Goal: Information Seeking & Learning: Learn about a topic

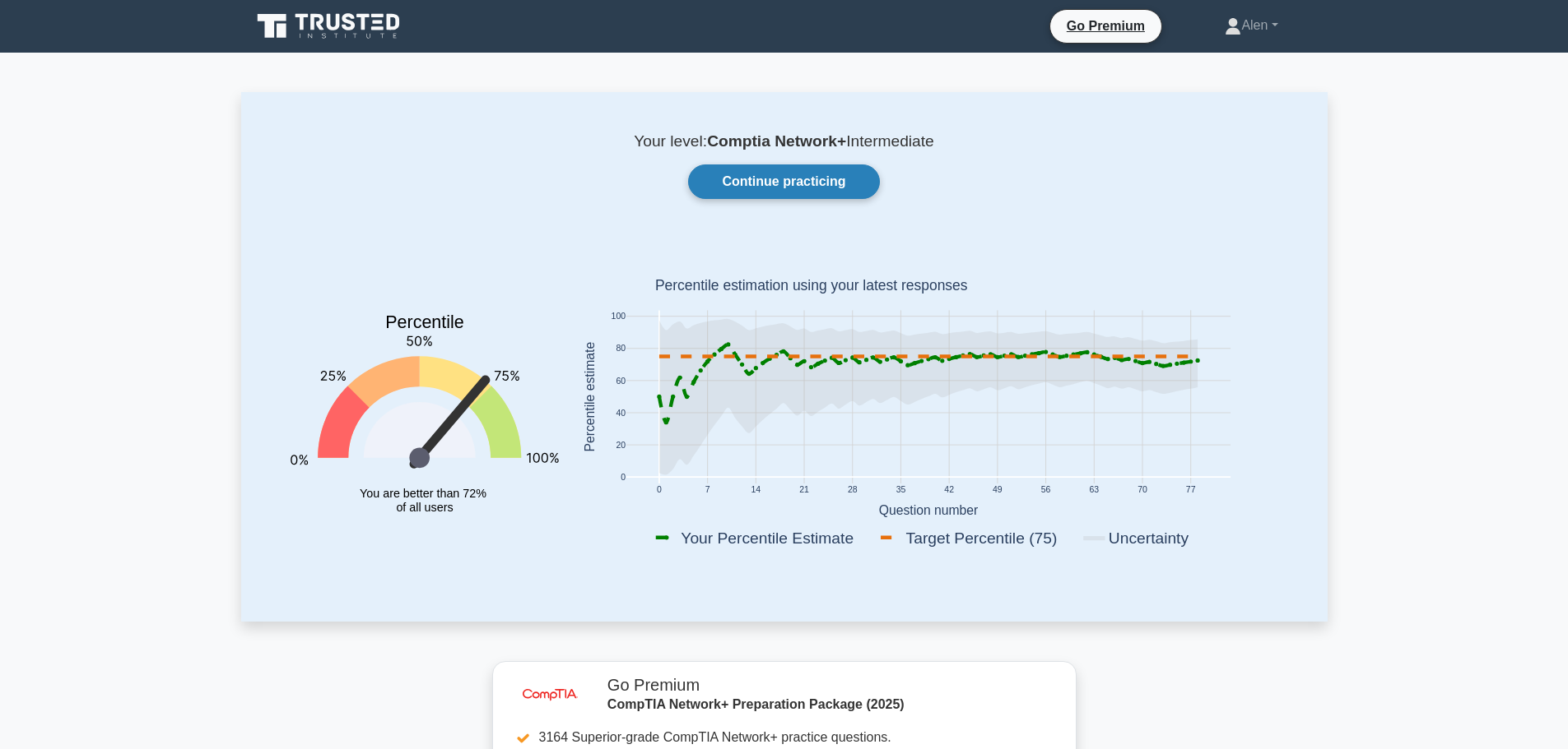
click at [787, 176] on link "Continue practicing" at bounding box center [783, 182] width 191 height 35
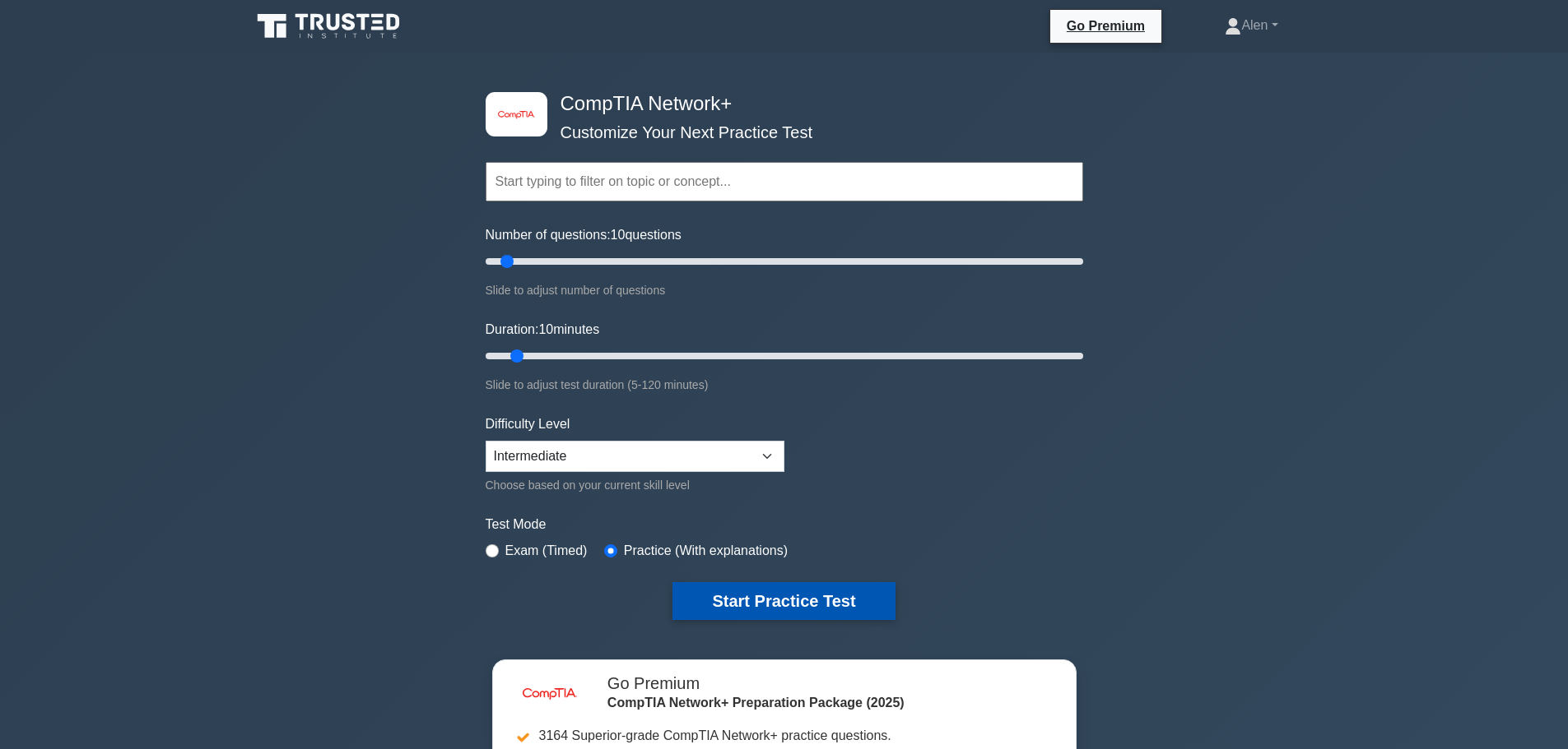
click at [768, 600] on button "Start Practice Test" at bounding box center [783, 601] width 222 height 38
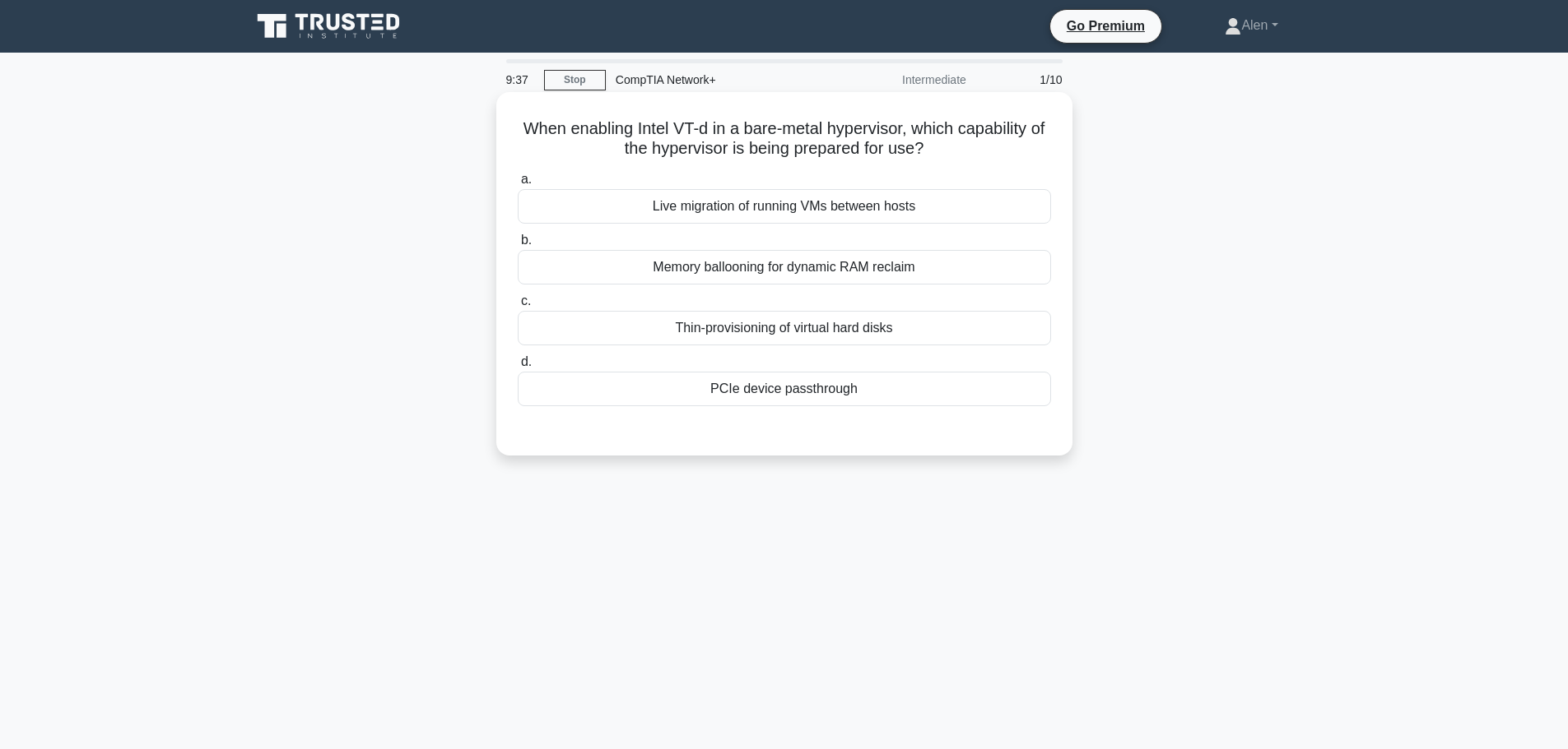
click at [779, 393] on div "PCIe device passthrough" at bounding box center [784, 389] width 533 height 35
click at [517, 368] on input "d. PCIe device passthrough" at bounding box center [517, 362] width 0 height 10
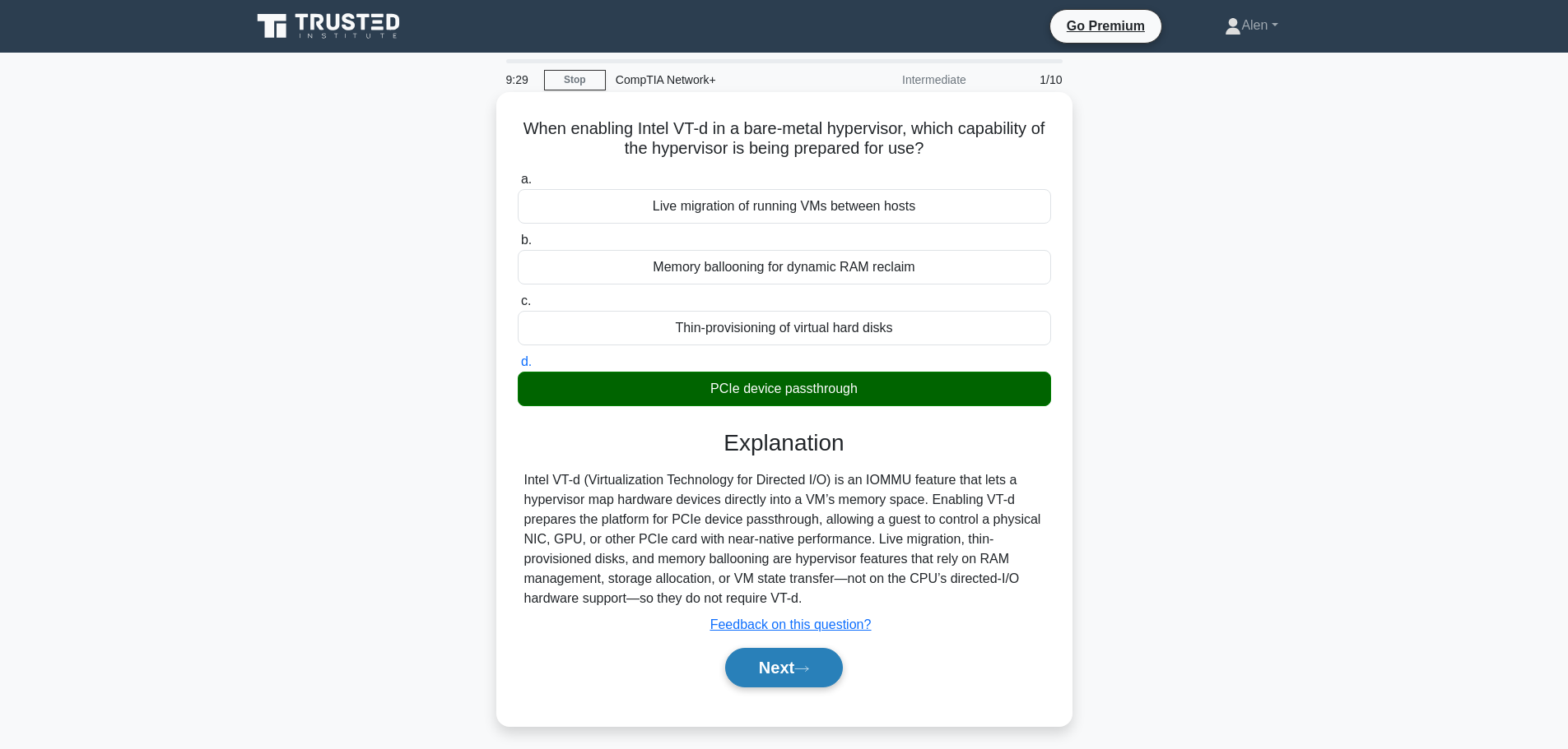
click at [763, 665] on button "Next" at bounding box center [784, 668] width 118 height 40
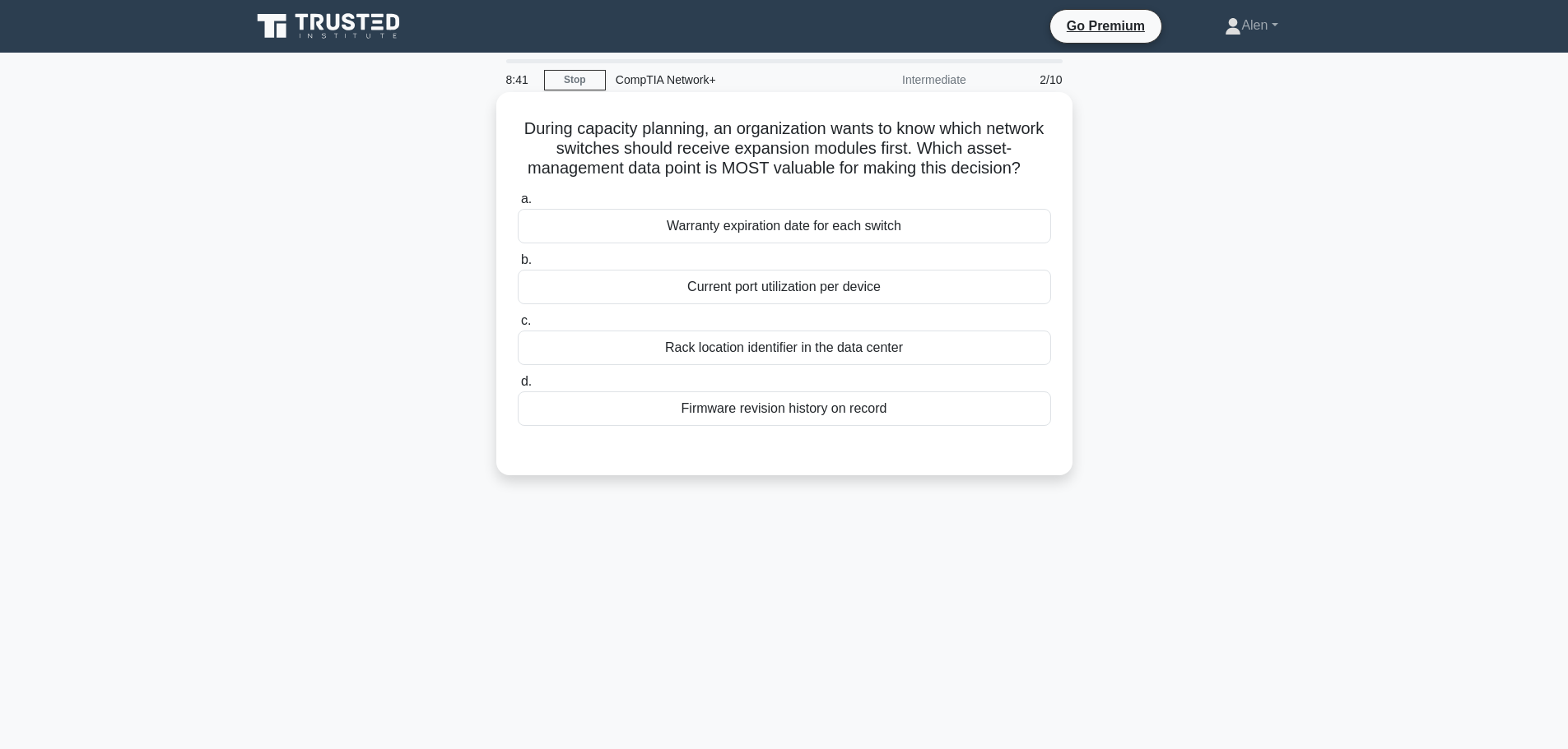
click at [866, 419] on div "Firmware revision history on record" at bounding box center [784, 409] width 533 height 35
click at [517, 387] on input "d. Firmware revision history on record" at bounding box center [517, 382] width 0 height 10
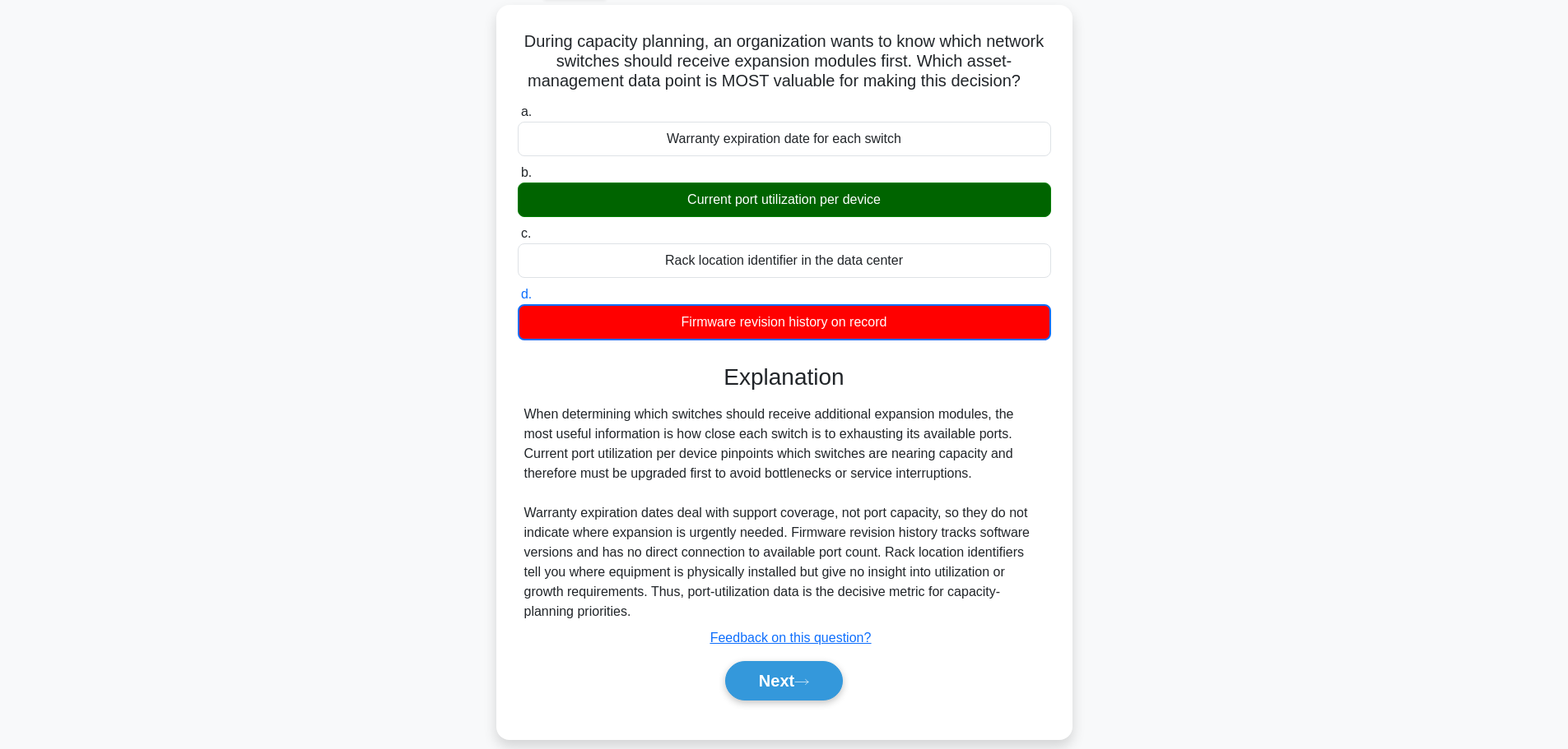
scroll to position [139, 0]
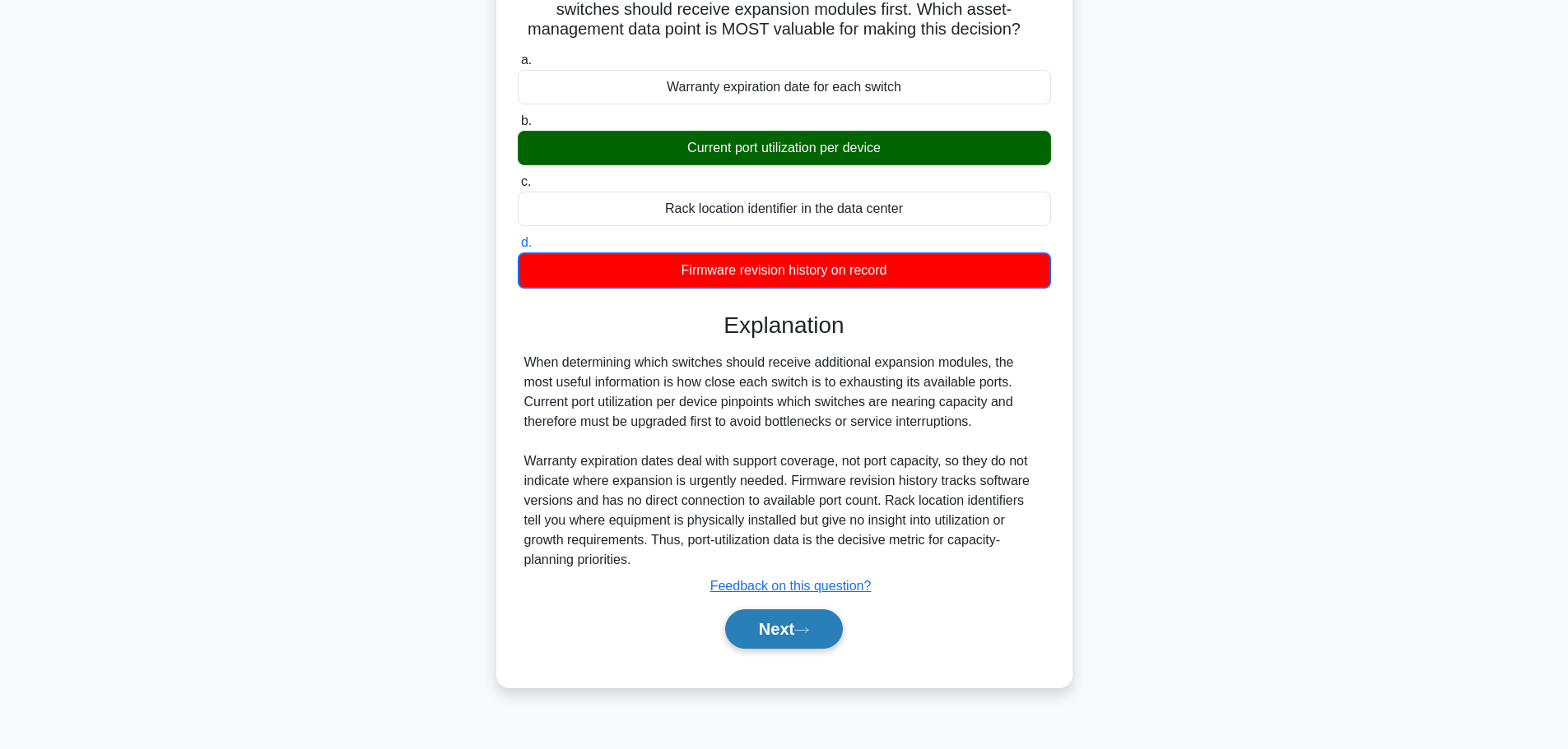
click at [792, 628] on button "Next" at bounding box center [784, 630] width 118 height 40
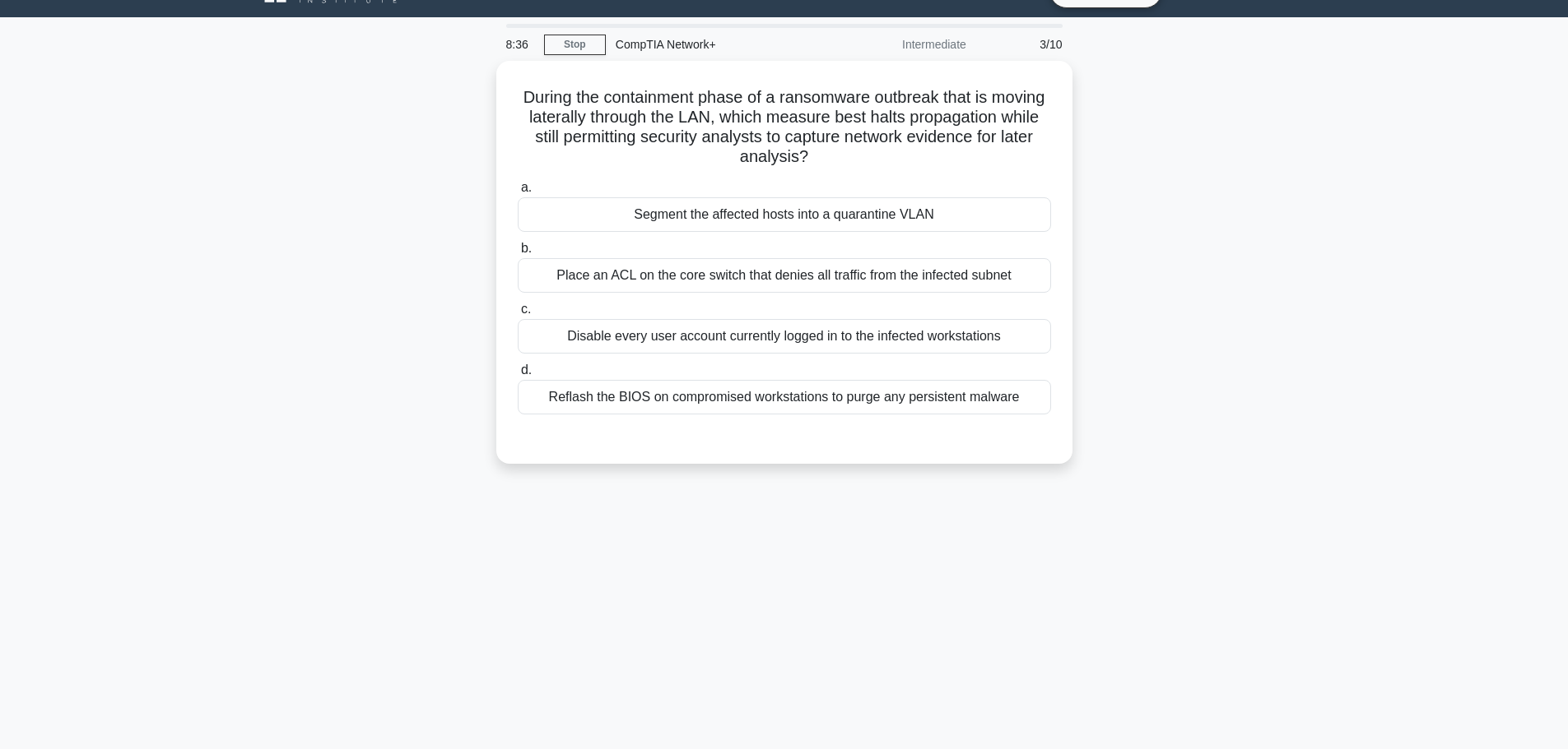
scroll to position [0, 0]
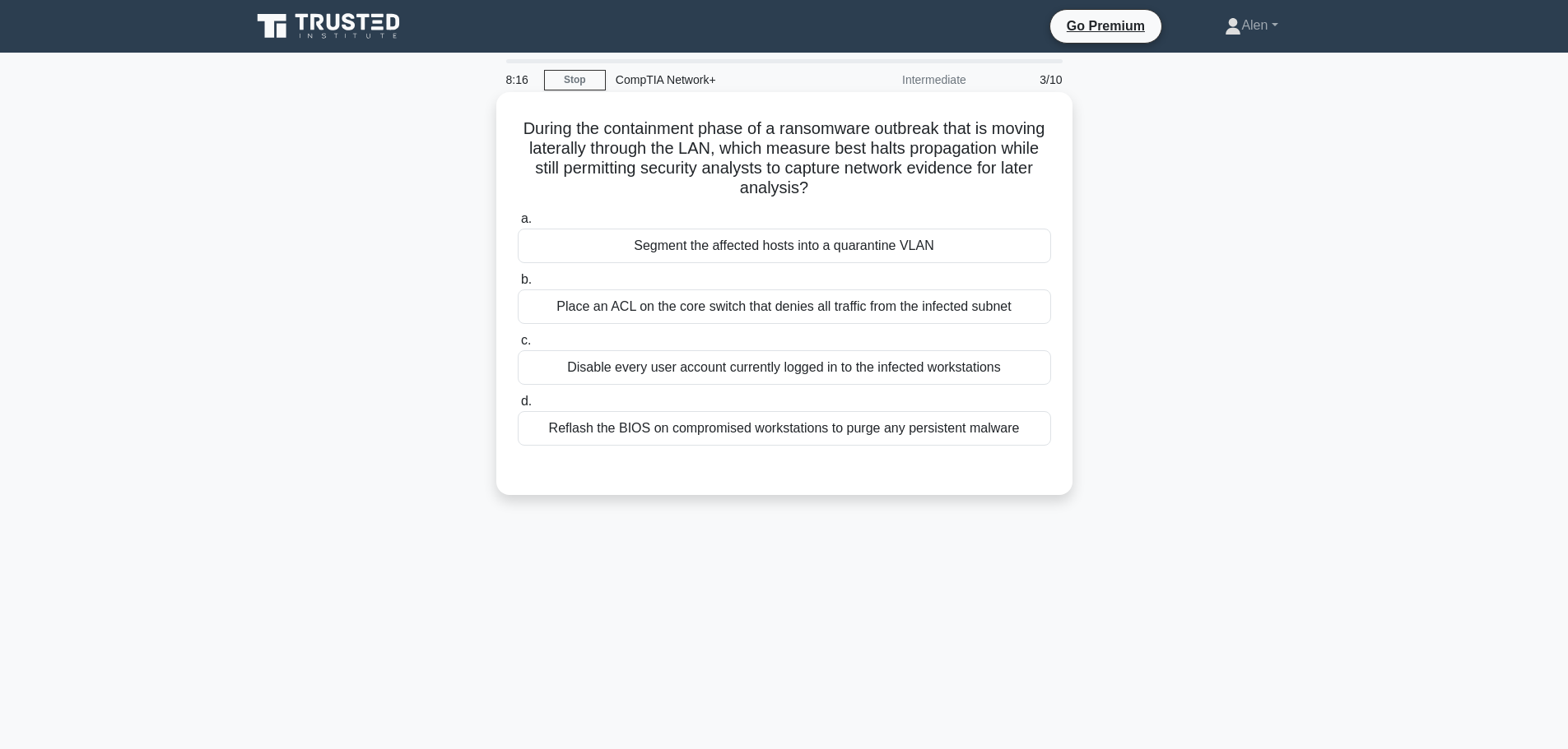
click at [762, 249] on div "Segment the affected hosts into a quarantine VLAN" at bounding box center [784, 246] width 533 height 35
click at [517, 225] on input "a. Segment the affected hosts into a quarantine VLAN" at bounding box center [517, 219] width 0 height 10
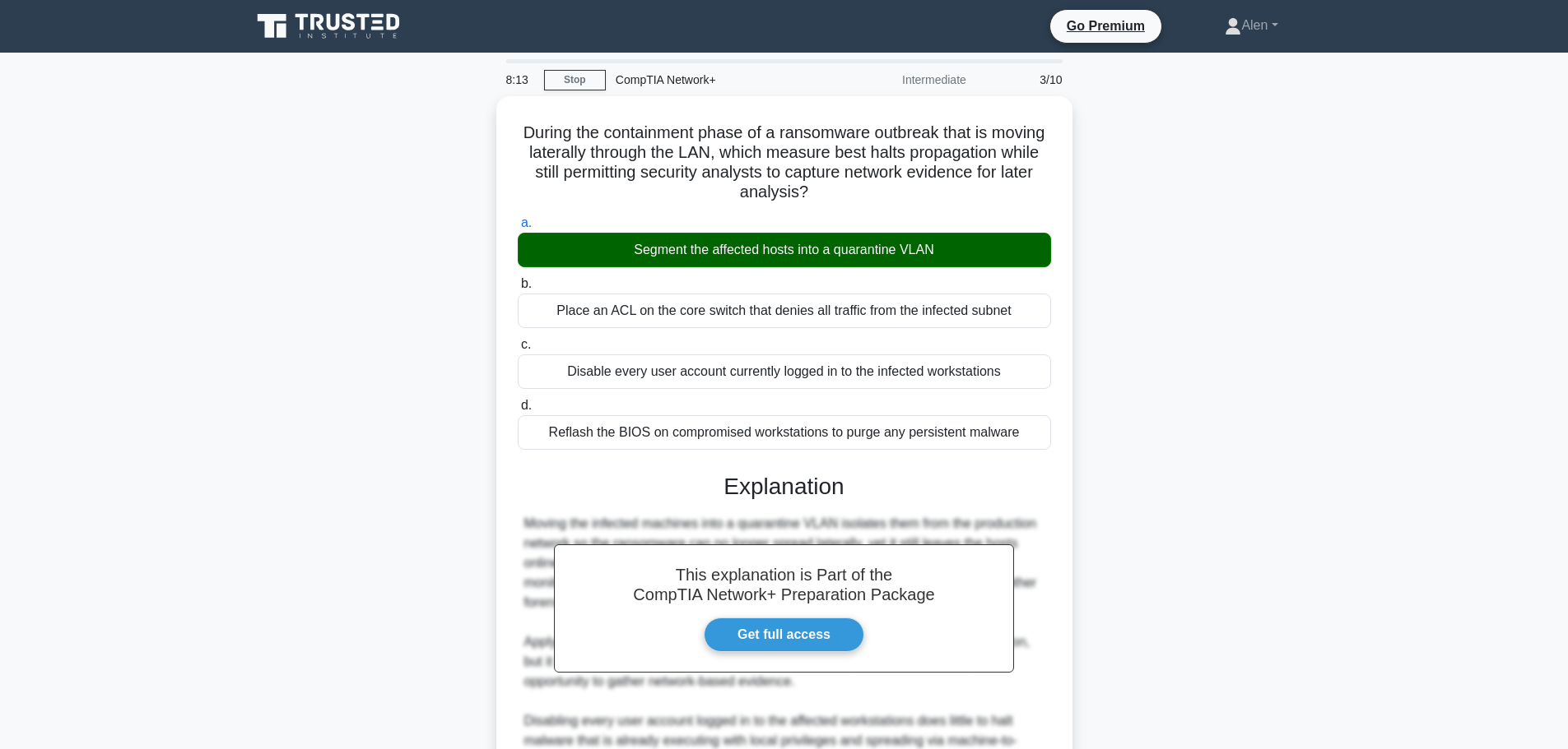
scroll to position [246, 0]
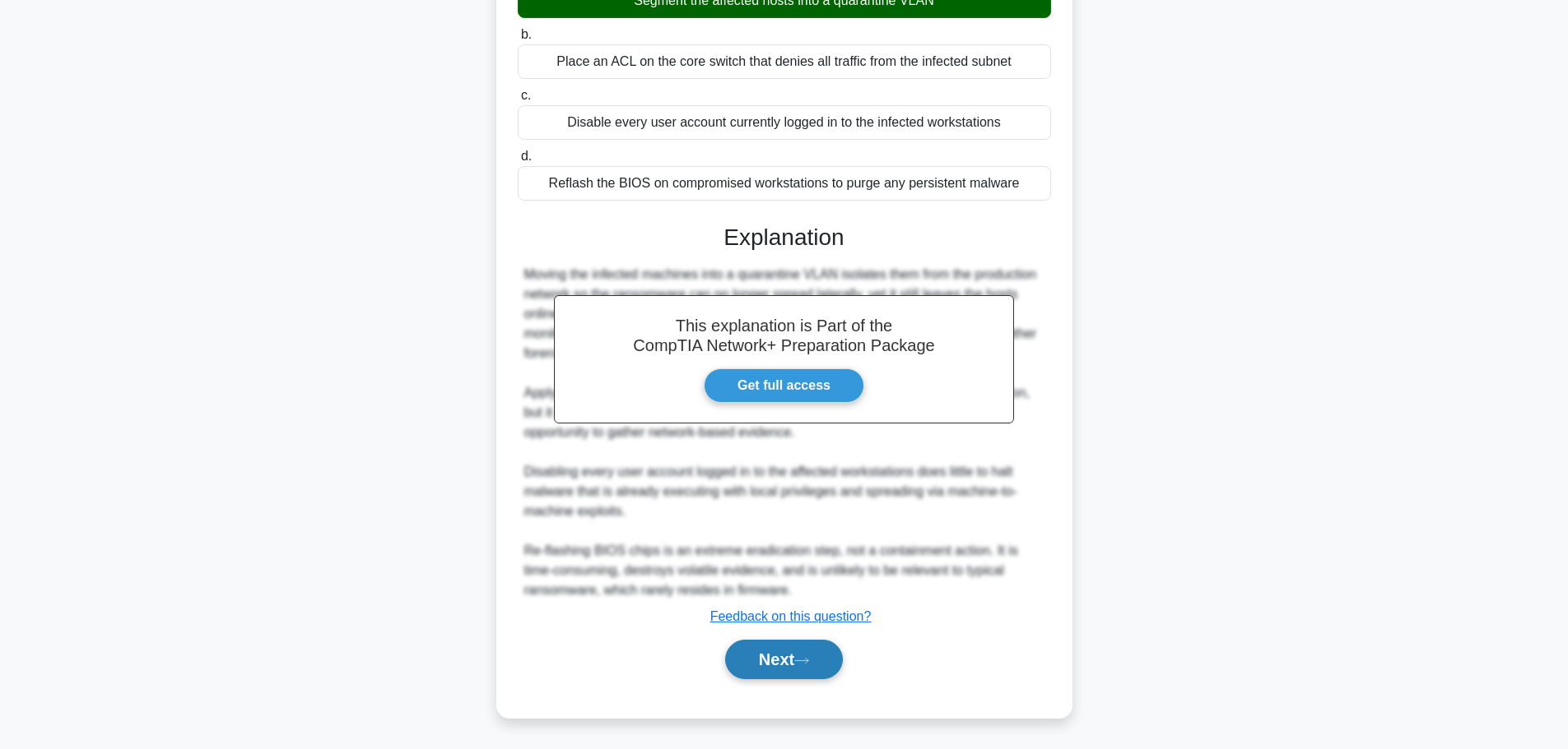
drag, startPoint x: 756, startPoint y: 659, endPoint x: 790, endPoint y: 668, distance: 35.2
click at [756, 659] on button "Next" at bounding box center [784, 660] width 118 height 40
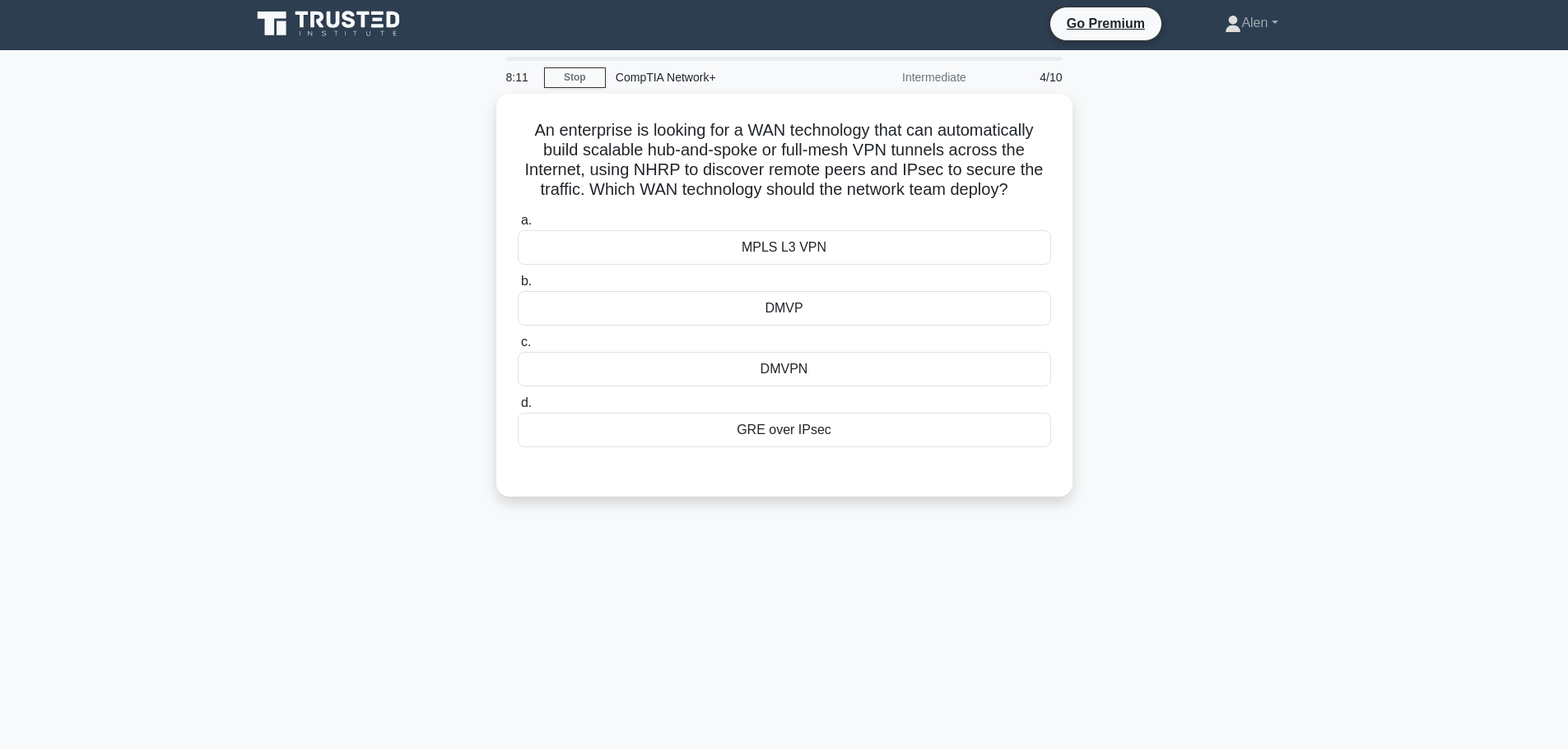
scroll to position [0, 0]
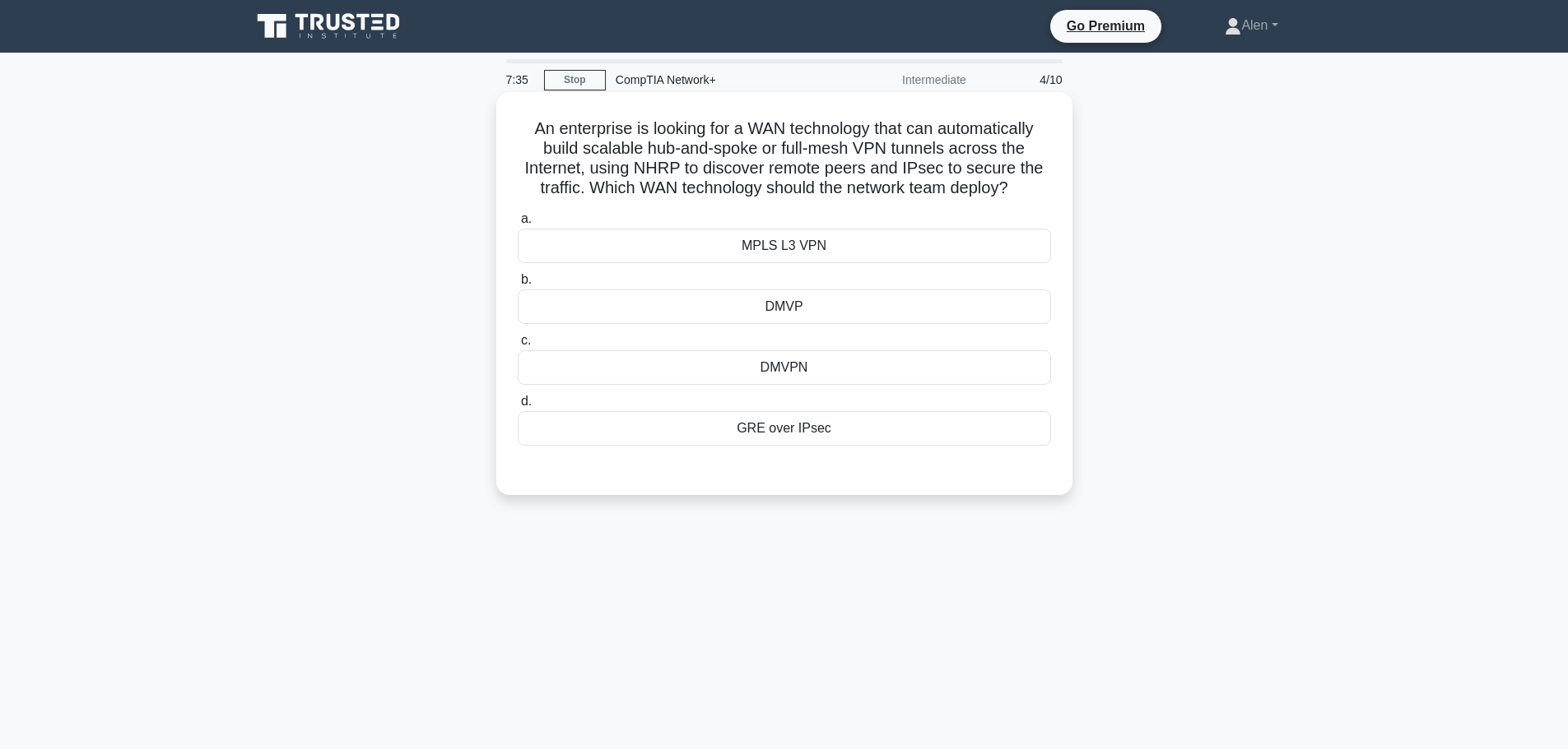
click at [884, 372] on div "DMVPN" at bounding box center [784, 368] width 533 height 35
click at [517, 346] on input "c. DMVPN" at bounding box center [517, 341] width 0 height 10
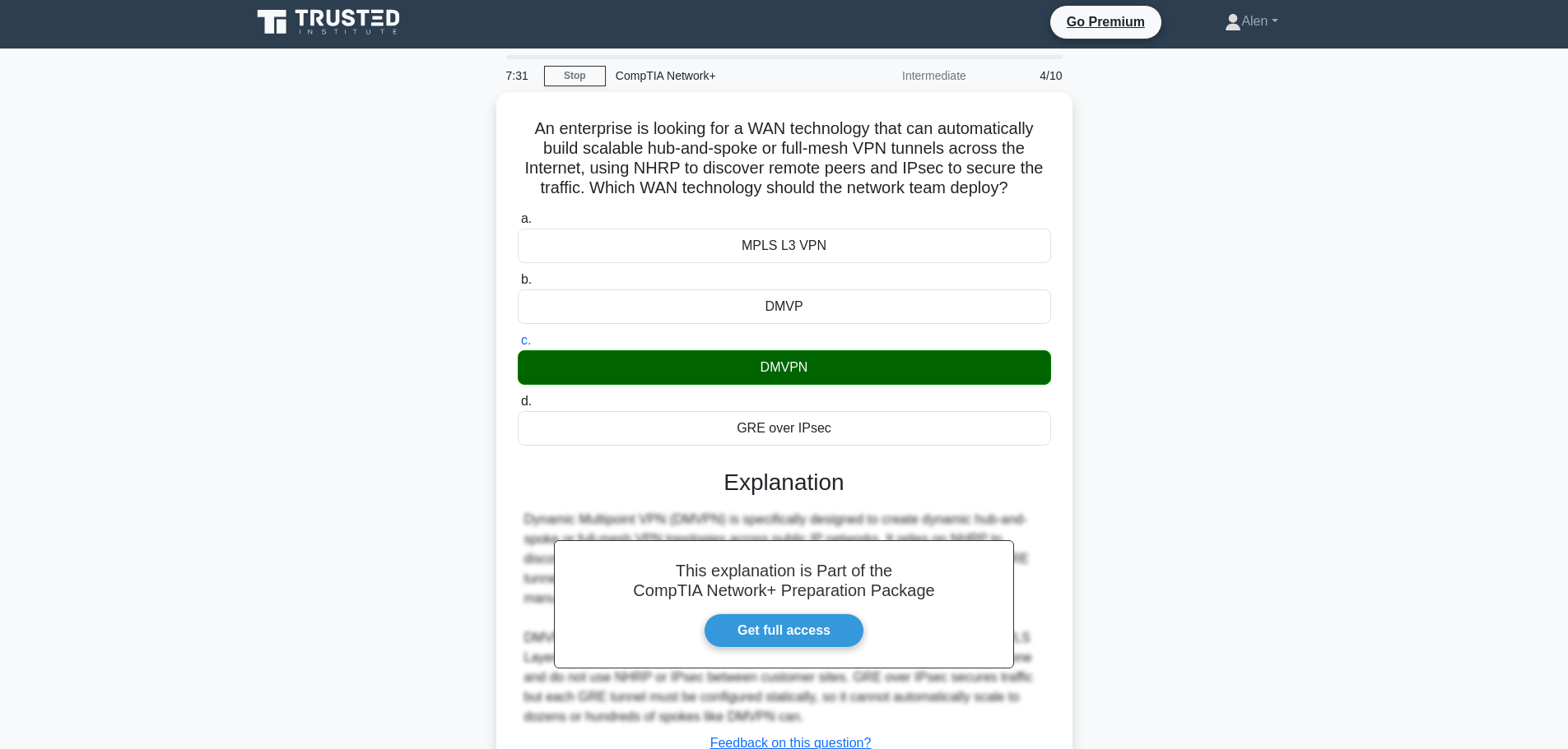
scroll to position [139, 0]
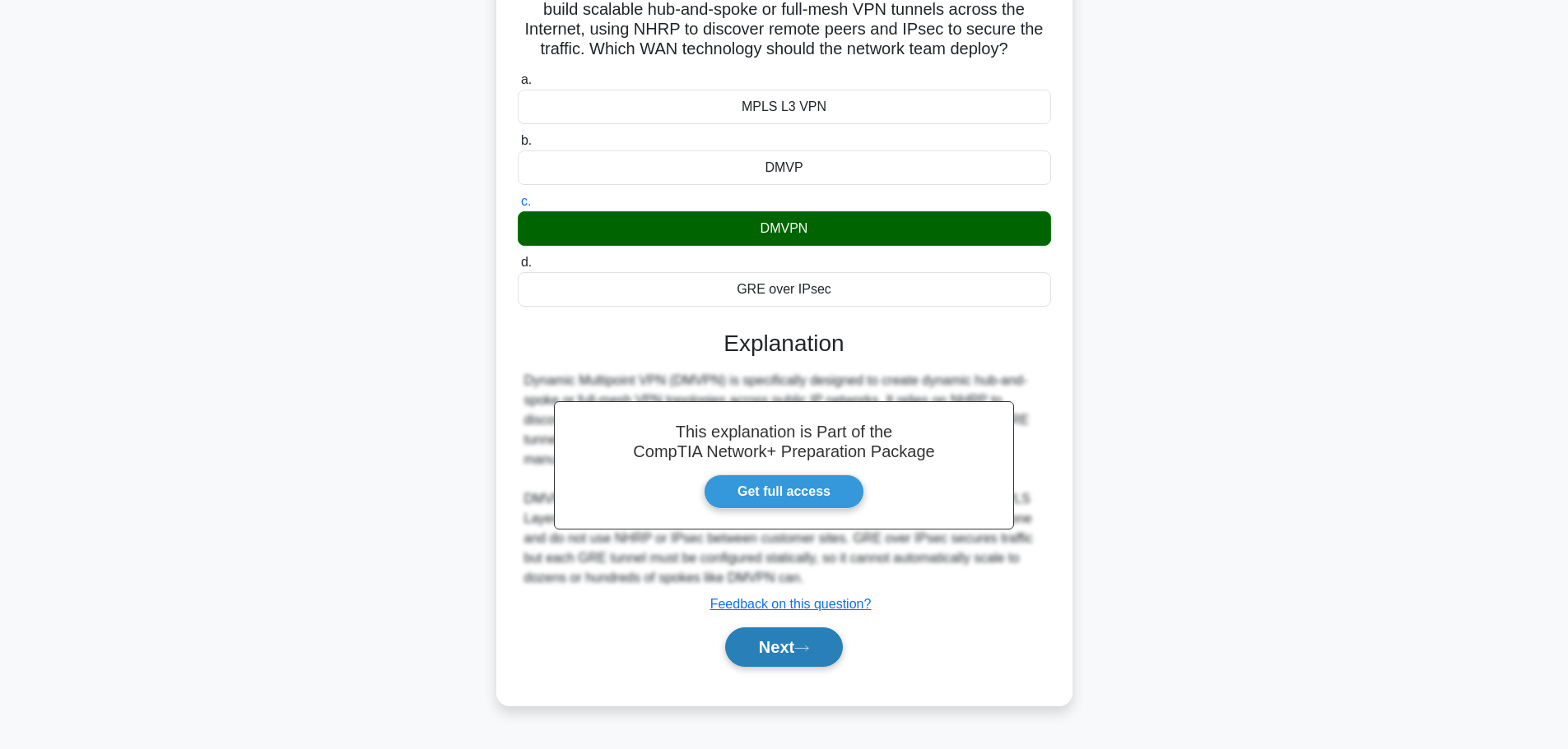
click at [808, 650] on icon at bounding box center [801, 649] width 15 height 9
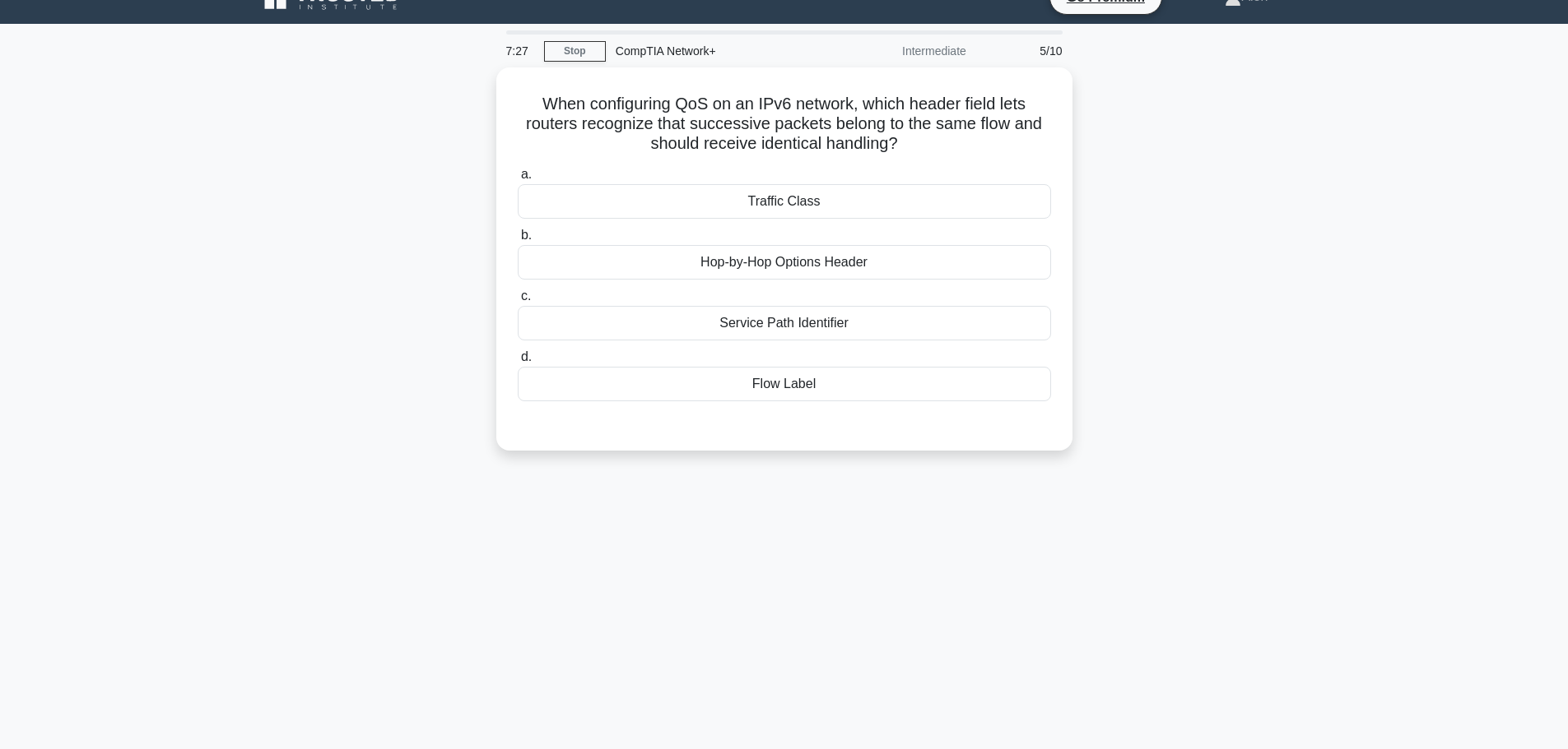
scroll to position [0, 0]
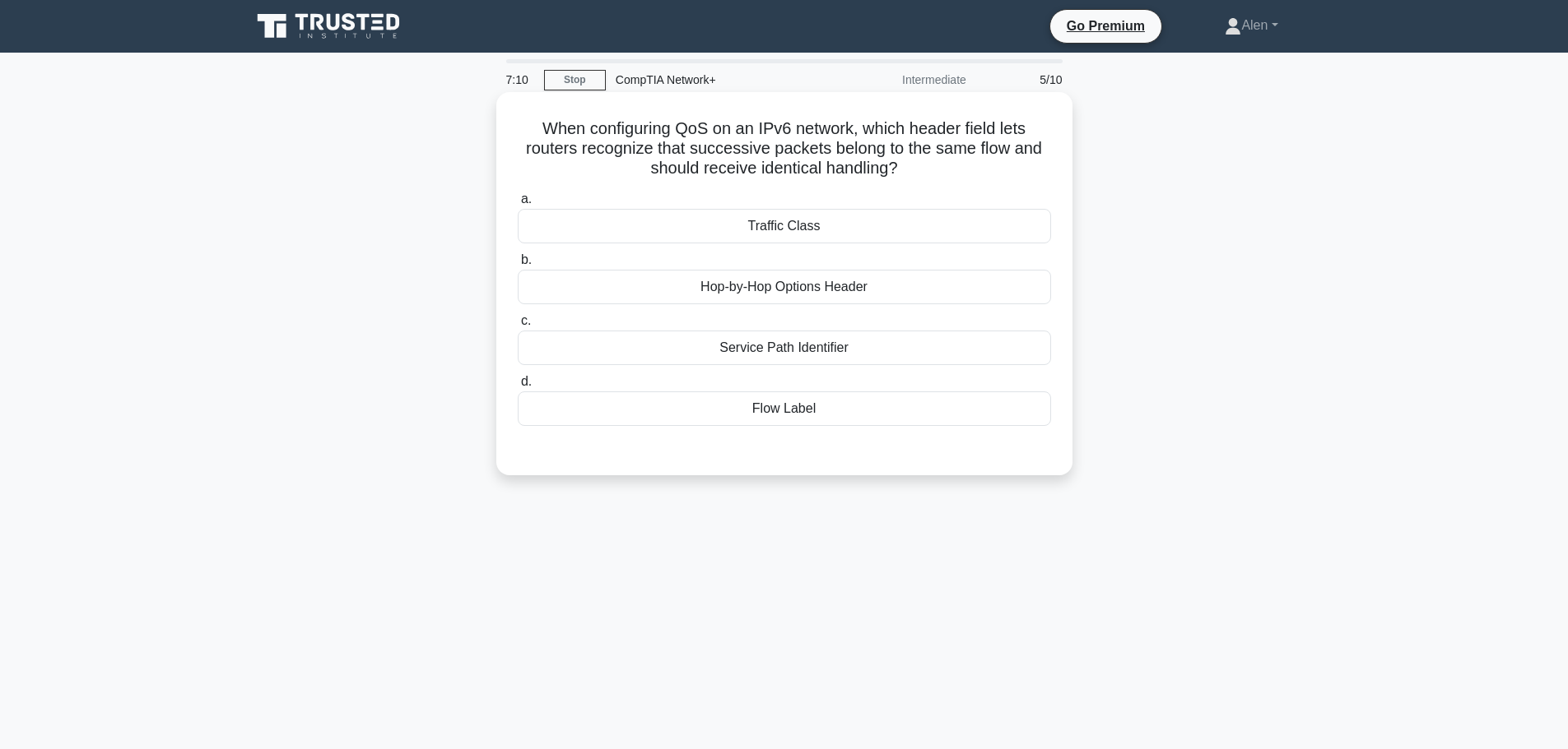
click at [848, 355] on div "Service Path Identifier" at bounding box center [784, 348] width 533 height 35
click at [517, 327] on input "c. Service Path Identifier" at bounding box center [517, 321] width 0 height 10
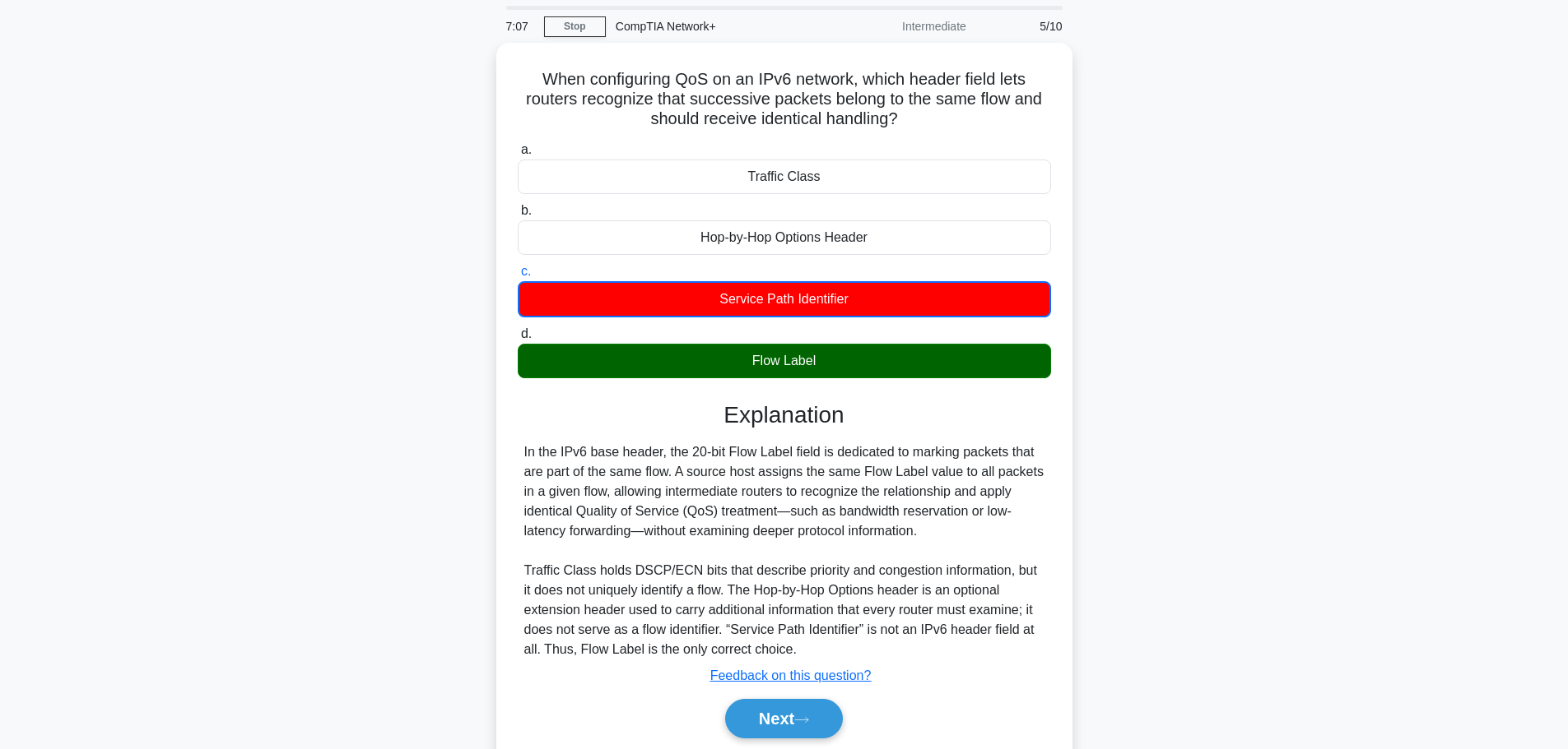
scroll to position [139, 0]
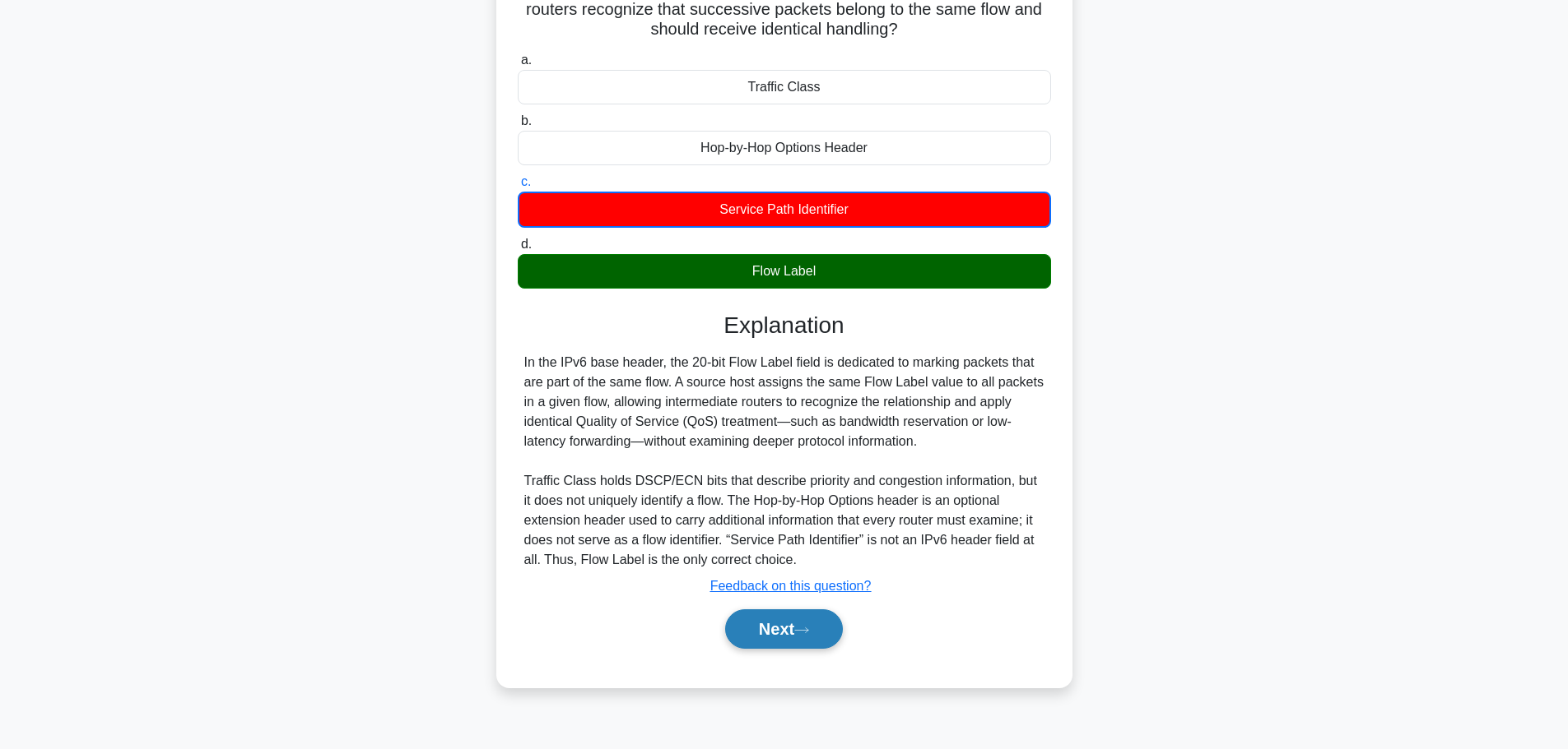
click at [788, 643] on button "Next" at bounding box center [784, 630] width 118 height 40
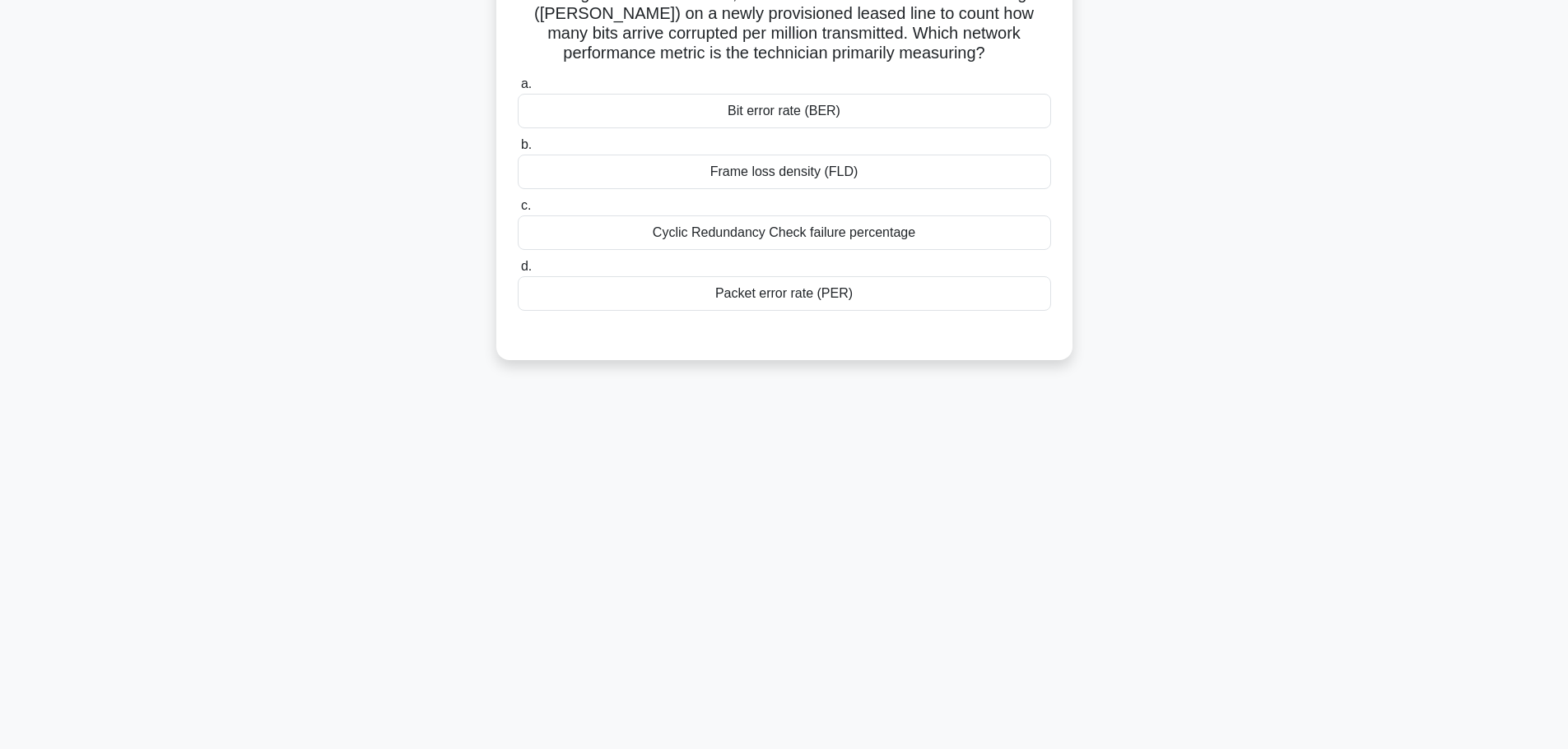
scroll to position [0, 0]
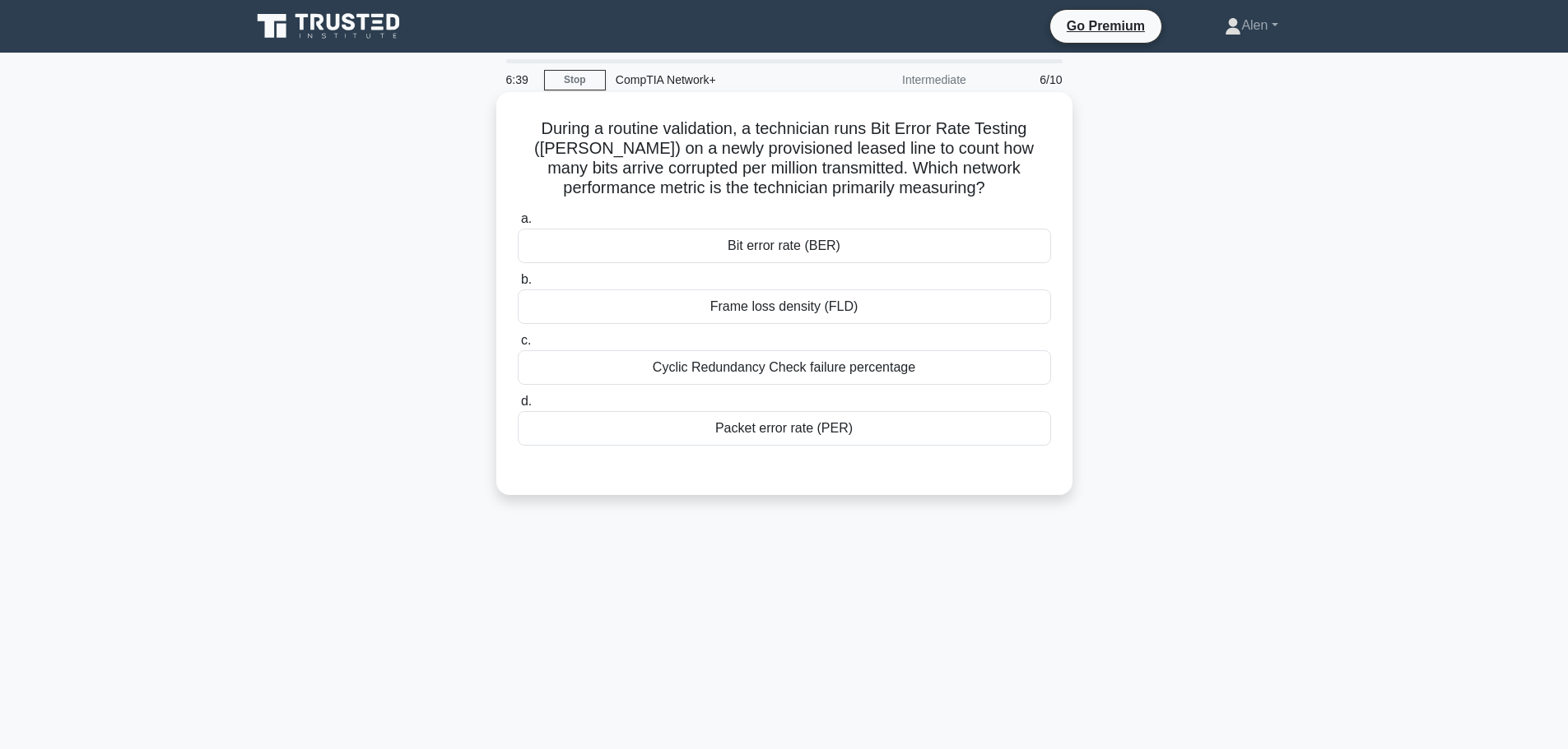
click at [775, 240] on div "Bit error rate (BER)" at bounding box center [784, 246] width 533 height 35
click at [517, 225] on input "a. Bit error rate (BER)" at bounding box center [517, 219] width 0 height 10
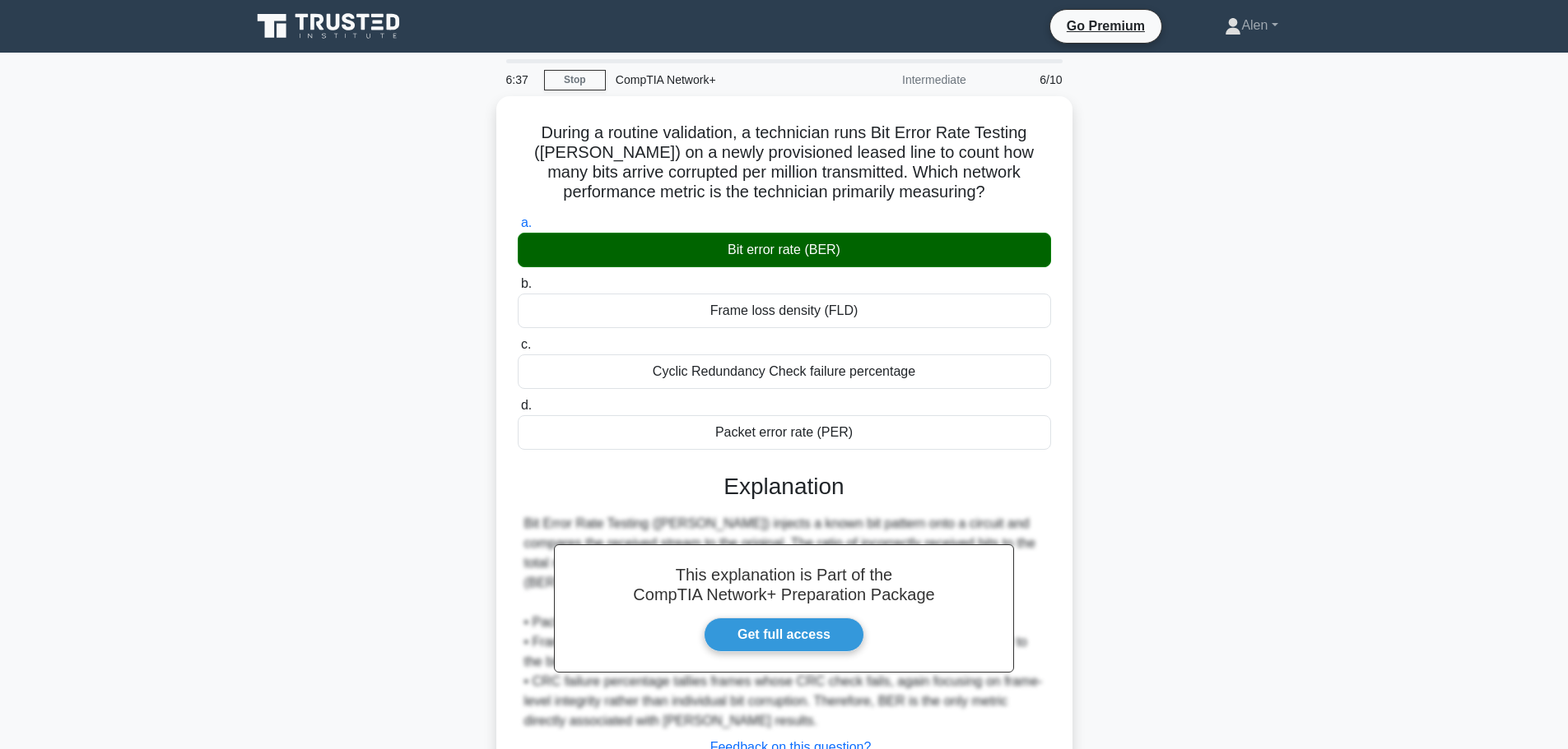
scroll to position [139, 0]
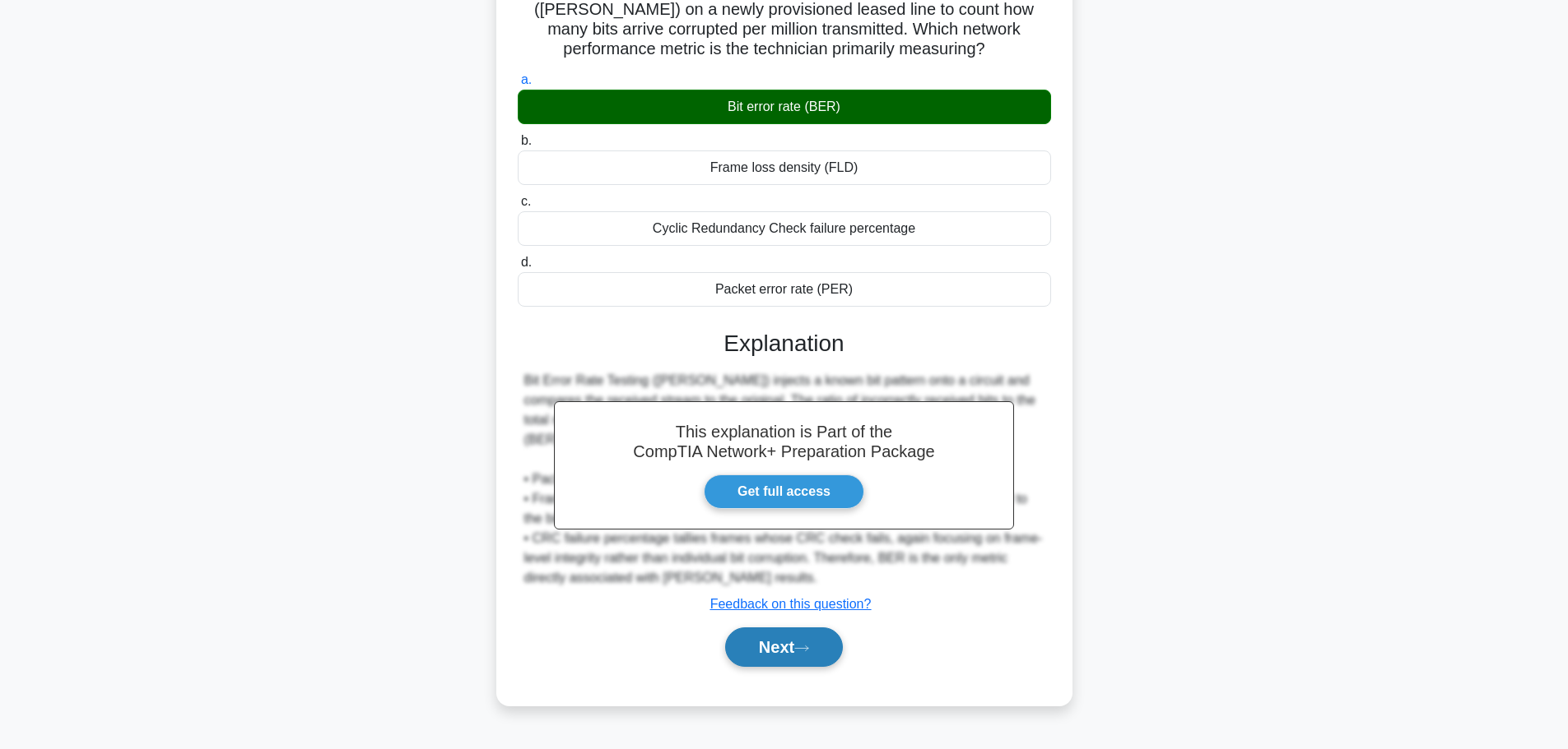
click at [837, 628] on button "Next" at bounding box center [784, 648] width 118 height 40
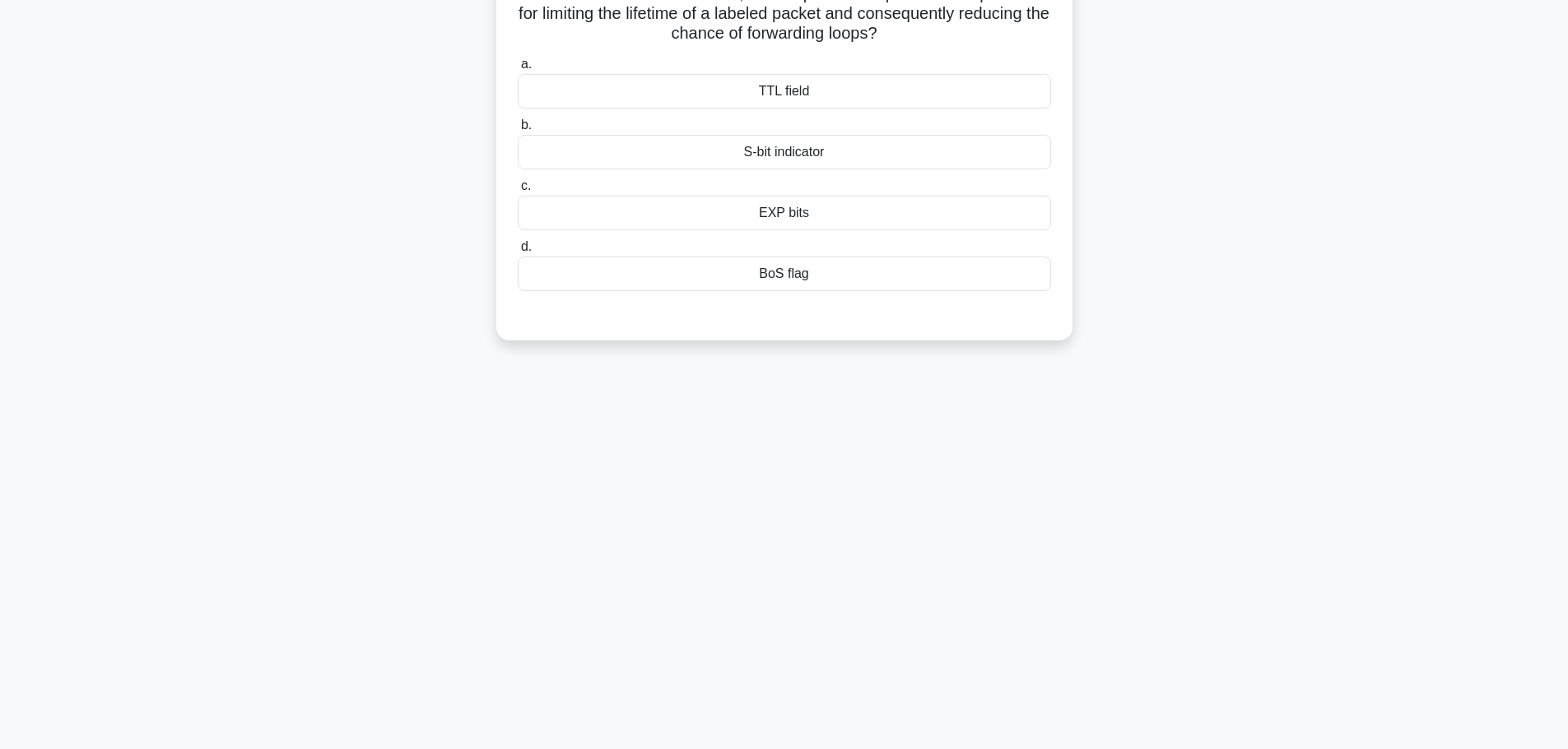
scroll to position [0, 0]
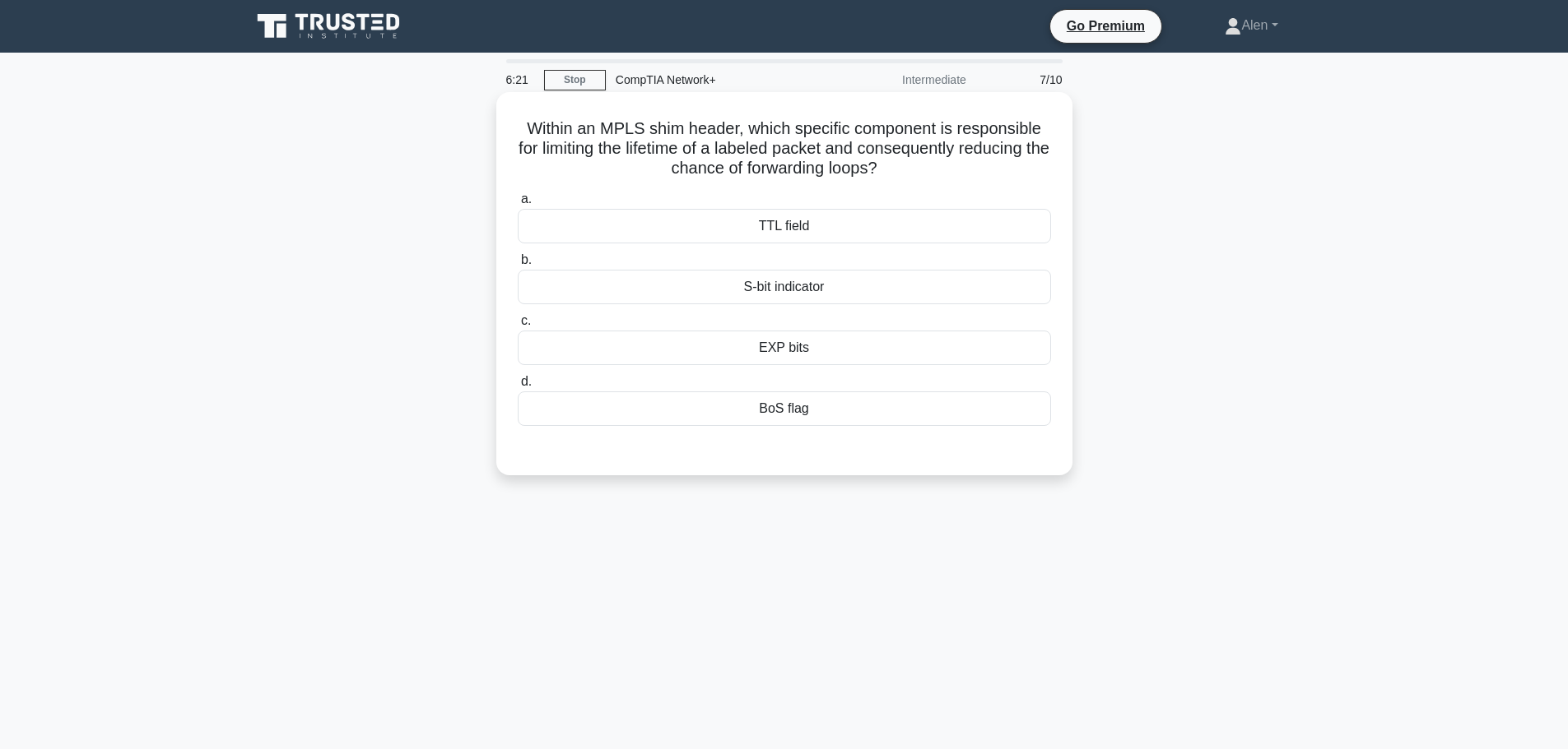
click at [890, 216] on div "TTL field" at bounding box center [784, 227] width 533 height 35
click at [517, 205] on input "a. TTL field" at bounding box center [517, 199] width 0 height 10
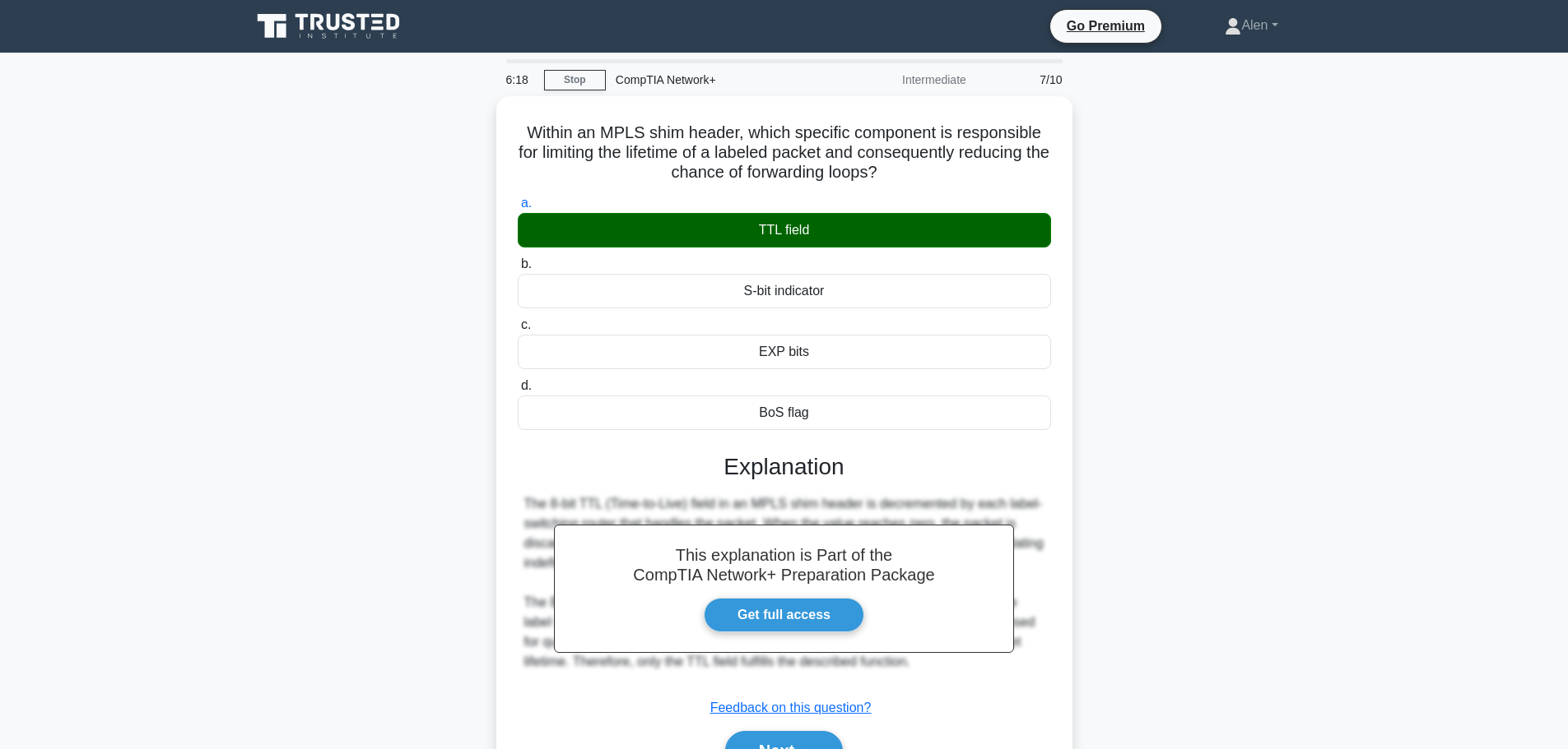
scroll to position [139, 0]
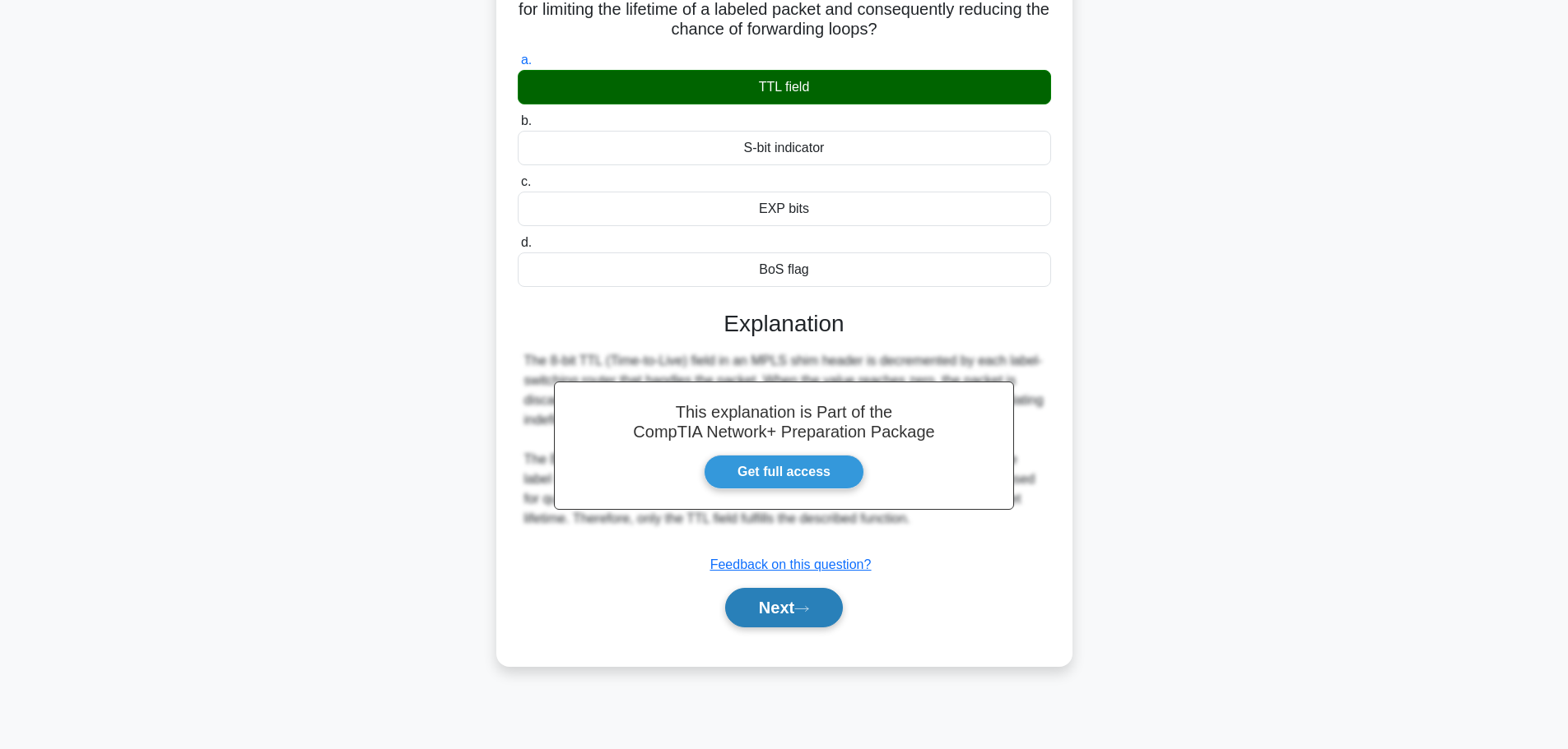
click at [765, 609] on button "Next" at bounding box center [784, 608] width 118 height 40
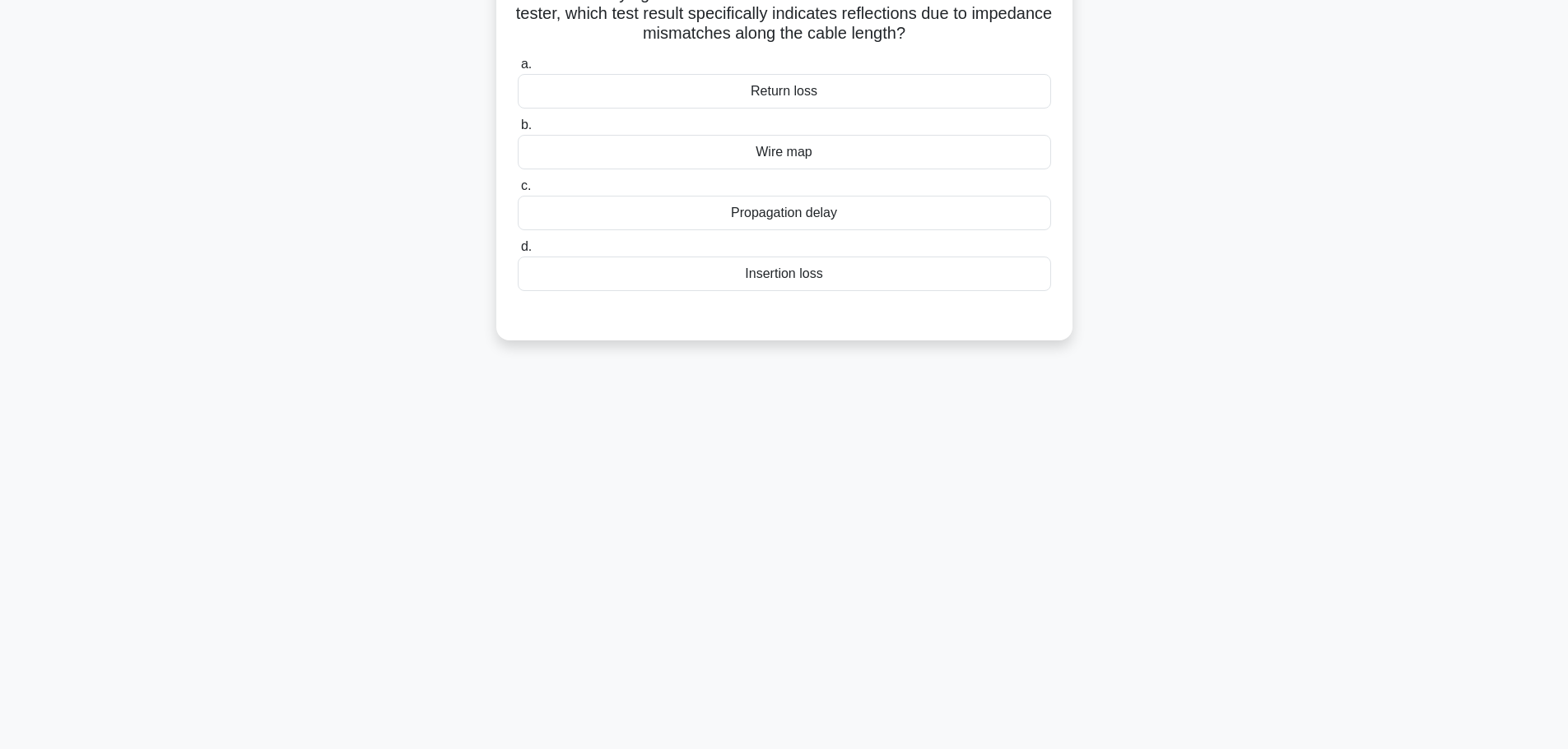
scroll to position [0, 0]
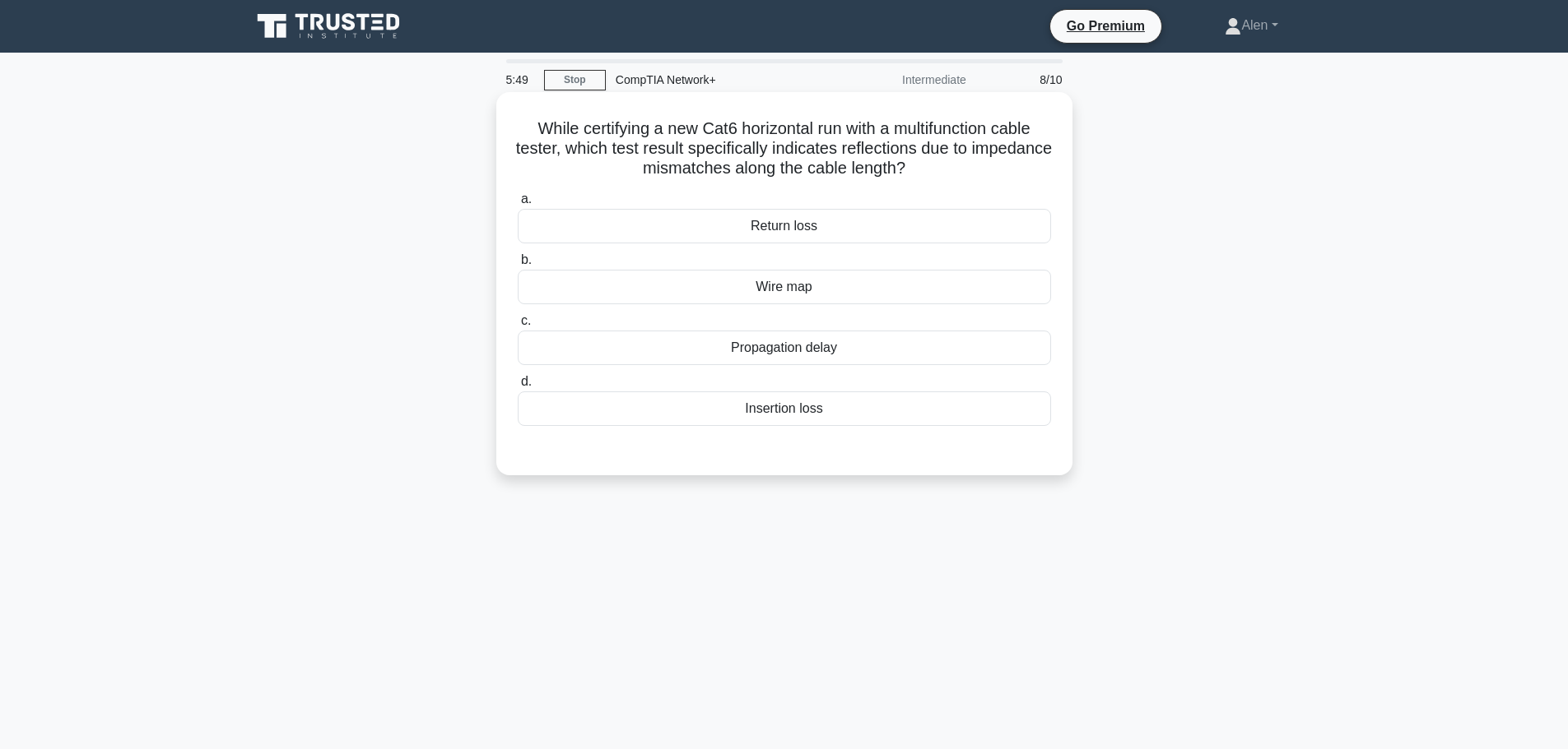
drag, startPoint x: 819, startPoint y: 145, endPoint x: 1006, endPoint y: 168, distance: 188.4
click at [1006, 168] on h5 "While certifying a new Cat6 horizontal run with a multifunction cable tester, w…" at bounding box center [784, 149] width 537 height 61
click at [830, 151] on h5 "While certifying a new Cat6 horizontal run with a multifunction cable tester, w…" at bounding box center [784, 149] width 537 height 61
click at [763, 348] on div "Propagation delay" at bounding box center [784, 348] width 533 height 35
click at [517, 327] on input "c. Propagation delay" at bounding box center [517, 321] width 0 height 10
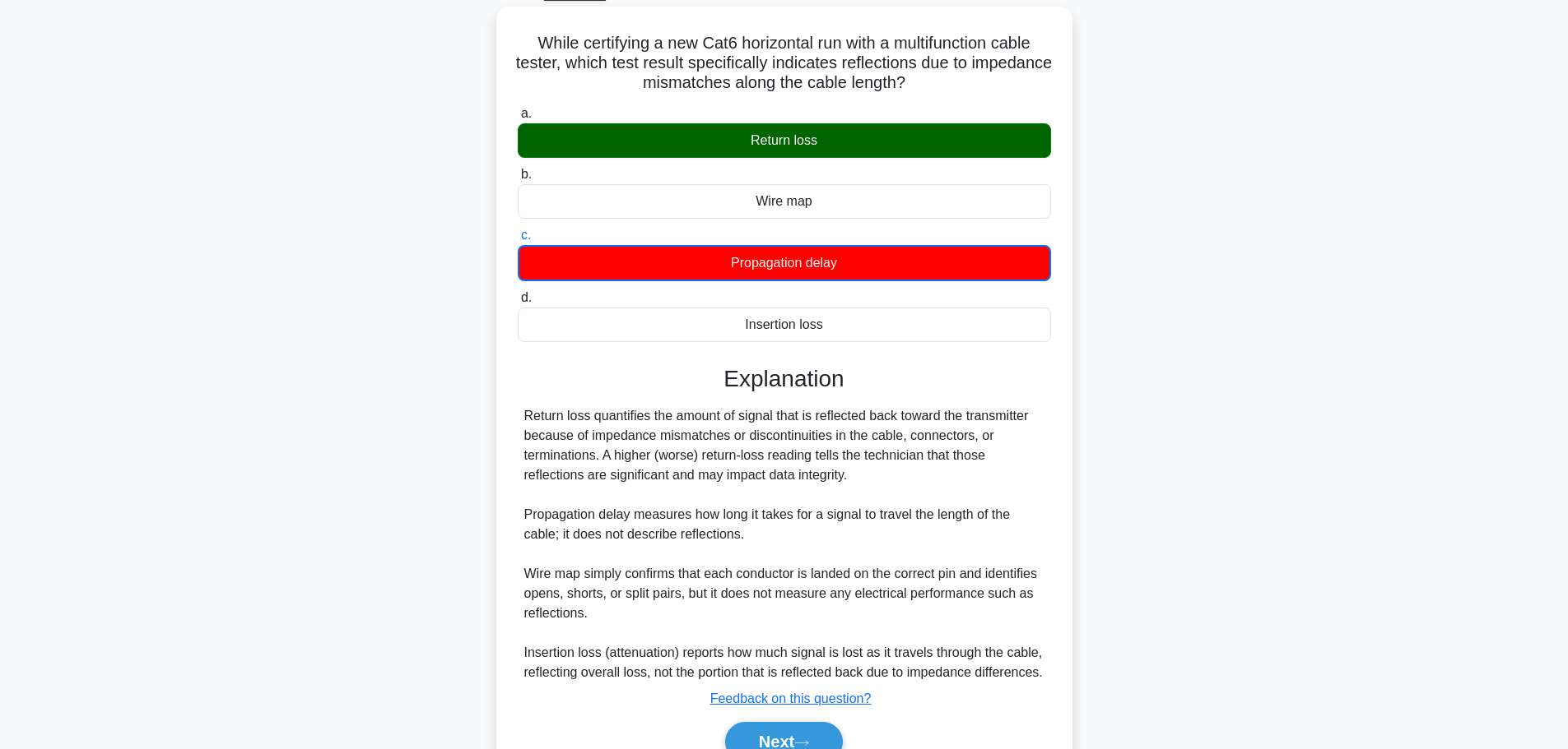
scroll to position [189, 0]
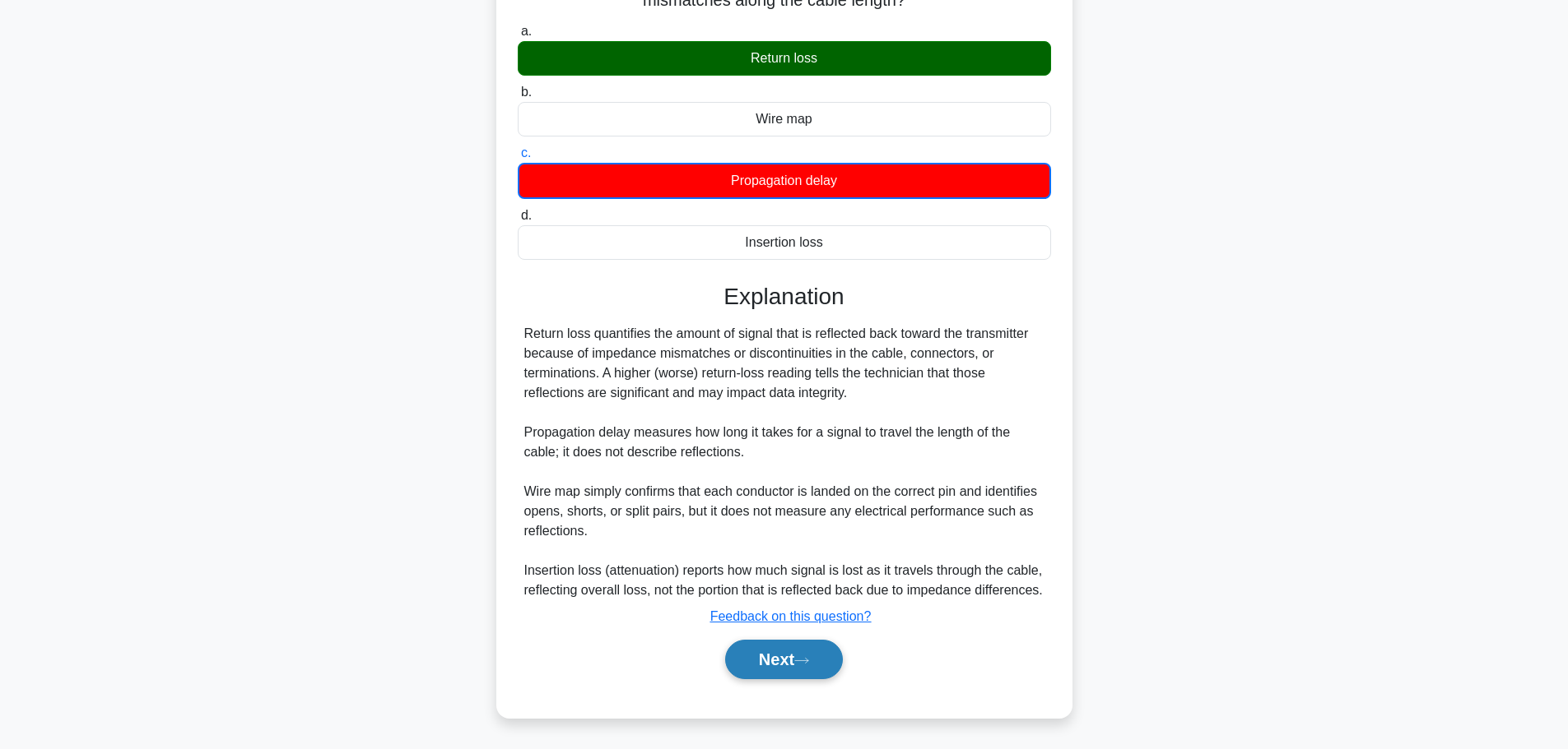
click at [755, 660] on button "Next" at bounding box center [784, 660] width 118 height 40
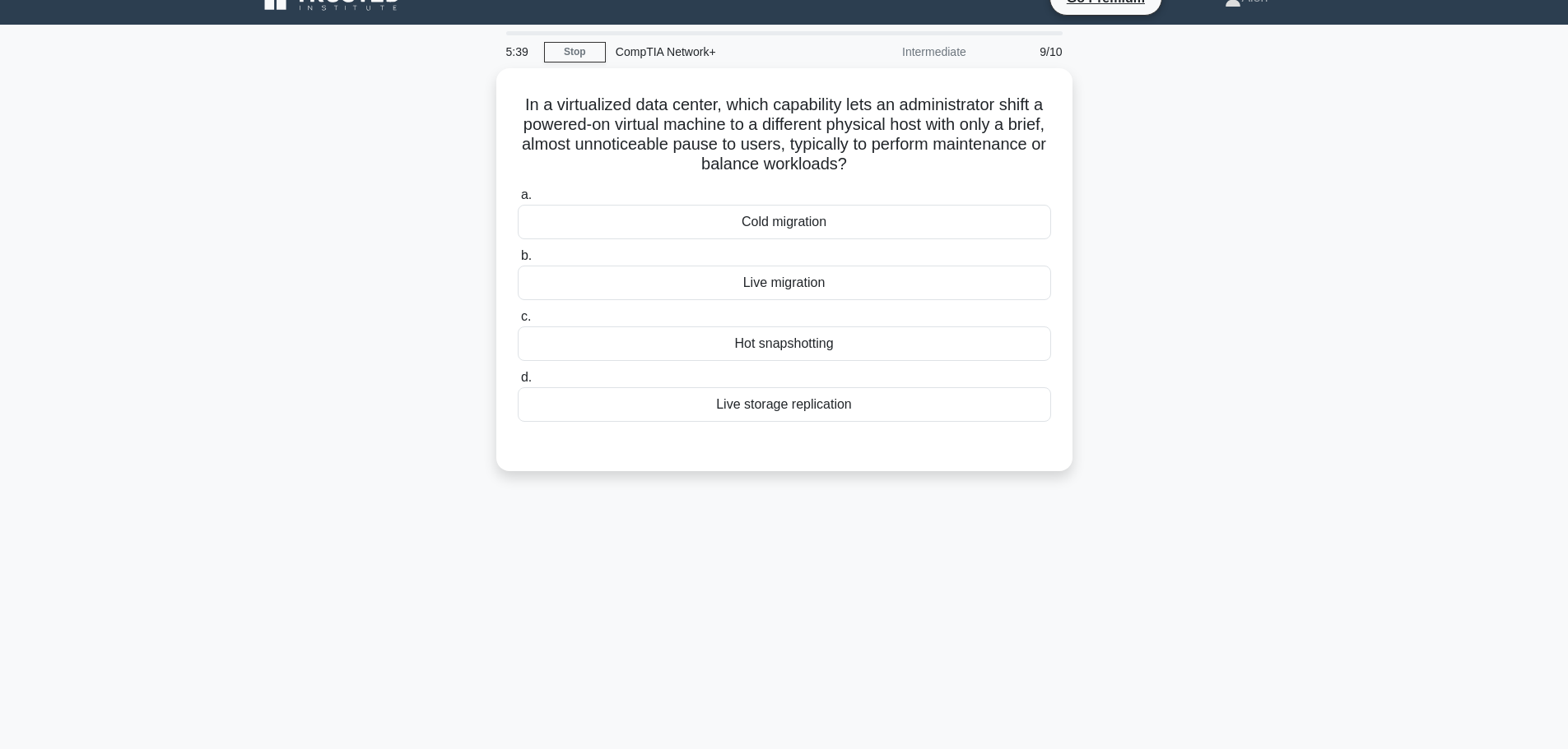
scroll to position [0, 0]
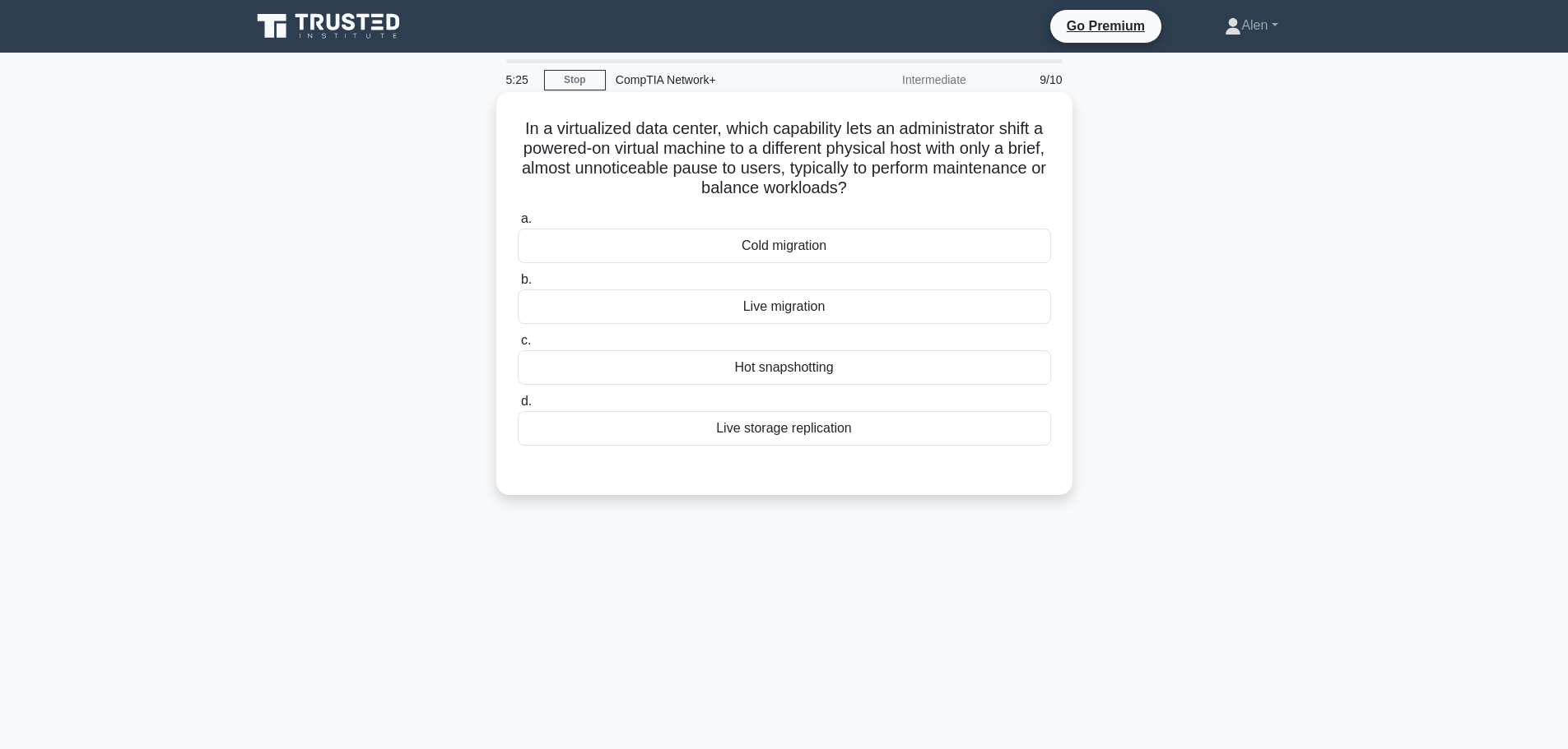
click at [774, 310] on div "Live migration" at bounding box center [784, 307] width 533 height 35
click at [517, 285] on input "b. Live migration" at bounding box center [517, 280] width 0 height 10
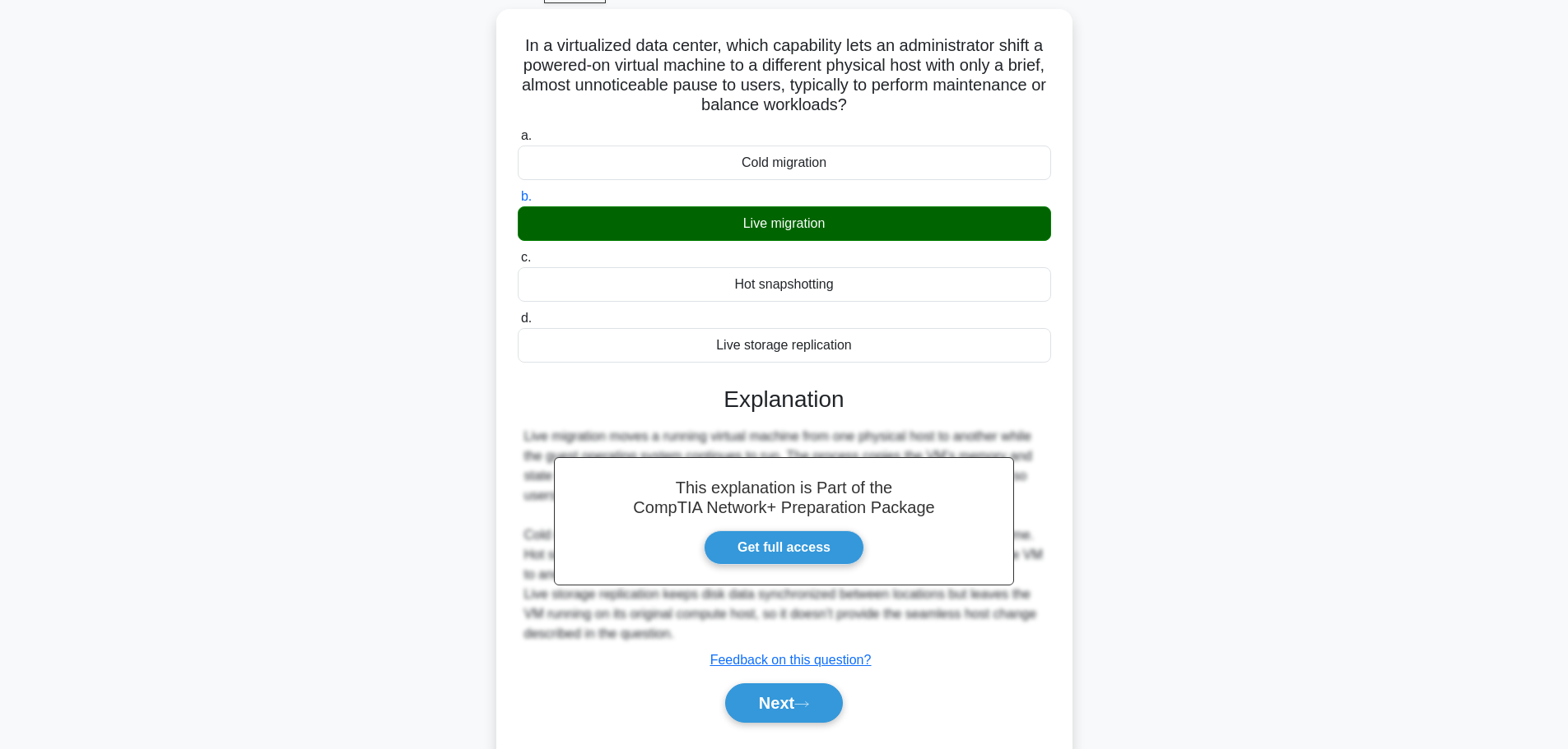
scroll to position [139, 0]
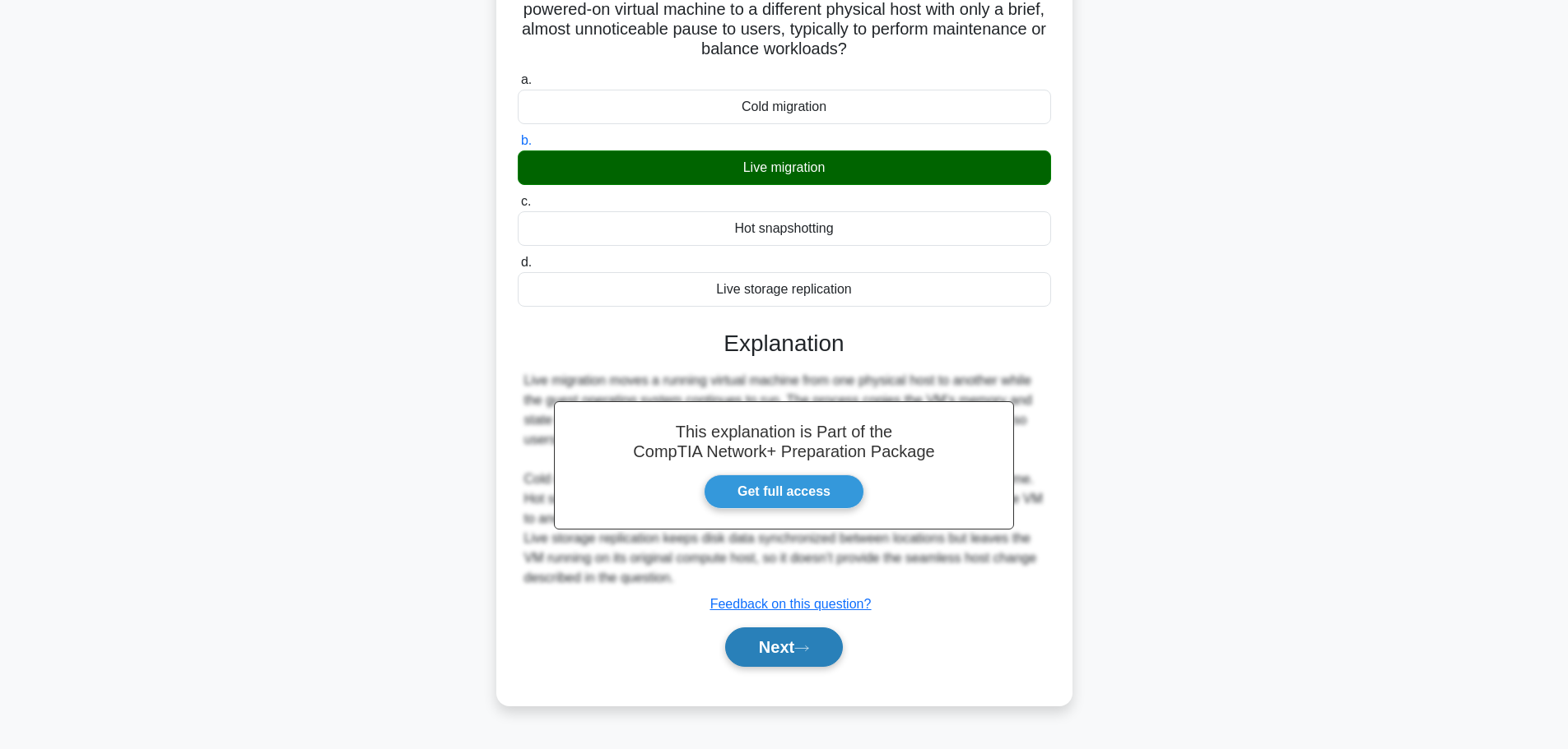
click at [795, 655] on button "Next" at bounding box center [784, 648] width 118 height 40
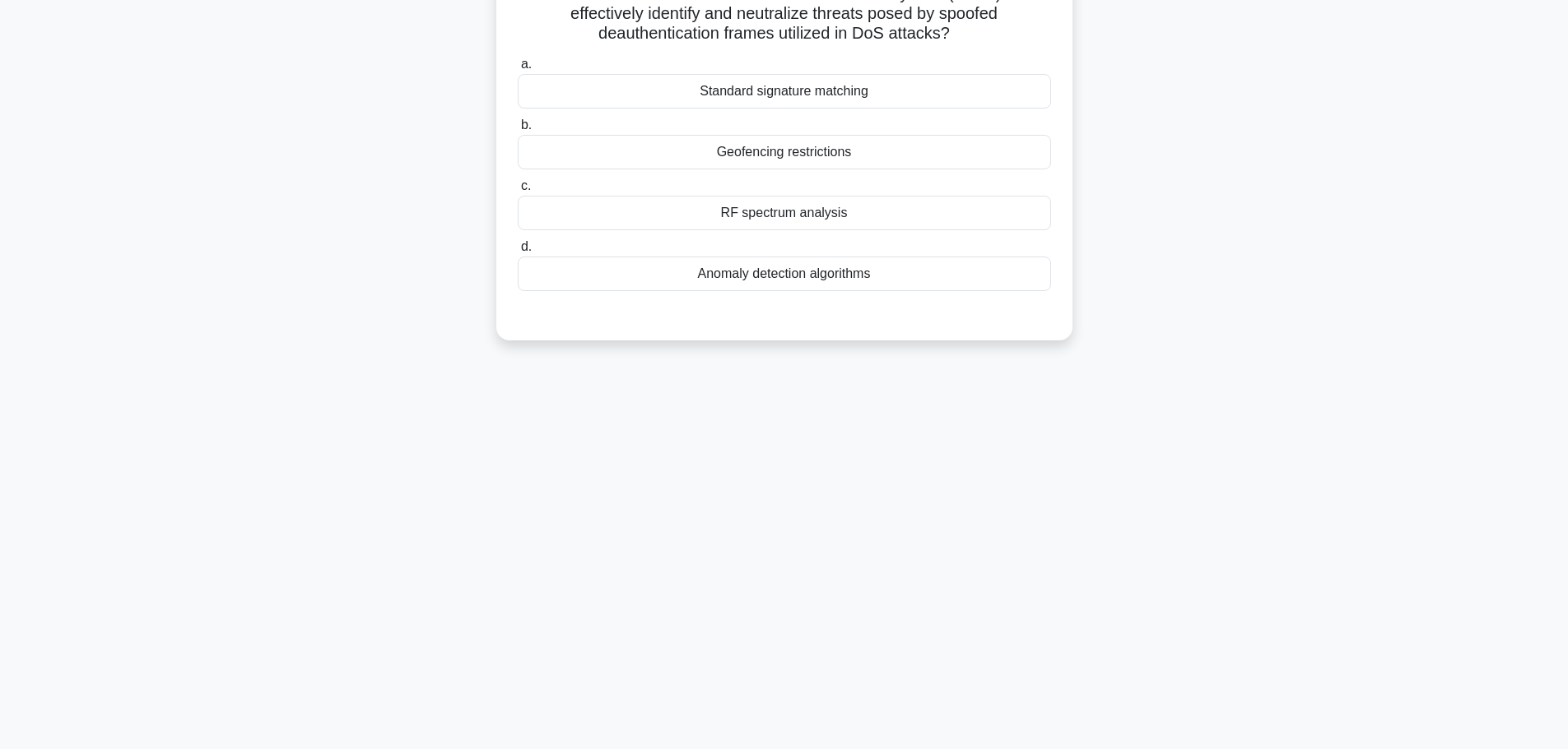
scroll to position [0, 0]
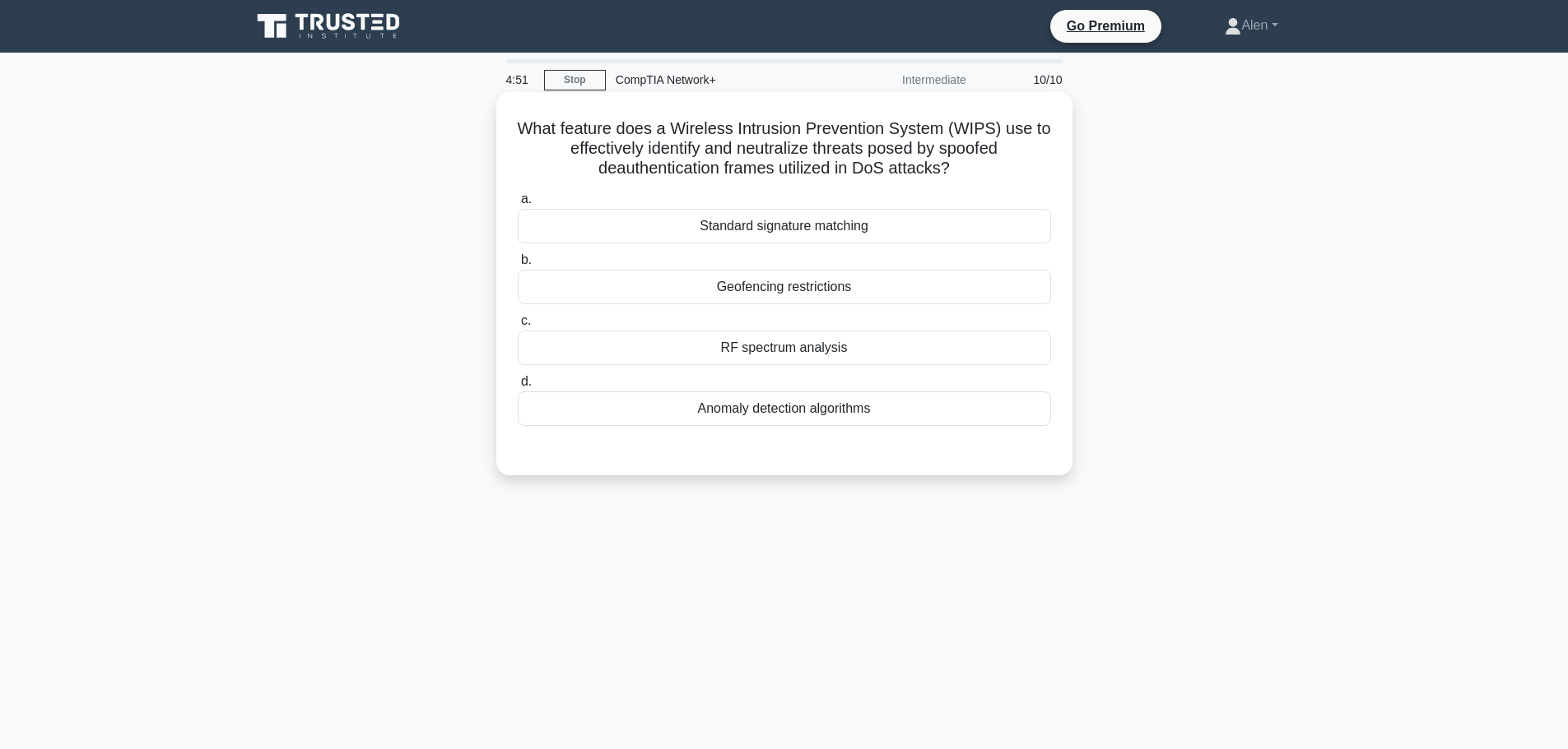
click at [798, 412] on div "Anomaly detection algorithms" at bounding box center [784, 409] width 533 height 35
click at [517, 387] on input "d. Anomaly detection algorithms" at bounding box center [517, 382] width 0 height 10
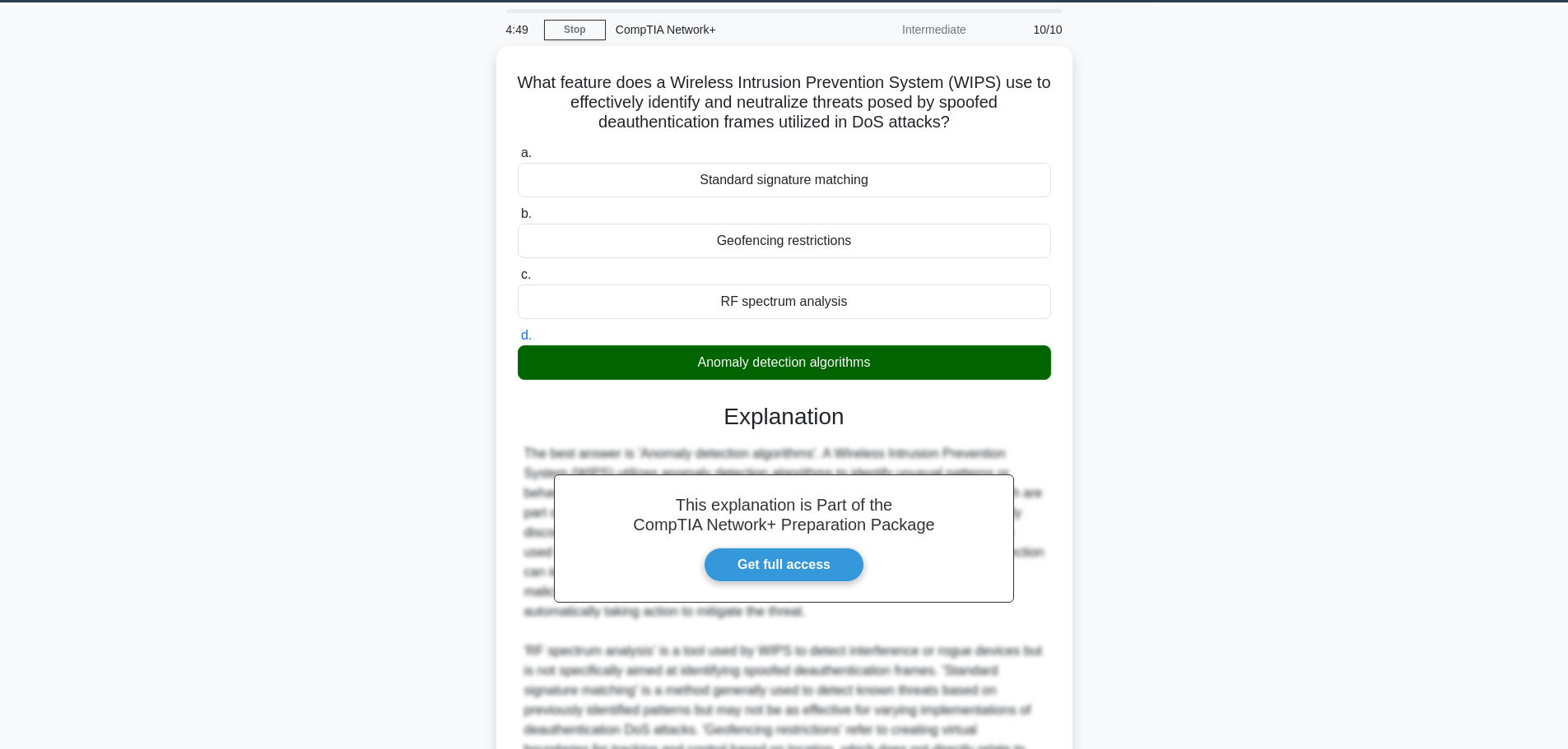
scroll to position [227, 0]
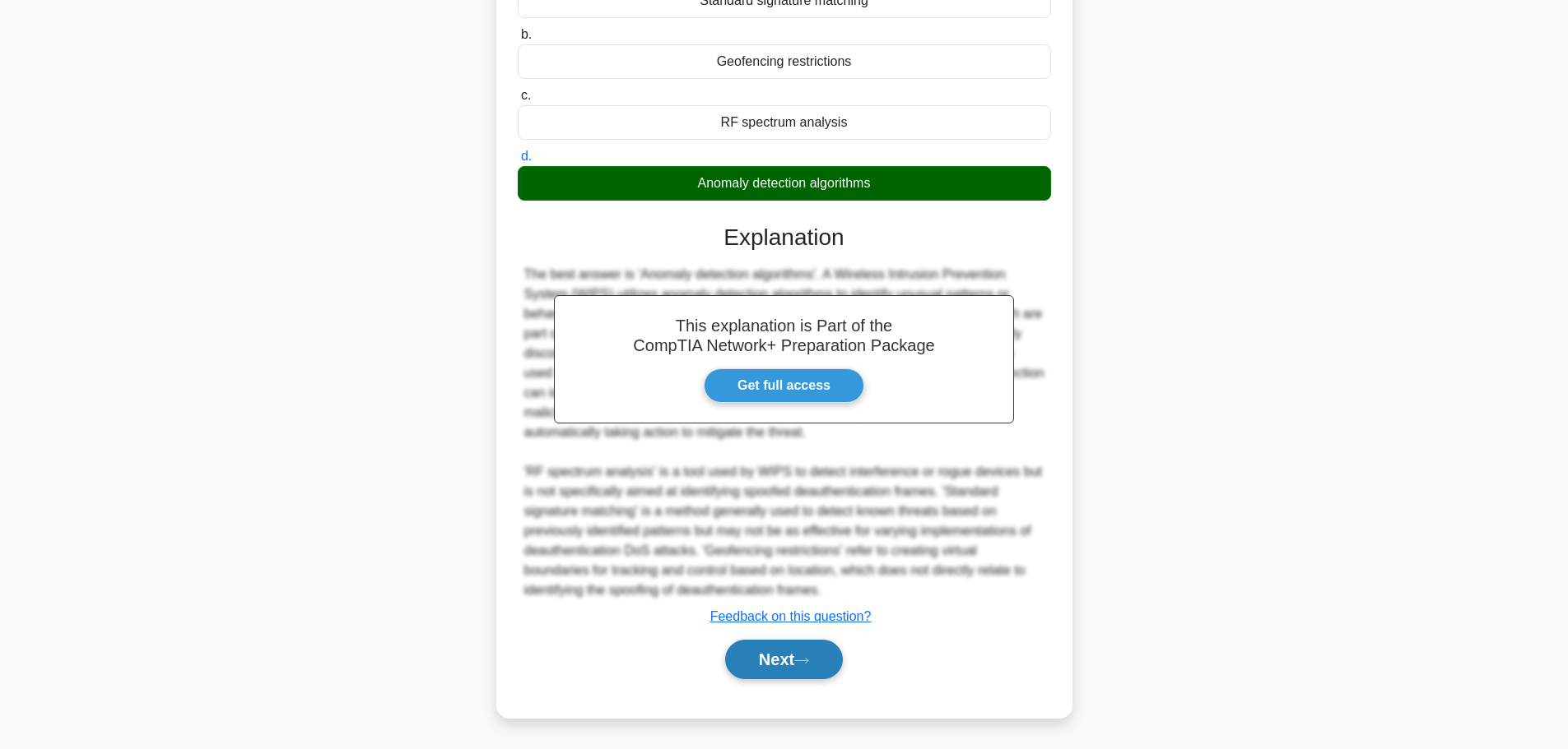
click at [798, 663] on button "Next" at bounding box center [784, 660] width 118 height 40
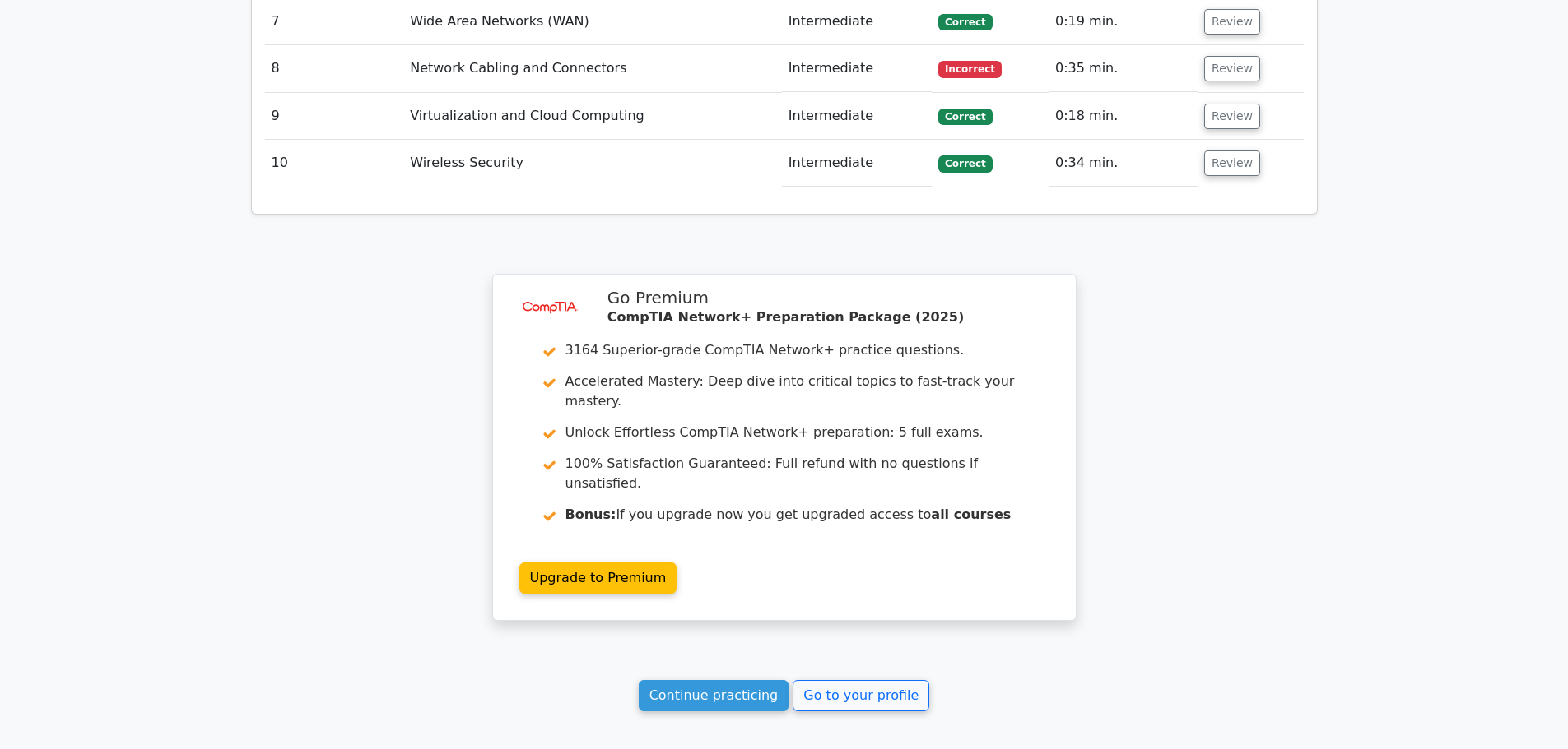
scroll to position [2348, 0]
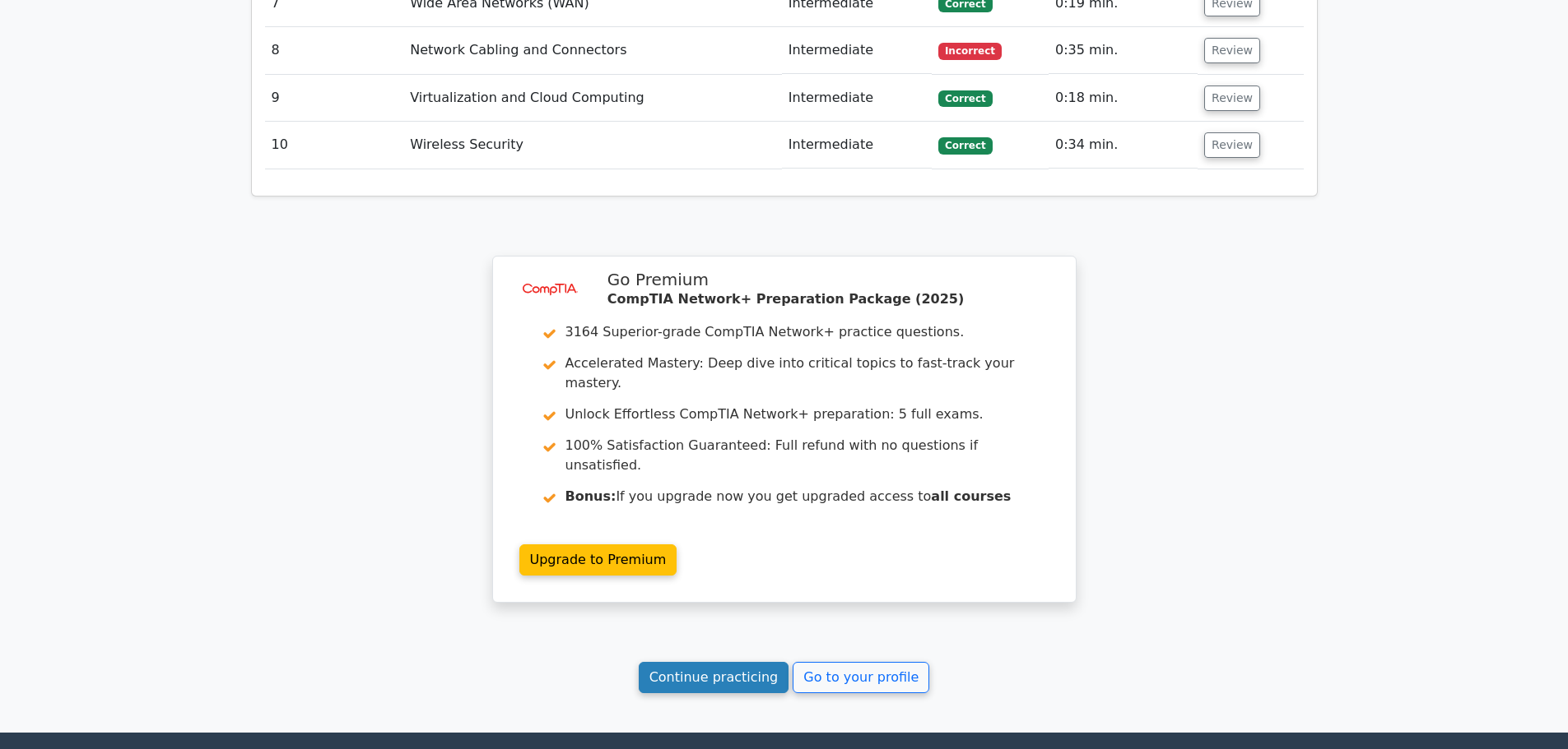
click at [701, 663] on link "Continue practicing" at bounding box center [714, 678] width 151 height 31
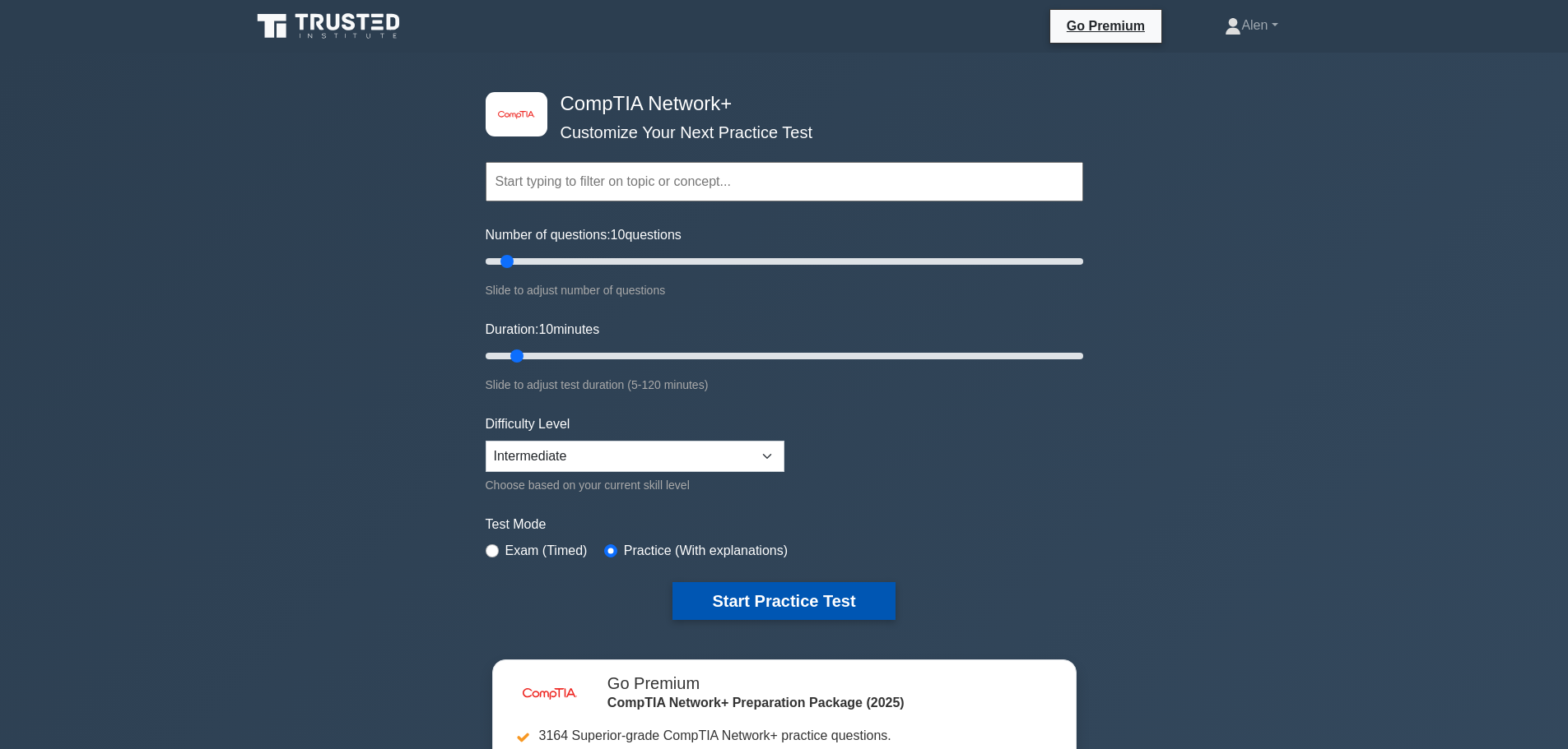
click at [747, 609] on button "Start Practice Test" at bounding box center [783, 601] width 222 height 38
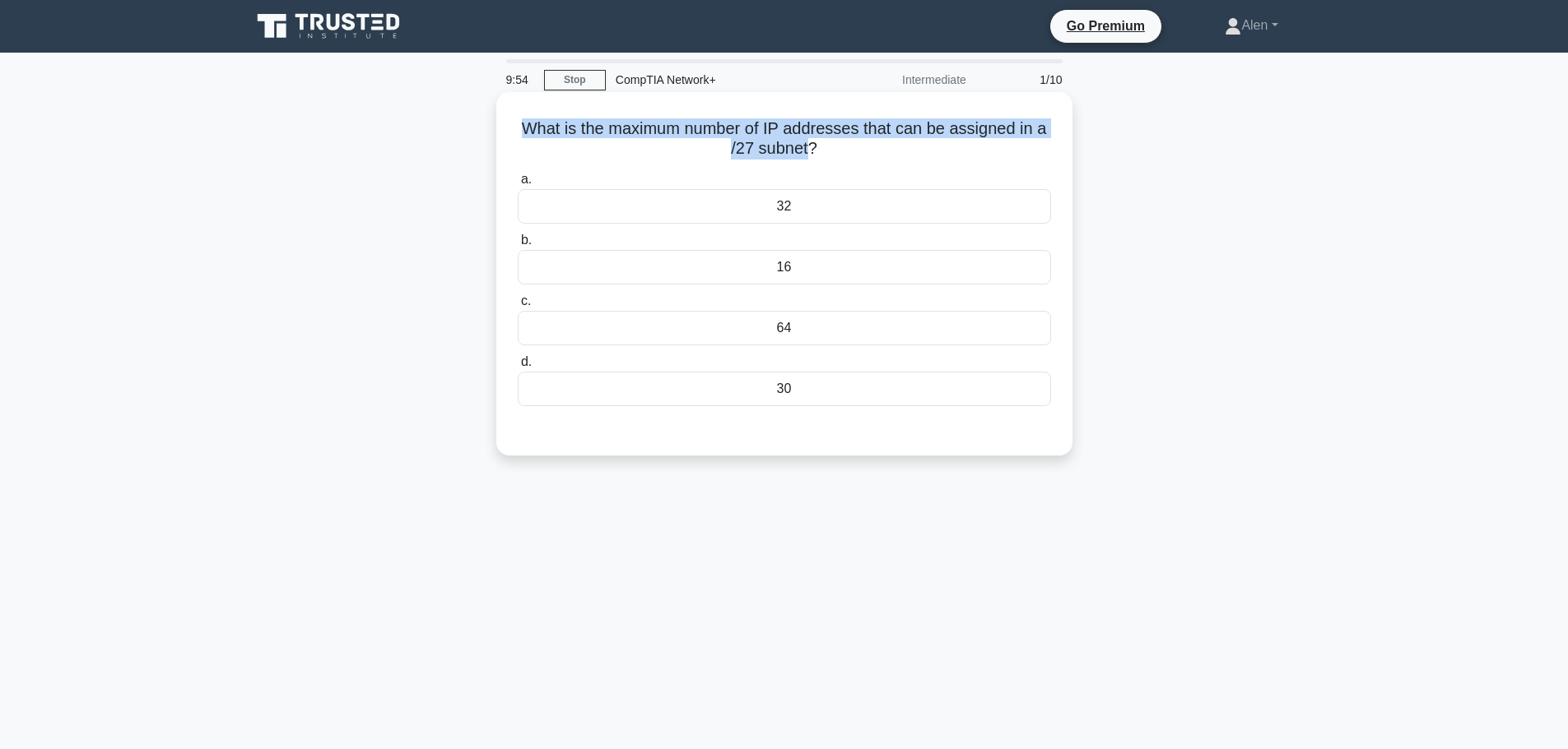
drag, startPoint x: 809, startPoint y: 149, endPoint x: 506, endPoint y: 125, distance: 303.9
click at [506, 125] on div "What is the maximum number of IP addresses that can be assigned in a /27 subnet…" at bounding box center [784, 273] width 563 height 350
copy h5 "What is the maximum number of IP addresses that can be assigned in a /27 subnet"
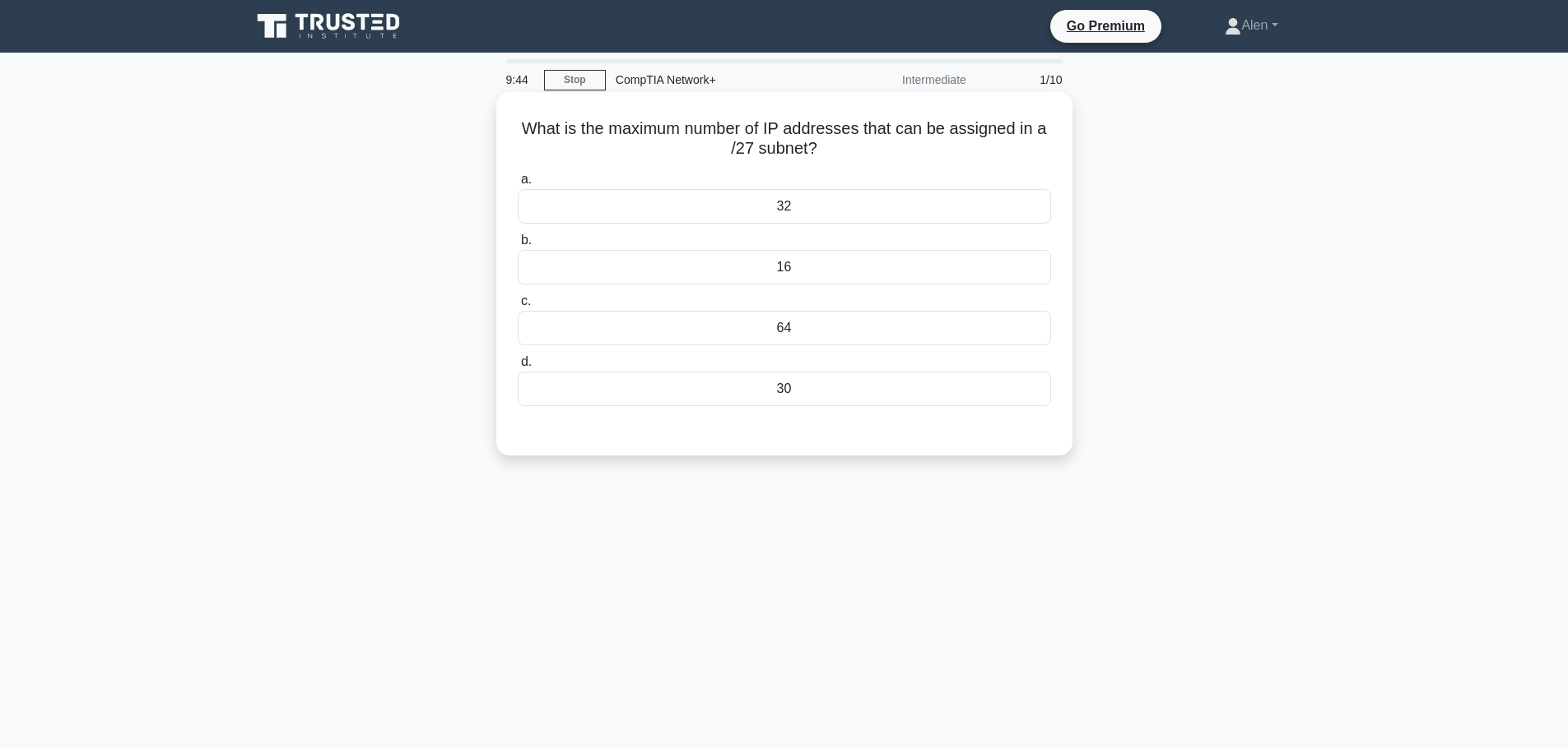
click at [824, 393] on div "30" at bounding box center [784, 389] width 533 height 35
click at [517, 368] on input "d. 30" at bounding box center [517, 362] width 0 height 10
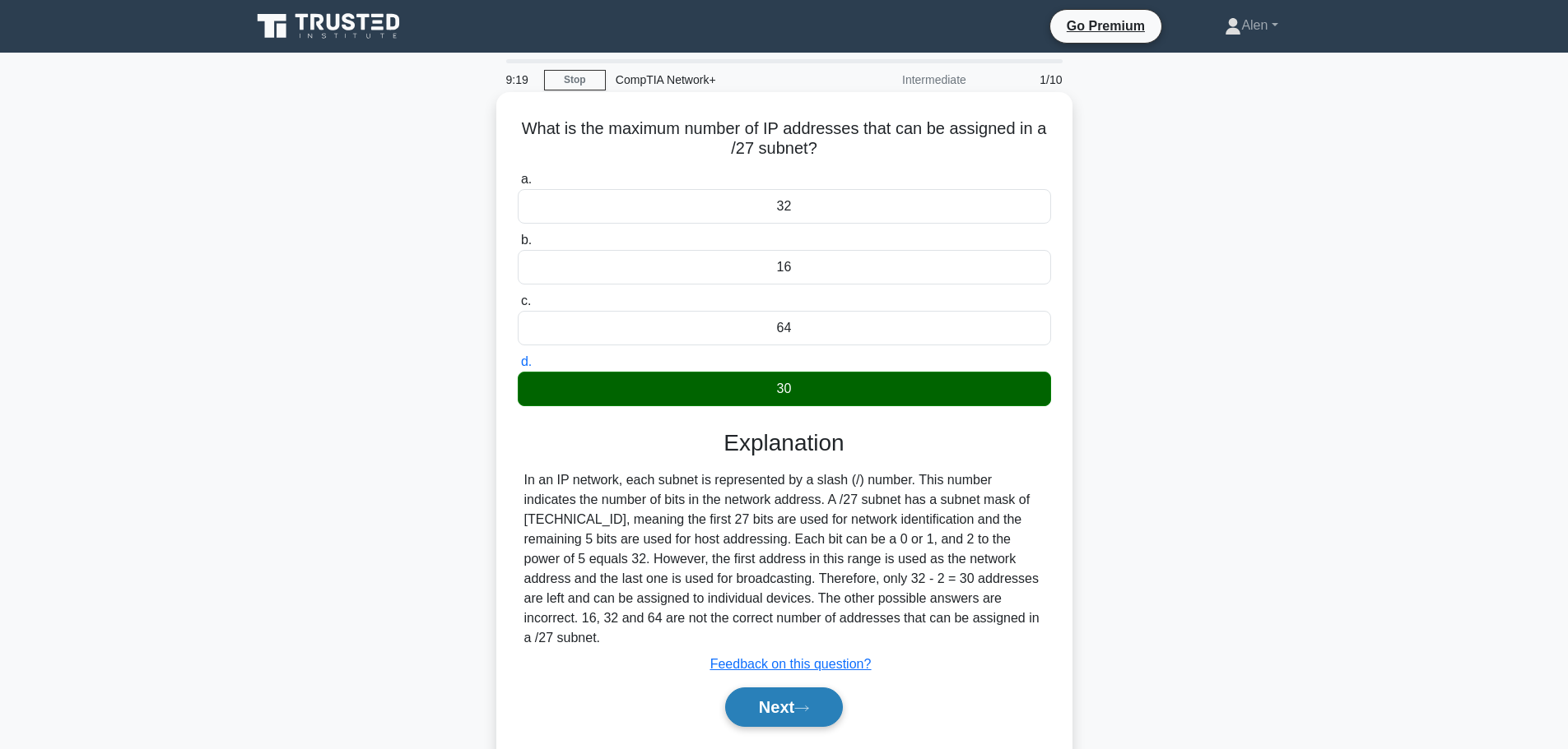
click at [765, 701] on button "Next" at bounding box center [784, 707] width 118 height 40
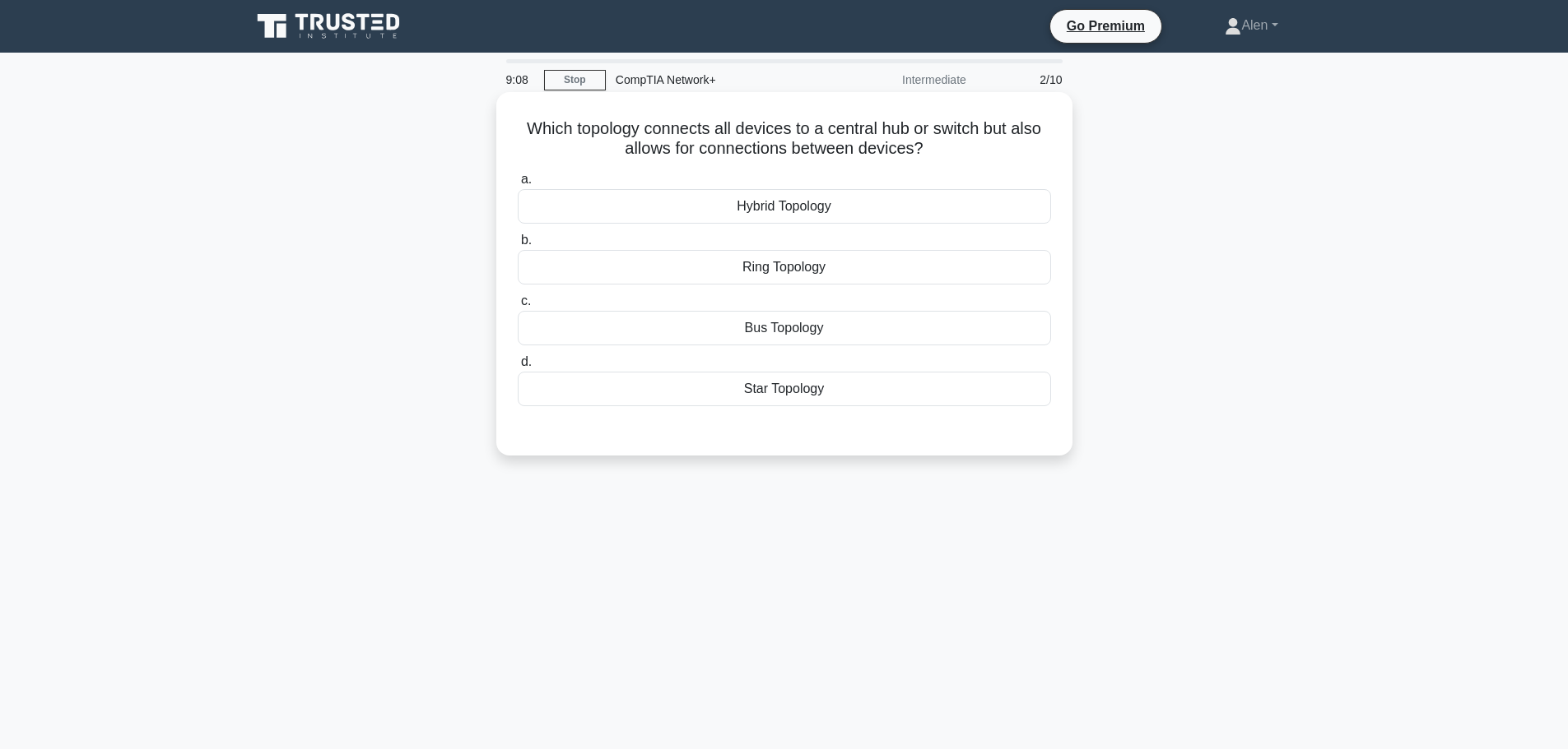
click at [815, 211] on div "Hybrid Topology" at bounding box center [784, 207] width 533 height 35
click at [517, 185] on input "a. Hybrid Topology" at bounding box center [517, 180] width 0 height 10
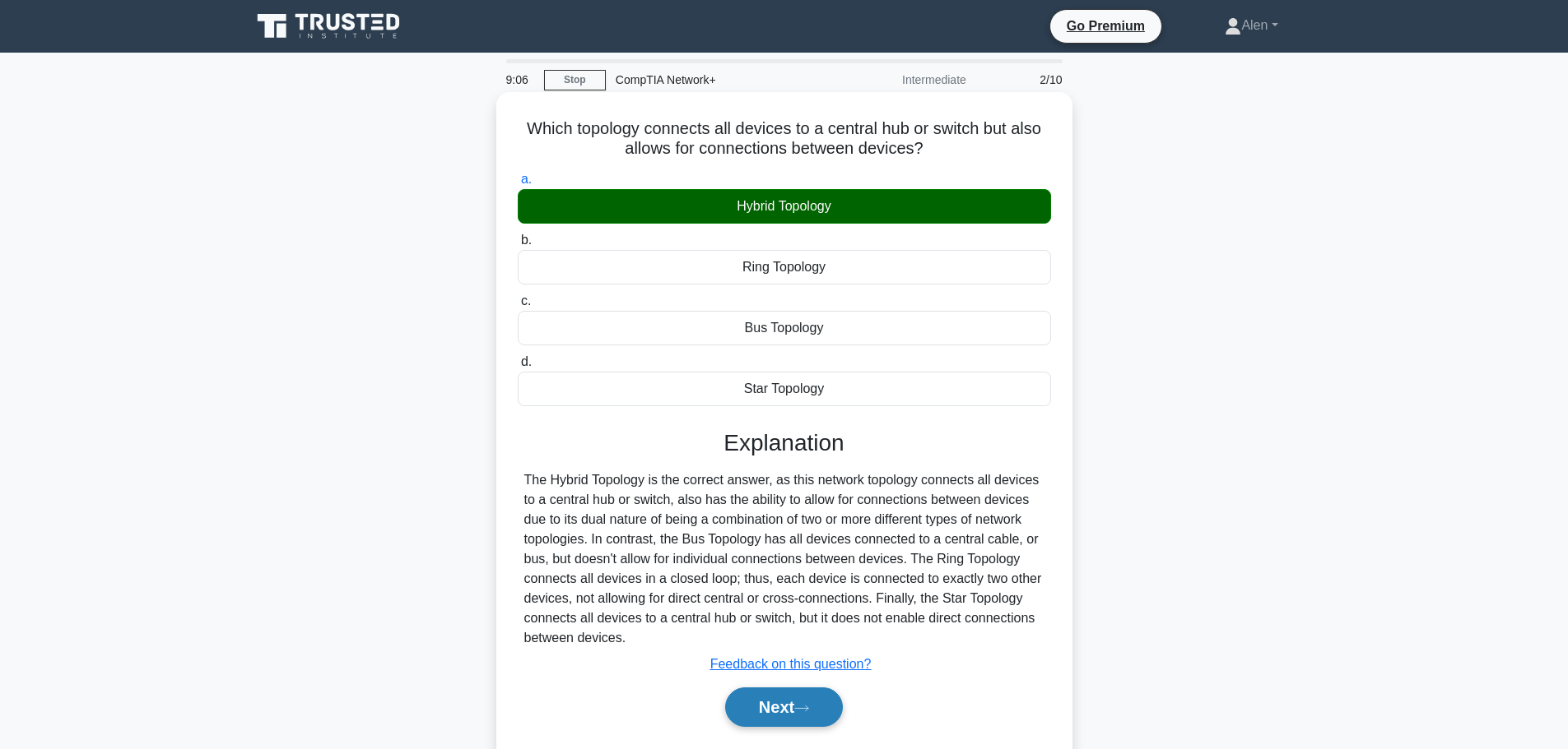
click at [783, 720] on button "Next" at bounding box center [784, 707] width 118 height 40
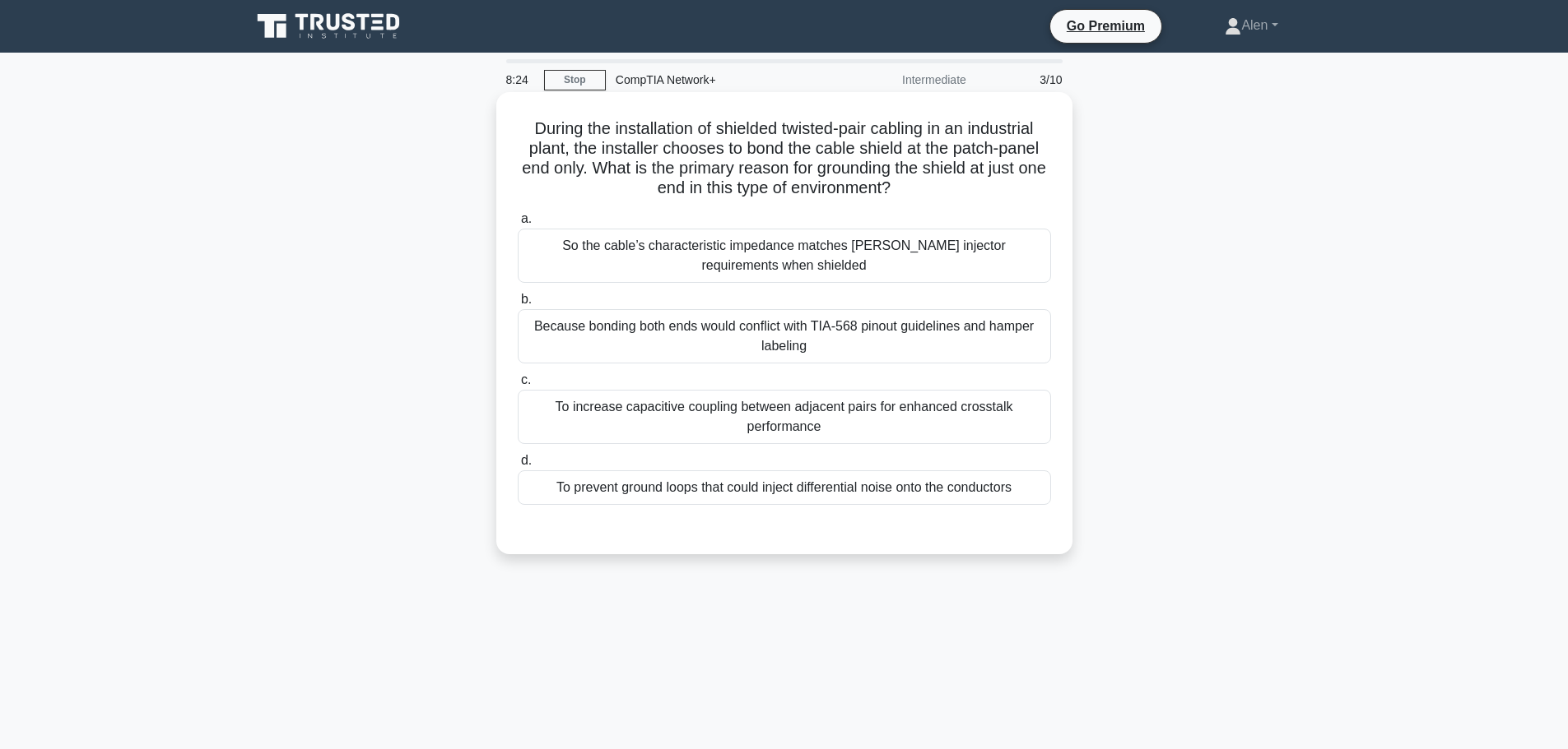
click at [826, 496] on div "To prevent ground loops that could inject differential noise onto the conductors" at bounding box center [784, 488] width 533 height 35
click at [517, 466] on input "d. To prevent ground loops that could inject differential noise onto the conduc…" at bounding box center [517, 461] width 0 height 10
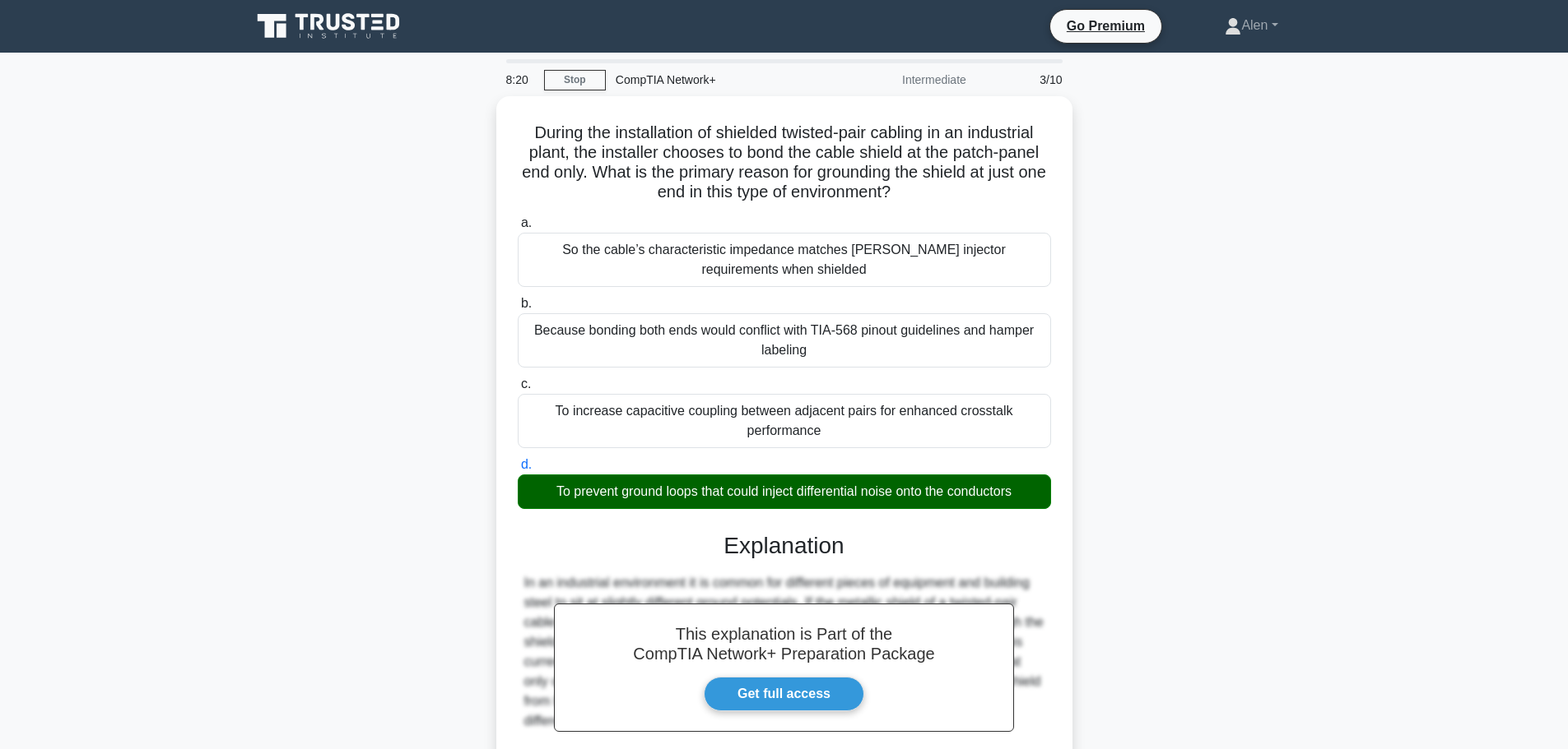
scroll to position [266, 0]
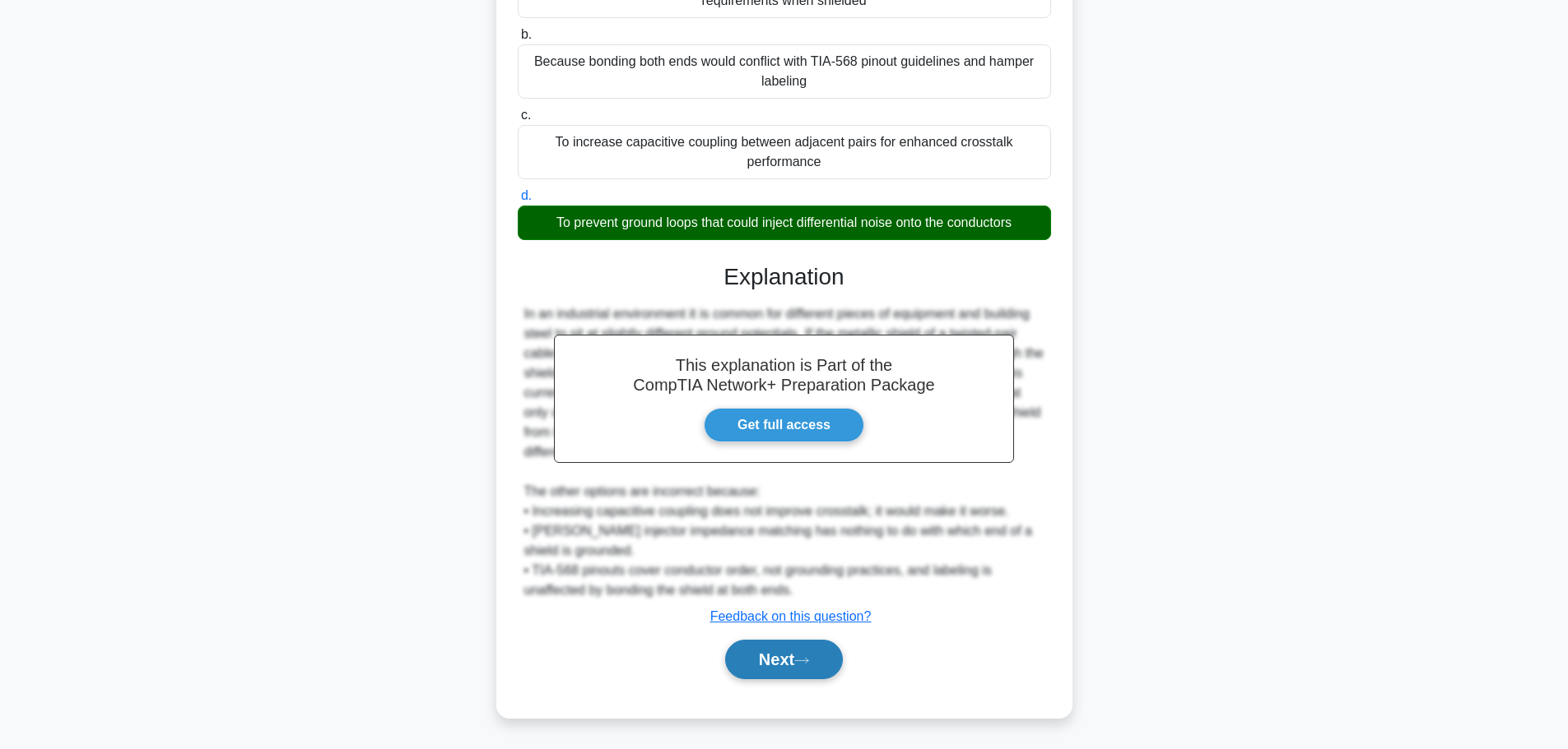
click at [790, 664] on button "Next" at bounding box center [784, 660] width 118 height 40
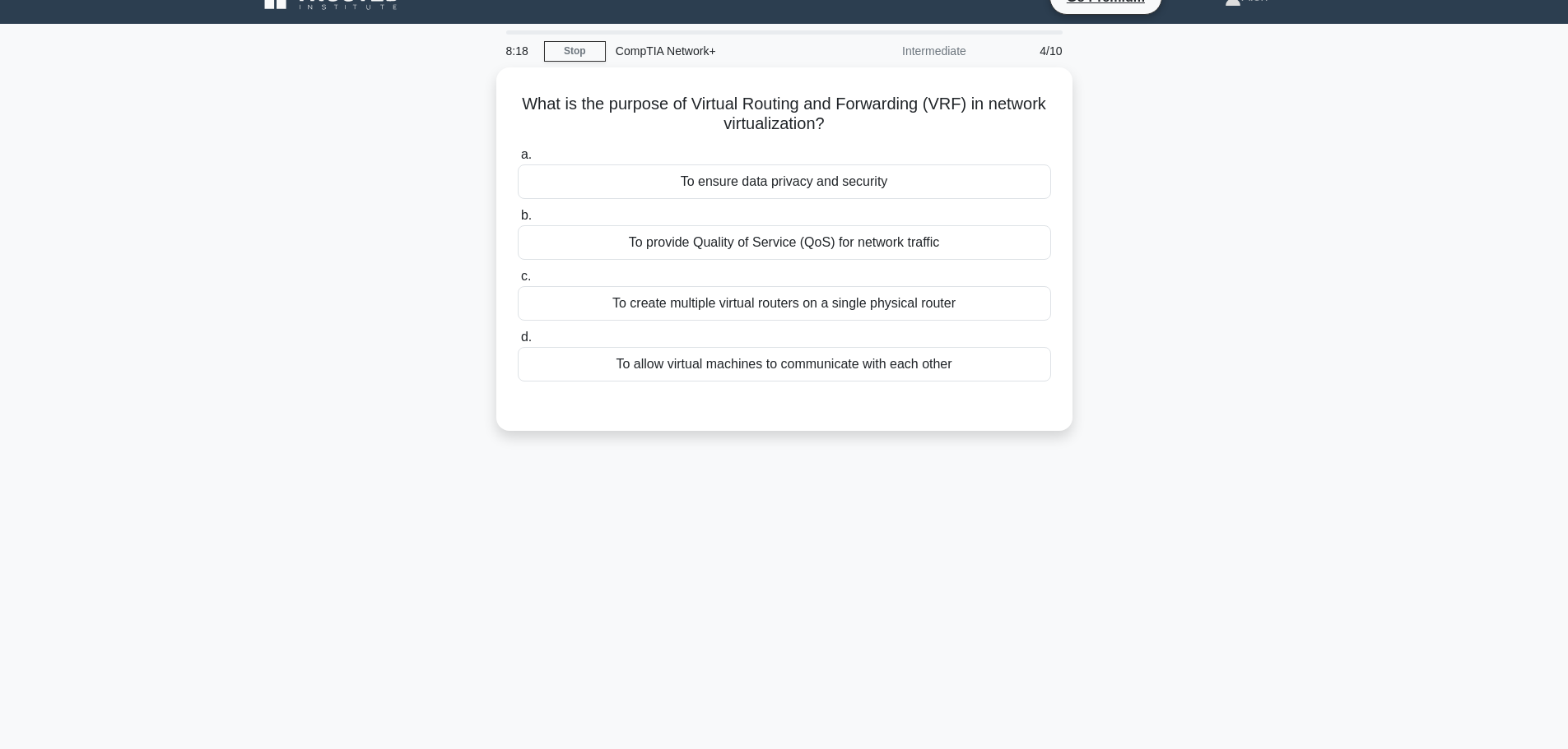
scroll to position [0, 0]
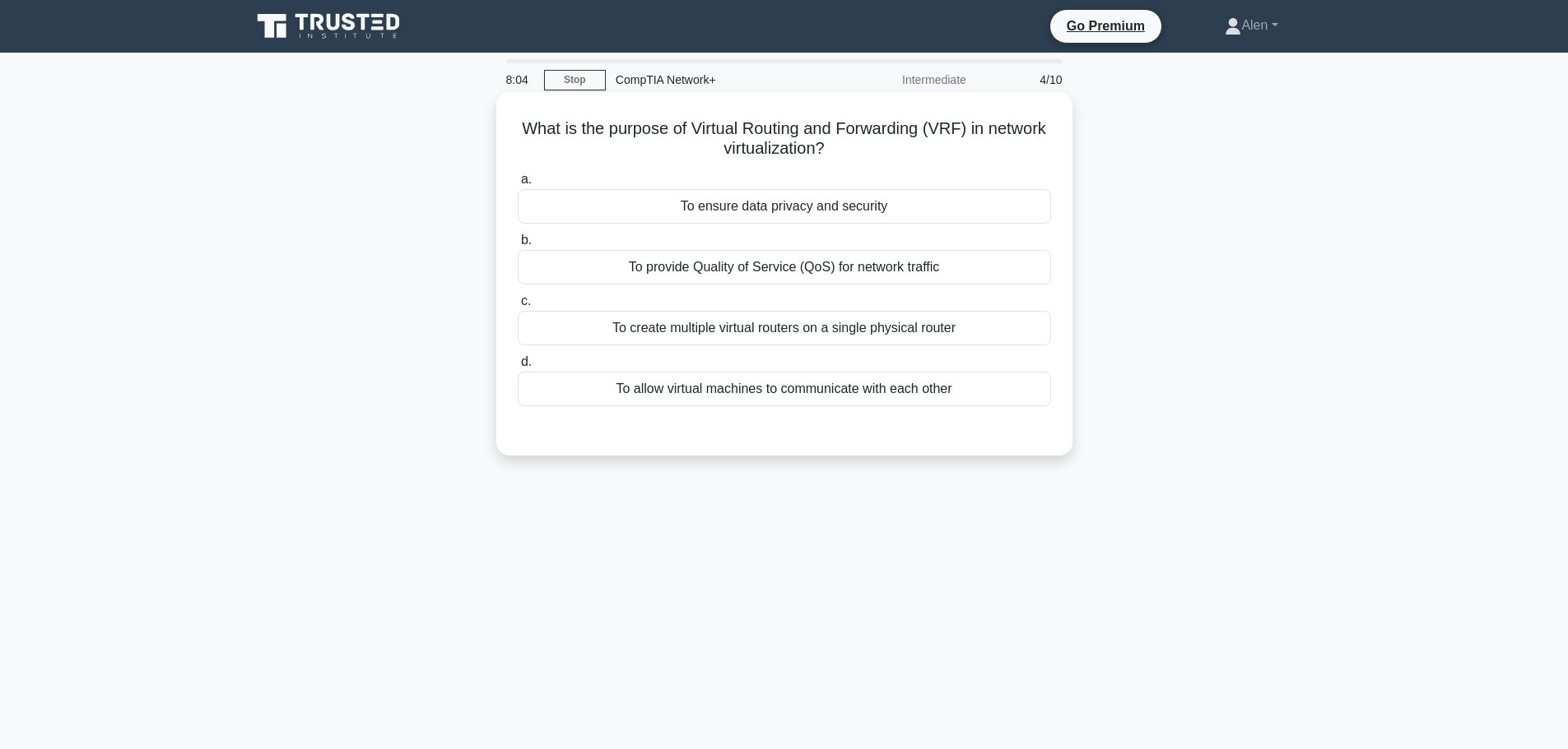
click at [883, 333] on div "To create multiple virtual routers on a single physical router" at bounding box center [784, 328] width 533 height 35
click at [517, 307] on input "c. To create multiple virtual routers on a single physical router" at bounding box center [517, 301] width 0 height 10
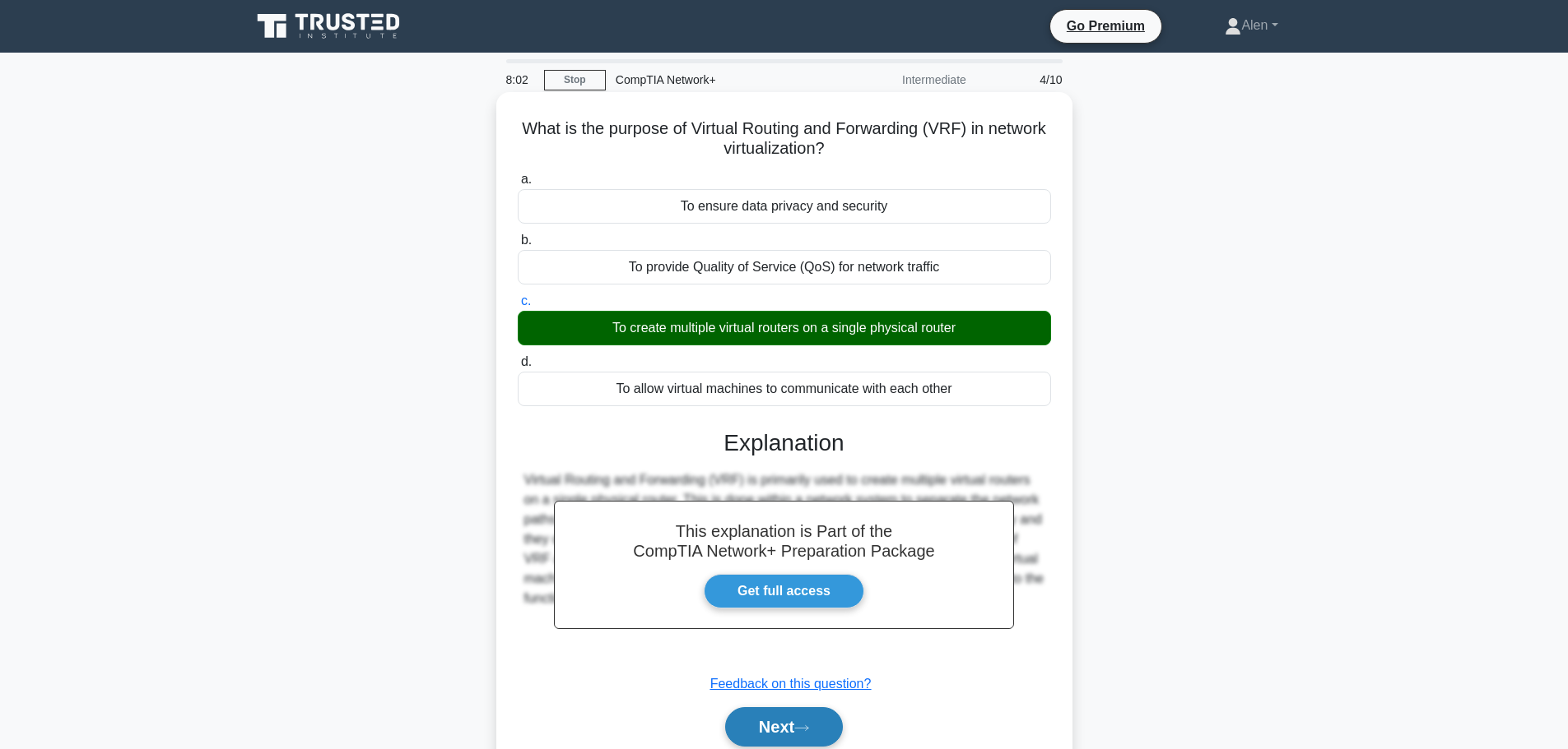
click at [794, 728] on button "Next" at bounding box center [784, 727] width 118 height 40
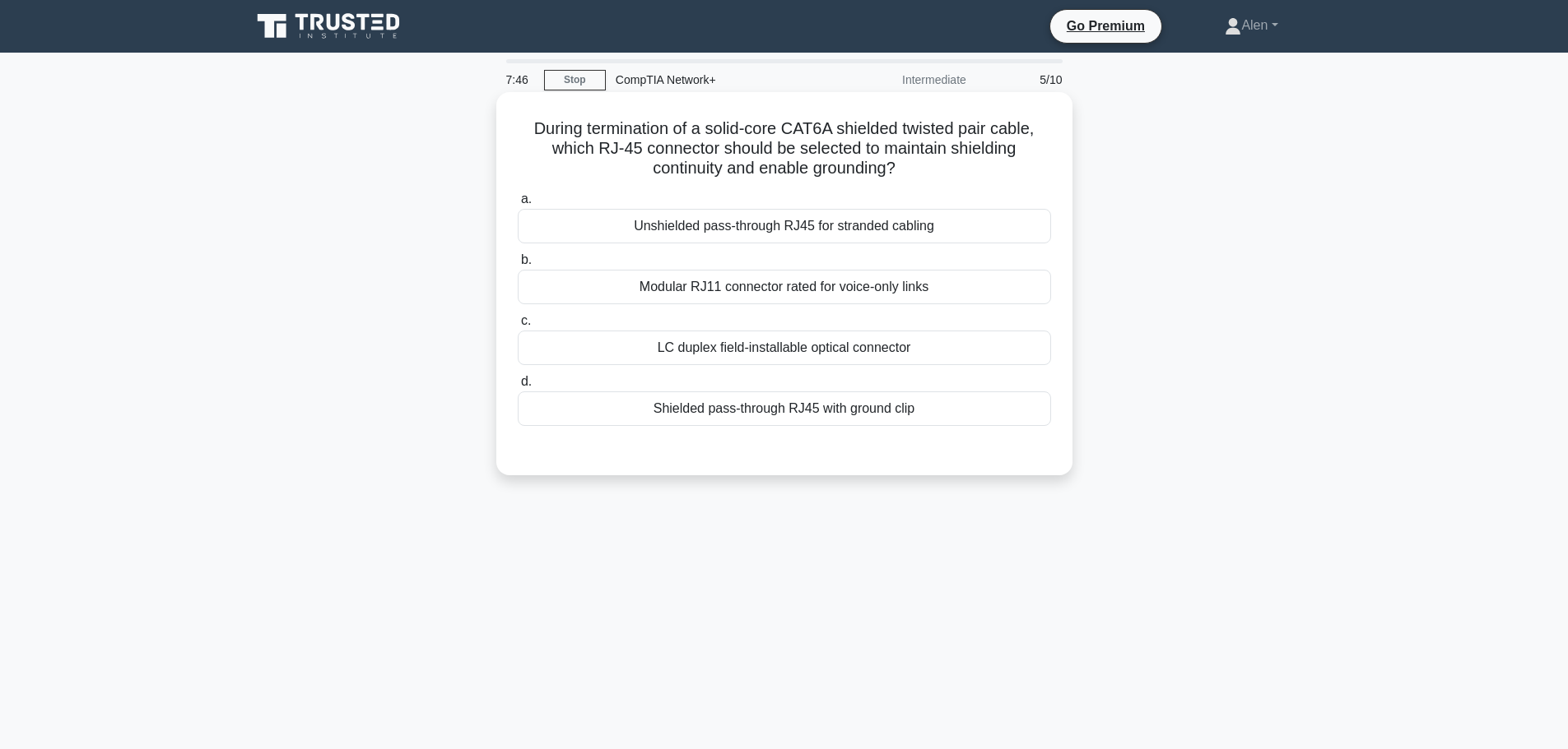
click at [753, 412] on div "Shielded pass-through RJ45 with ground clip" at bounding box center [784, 409] width 533 height 35
click at [517, 387] on input "d. Shielded pass-through RJ45 with ground clip" at bounding box center [517, 382] width 0 height 10
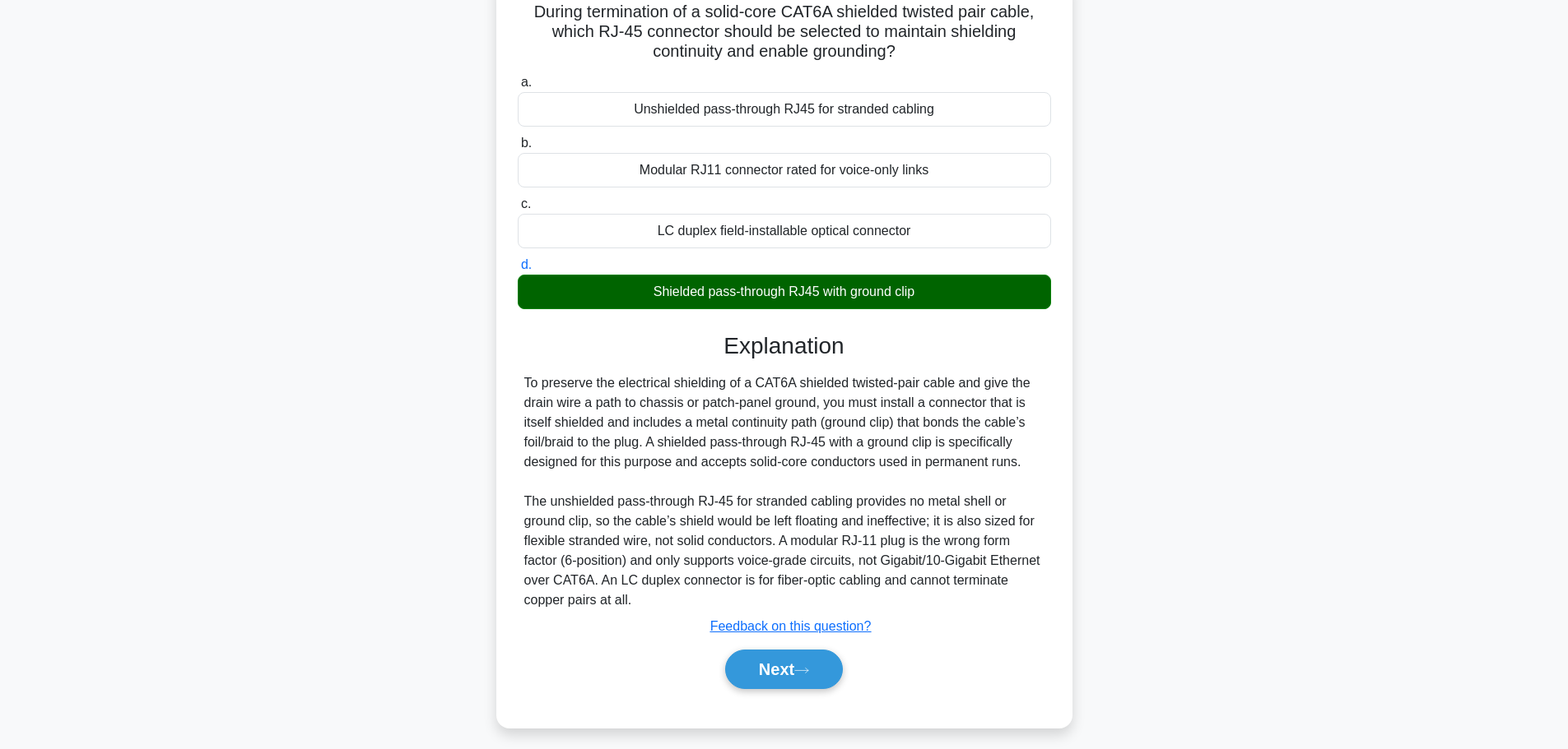
scroll to position [136, 0]
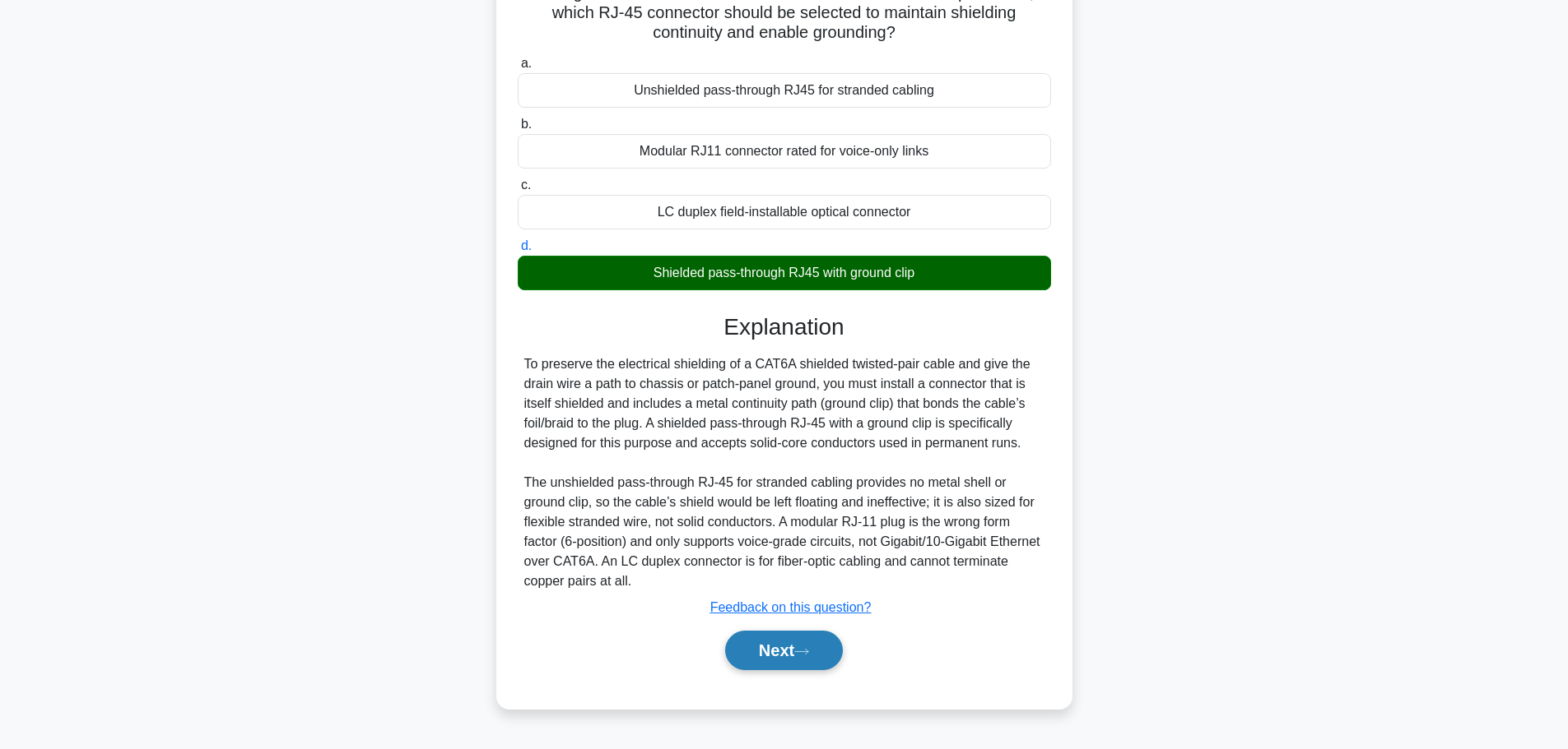
click at [817, 646] on button "Next" at bounding box center [784, 650] width 118 height 40
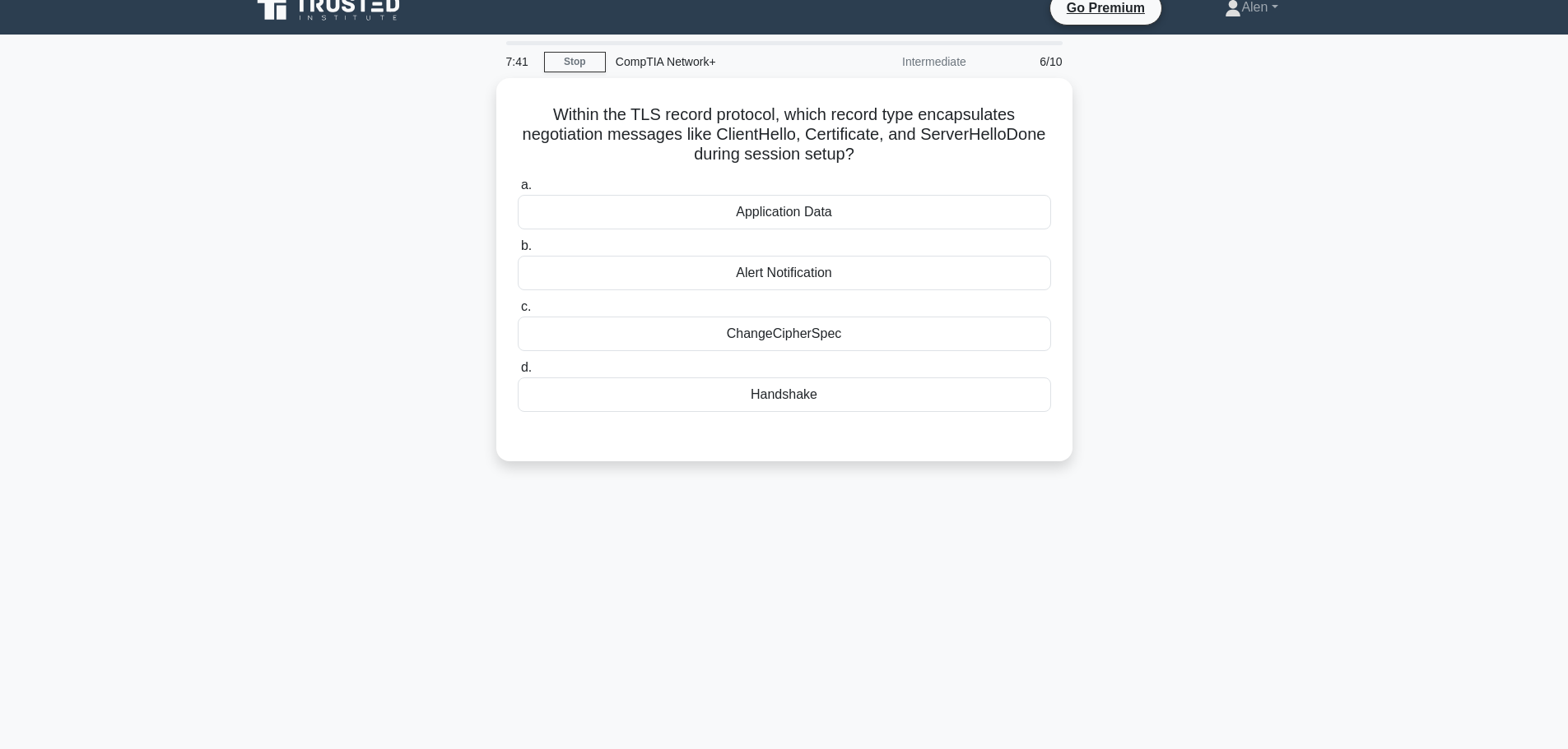
scroll to position [0, 0]
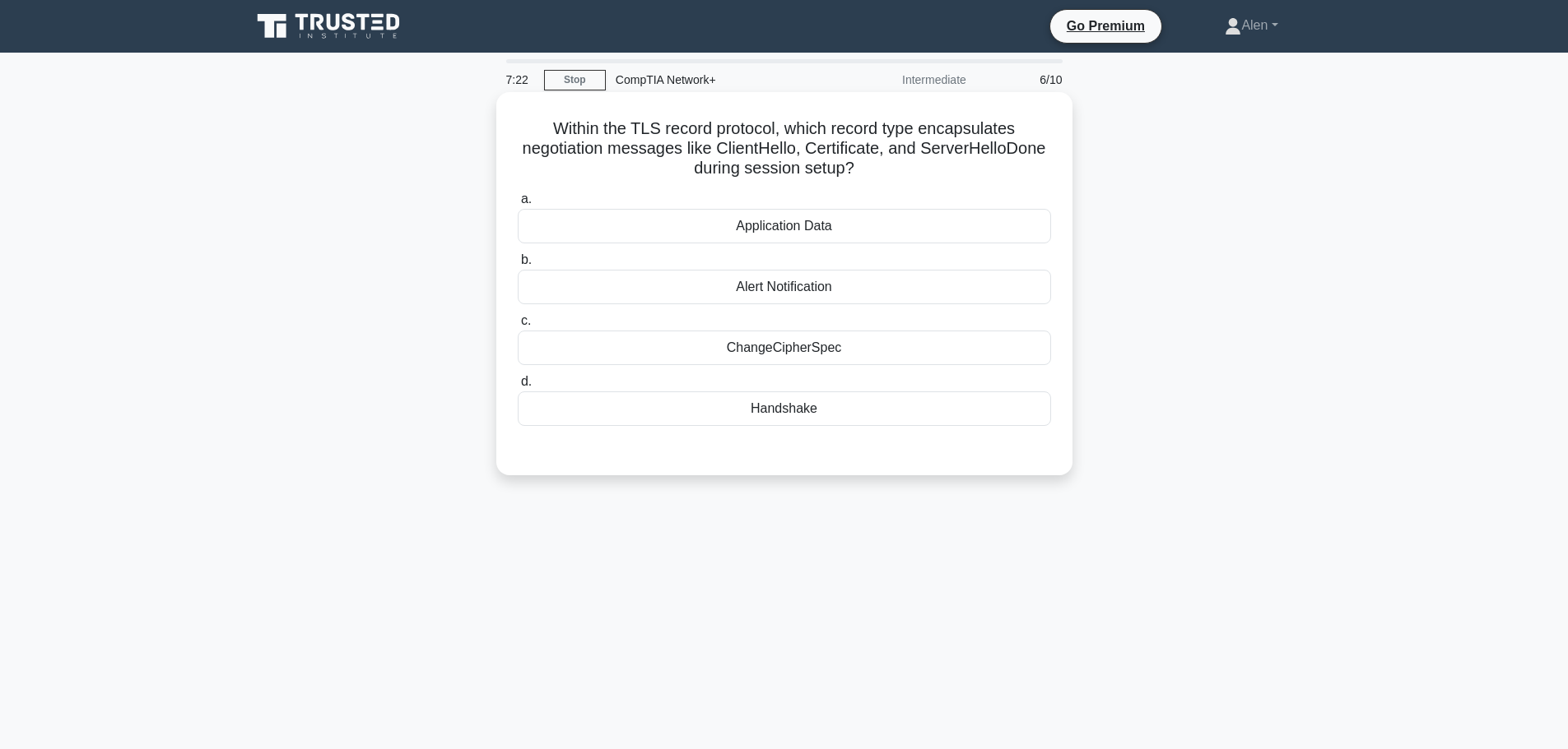
click at [782, 419] on div "Handshake" at bounding box center [784, 409] width 533 height 35
click at [517, 387] on input "d. Handshake" at bounding box center [517, 382] width 0 height 10
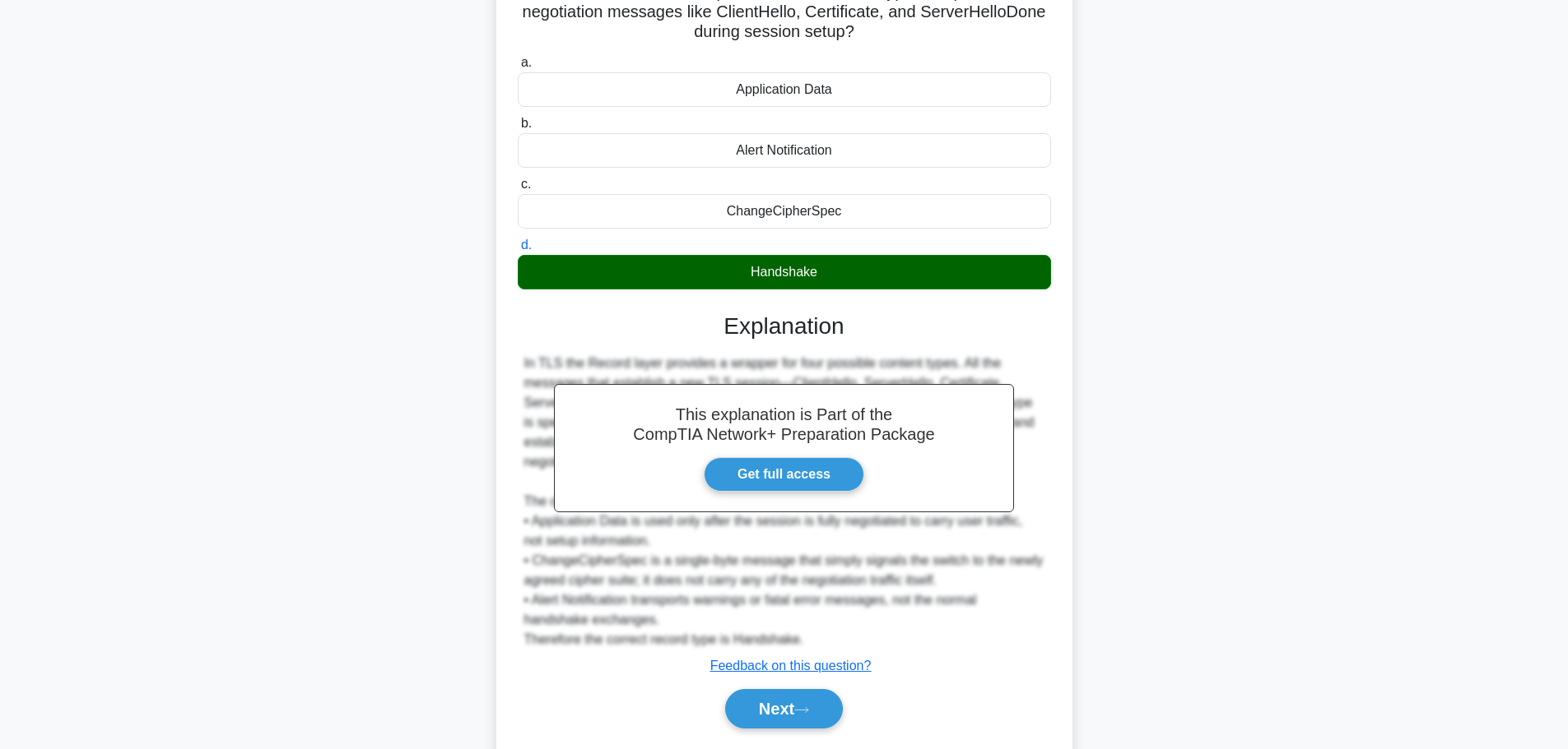
scroll to position [187, 0]
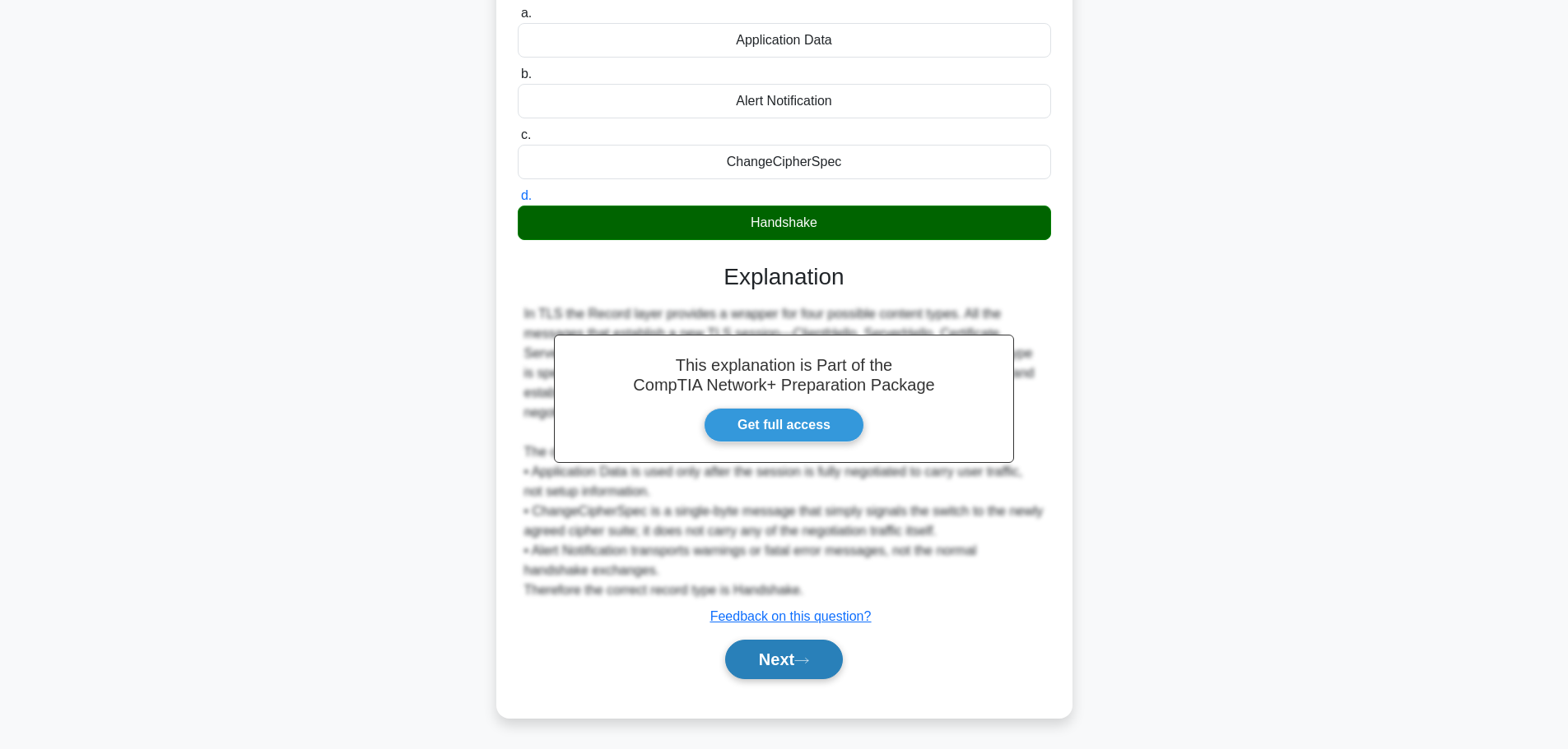
click at [759, 656] on button "Next" at bounding box center [784, 660] width 118 height 40
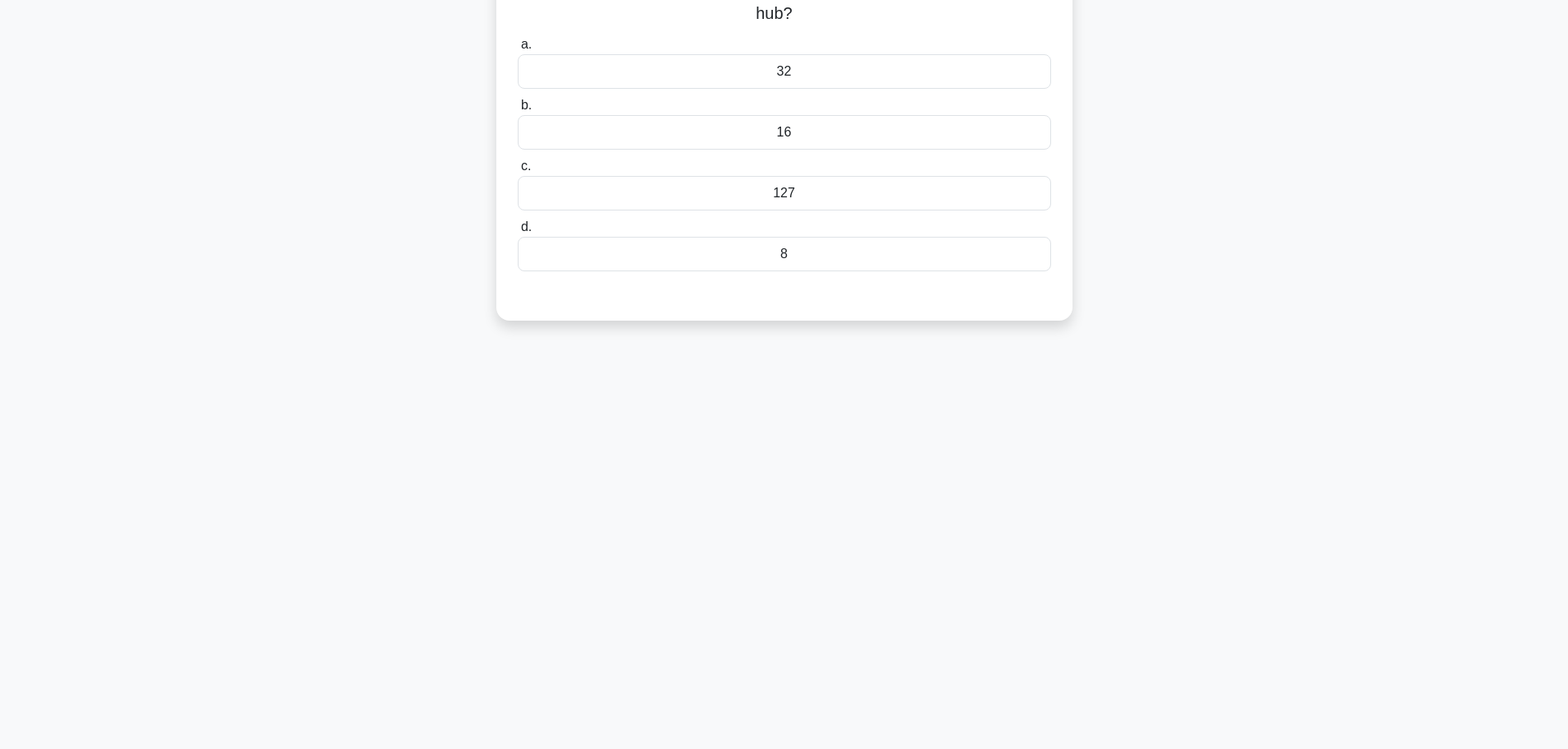
scroll to position [0, 0]
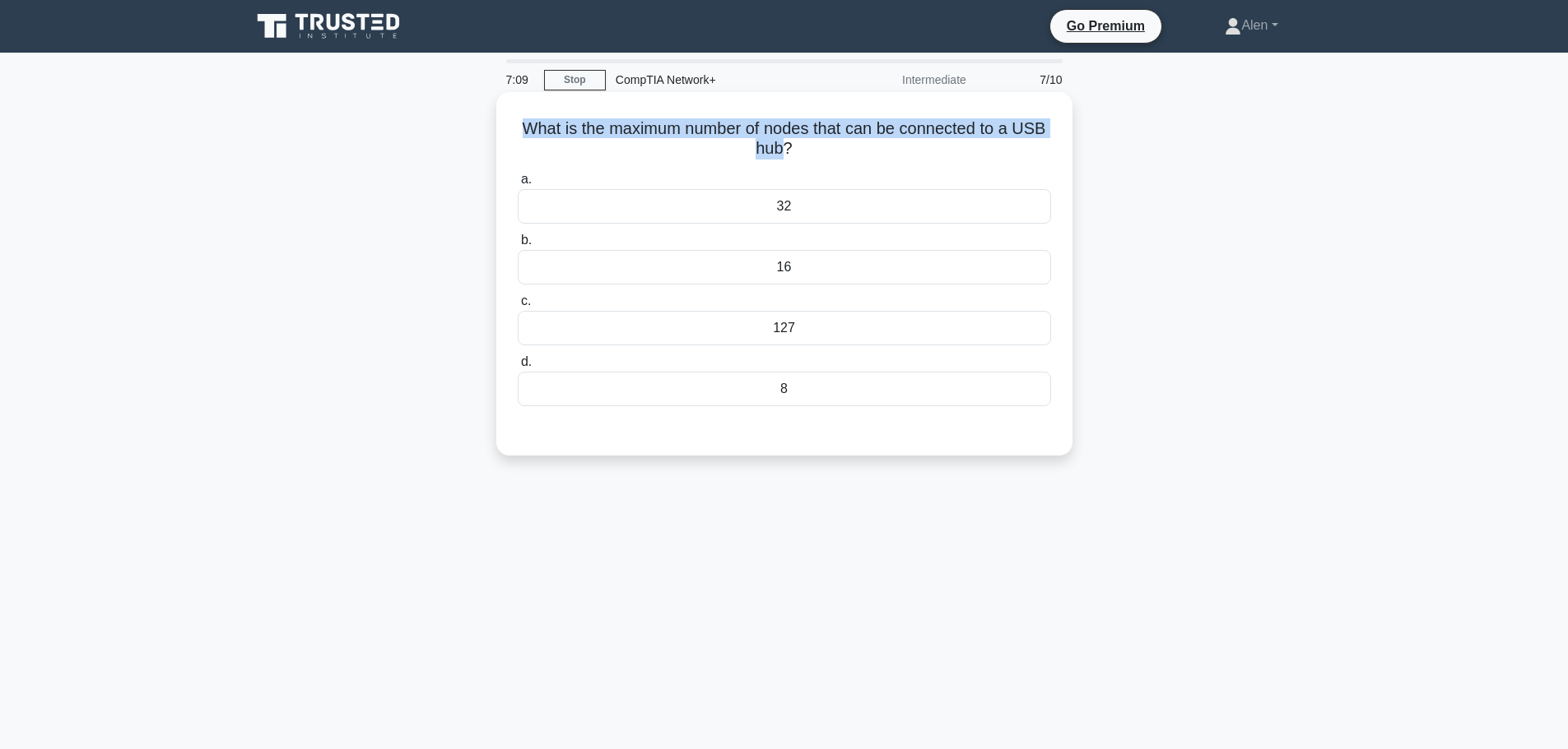
drag, startPoint x: 784, startPoint y: 150, endPoint x: 508, endPoint y: 135, distance: 276.4
click at [508, 135] on div "What is the maximum number of nodes that can be connected to a USB hub? .spinne…" at bounding box center [784, 273] width 563 height 350
copy h5 "What is the maximum number of nodes that can be connected to a USB hub"
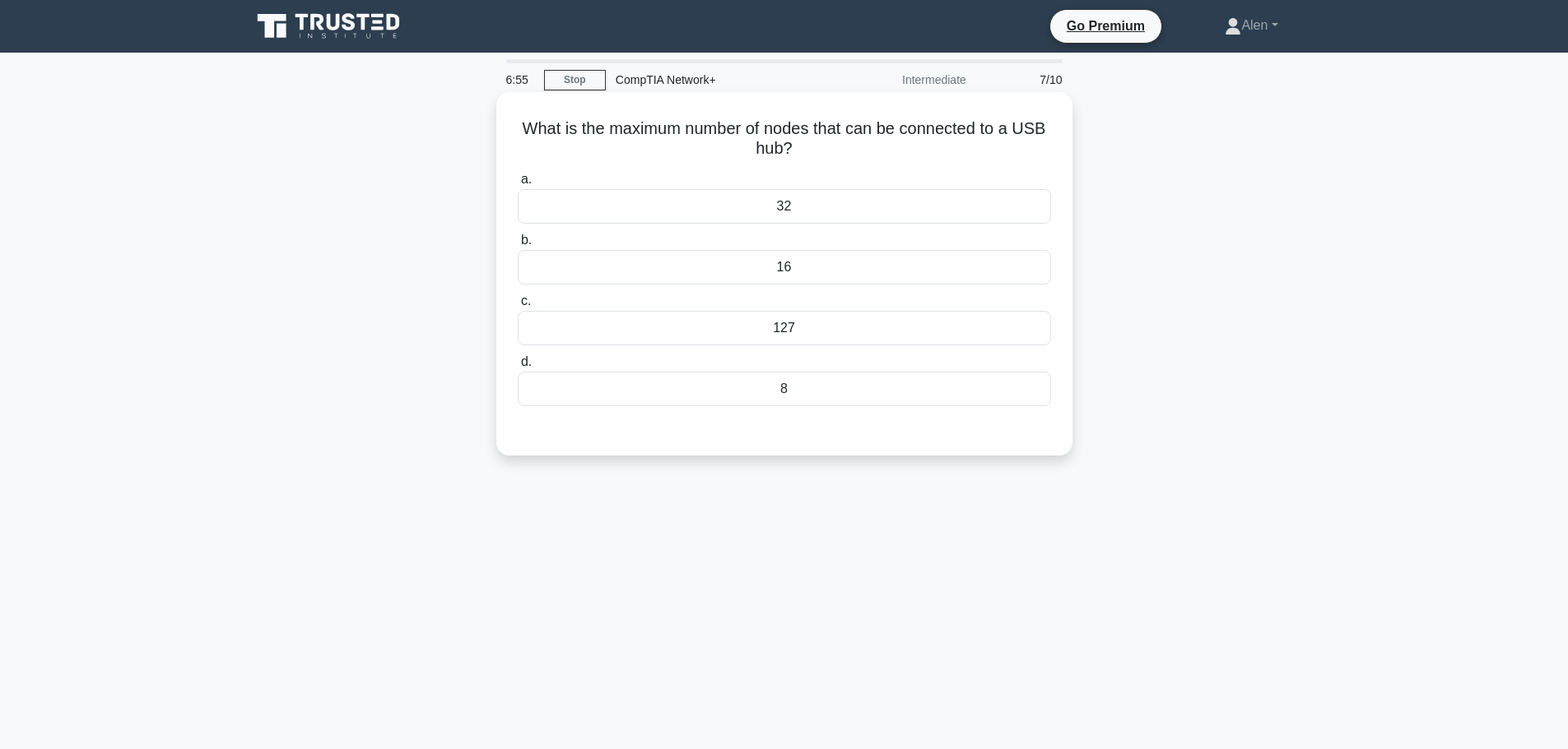
click at [787, 320] on div "127" at bounding box center [784, 328] width 533 height 35
click at [517, 307] on input "c. 127" at bounding box center [517, 301] width 0 height 10
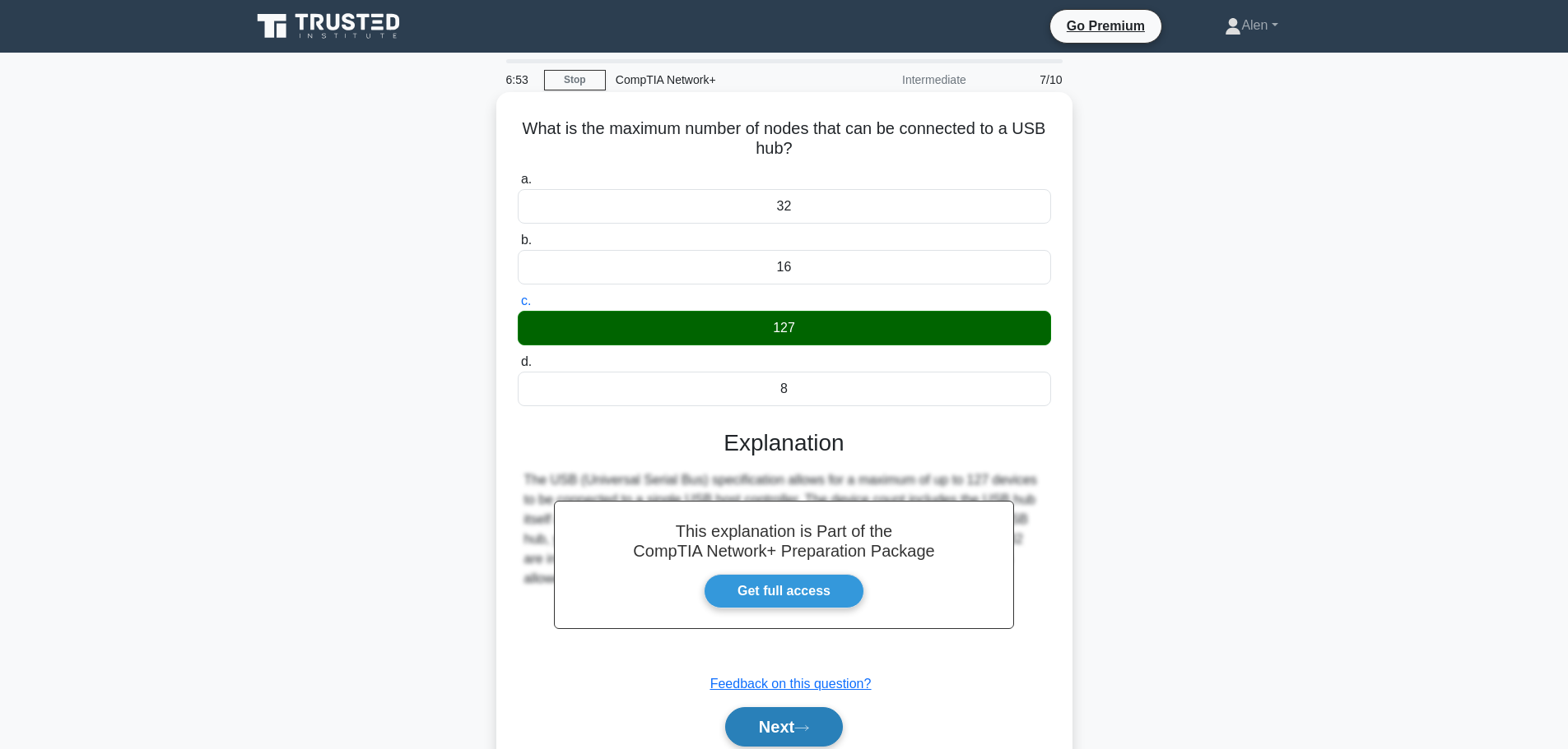
click at [805, 723] on button "Next" at bounding box center [784, 727] width 118 height 40
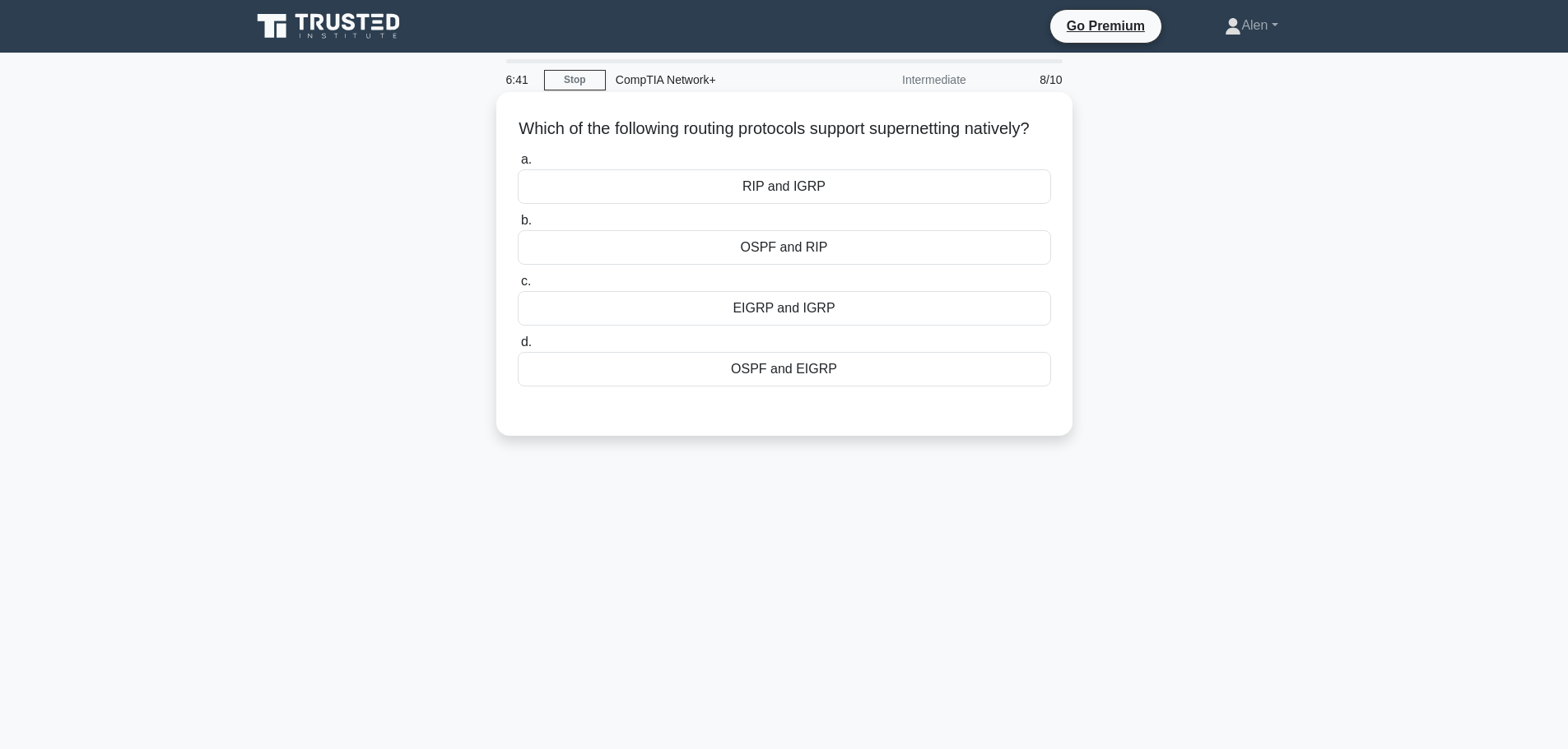
click at [835, 387] on div "OSPF and EIGRP" at bounding box center [784, 369] width 533 height 35
click at [517, 348] on input "d. OSPF and EIGRP" at bounding box center [517, 342] width 0 height 10
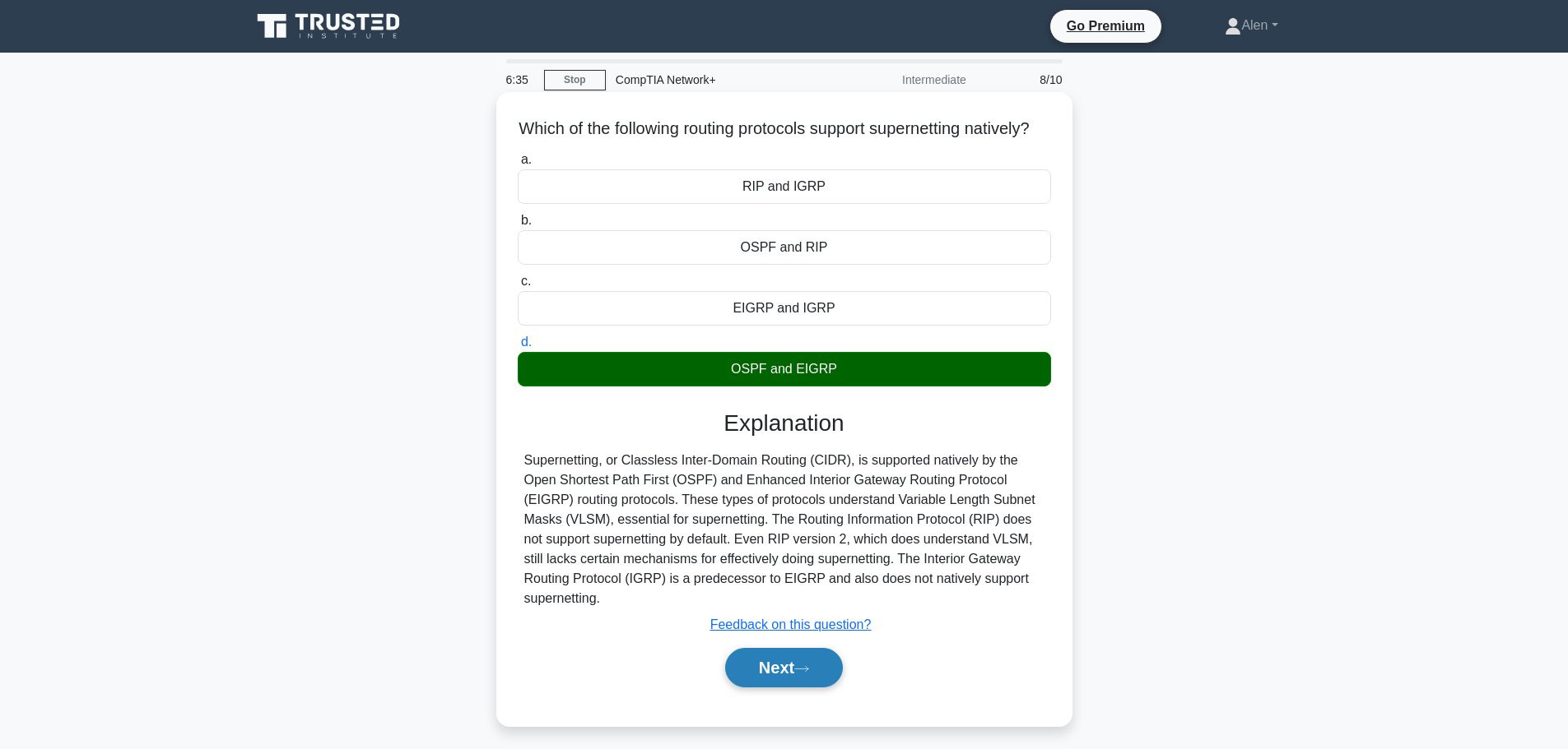
click at [802, 674] on icon at bounding box center [801, 669] width 15 height 9
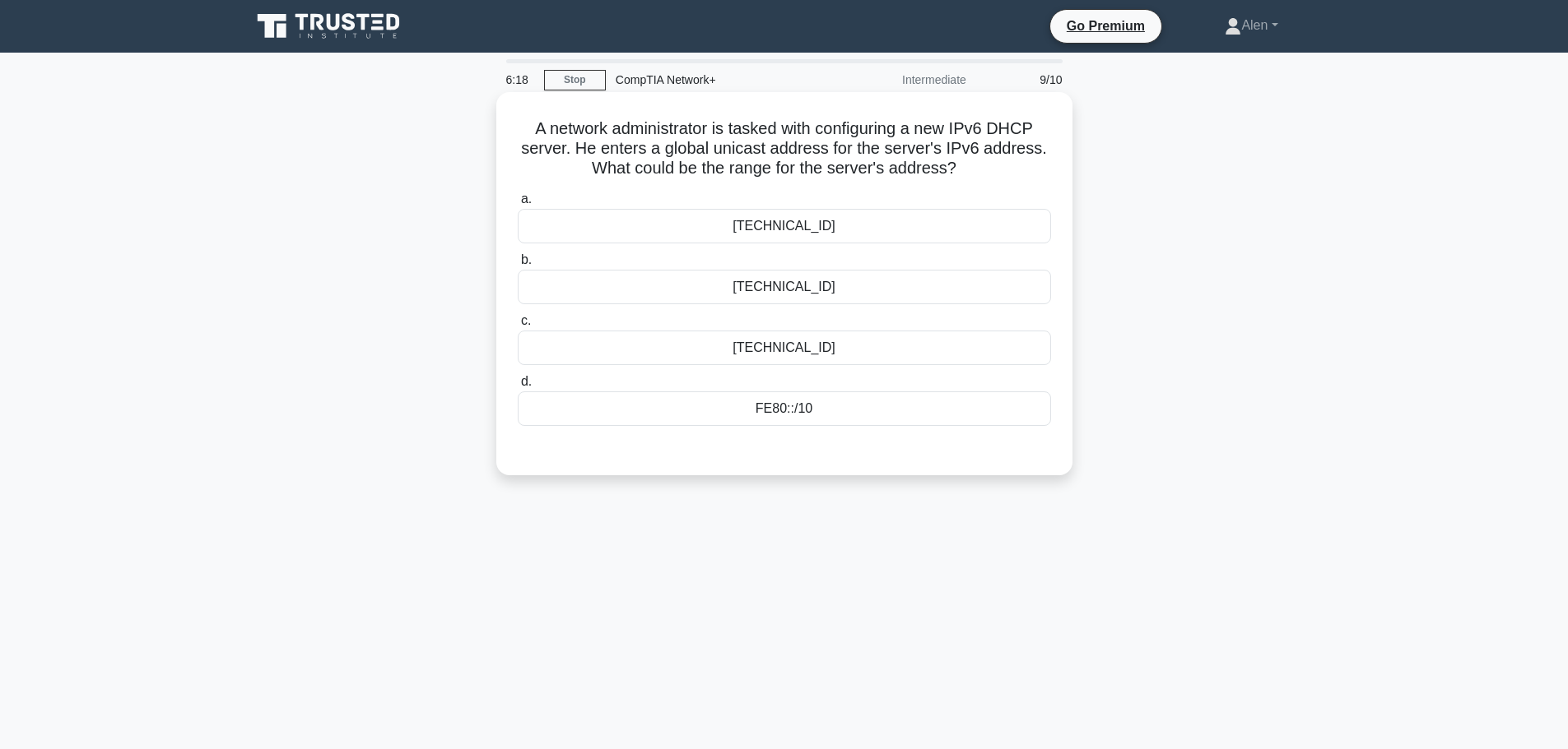
click at [903, 233] on div "FF00::/8" at bounding box center [784, 227] width 533 height 35
click at [517, 205] on input "a. FF00::/8" at bounding box center [517, 199] width 0 height 10
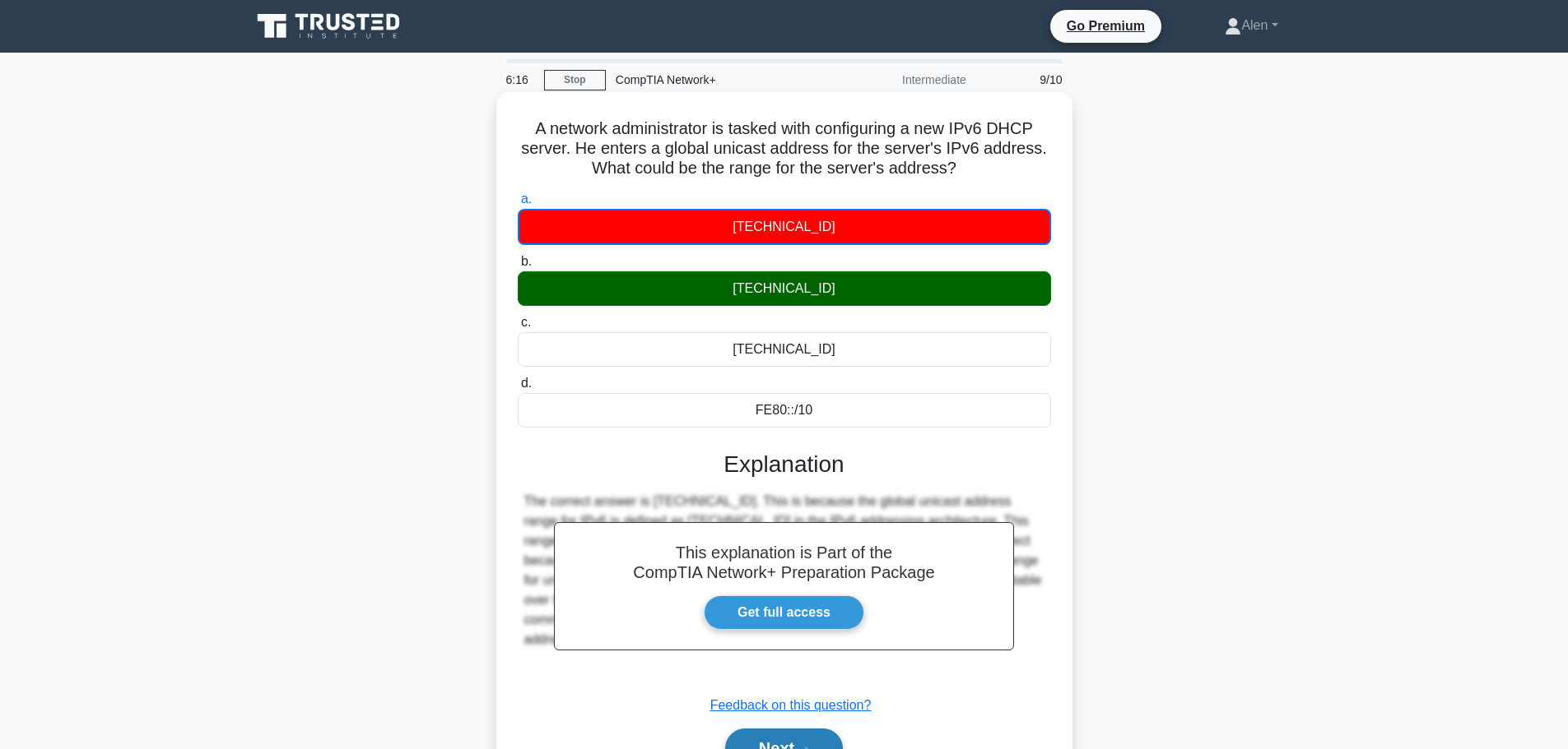
click at [820, 733] on button "Next" at bounding box center [784, 749] width 118 height 40
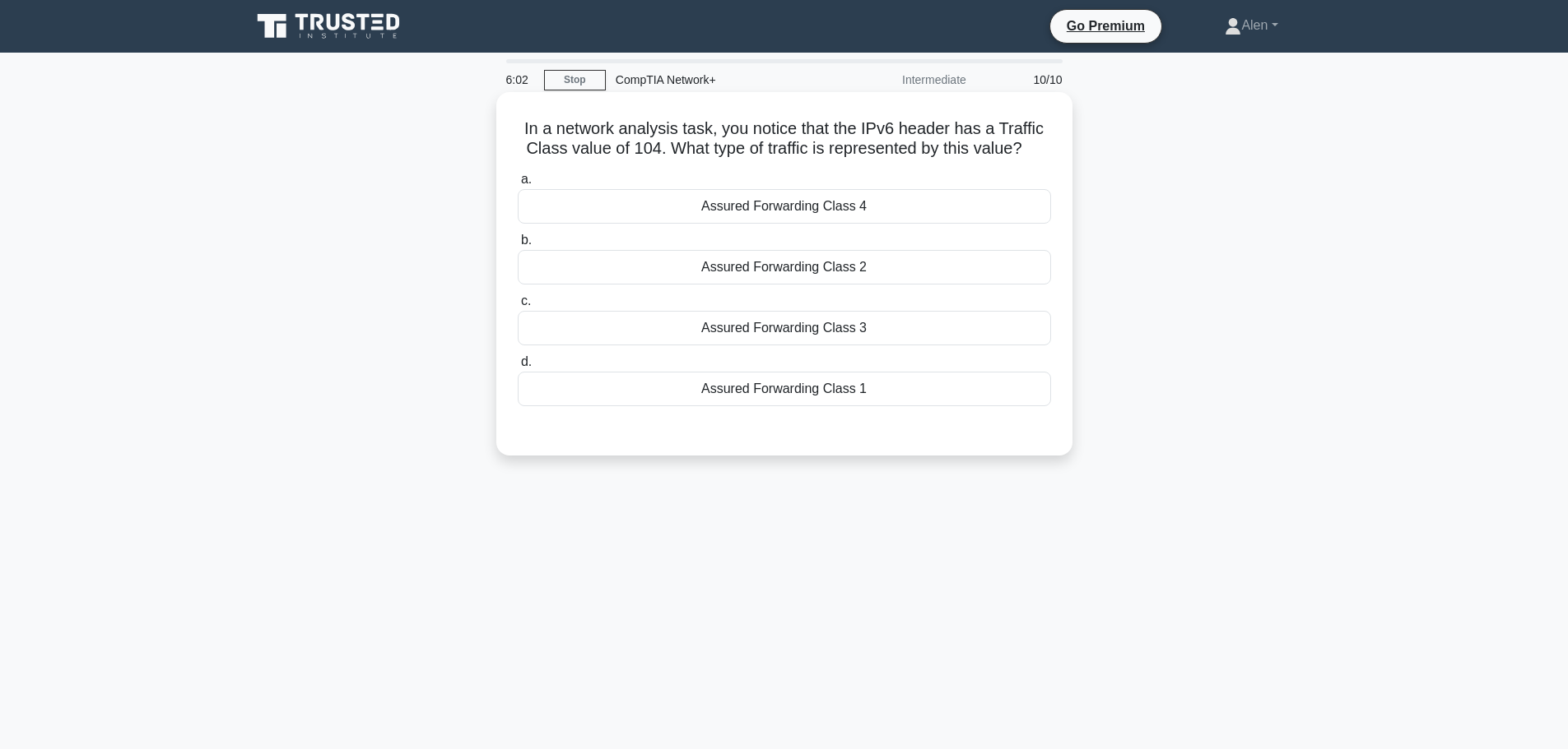
drag, startPoint x: 627, startPoint y: 148, endPoint x: 1025, endPoint y: 145, distance: 398.0
click at [1025, 145] on h5 "In a network analysis task, you notice that the IPv6 header has a Traffic Class…" at bounding box center [784, 139] width 537 height 42
click at [749, 126] on h5 "In a network analysis task, you notice that the IPv6 header has a Traffic Class…" at bounding box center [784, 139] width 537 height 42
click at [786, 218] on div "Assured Forwarding Class 4" at bounding box center [784, 207] width 533 height 35
click at [517, 185] on input "a. Assured Forwarding Class 4" at bounding box center [517, 180] width 0 height 10
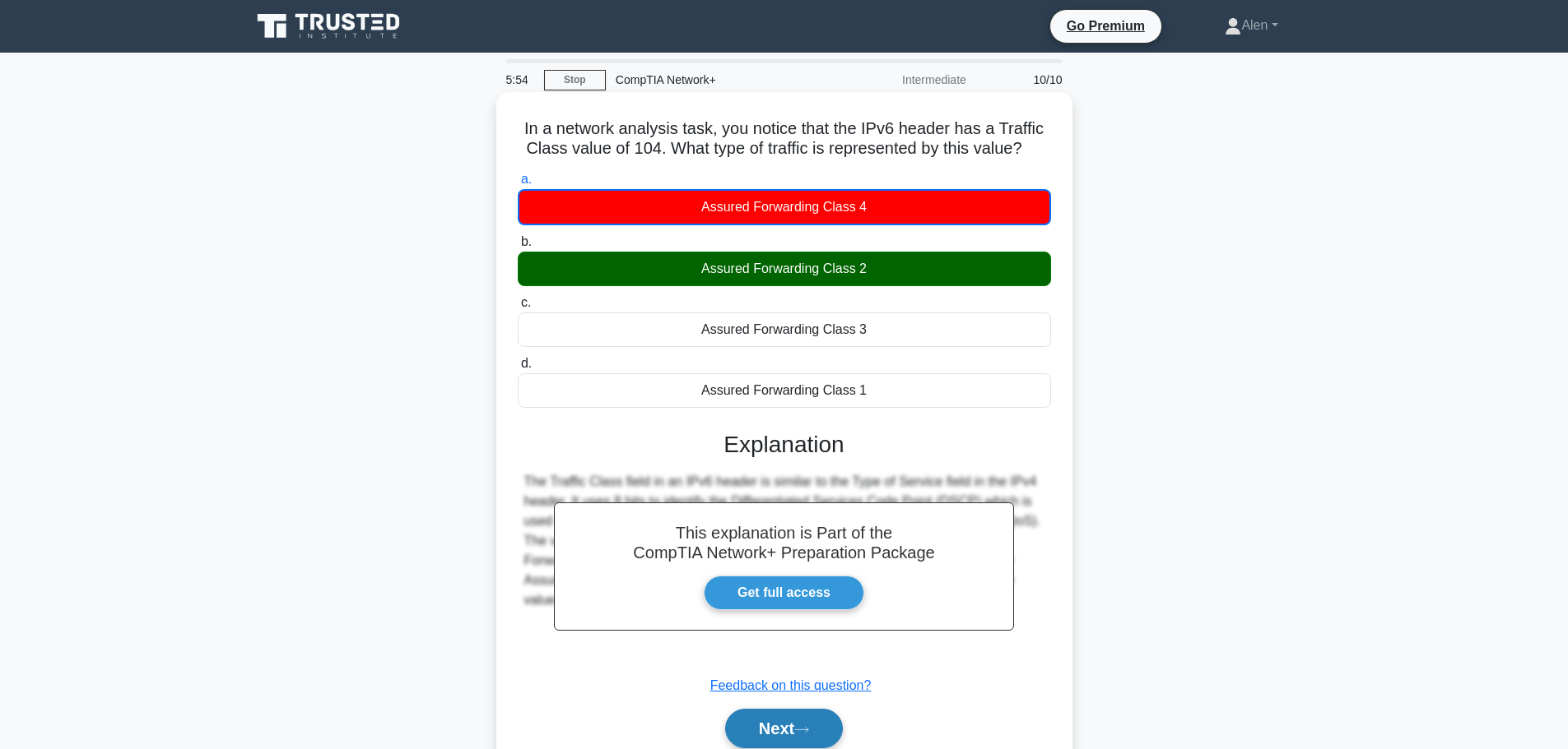
click at [787, 728] on button "Next" at bounding box center [784, 729] width 118 height 40
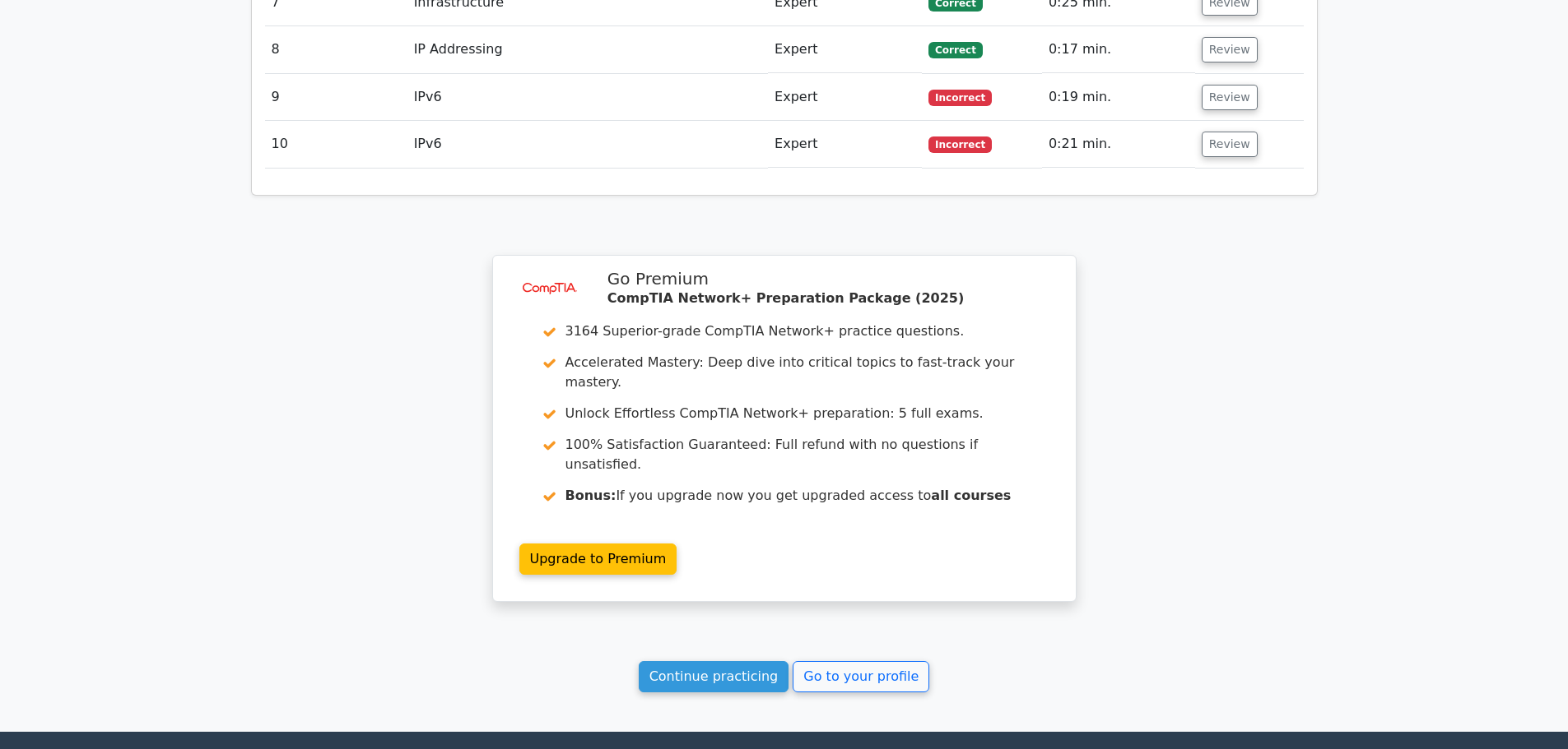
scroll to position [2314, 0]
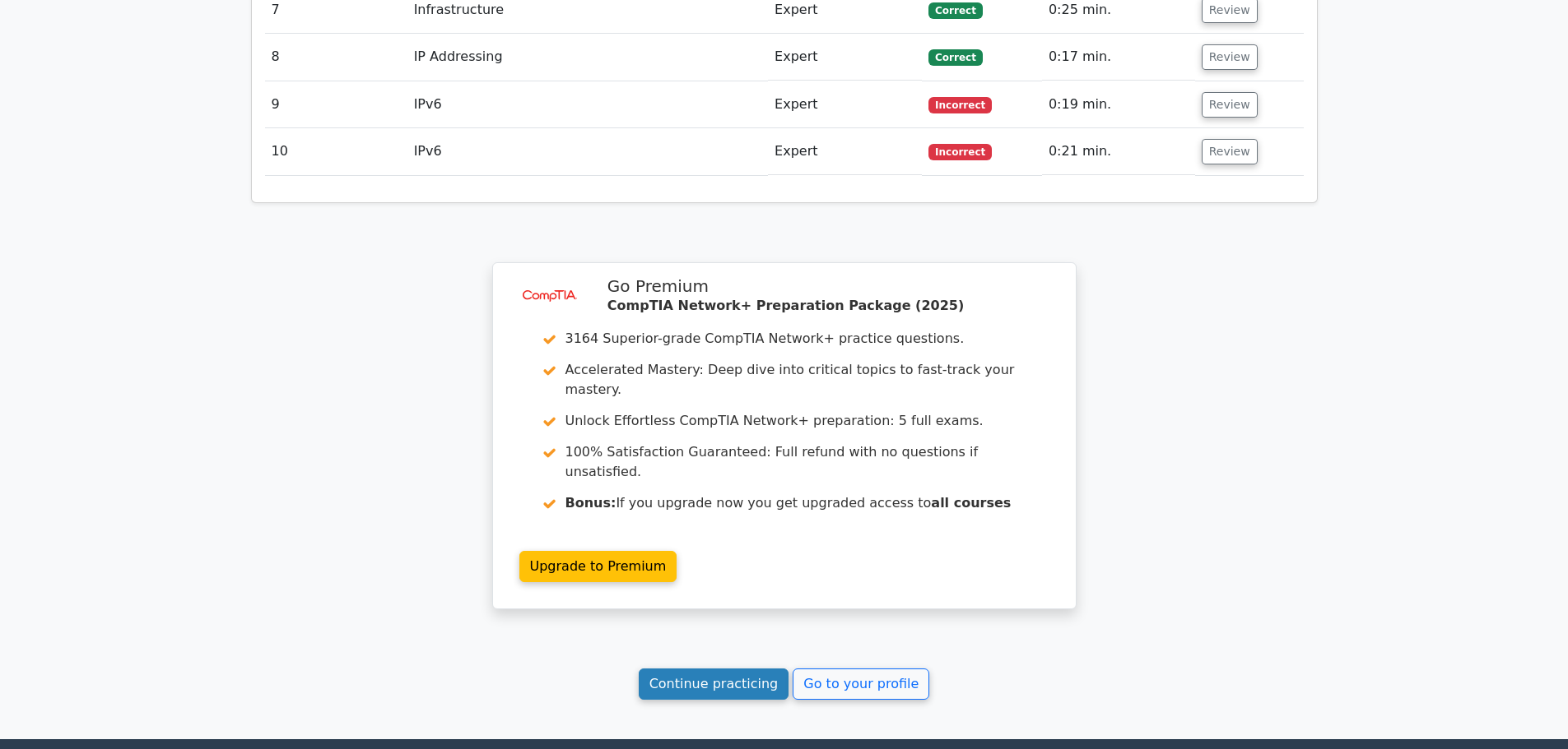
click at [701, 669] on link "Continue practicing" at bounding box center [714, 684] width 151 height 31
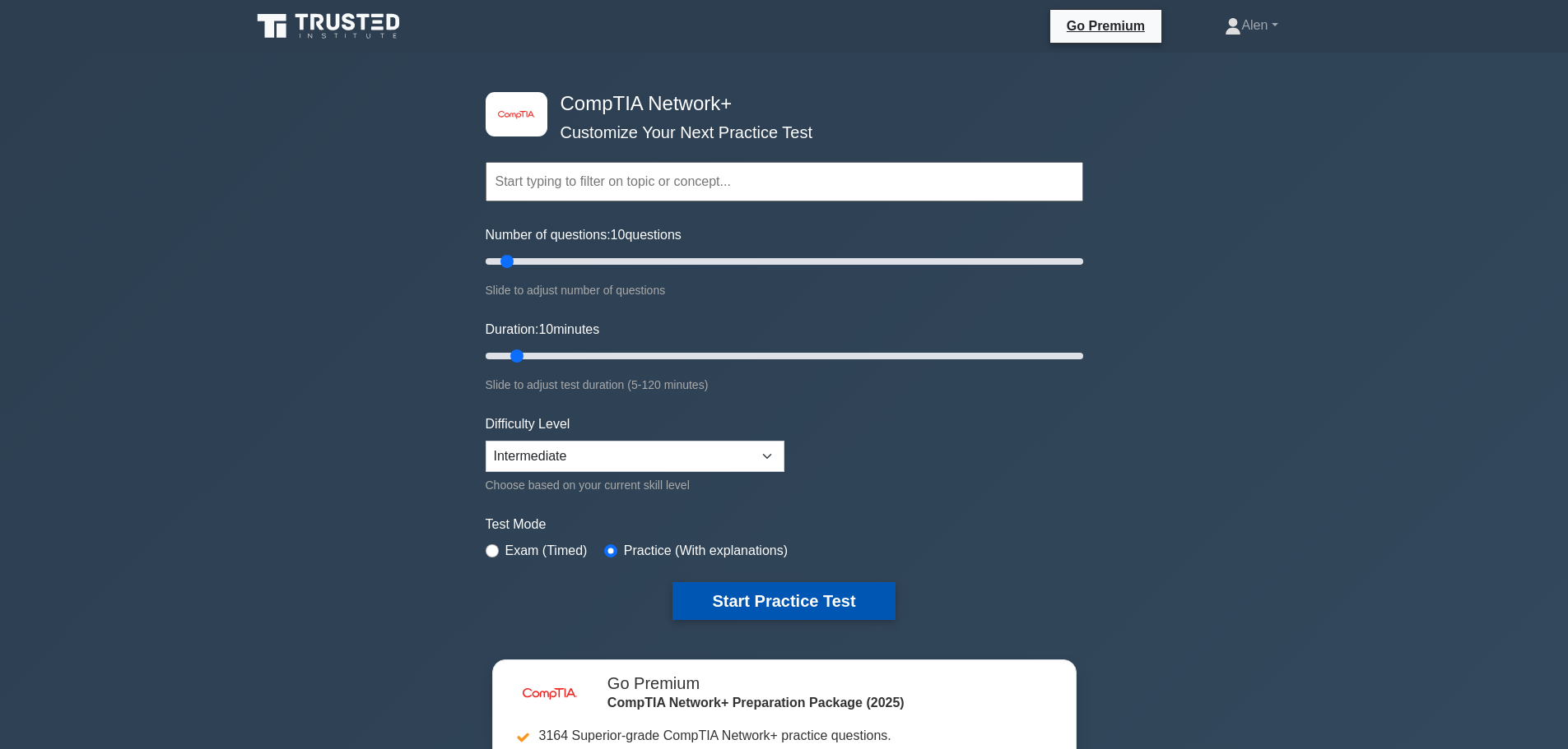
click at [752, 608] on button "Start Practice Test" at bounding box center [783, 601] width 222 height 38
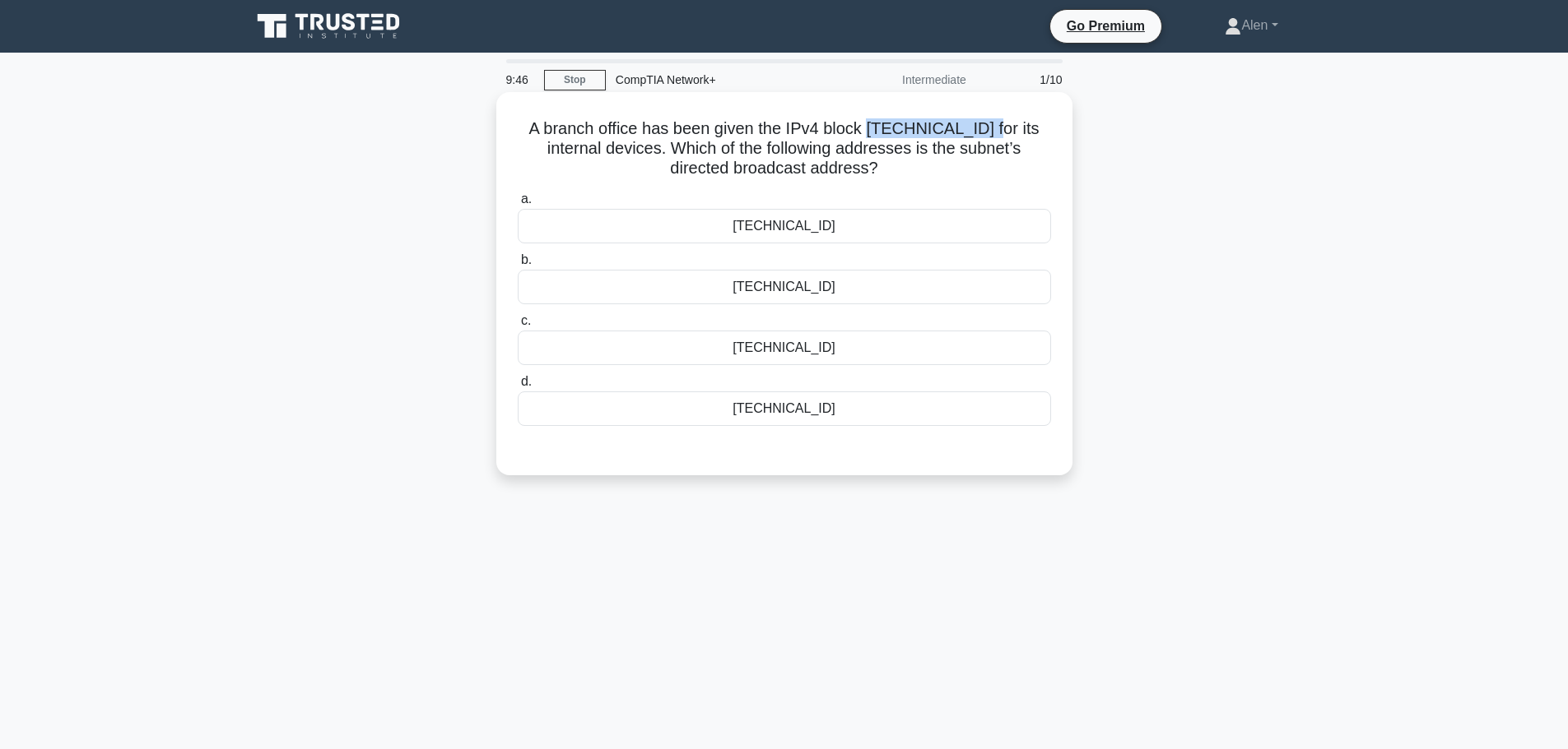
drag, startPoint x: 993, startPoint y: 131, endPoint x: 871, endPoint y: 133, distance: 122.0
click at [871, 133] on h5 "A branch office has been given the IPv4 block 198.51.100.72/29 for its internal…" at bounding box center [784, 149] width 537 height 61
copy h5 "198.51.100.72/29"
click at [983, 175] on h5 "A branch office has been given the IPv4 block 198.51.100.72/29 for its internal…" at bounding box center [784, 149] width 537 height 61
click at [813, 222] on div "[TECHNICAL_ID]" at bounding box center [784, 227] width 533 height 35
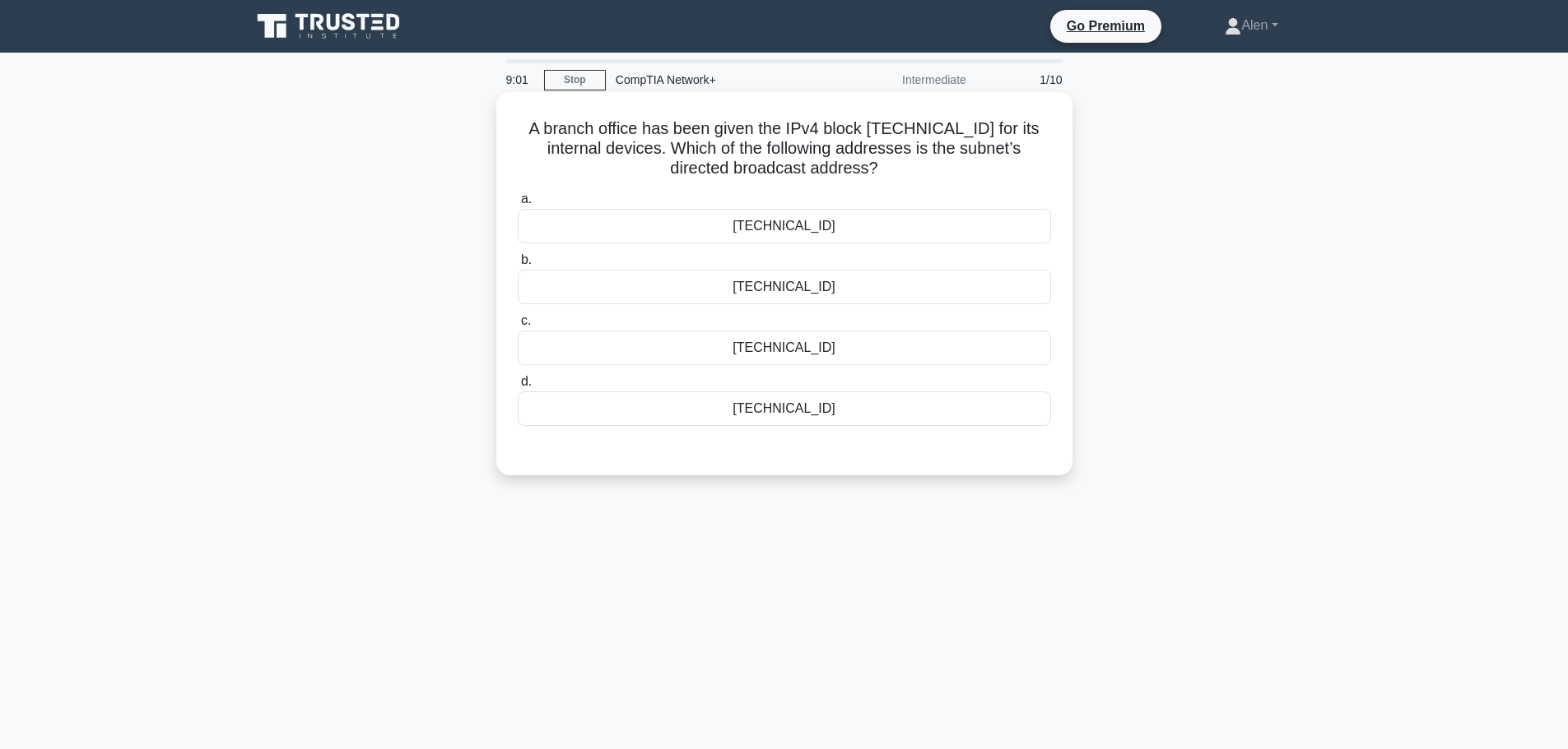
click at [517, 205] on input "a. 198.51.100.71" at bounding box center [517, 199] width 0 height 10
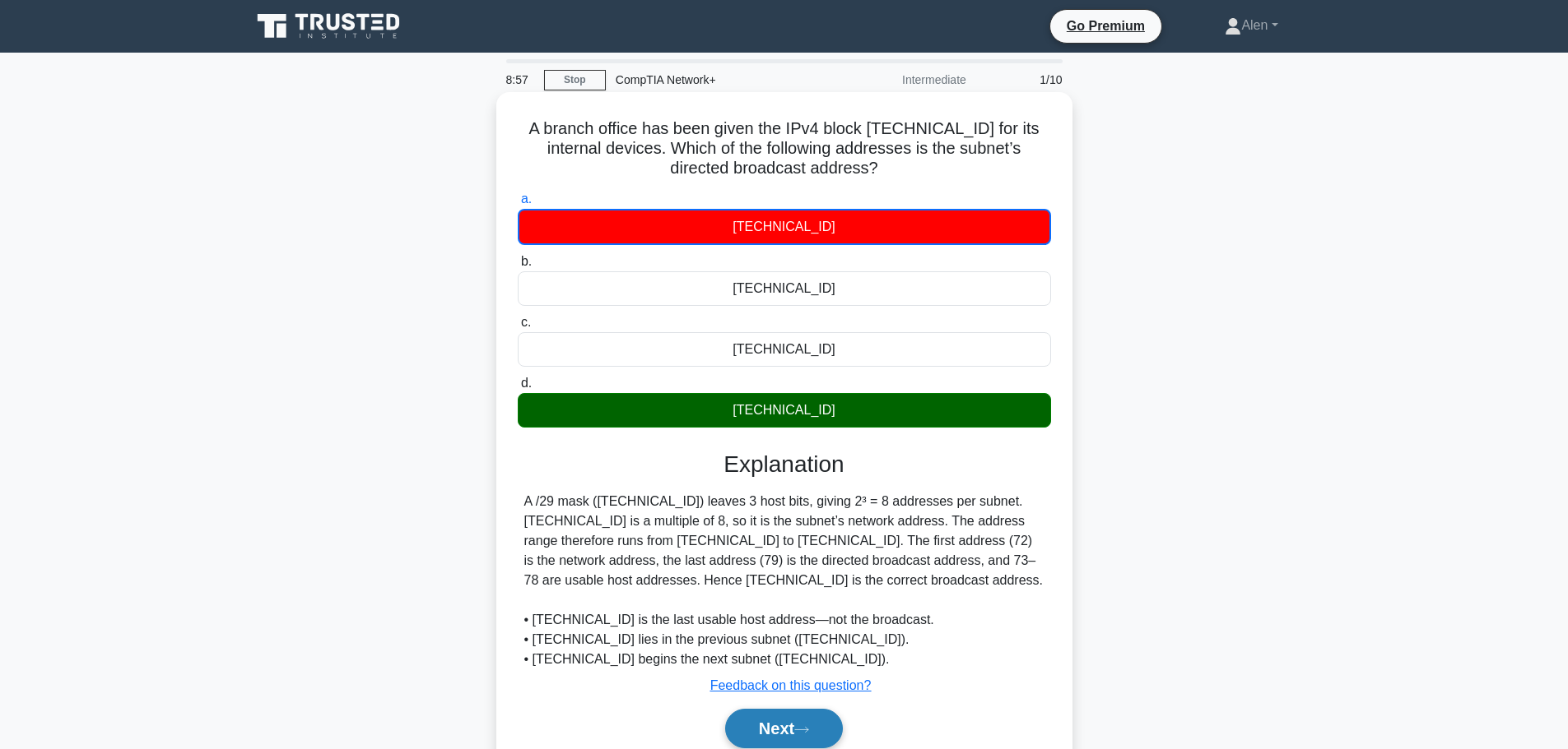
click at [807, 726] on button "Next" at bounding box center [784, 729] width 118 height 40
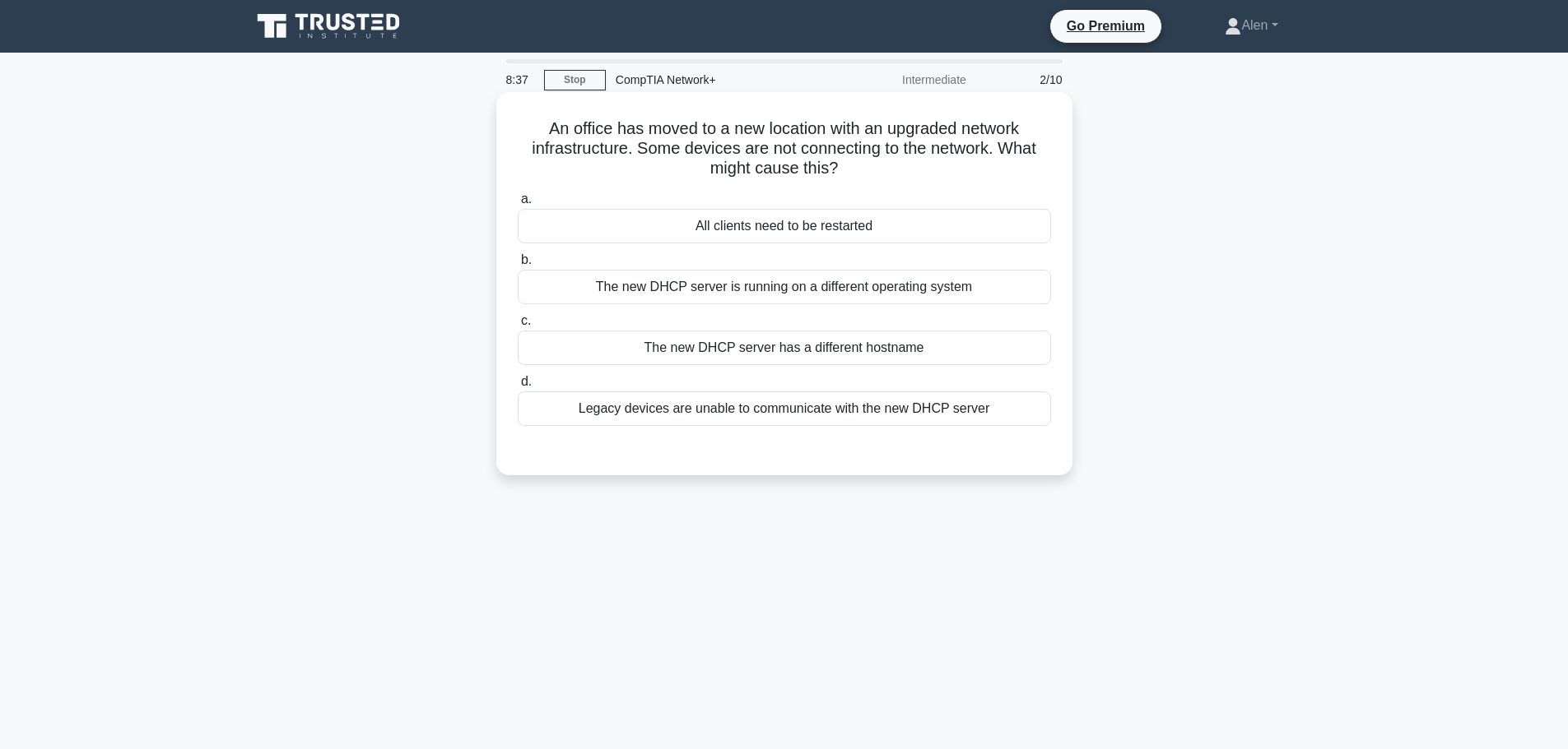
click at [841, 412] on div "Legacy devices are unable to communicate with the new DHCP server" at bounding box center [784, 409] width 533 height 35
click at [517, 387] on input "d. Legacy devices are unable to communicate with the new DHCP server" at bounding box center [517, 382] width 0 height 10
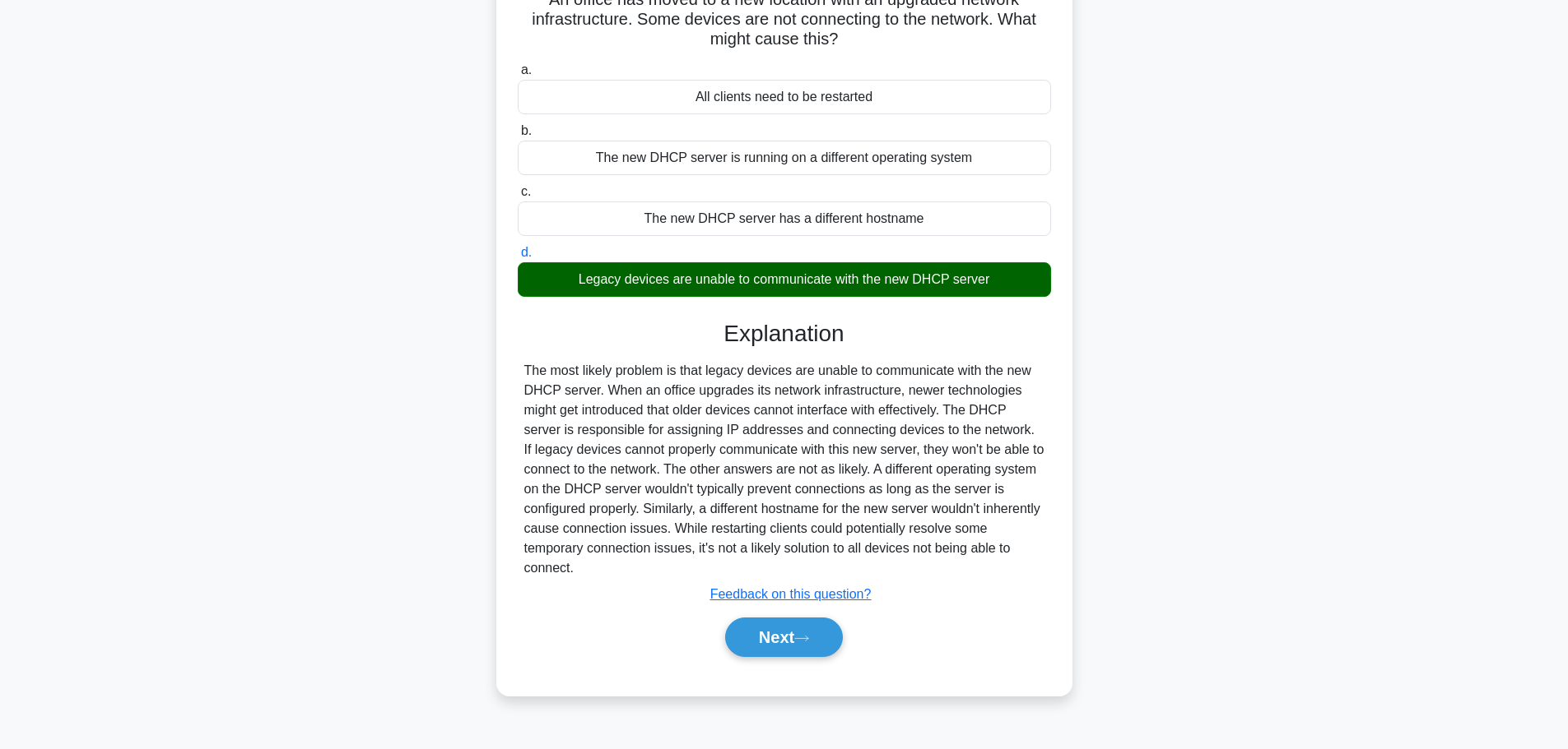
scroll to position [139, 0]
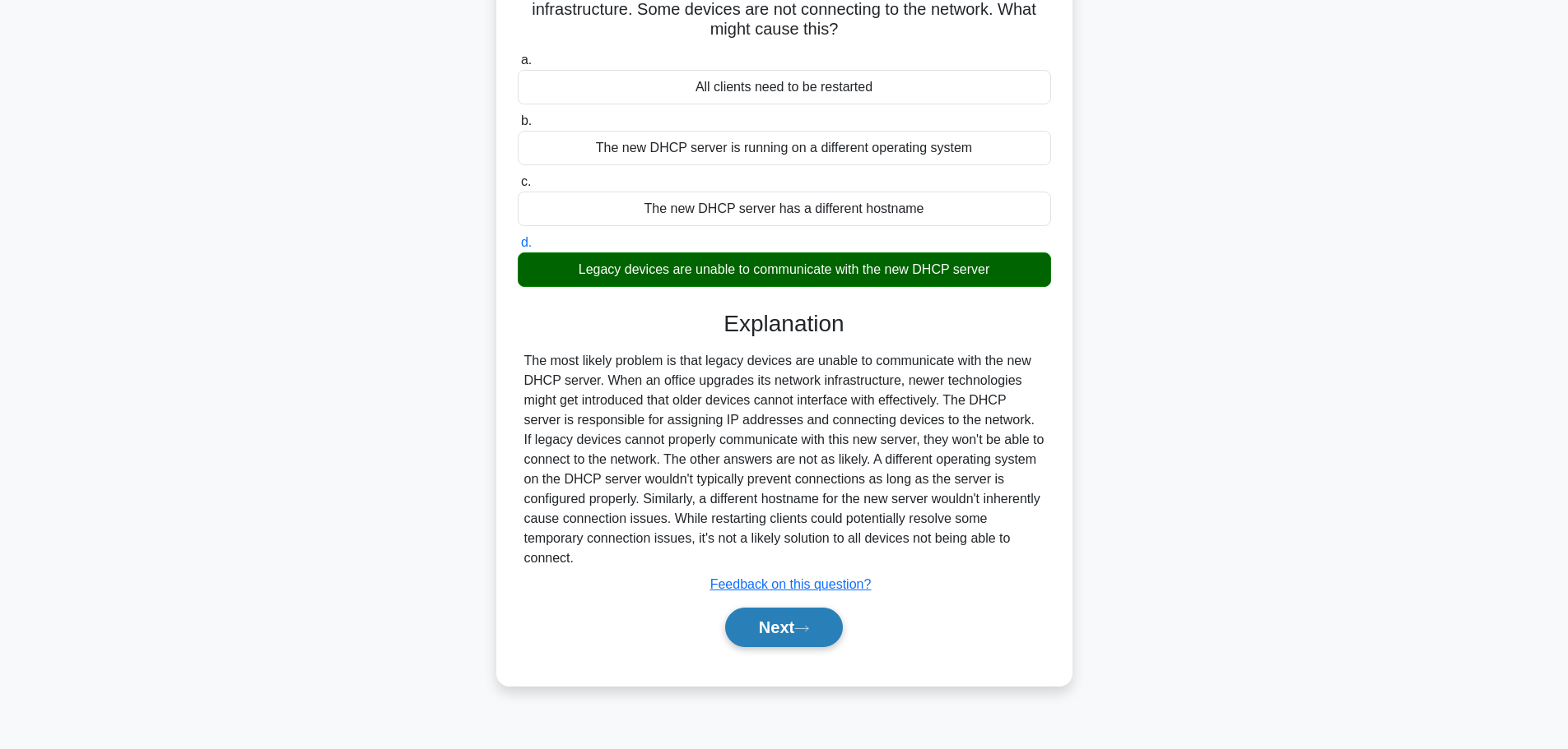
click at [824, 631] on button "Next" at bounding box center [784, 628] width 118 height 40
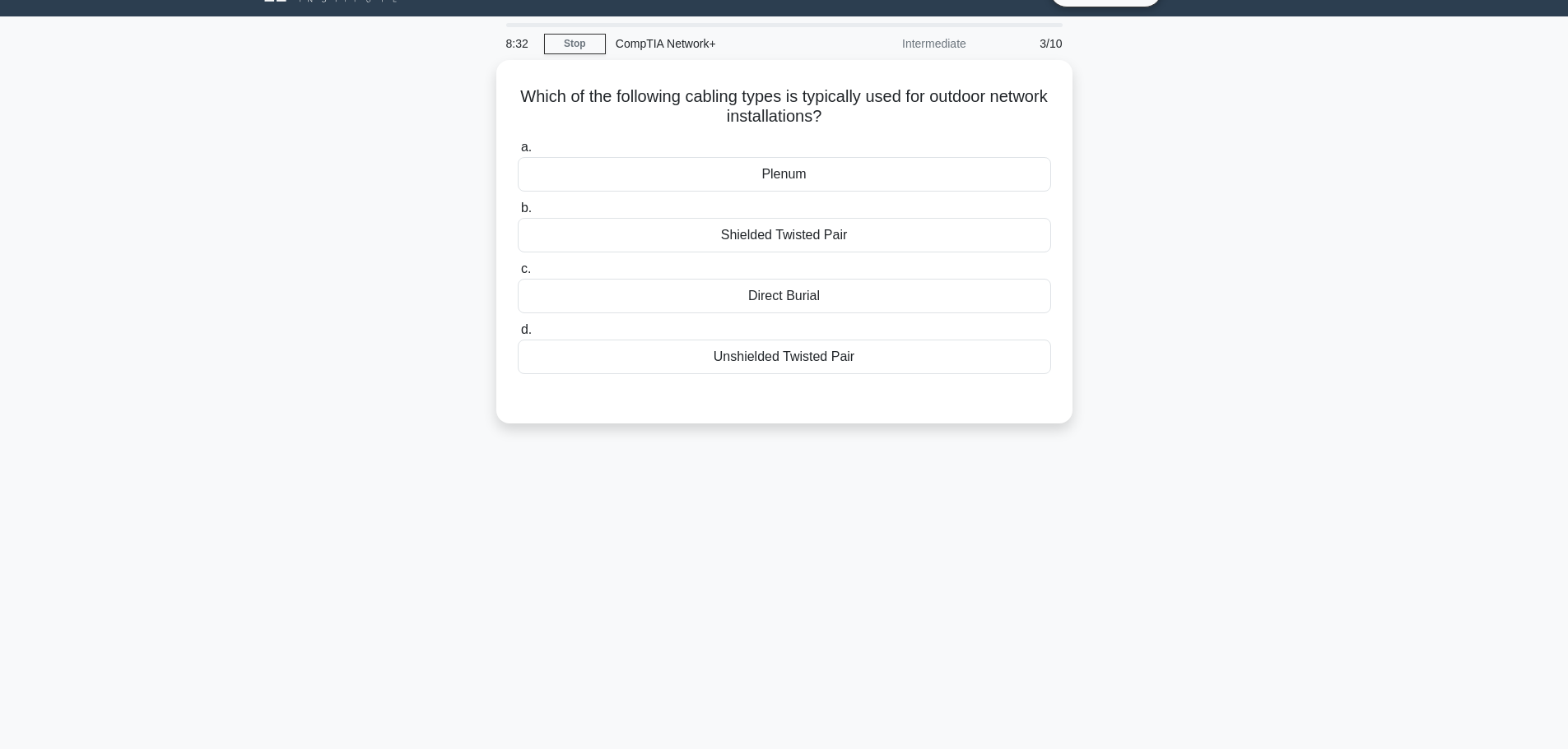
scroll to position [0, 0]
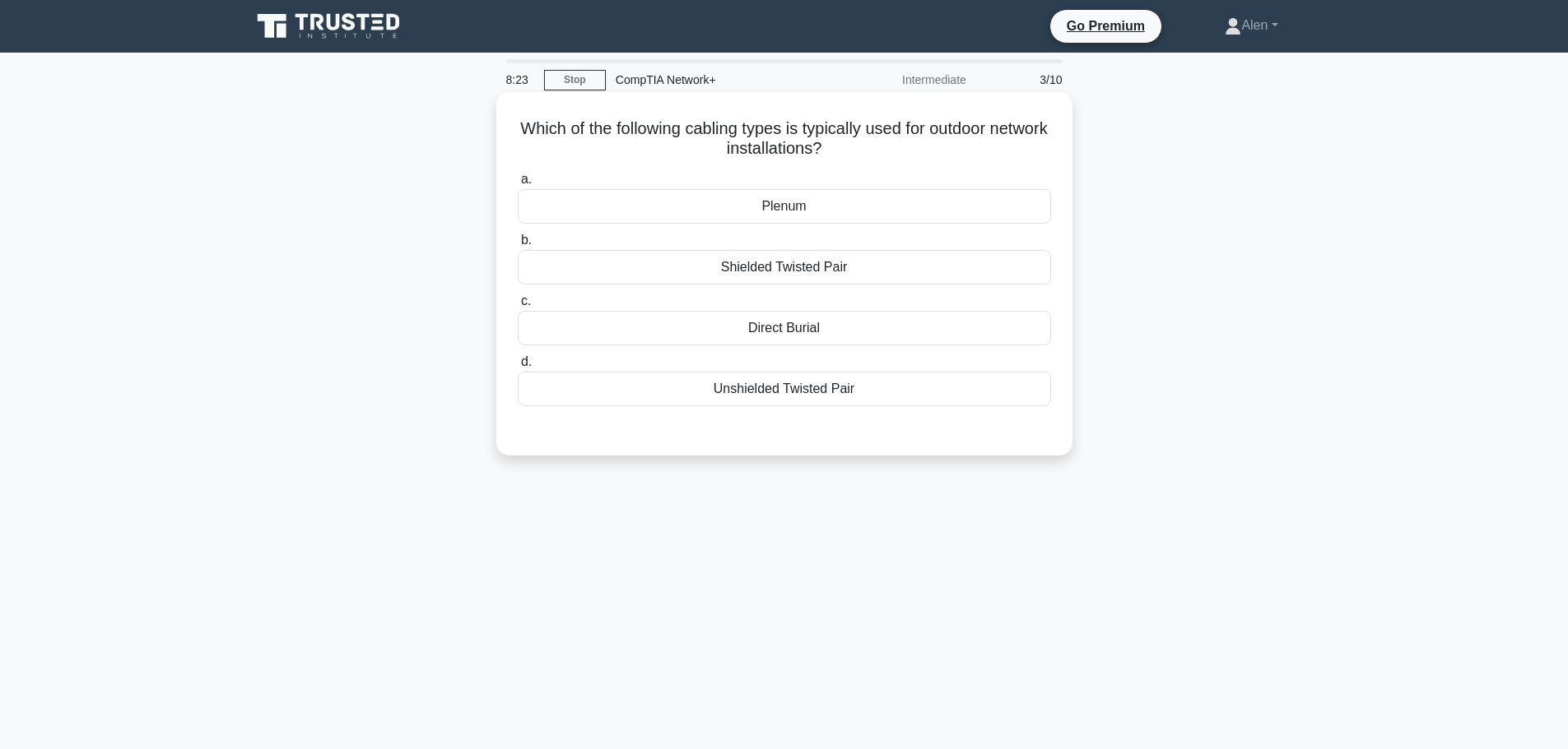
click at [798, 214] on div "Plenum" at bounding box center [784, 207] width 533 height 35
click at [517, 185] on input "a. Plenum" at bounding box center [517, 180] width 0 height 10
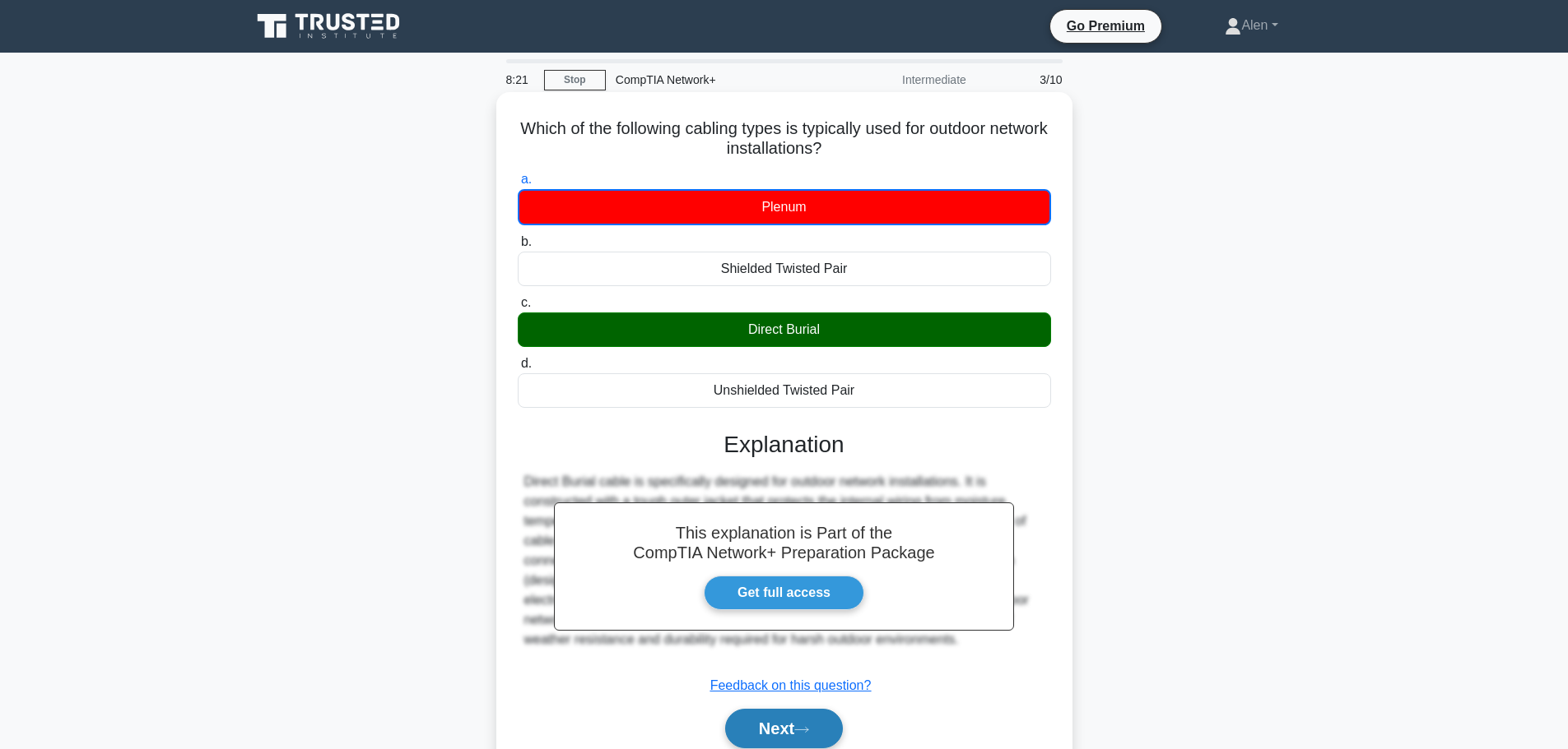
click at [817, 730] on button "Next" at bounding box center [784, 729] width 118 height 40
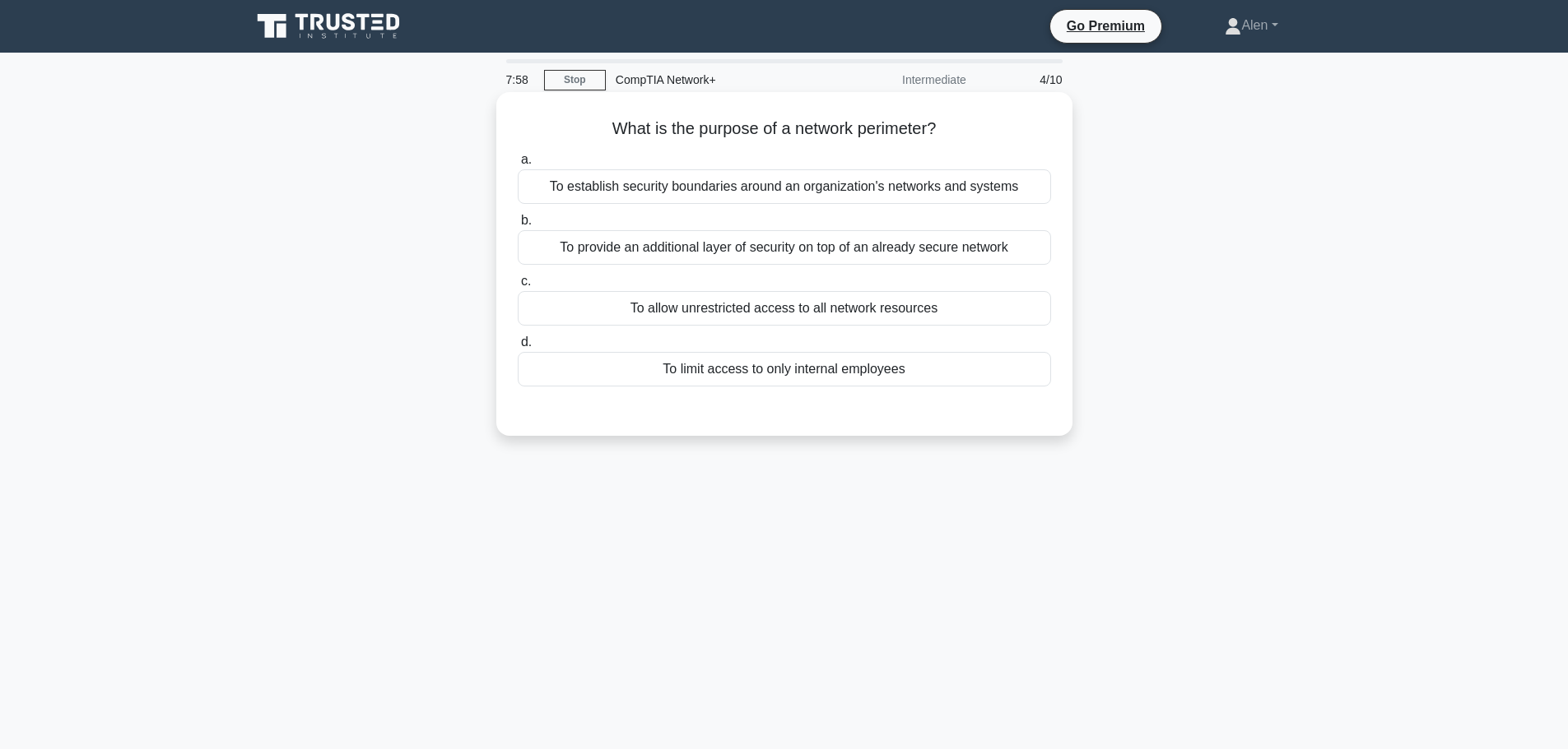
click at [835, 190] on div "To establish security boundaries around an organization's networks and systems" at bounding box center [784, 187] width 533 height 35
click at [517, 165] on input "a. To establish security boundaries around an organization's networks and syste…" at bounding box center [517, 160] width 0 height 10
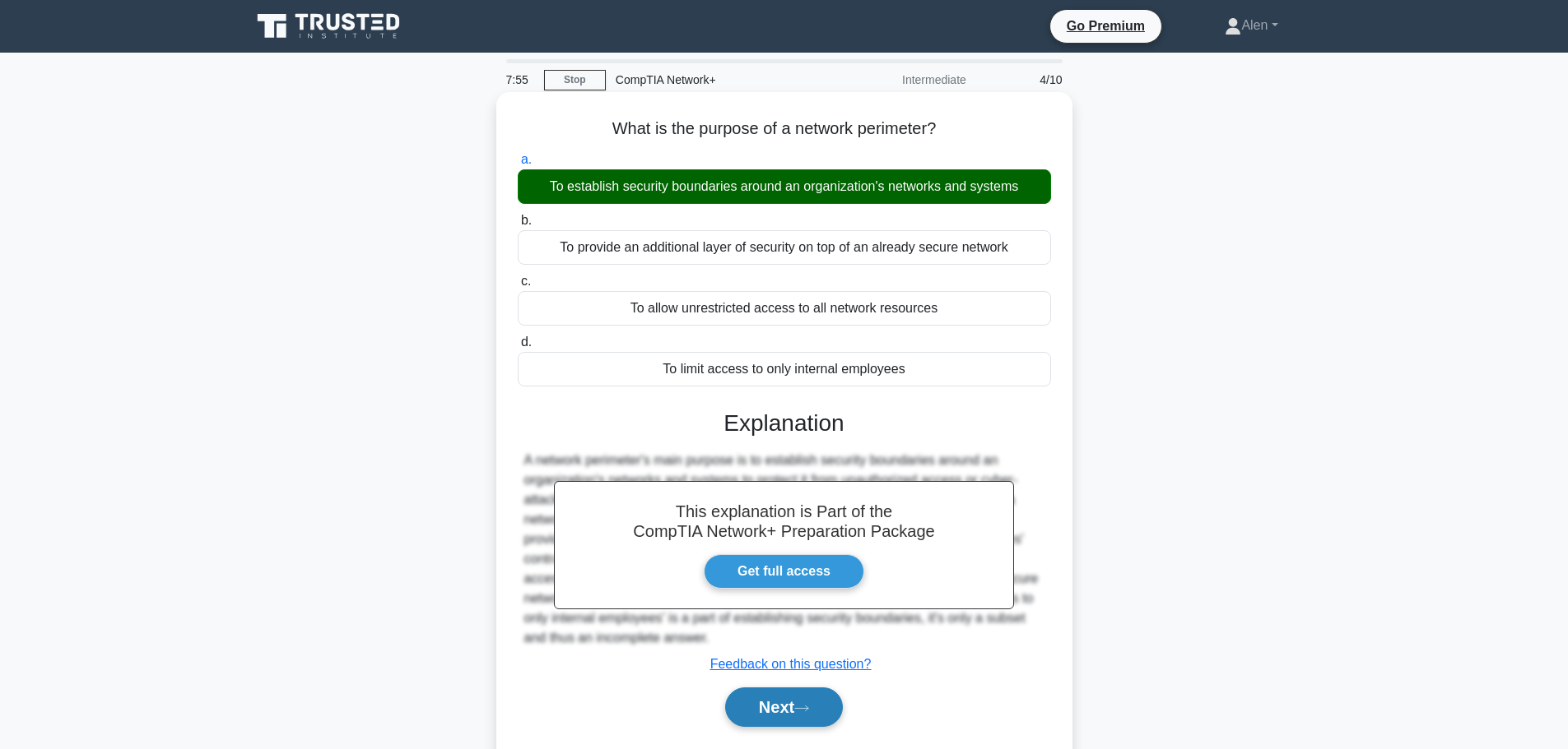
click at [774, 697] on button "Next" at bounding box center [784, 707] width 118 height 40
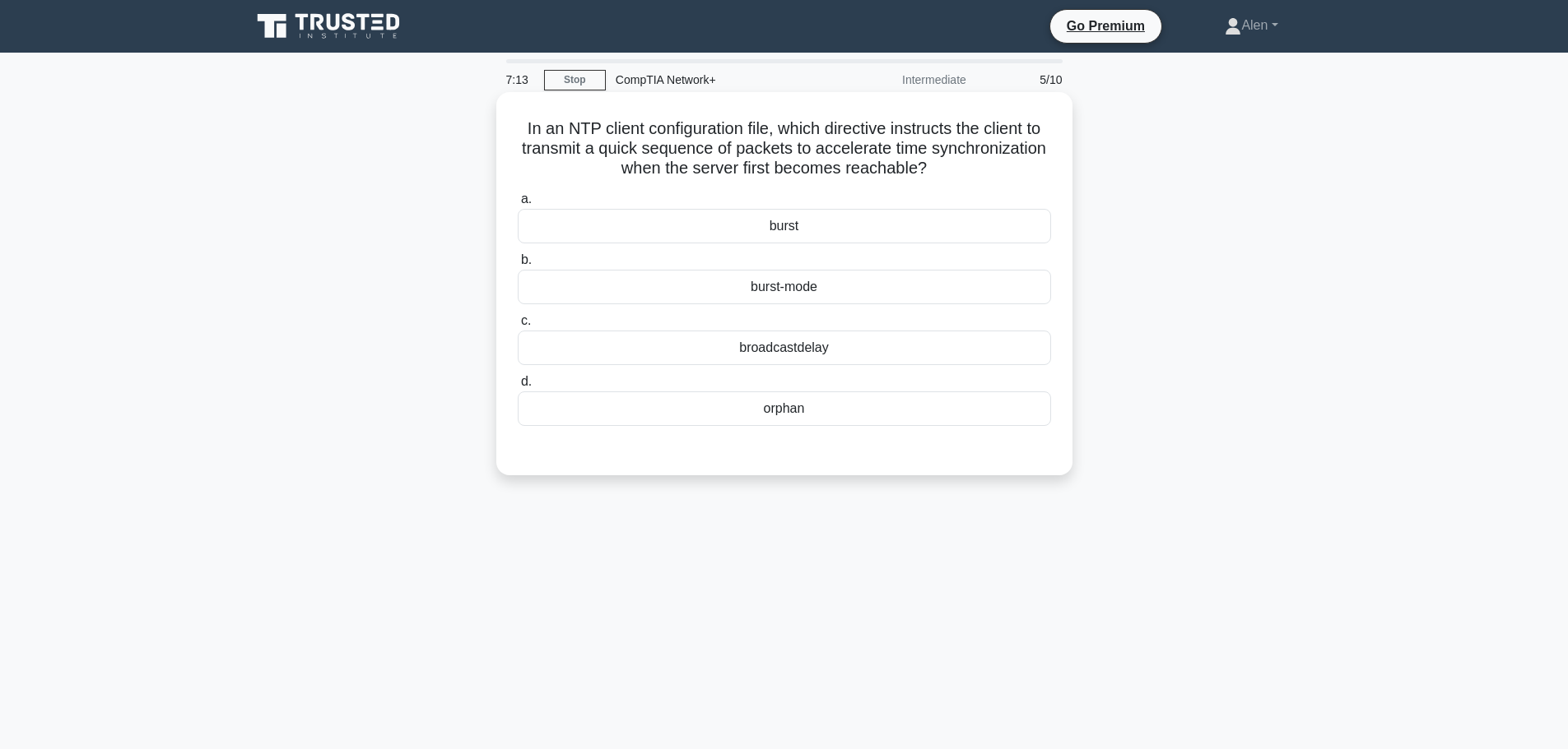
click at [796, 287] on div "burst-mode" at bounding box center [784, 287] width 533 height 35
click at [517, 266] on input "b. burst-mode" at bounding box center [517, 260] width 0 height 10
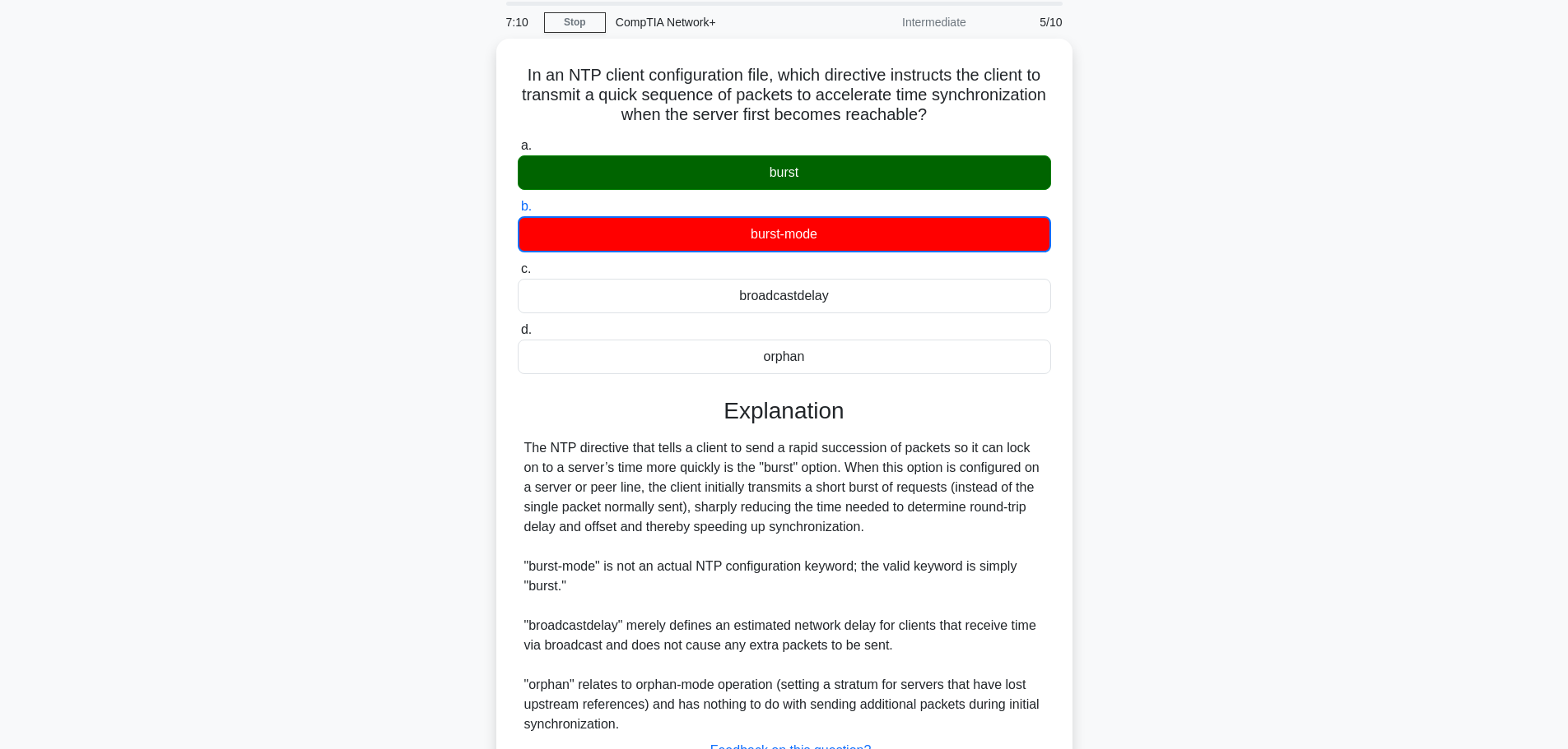
scroll to position [189, 0]
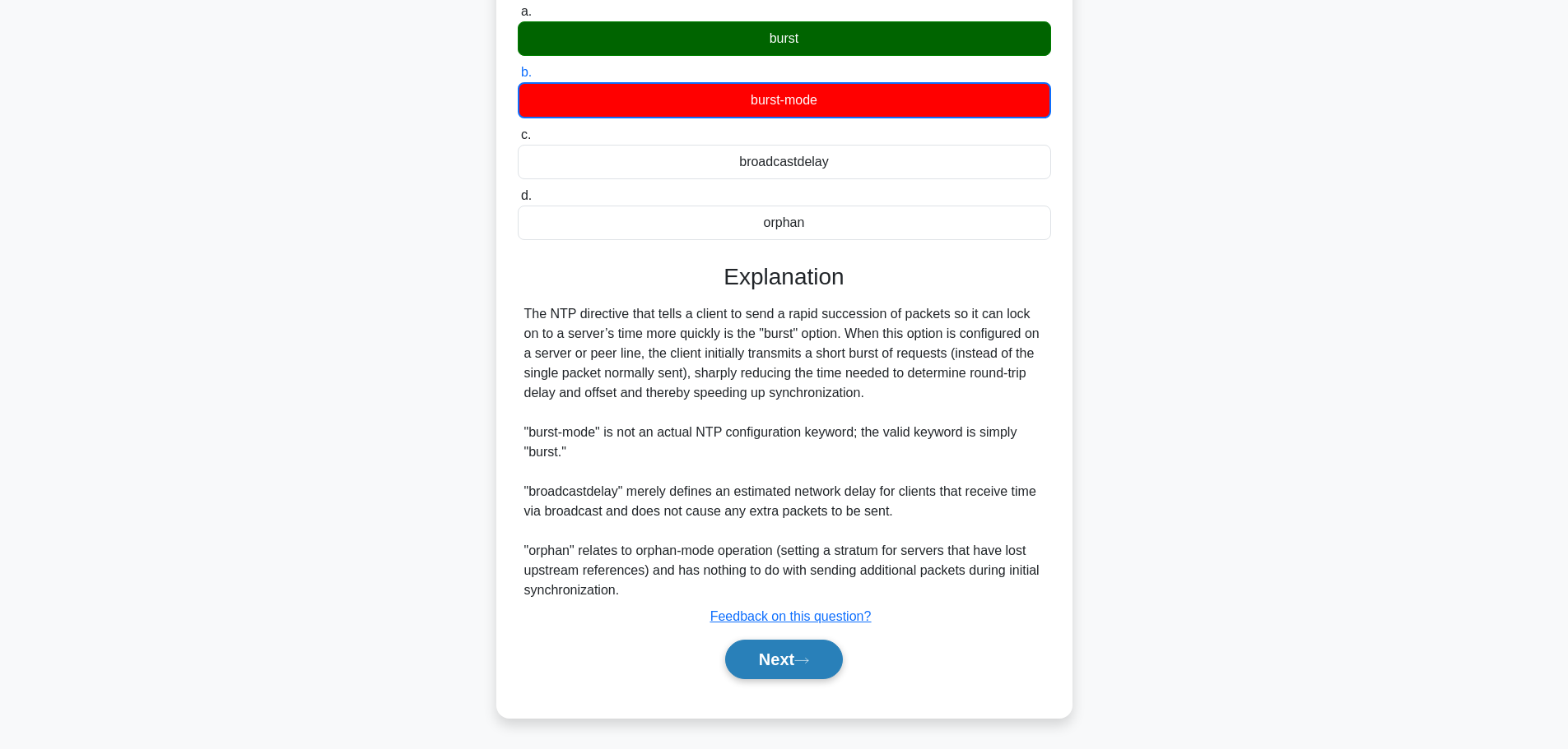
click at [792, 664] on button "Next" at bounding box center [784, 660] width 118 height 40
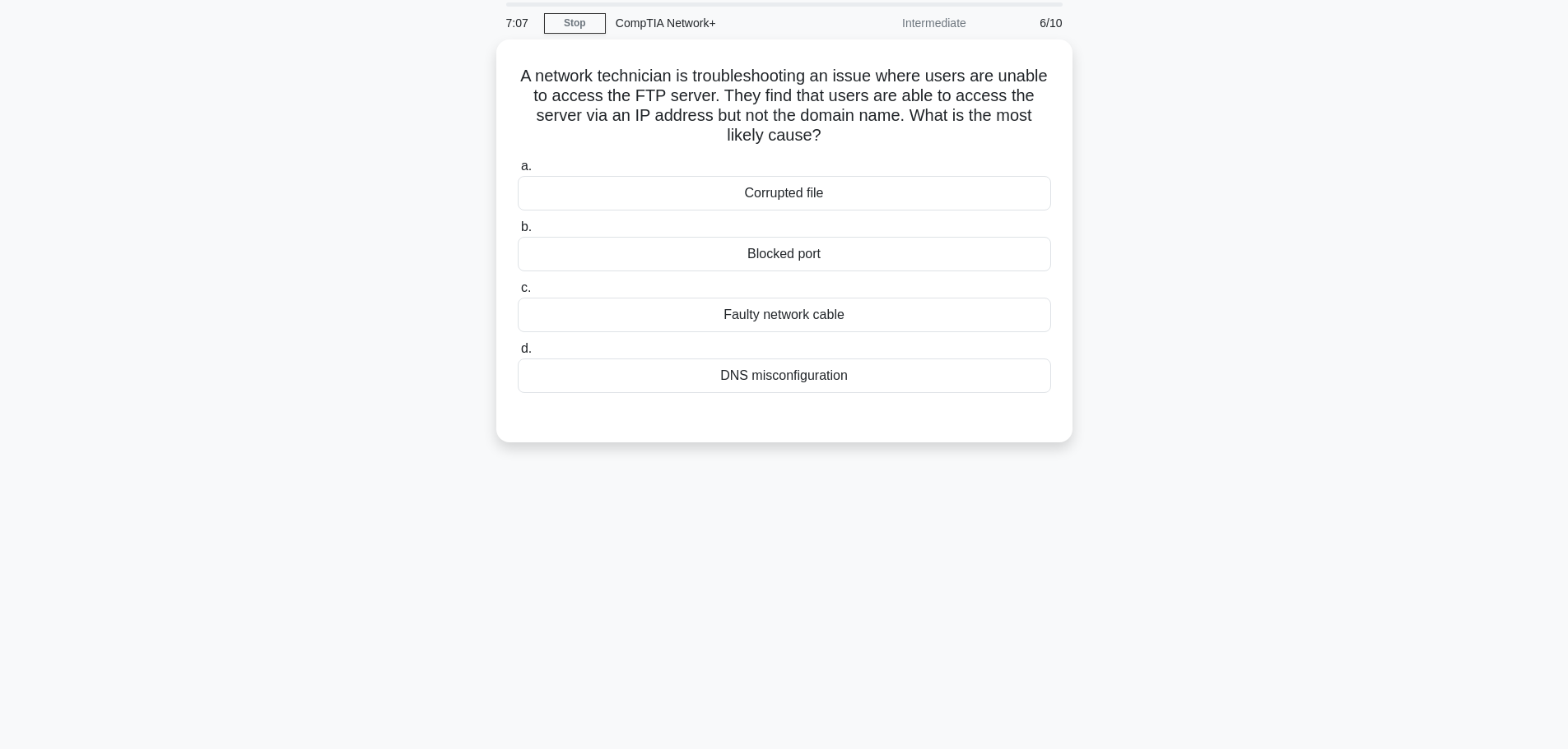
scroll to position [0, 0]
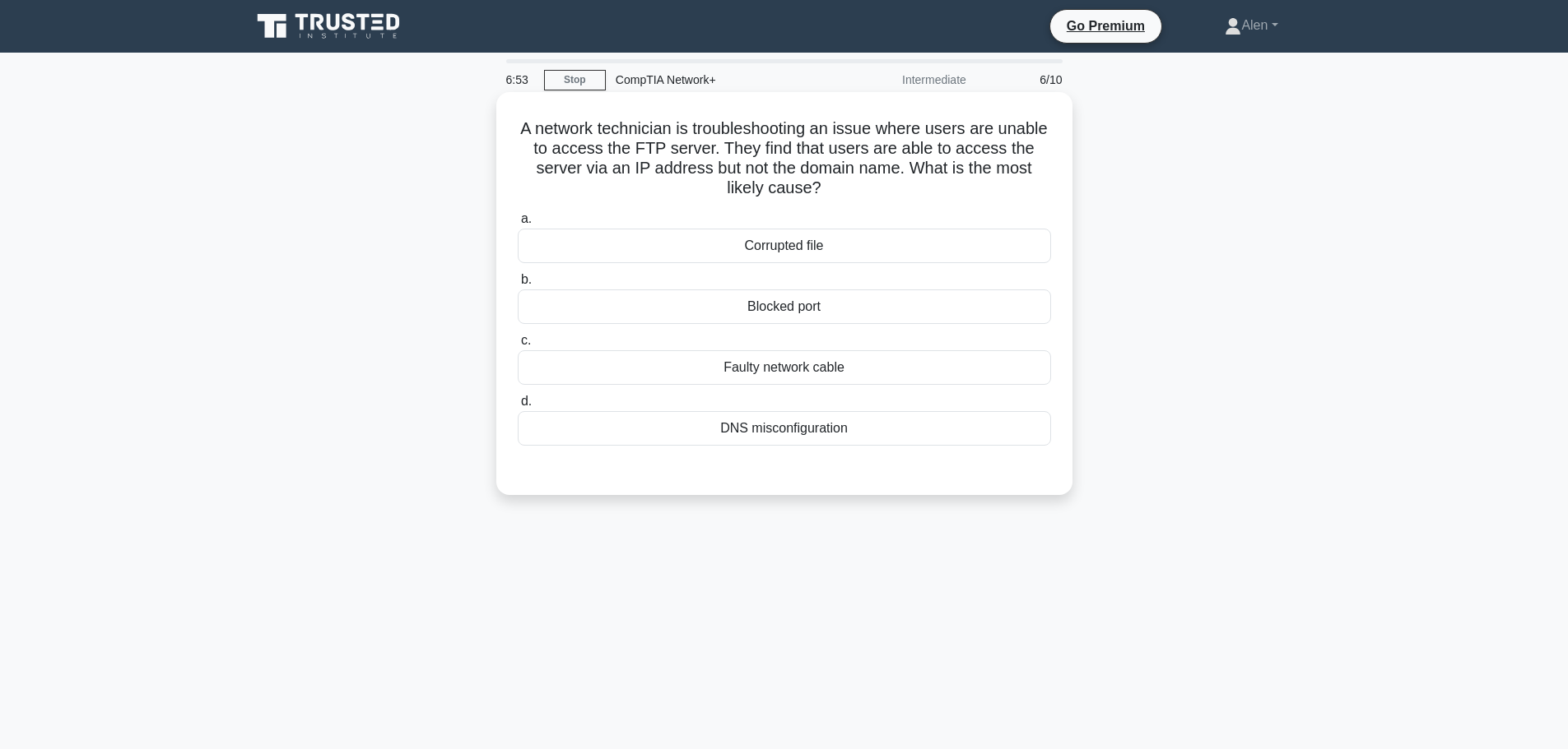
click at [813, 430] on div "DNS misconfiguration" at bounding box center [784, 429] width 533 height 35
click at [517, 407] on input "d. DNS misconfiguration" at bounding box center [517, 401] width 0 height 10
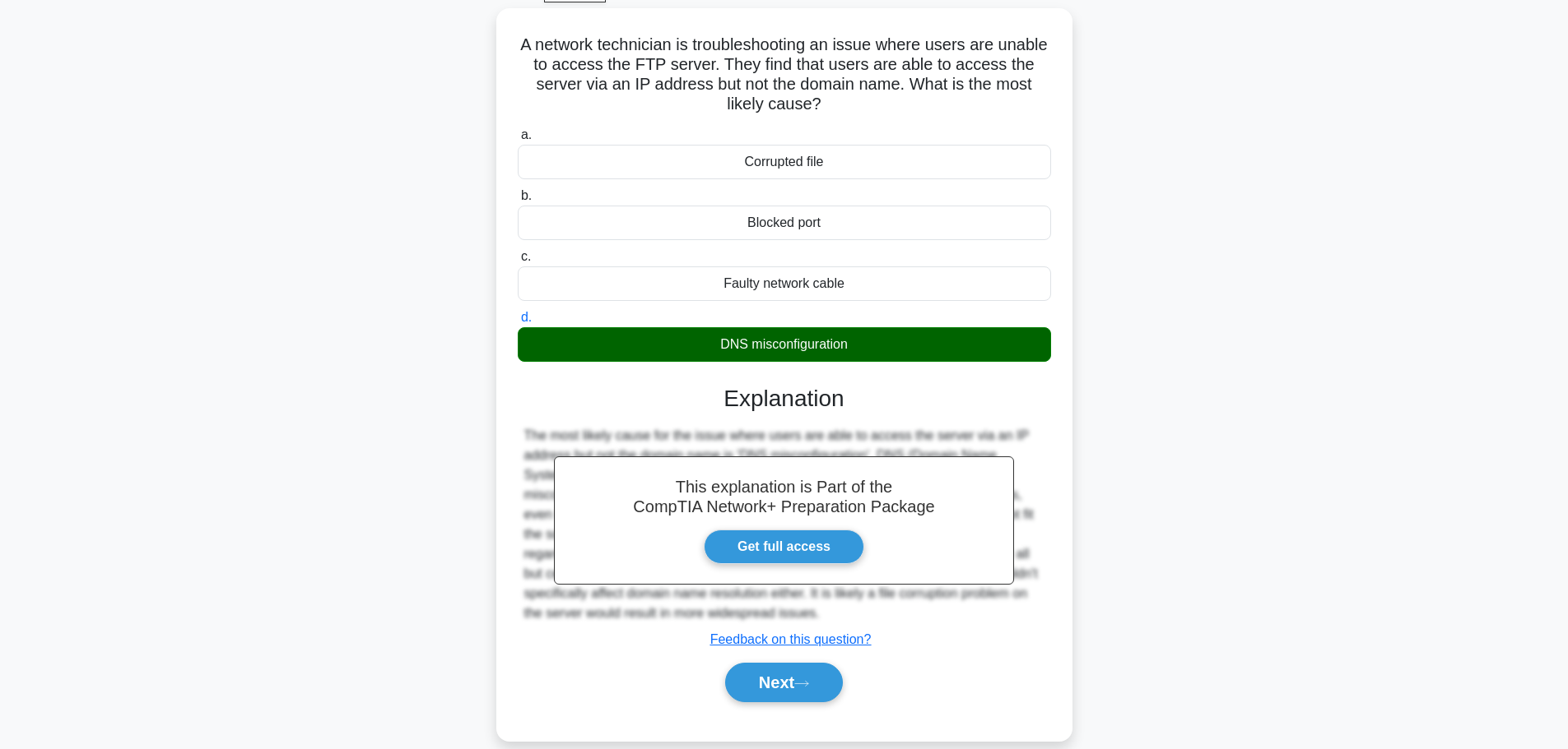
scroll to position [139, 0]
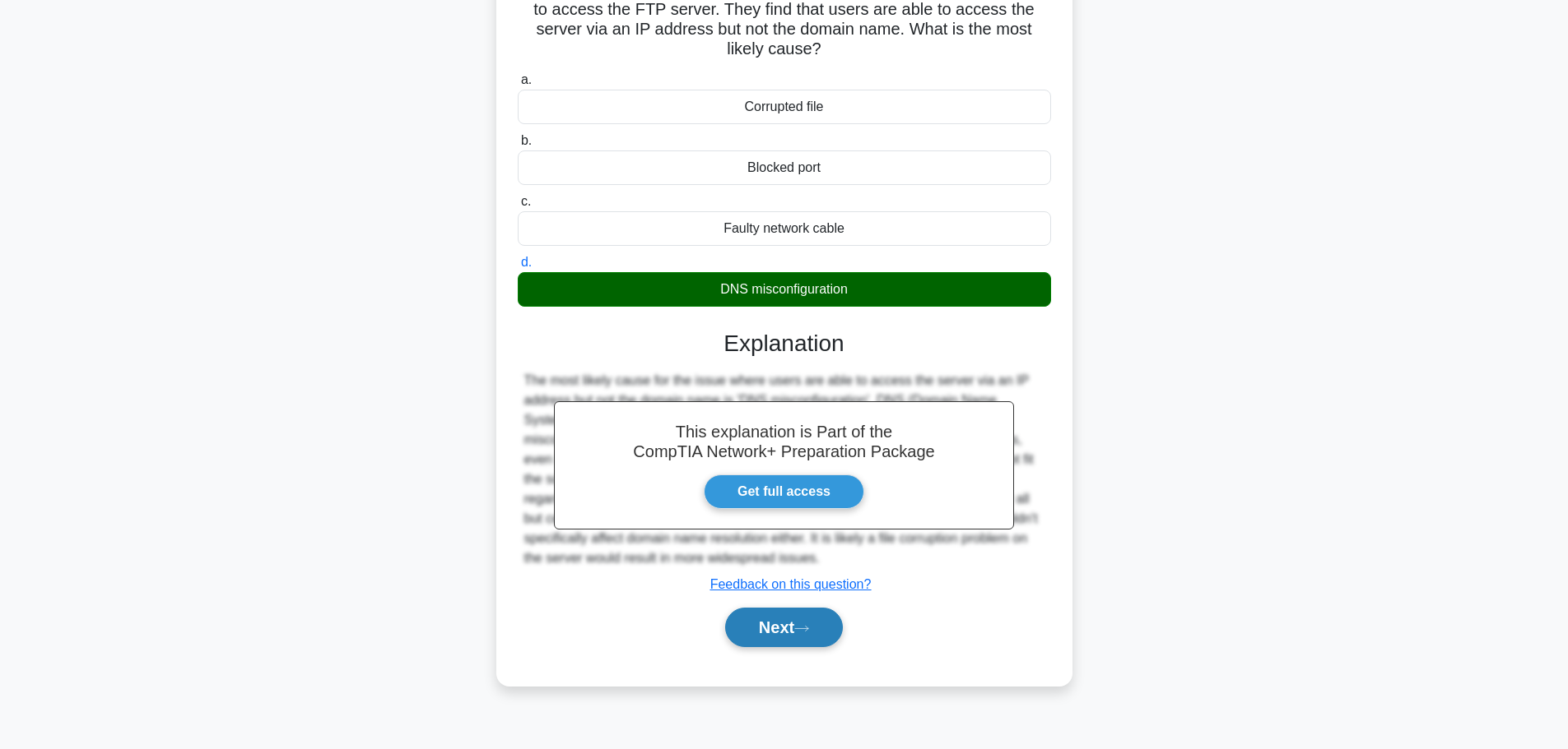
click at [796, 618] on button "Next" at bounding box center [784, 628] width 118 height 40
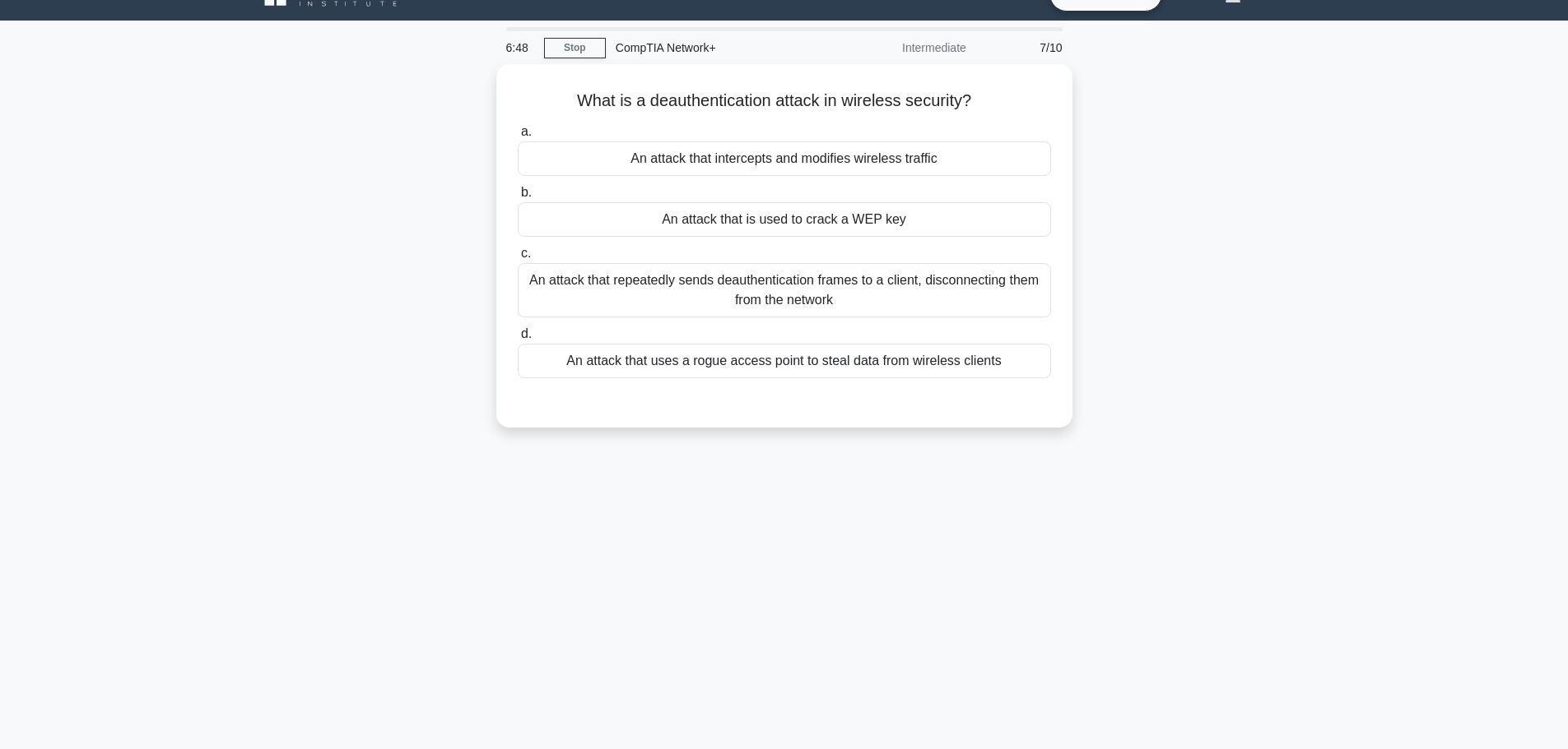
scroll to position [0, 0]
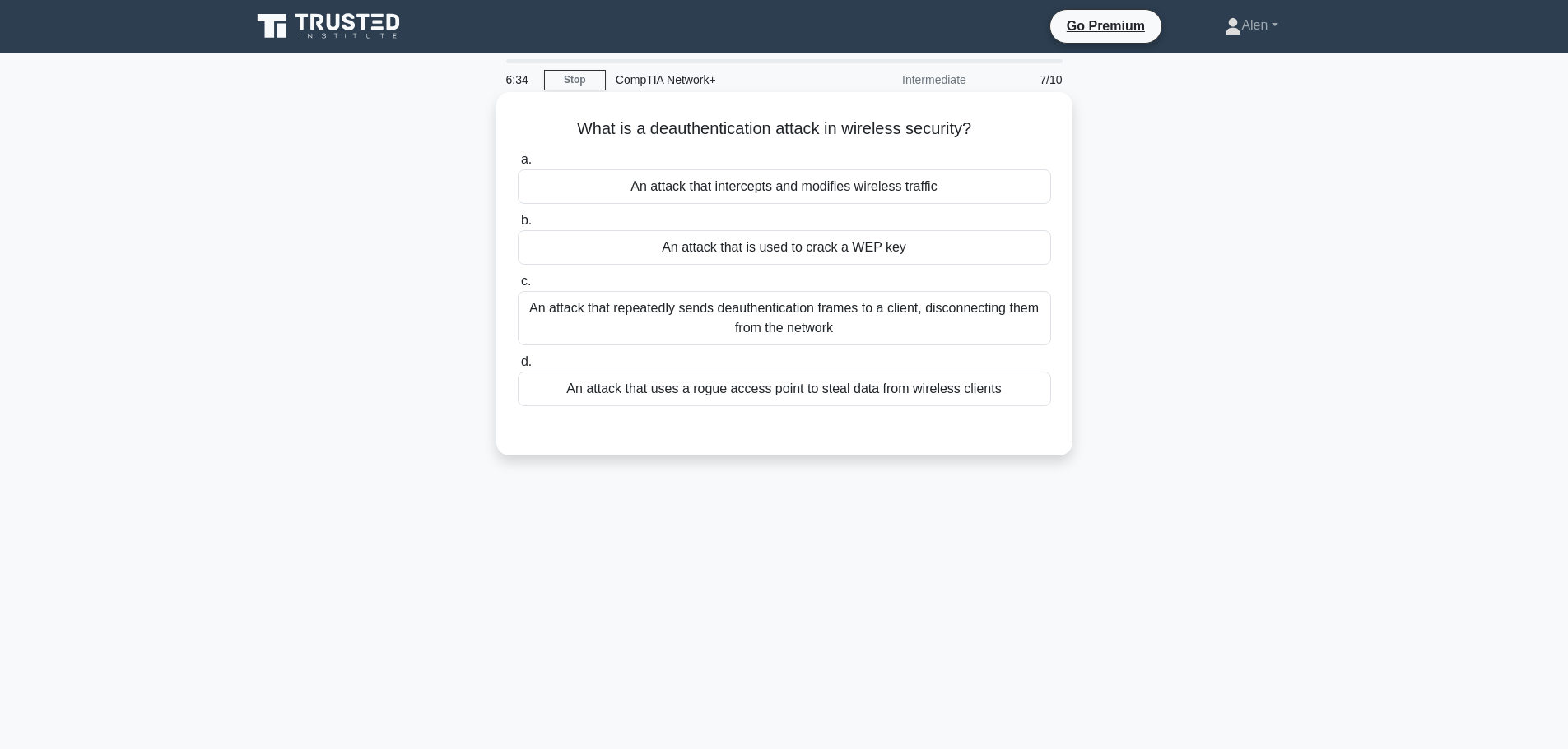
click at [798, 326] on div "An attack that repeatedly sends deauthentication frames to a client, disconnect…" at bounding box center [784, 318] width 533 height 54
click at [517, 287] on input "c. An attack that repeatedly sends deauthentication frames to a client, disconn…" at bounding box center [517, 282] width 0 height 10
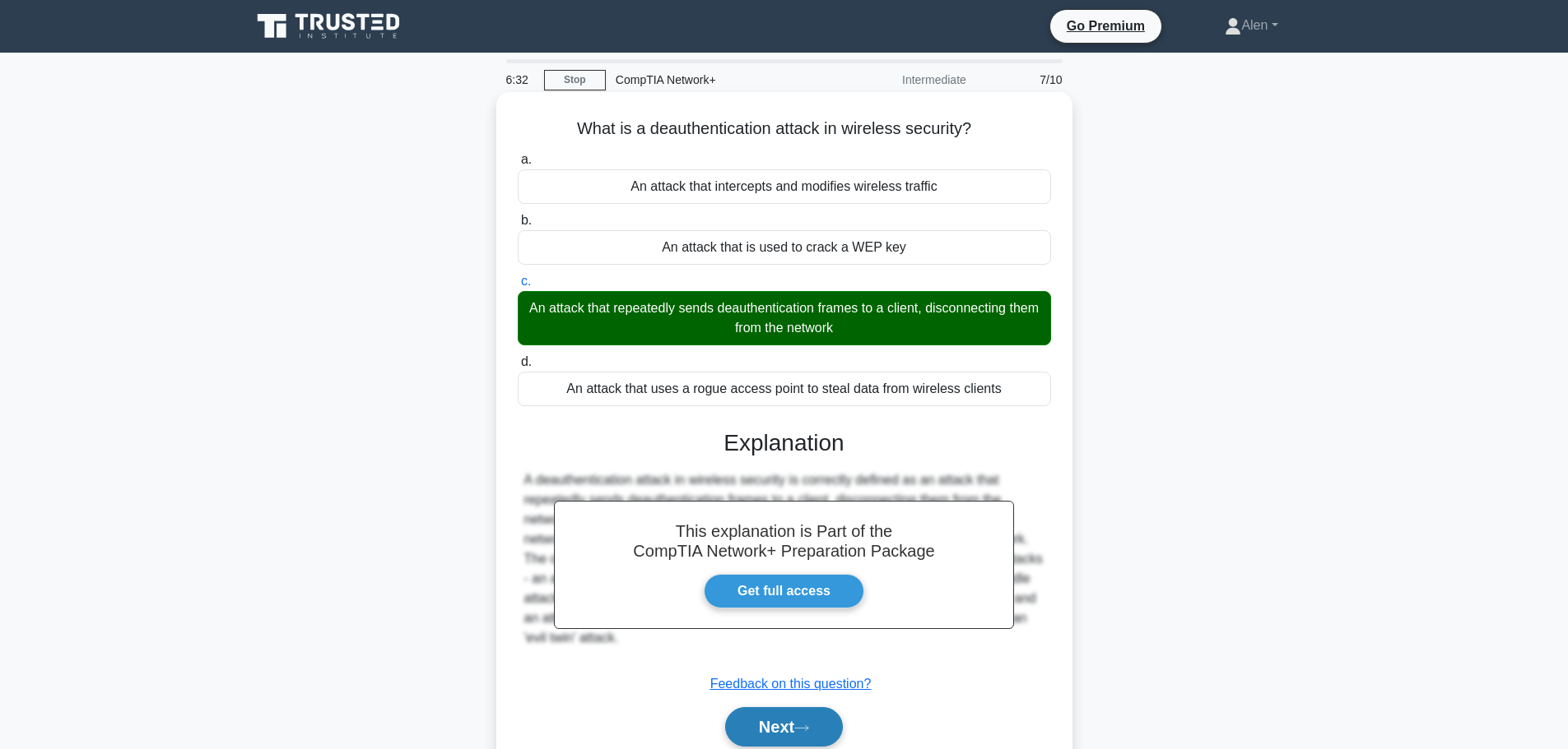
click at [792, 730] on button "Next" at bounding box center [784, 727] width 118 height 40
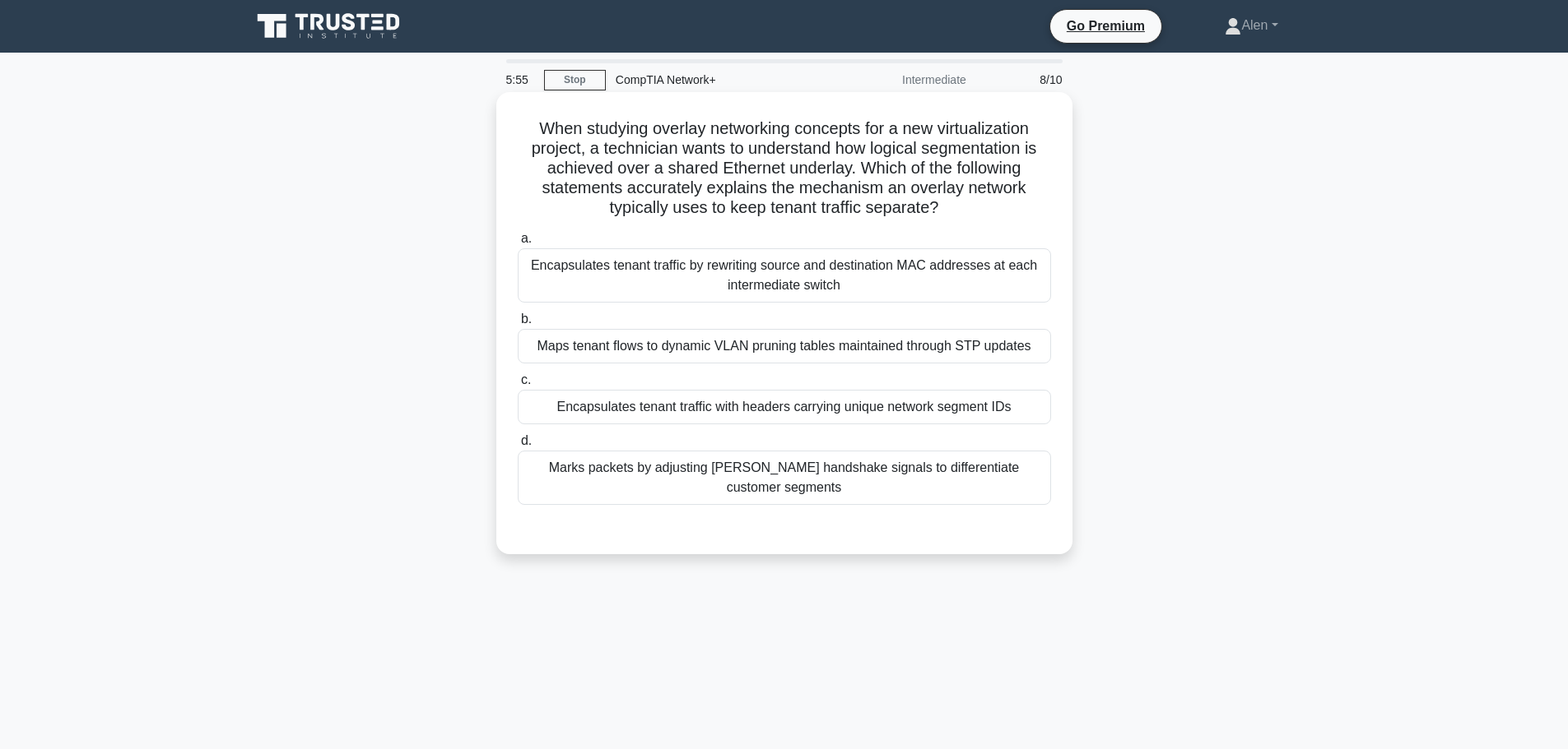
click at [633, 340] on div "Maps tenant flows to dynamic VLAN pruning tables maintained through STP updates" at bounding box center [784, 346] width 533 height 35
click at [517, 325] on input "b. Maps tenant flows to dynamic VLAN pruning tables maintained through STP upda…" at bounding box center [517, 319] width 0 height 10
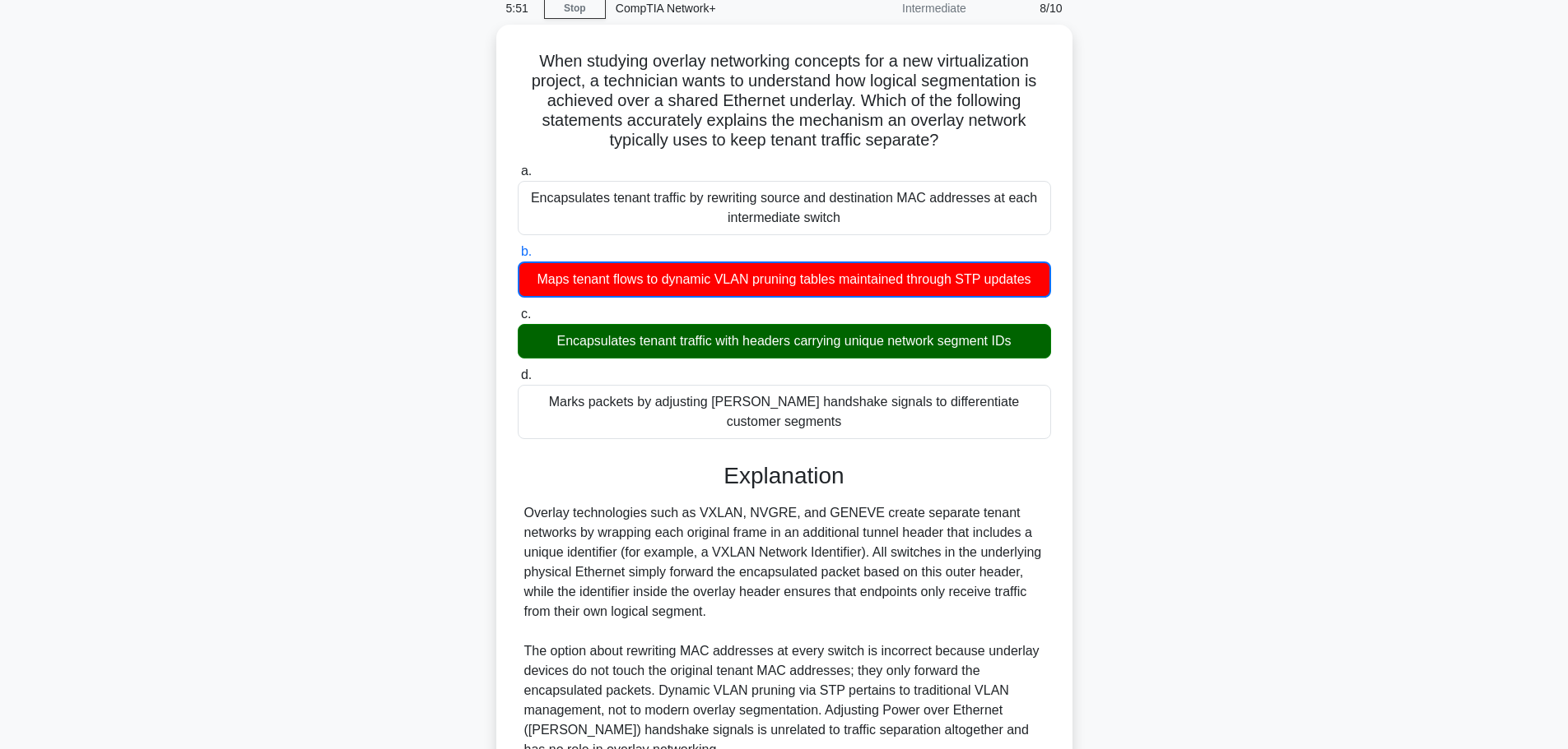
scroll to position [208, 0]
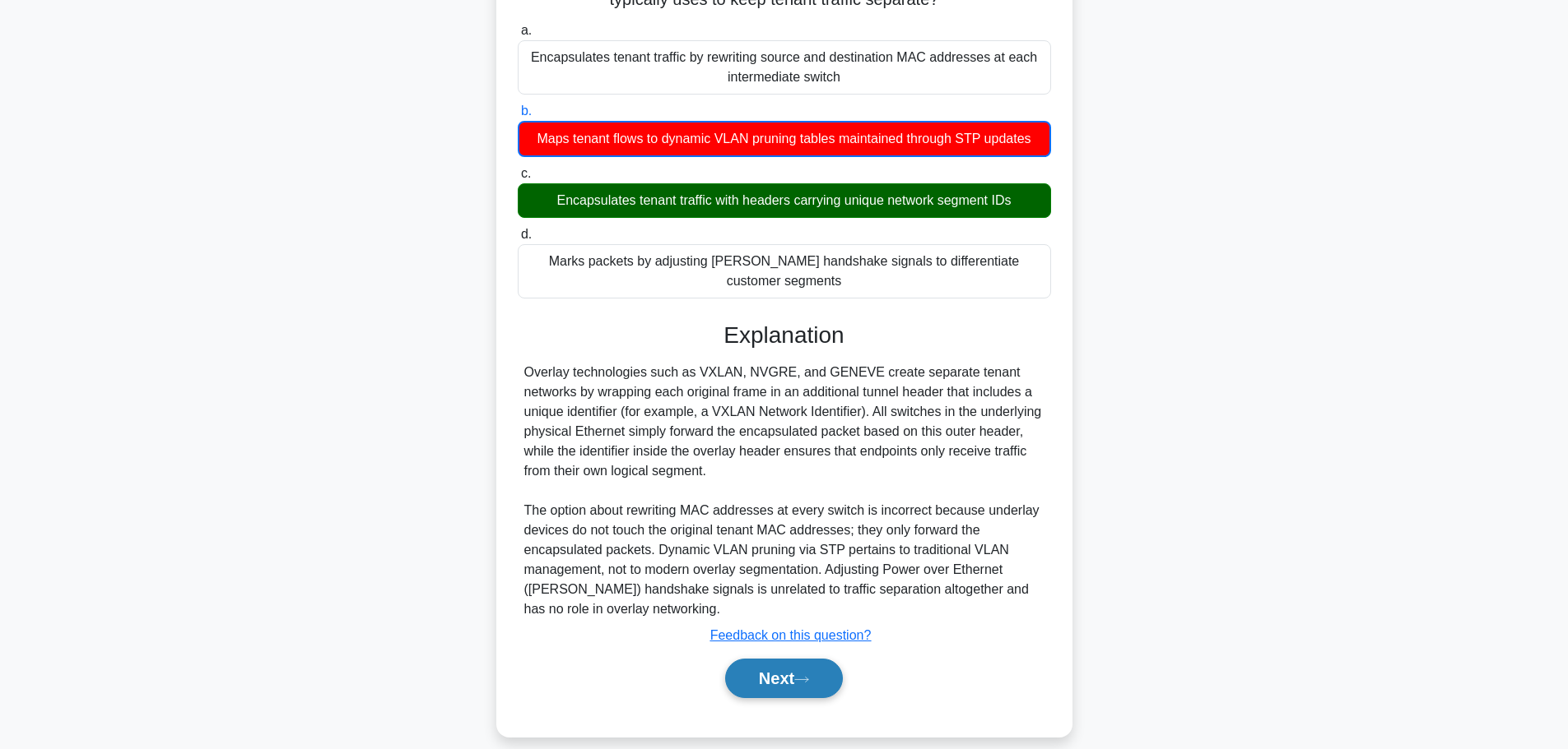
click at [819, 671] on button "Next" at bounding box center [784, 679] width 118 height 40
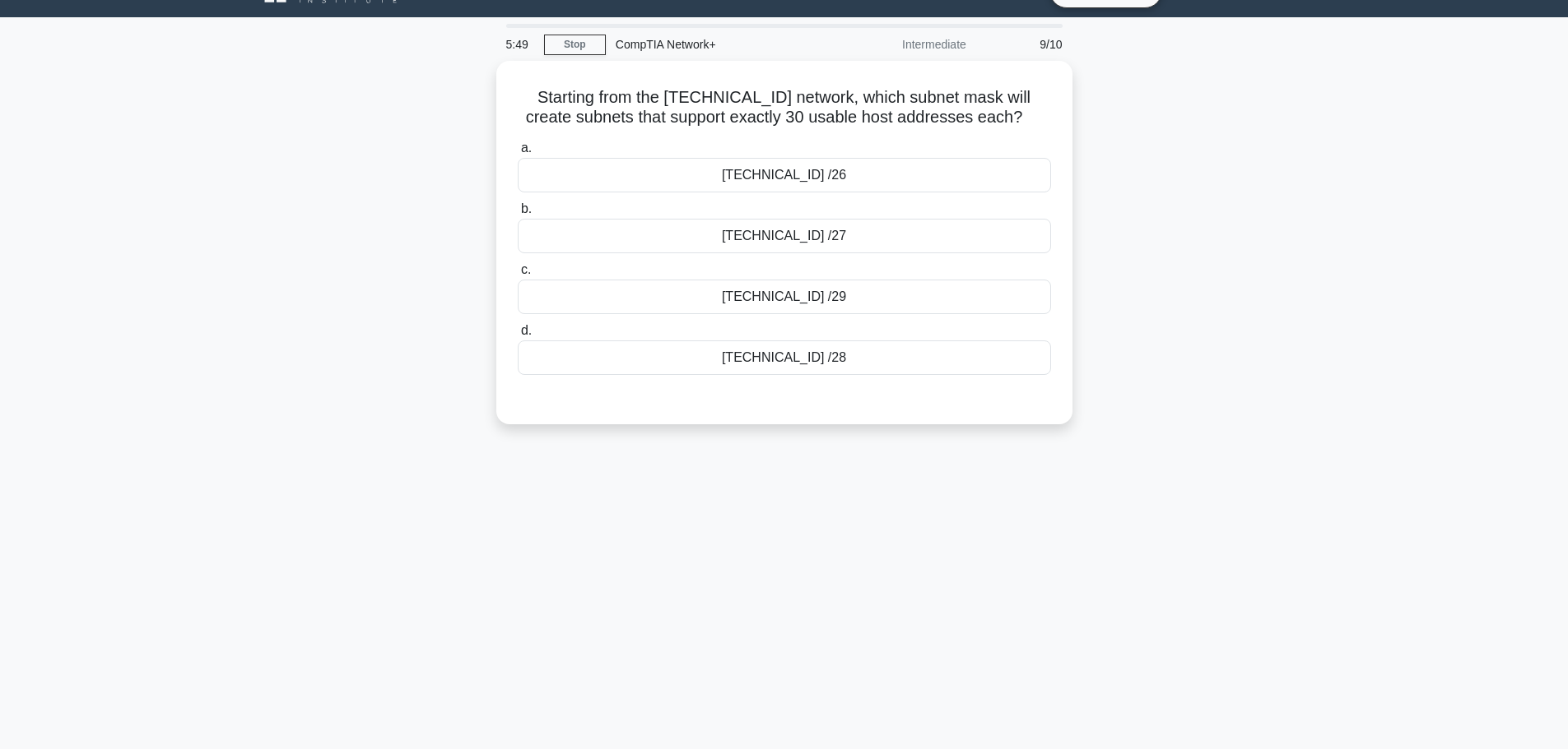
scroll to position [0, 0]
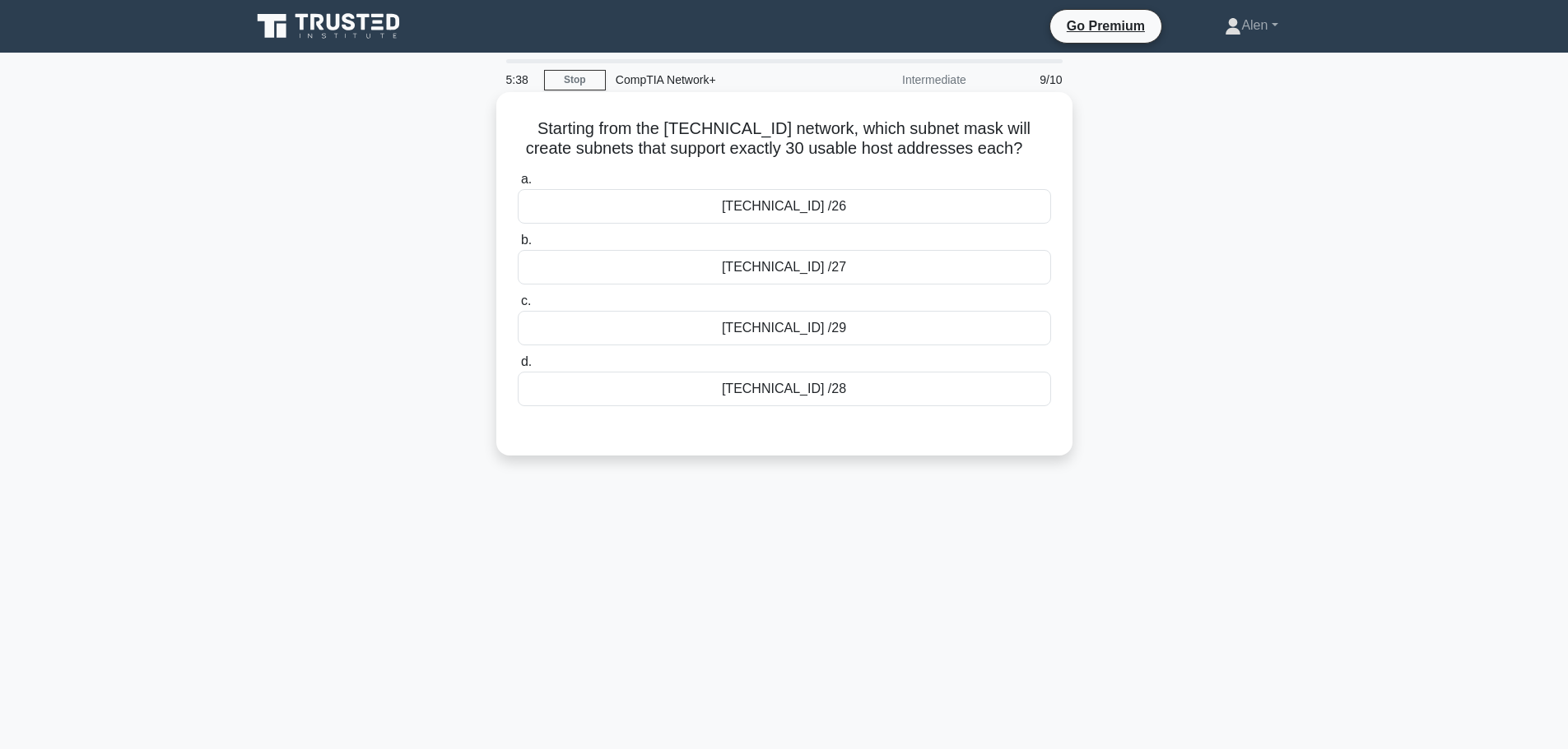
click at [868, 326] on div "255.255.255.248 /29" at bounding box center [784, 328] width 533 height 35
click at [517, 307] on input "c. 255.255.255.248 /29" at bounding box center [517, 301] width 0 height 10
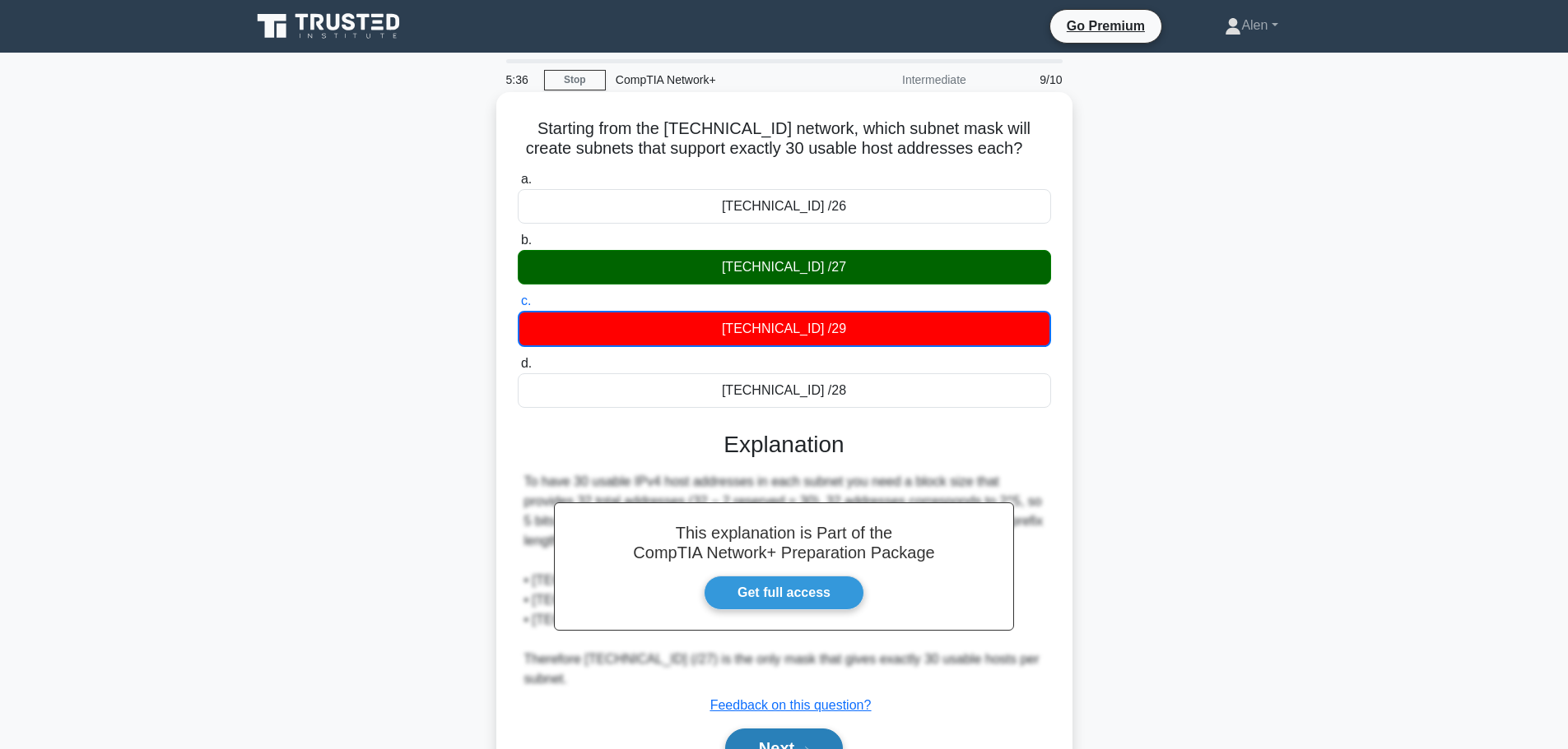
click at [788, 744] on button "Next" at bounding box center [784, 749] width 118 height 40
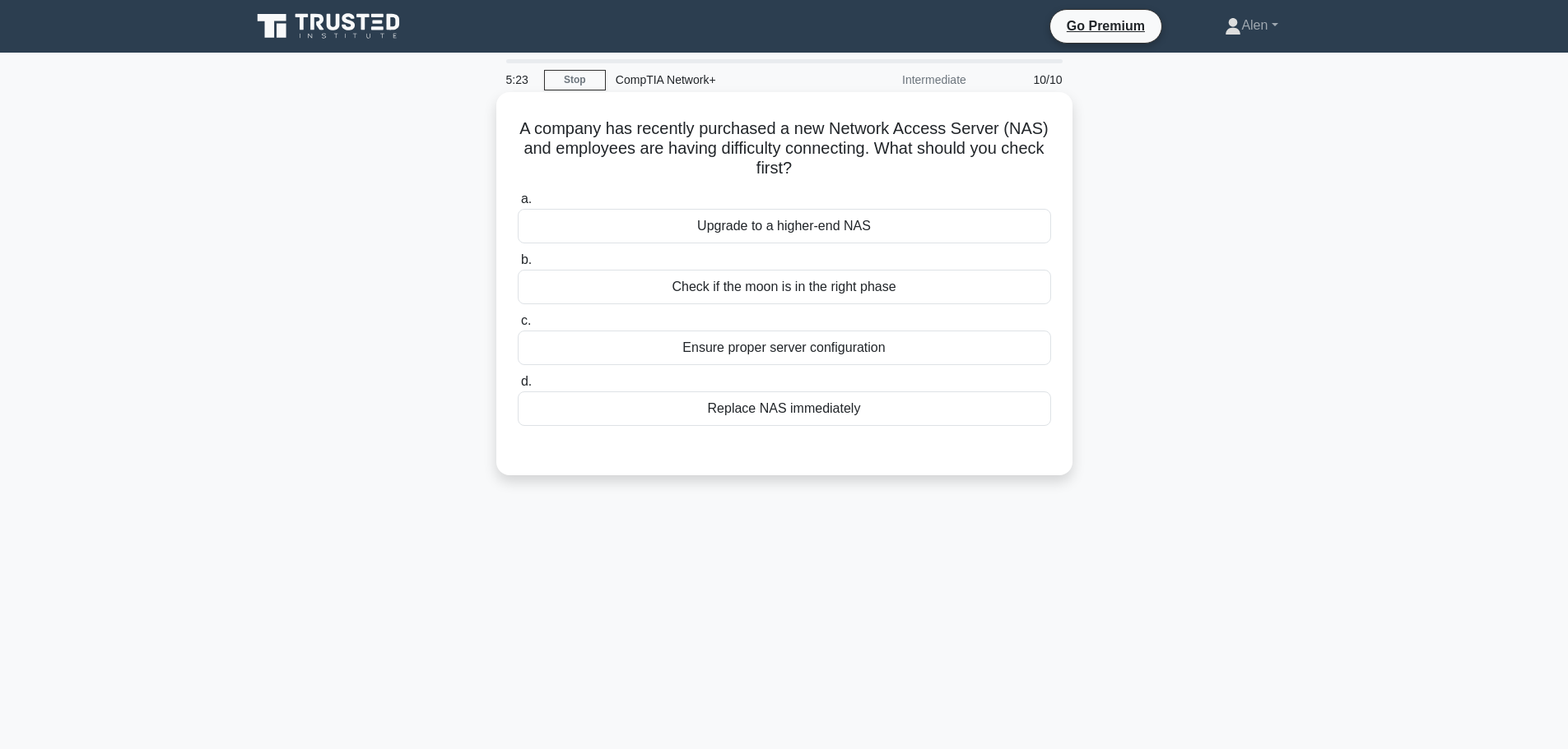
click at [765, 344] on div "Ensure proper server configuration" at bounding box center [784, 348] width 533 height 35
click at [517, 327] on input "c. Ensure proper server configuration" at bounding box center [517, 321] width 0 height 10
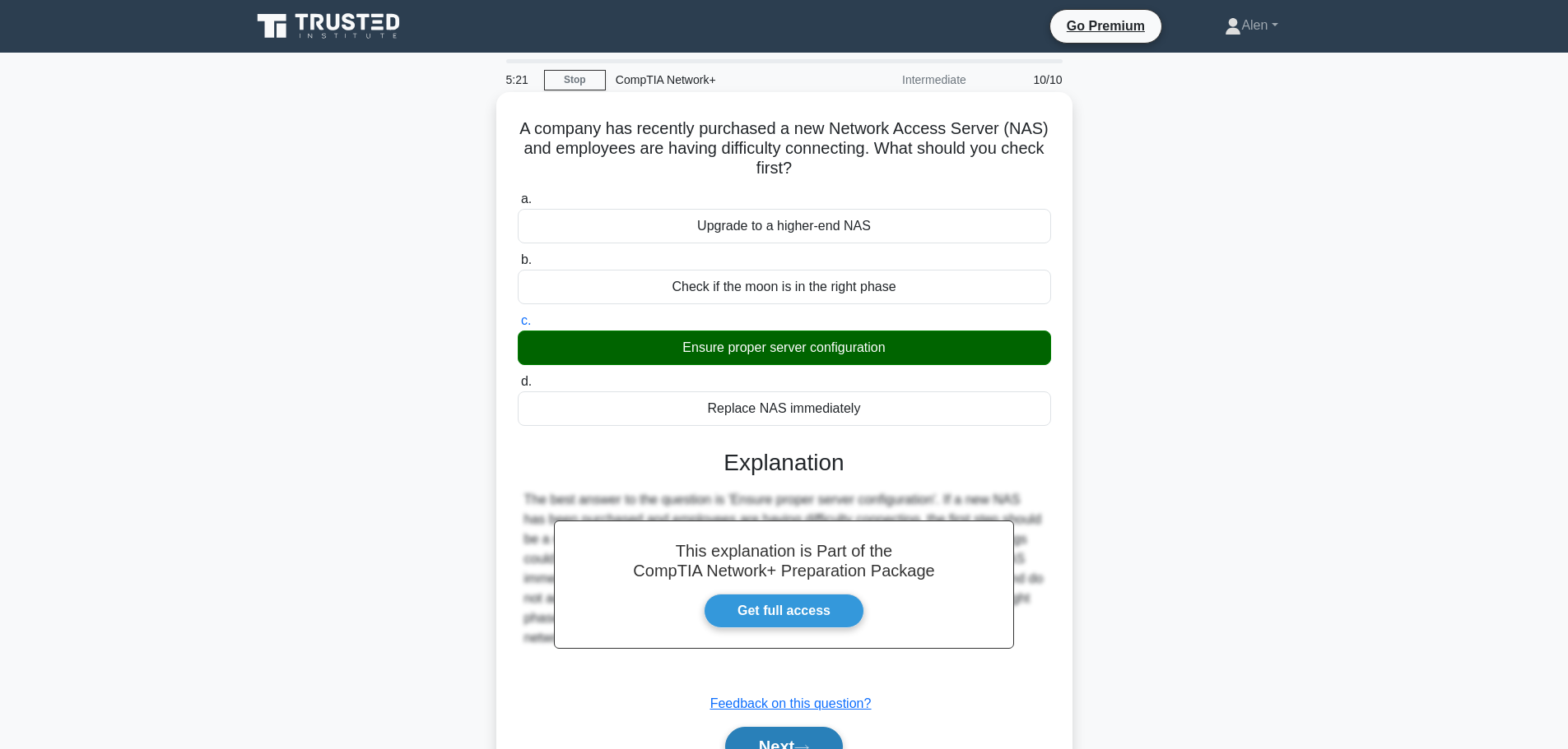
click at [794, 737] on button "Next" at bounding box center [784, 747] width 118 height 40
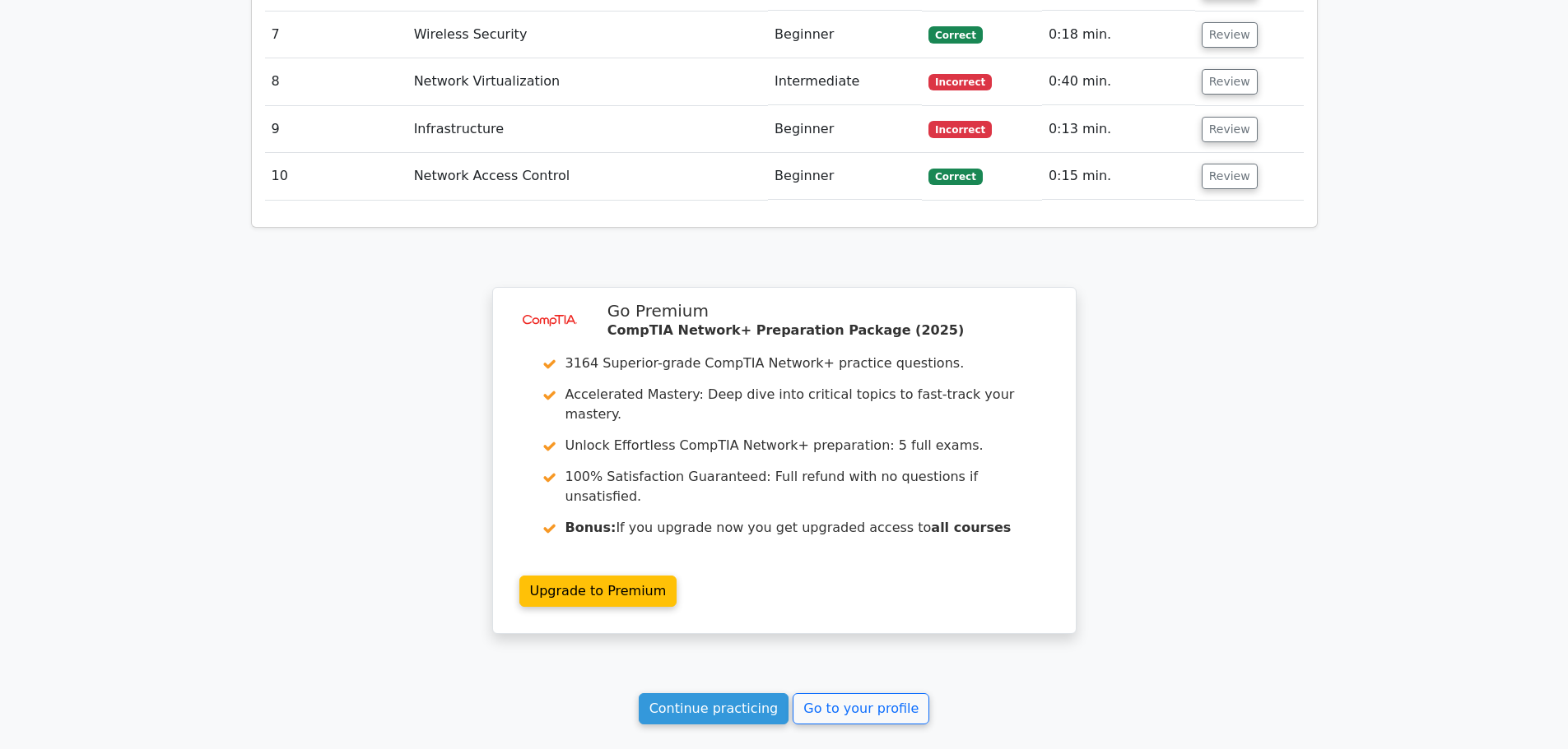
scroll to position [2401, 0]
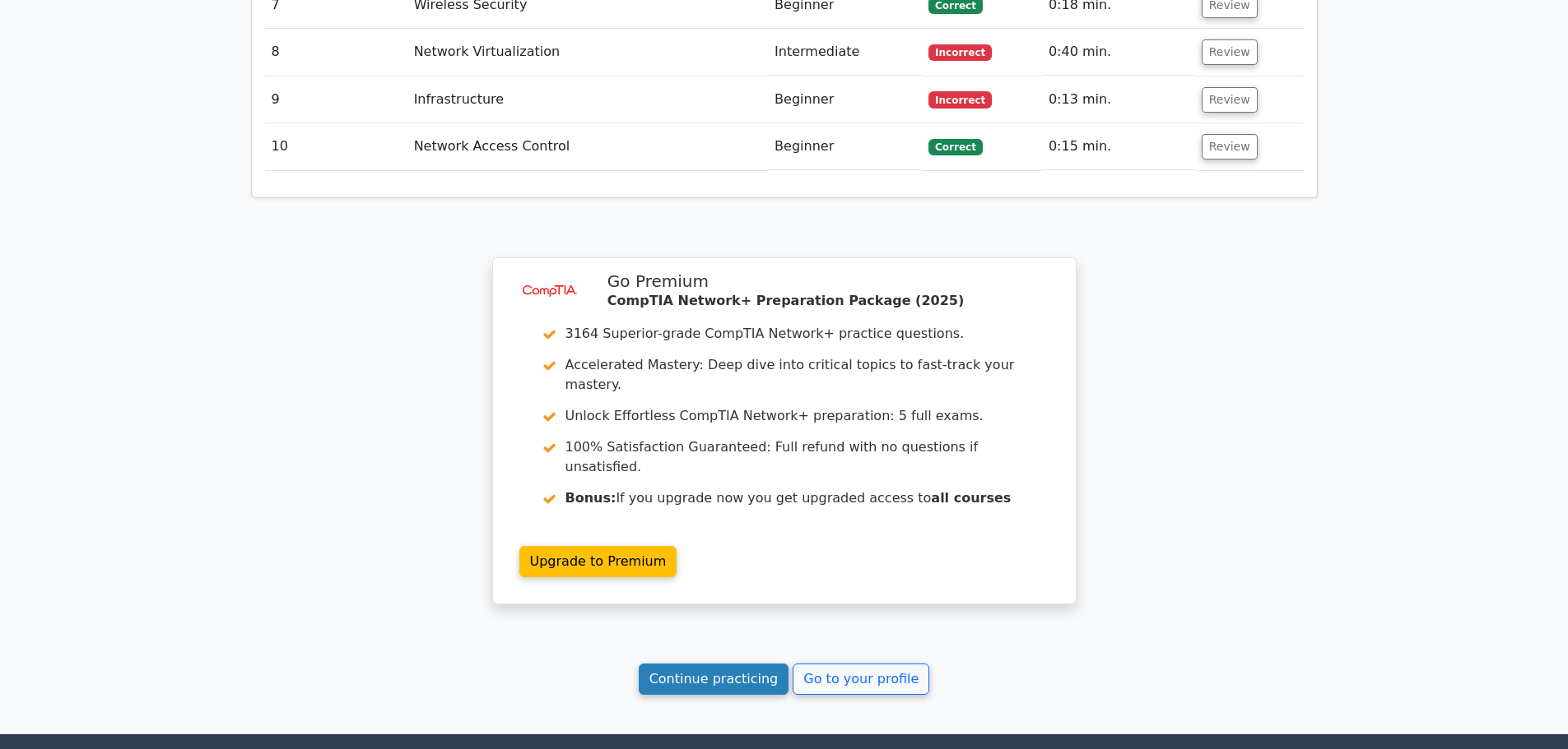
click at [704, 664] on link "Continue practicing" at bounding box center [714, 680] width 151 height 31
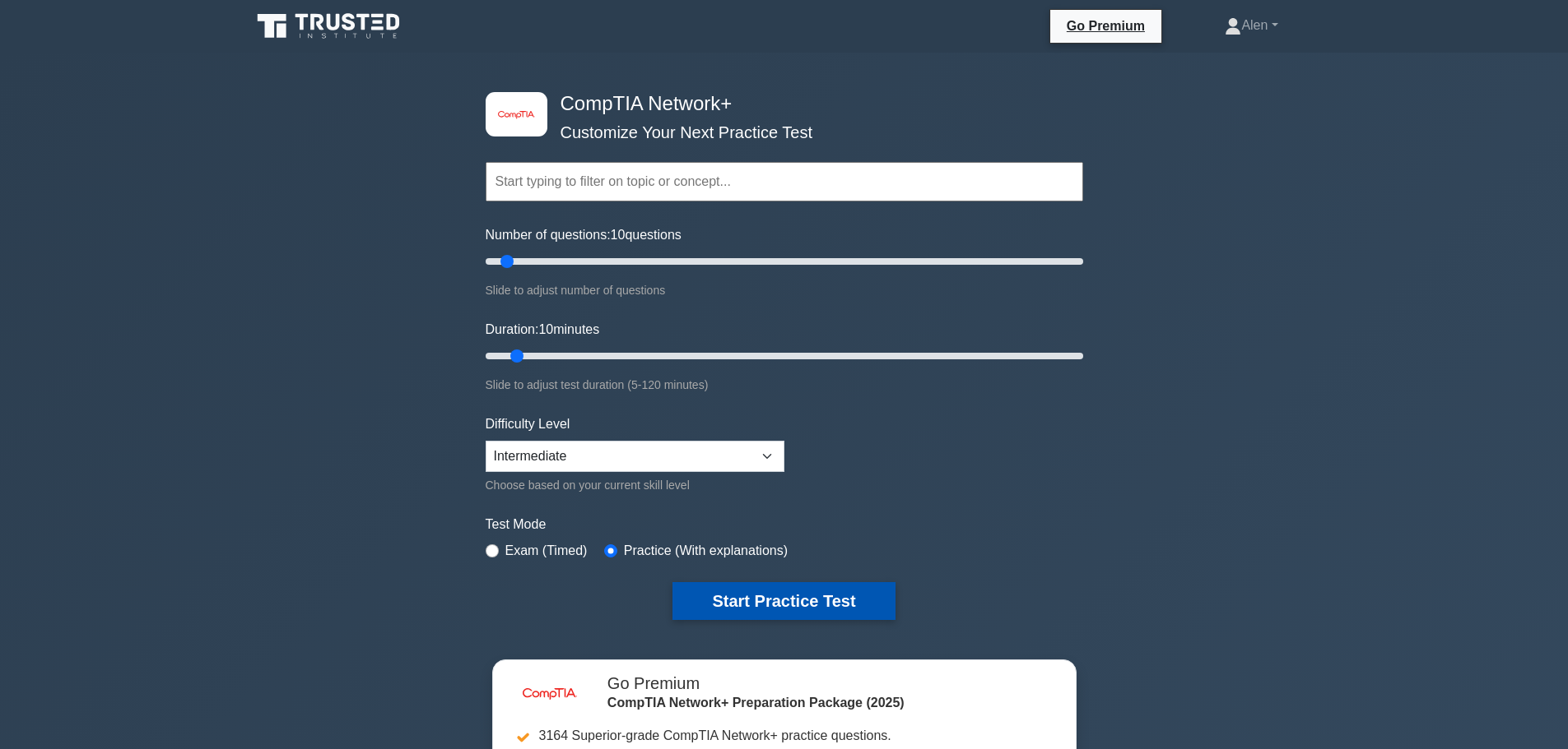
click at [749, 608] on button "Start Practice Test" at bounding box center [783, 601] width 222 height 38
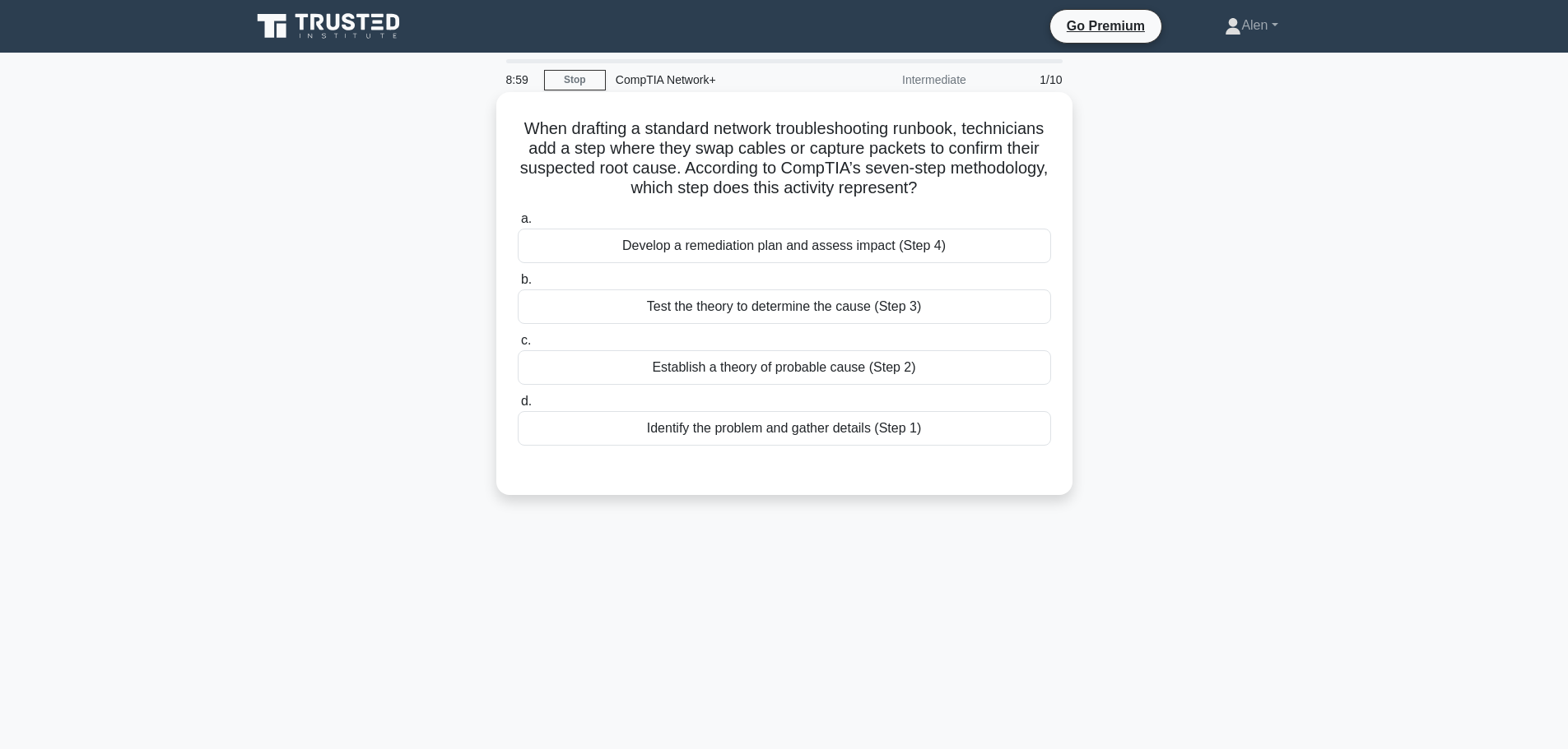
click at [813, 431] on div "Identify the problem and gather details (Step 1)" at bounding box center [784, 429] width 533 height 35
click at [517, 407] on input "d. Identify the problem and gather details (Step 1)" at bounding box center [517, 401] width 0 height 10
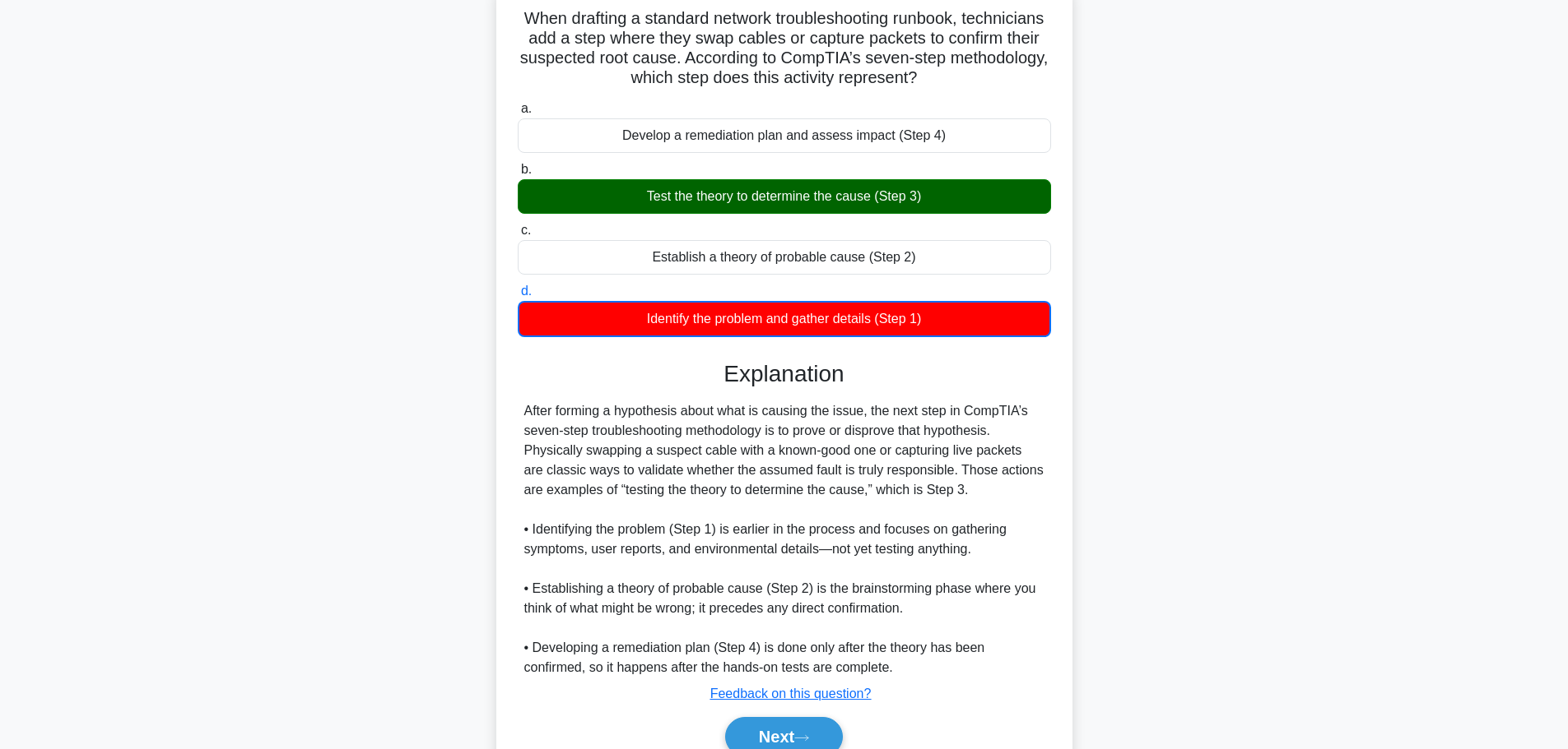
scroll to position [189, 0]
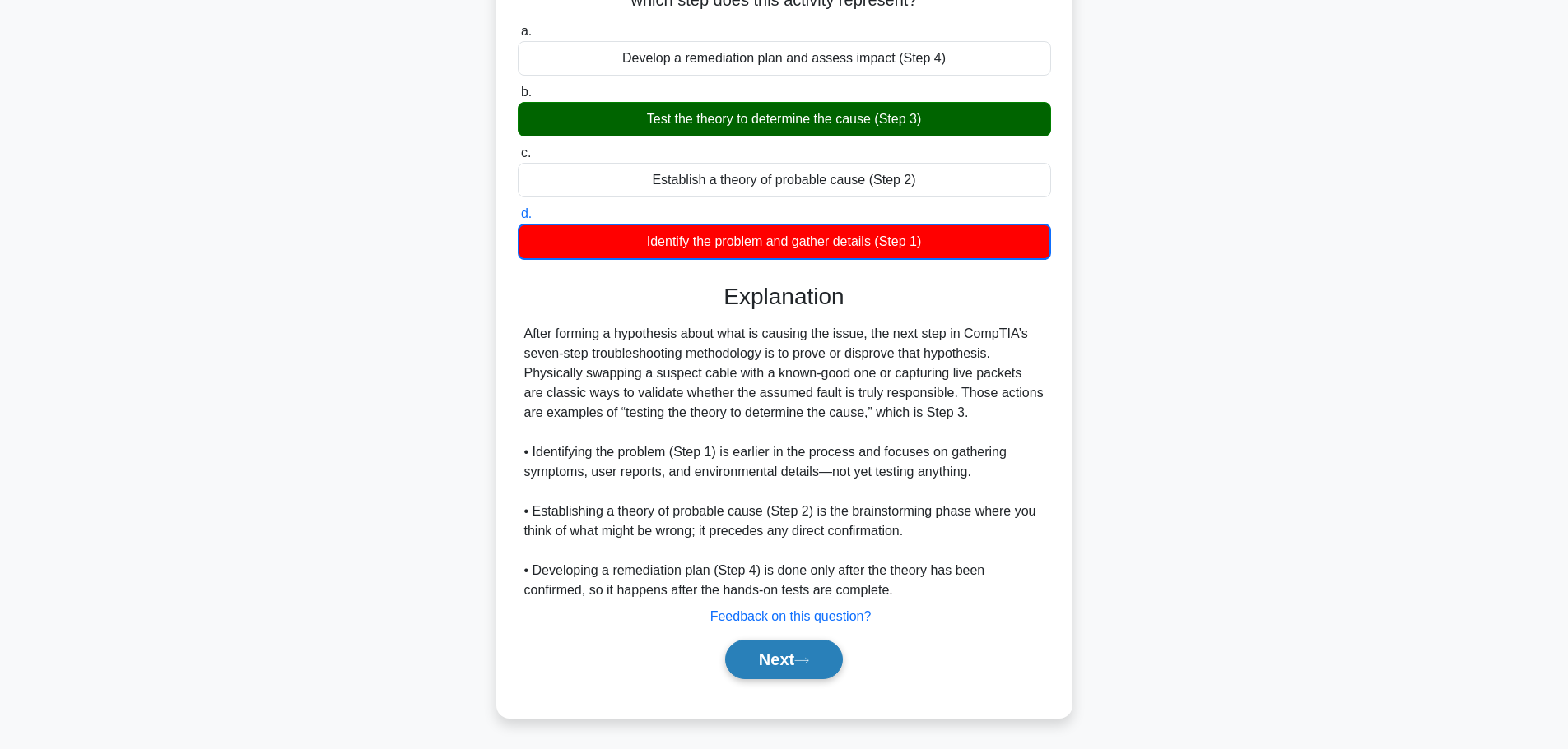
click at [776, 663] on button "Next" at bounding box center [784, 660] width 118 height 40
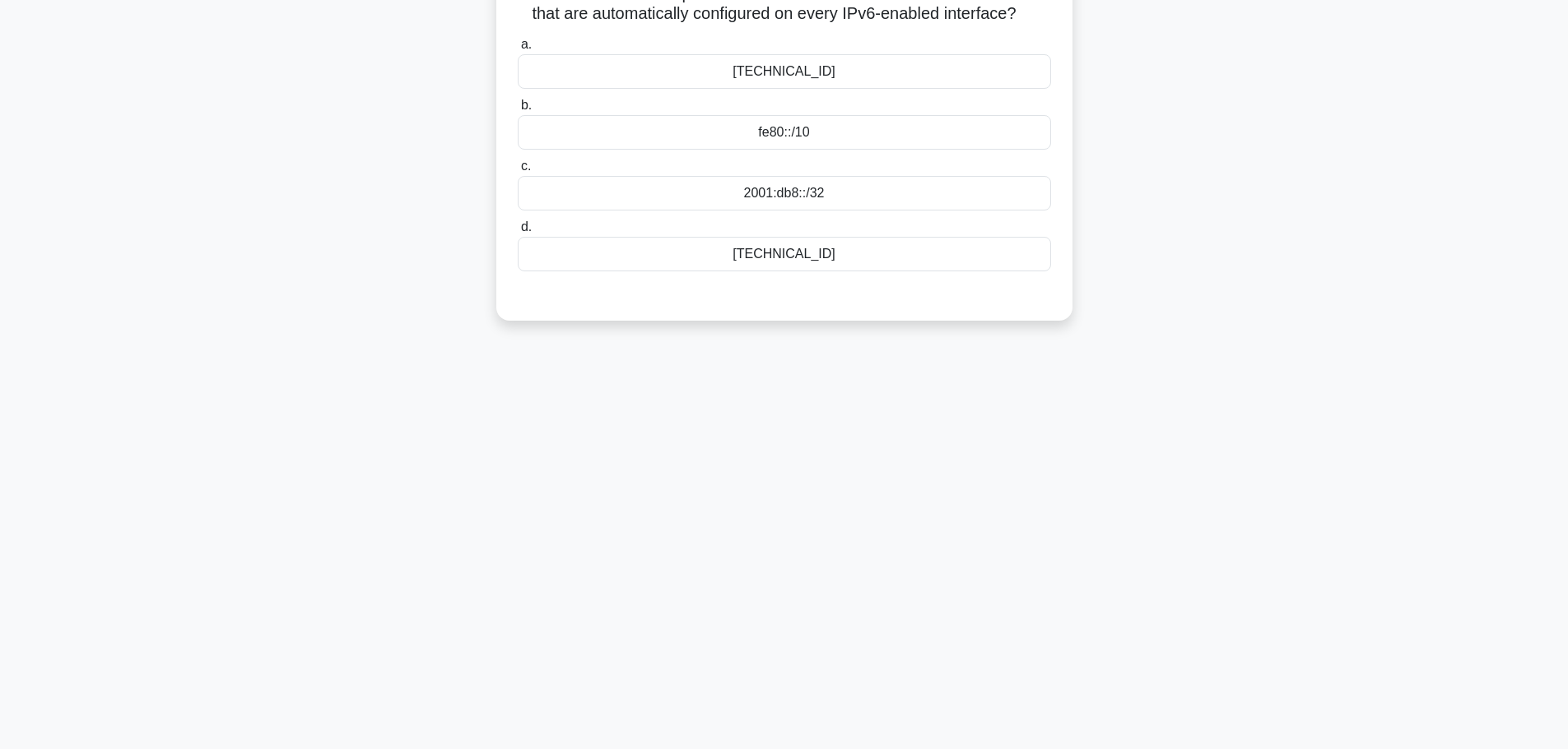
scroll to position [0, 0]
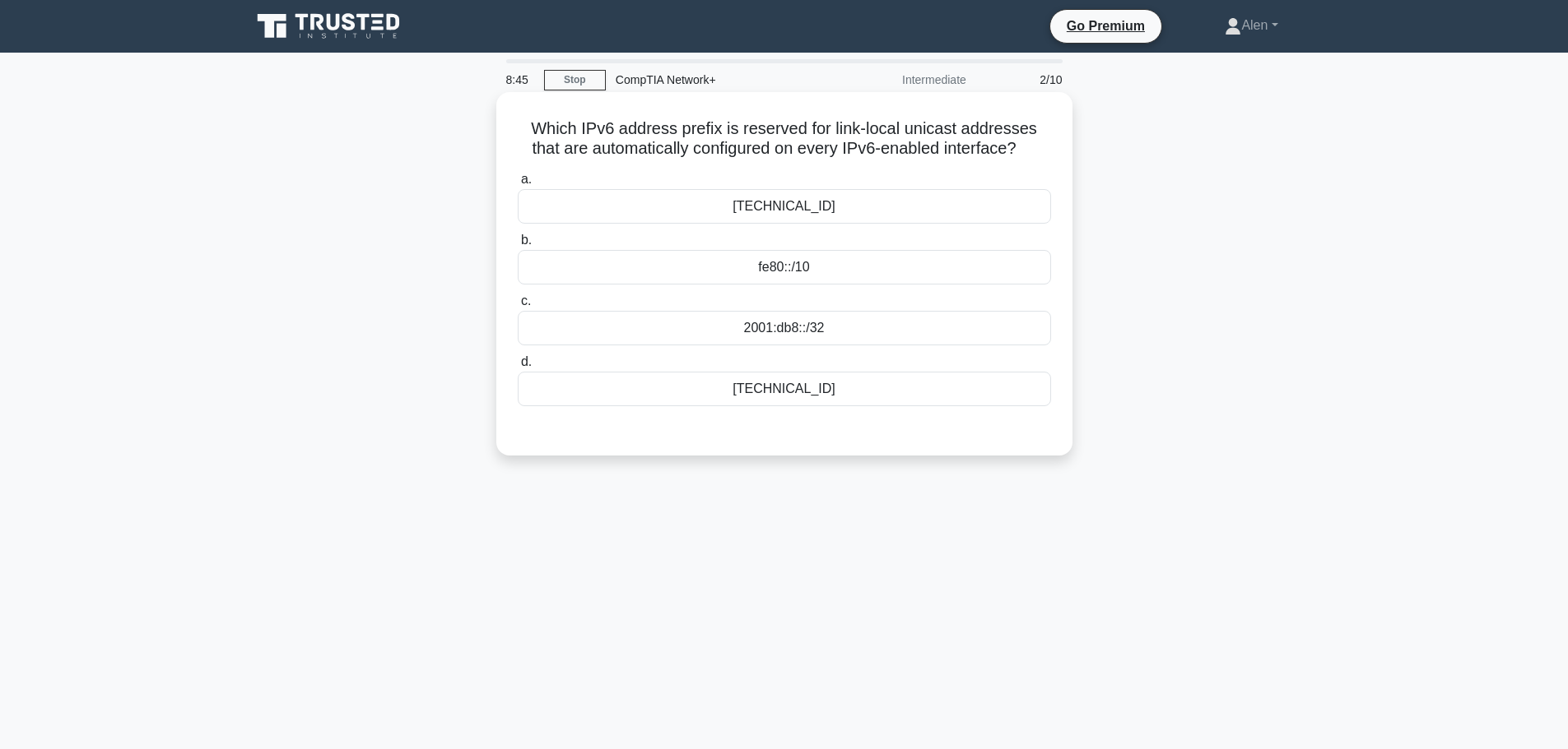
click at [833, 383] on div "ff00::/8" at bounding box center [784, 389] width 533 height 35
click at [517, 368] on input "d. ff00::/8" at bounding box center [517, 362] width 0 height 10
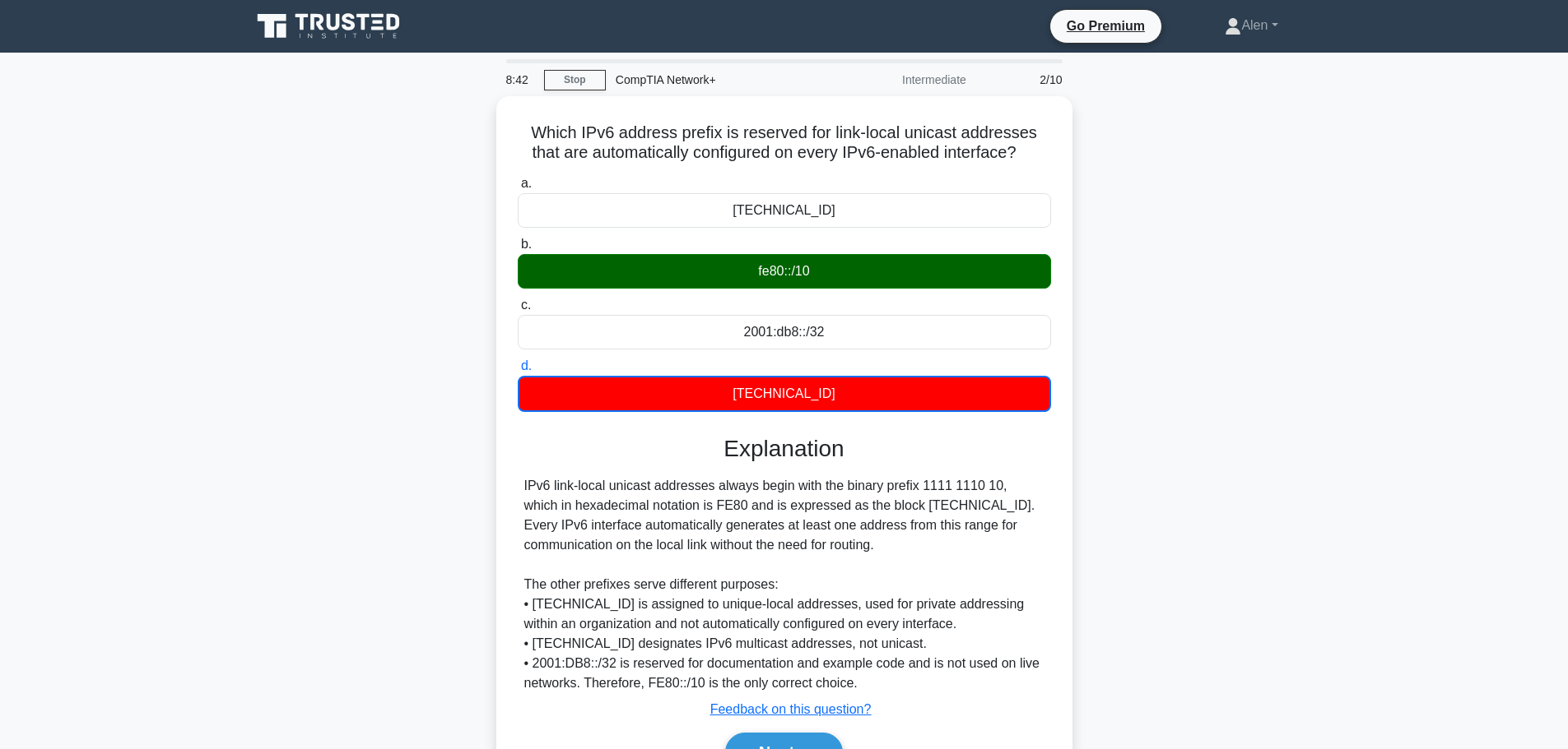
drag, startPoint x: 1566, startPoint y: 420, endPoint x: 1569, endPoint y: 505, distance: 85.1
click at [1567, 492] on html "Go Premium Alen" at bounding box center [784, 444] width 1568 height 888
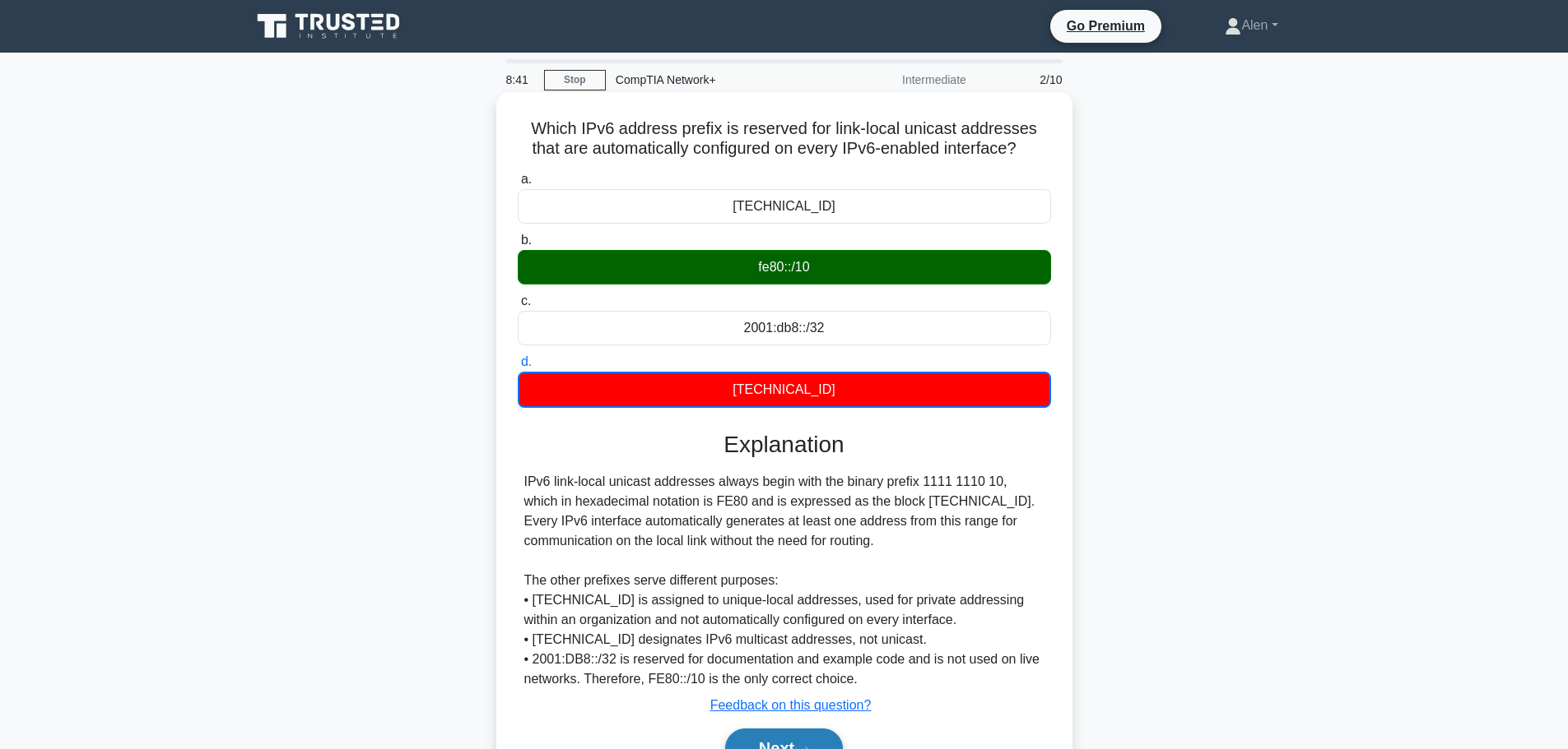
click at [813, 741] on button "Next" at bounding box center [784, 749] width 118 height 40
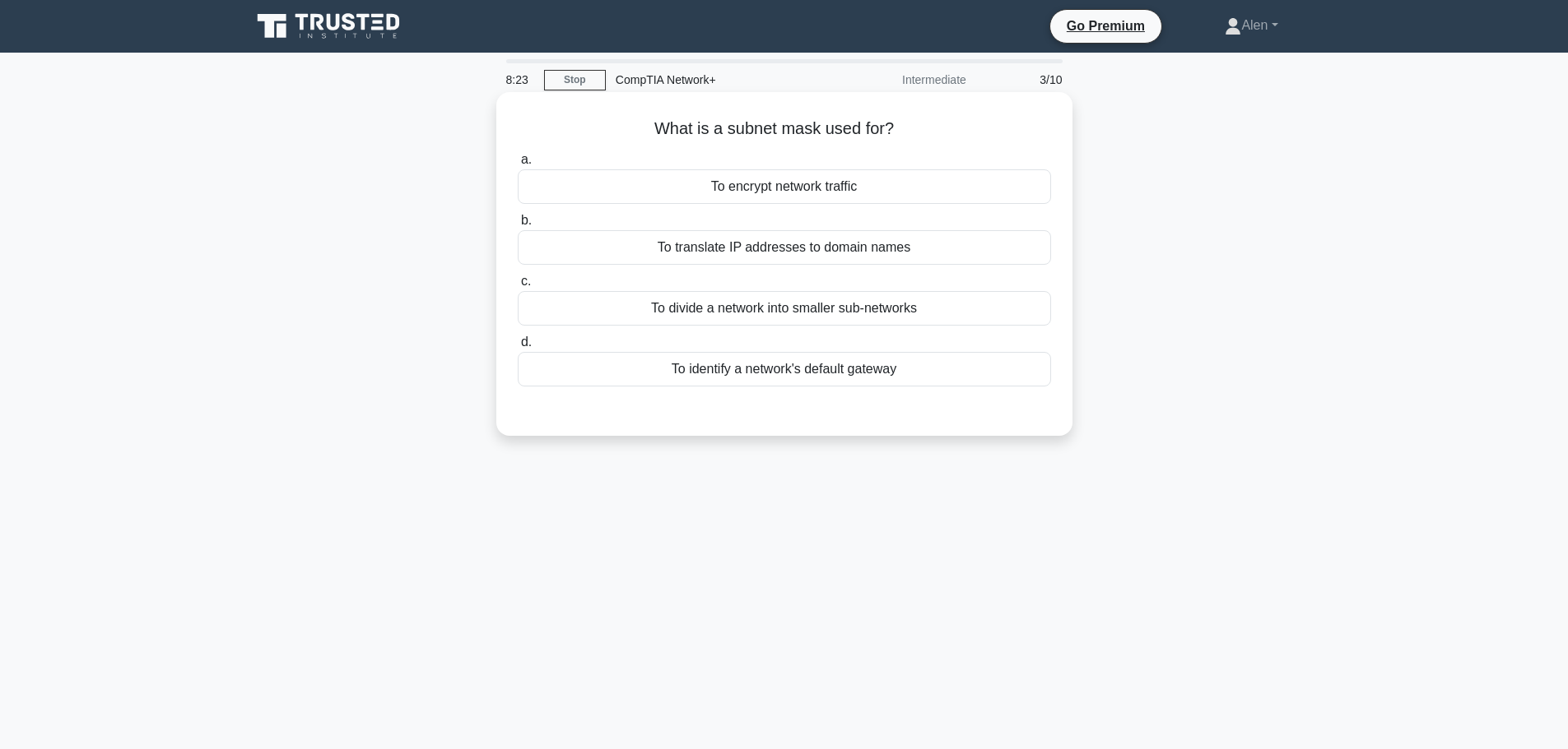
click at [731, 259] on div "To translate IP addresses to domain names" at bounding box center [784, 247] width 533 height 35
click at [517, 227] on input "b. To translate IP addresses to domain names" at bounding box center [517, 221] width 0 height 10
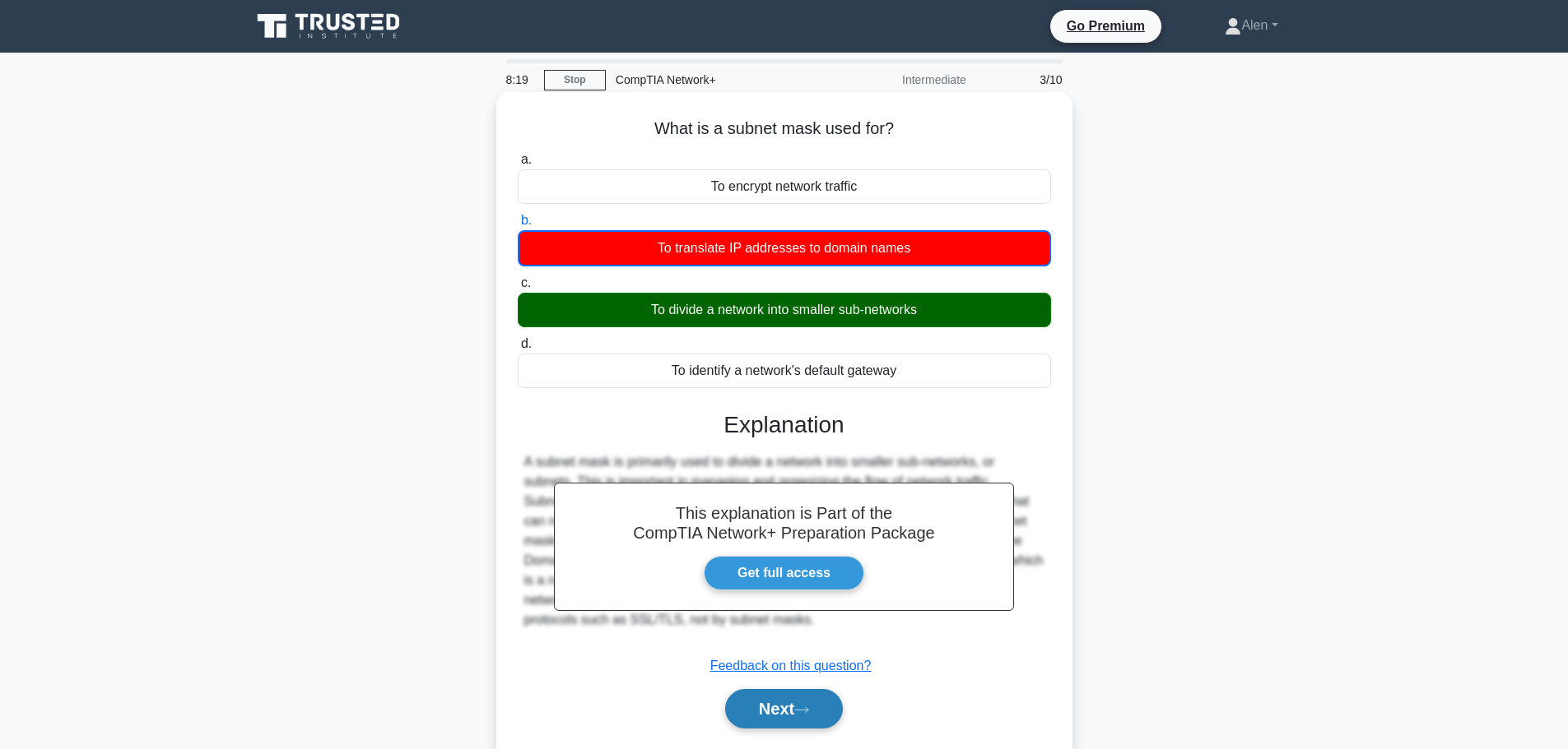
click at [809, 716] on button "Next" at bounding box center [784, 709] width 118 height 40
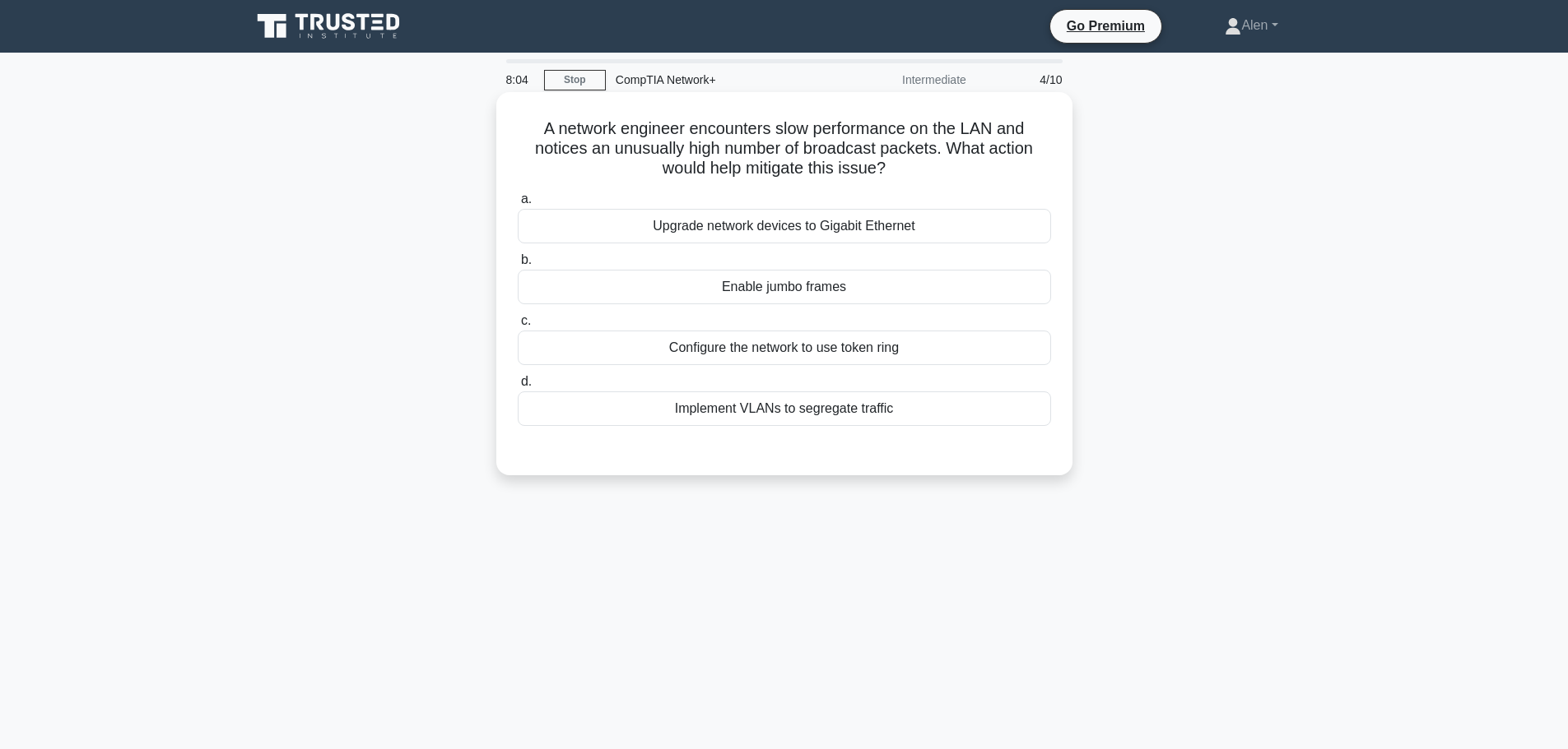
drag, startPoint x: 613, startPoint y: 148, endPoint x: 921, endPoint y: 166, distance: 308.5
click at [921, 166] on h5 "A network engineer encounters slow performance on the LAN and notices an unusua…" at bounding box center [784, 149] width 537 height 61
click at [941, 179] on h5 "A network engineer encounters slow performance on the LAN and notices an unusua…" at bounding box center [784, 149] width 537 height 61
click at [755, 293] on div "Enable jumbo frames" at bounding box center [784, 287] width 533 height 35
click at [517, 266] on input "b. Enable jumbo frames" at bounding box center [517, 260] width 0 height 10
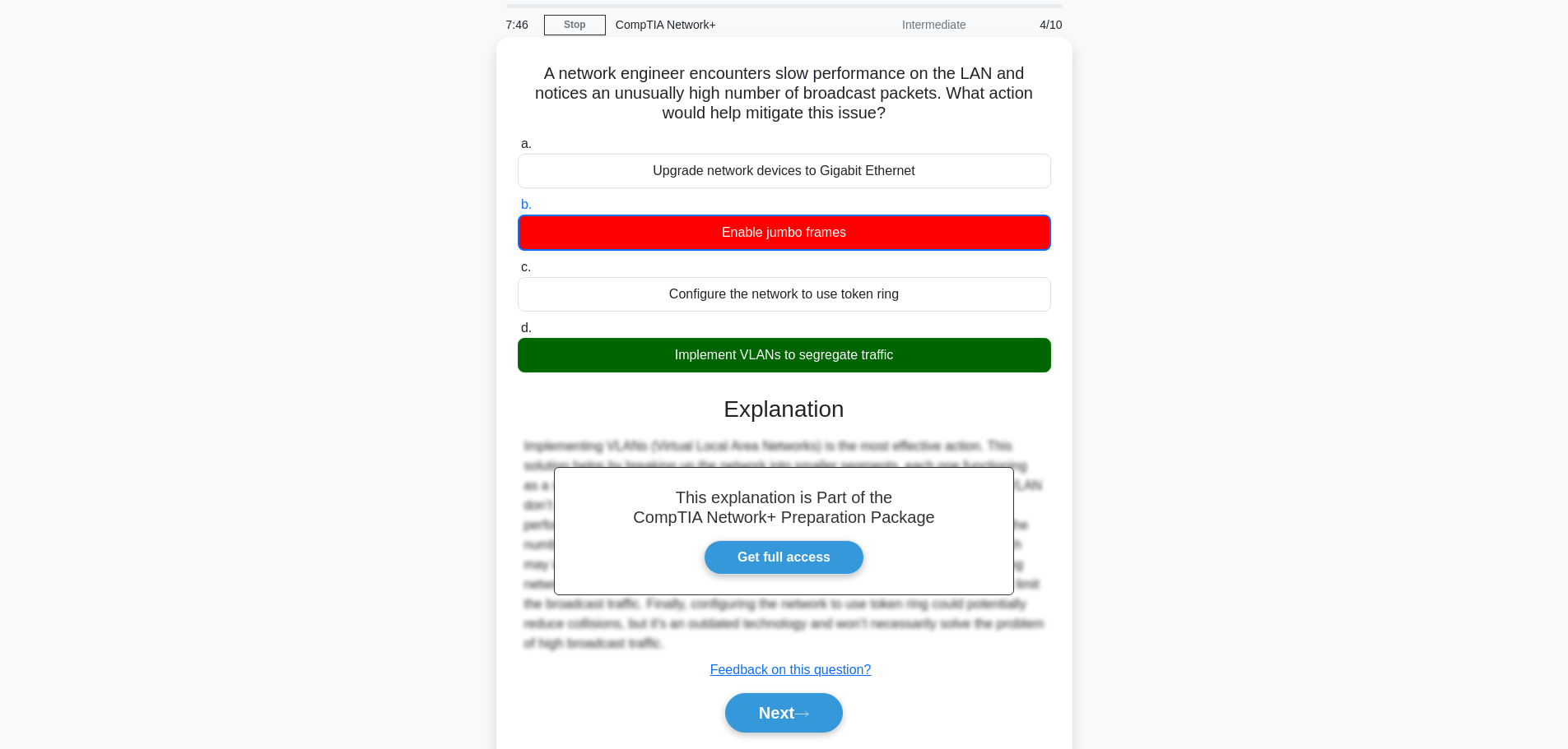
scroll to position [123, 0]
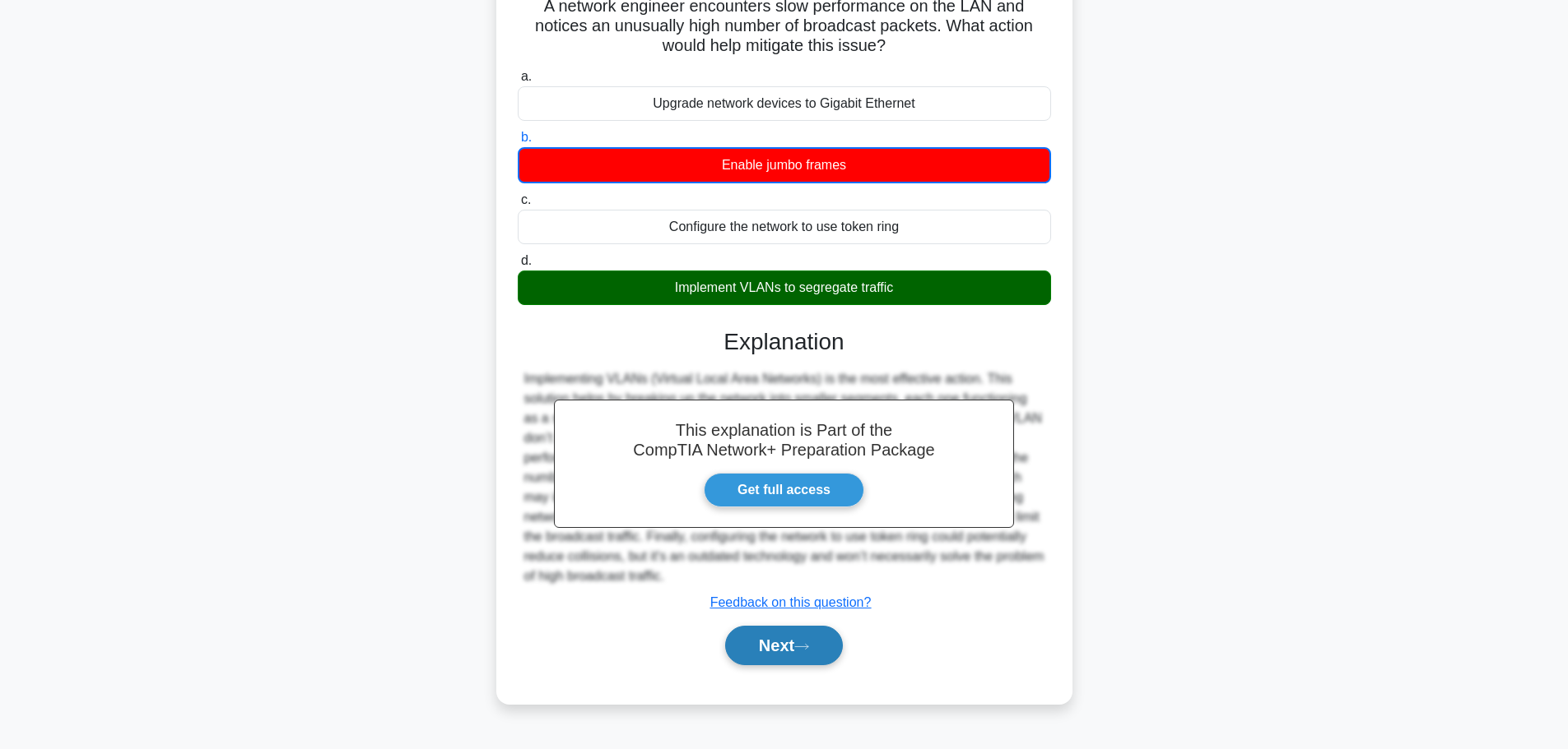
click at [806, 647] on icon at bounding box center [801, 647] width 15 height 9
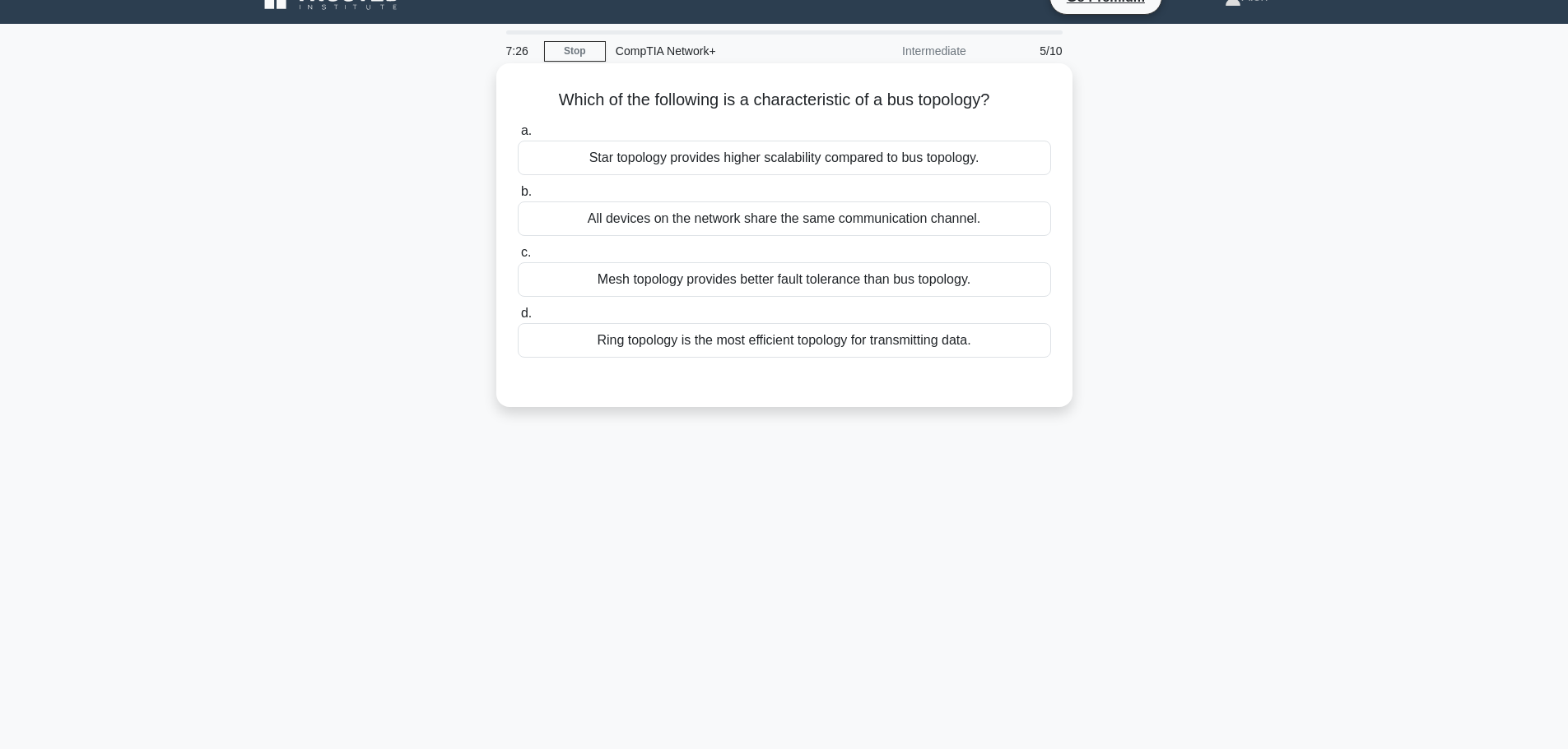
scroll to position [0, 0]
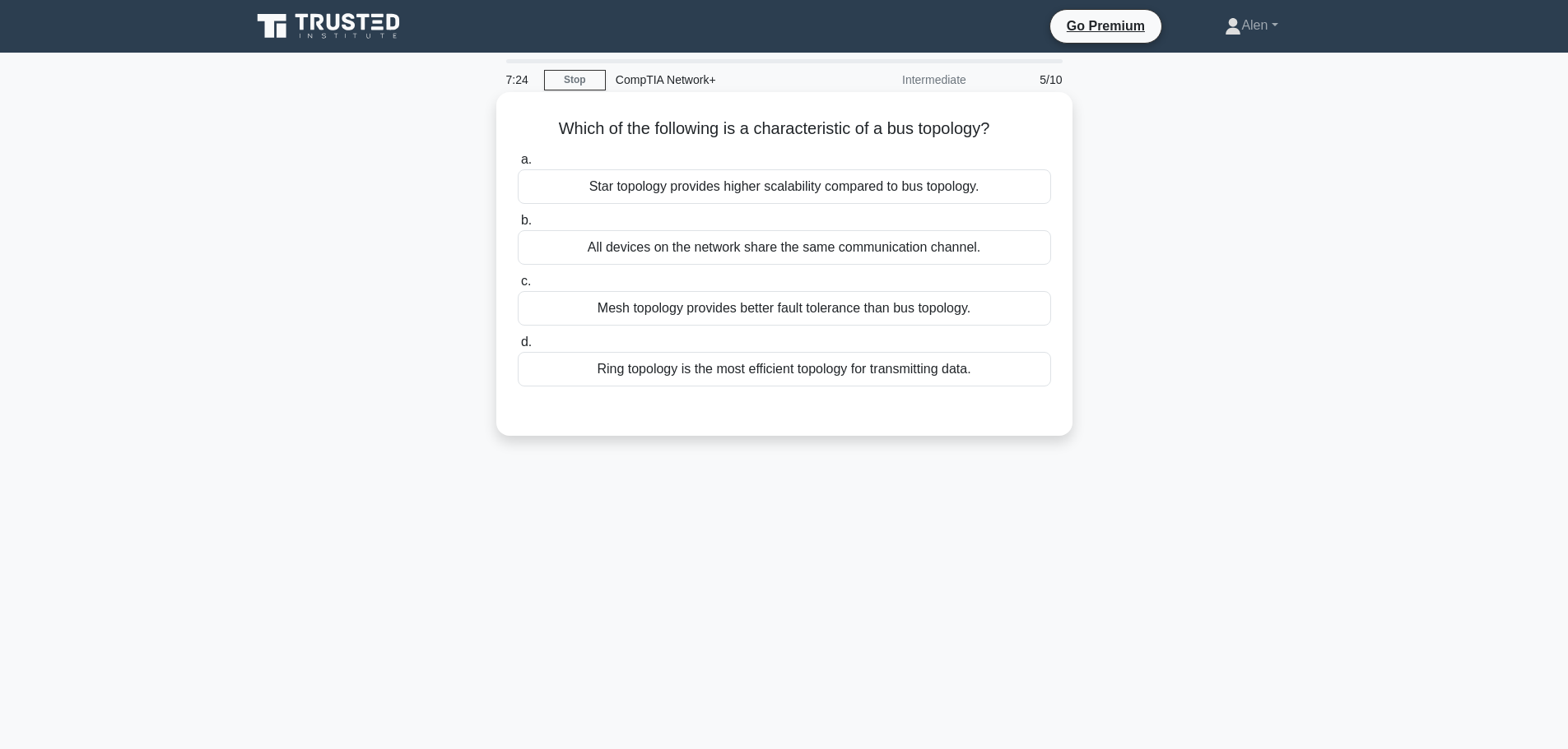
click at [707, 248] on div "All devices on the network share the same communication channel." at bounding box center [784, 247] width 533 height 35
click at [517, 227] on input "b. All devices on the network share the same communication channel." at bounding box center [517, 221] width 0 height 10
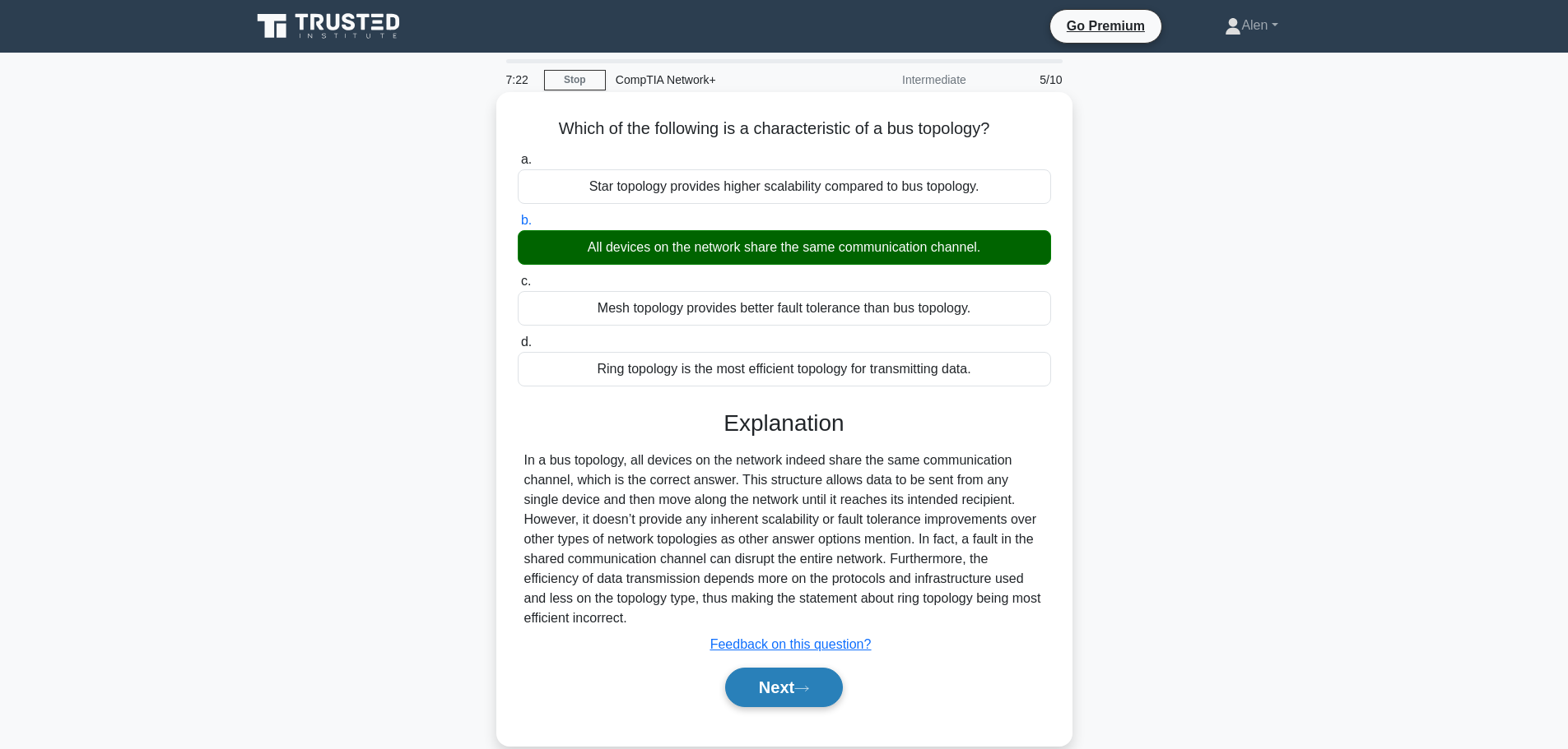
click at [789, 687] on button "Next" at bounding box center [784, 688] width 118 height 40
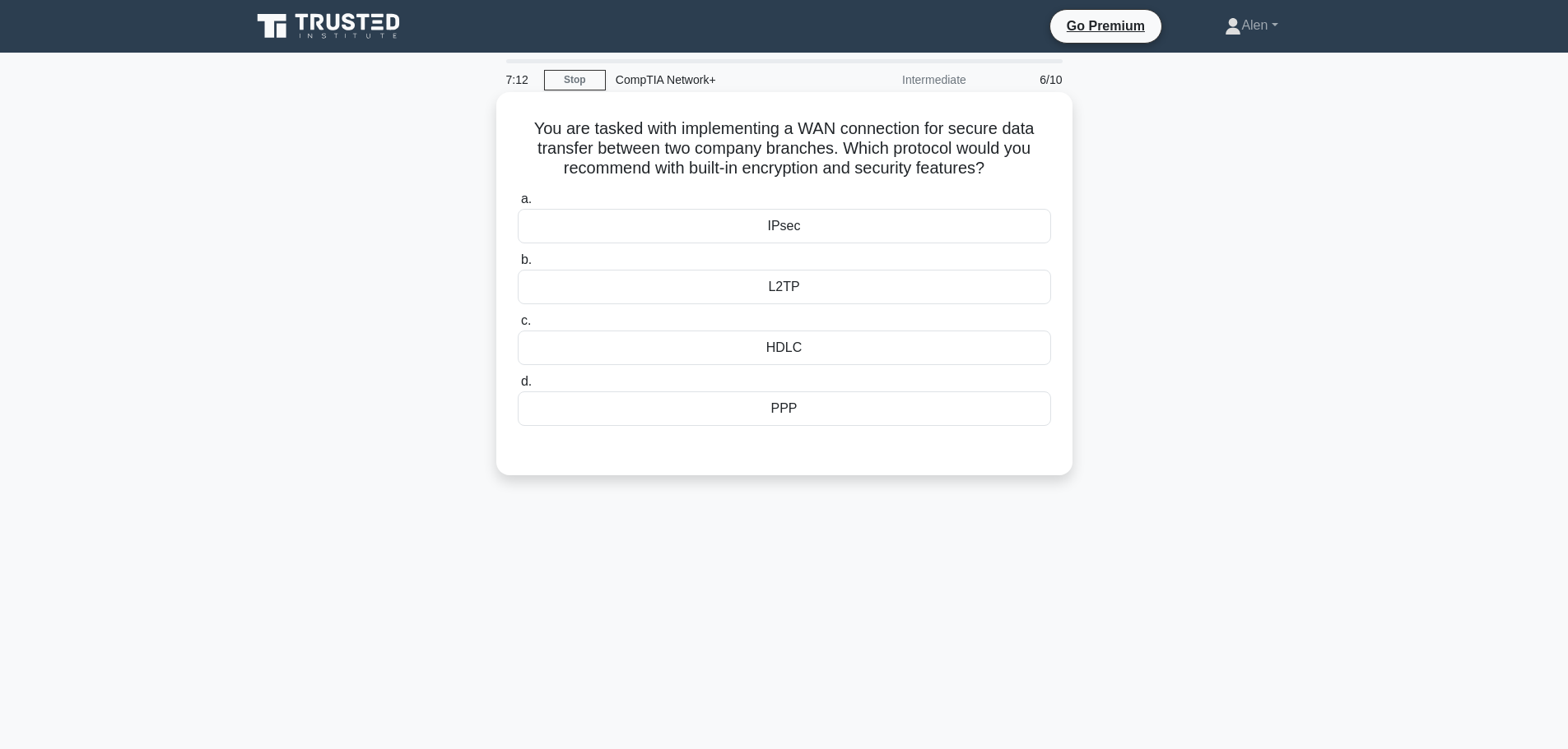
click at [824, 234] on div "IPsec" at bounding box center [784, 227] width 533 height 35
click at [517, 205] on input "a. IPsec" at bounding box center [517, 199] width 0 height 10
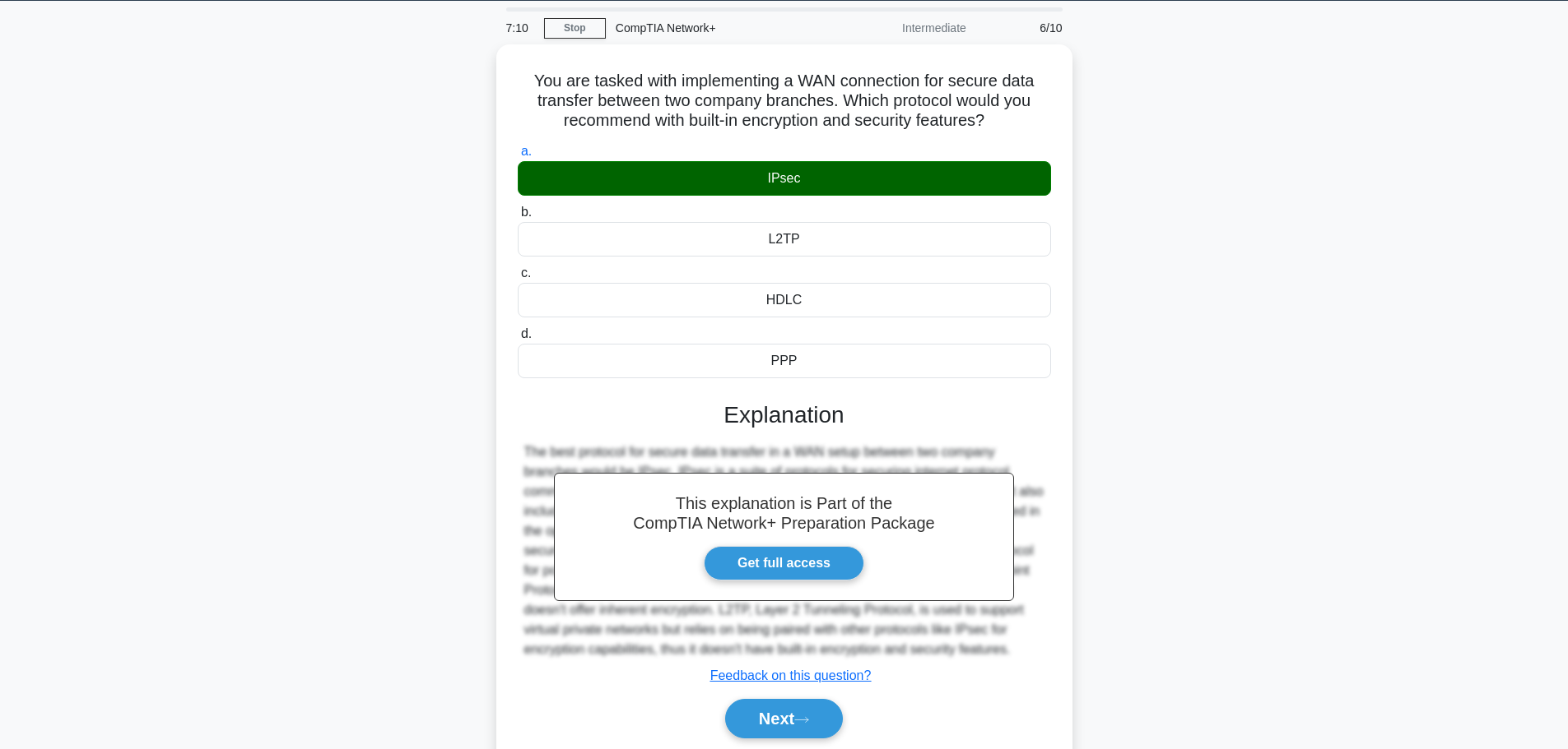
scroll to position [99, 0]
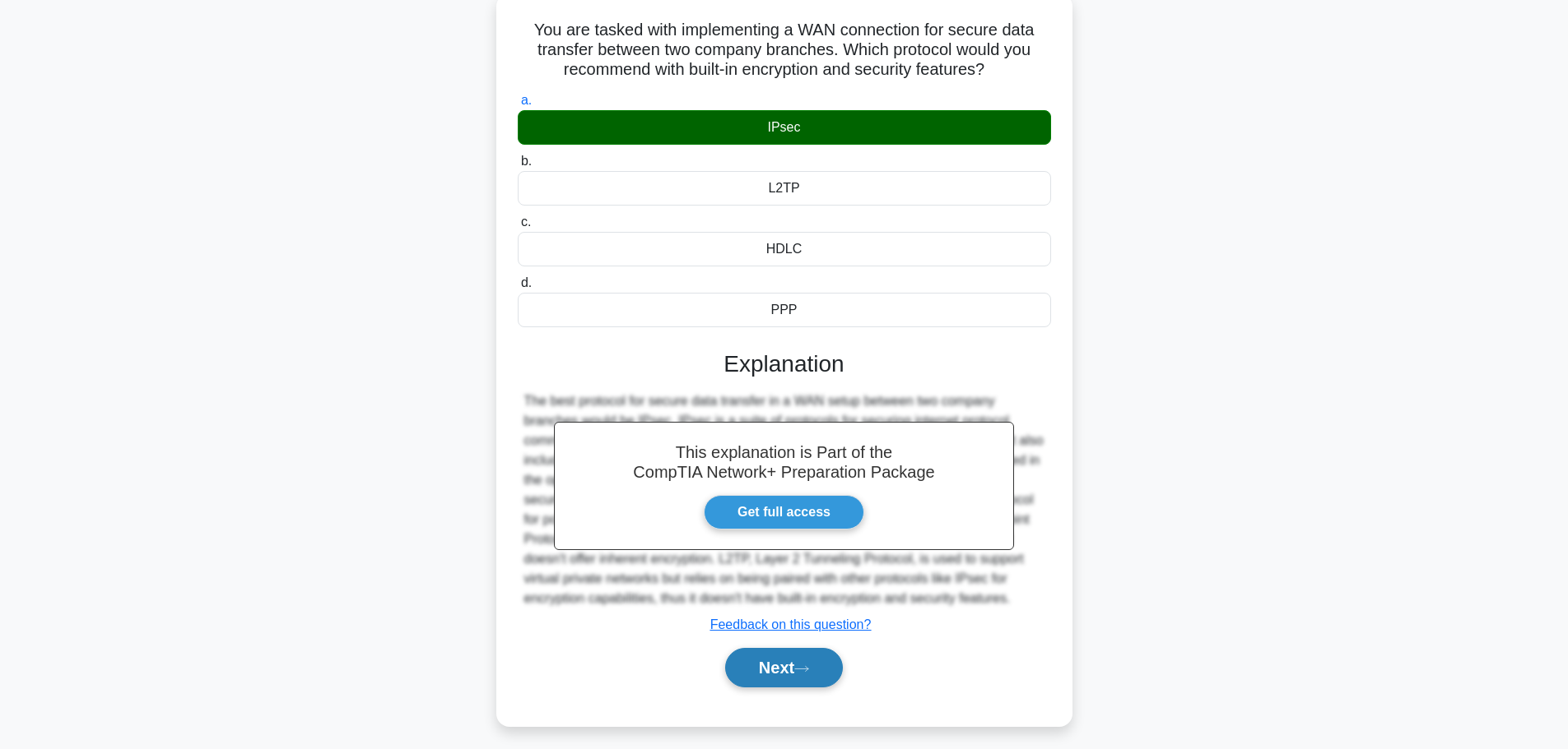
click at [802, 666] on icon at bounding box center [801, 669] width 15 height 9
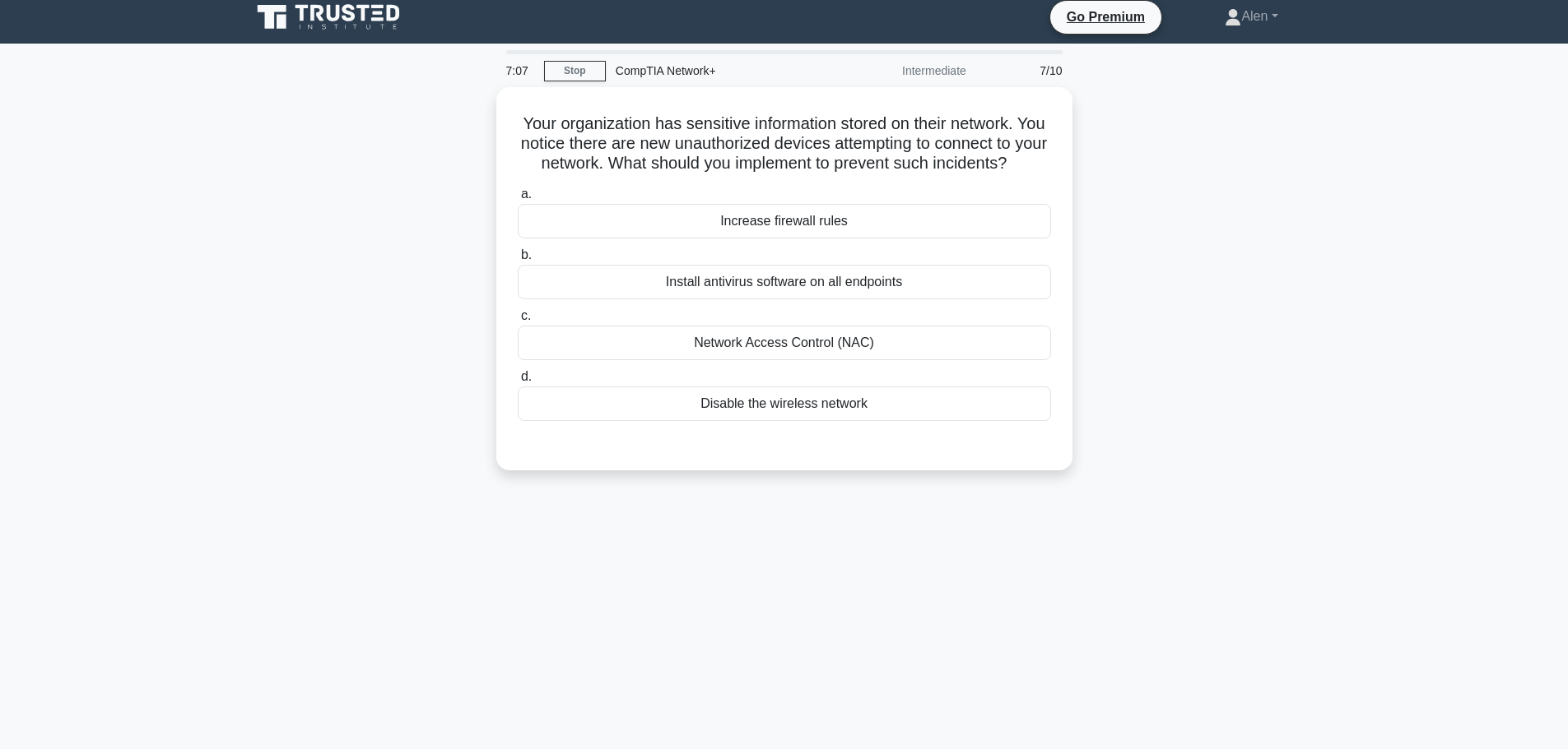
scroll to position [0, 0]
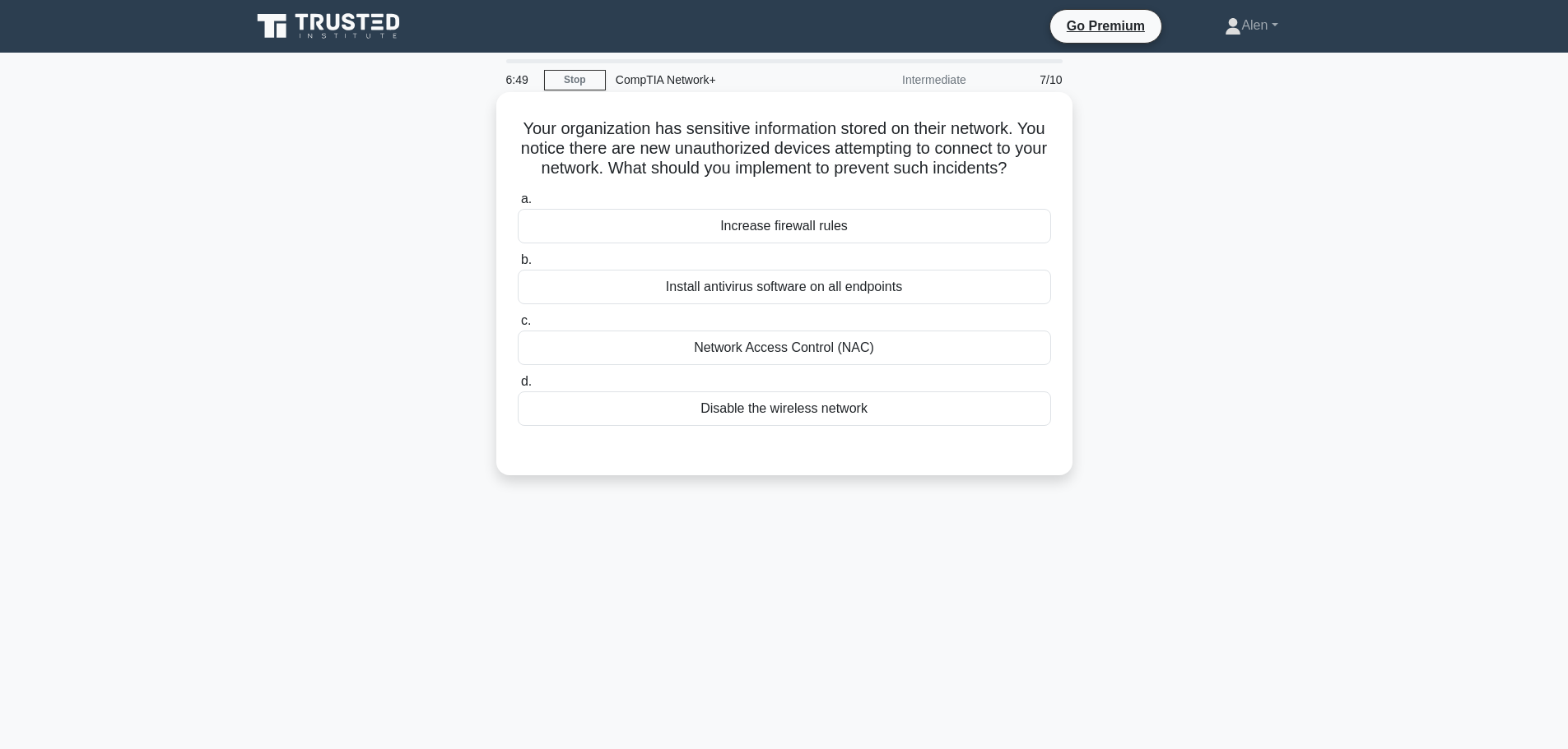
click at [737, 365] on div "Network Access Control (NAC)" at bounding box center [784, 348] width 533 height 35
click at [517, 327] on input "c. Network Access Control (NAC)" at bounding box center [517, 321] width 0 height 10
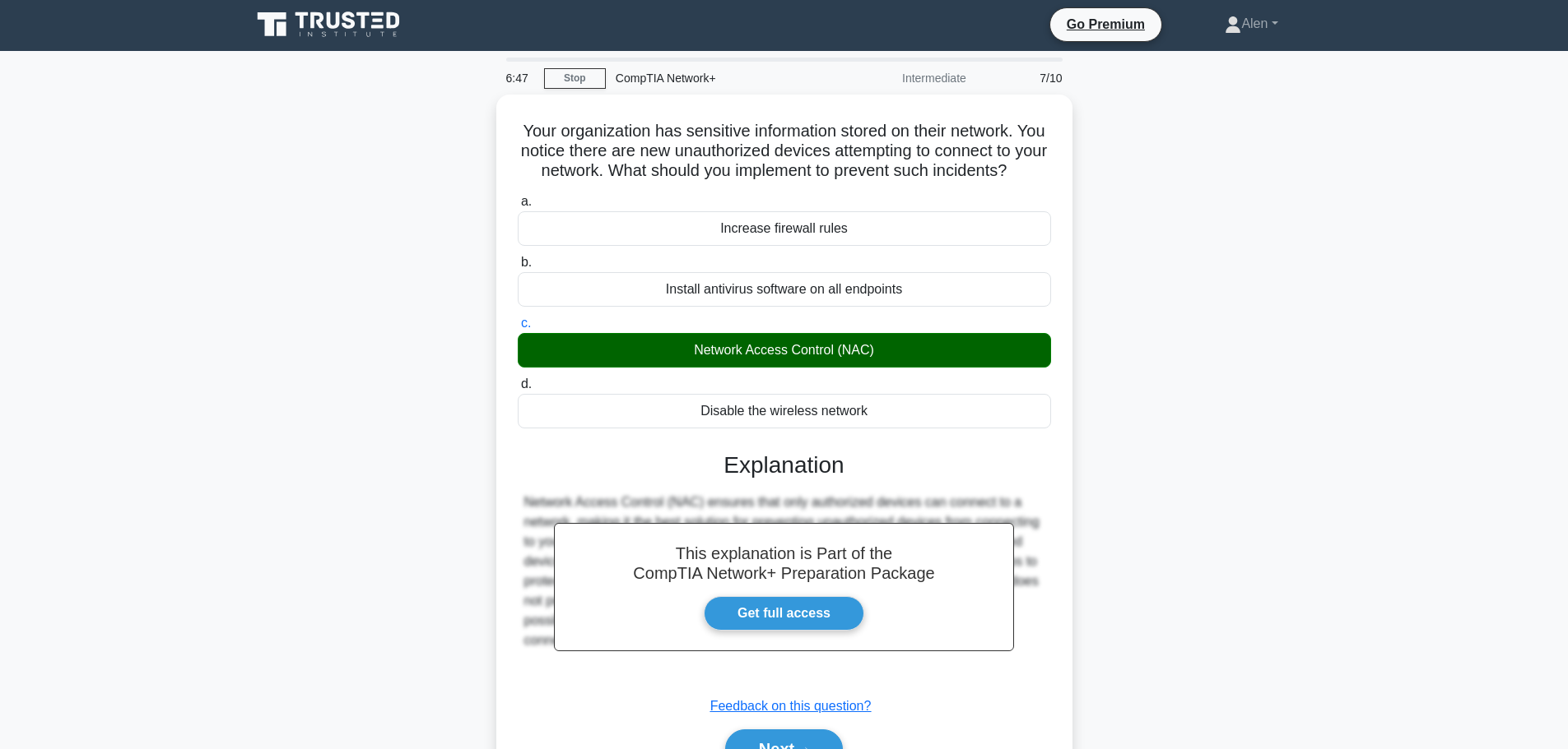
scroll to position [139, 0]
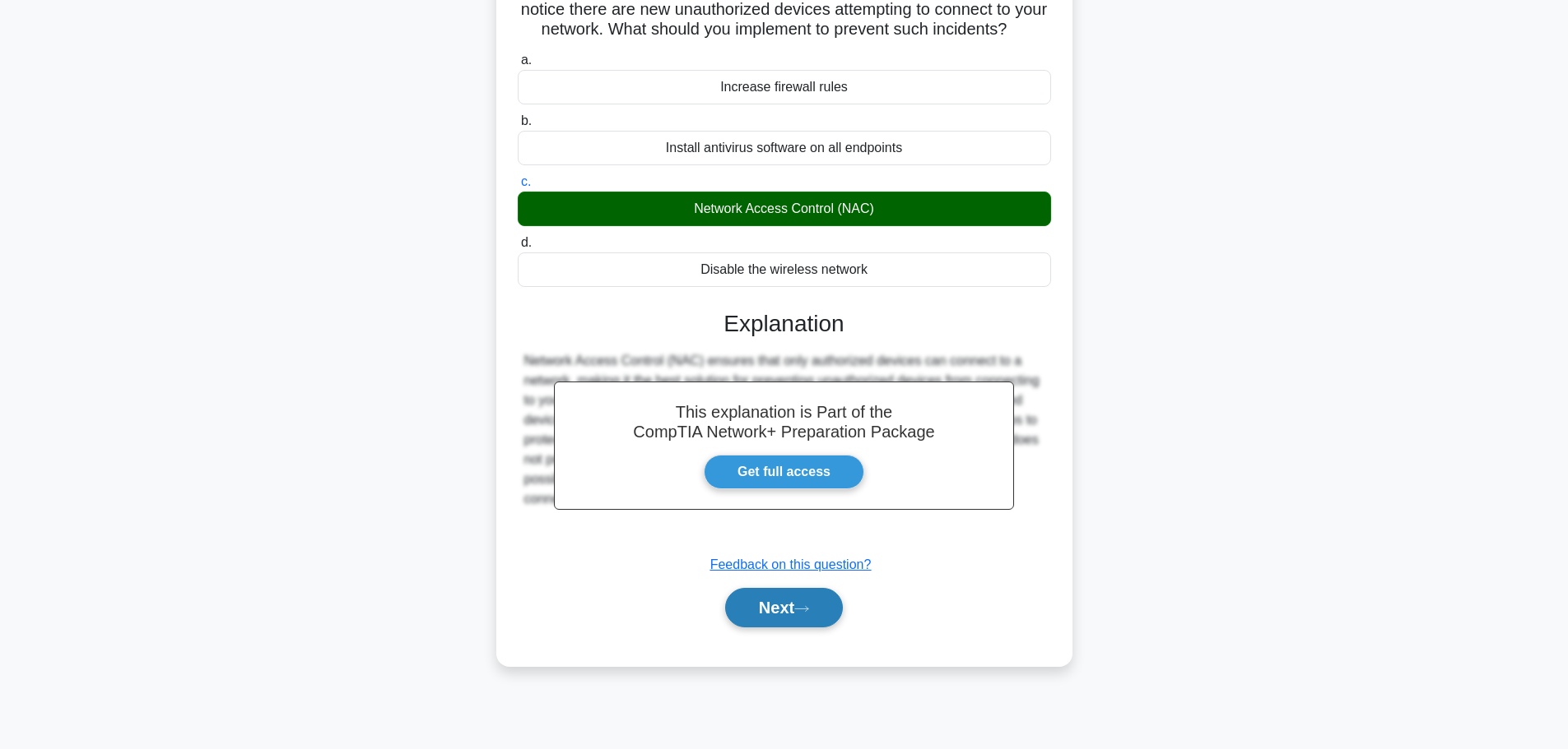
click at [790, 625] on button "Next" at bounding box center [784, 608] width 118 height 40
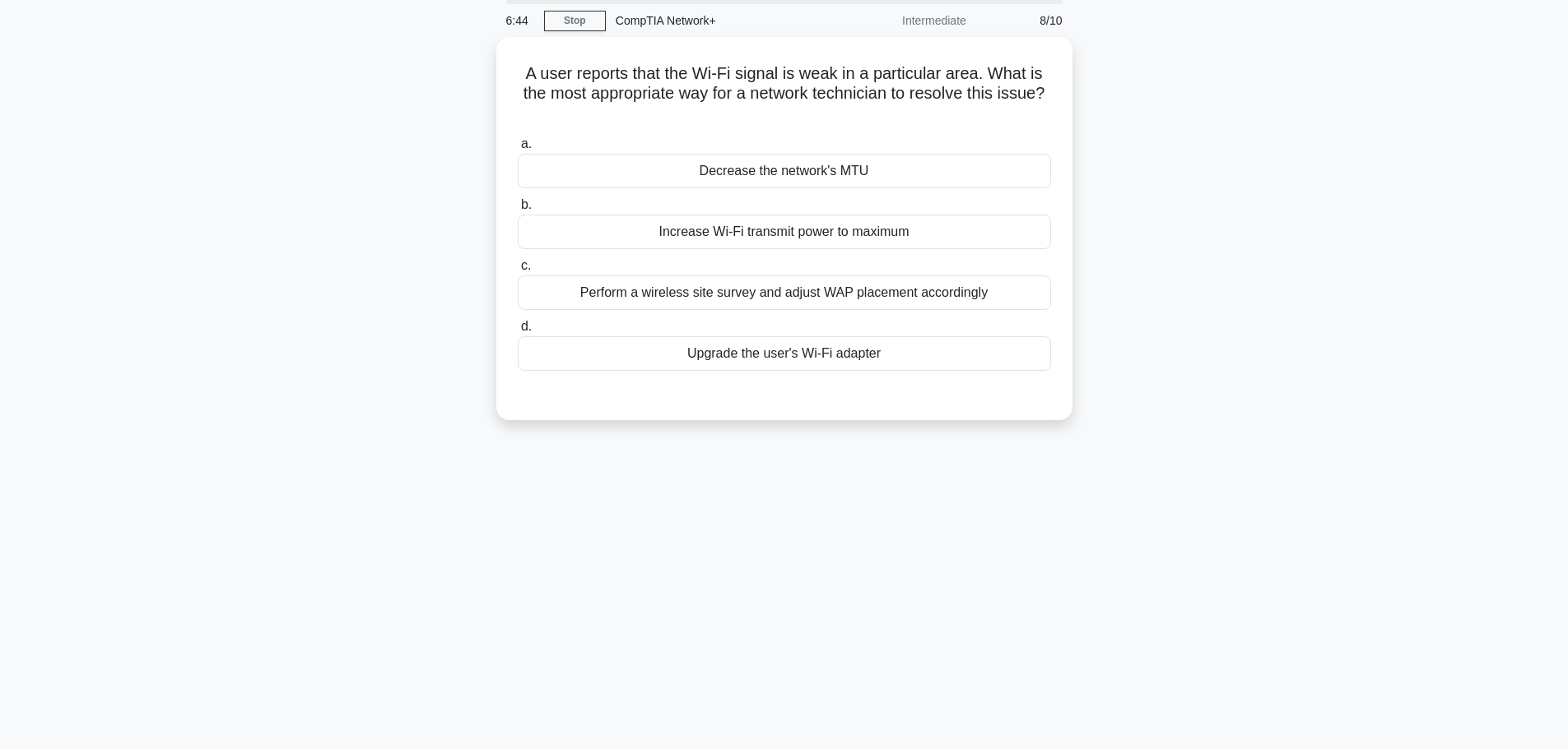
scroll to position [0, 0]
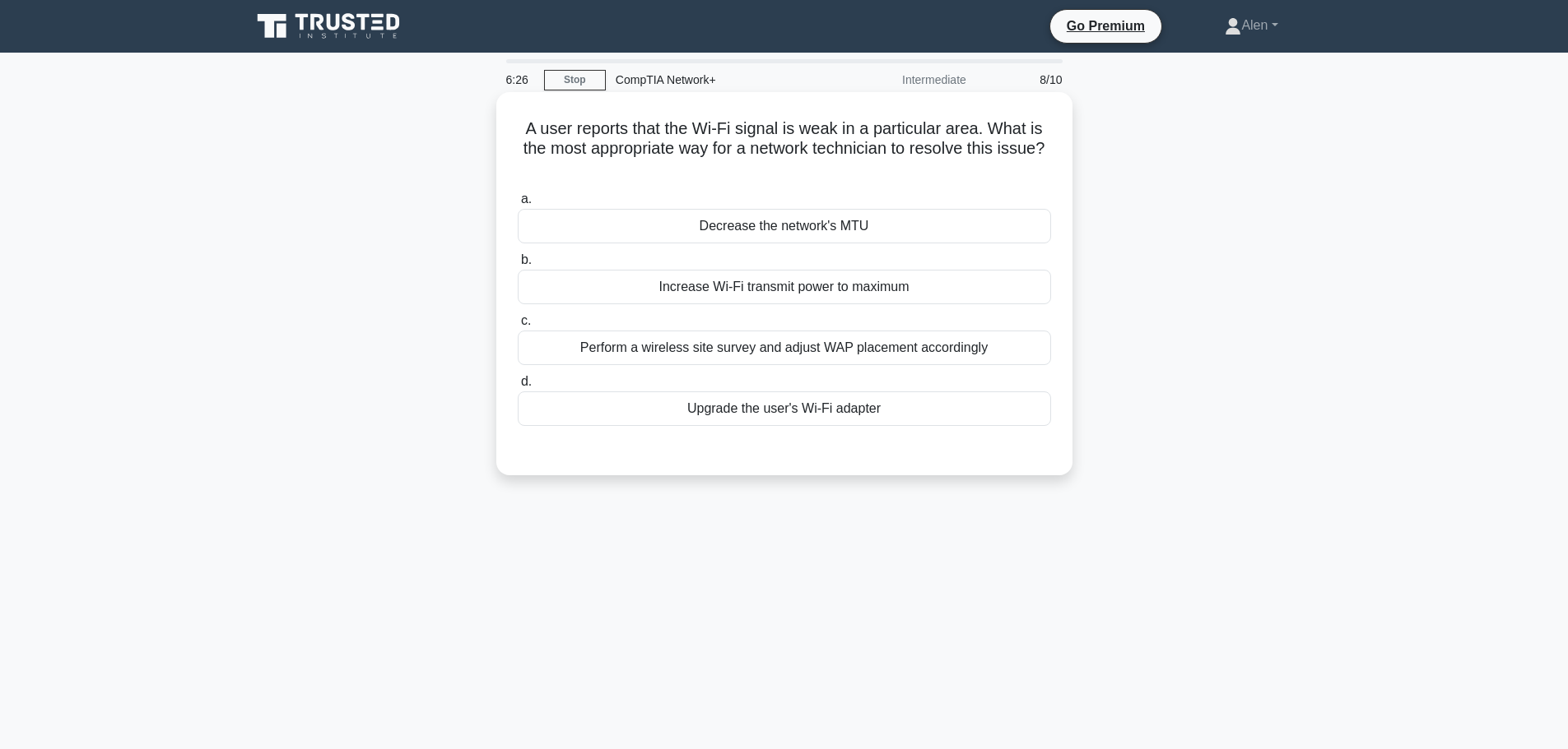
click at [860, 352] on div "Perform a wireless site survey and adjust WAP placement accordingly" at bounding box center [784, 348] width 533 height 35
click at [517, 327] on input "c. Perform a wireless site survey and adjust WAP placement accordingly" at bounding box center [517, 321] width 0 height 10
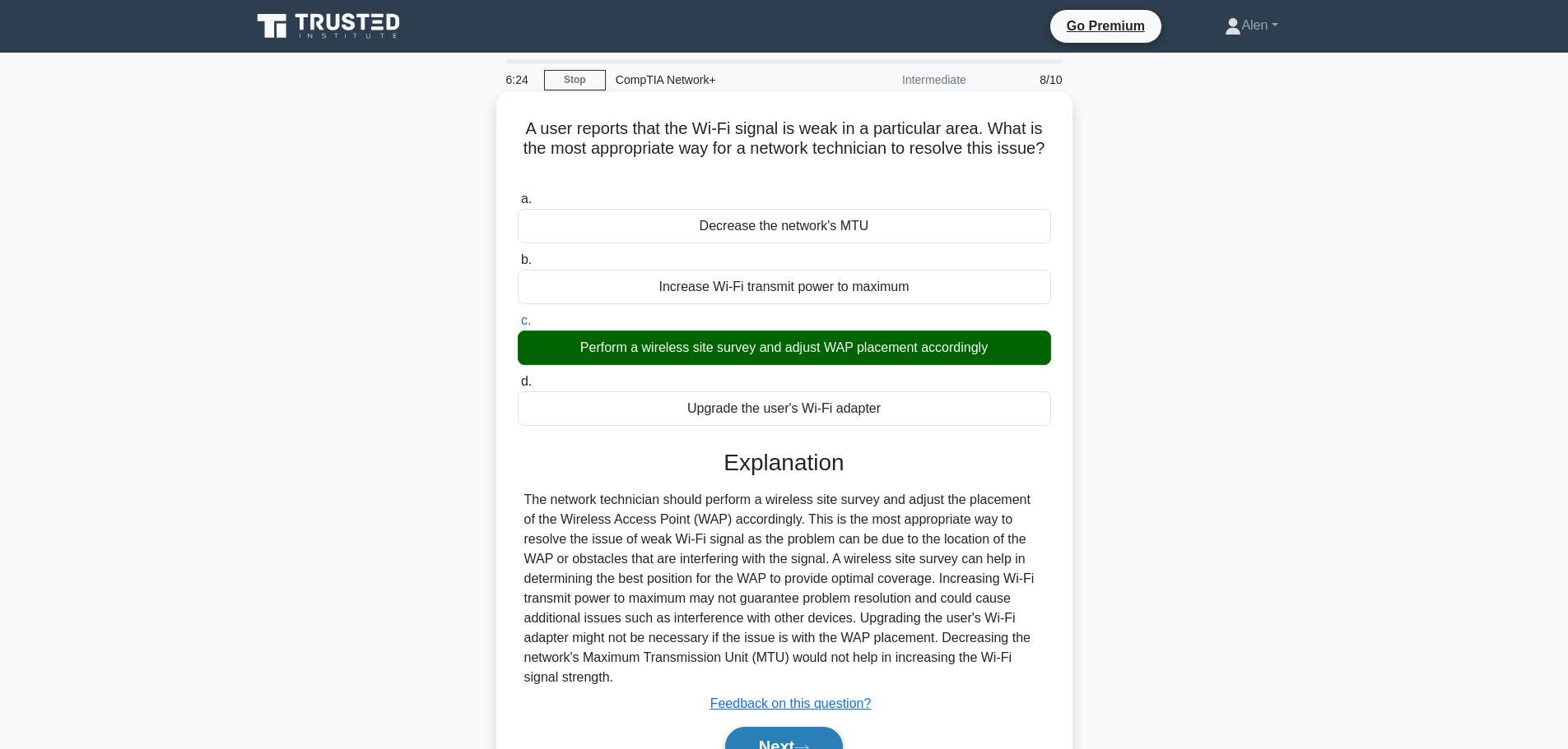
click at [800, 734] on button "Next" at bounding box center [784, 747] width 118 height 40
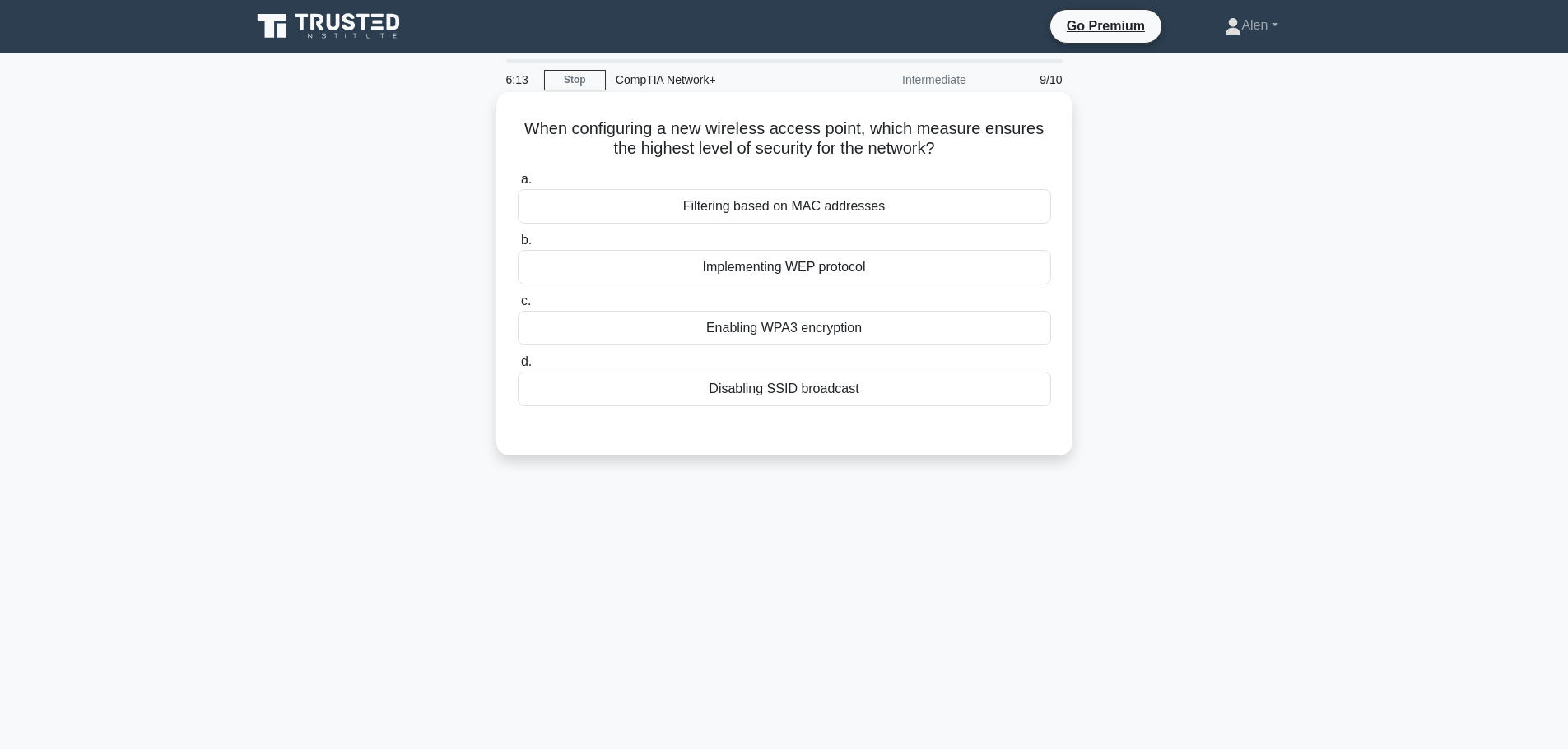
click at [815, 330] on div "Enabling WPA3 encryption" at bounding box center [784, 328] width 533 height 35
click at [517, 307] on input "c. Enabling WPA3 encryption" at bounding box center [517, 301] width 0 height 10
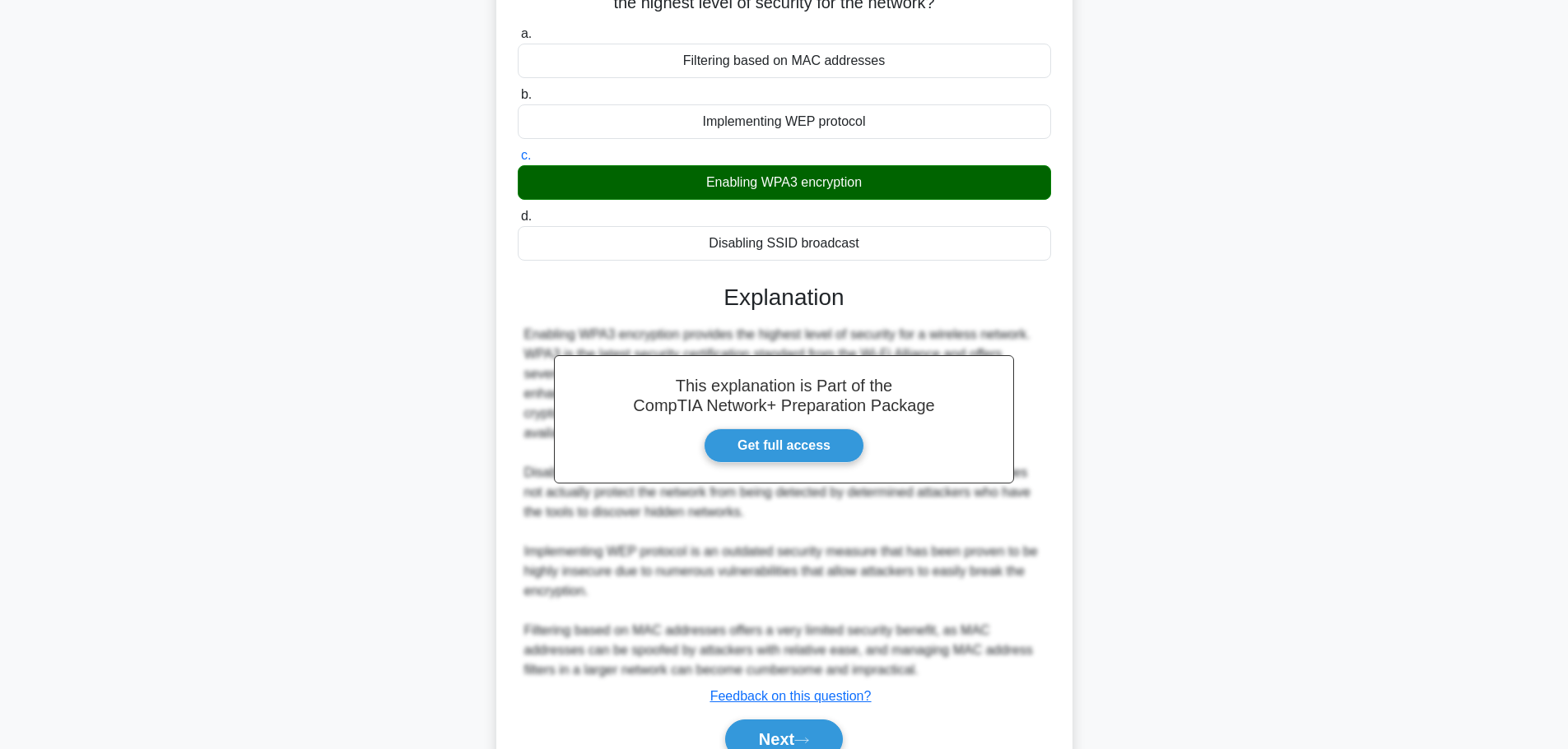
scroll to position [161, 0]
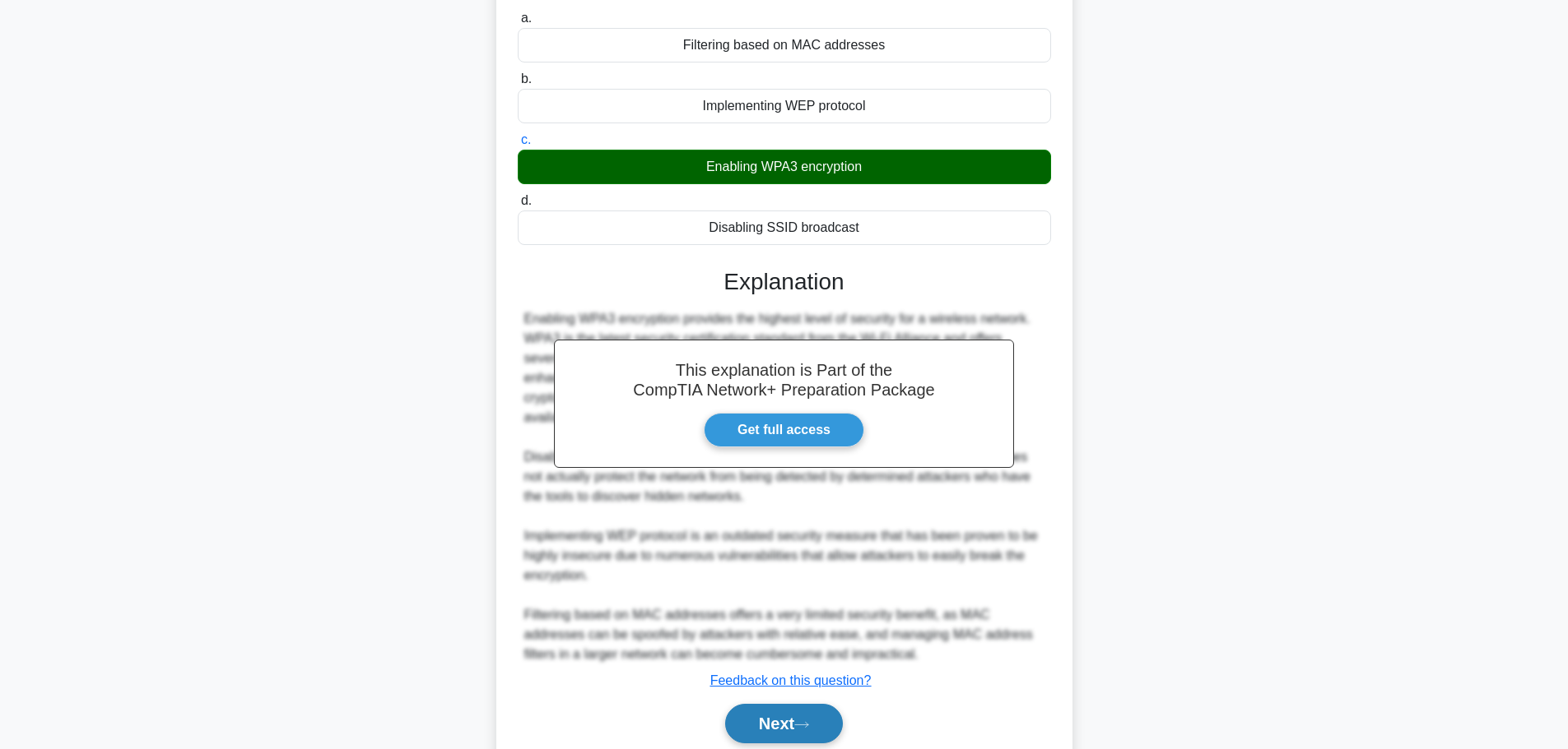
click at [800, 709] on button "Next" at bounding box center [784, 724] width 118 height 40
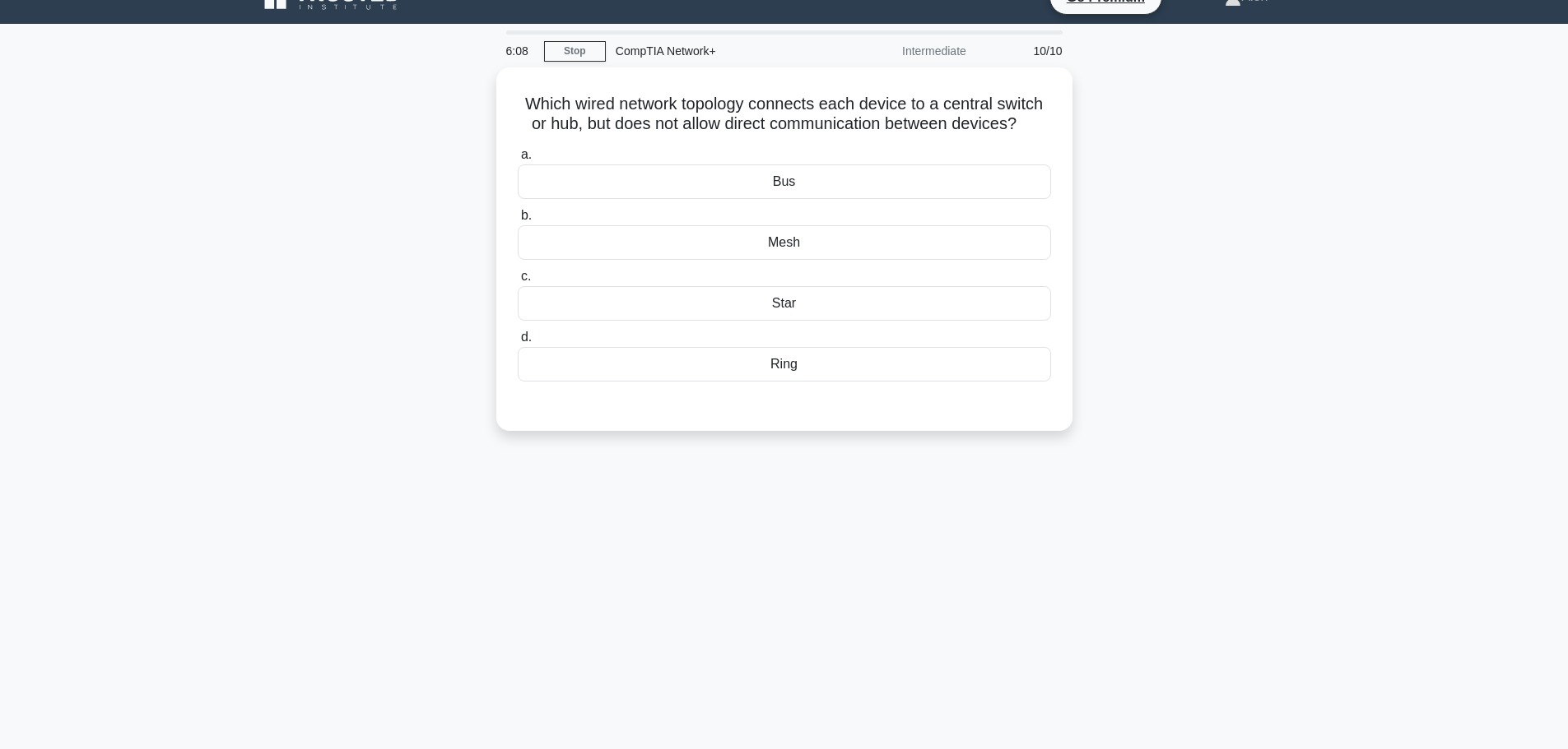
scroll to position [0, 0]
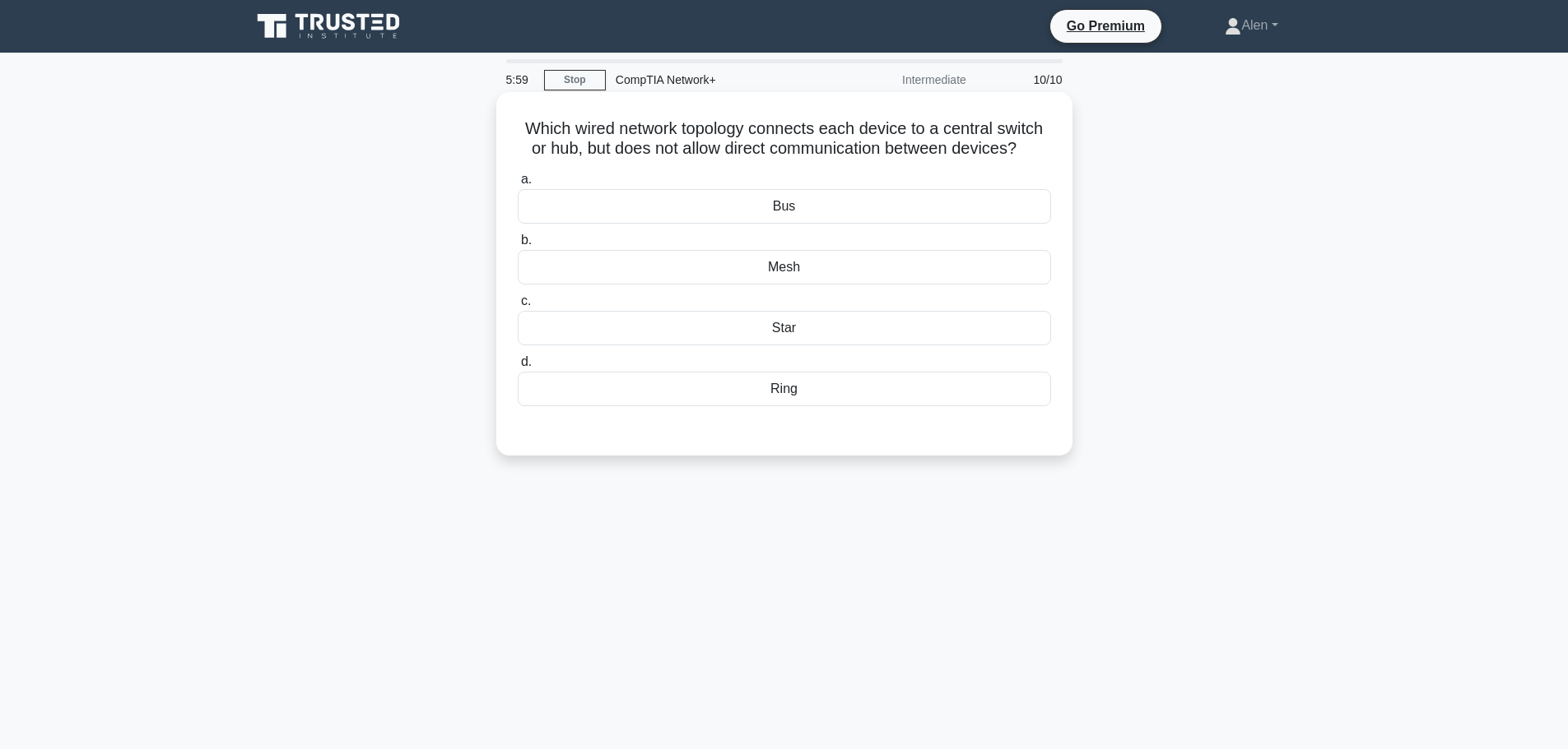
click at [785, 331] on div "Star" at bounding box center [784, 328] width 533 height 35
click at [517, 307] on input "c. Star" at bounding box center [517, 301] width 0 height 10
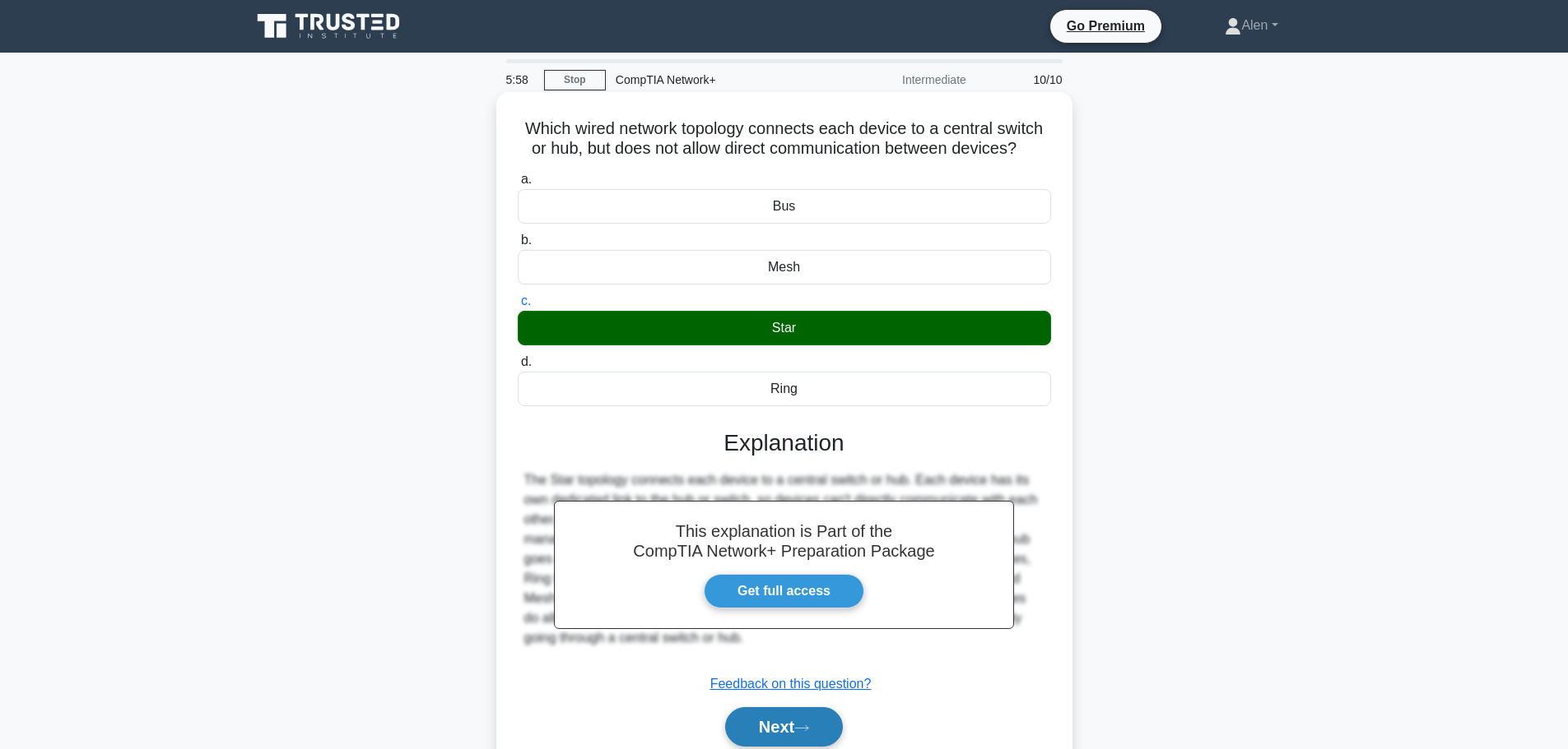
click at [798, 725] on button "Next" at bounding box center [784, 727] width 118 height 40
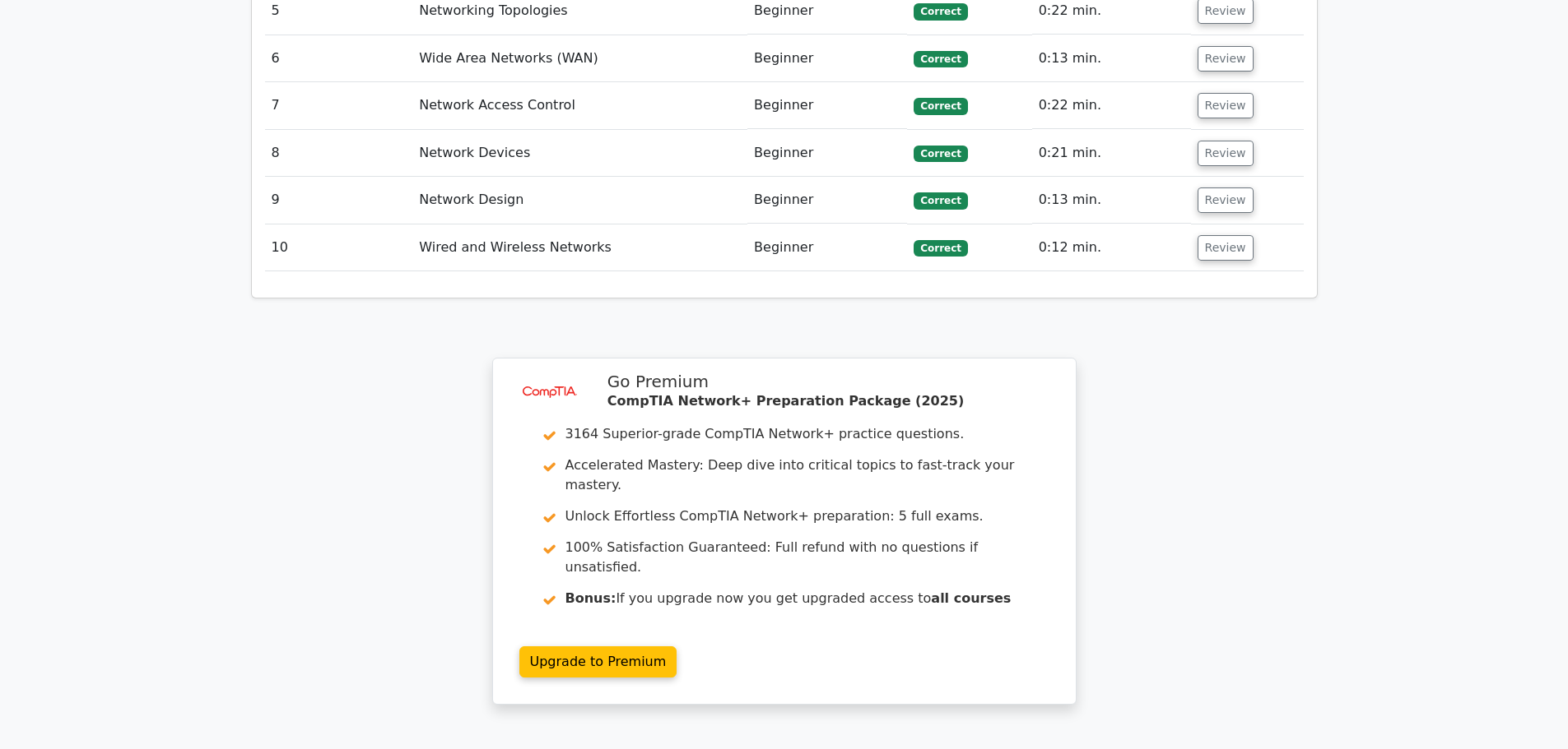
scroll to position [2513, 0]
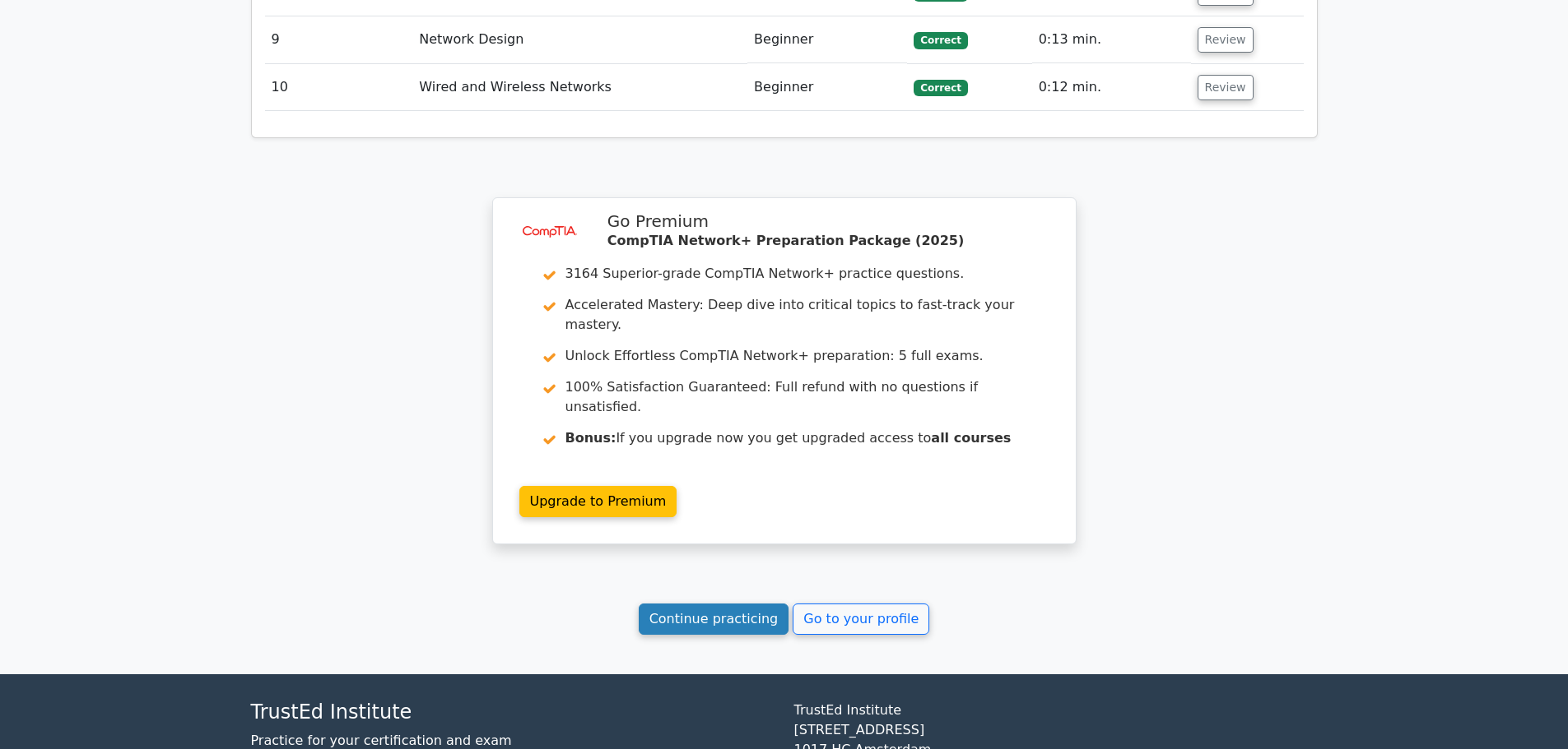
click at [722, 604] on link "Continue practicing" at bounding box center [714, 619] width 151 height 31
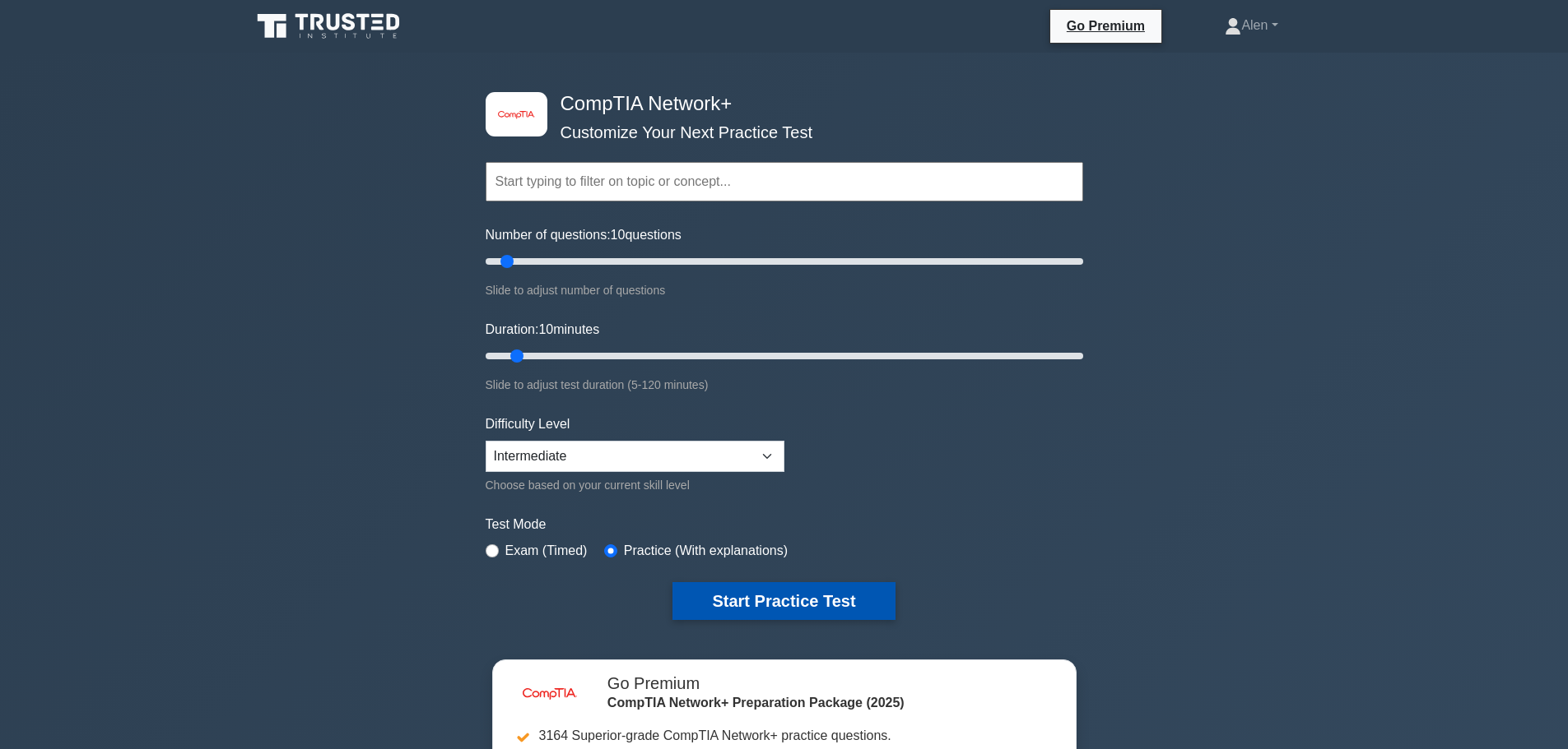
click at [814, 600] on button "Start Practice Test" at bounding box center [783, 601] width 222 height 38
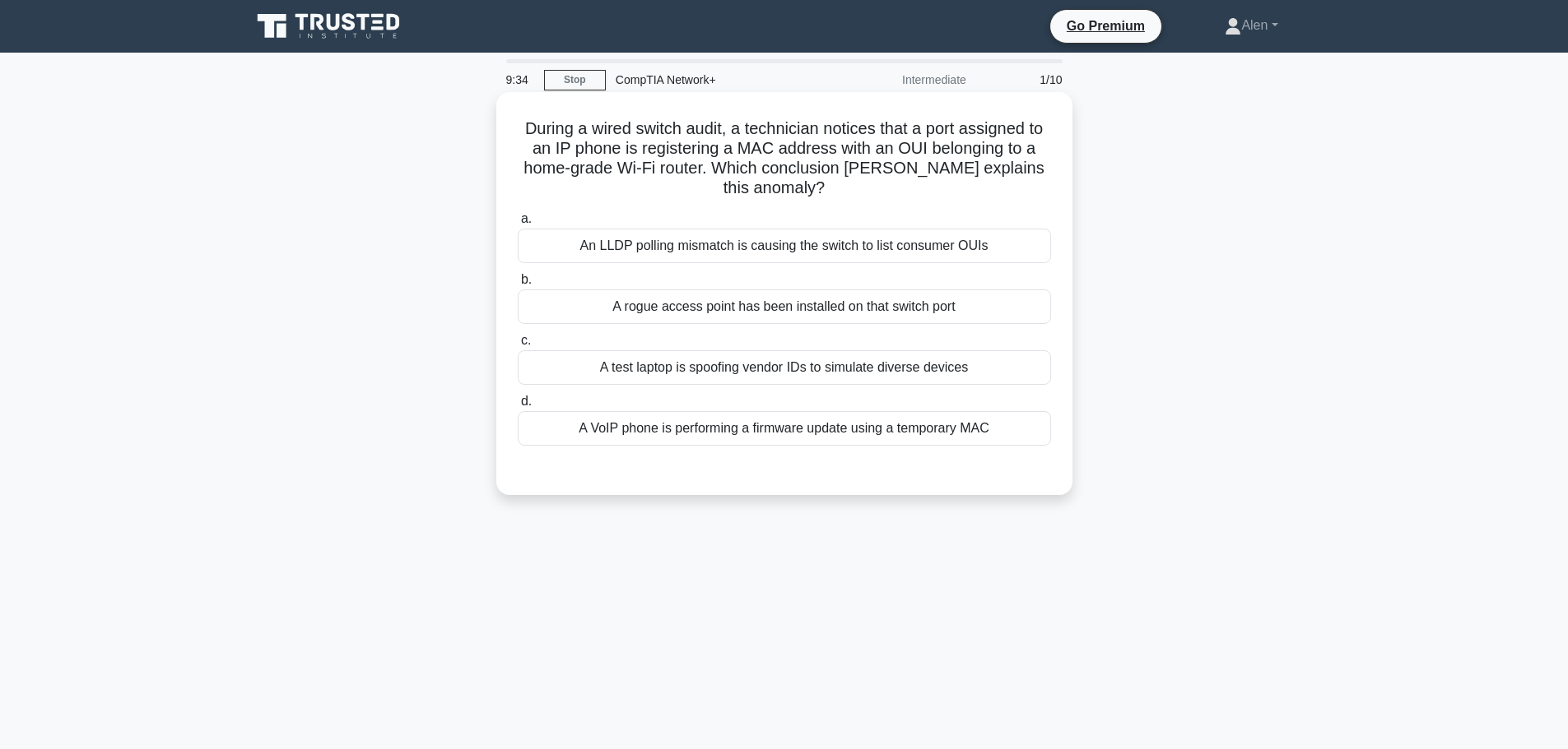
click at [859, 249] on div "An LLDP polling mismatch is causing the switch to list consumer OUIs" at bounding box center [784, 246] width 533 height 35
click at [517, 225] on input "a. An LLDP polling mismatch is causing the switch to list consumer OUIs" at bounding box center [517, 219] width 0 height 10
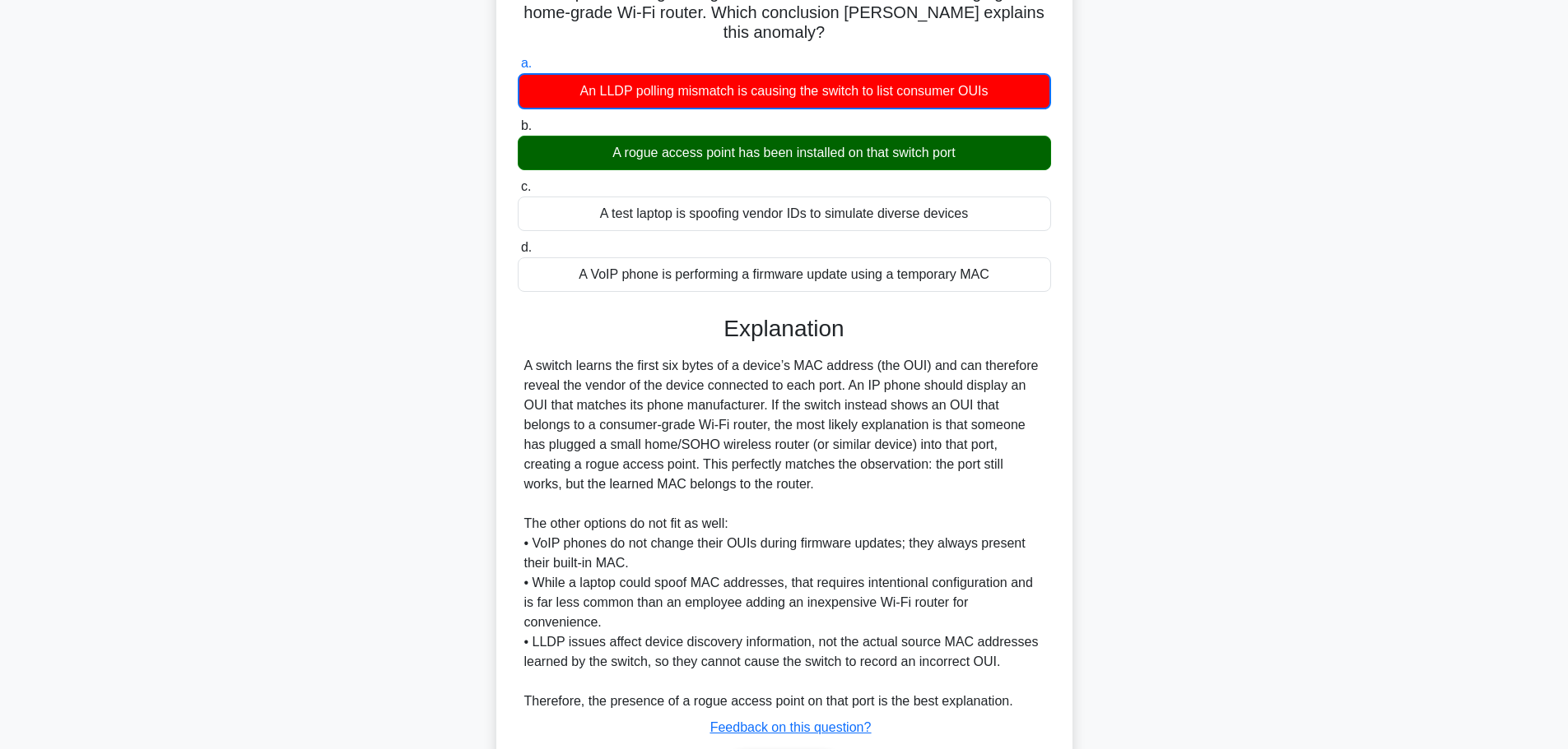
scroll to position [176, 0]
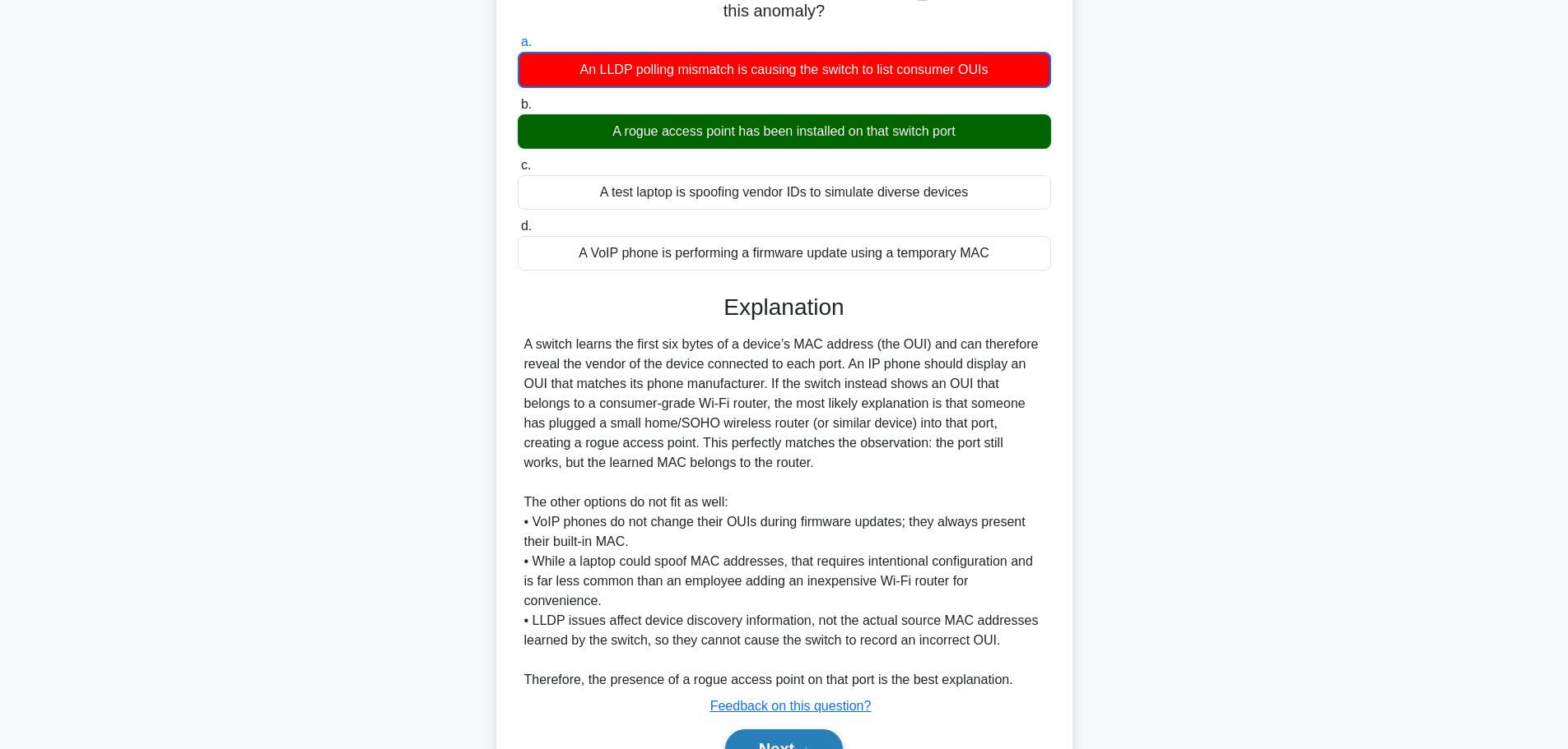
click at [797, 743] on button "Next" at bounding box center [784, 750] width 118 height 40
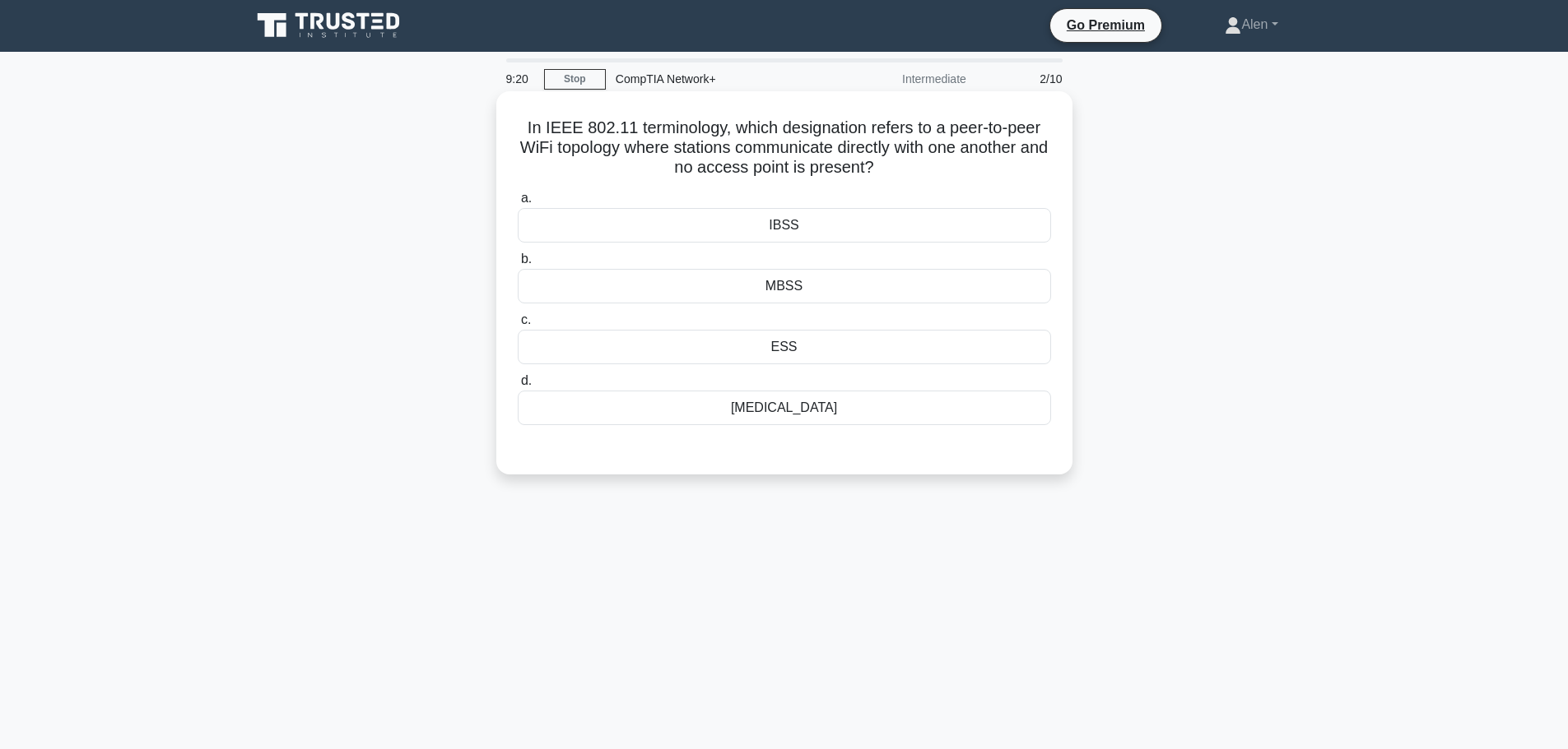
scroll to position [0, 0]
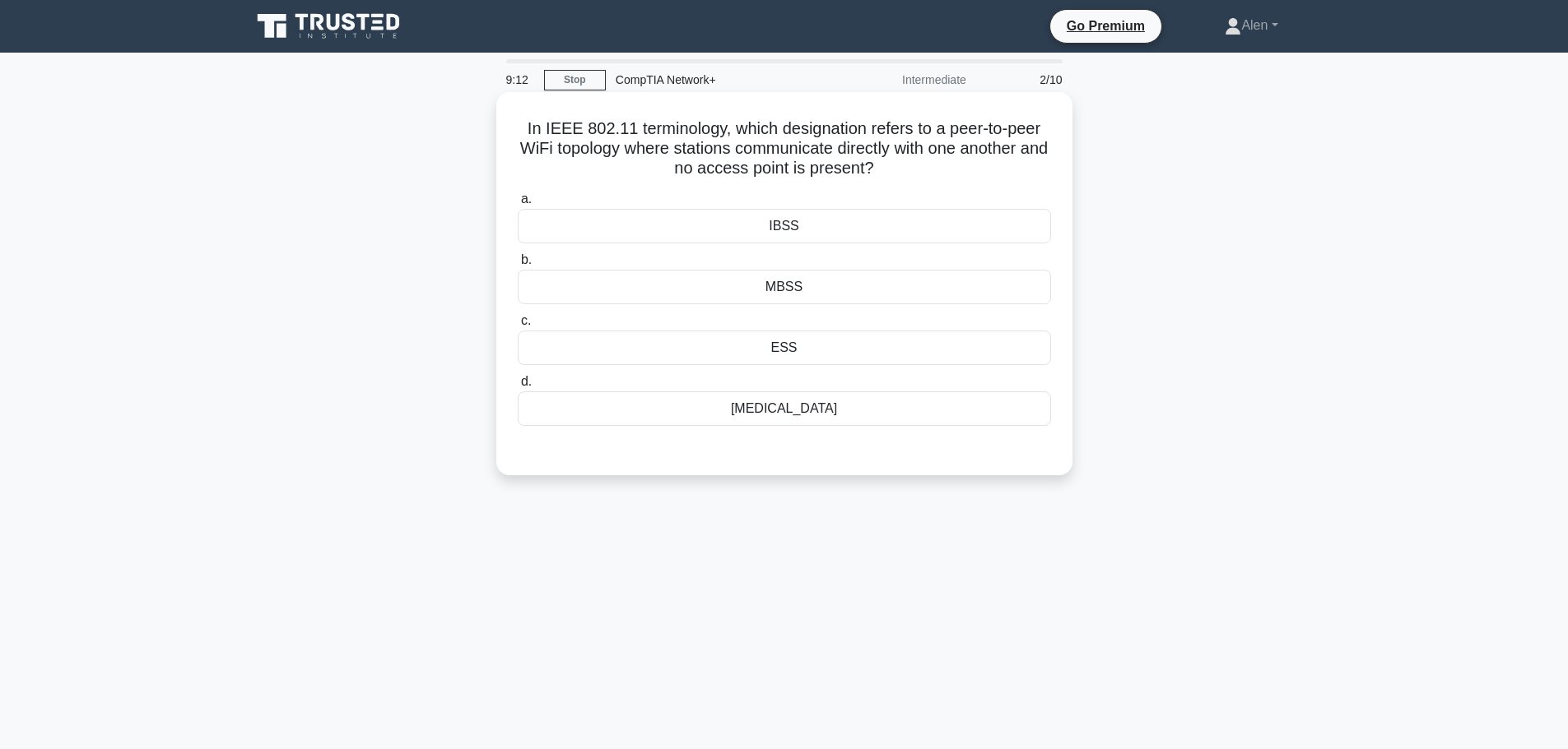
click at [809, 227] on div "IBSS" at bounding box center [784, 227] width 533 height 35
click at [517, 205] on input "a. IBSS" at bounding box center [517, 199] width 0 height 10
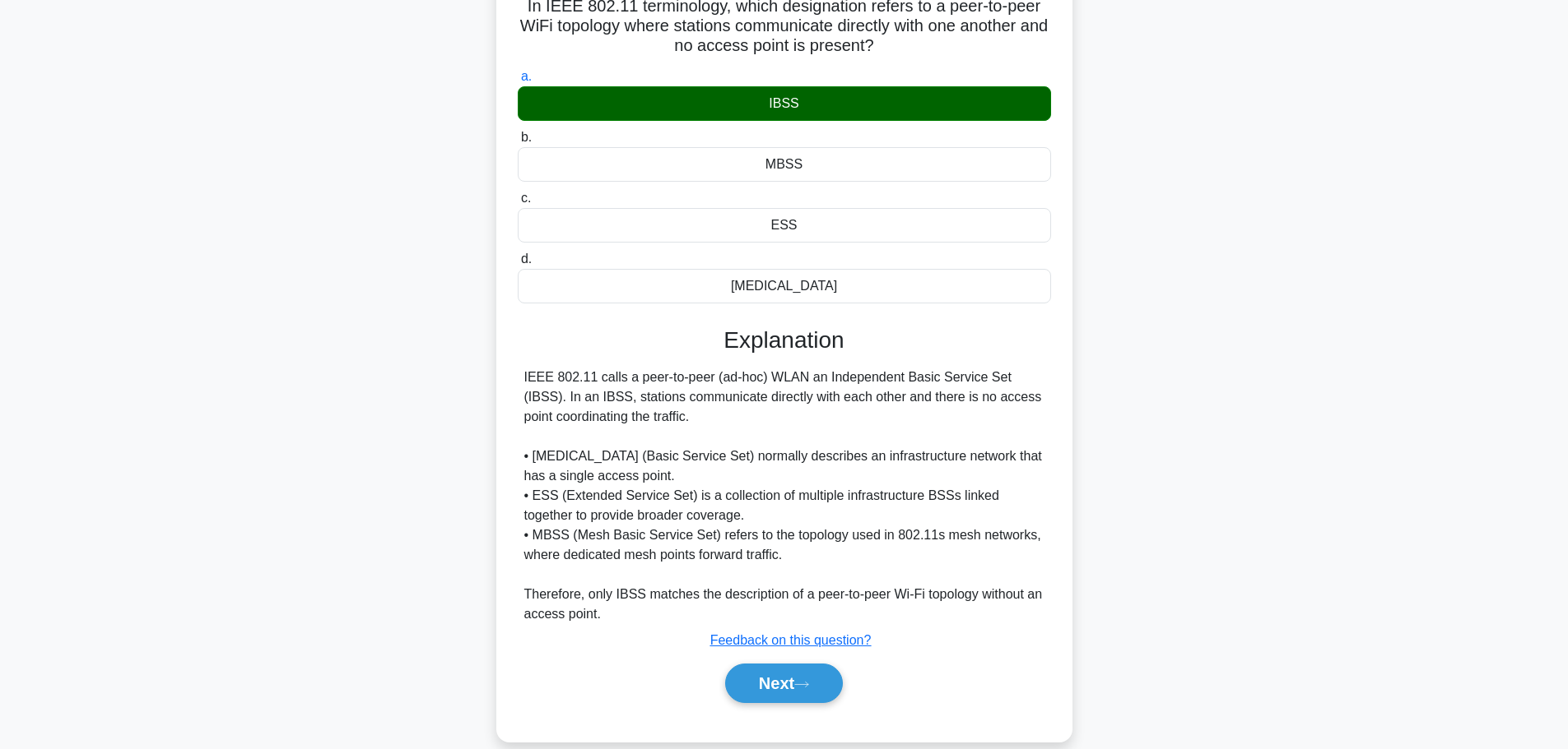
scroll to position [65, 0]
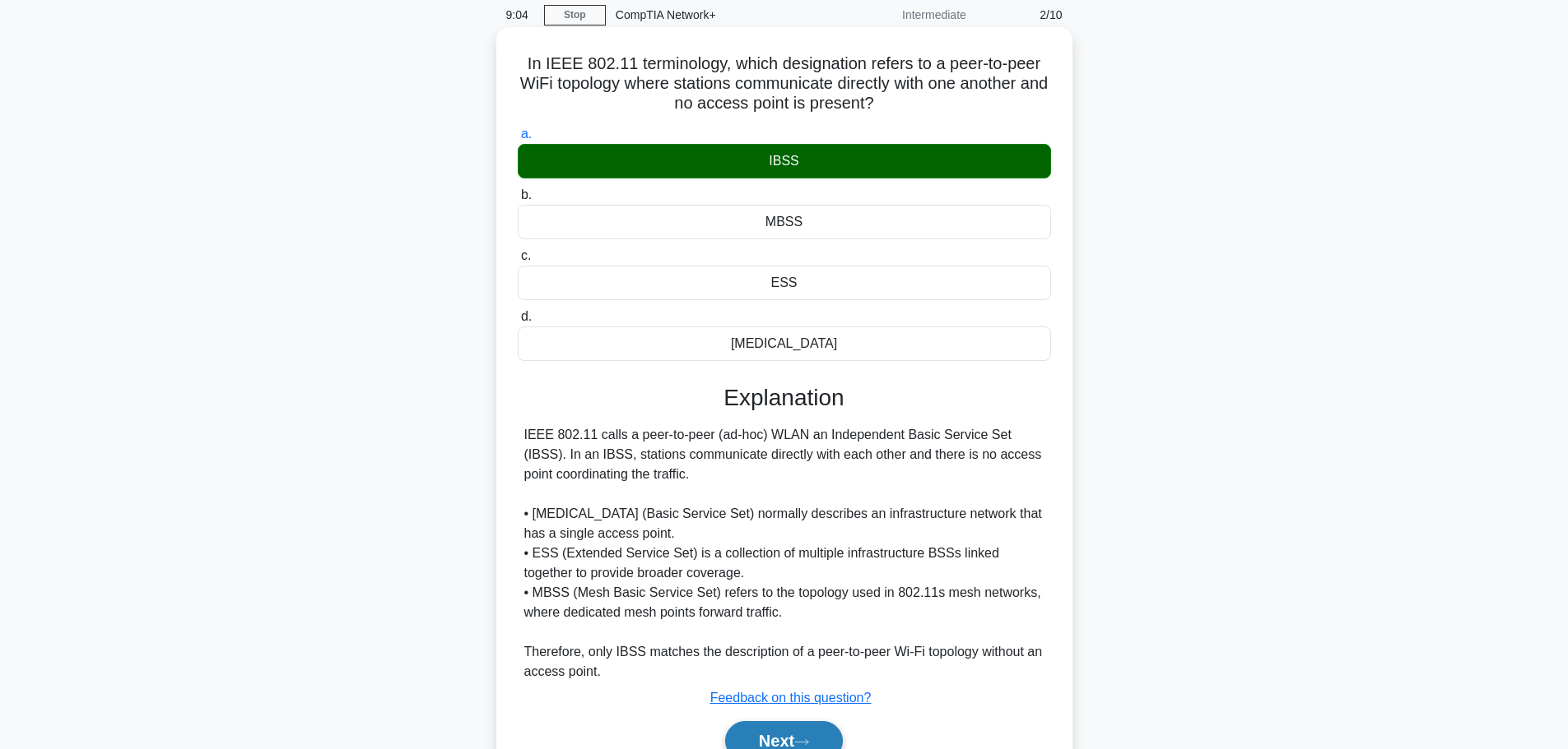
click at [786, 729] on button "Next" at bounding box center [784, 741] width 118 height 40
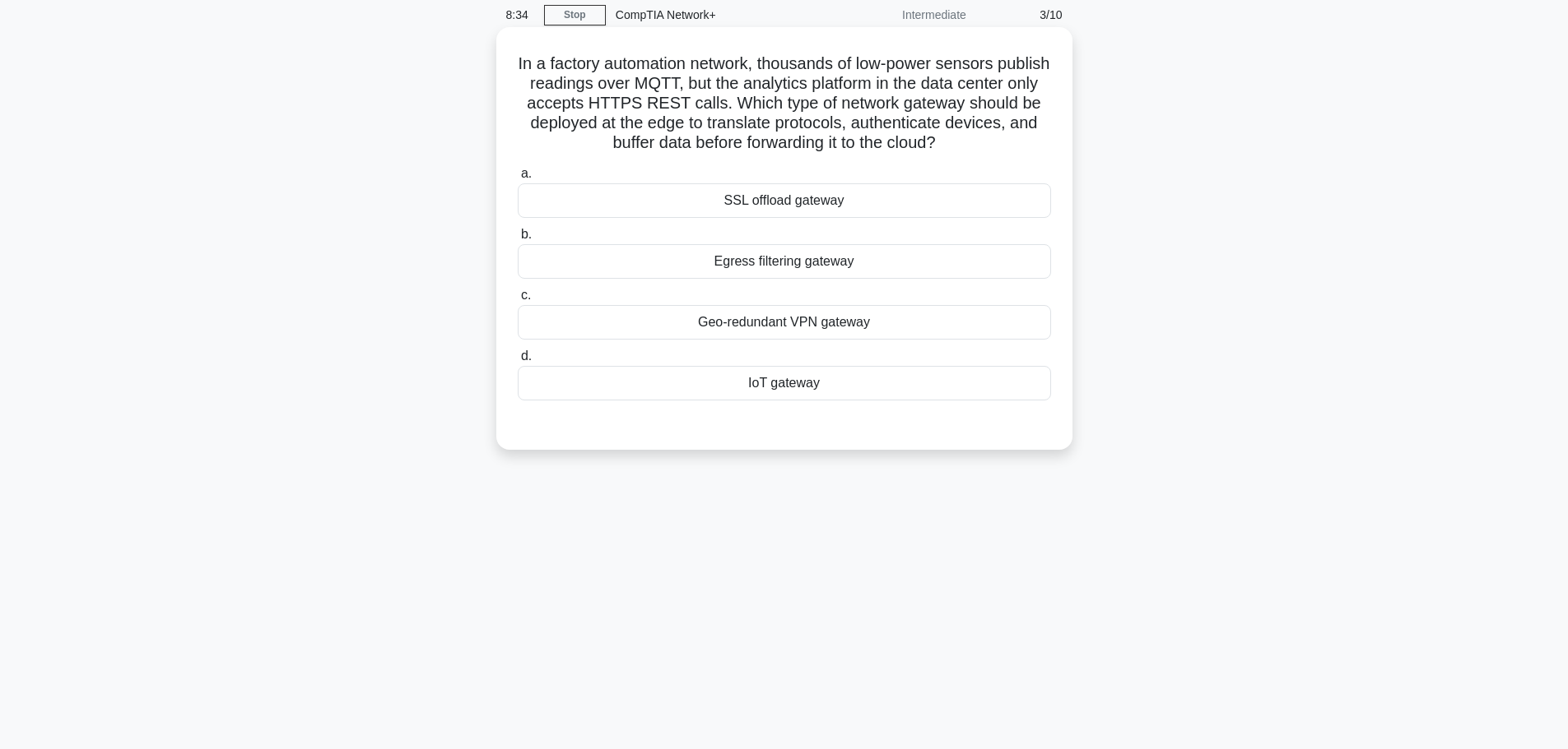
click at [776, 204] on div "SSL offload gateway" at bounding box center [784, 201] width 533 height 35
click at [517, 179] on input "a. SSL offload gateway" at bounding box center [517, 174] width 0 height 10
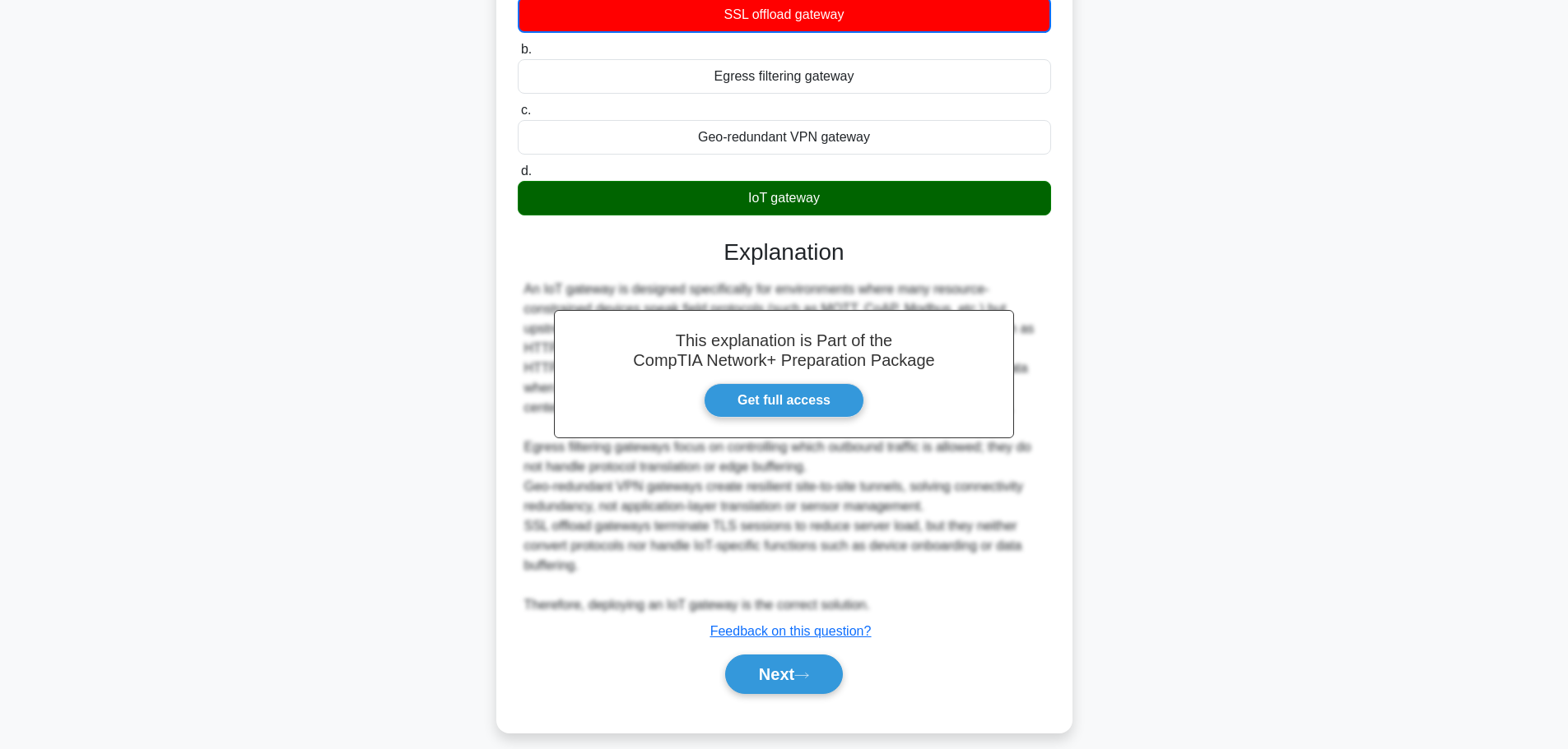
scroll to position [267, 0]
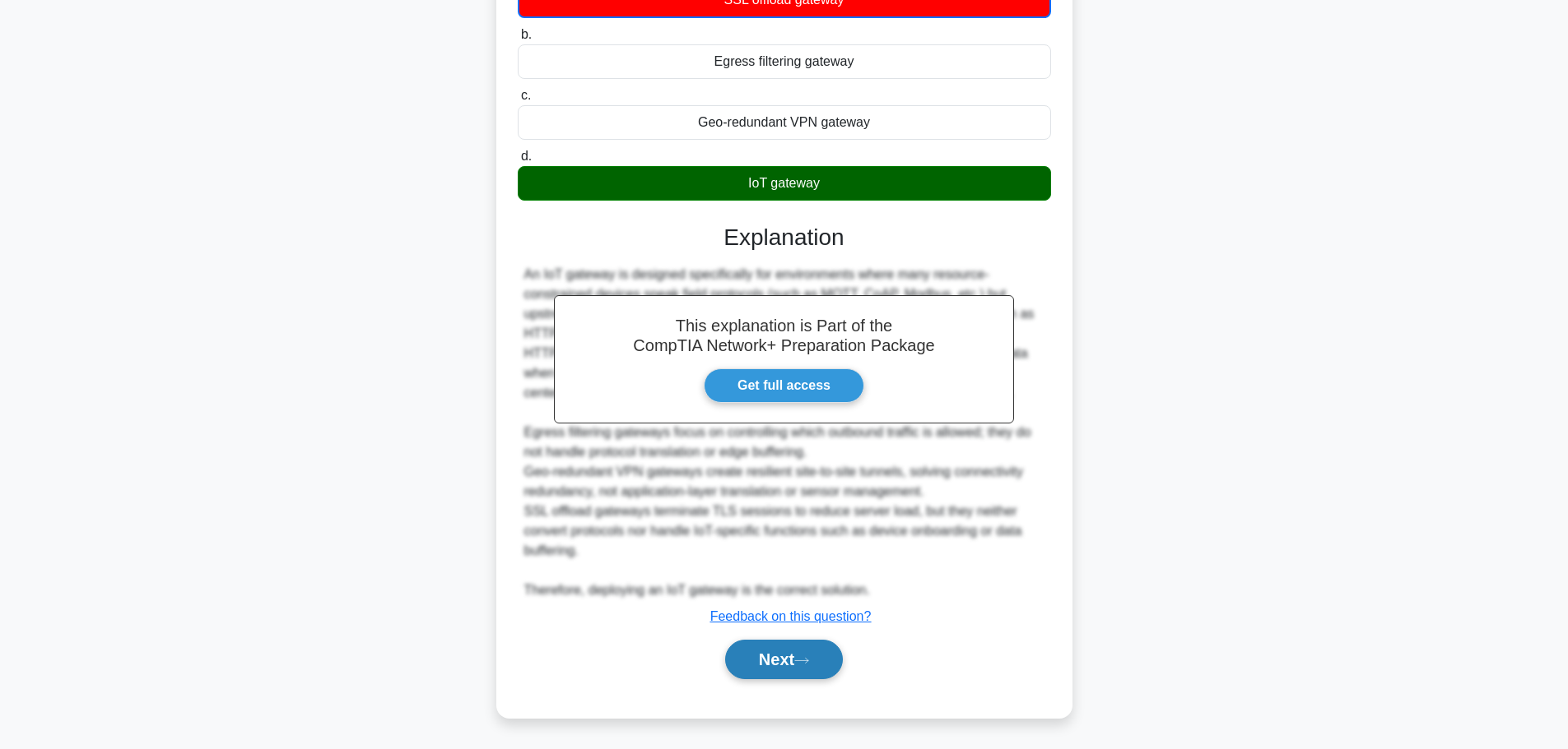
click at [785, 664] on button "Next" at bounding box center [784, 660] width 118 height 40
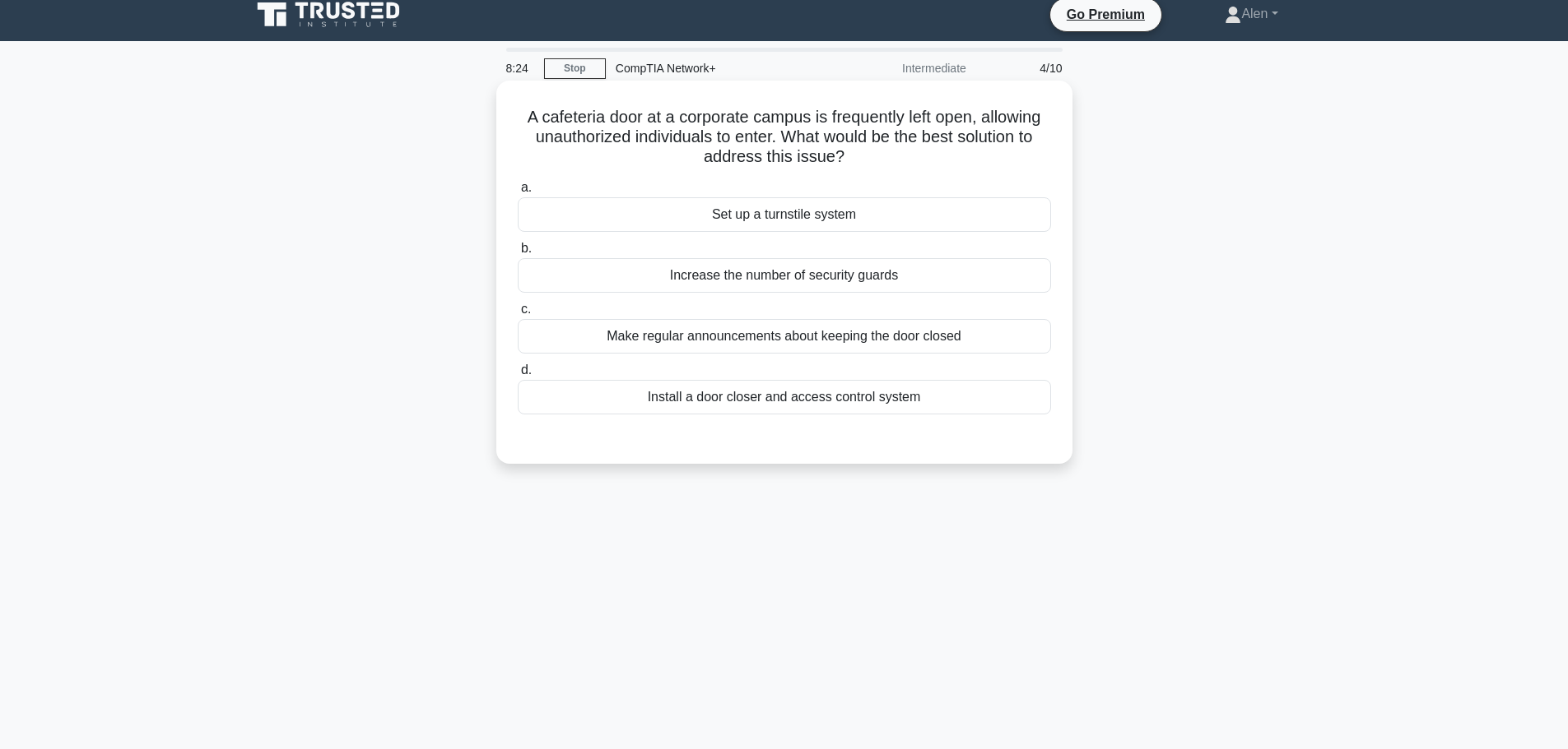
scroll to position [0, 0]
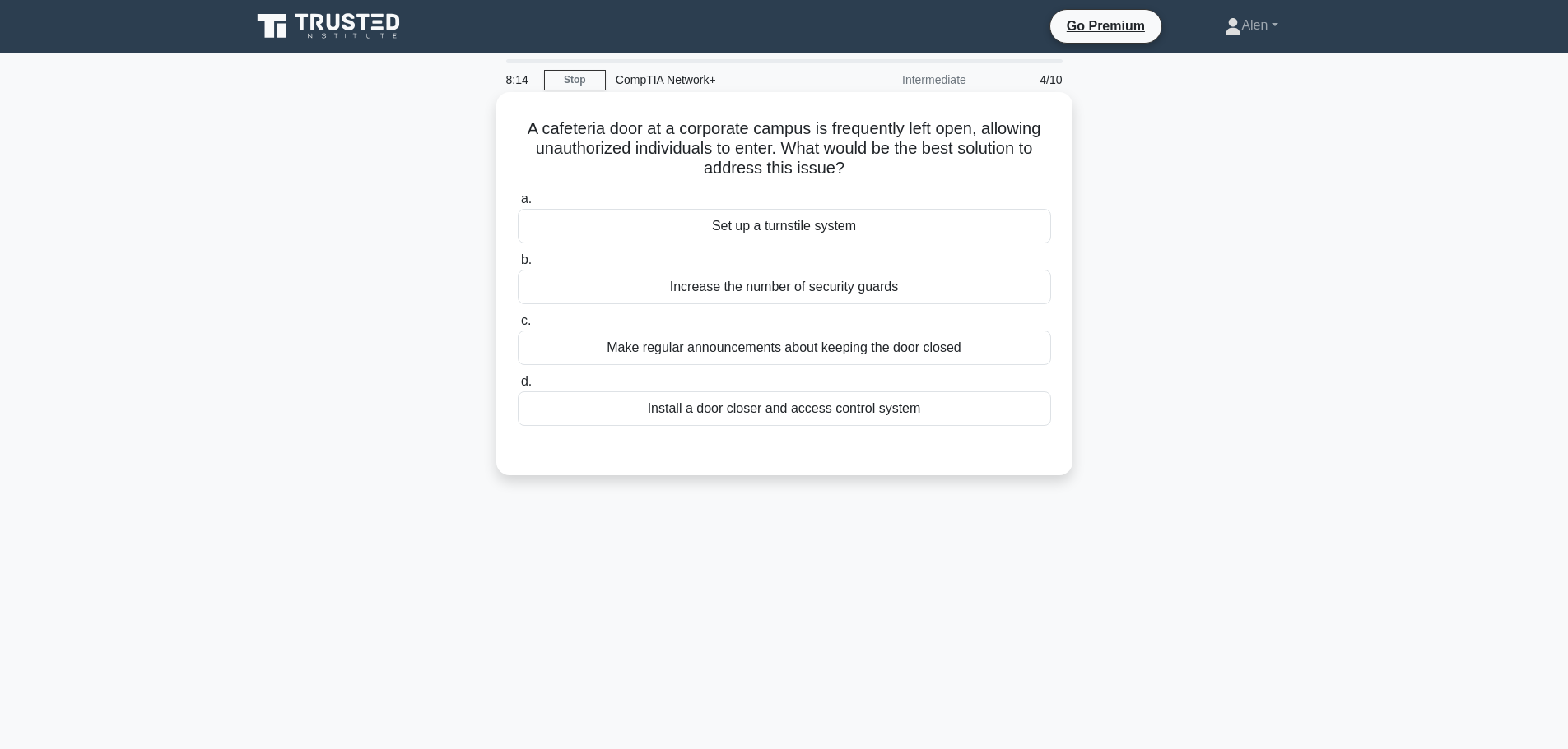
click at [799, 232] on div "Set up a turnstile system" at bounding box center [784, 227] width 533 height 35
click at [517, 205] on input "a. Set up a turnstile system" at bounding box center [517, 199] width 0 height 10
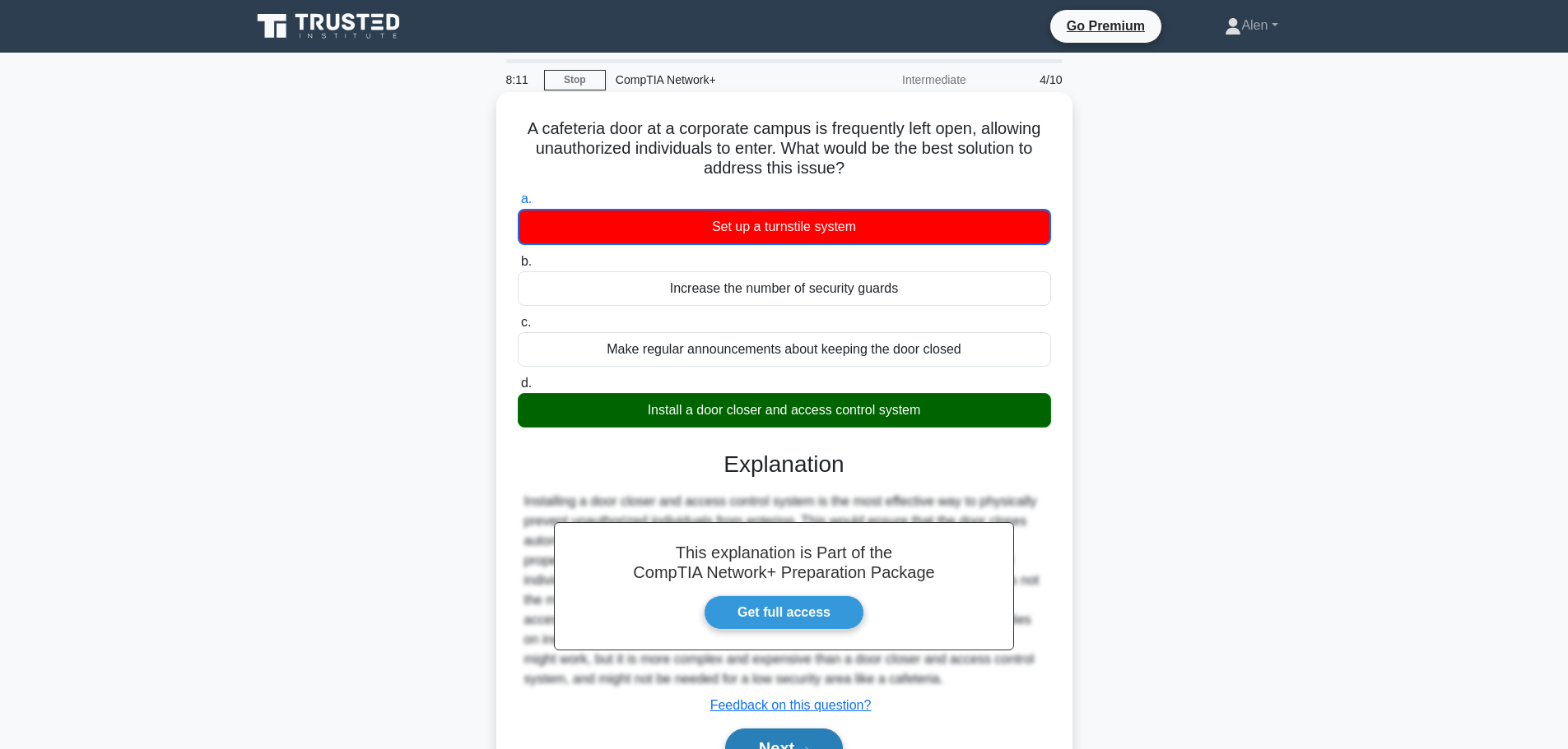
click at [802, 739] on button "Next" at bounding box center [784, 749] width 118 height 40
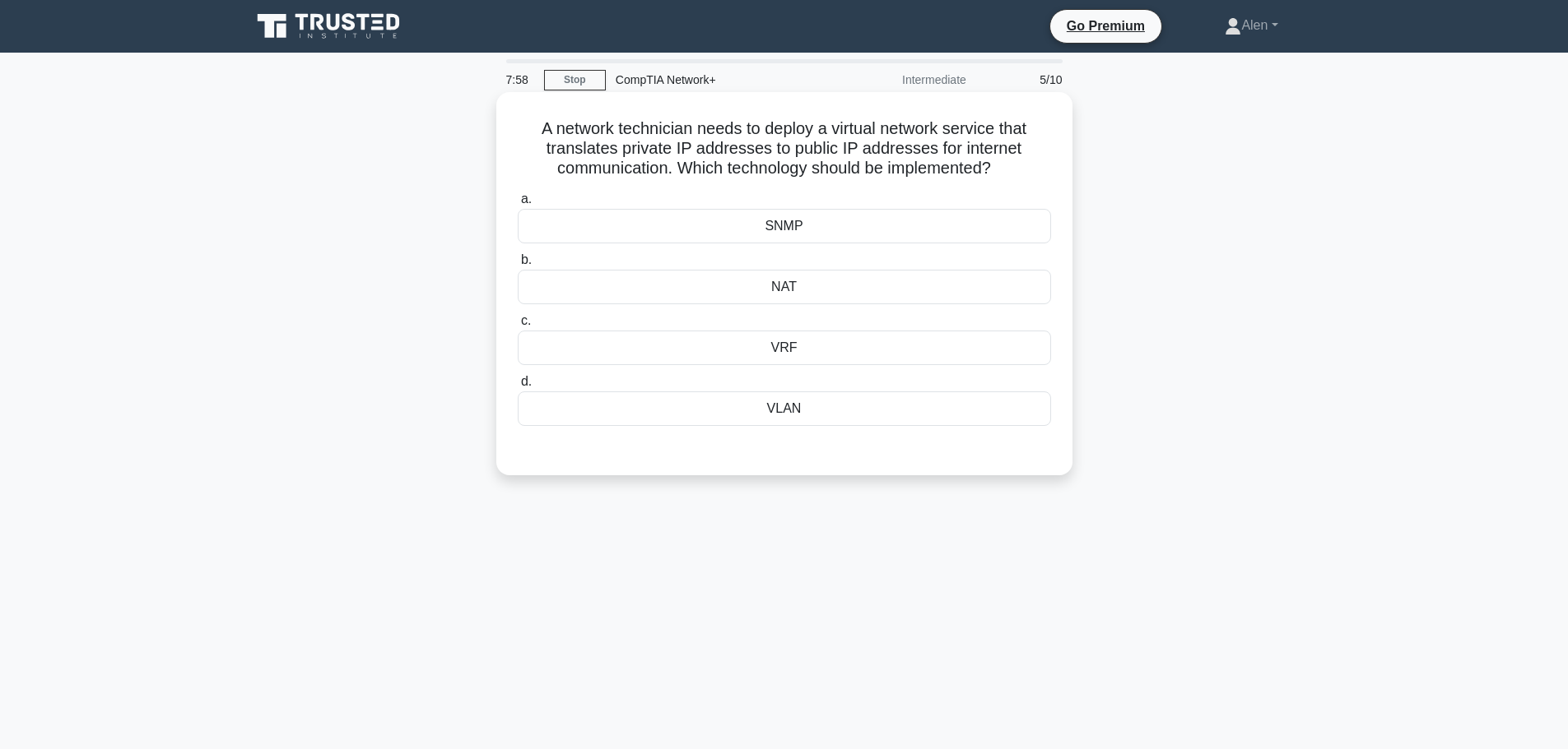
click at [785, 284] on div "NAT" at bounding box center [784, 287] width 533 height 35
click at [517, 266] on input "b. NAT" at bounding box center [517, 260] width 0 height 10
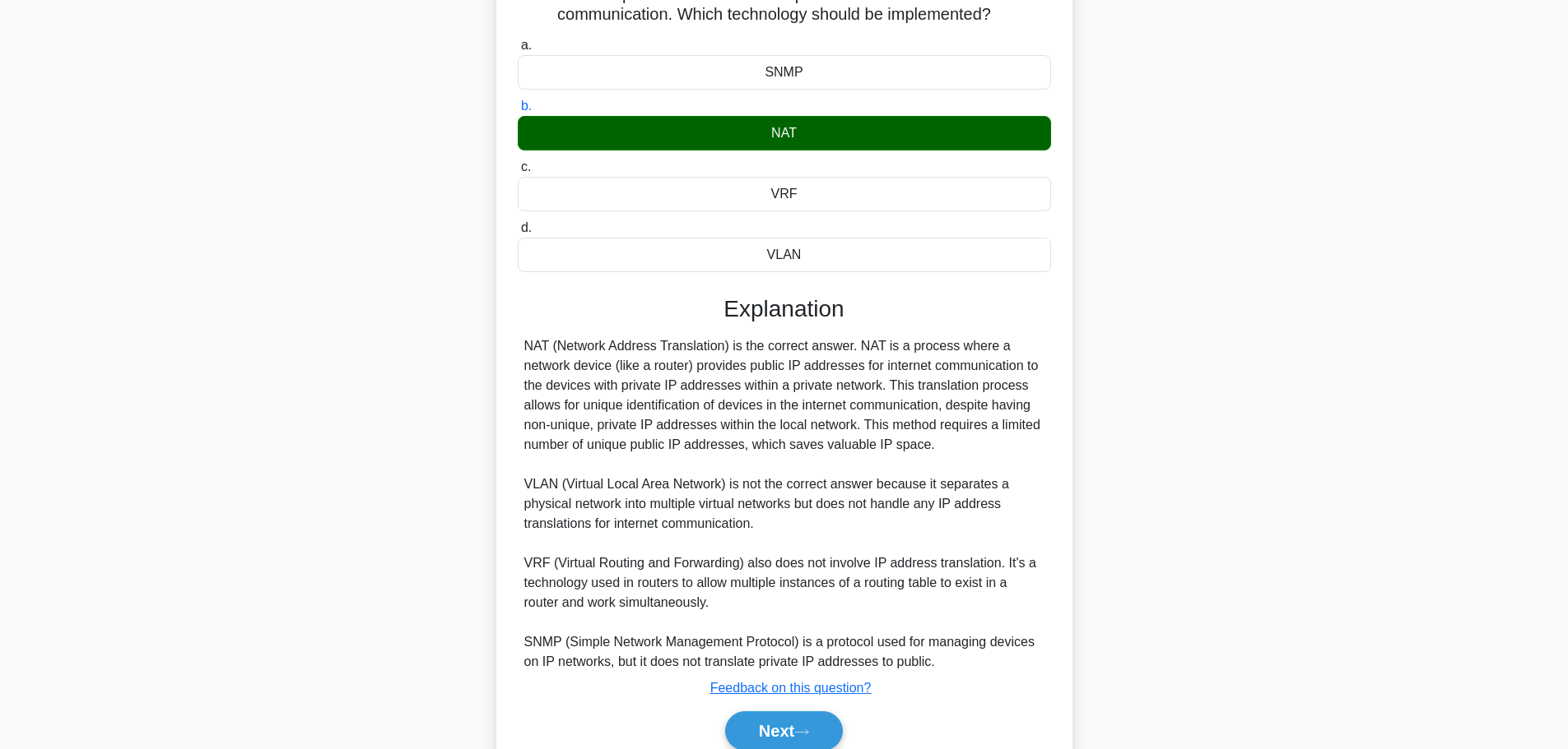
scroll to position [160, 0]
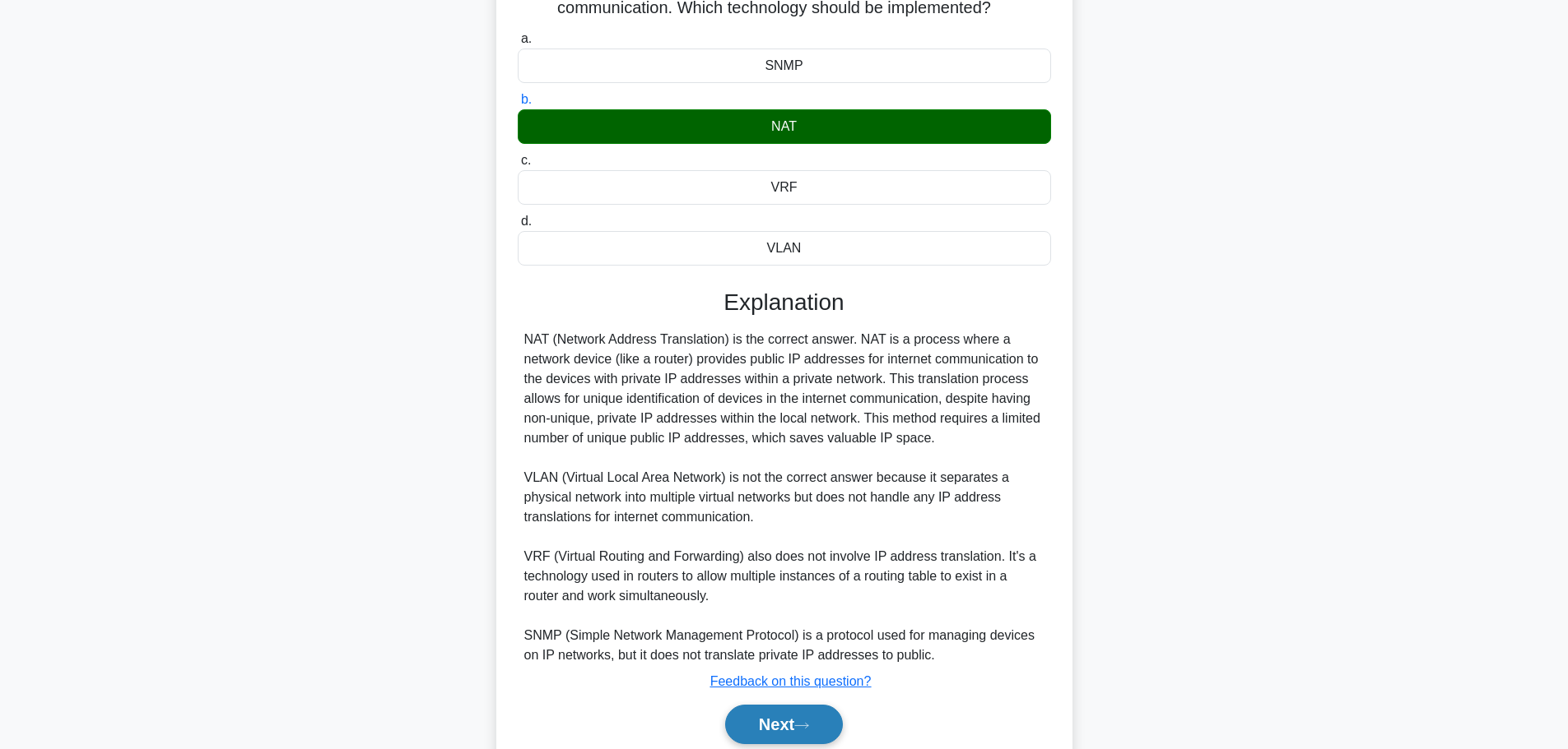
click at [771, 716] on button "Next" at bounding box center [784, 725] width 118 height 40
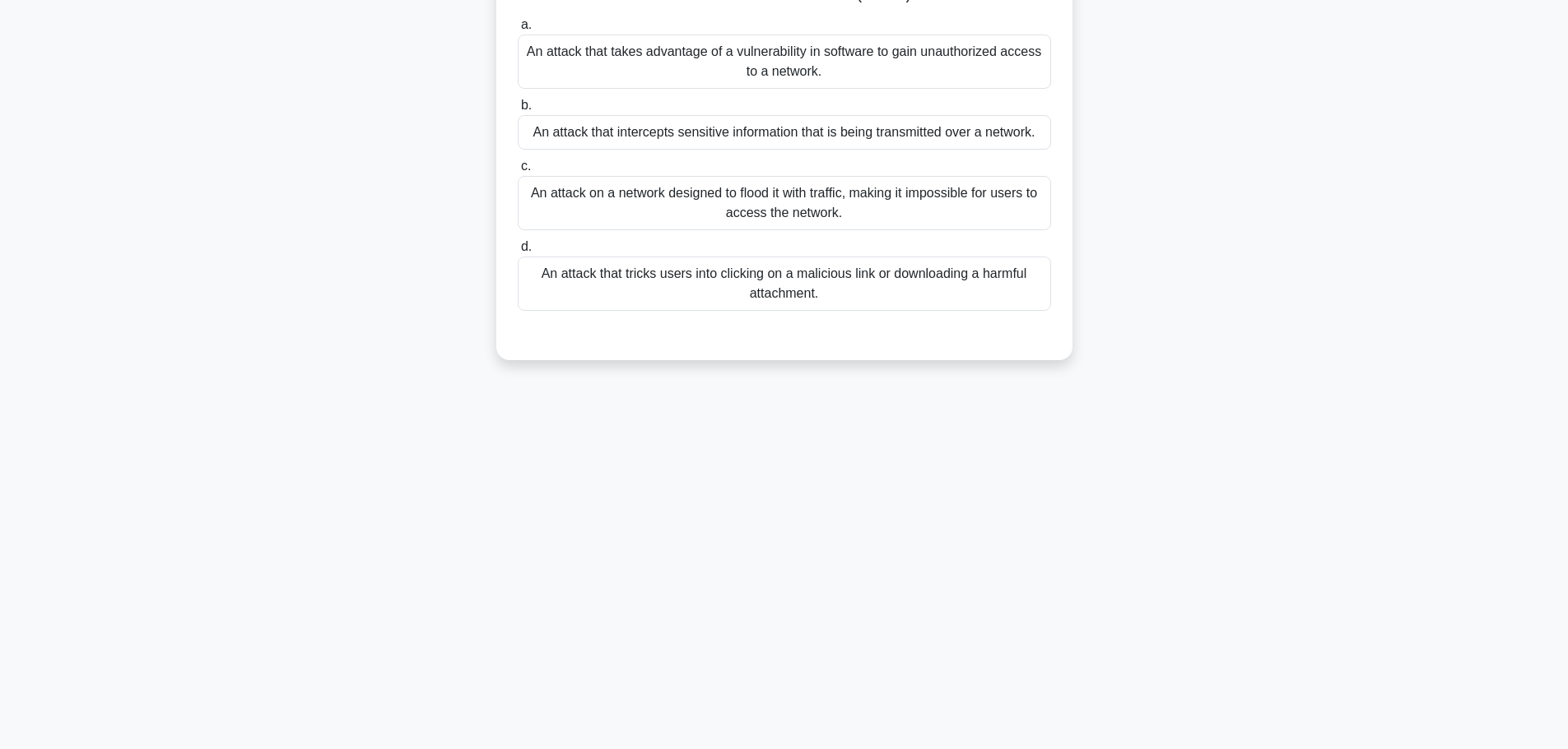
scroll to position [0, 0]
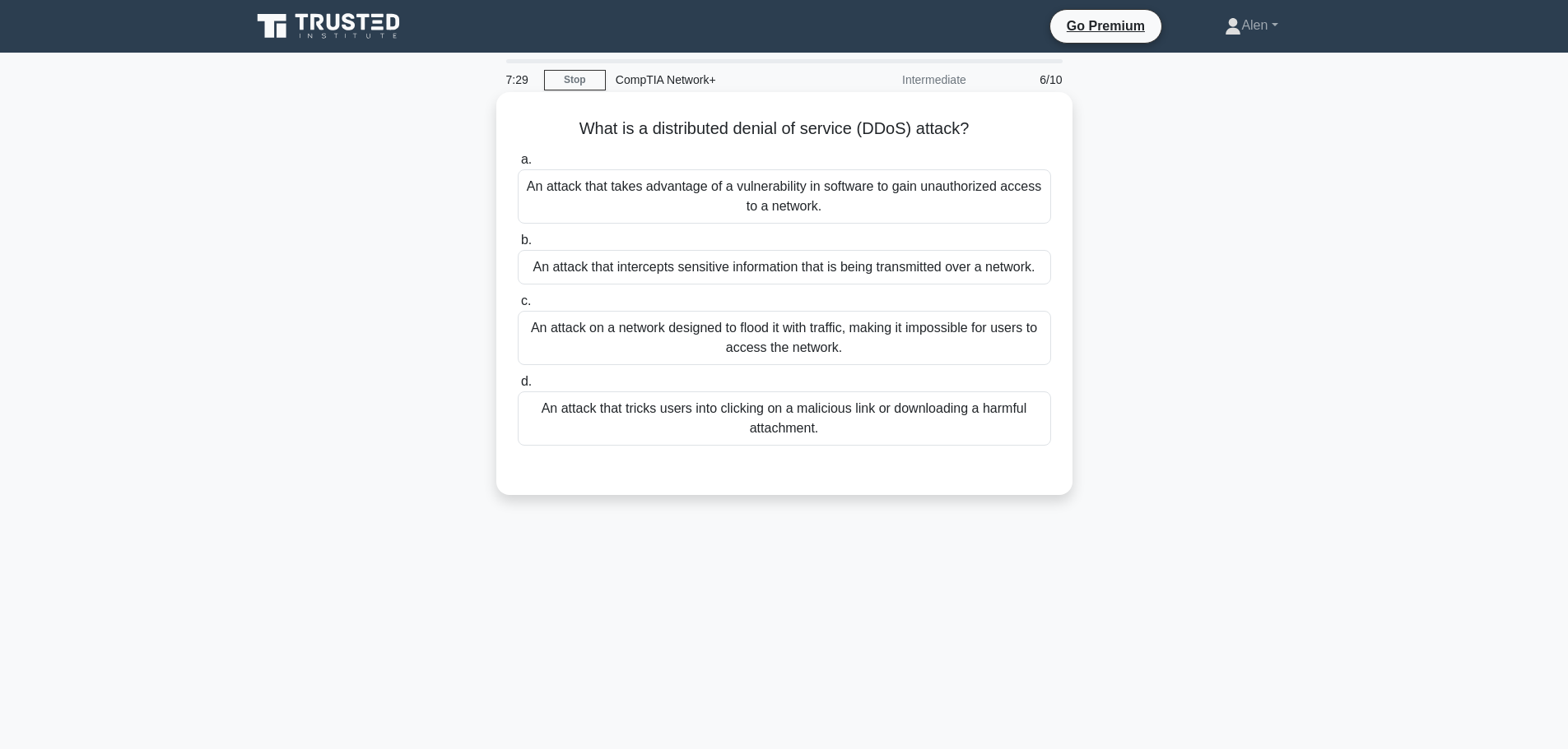
click at [782, 333] on div "An attack on a network designed to flood it with traffic, making it impossible …" at bounding box center [784, 337] width 533 height 54
click at [517, 307] on input "c. An attack on a network designed to flood it with traffic, making it impossib…" at bounding box center [517, 301] width 0 height 10
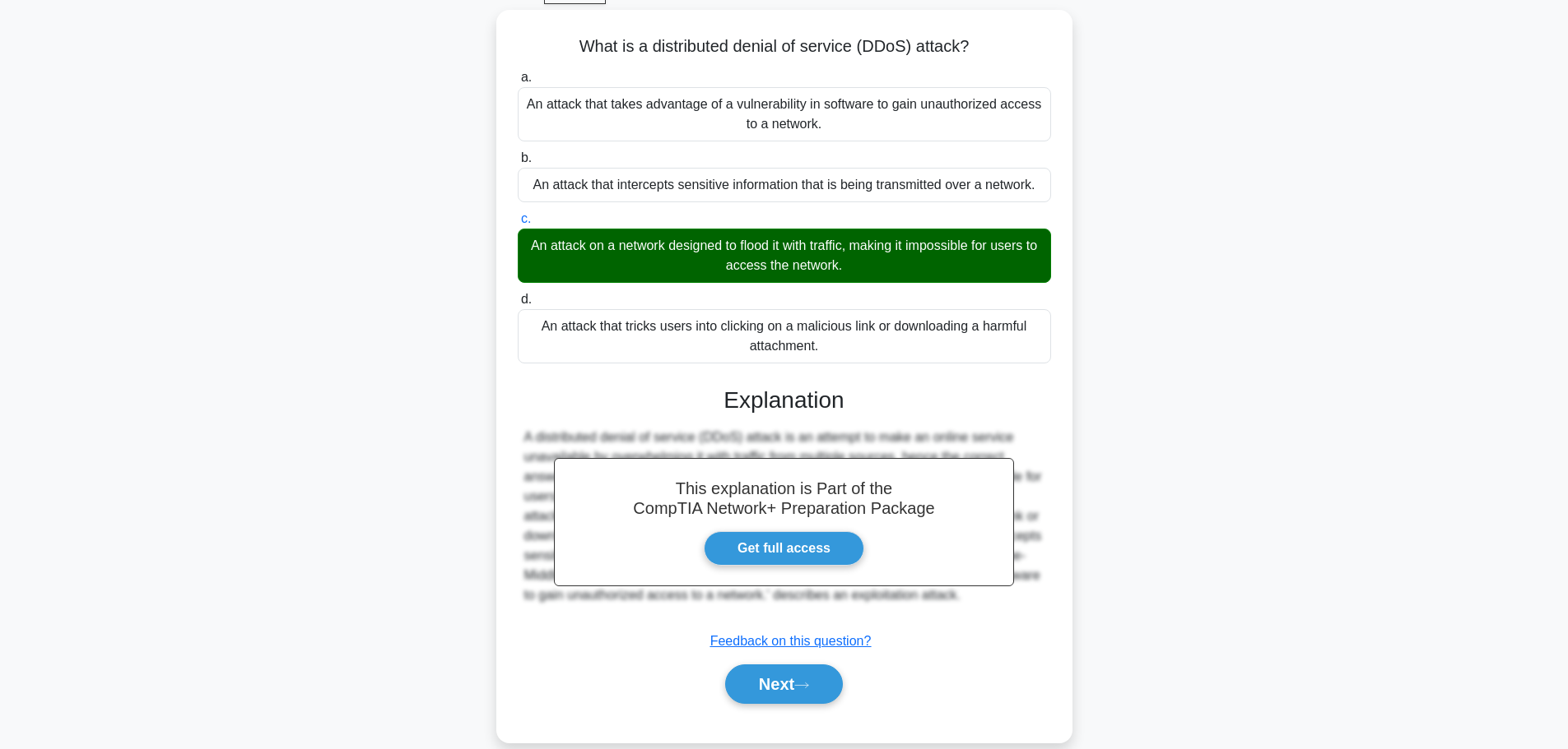
scroll to position [139, 0]
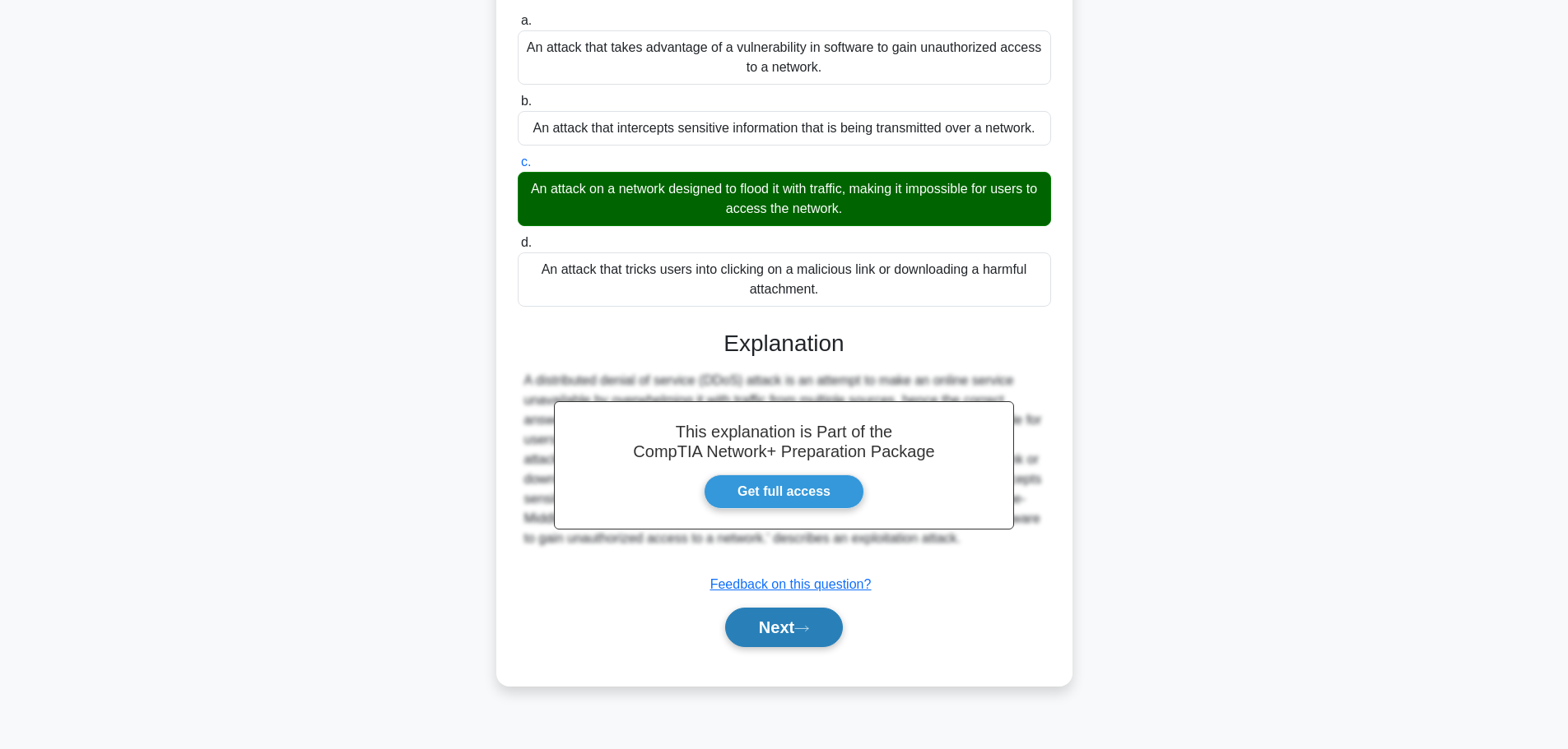
click at [772, 619] on button "Next" at bounding box center [784, 628] width 118 height 40
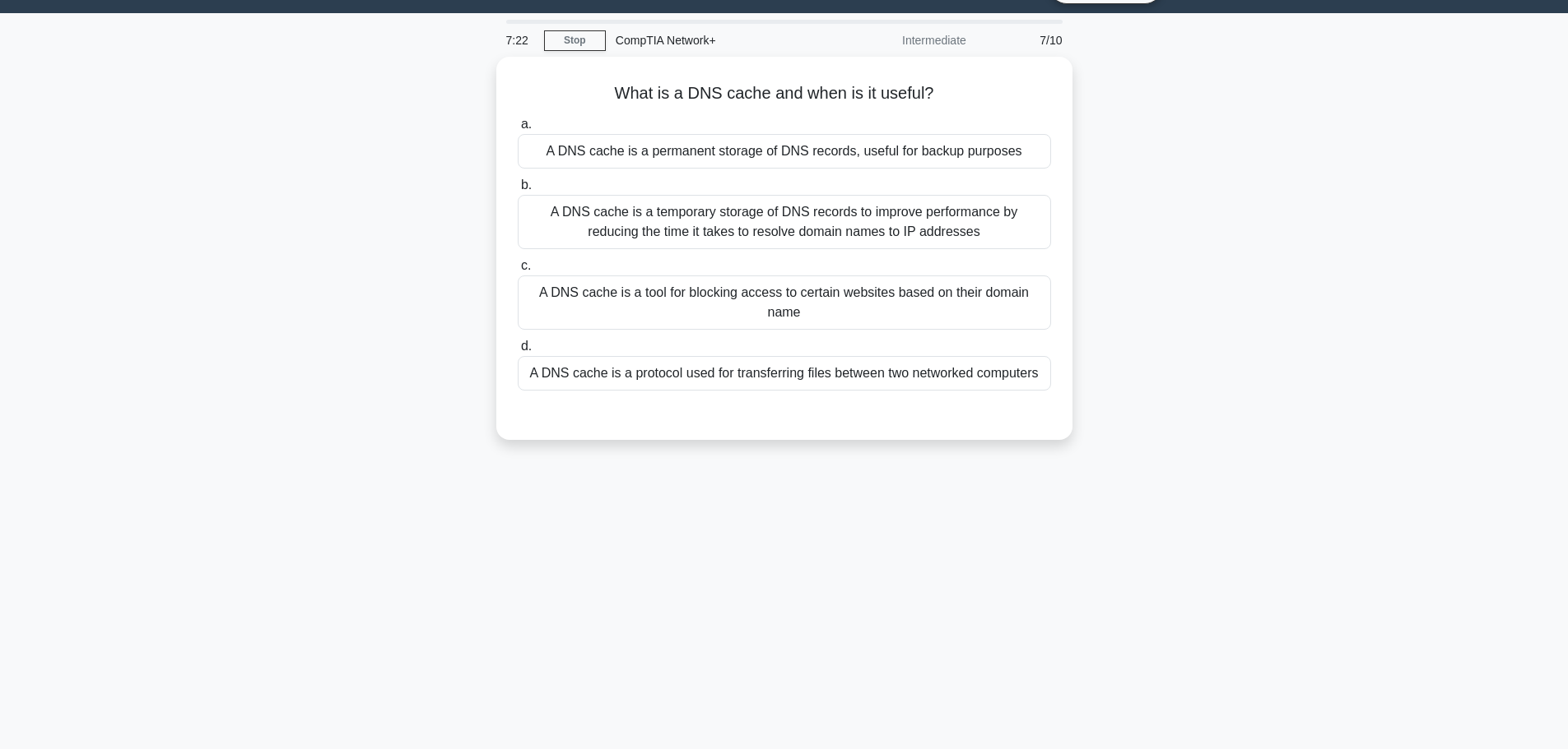
scroll to position [0, 0]
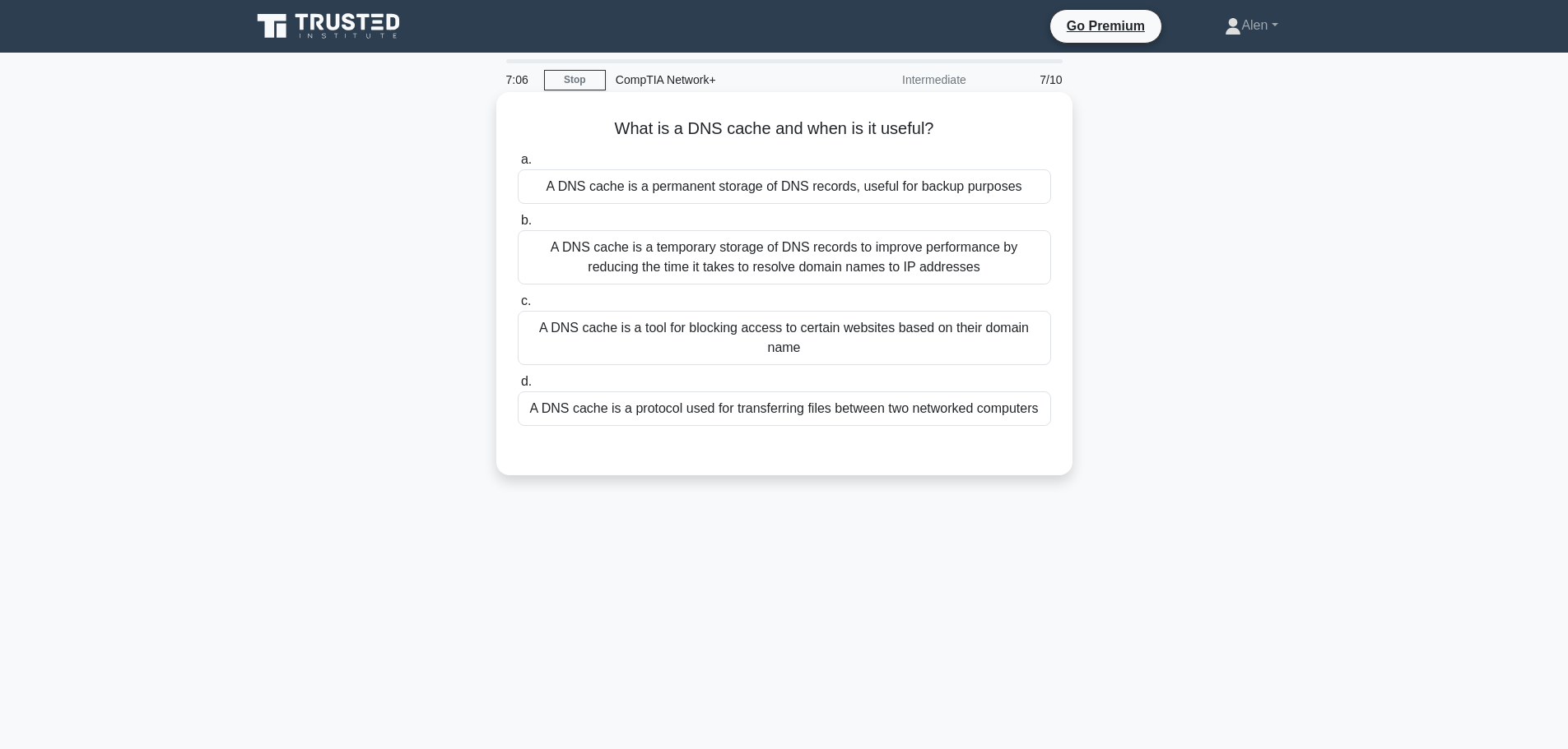
click at [735, 260] on div "A DNS cache is a temporary storage of DNS records to improve performance by red…" at bounding box center [784, 257] width 533 height 54
click at [517, 227] on input "b. A DNS cache is a temporary storage of DNS records to improve performance by …" at bounding box center [517, 221] width 0 height 10
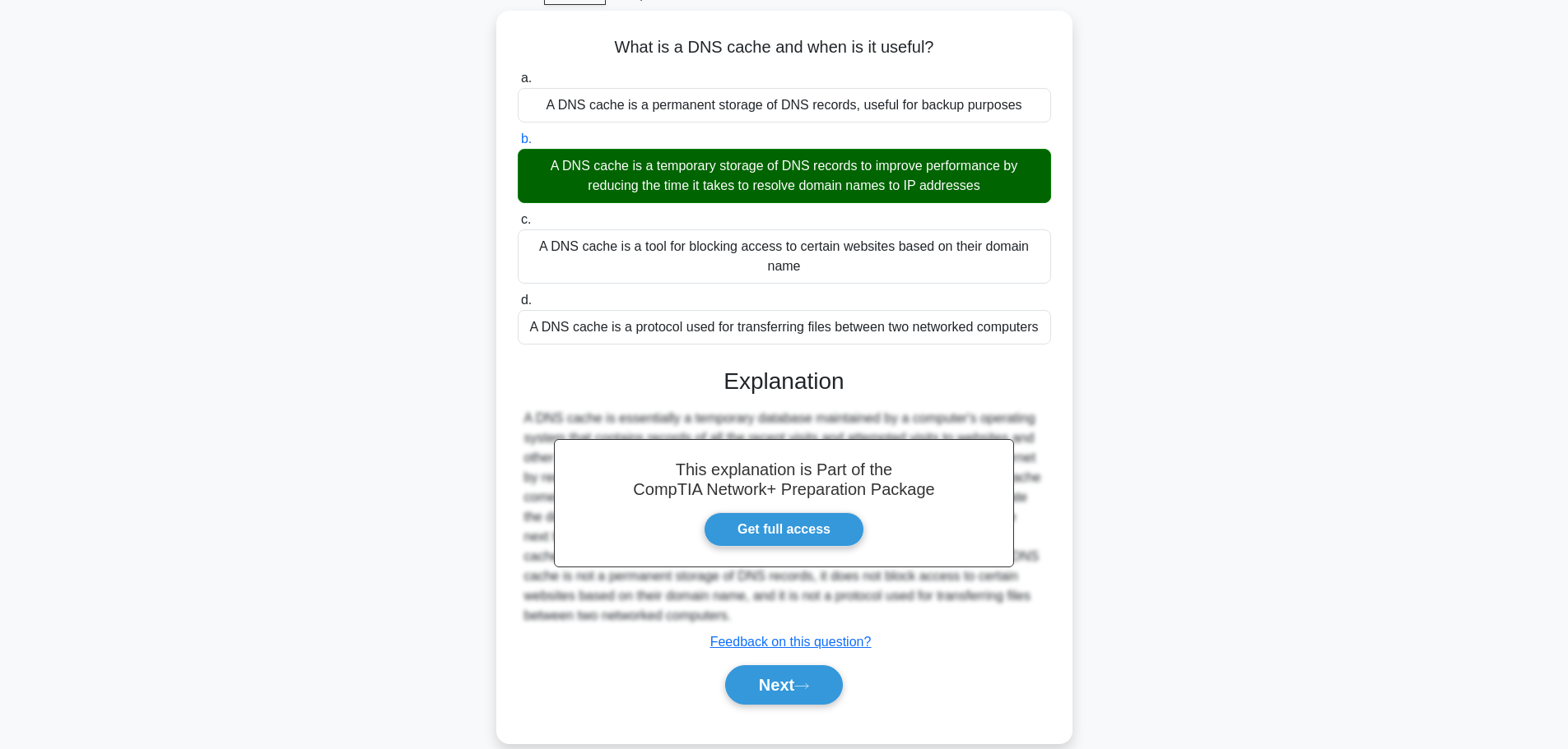
scroll to position [139, 0]
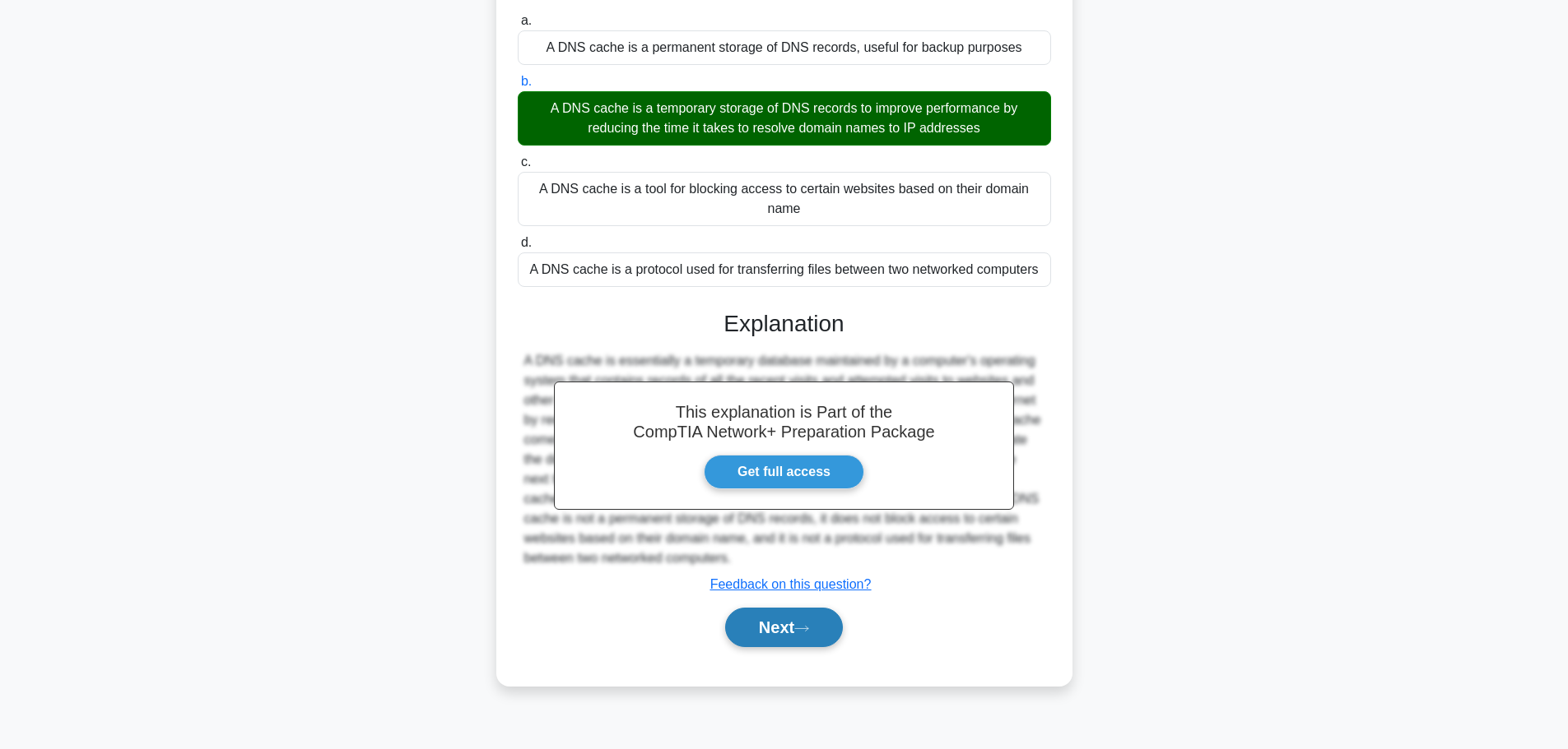
click at [796, 638] on button "Next" at bounding box center [784, 628] width 118 height 40
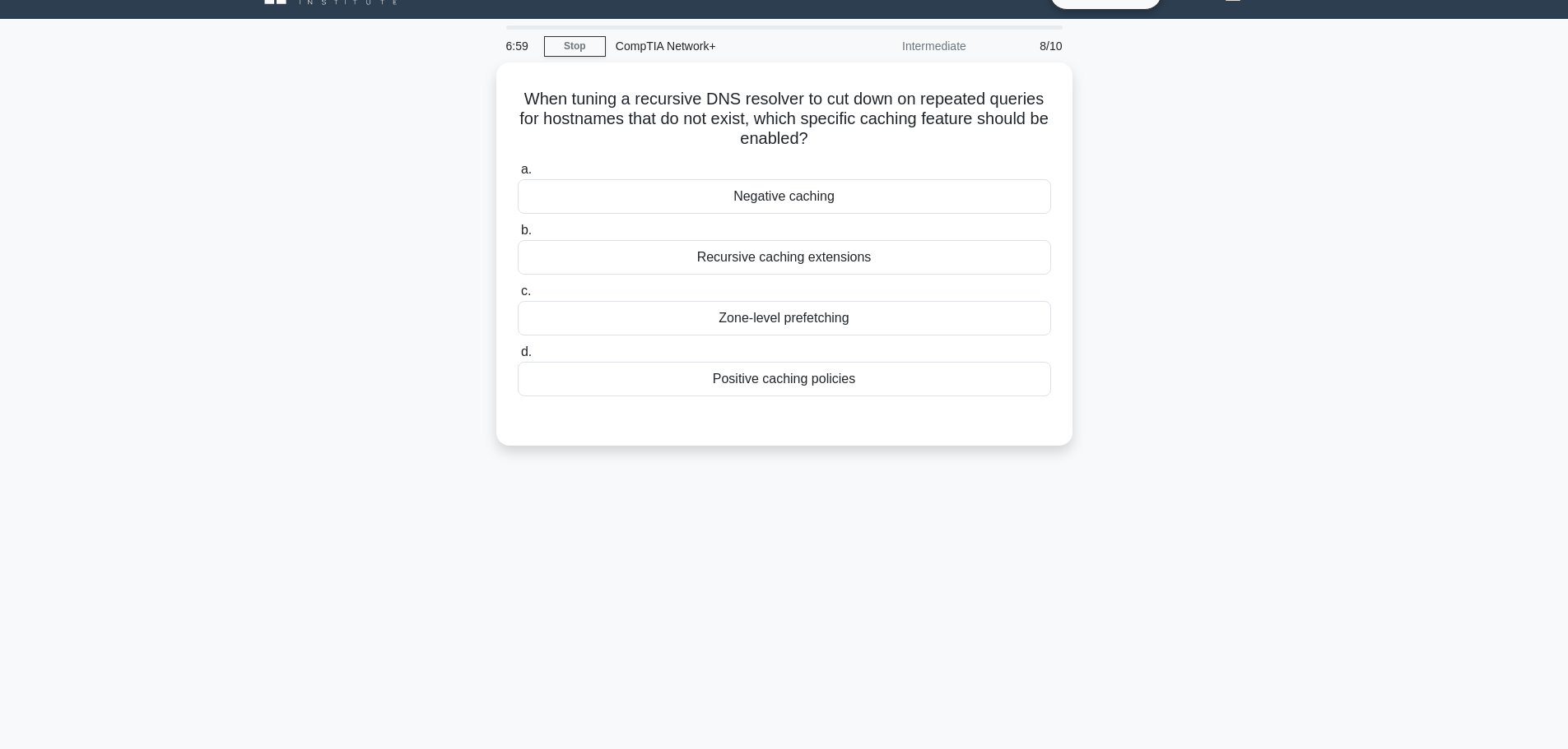
scroll to position [0, 0]
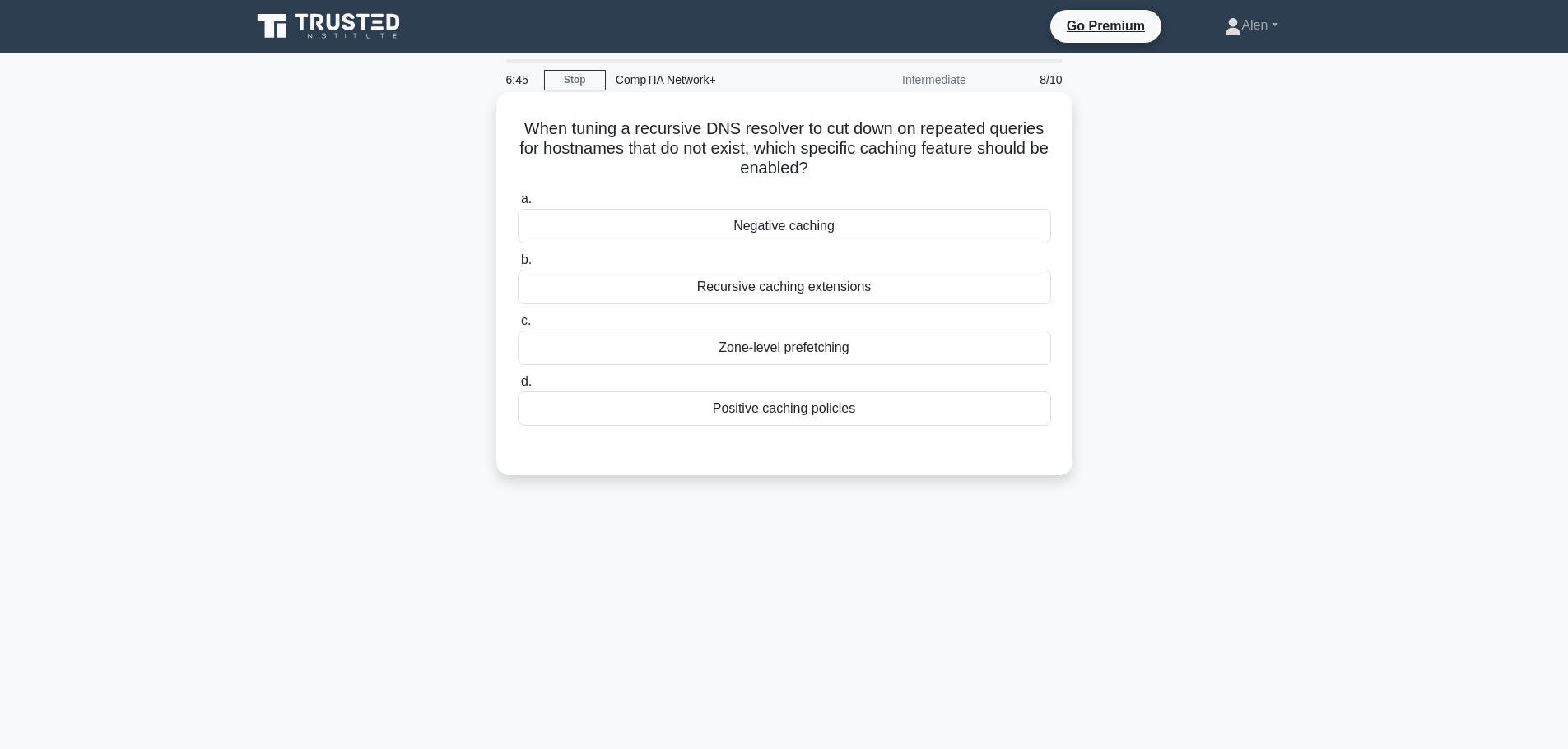
drag, startPoint x: 738, startPoint y: 131, endPoint x: 845, endPoint y: 168, distance: 113.2
click at [845, 168] on h5 "When tuning a recursive DNS resolver to cut down on repeated queries for hostna…" at bounding box center [784, 149] width 537 height 61
click at [845, 169] on h5 "When tuning a recursive DNS resolver to cut down on repeated queries for hostna…" at bounding box center [784, 149] width 537 height 61
click at [792, 293] on div "Recursive caching extensions" at bounding box center [784, 287] width 533 height 35
click at [517, 266] on input "b. Recursive caching extensions" at bounding box center [517, 260] width 0 height 10
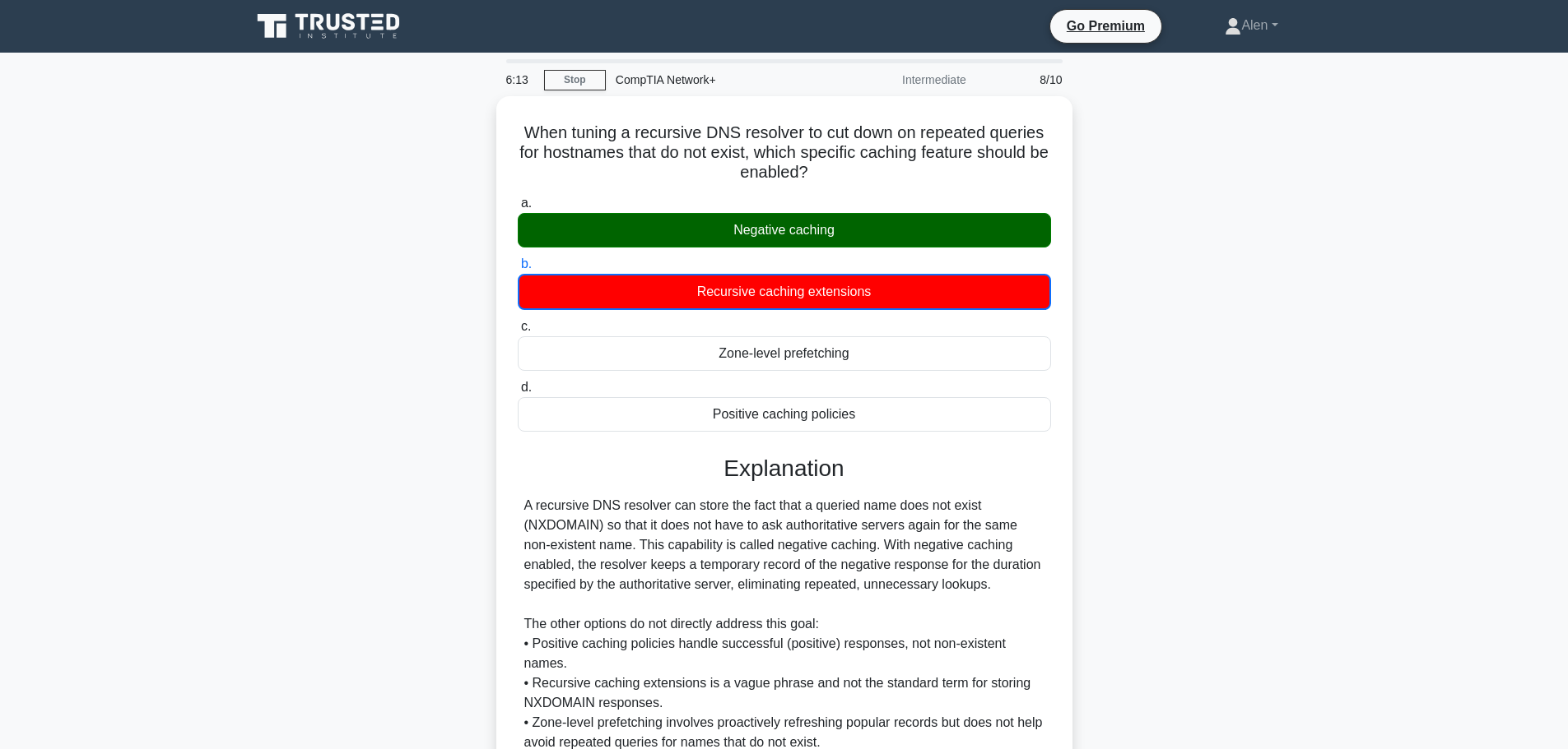
drag, startPoint x: 1567, startPoint y: 354, endPoint x: 1318, endPoint y: 585, distance: 339.6
click at [1567, 554] on html "Go Premium Alen" at bounding box center [784, 449] width 1568 height 898
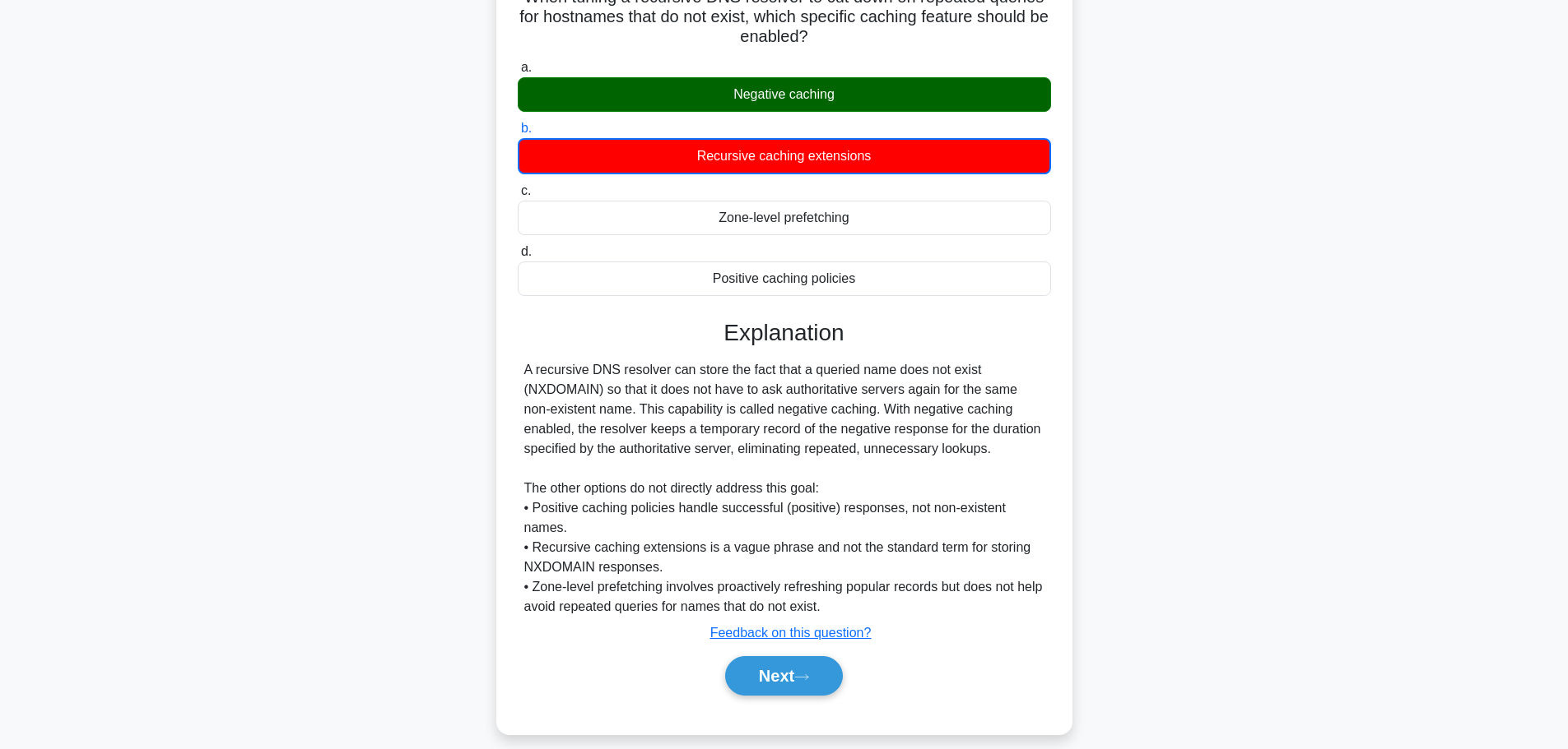
scroll to position [139, 0]
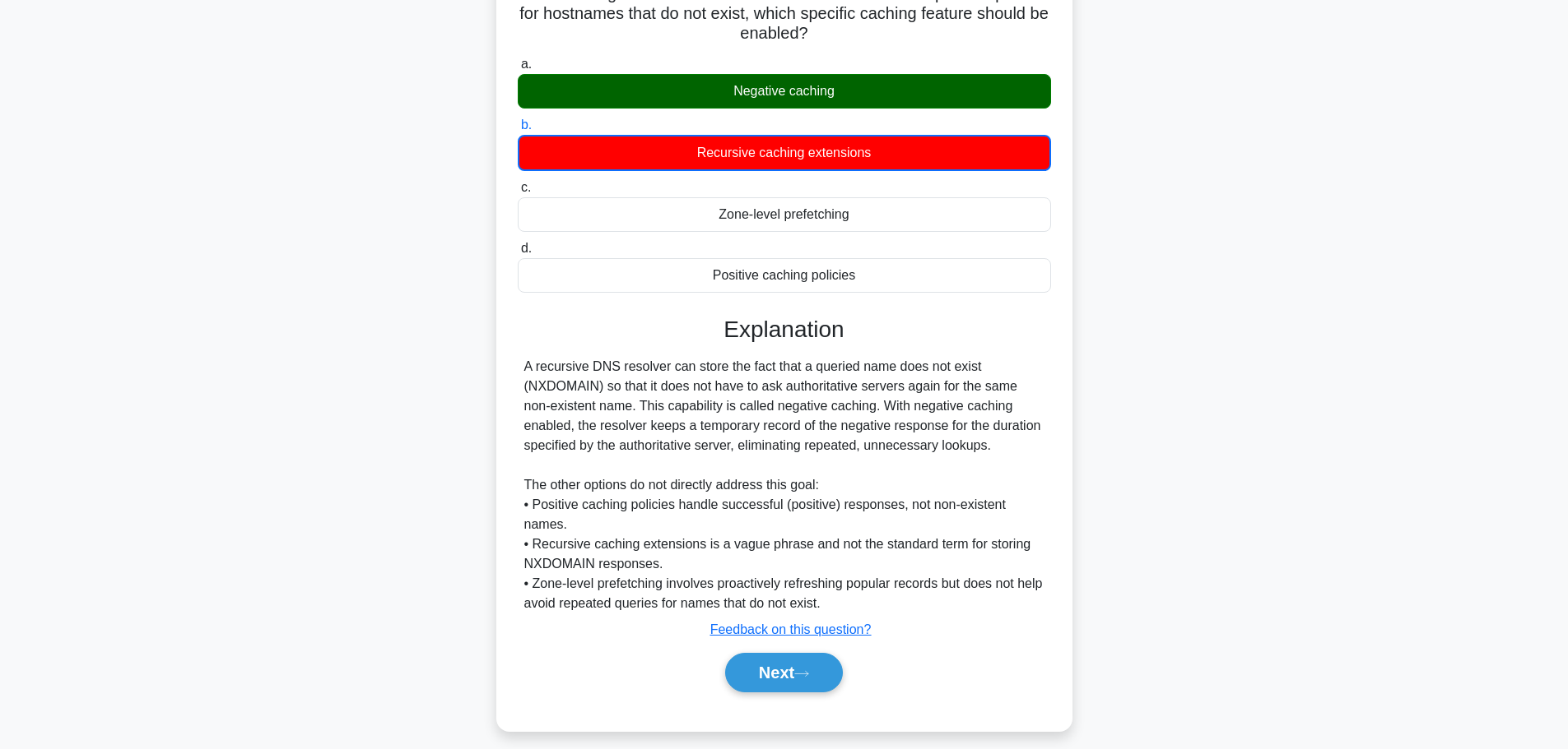
click at [1398, 546] on main "6:11 Stop CompTIA Network+ Intermediate 8/10 When tuning a recursive DNS resolv…" at bounding box center [784, 336] width 1568 height 844
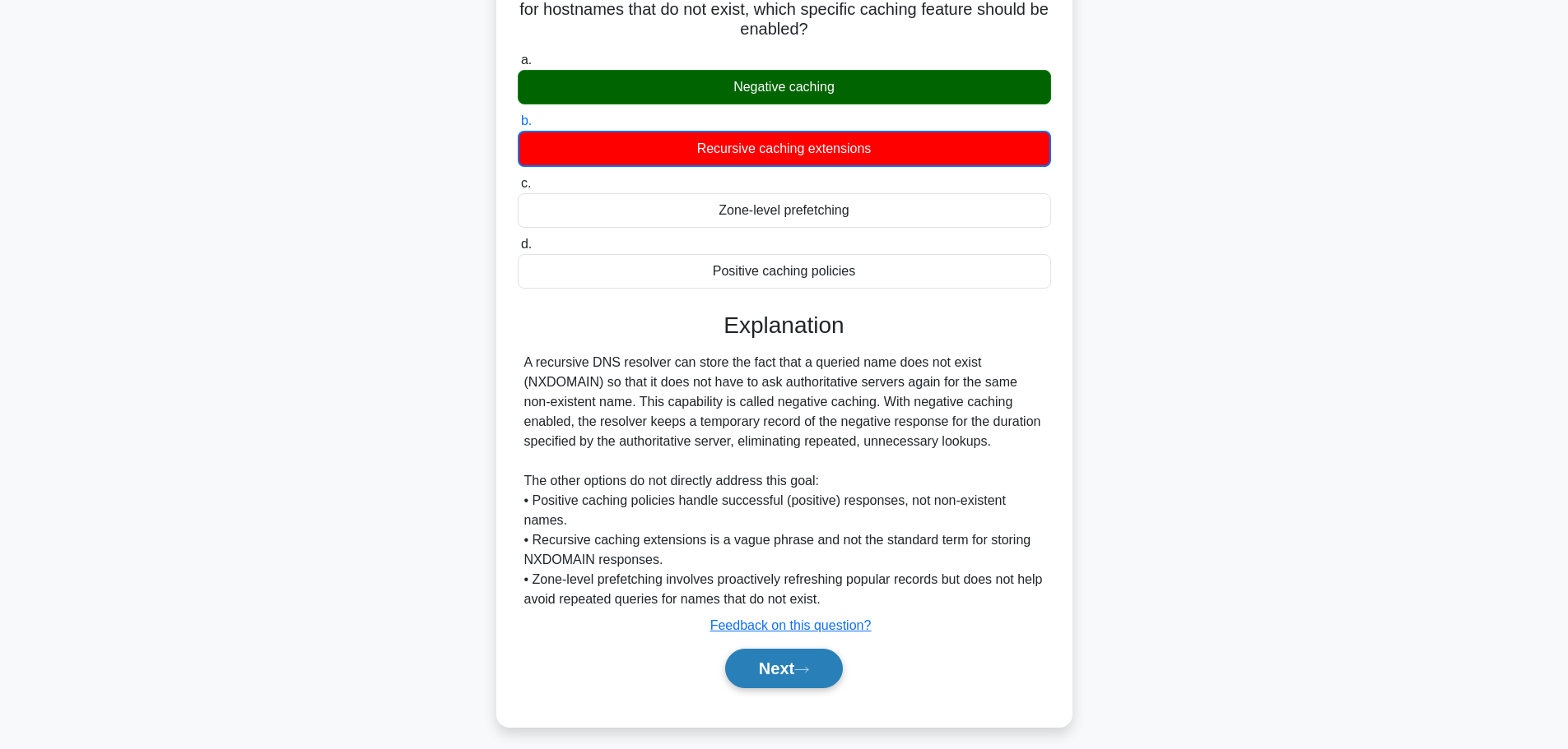
click at [785, 649] on button "Next" at bounding box center [784, 669] width 118 height 40
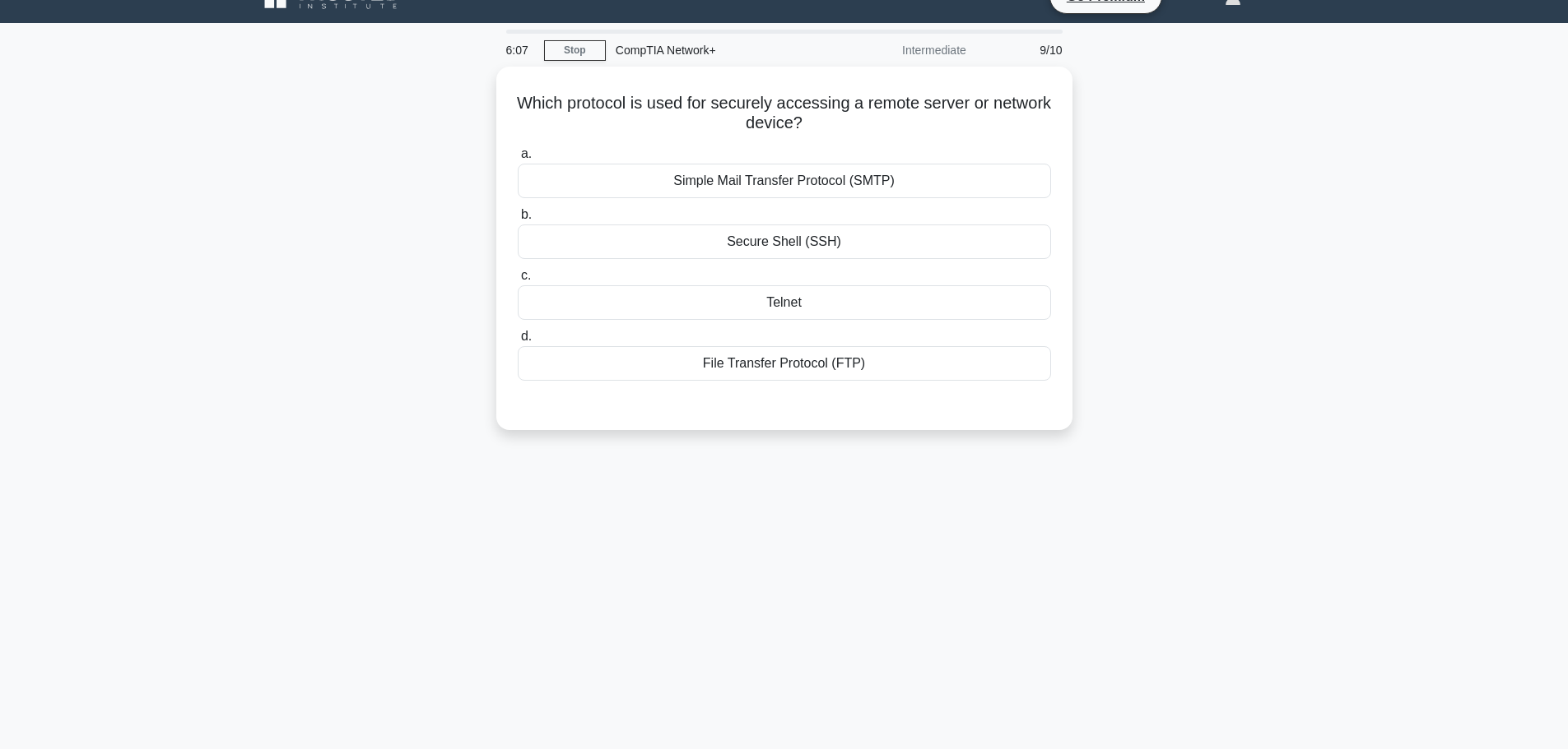
scroll to position [0, 0]
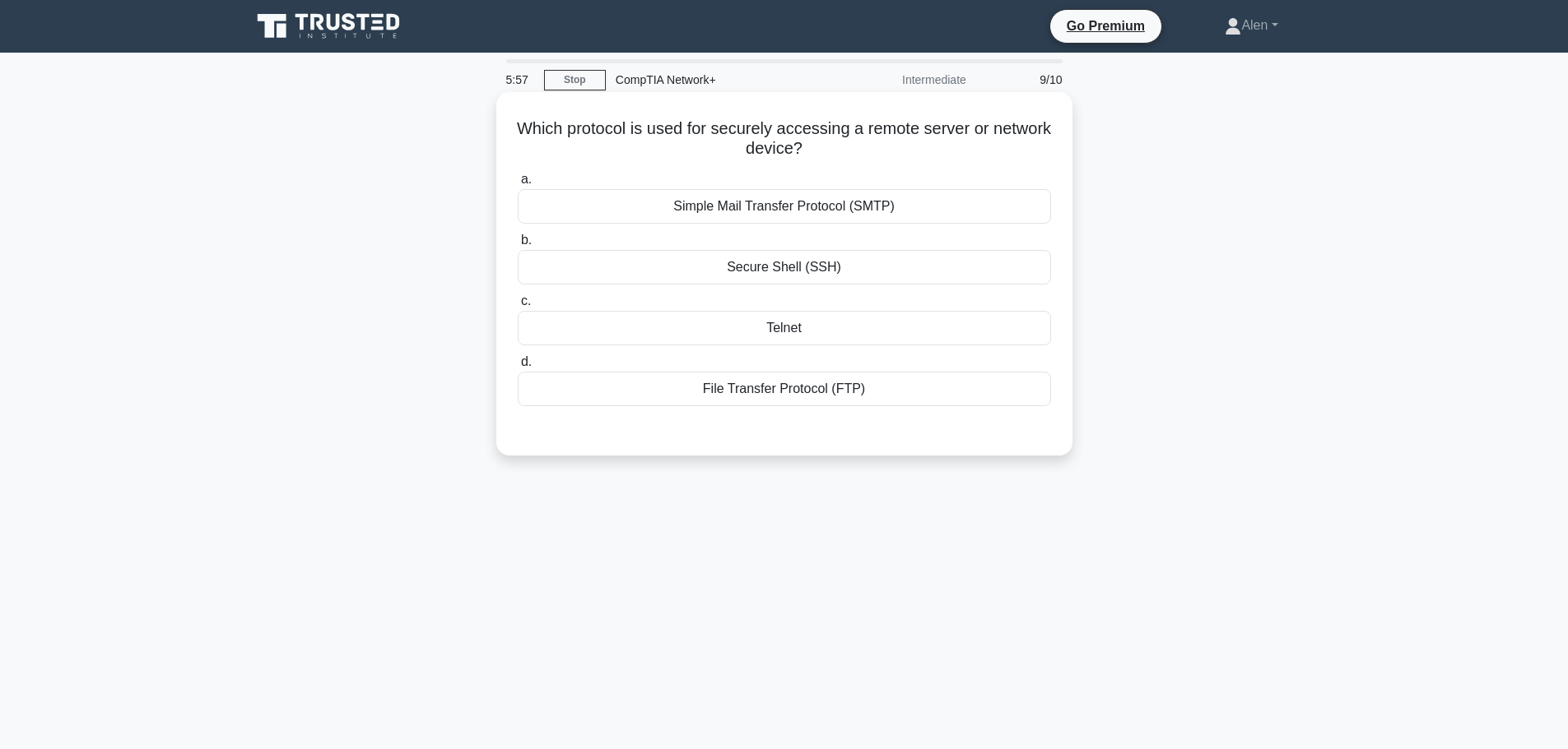
click at [768, 268] on div "Secure Shell (SSH)" at bounding box center [784, 267] width 533 height 35
click at [517, 246] on input "b. Secure Shell (SSH)" at bounding box center [517, 240] width 0 height 10
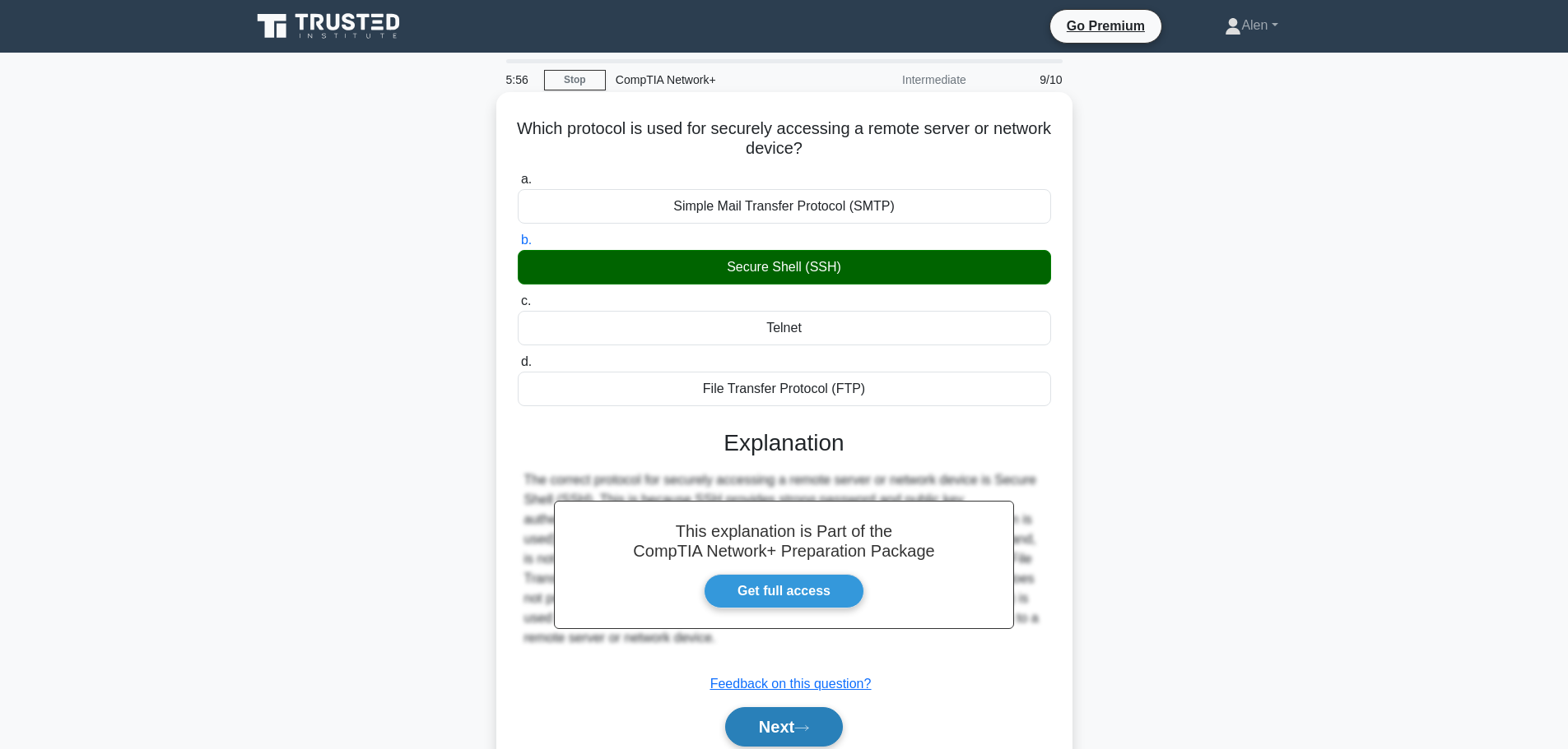
click at [798, 733] on button "Next" at bounding box center [784, 727] width 118 height 40
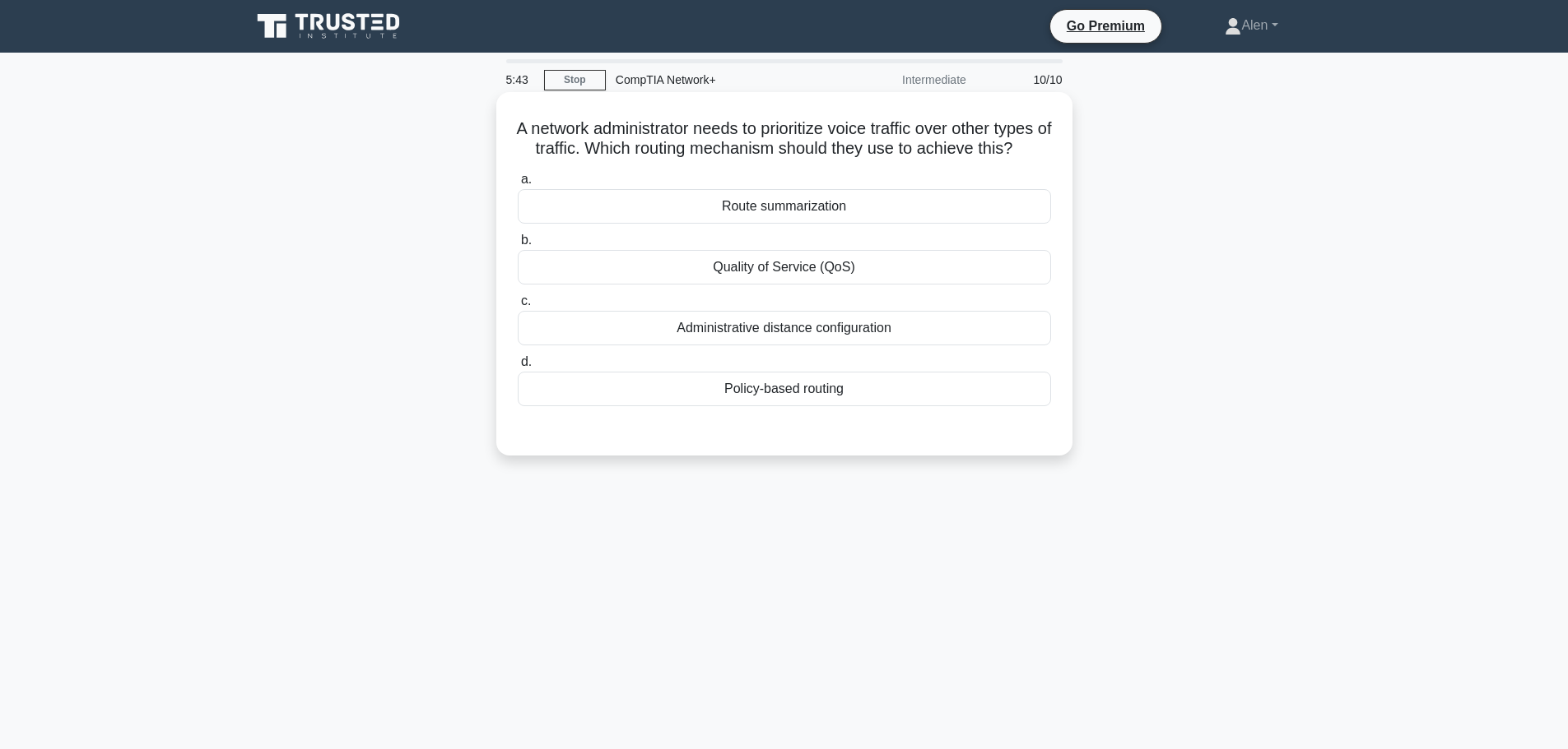
click at [768, 285] on div "Quality of Service (QoS)" at bounding box center [784, 267] width 533 height 35
click at [517, 246] on input "b. Quality of Service (QoS)" at bounding box center [517, 240] width 0 height 10
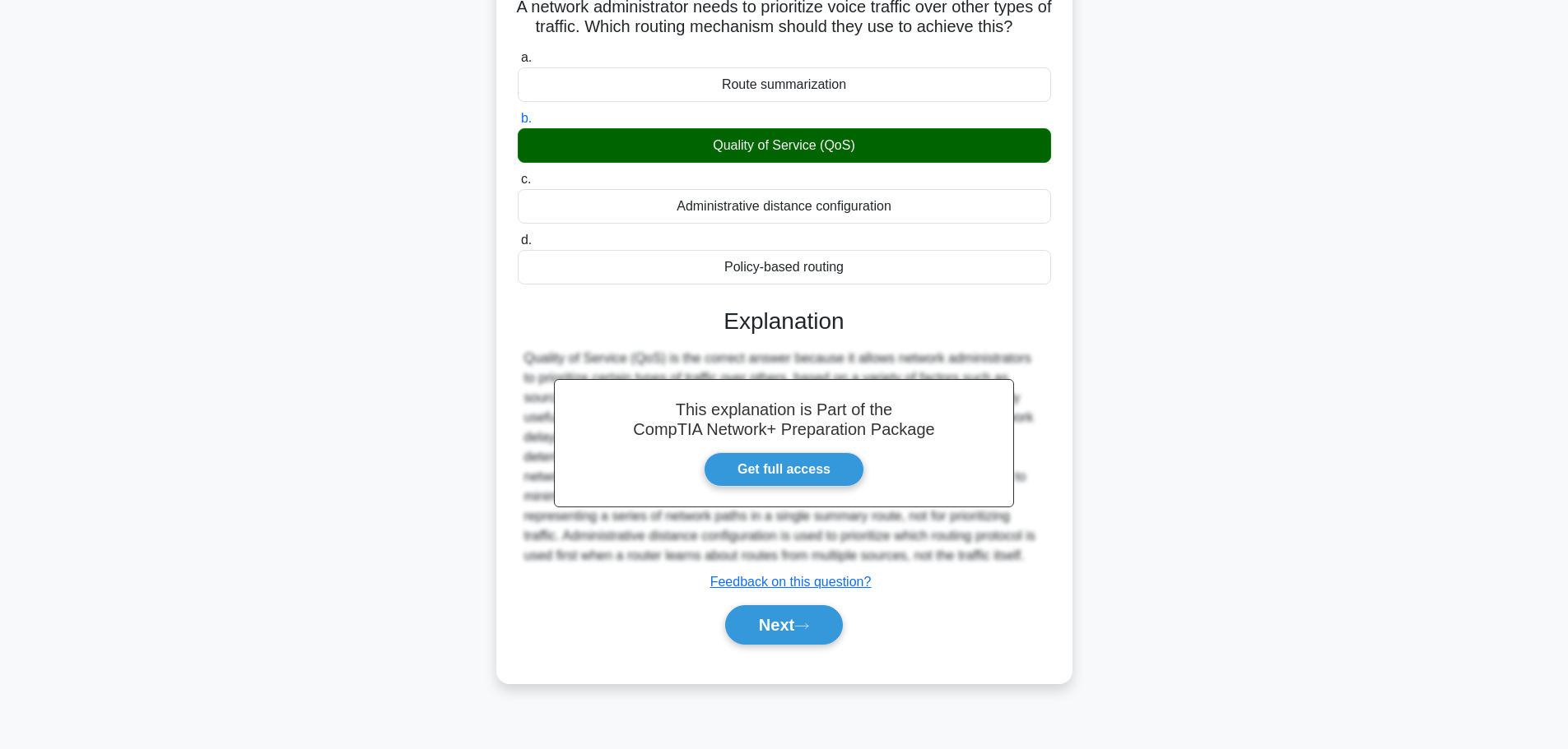
scroll to position [139, 0]
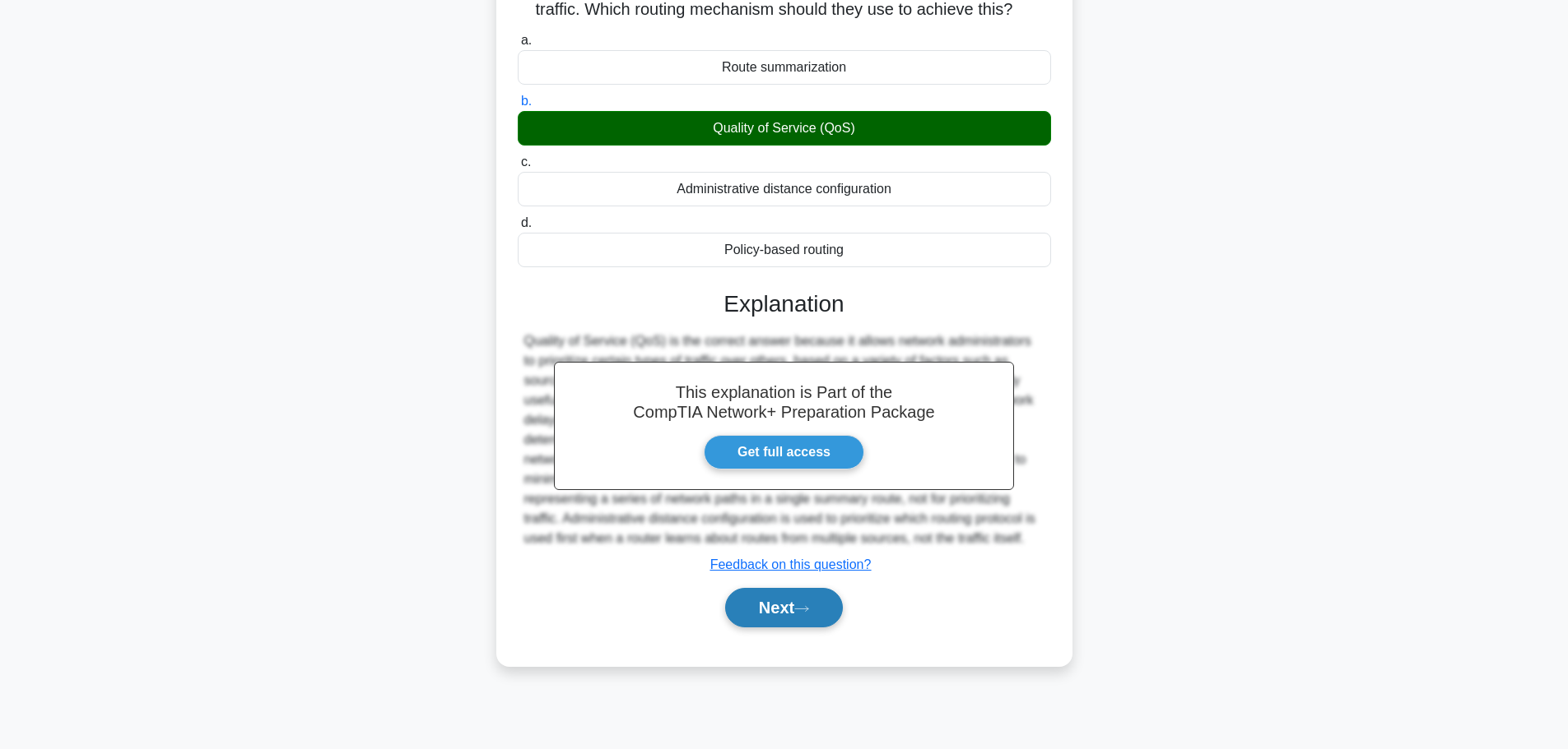
click at [769, 626] on button "Next" at bounding box center [784, 608] width 118 height 40
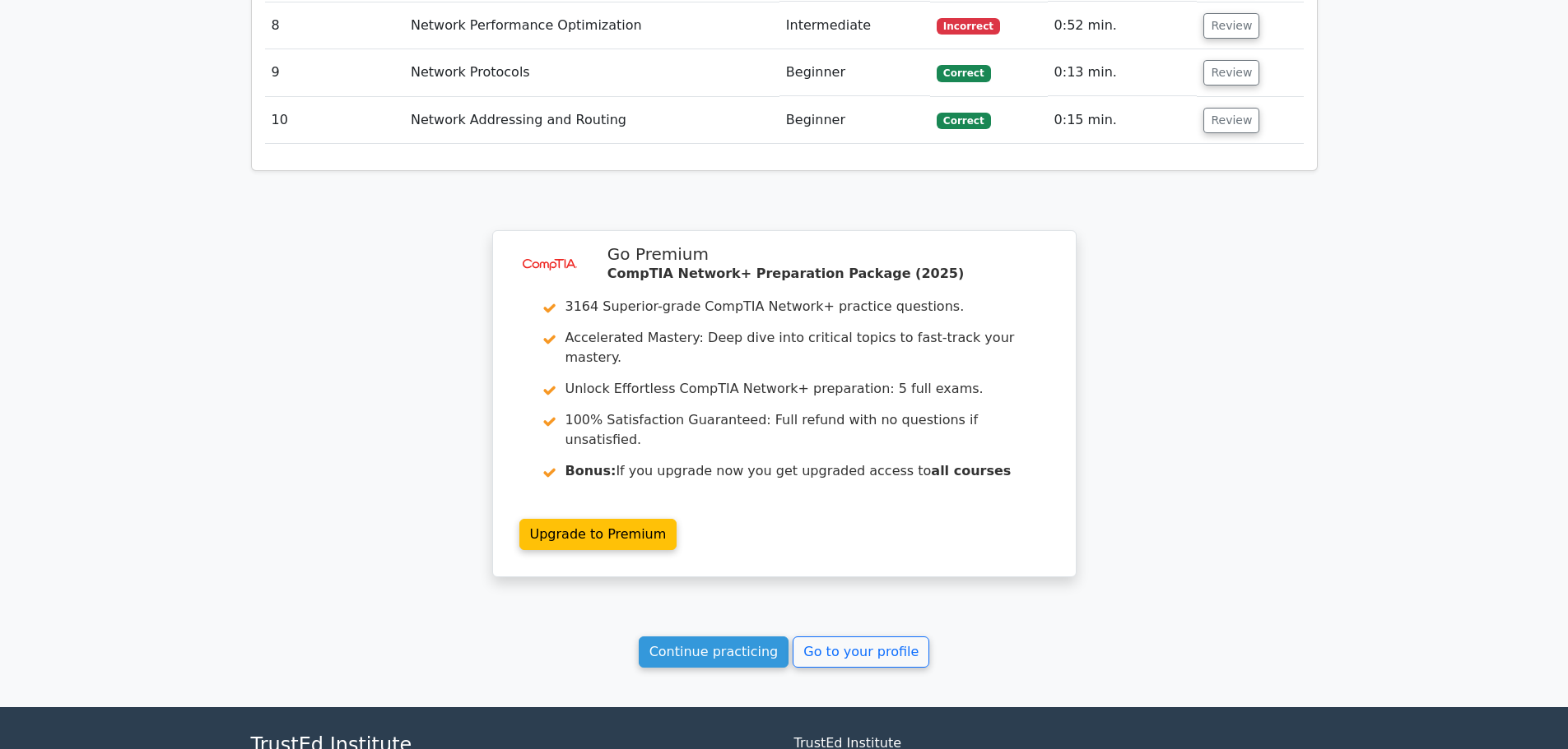
scroll to position [2715, 0]
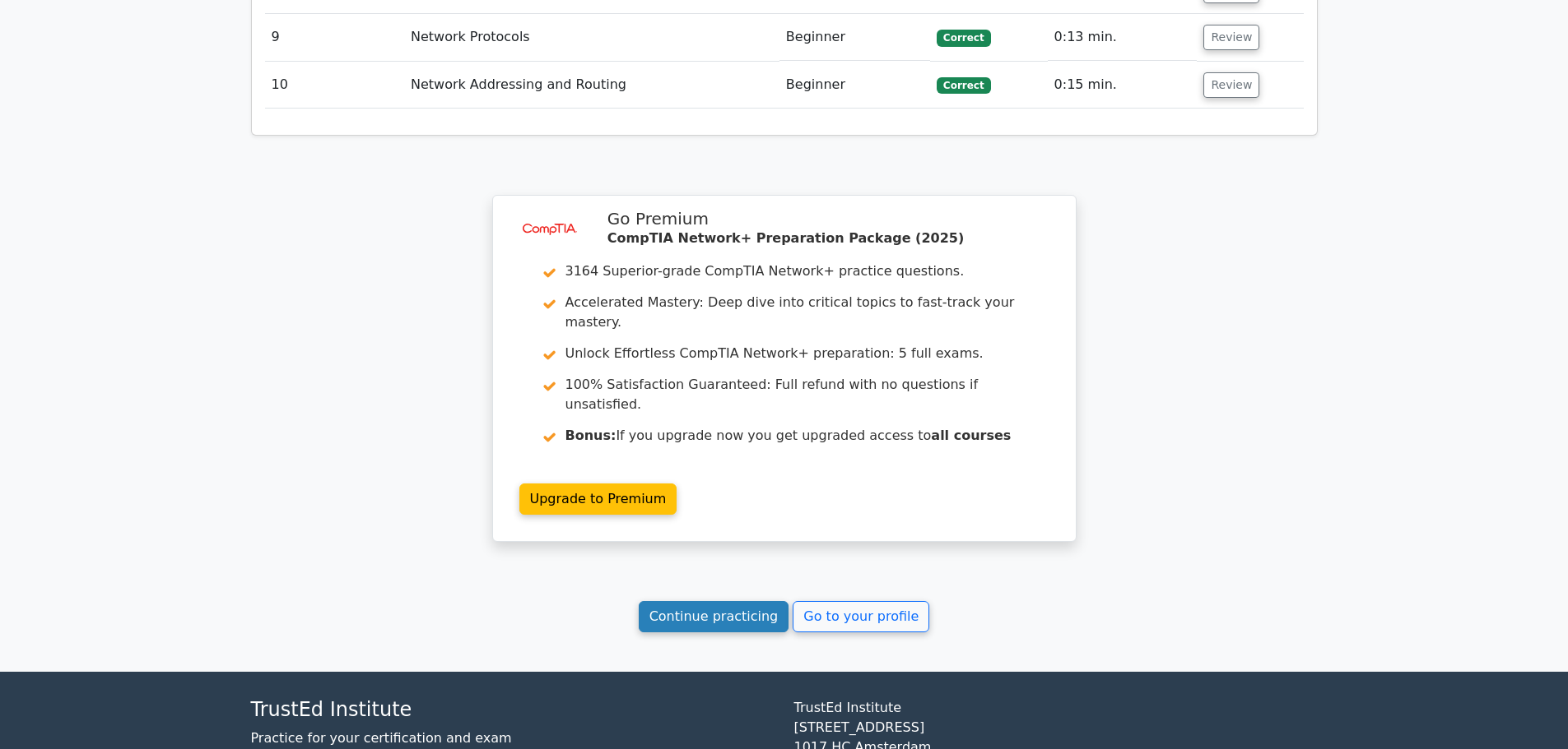
click at [652, 601] on div "Continue practicing Go to your profile" at bounding box center [784, 617] width 1067 height 31
click at [687, 601] on link "Continue practicing" at bounding box center [714, 617] width 151 height 31
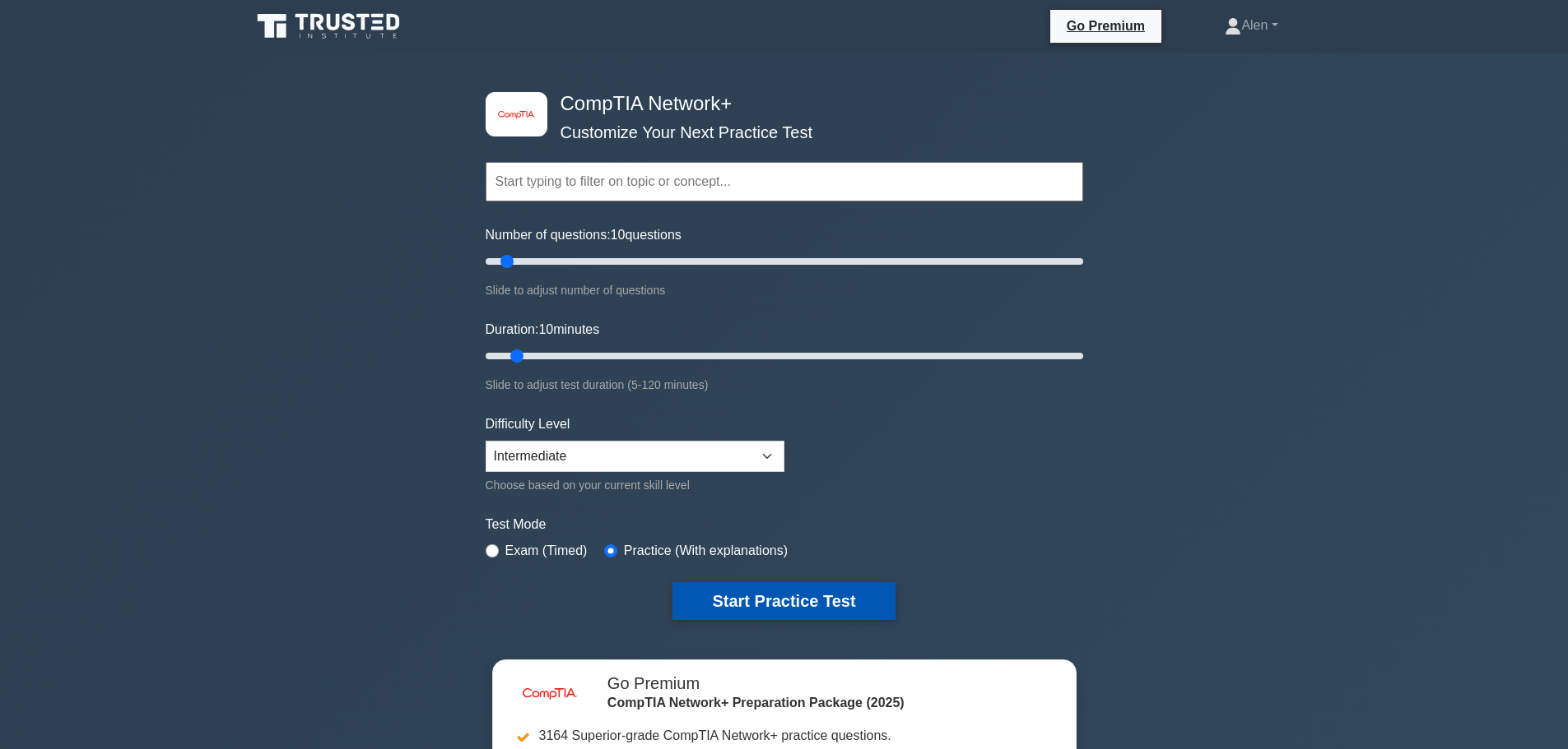
click at [777, 592] on button "Start Practice Test" at bounding box center [783, 601] width 222 height 38
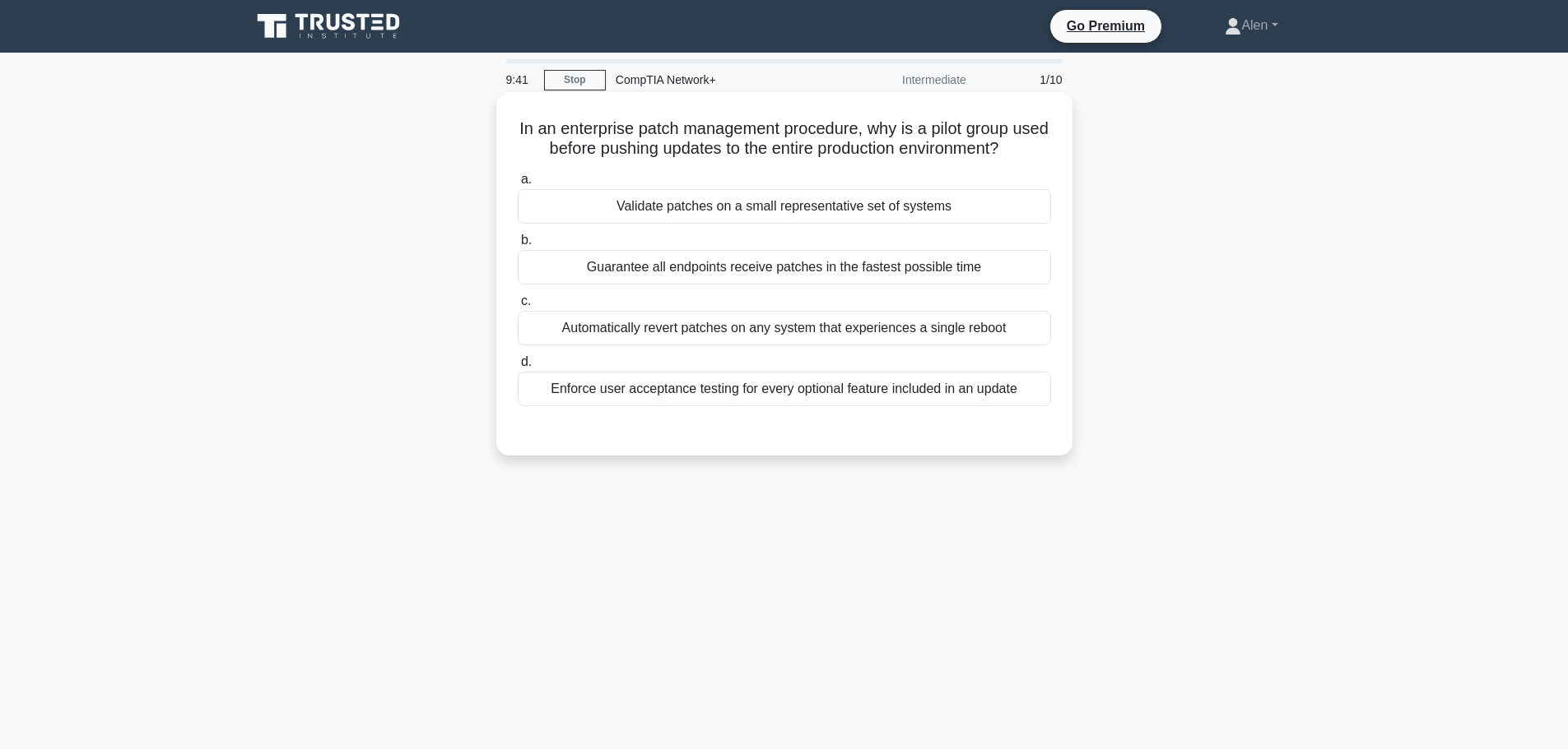
click at [740, 199] on div "Validate patches on a small representative set of systems" at bounding box center [784, 207] width 533 height 35
click at [517, 185] on input "a. Validate patches on a small representative set of systems" at bounding box center [517, 180] width 0 height 10
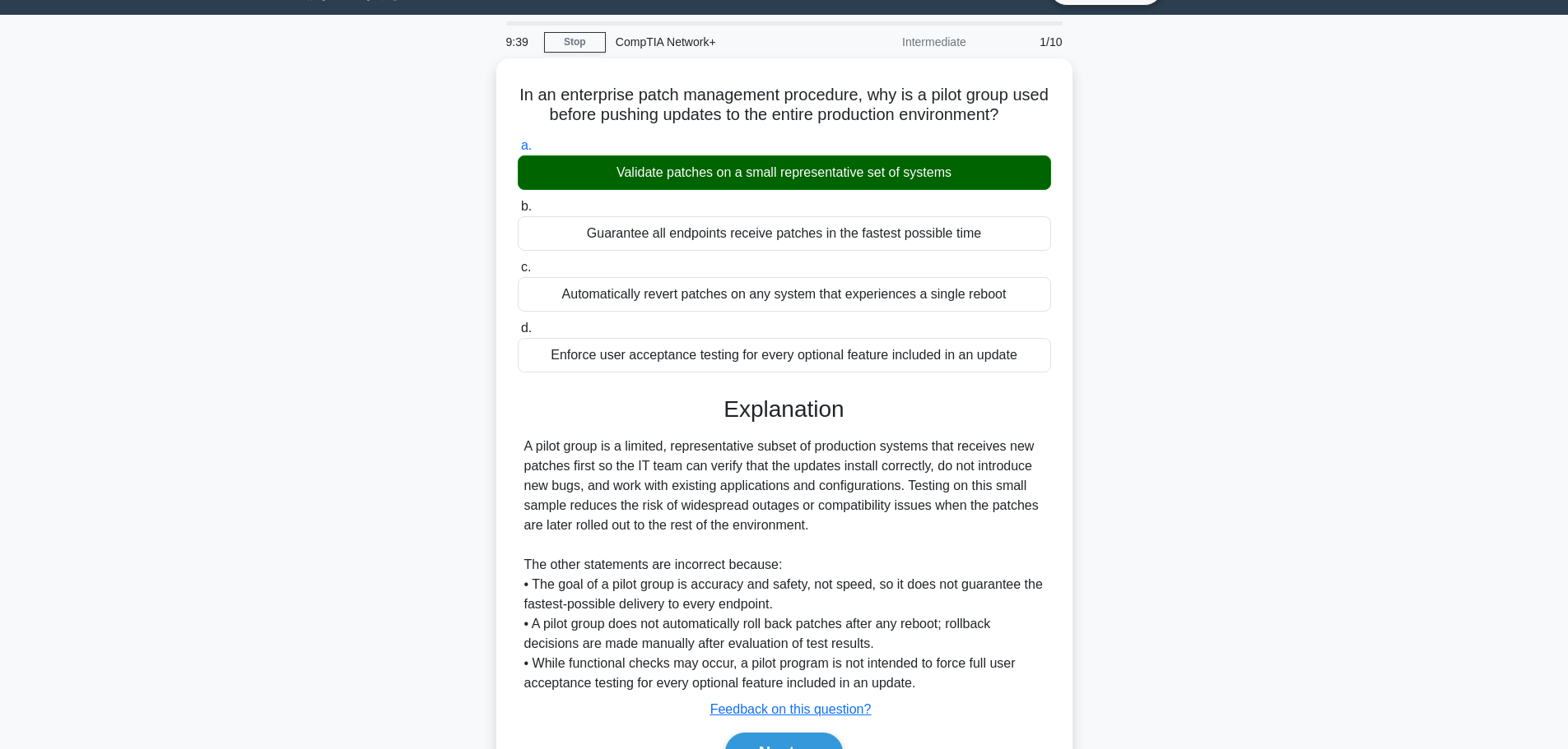
scroll to position [139, 0]
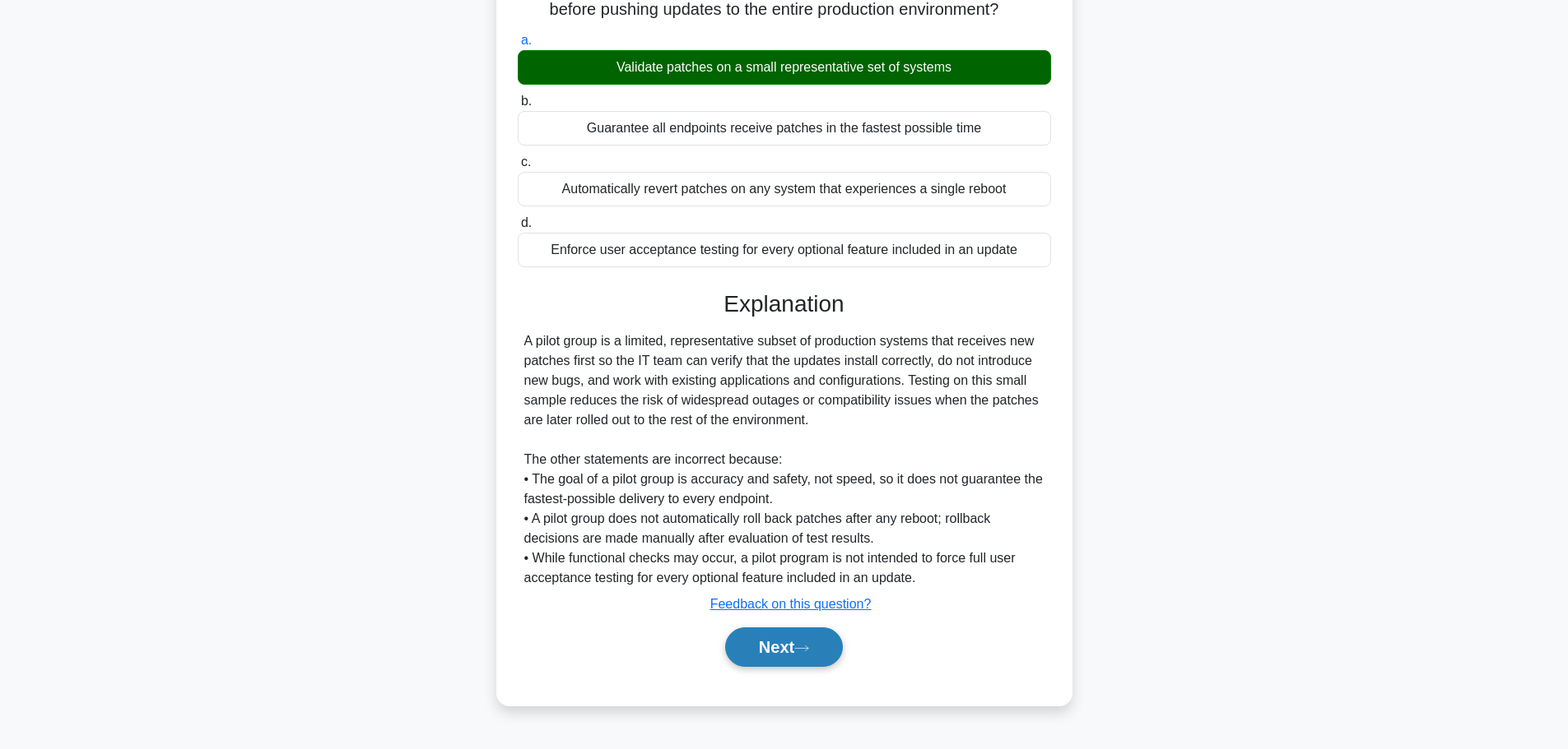
click at [796, 647] on button "Next" at bounding box center [784, 648] width 118 height 40
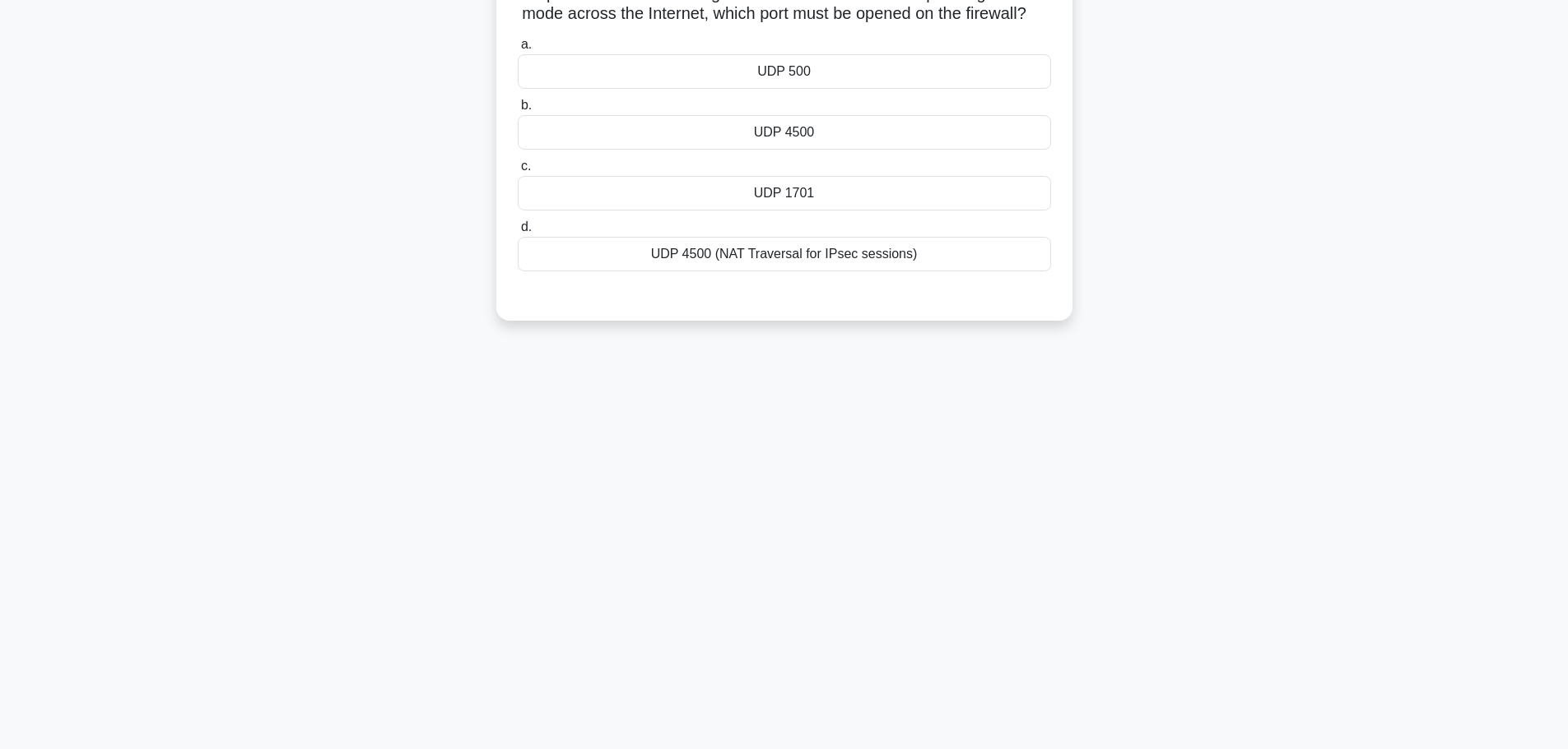
scroll to position [0, 0]
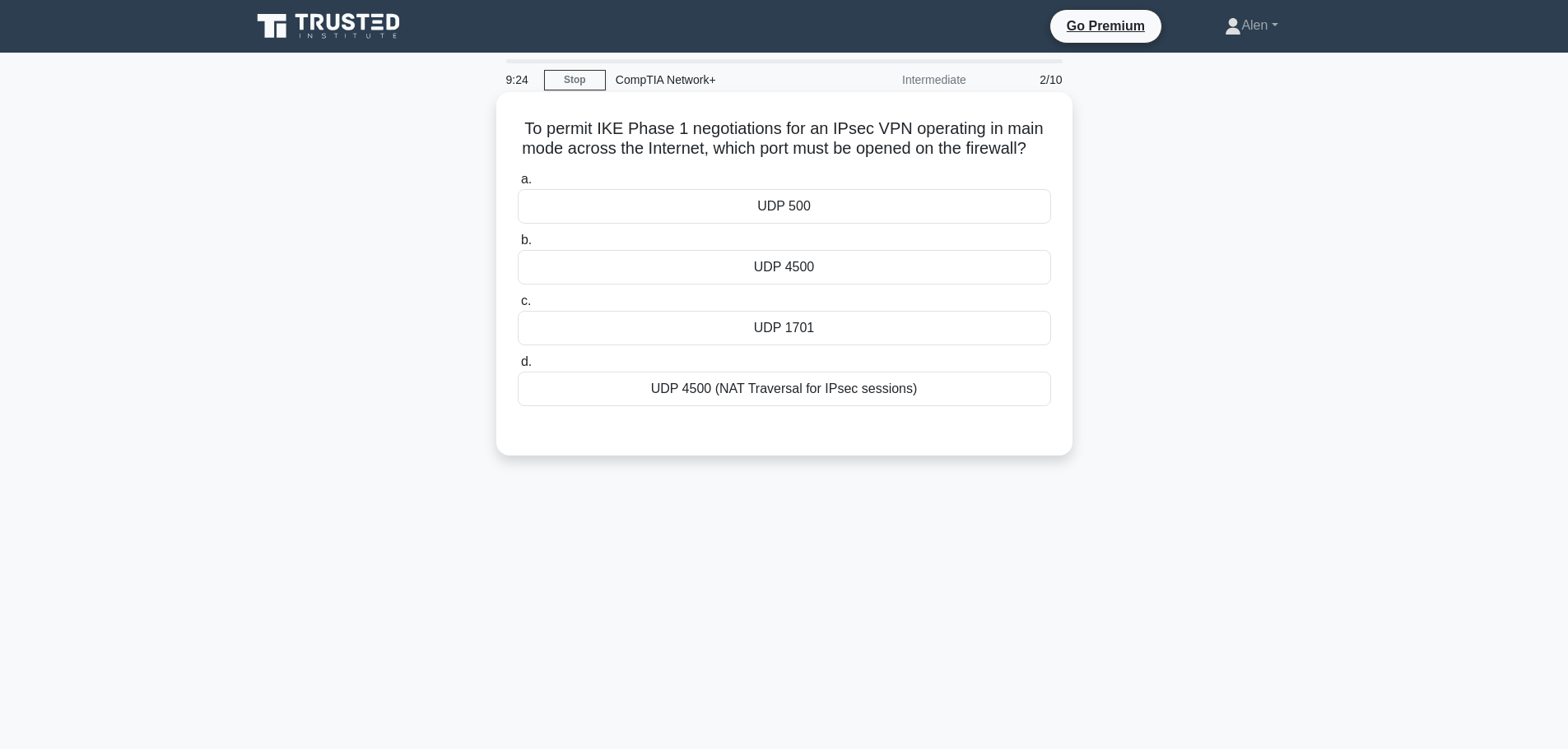
click at [866, 407] on div "UDP 4500 (NAT Traversal for IPsec sessions)" at bounding box center [784, 389] width 533 height 35
click at [517, 368] on input "d. UDP 4500 (NAT Traversal for IPsec sessions)" at bounding box center [517, 362] width 0 height 10
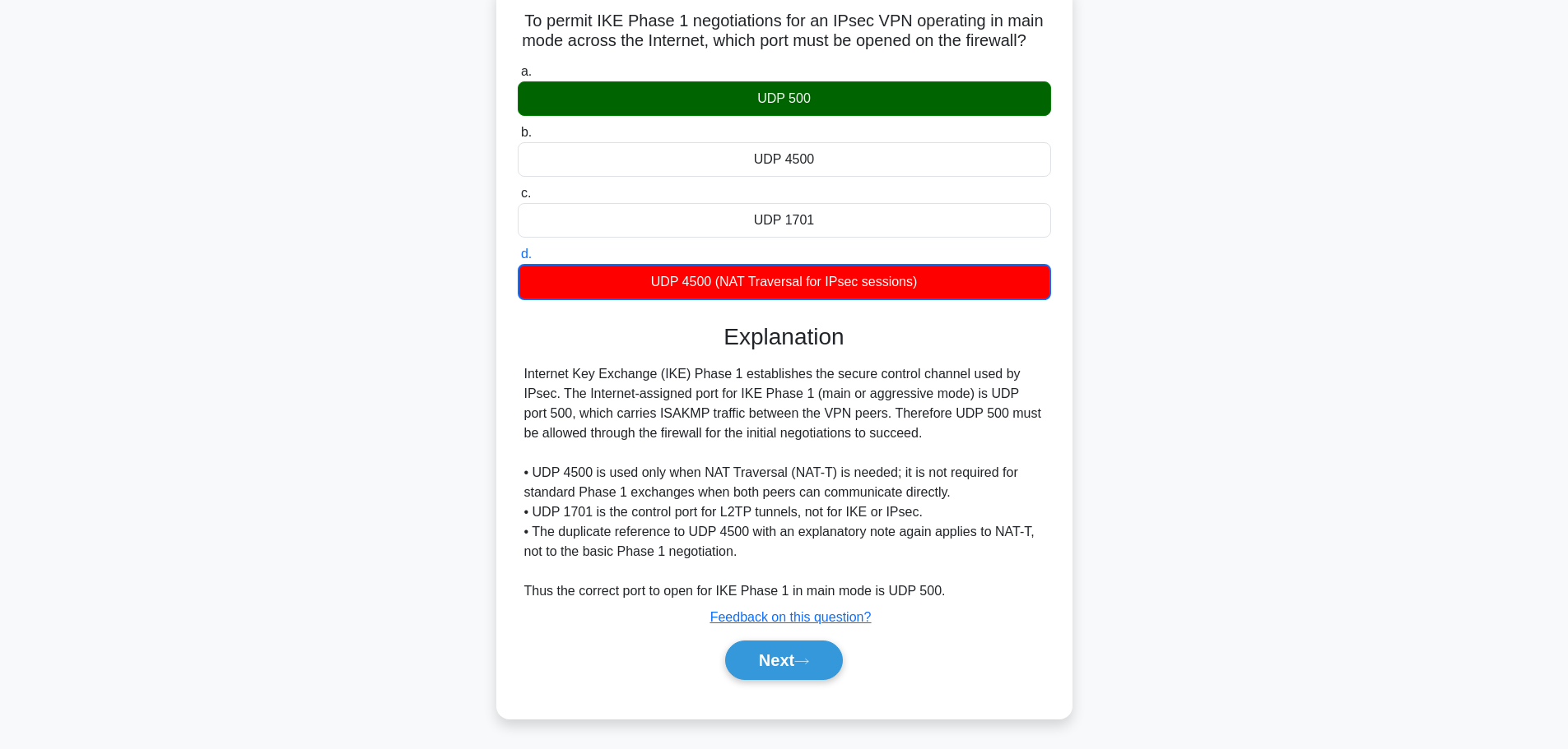
scroll to position [139, 0]
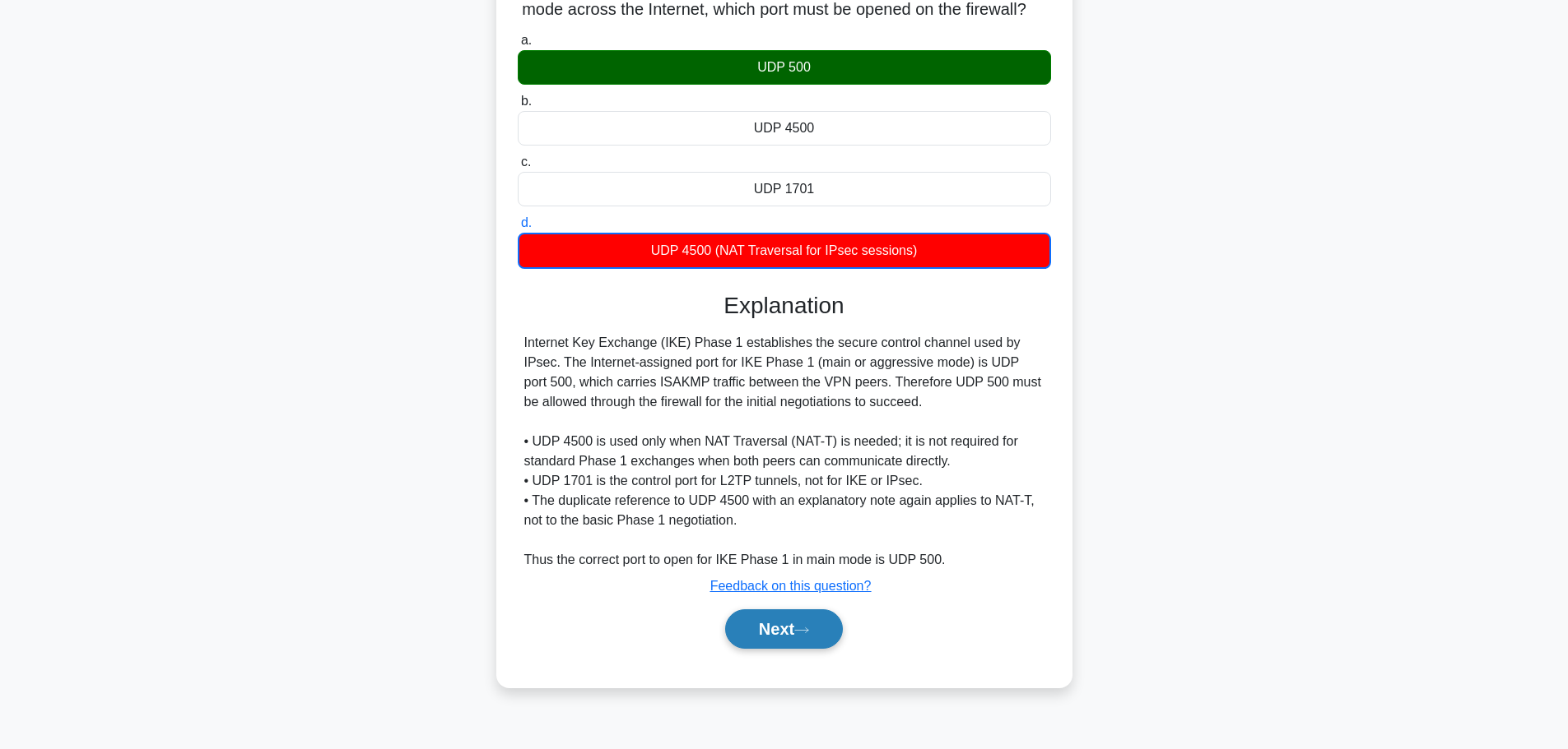
click at [770, 636] on button "Next" at bounding box center [784, 630] width 118 height 40
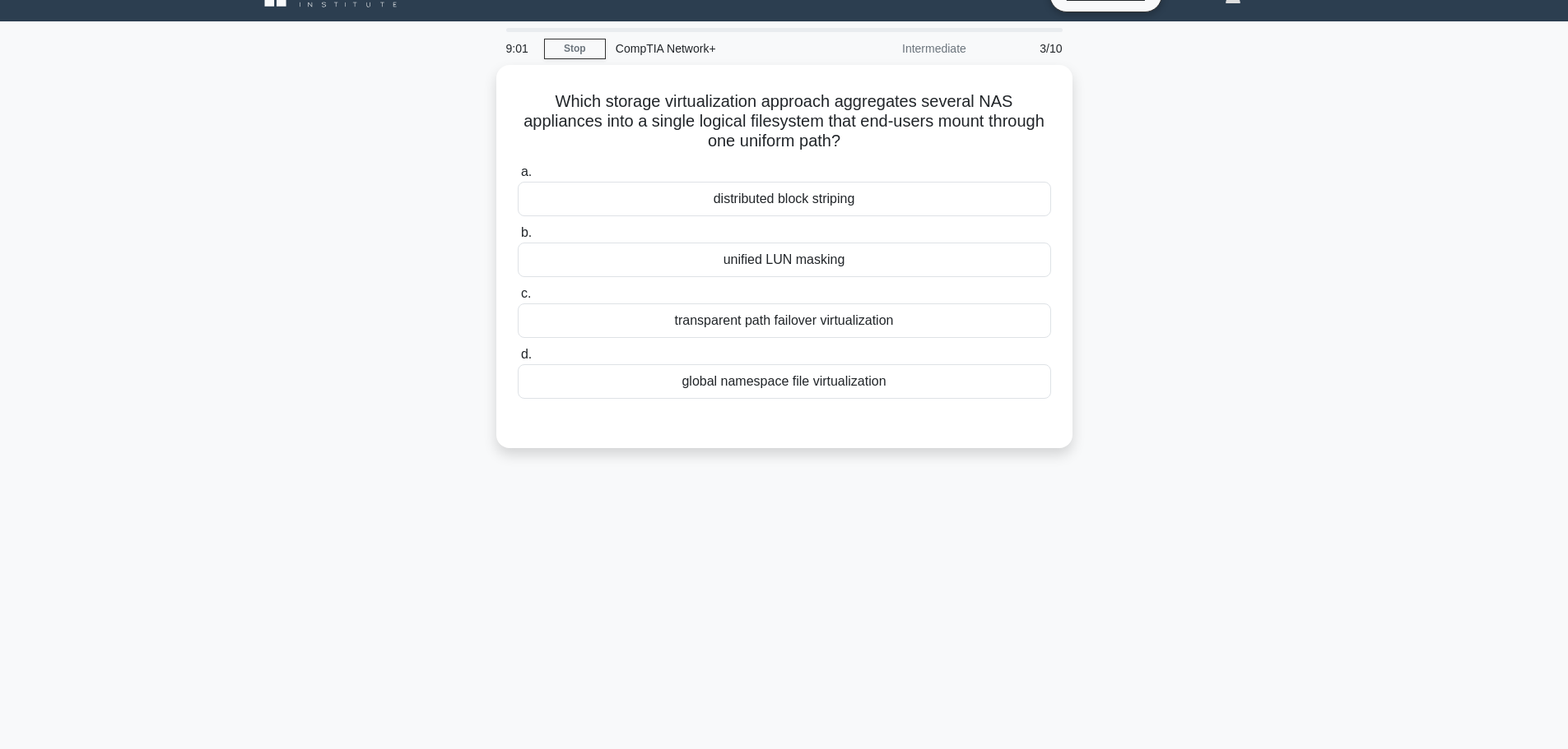
scroll to position [0, 0]
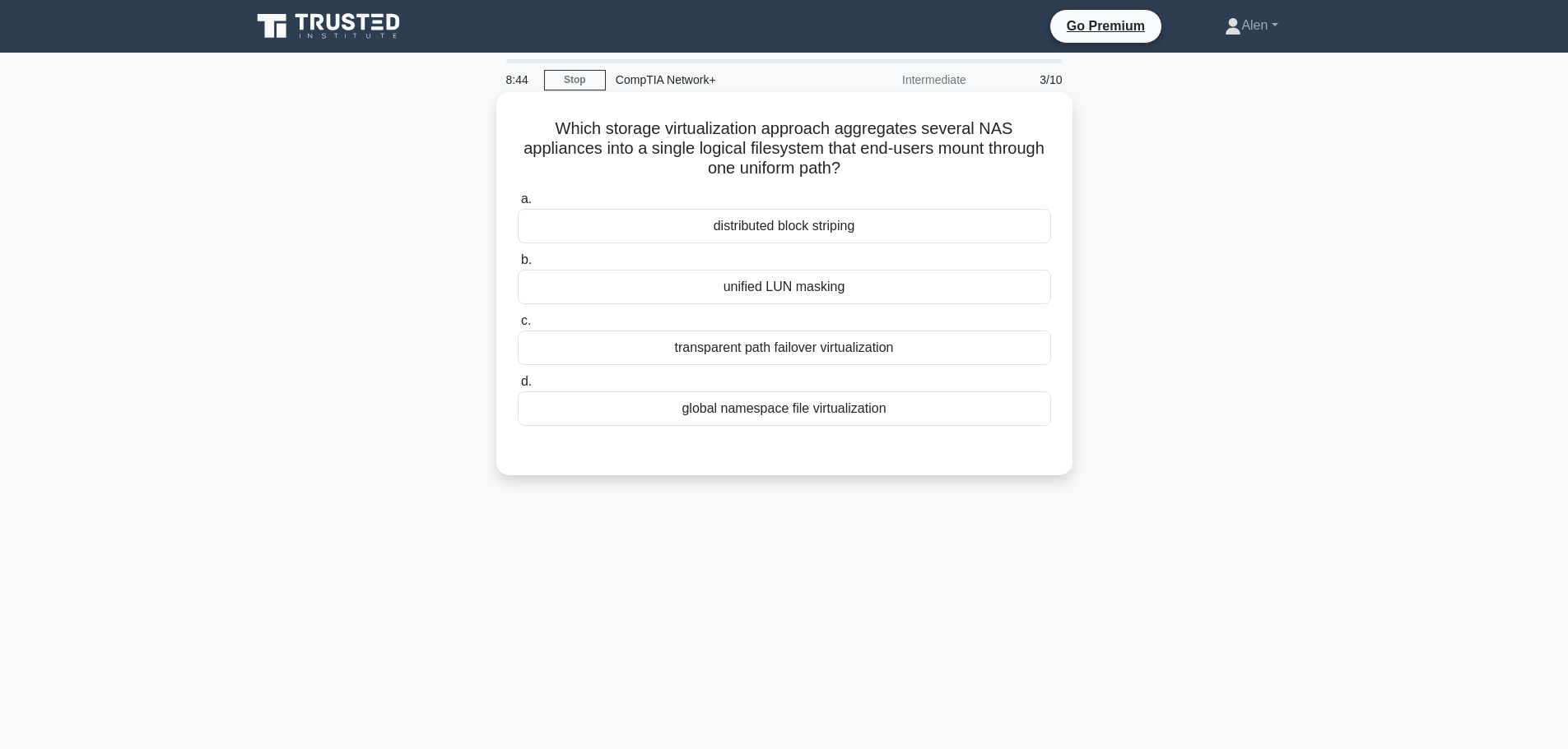
click at [775, 291] on div "unified LUN masking" at bounding box center [784, 287] width 533 height 35
click at [517, 266] on input "b. unified LUN masking" at bounding box center [517, 260] width 0 height 10
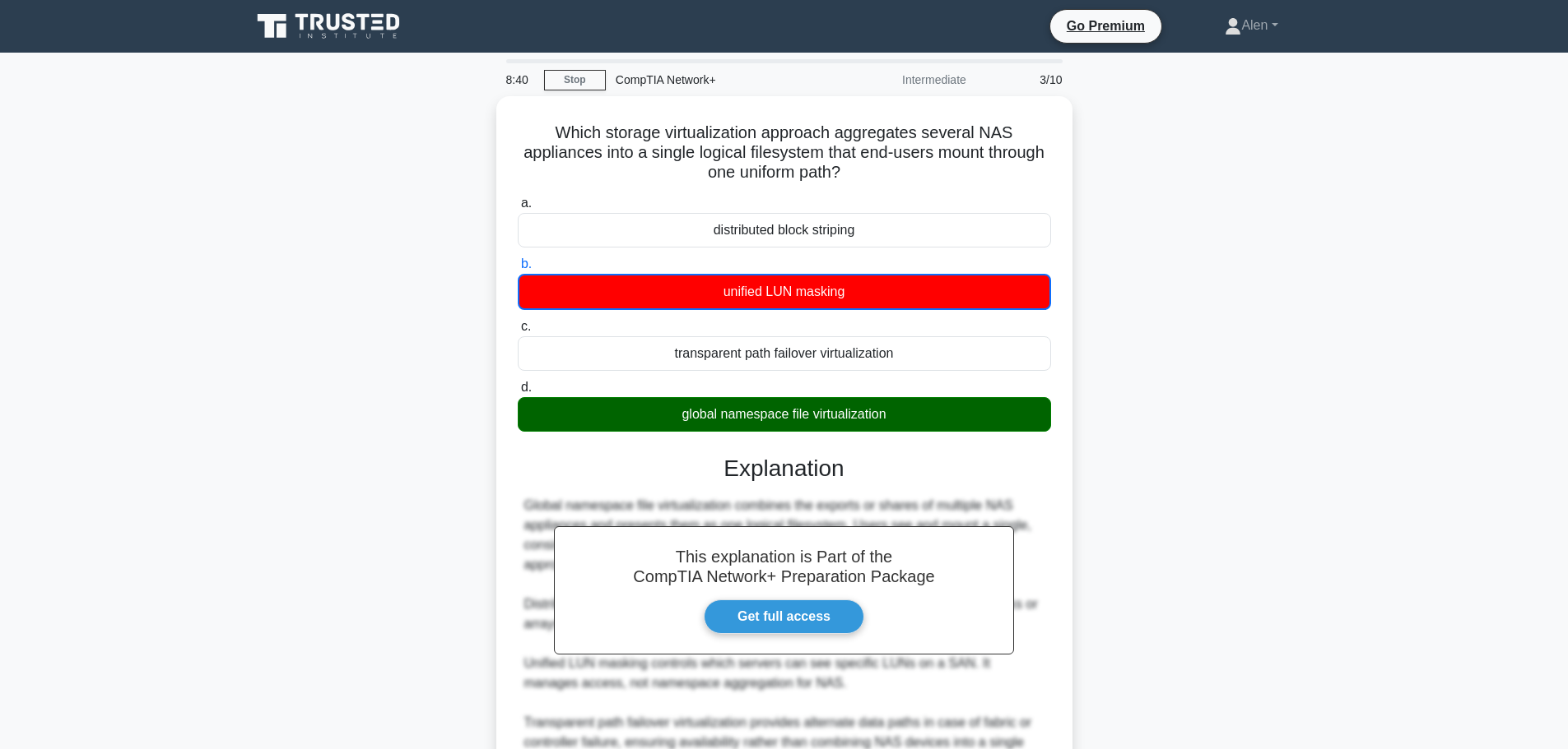
scroll to position [169, 0]
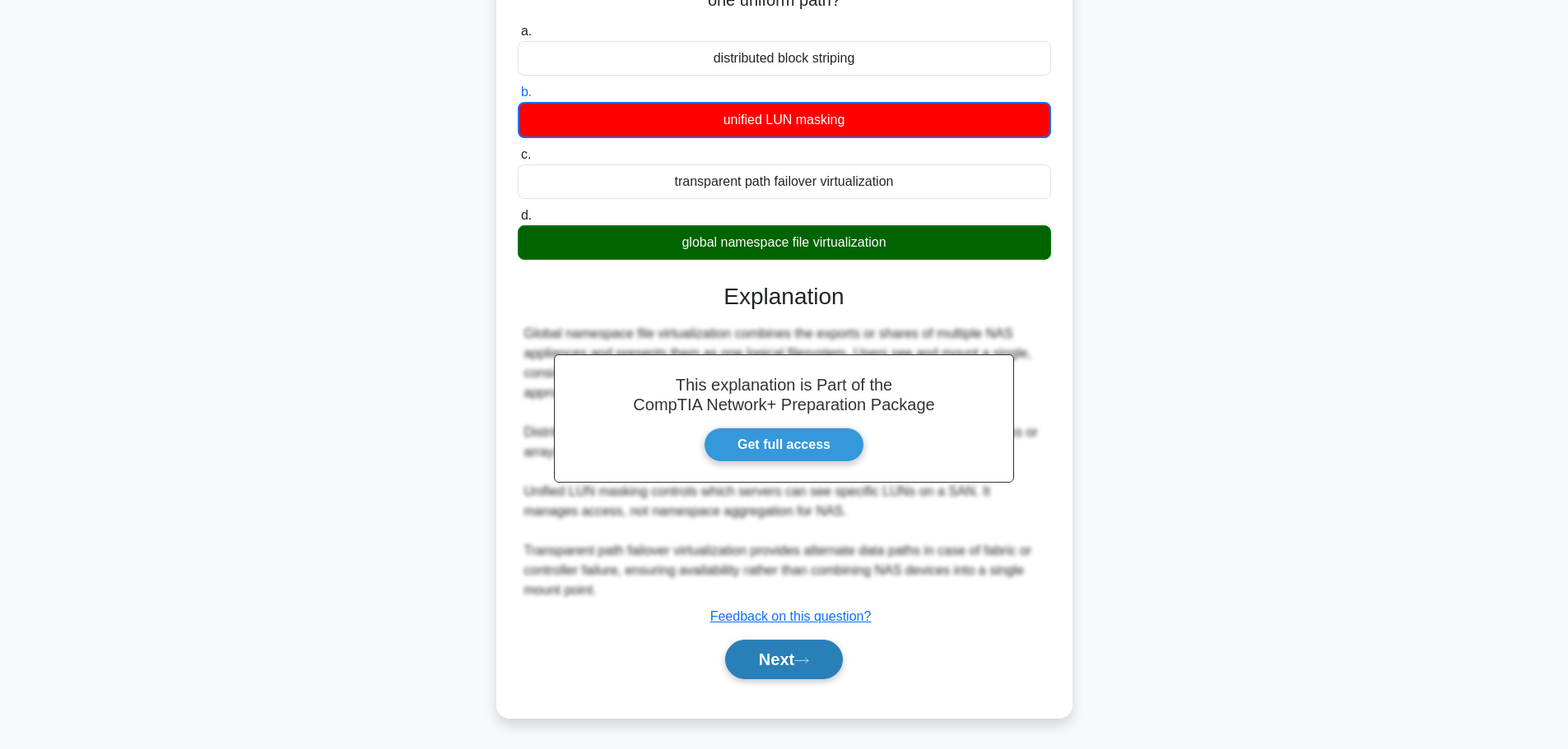
click at [758, 655] on button "Next" at bounding box center [784, 660] width 118 height 40
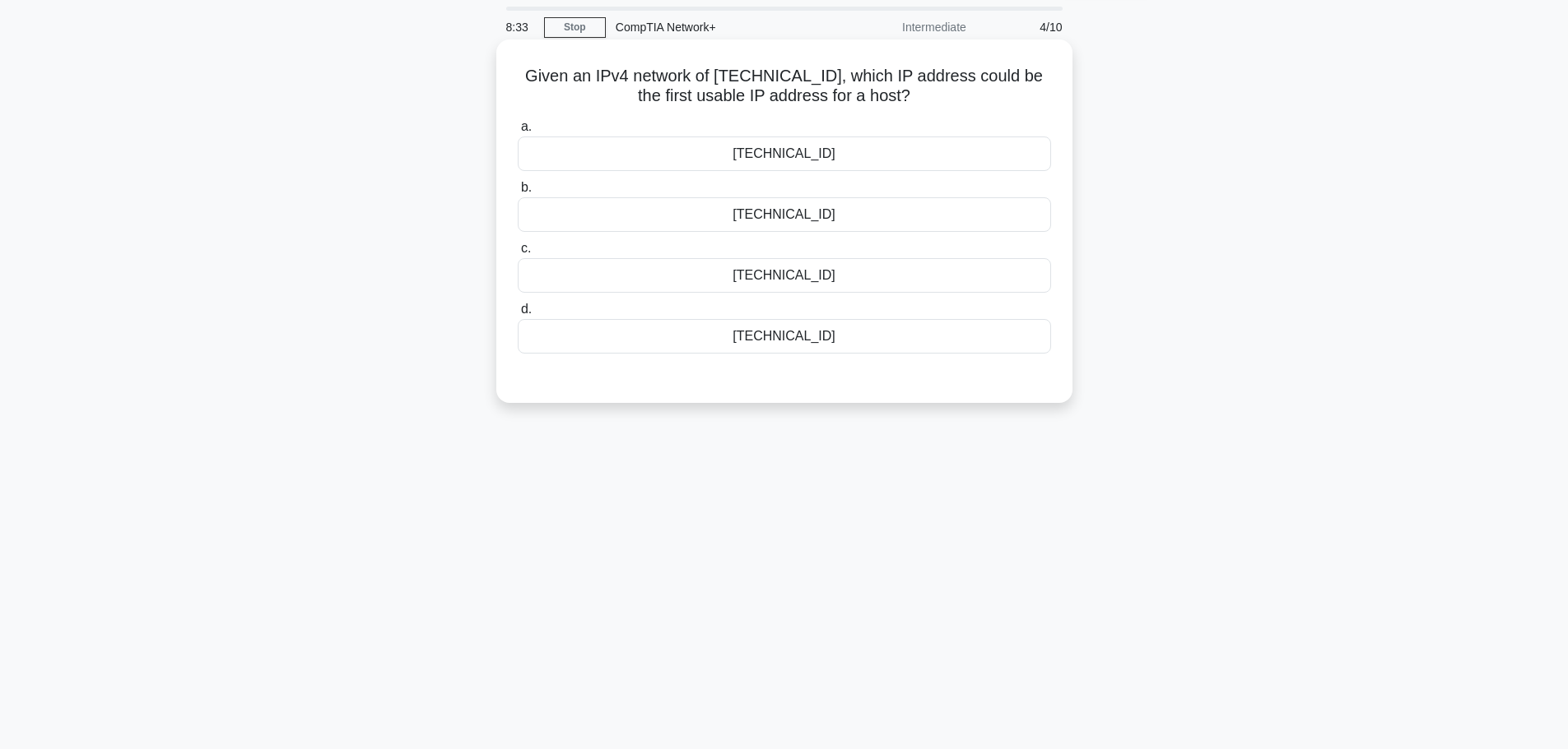
scroll to position [82, 0]
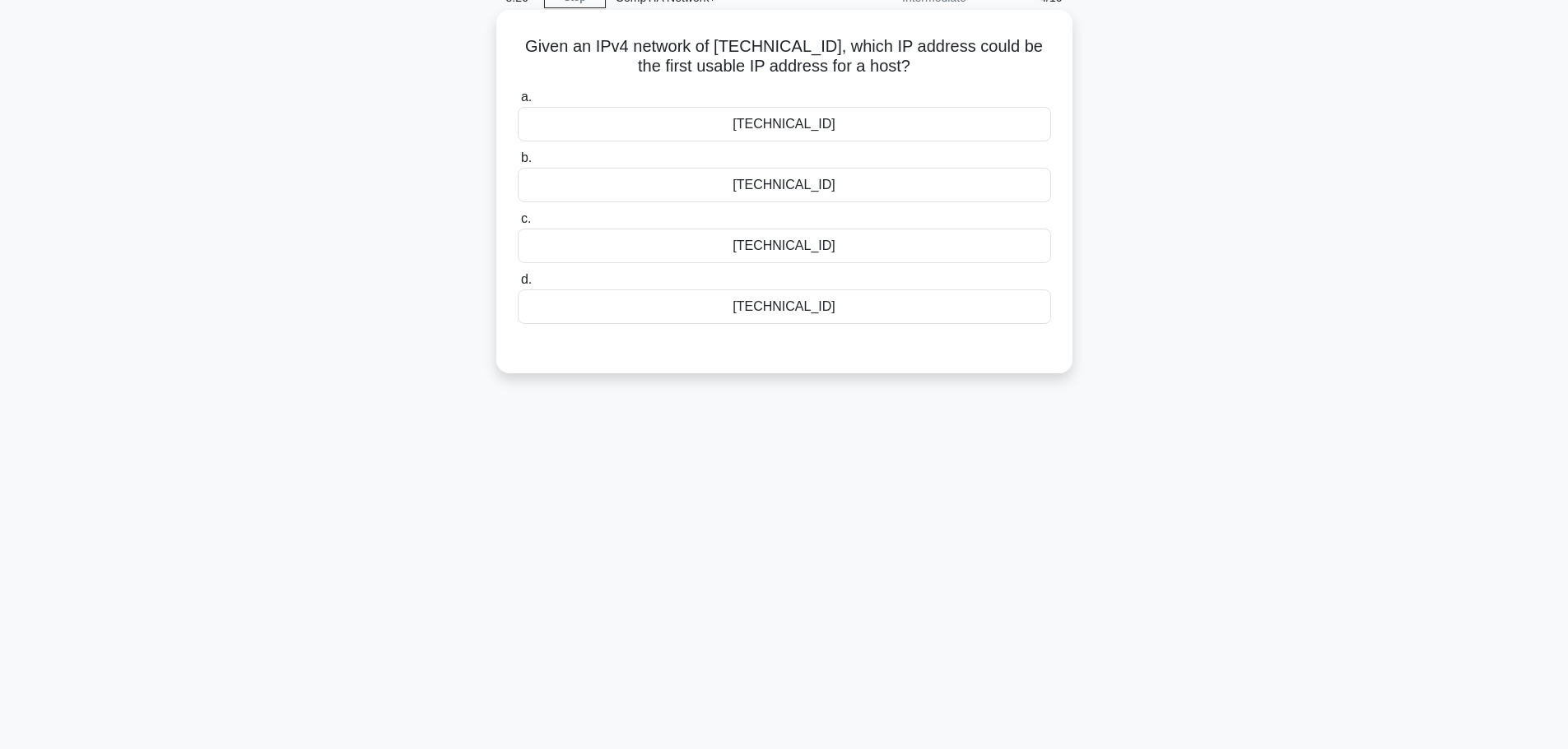
click at [846, 182] on div "172.18.36.1" at bounding box center [784, 185] width 533 height 35
click at [517, 163] on input "b. 172.18.36.1" at bounding box center [517, 158] width 0 height 10
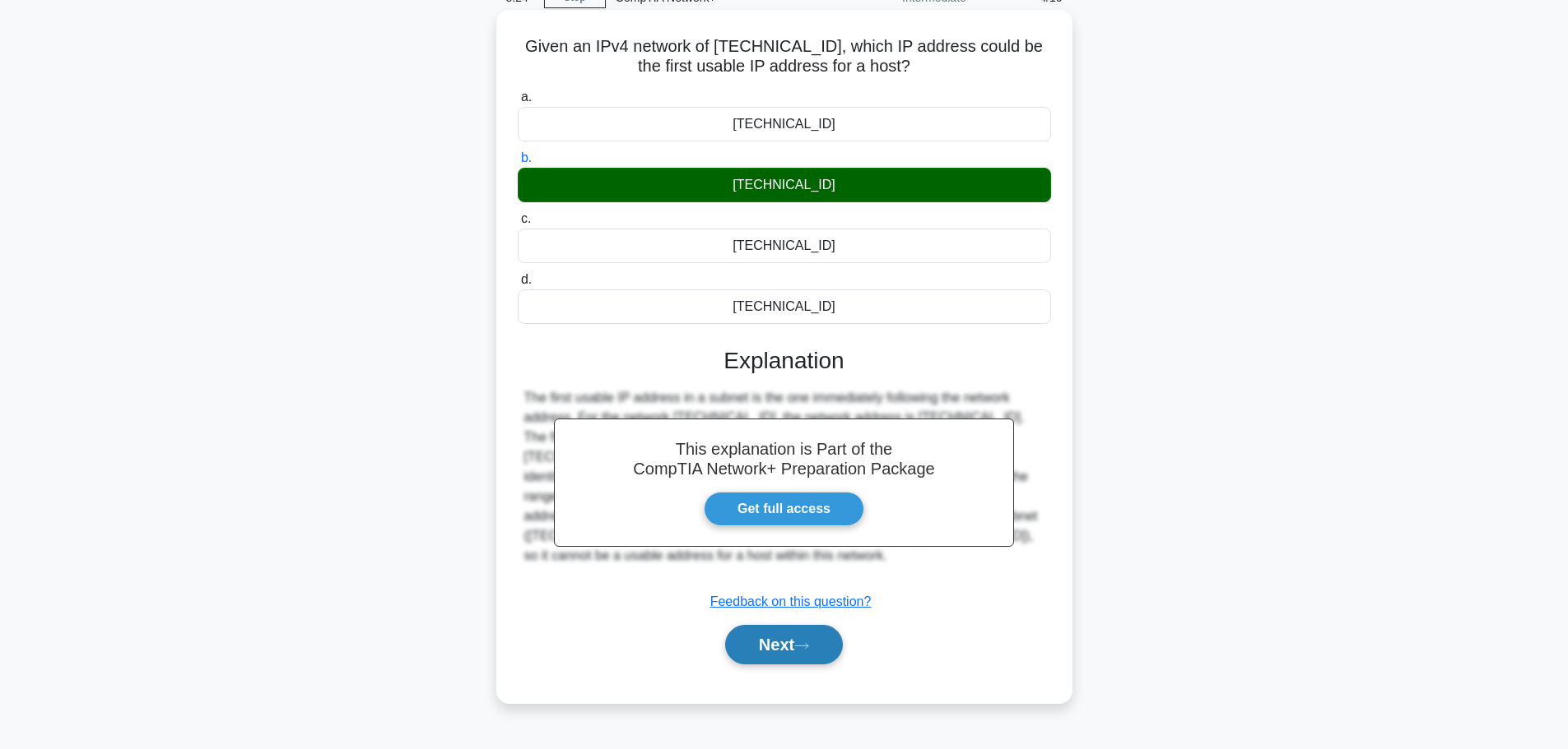
click at [781, 657] on button "Next" at bounding box center [784, 645] width 118 height 40
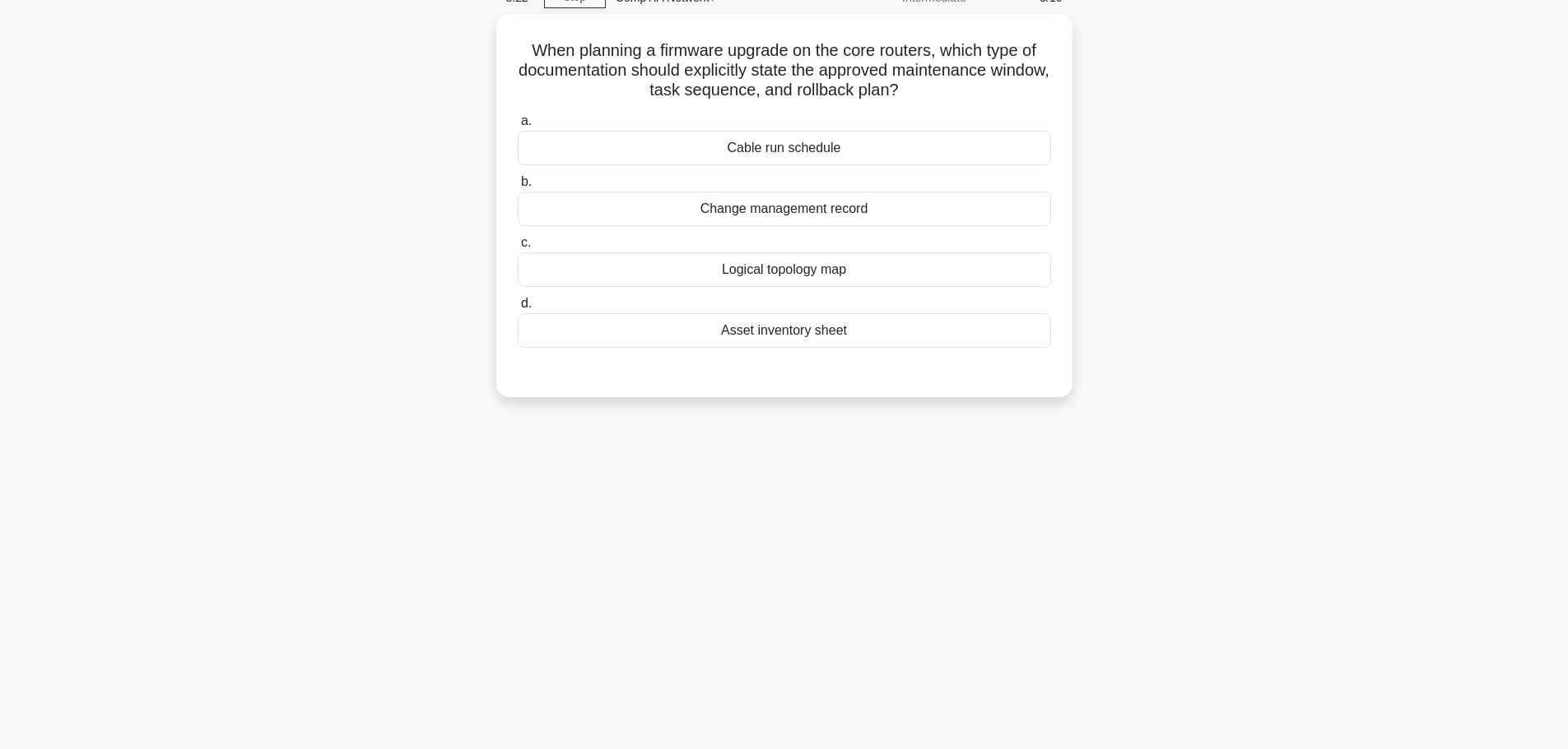
scroll to position [0, 0]
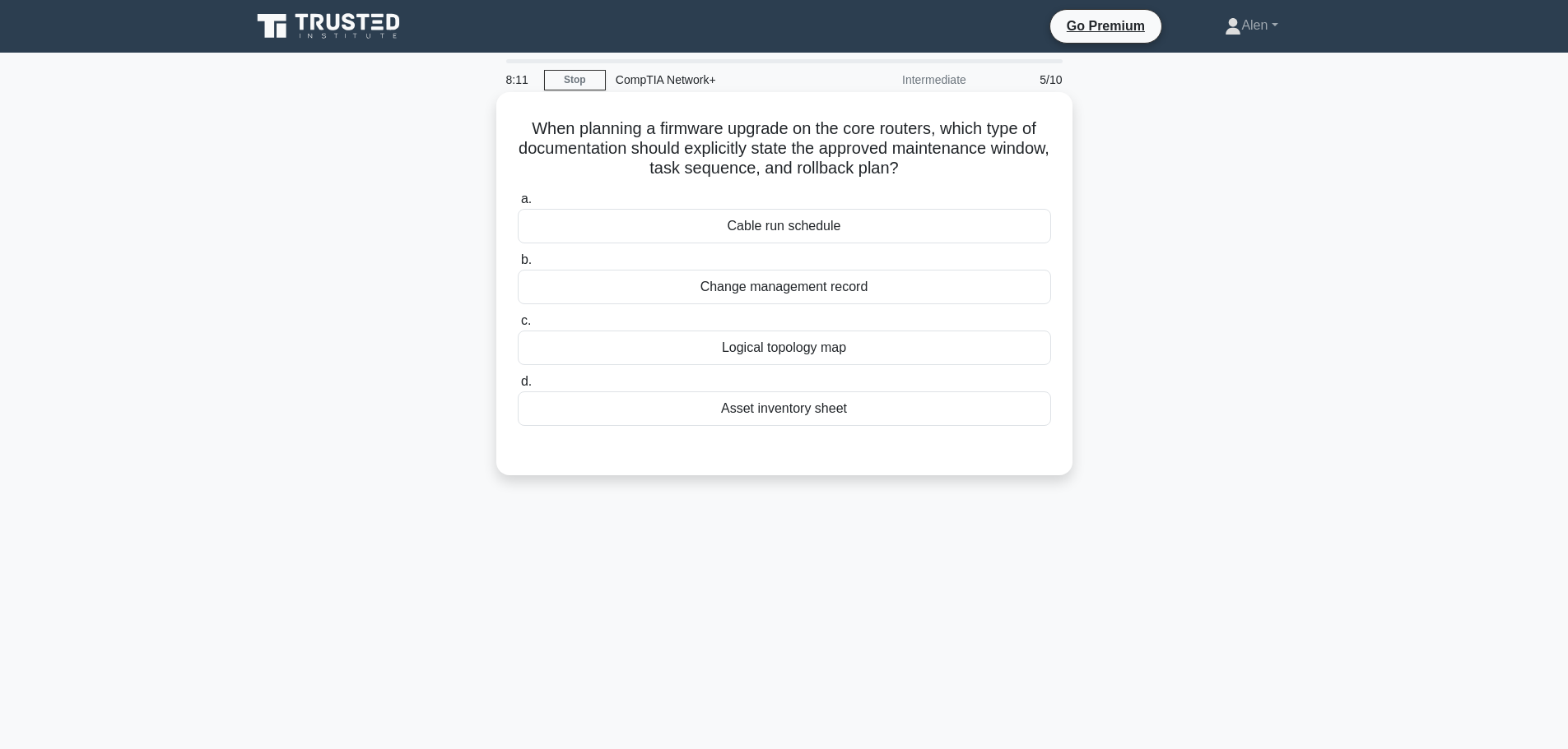
click at [774, 286] on div "Change management record" at bounding box center [784, 287] width 533 height 35
click at [517, 266] on input "b. Change management record" at bounding box center [517, 260] width 0 height 10
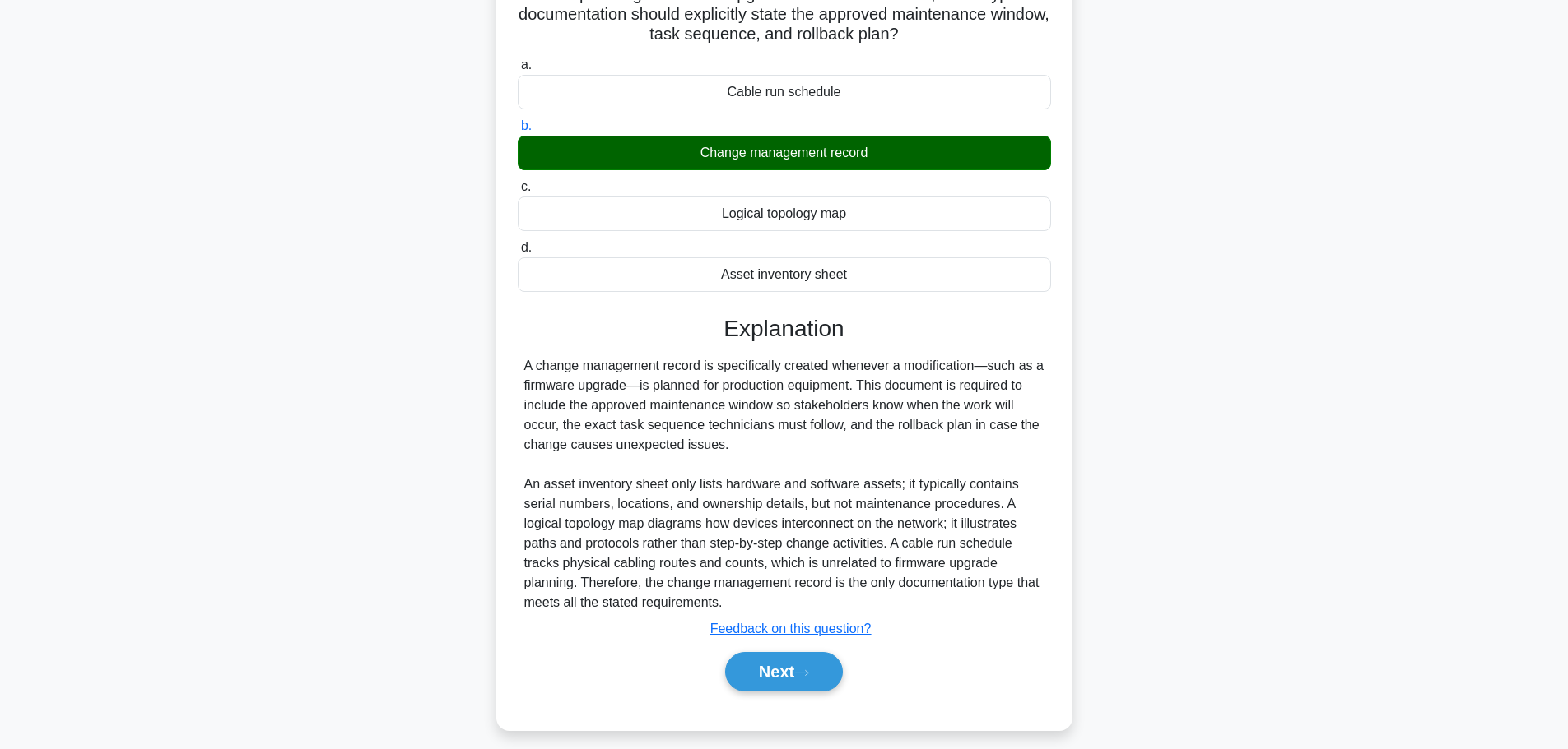
scroll to position [147, 0]
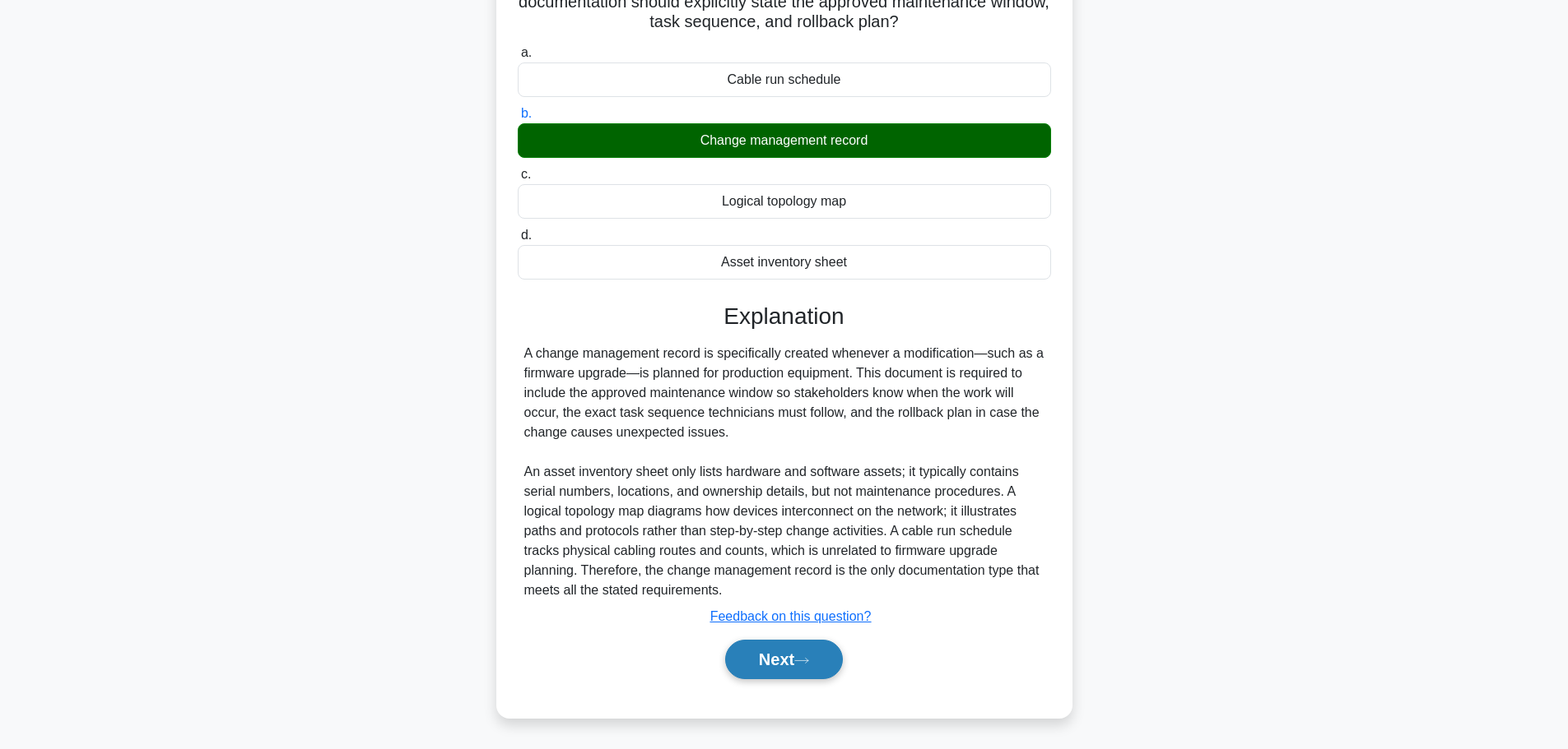
click at [791, 653] on button "Next" at bounding box center [784, 660] width 118 height 40
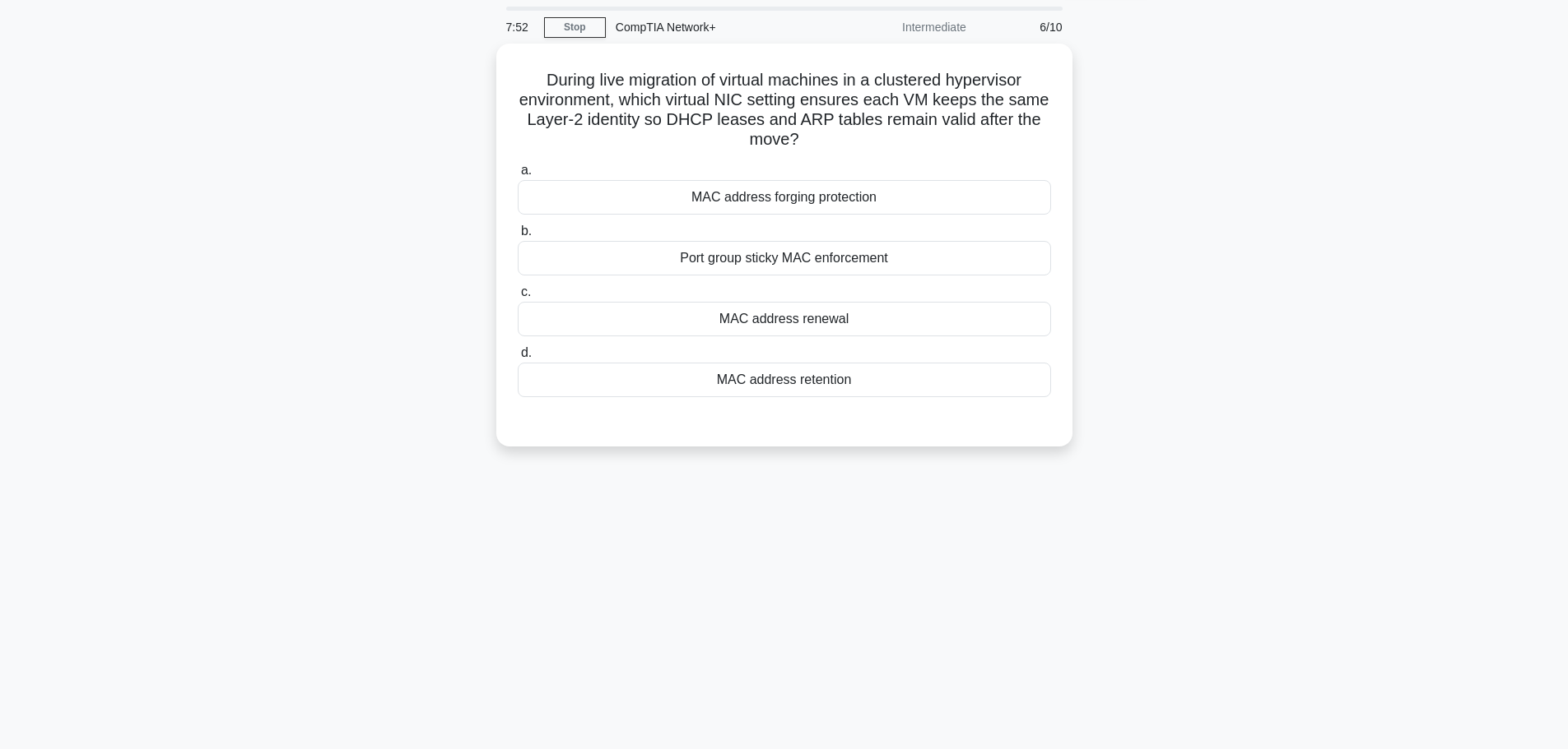
scroll to position [82, 0]
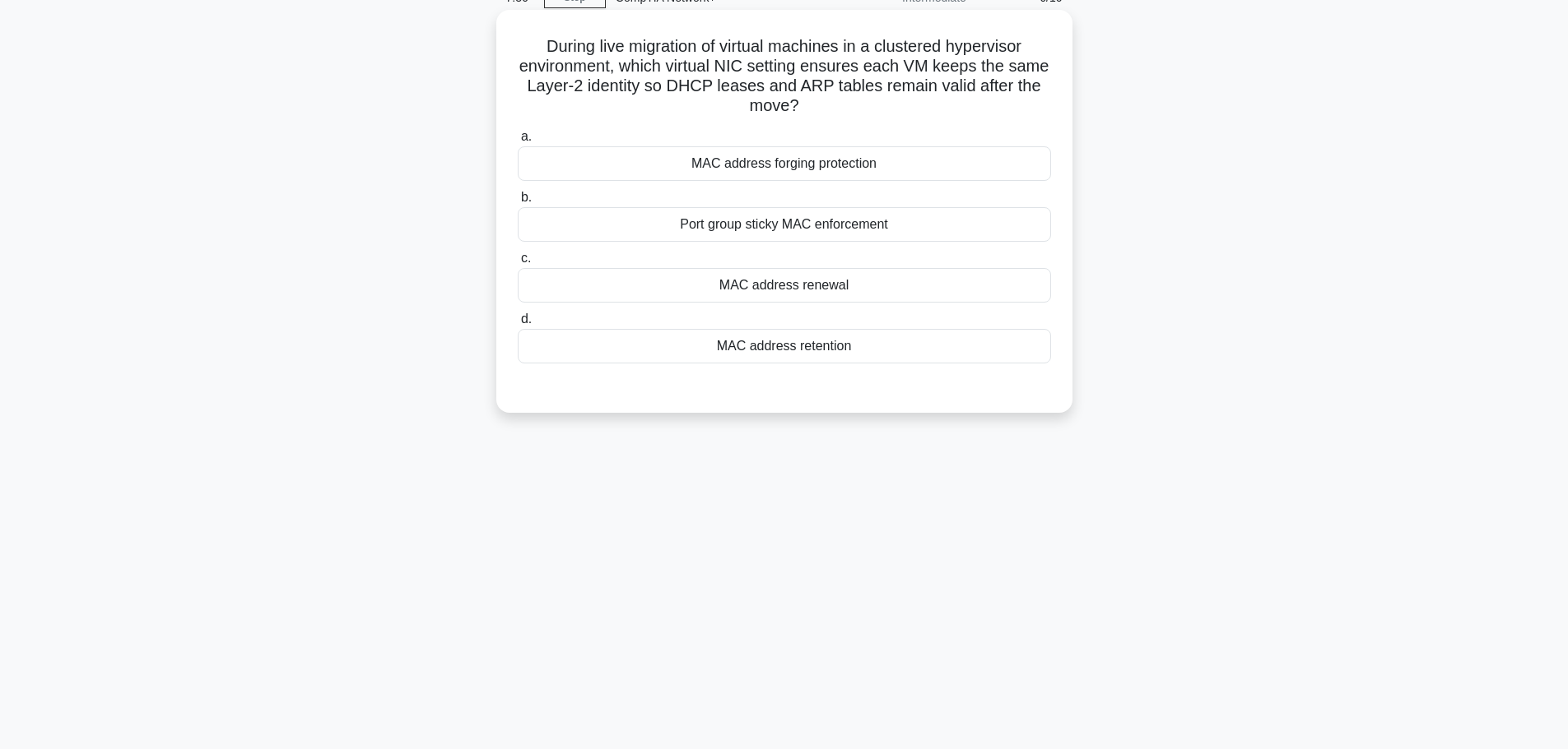
click at [817, 338] on div "MAC address retention" at bounding box center [784, 346] width 533 height 35
click at [517, 325] on input "d. MAC address retention" at bounding box center [517, 319] width 0 height 10
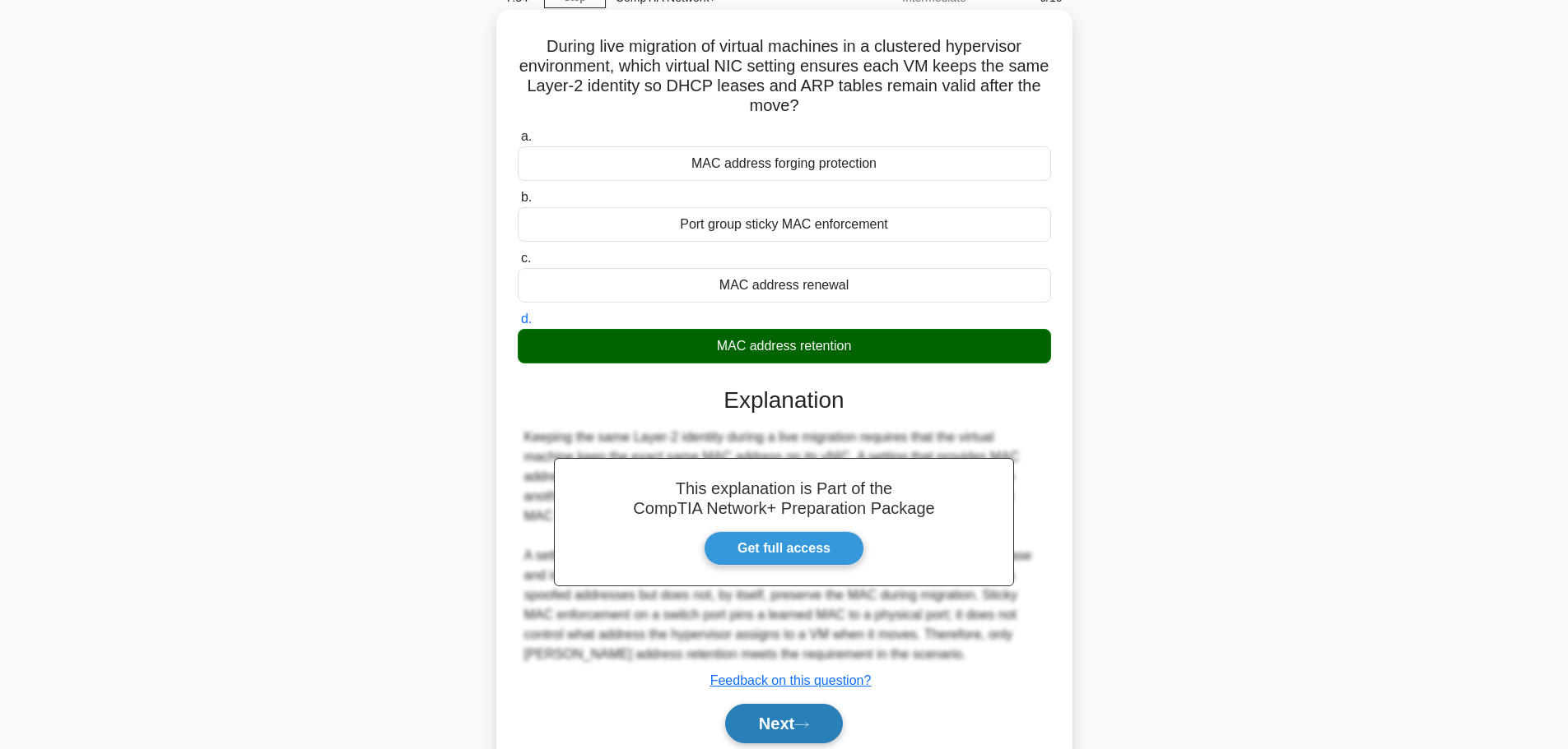
click at [770, 724] on button "Next" at bounding box center [784, 724] width 118 height 40
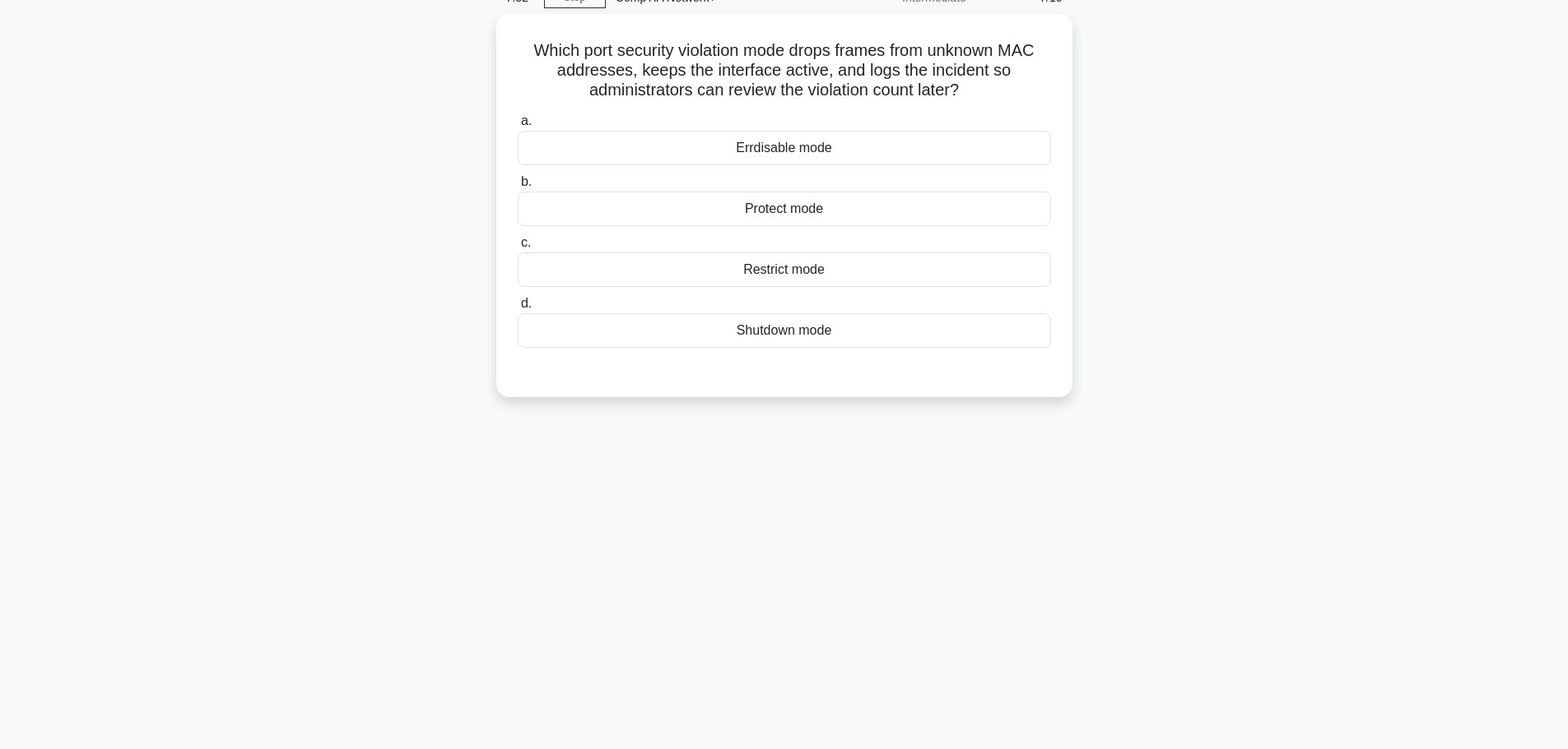
scroll to position [42, 0]
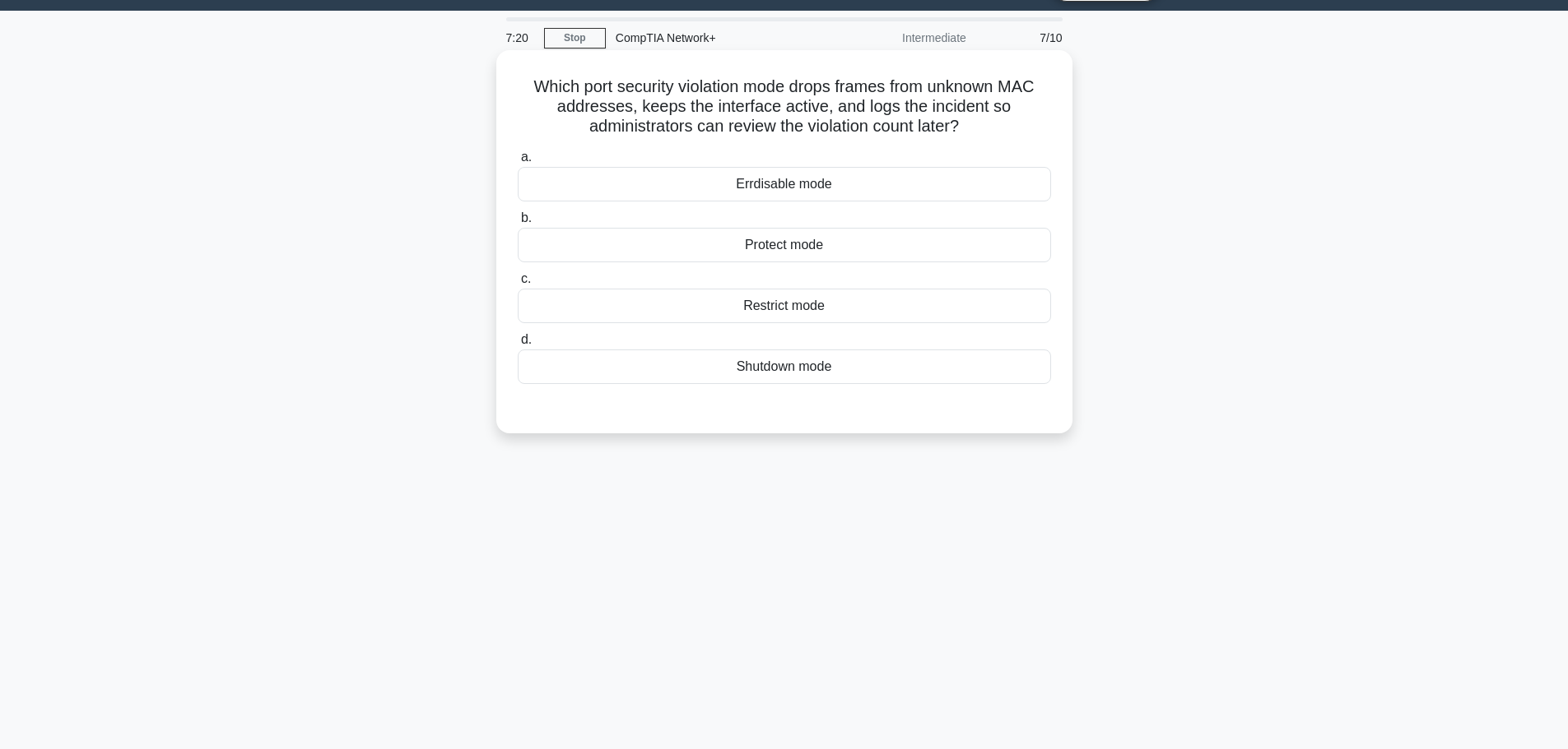
click at [813, 304] on div "Restrict mode" at bounding box center [784, 306] width 533 height 35
click at [517, 285] on input "c. Restrict mode" at bounding box center [517, 279] width 0 height 10
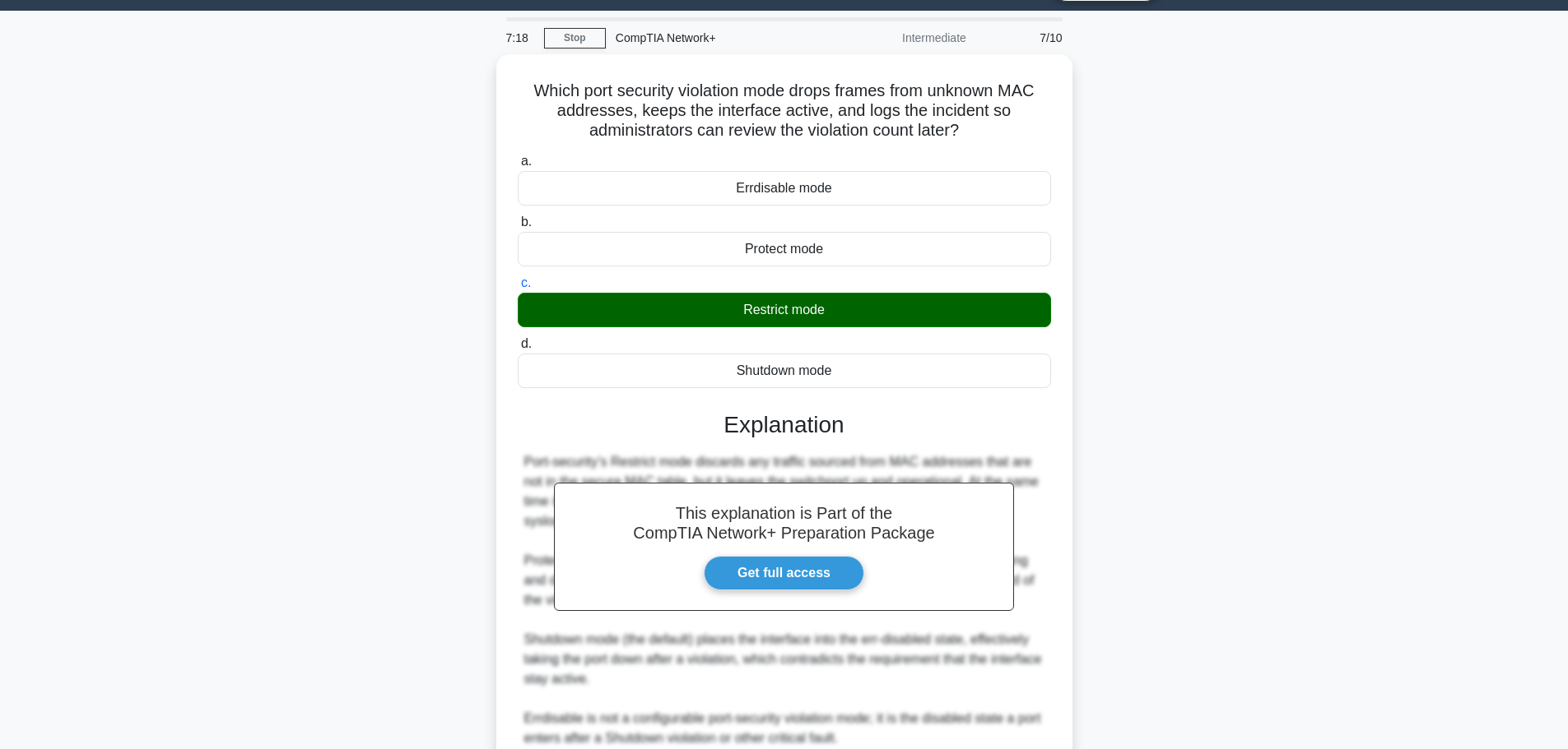
scroll to position [187, 0]
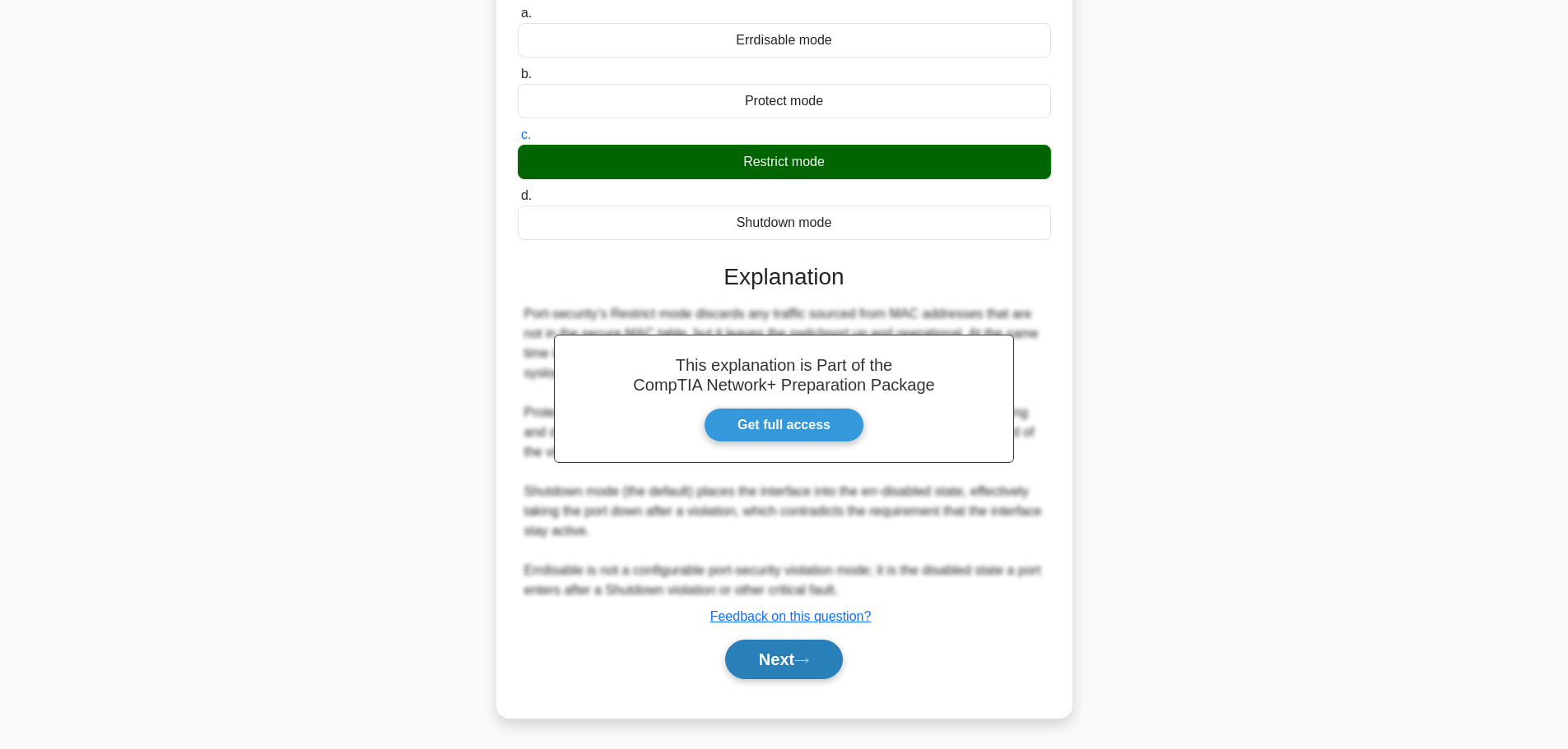
click at [808, 657] on icon at bounding box center [801, 661] width 15 height 9
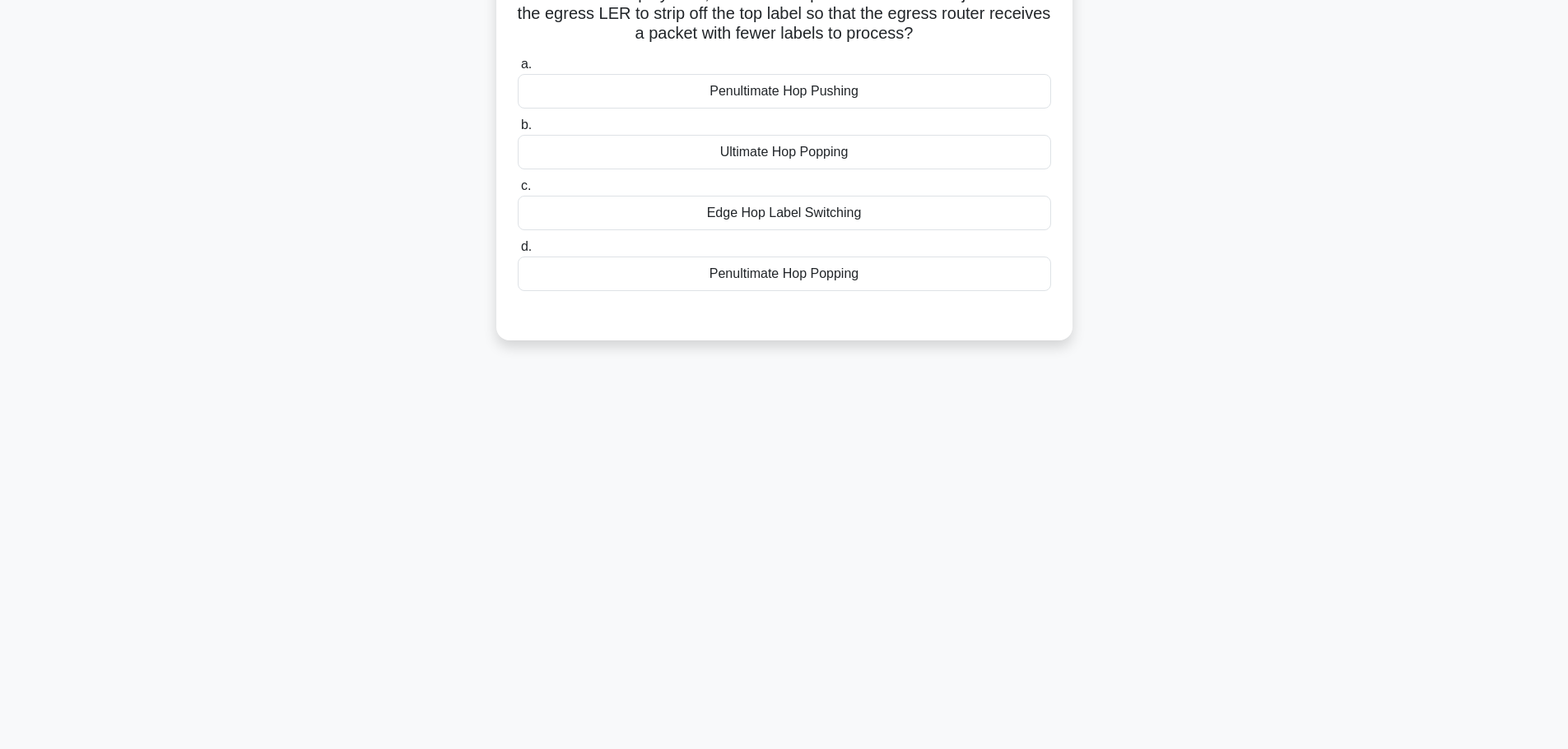
scroll to position [0, 0]
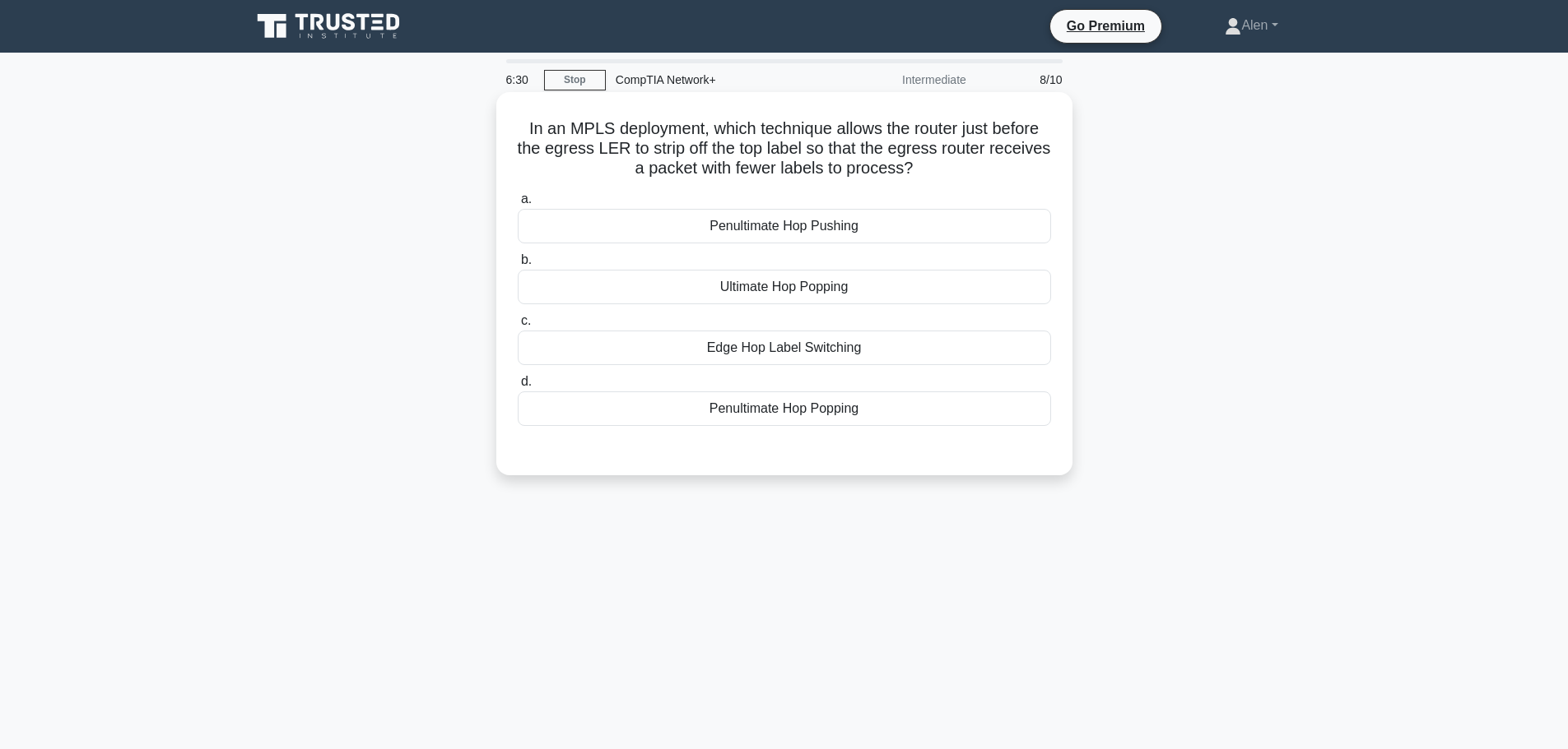
click at [805, 344] on div "Edge Hop Label Switching" at bounding box center [784, 348] width 533 height 35
click at [517, 327] on input "c. Edge Hop Label Switching" at bounding box center [517, 321] width 0 height 10
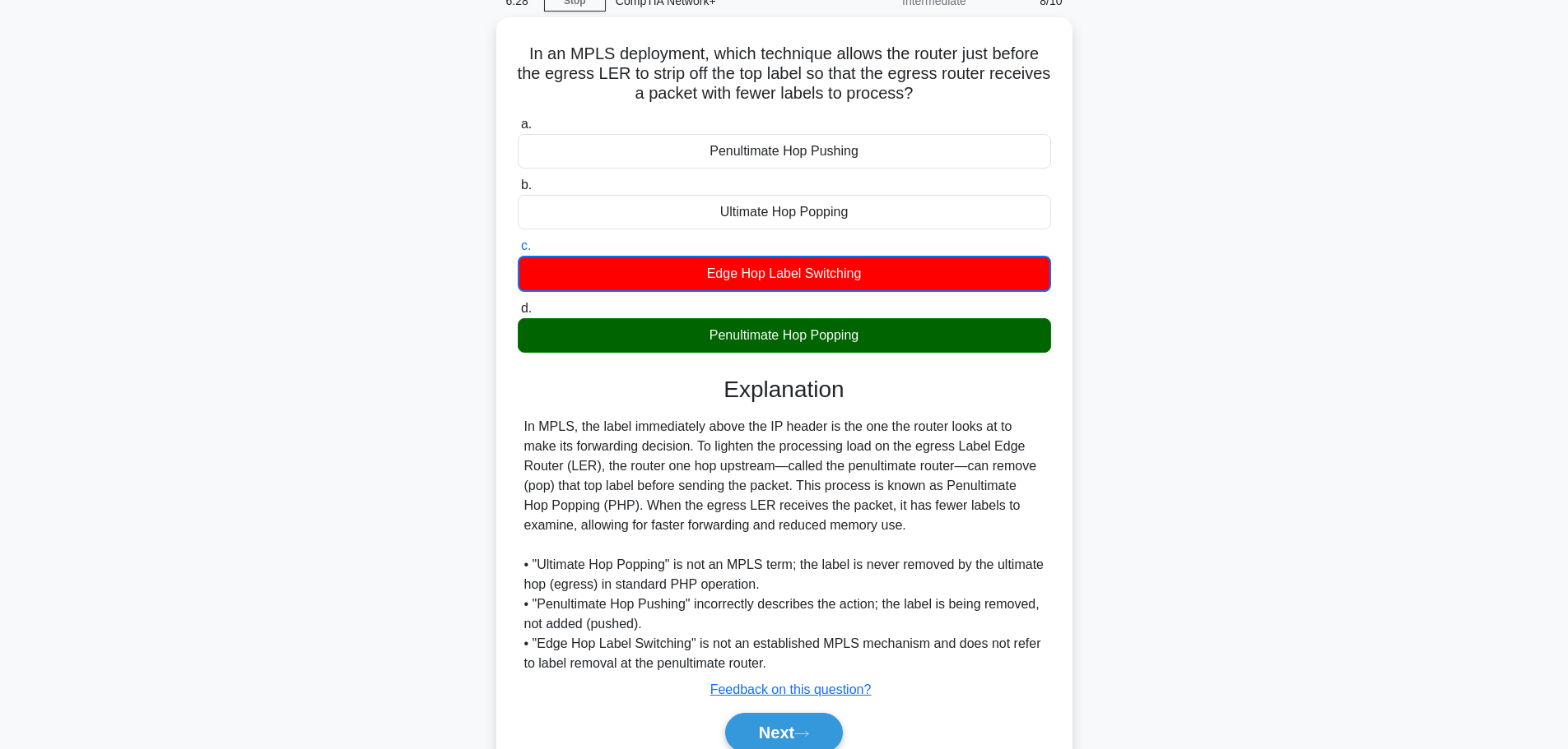
scroll to position [149, 0]
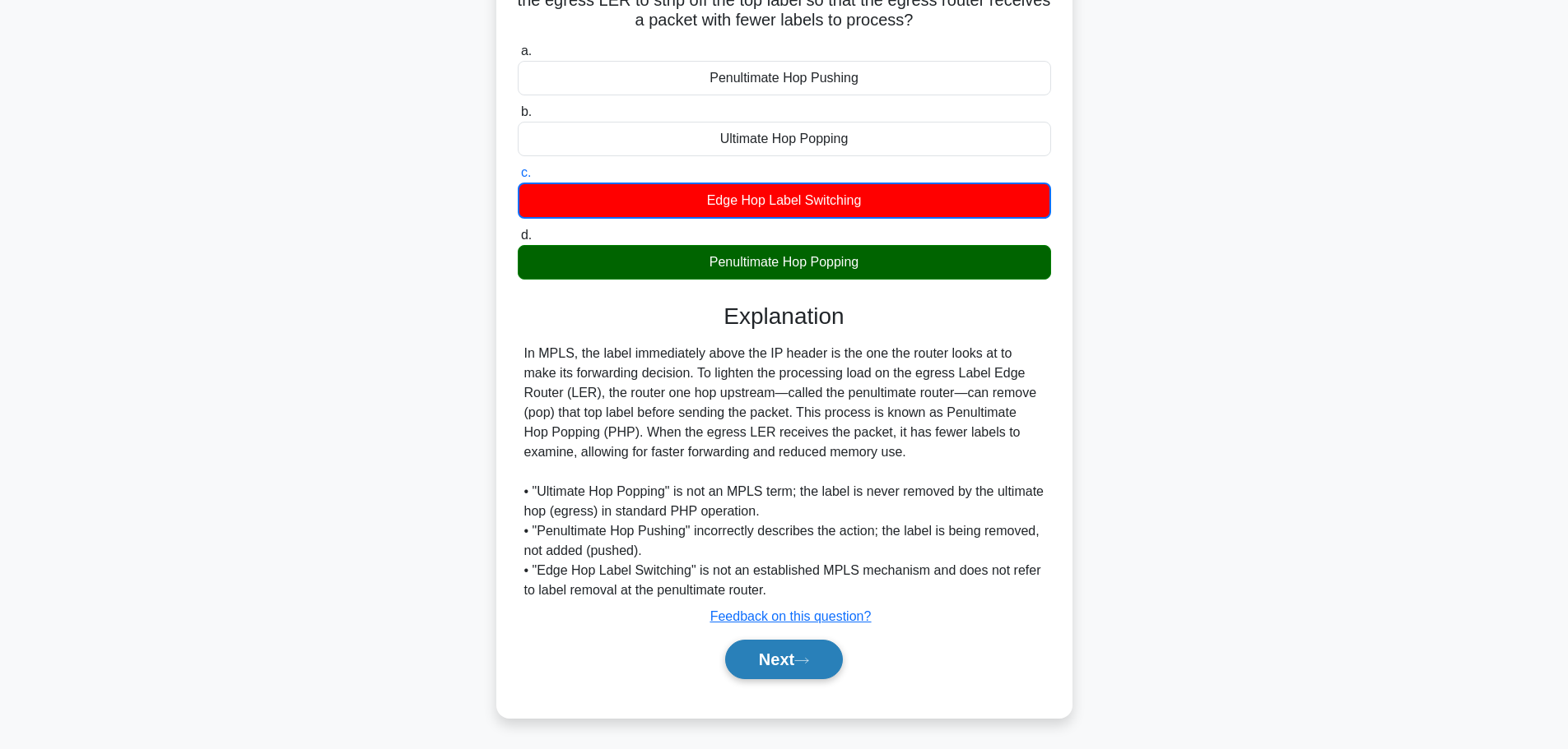
click at [741, 654] on button "Next" at bounding box center [784, 660] width 118 height 40
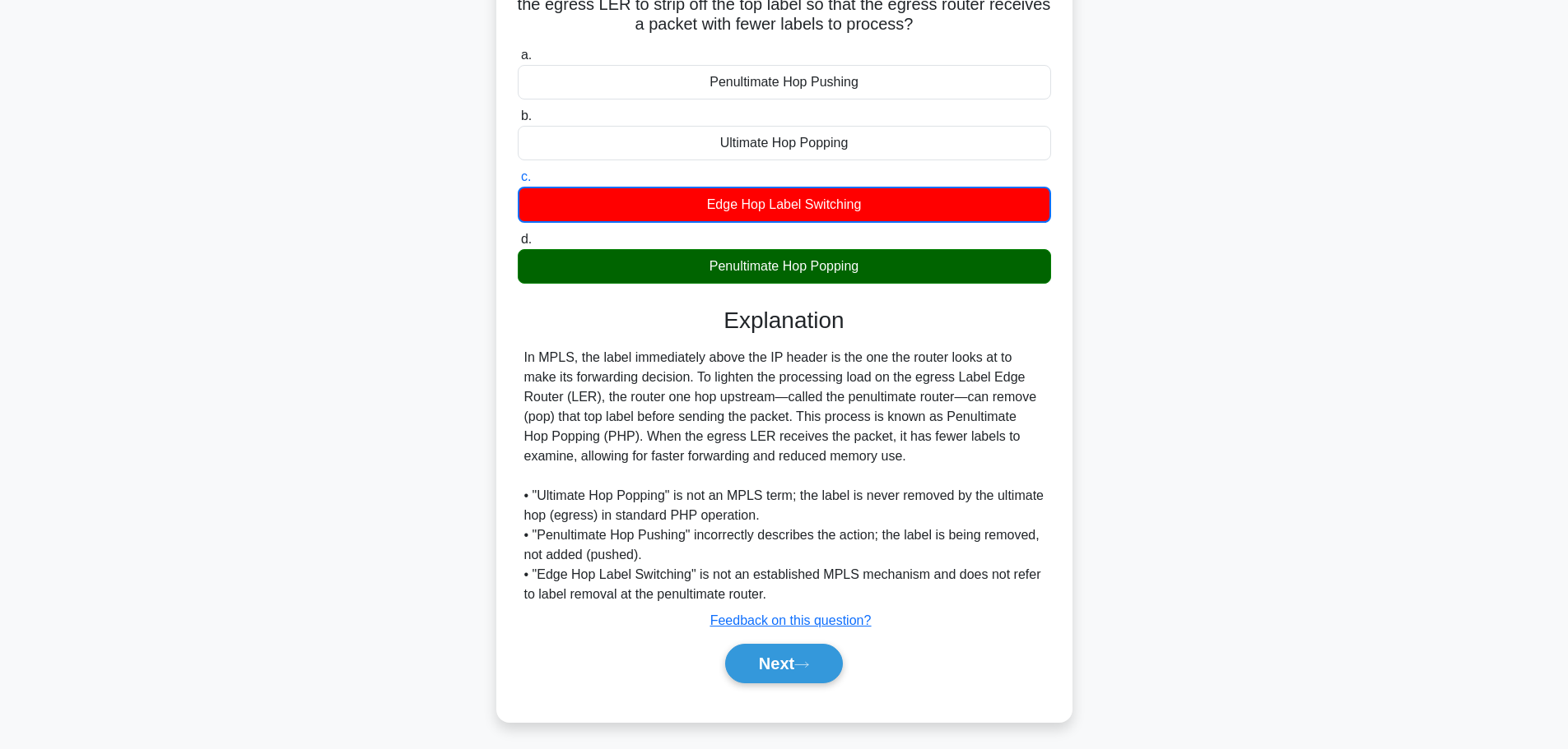
scroll to position [139, 0]
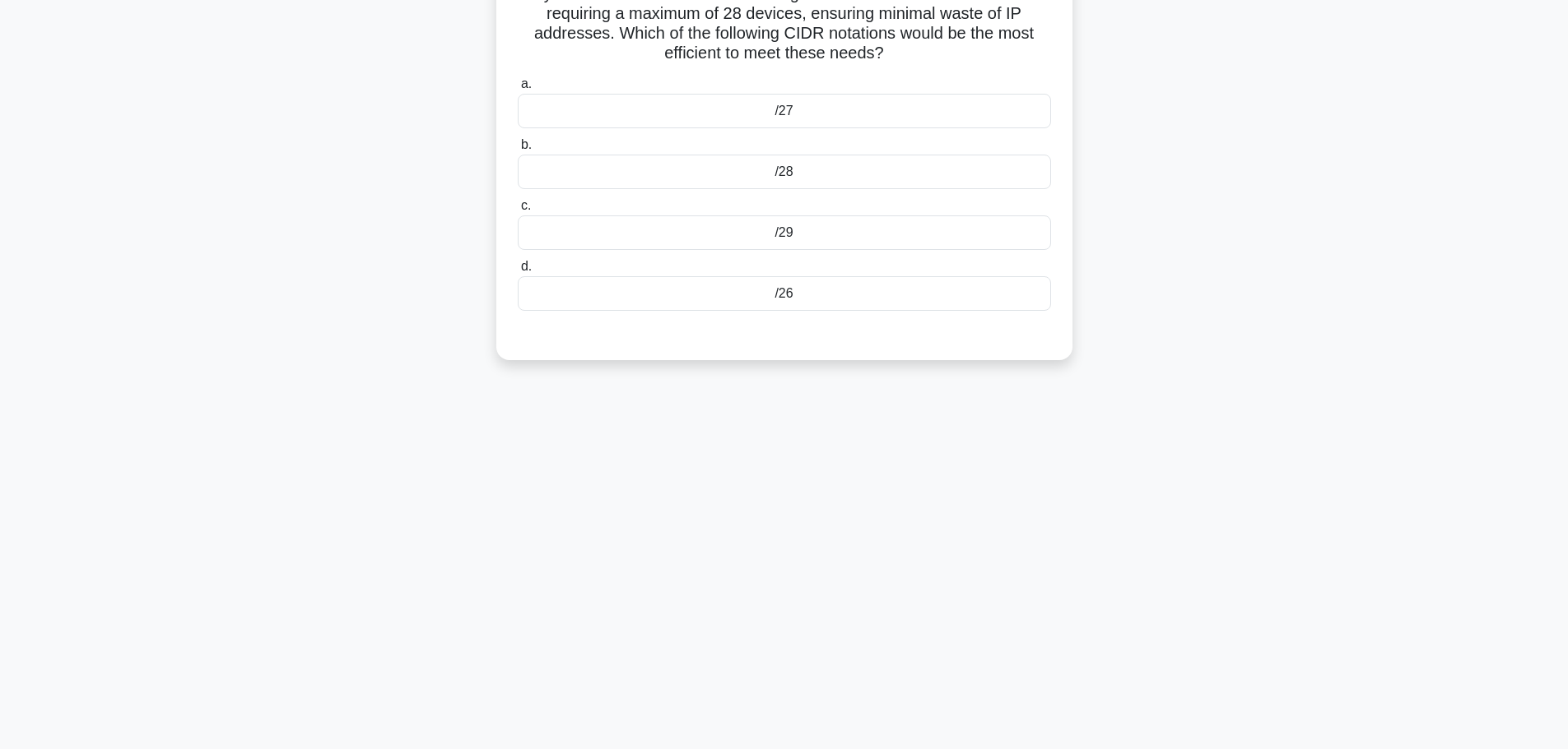
click at [1565, 29] on main "6:25 Stop CompTIA Network+ Intermediate 9/10 A system administrator needs to de…" at bounding box center [784, 331] width 1568 height 835
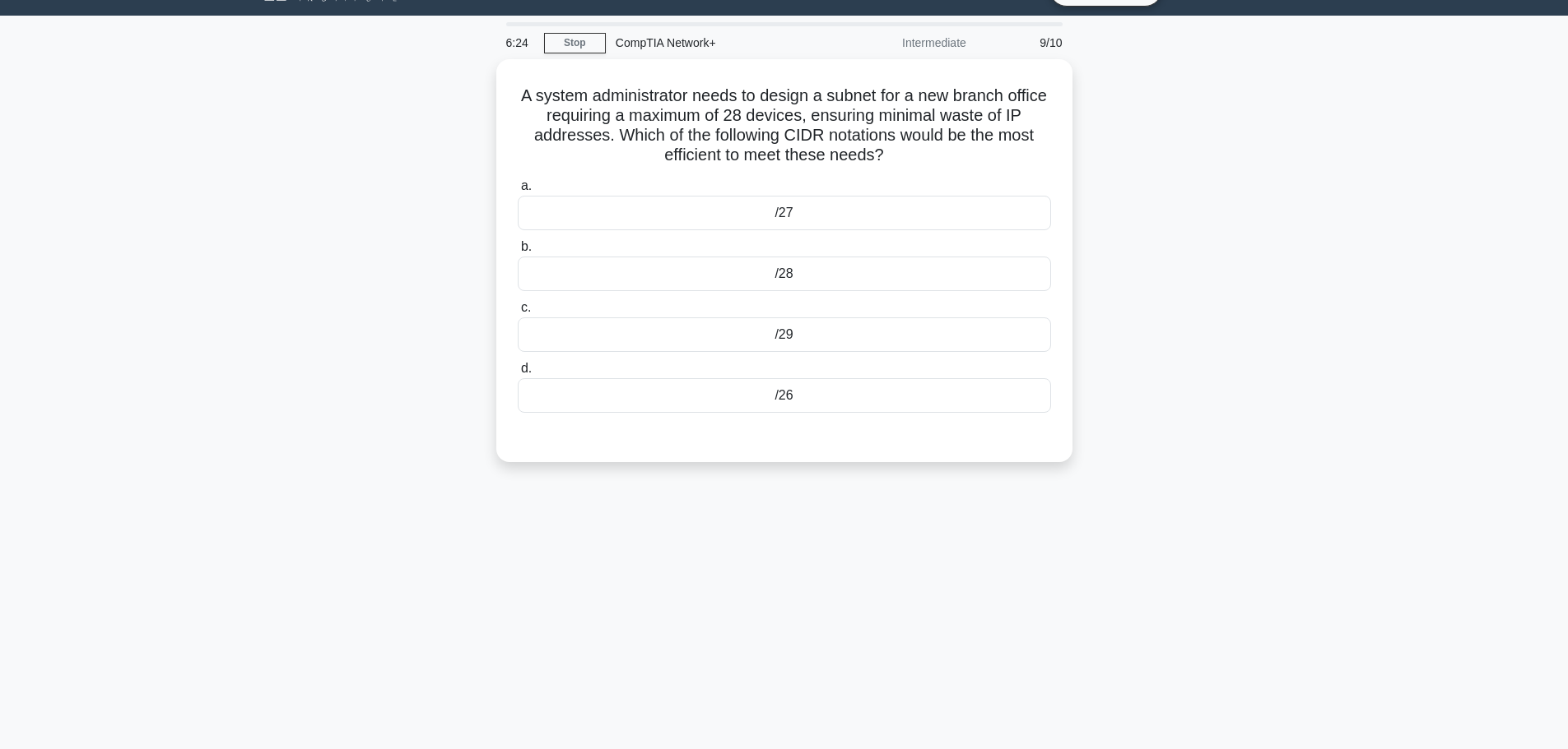
scroll to position [0, 0]
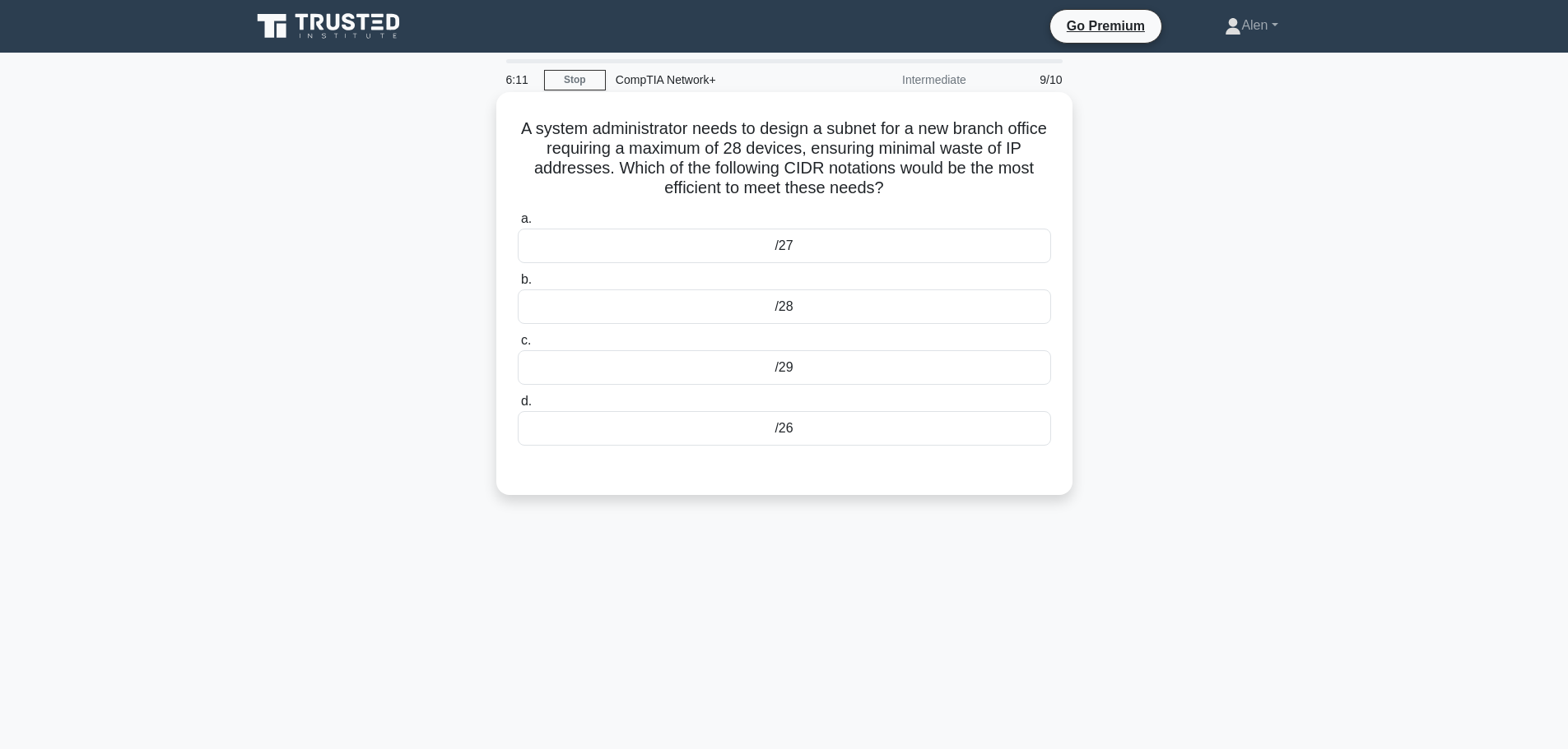
click at [836, 421] on div "/26" at bounding box center [784, 429] width 533 height 35
click at [517, 407] on input "d. /26" at bounding box center [517, 401] width 0 height 10
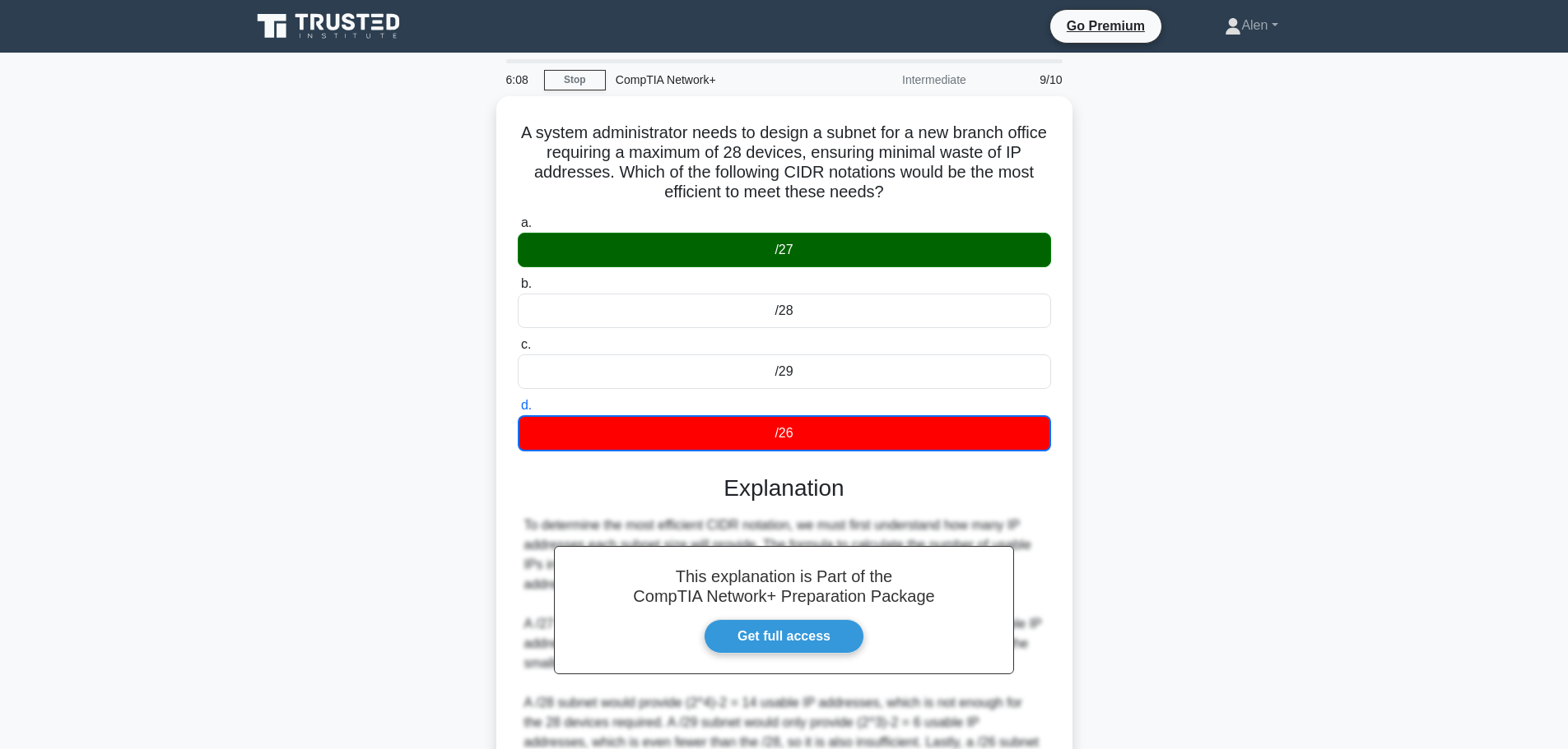
scroll to position [227, 0]
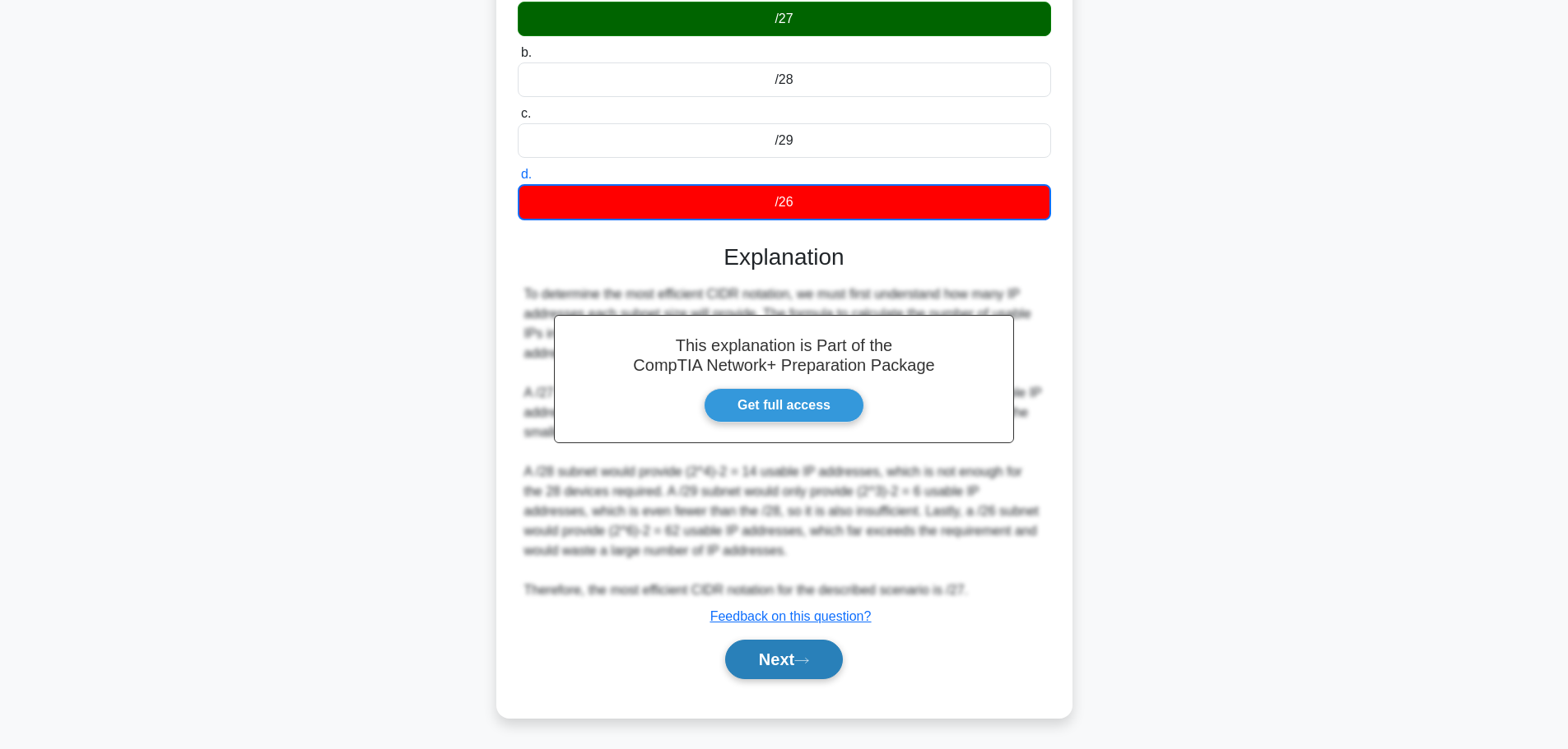
click at [786, 656] on button "Next" at bounding box center [784, 660] width 118 height 40
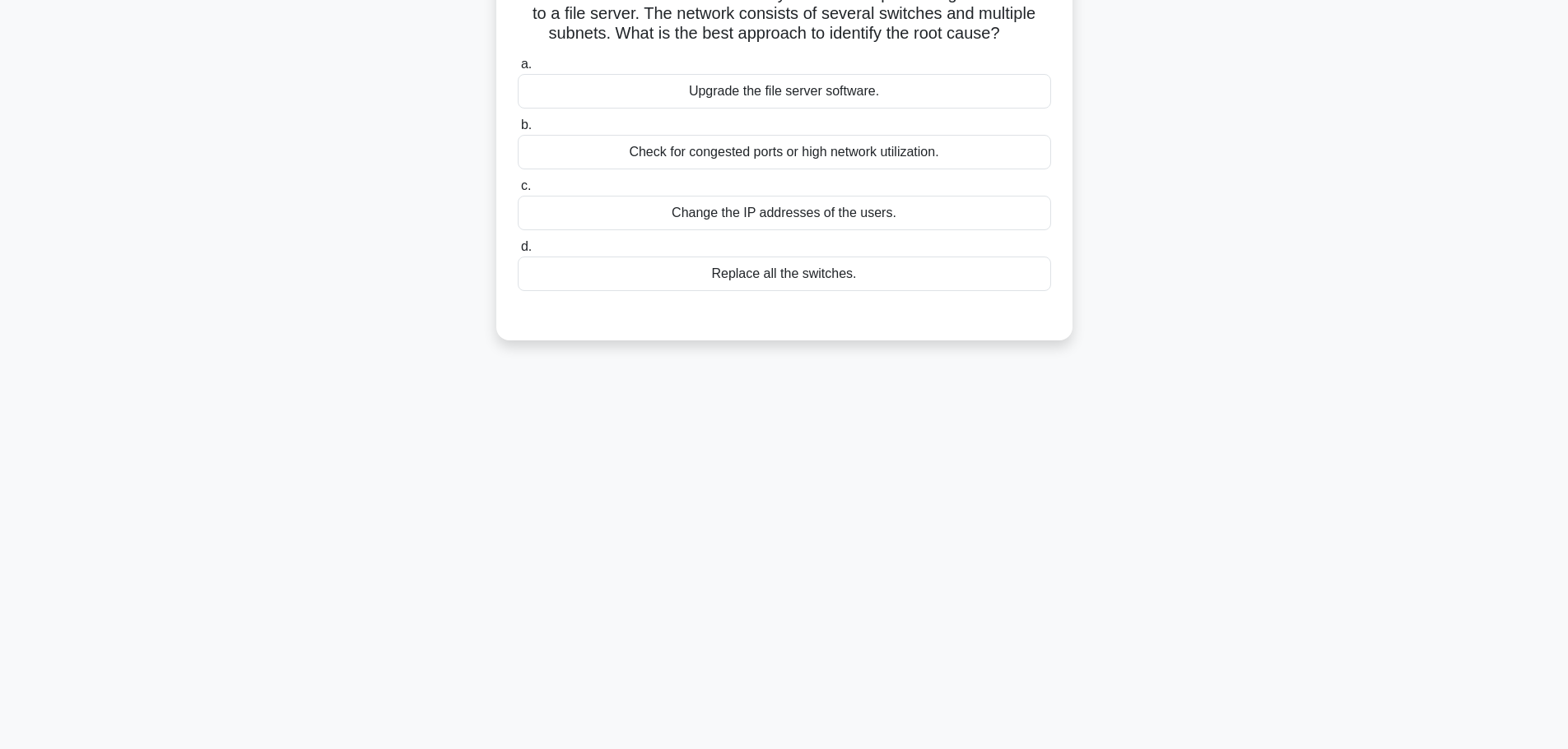
scroll to position [0, 0]
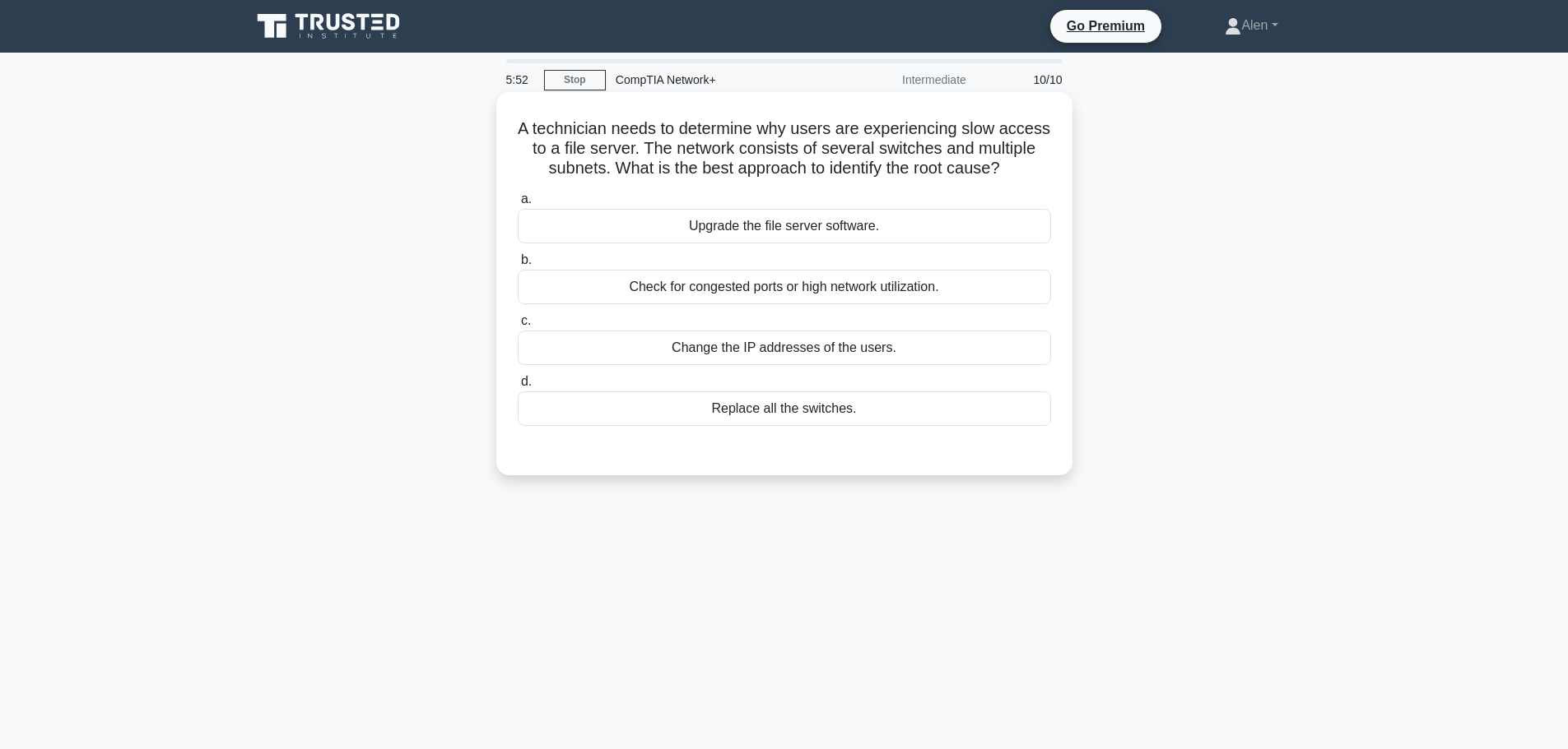
click at [787, 304] on div "Check for congested ports or high network utilization." at bounding box center [784, 287] width 533 height 35
click at [517, 266] on input "b. Check for congested ports or high network utilization." at bounding box center [517, 260] width 0 height 10
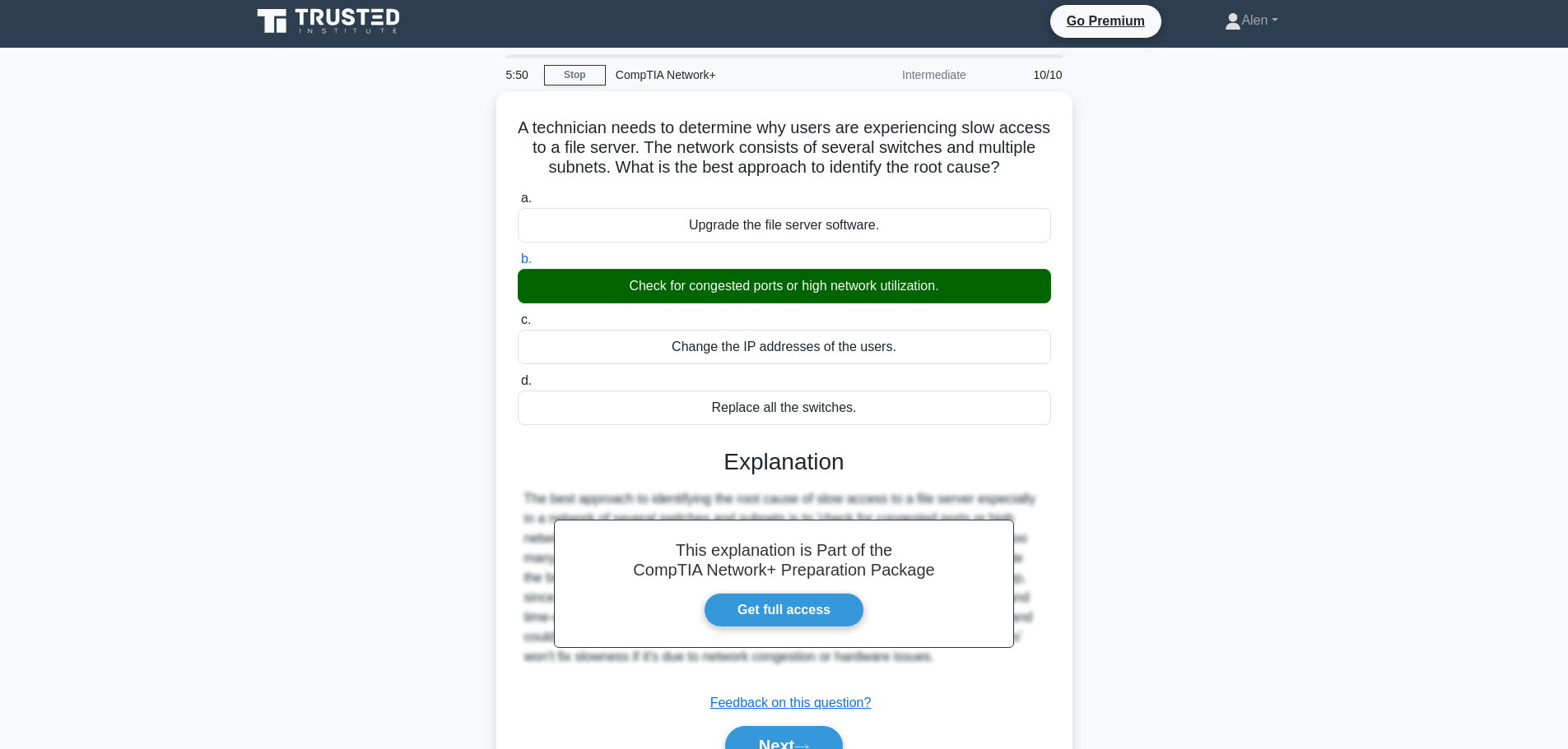
scroll to position [139, 0]
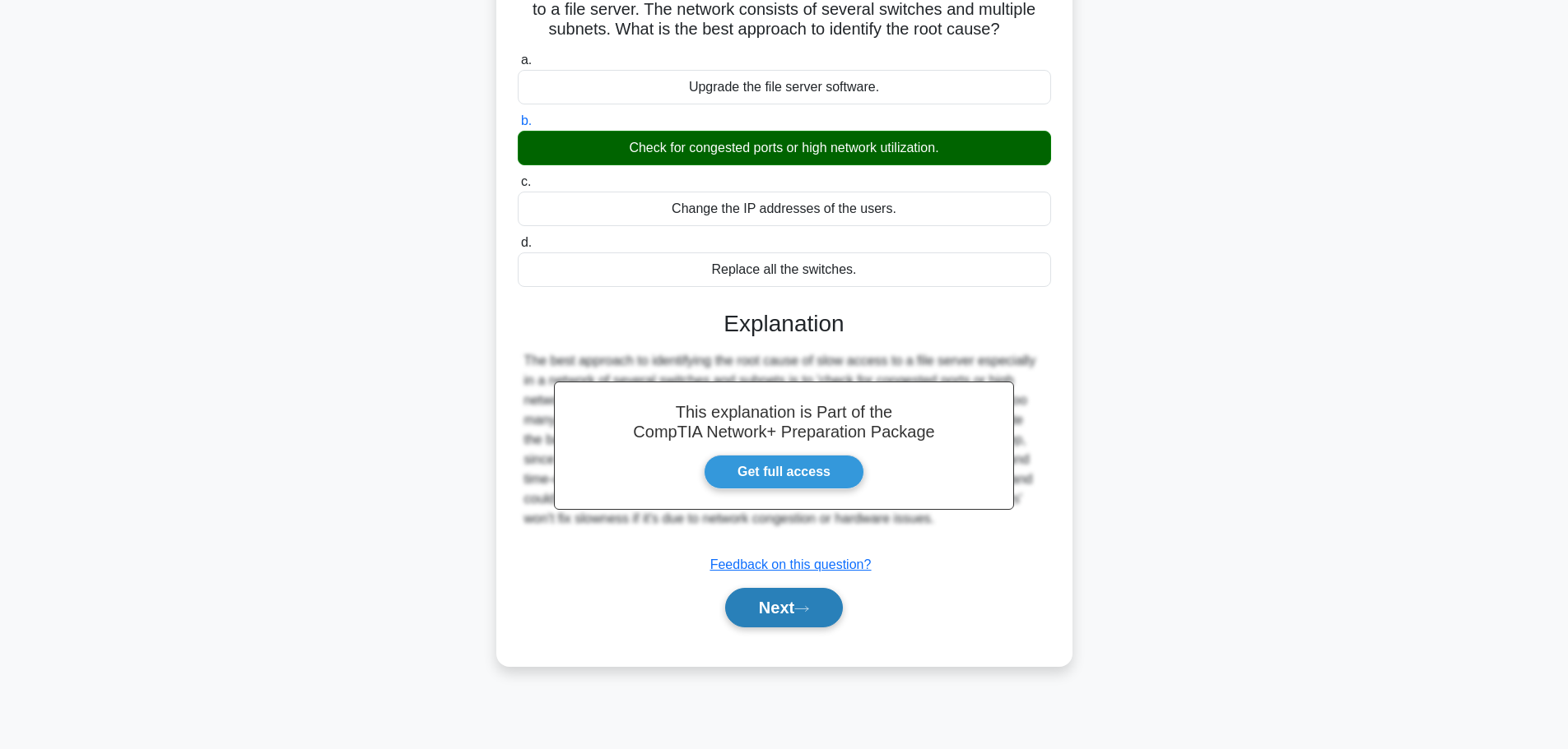
click at [826, 626] on button "Next" at bounding box center [784, 608] width 118 height 40
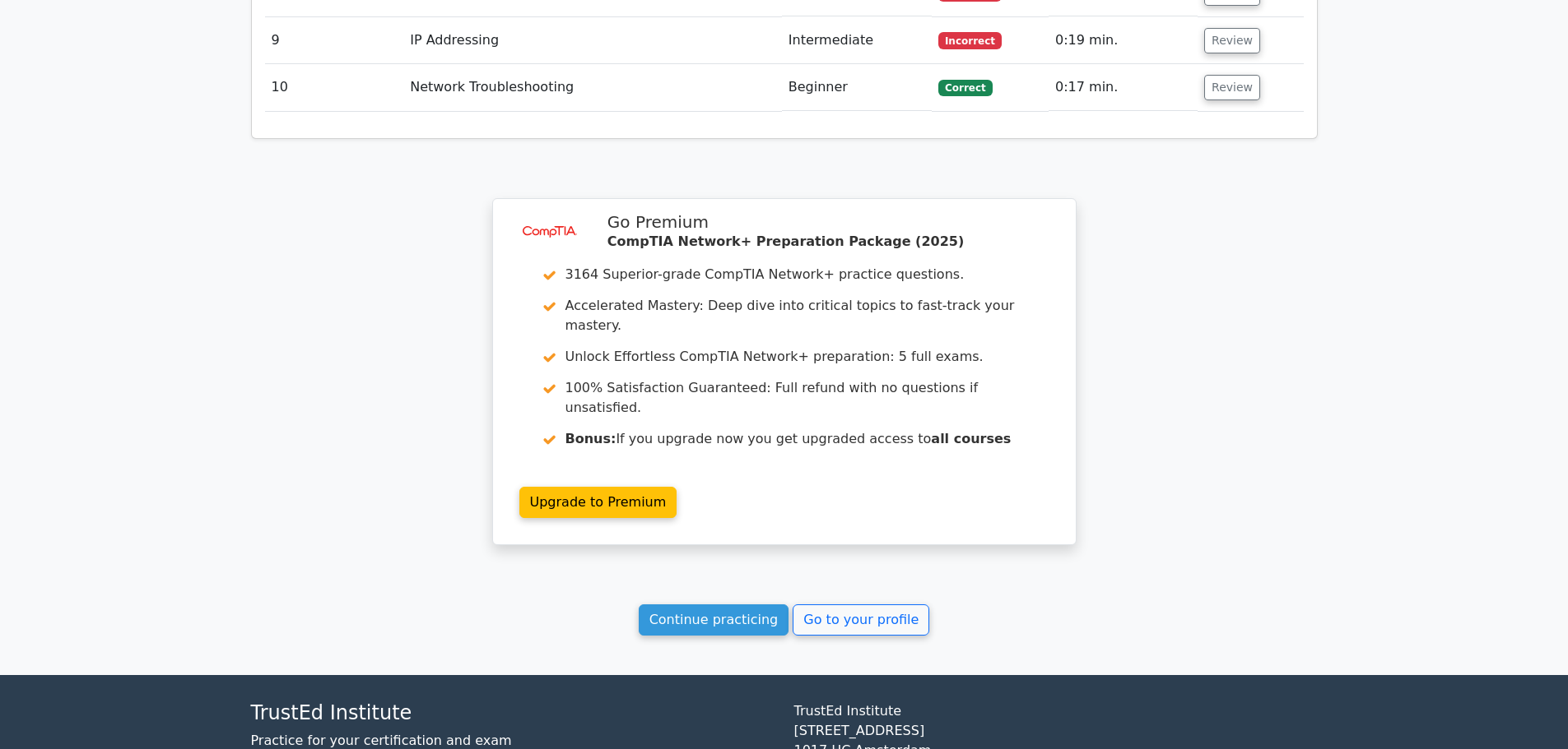
scroll to position [2446, 0]
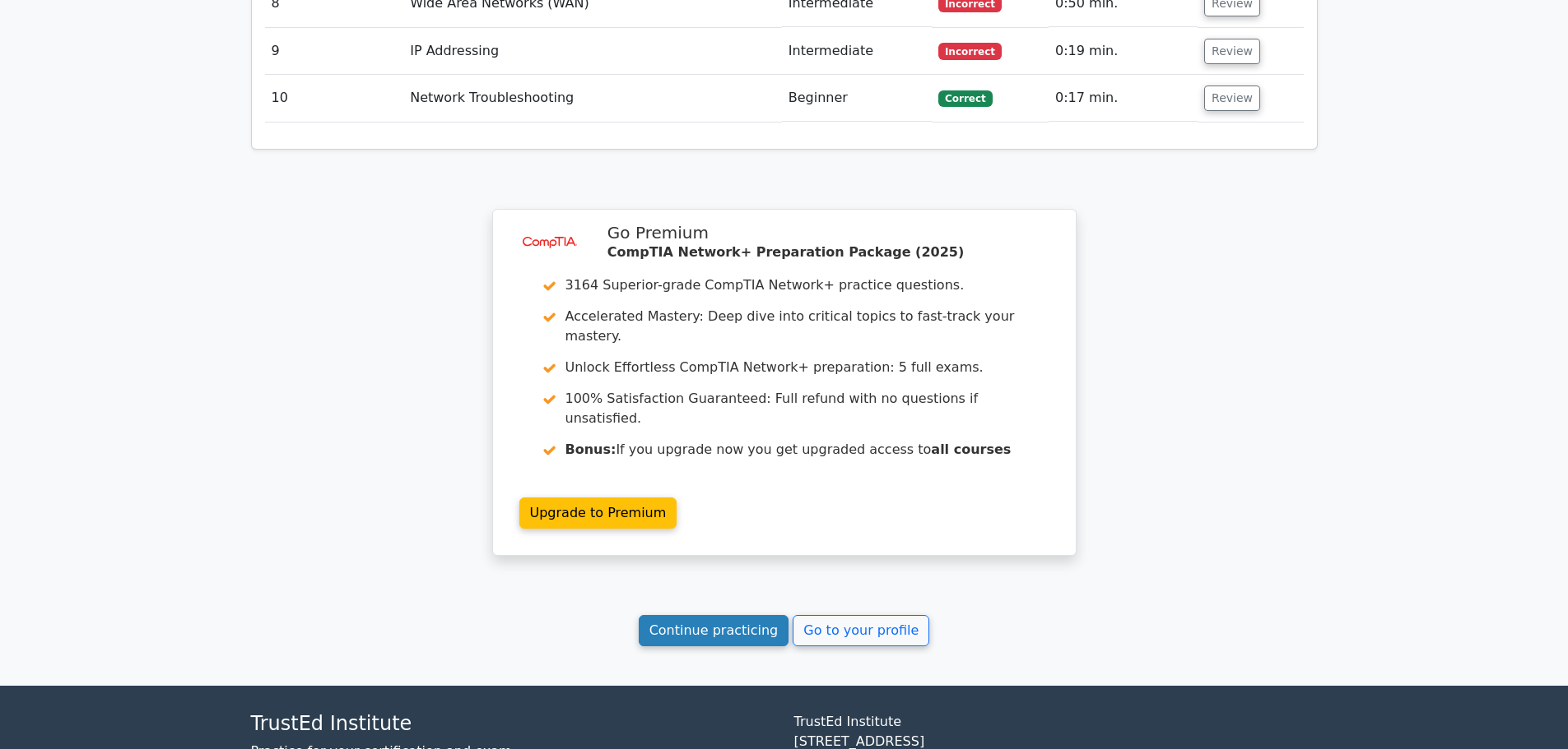
click at [721, 615] on link "Continue practicing" at bounding box center [714, 631] width 151 height 31
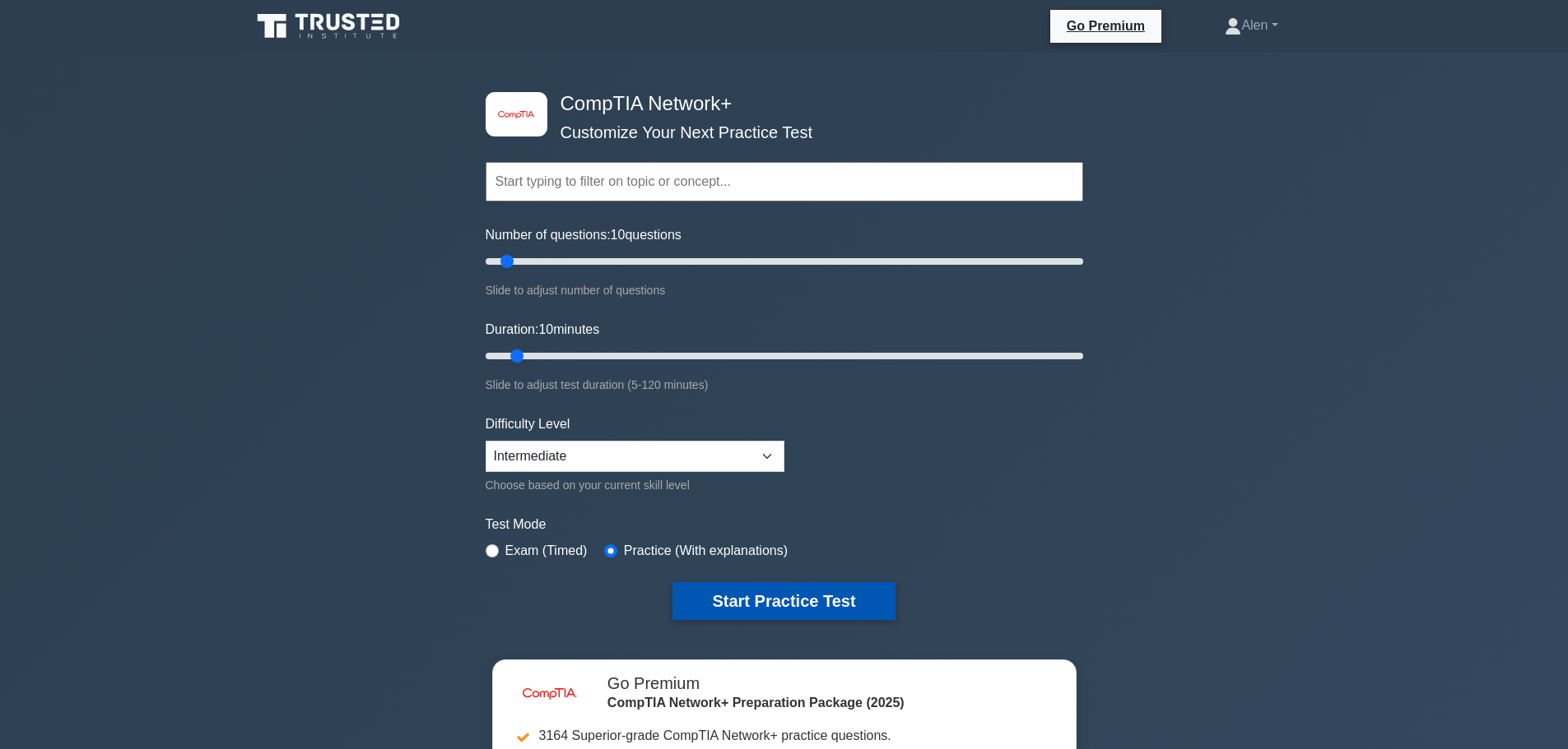
click at [768, 597] on button "Start Practice Test" at bounding box center [783, 601] width 222 height 38
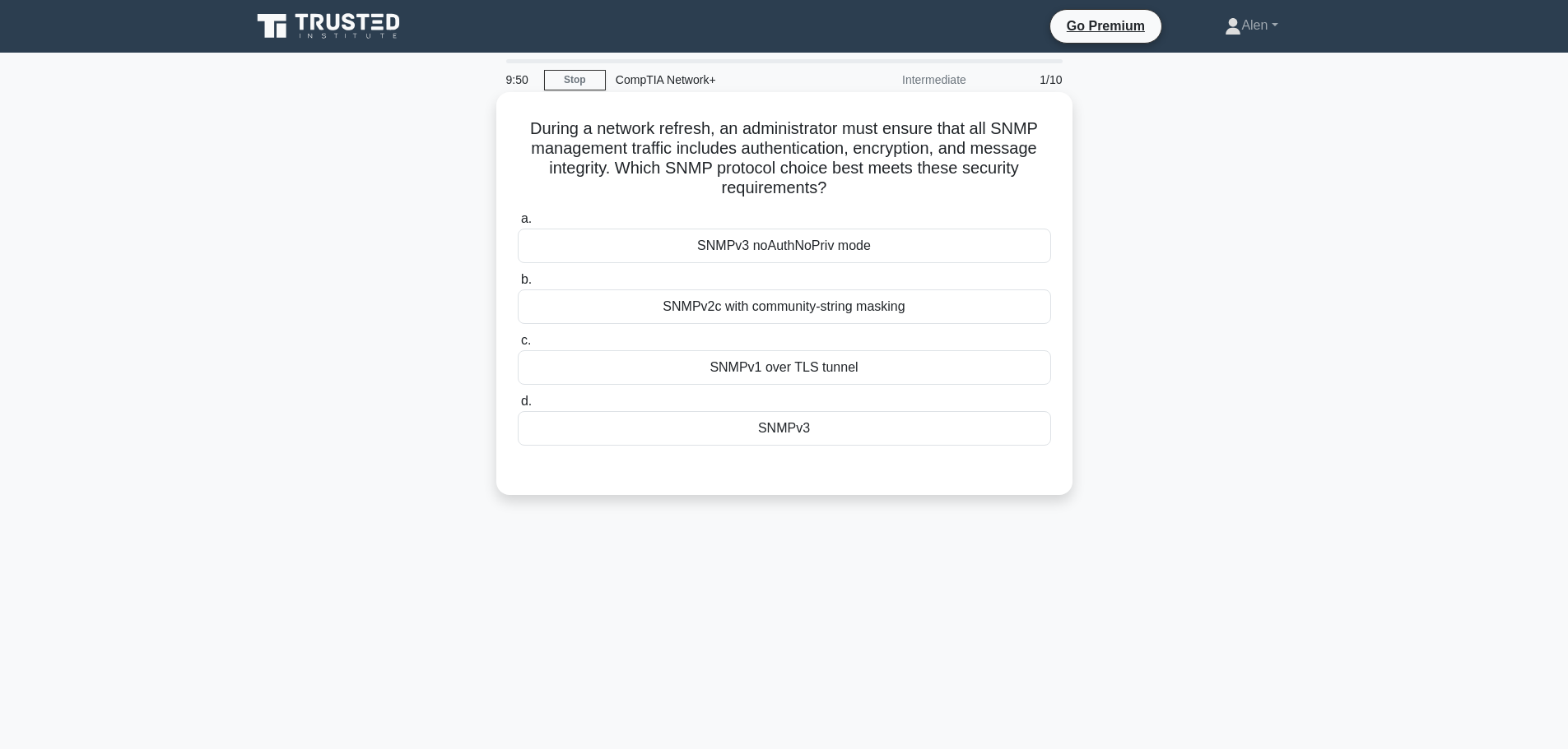
drag, startPoint x: 716, startPoint y: 129, endPoint x: 1010, endPoint y: 191, distance: 300.5
click at [1010, 191] on h5 "During a network refresh, an administrator must ensure that all SNMP management…" at bounding box center [784, 158] width 537 height 80
click at [1028, 207] on div "a. SNMPv3 noAuthNoPriv mode b. SNMPv2c with community-string masking c. d." at bounding box center [784, 328] width 553 height 244
click at [803, 433] on div "SNMPv3" at bounding box center [784, 429] width 533 height 35
click at [517, 407] on input "d. SNMPv3" at bounding box center [517, 401] width 0 height 10
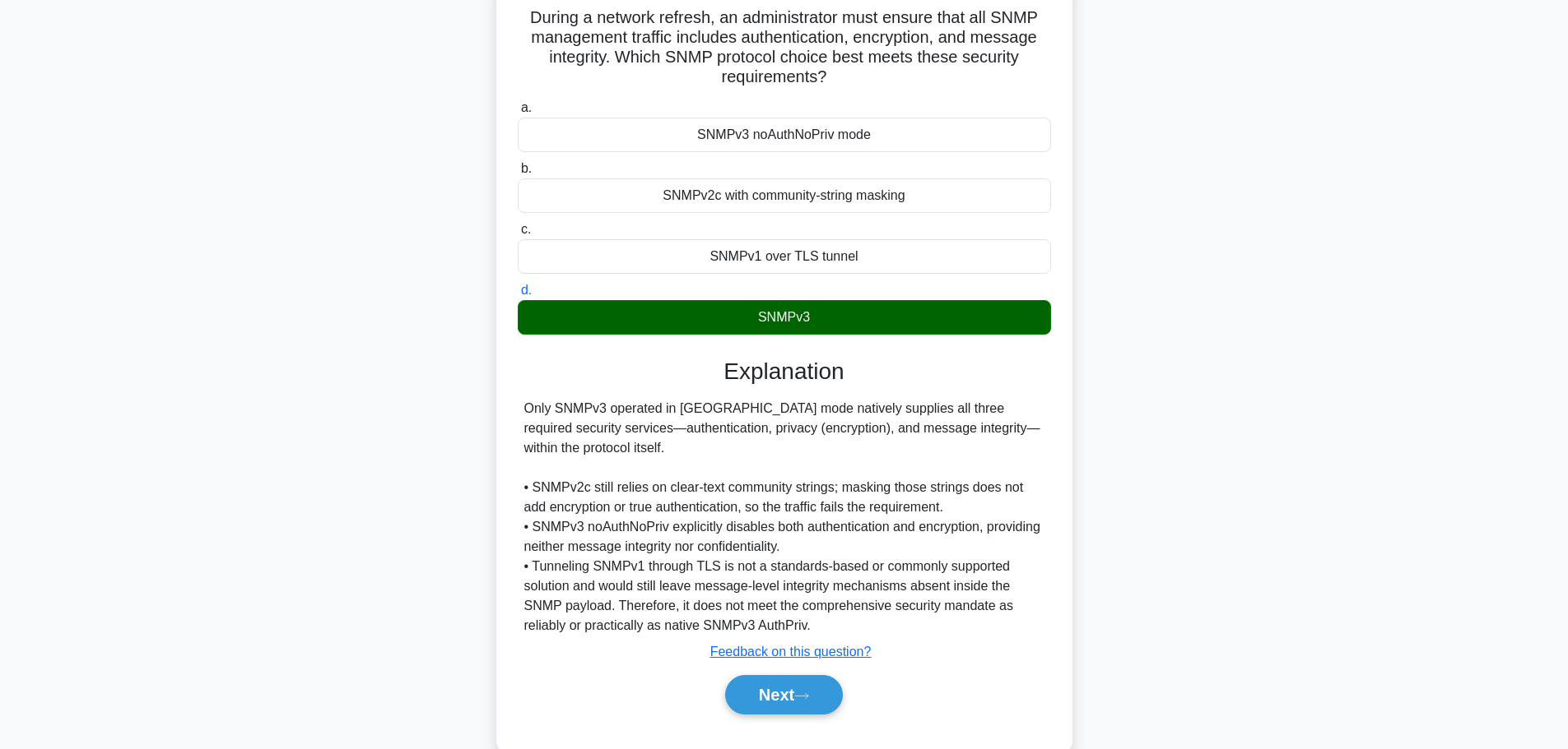
scroll to position [127, 0]
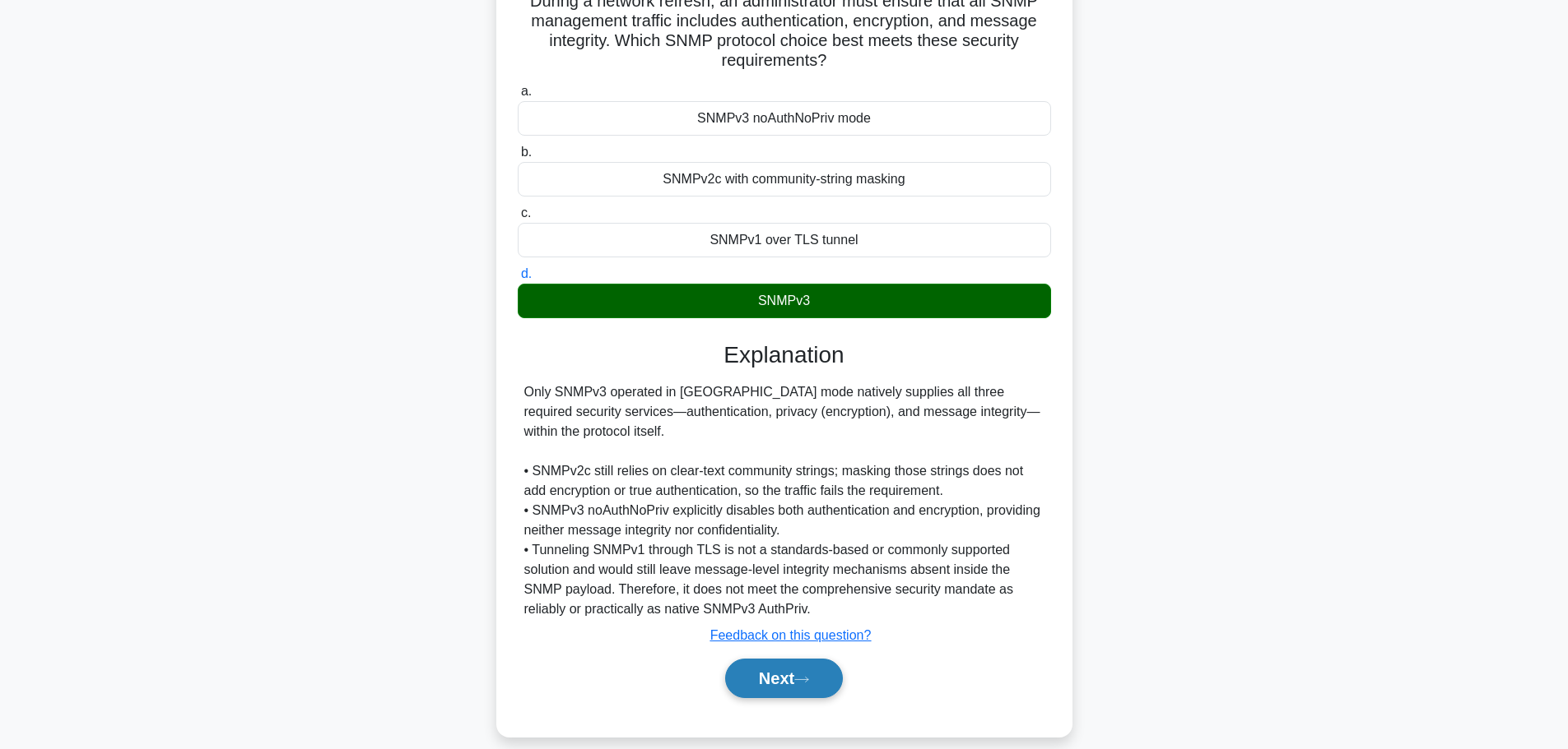
click at [775, 683] on button "Next" at bounding box center [784, 679] width 118 height 40
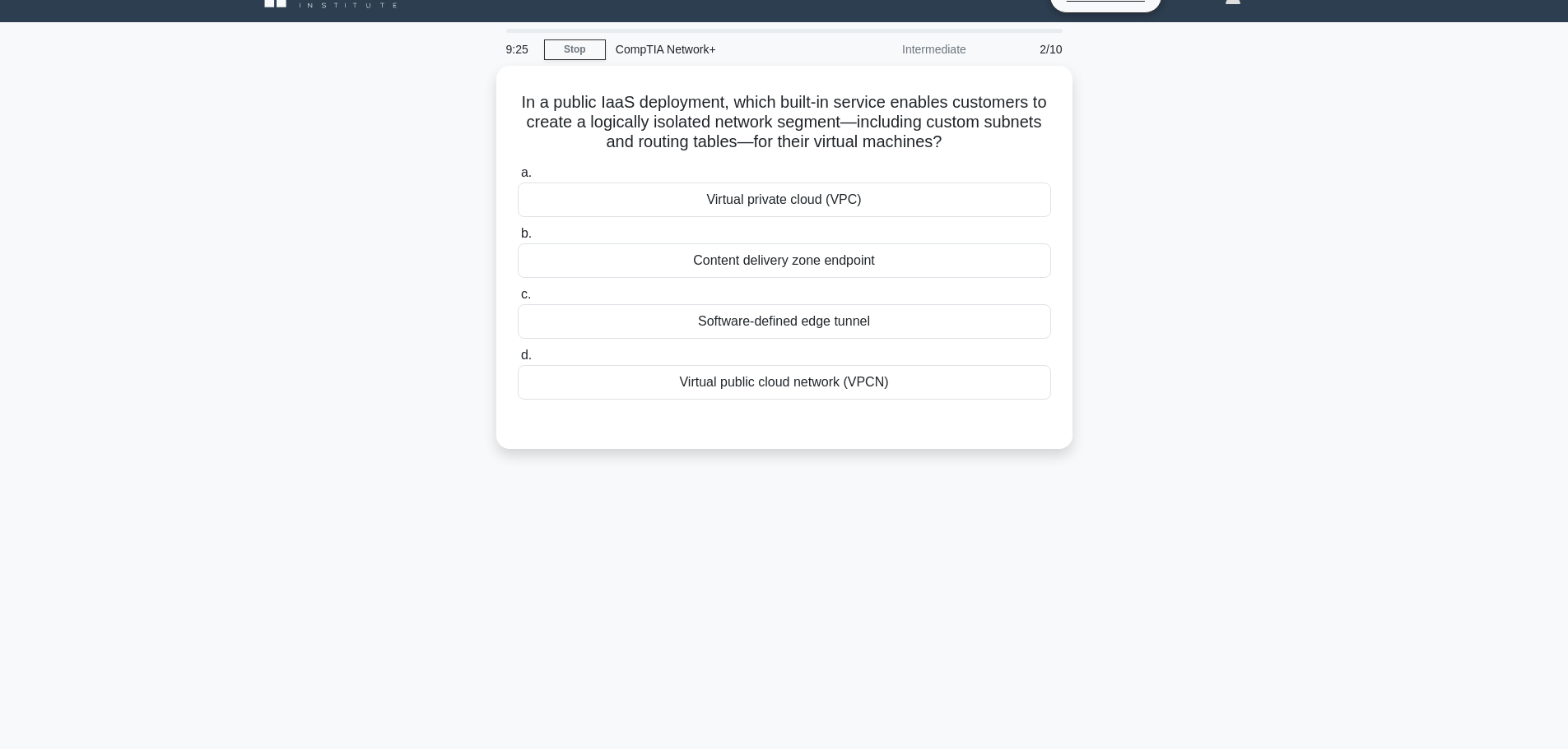
scroll to position [0, 0]
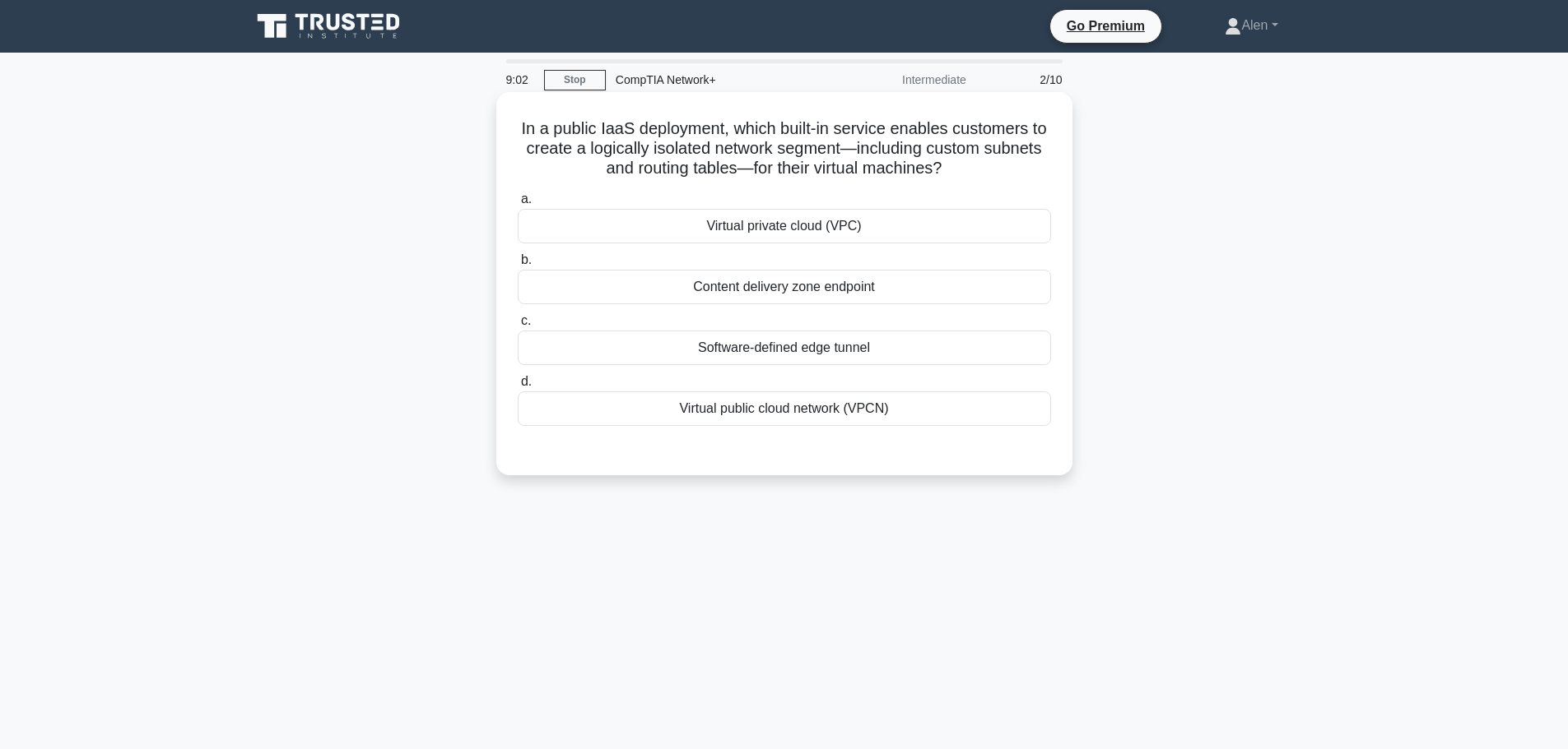
click at [800, 412] on div "Virtual public cloud network (VPCN)" at bounding box center [784, 409] width 533 height 35
click at [517, 387] on input "d. Virtual public cloud network (VPCN)" at bounding box center [517, 382] width 0 height 10
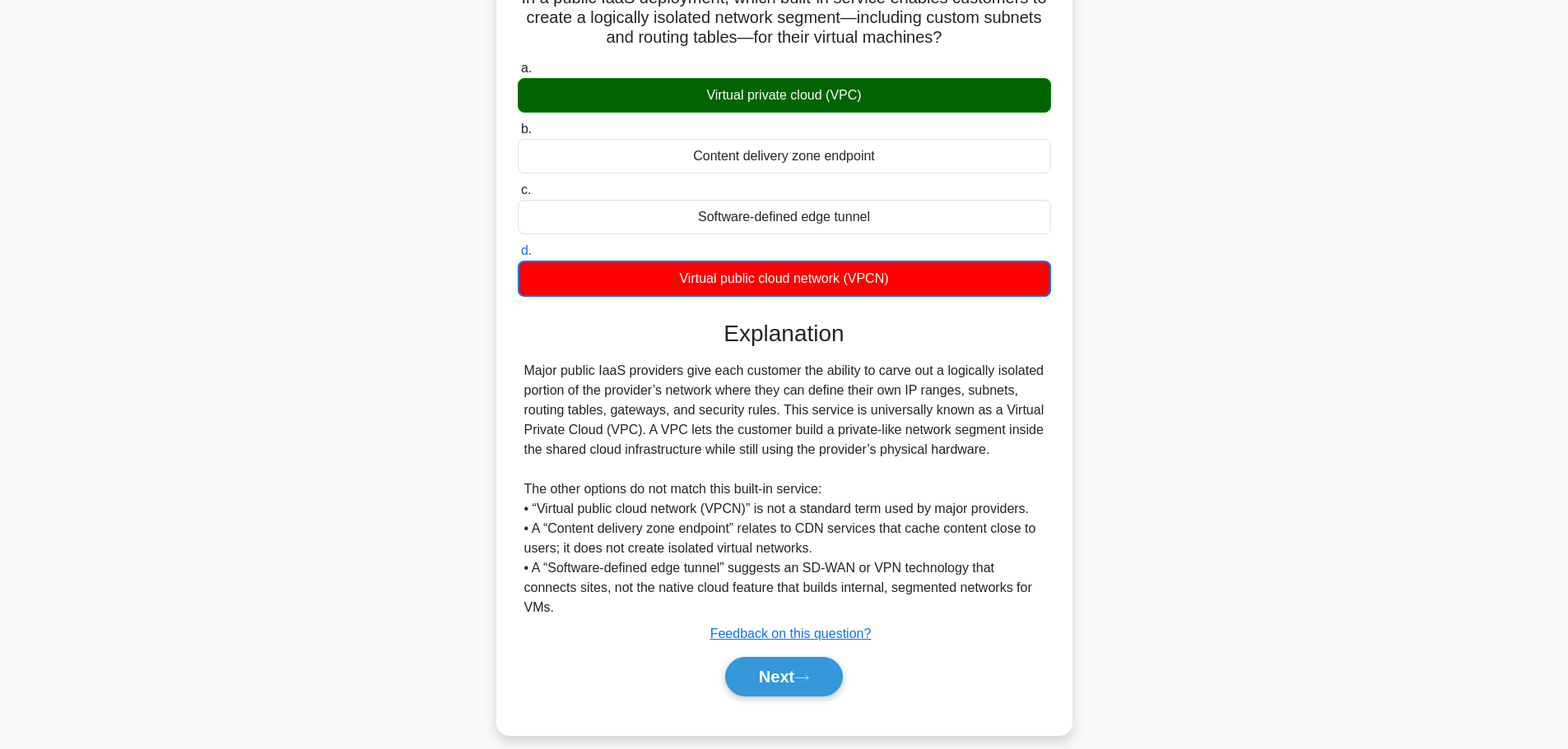
scroll to position [149, 0]
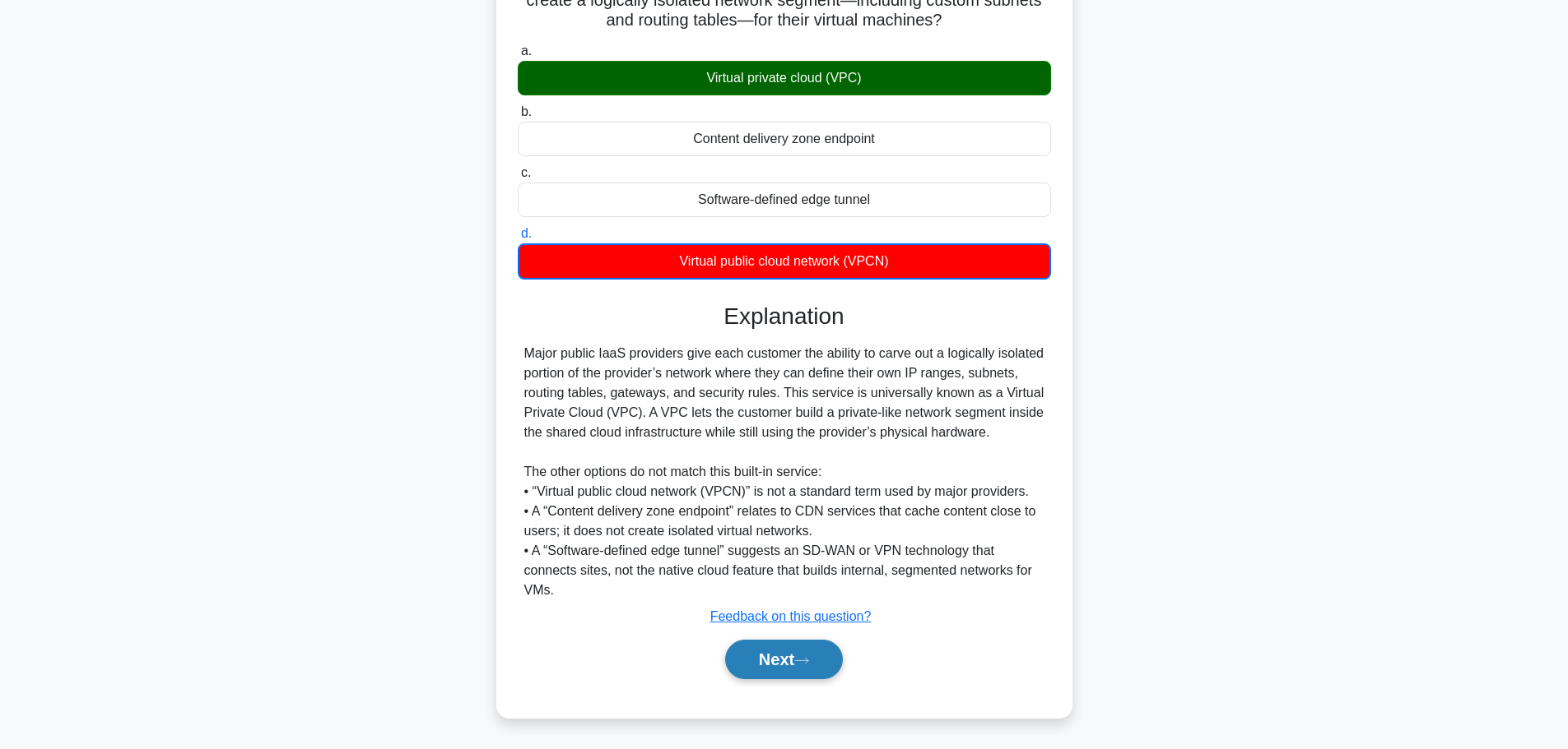
click at [774, 650] on button "Next" at bounding box center [784, 660] width 118 height 40
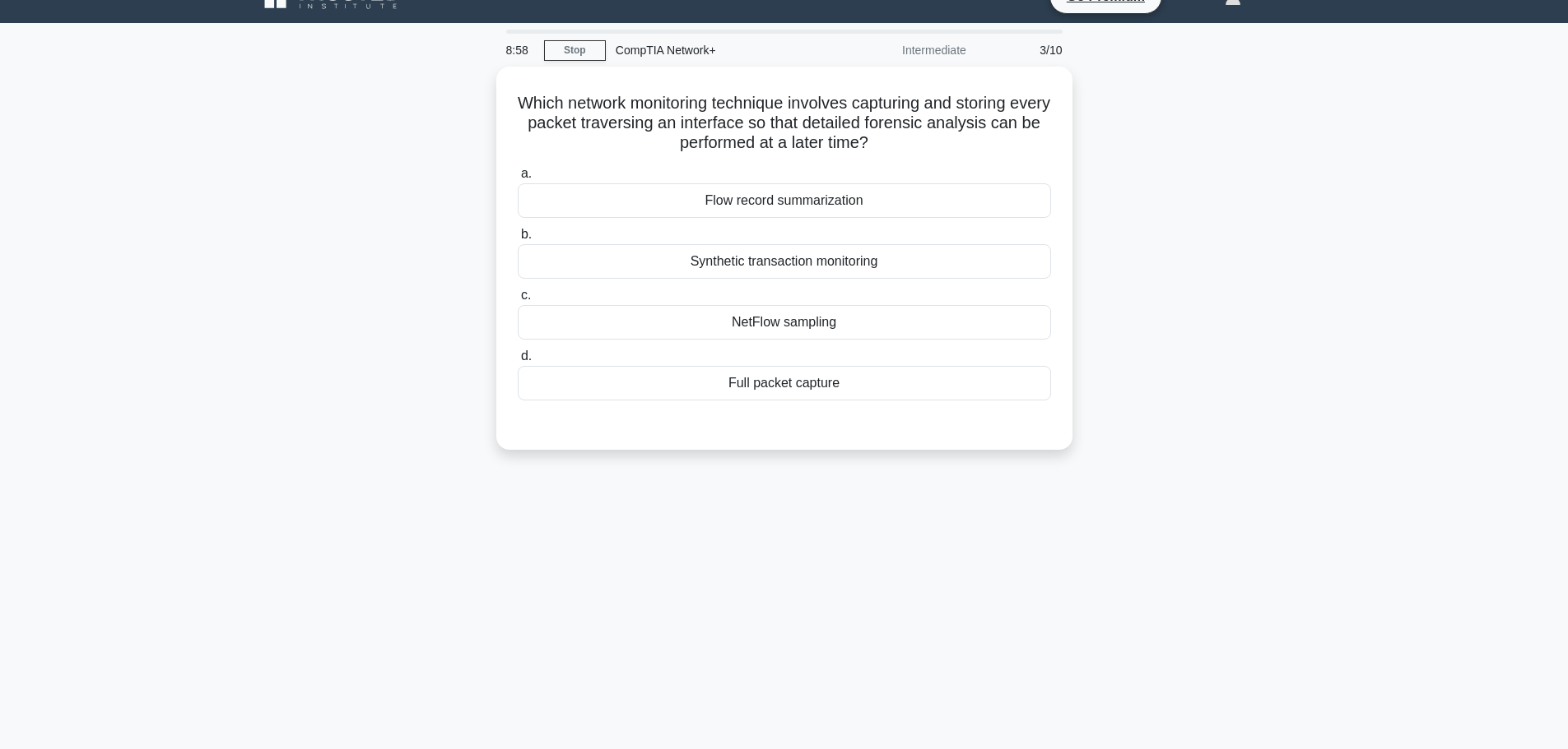
scroll to position [0, 0]
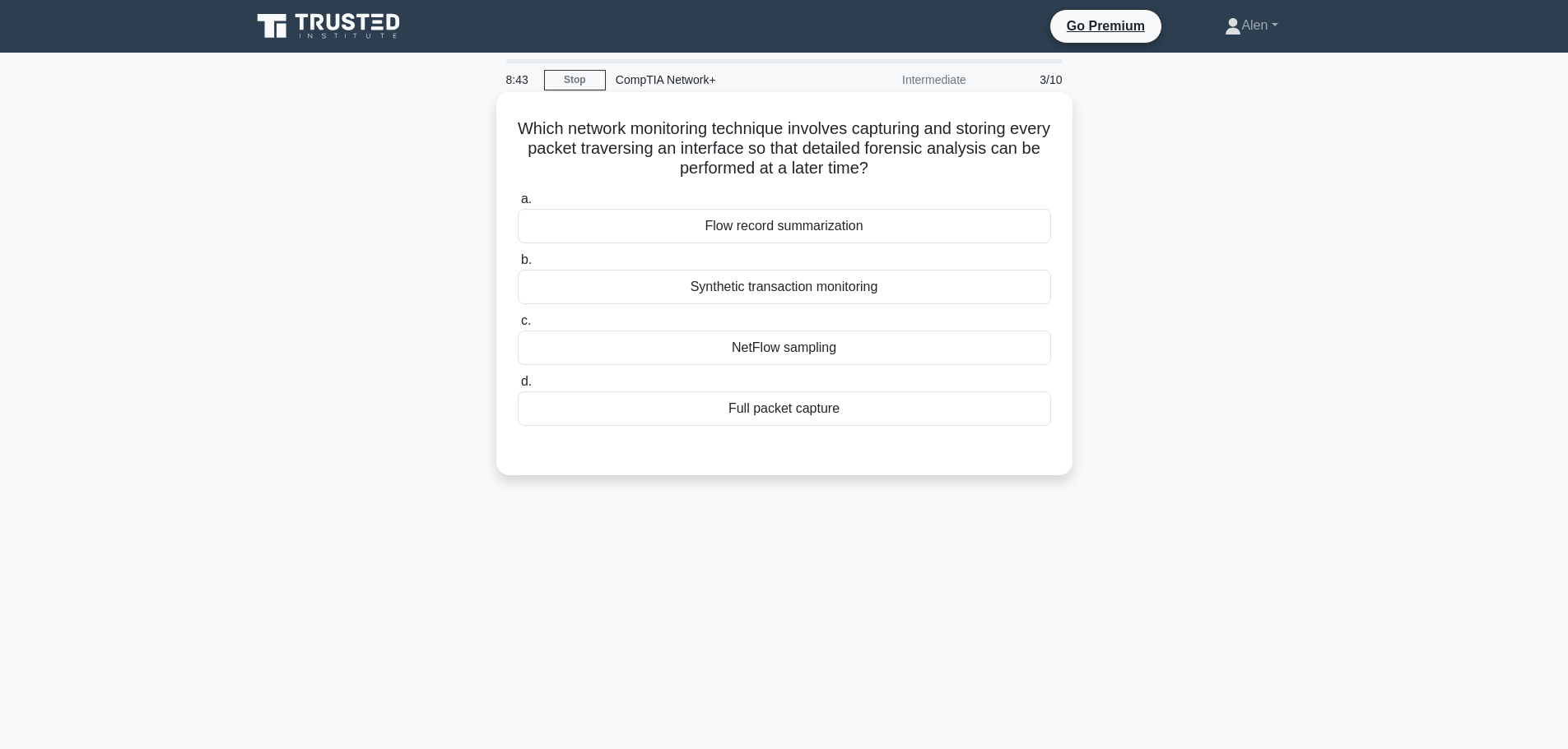
click at [754, 336] on div "NetFlow sampling" at bounding box center [784, 348] width 533 height 35
click at [517, 327] on input "c. NetFlow sampling" at bounding box center [517, 321] width 0 height 10
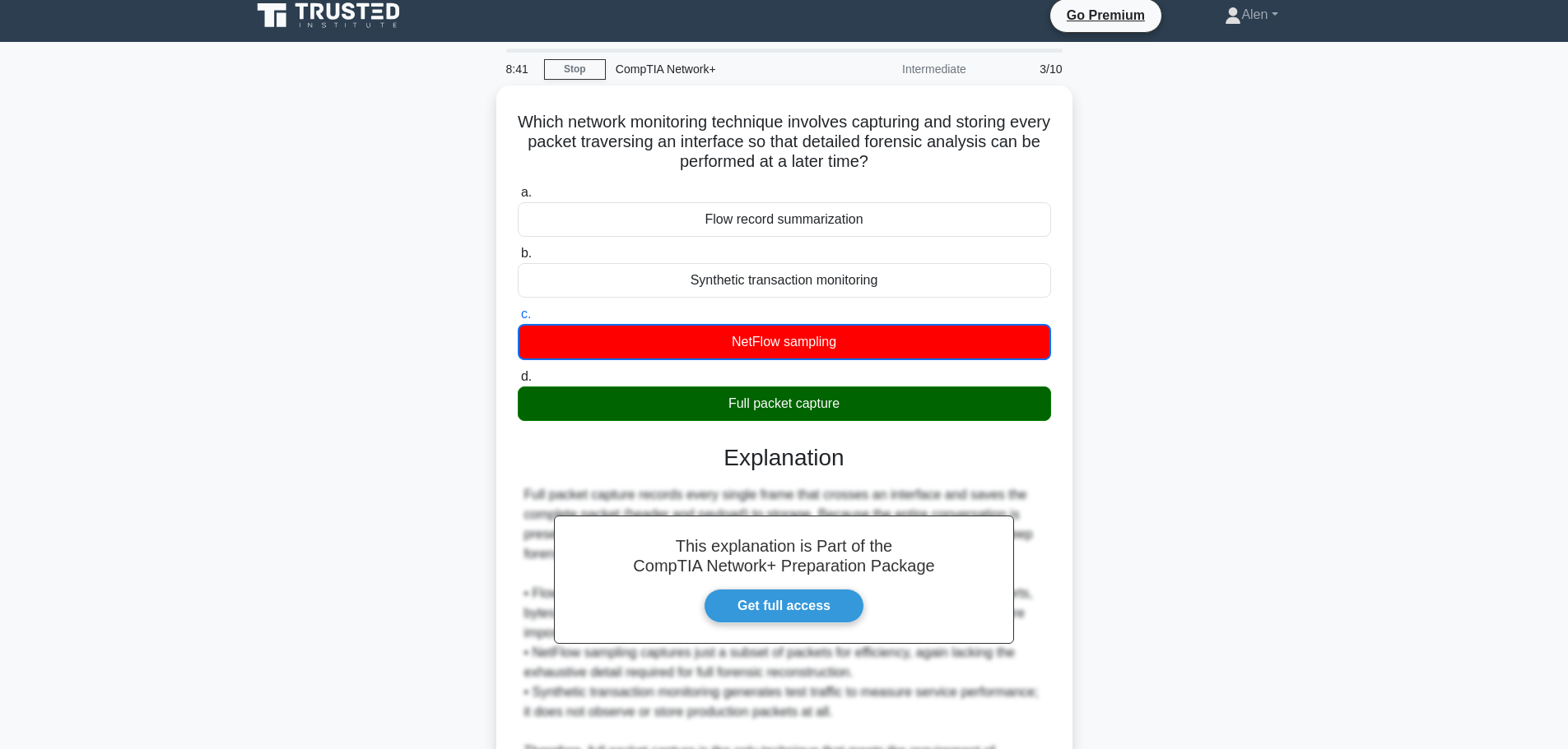
scroll to position [189, 0]
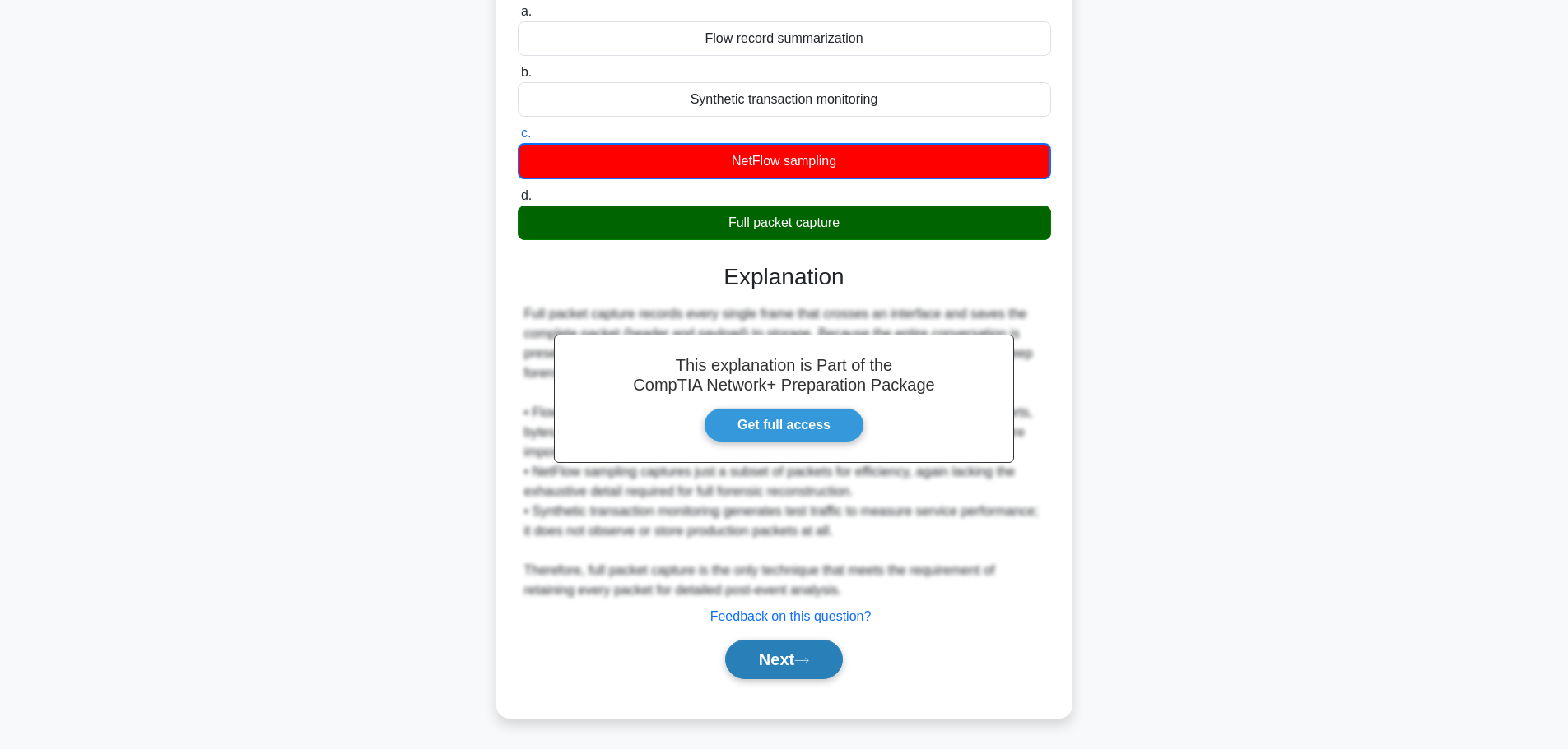
click at [765, 669] on button "Next" at bounding box center [784, 660] width 118 height 40
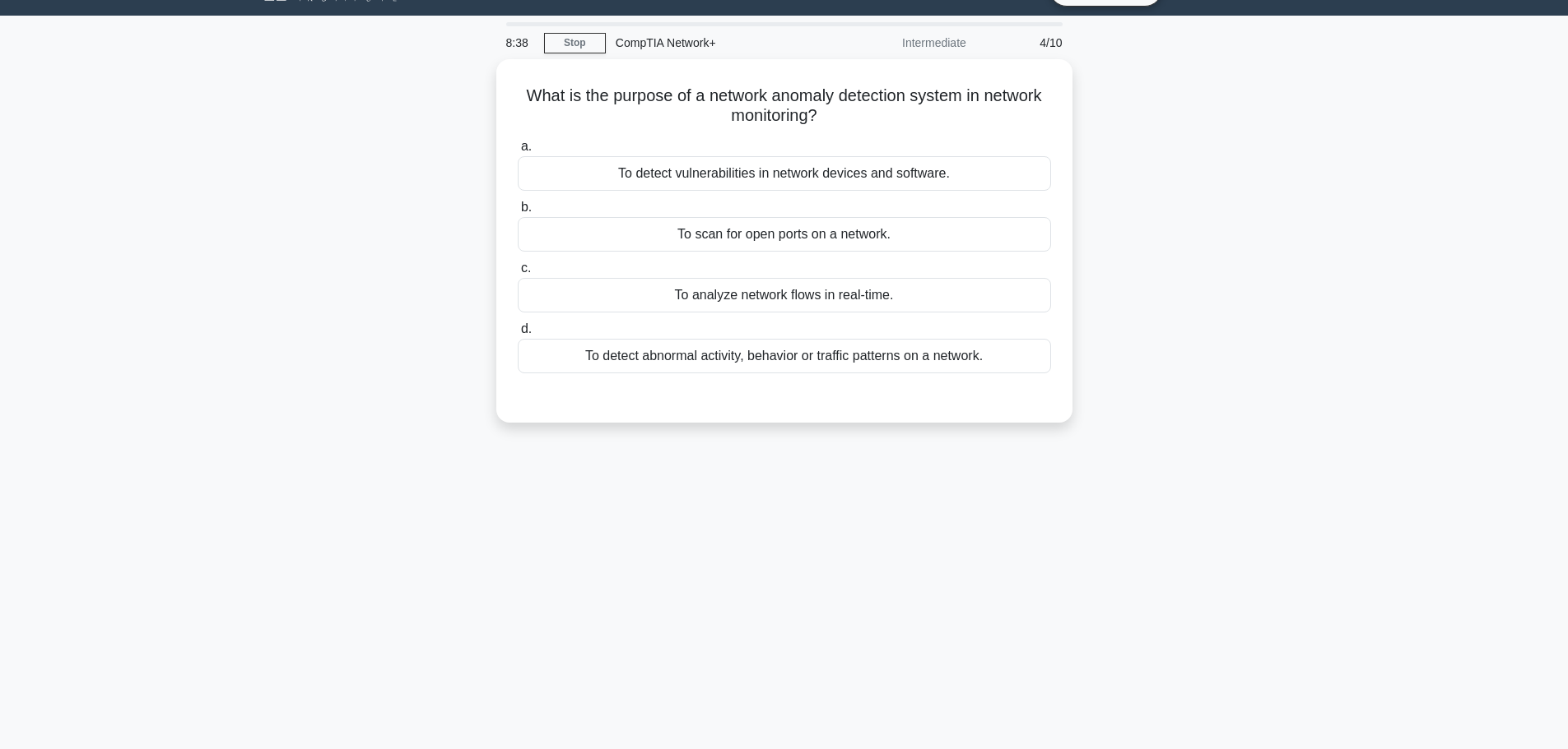
scroll to position [0, 0]
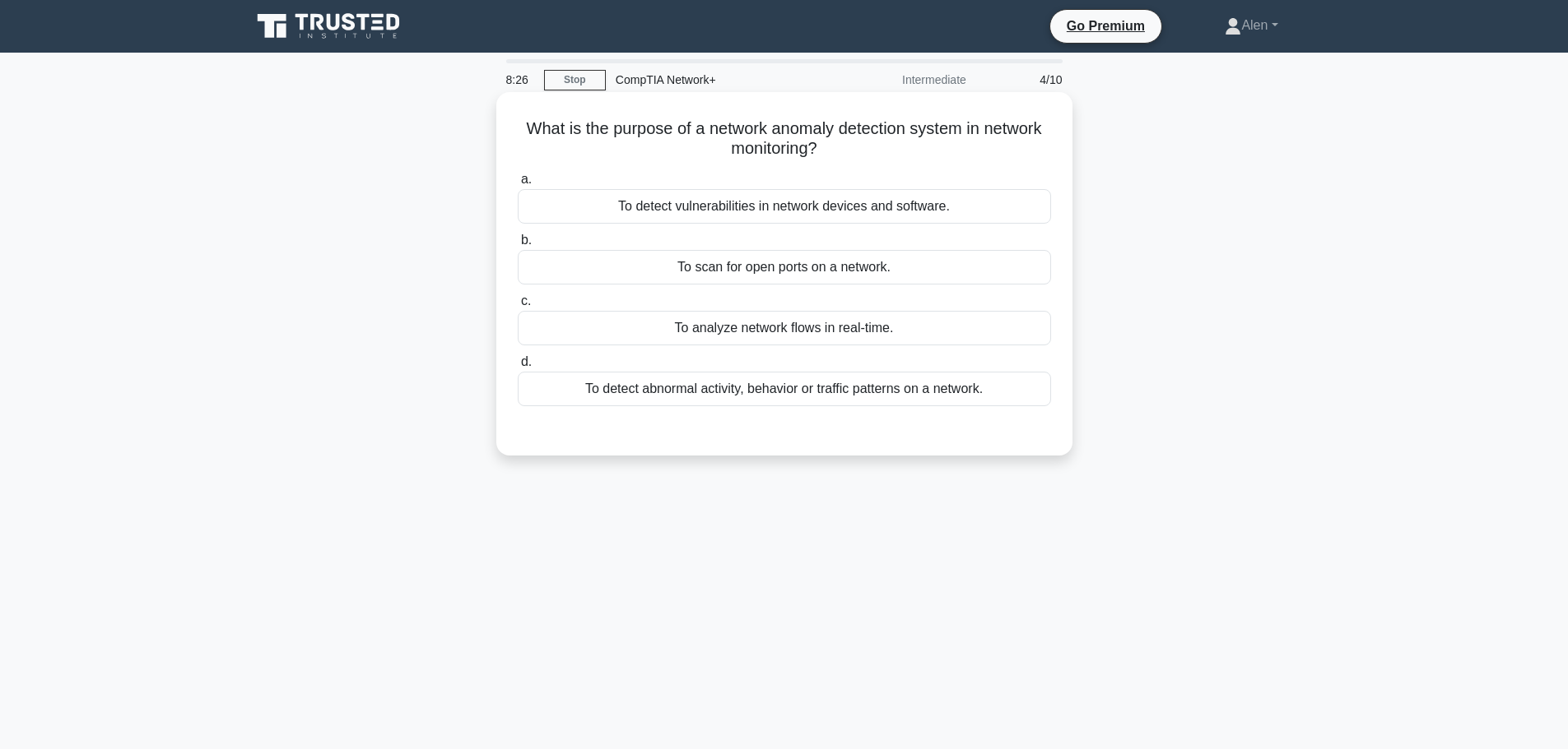
click at [813, 391] on div "To detect abnormal activity, behavior or traffic patterns on a network." at bounding box center [784, 389] width 533 height 35
click at [517, 368] on input "d. To detect abnormal activity, behavior or traffic patterns on a network." at bounding box center [517, 362] width 0 height 10
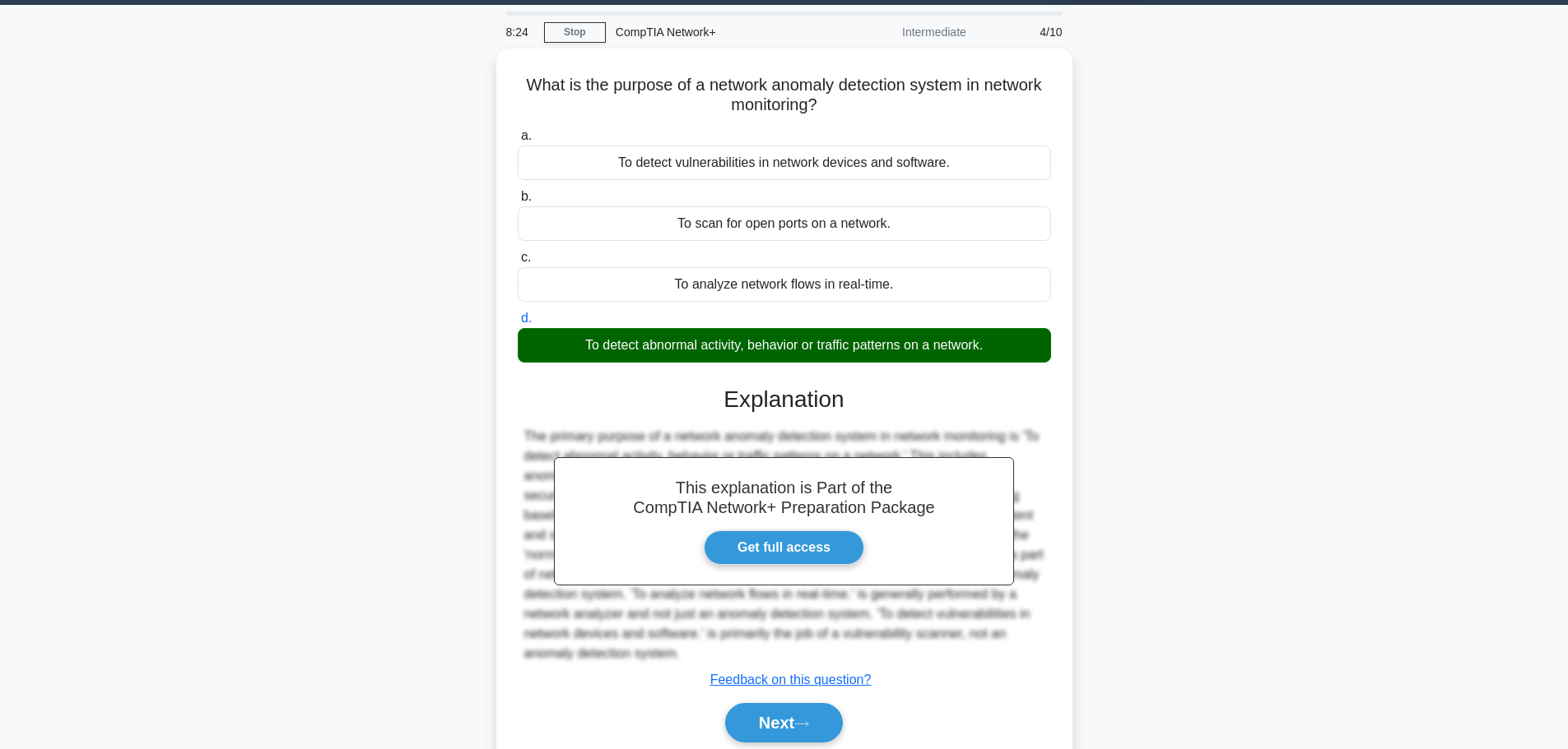
scroll to position [139, 0]
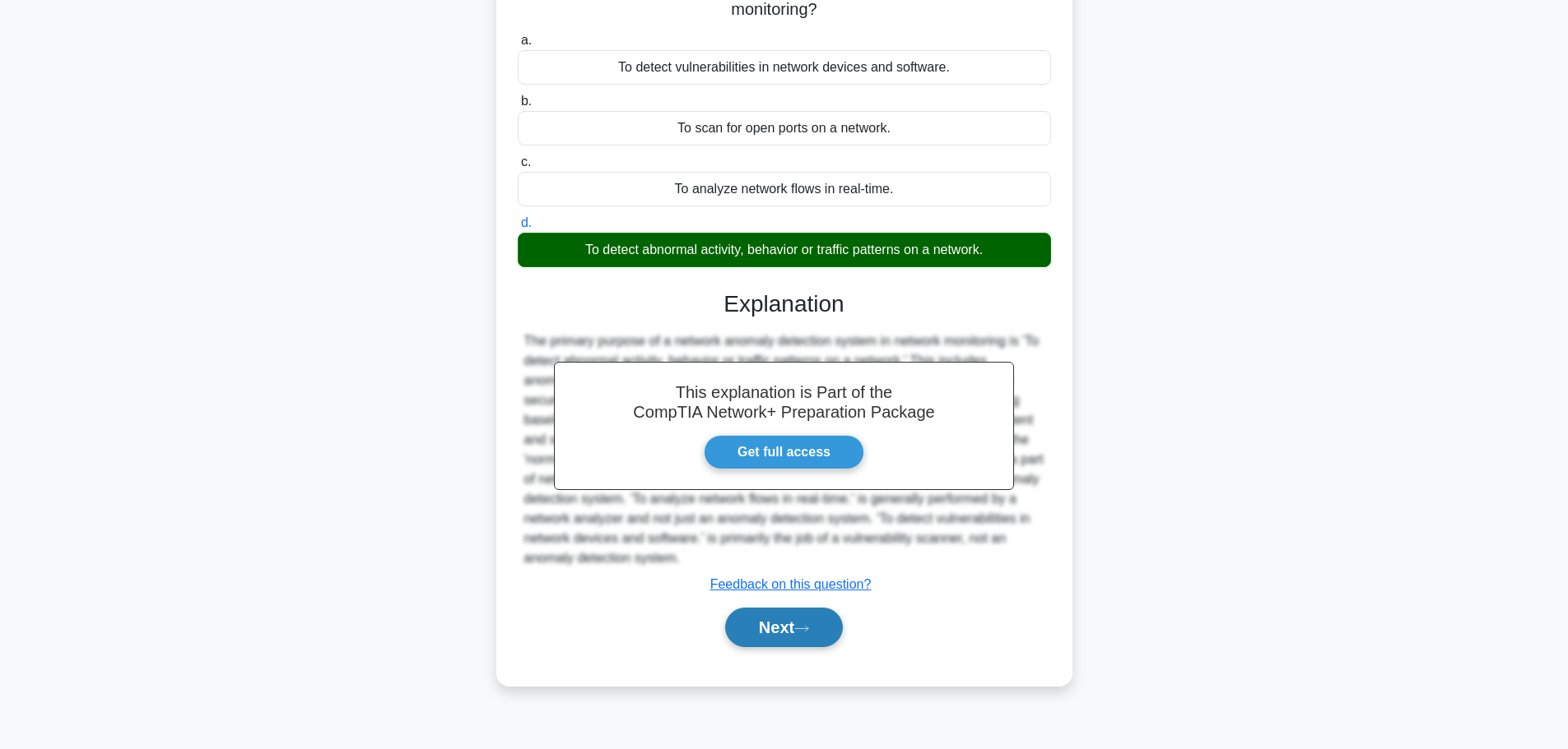
click at [785, 646] on button "Next" at bounding box center [784, 628] width 118 height 40
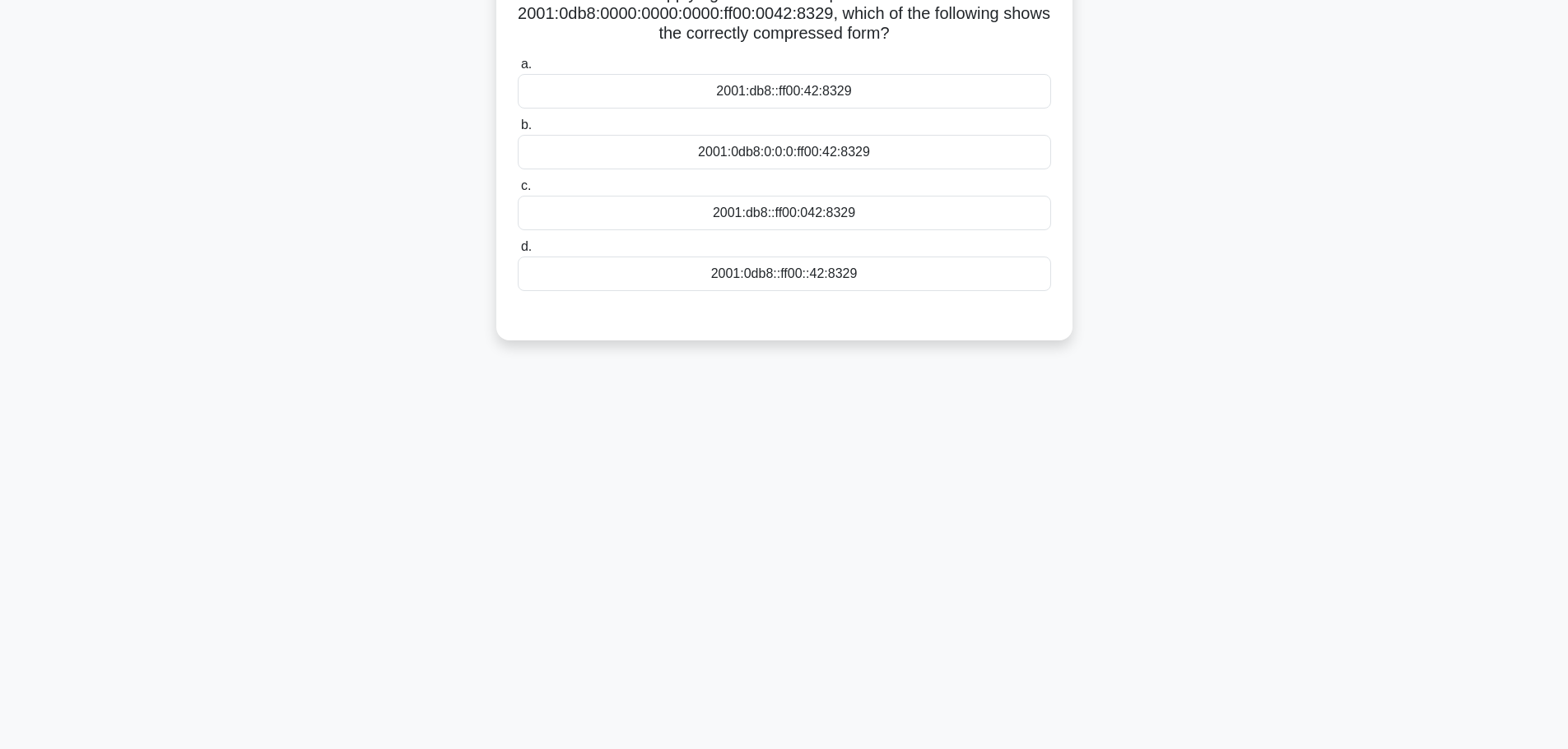
scroll to position [0, 0]
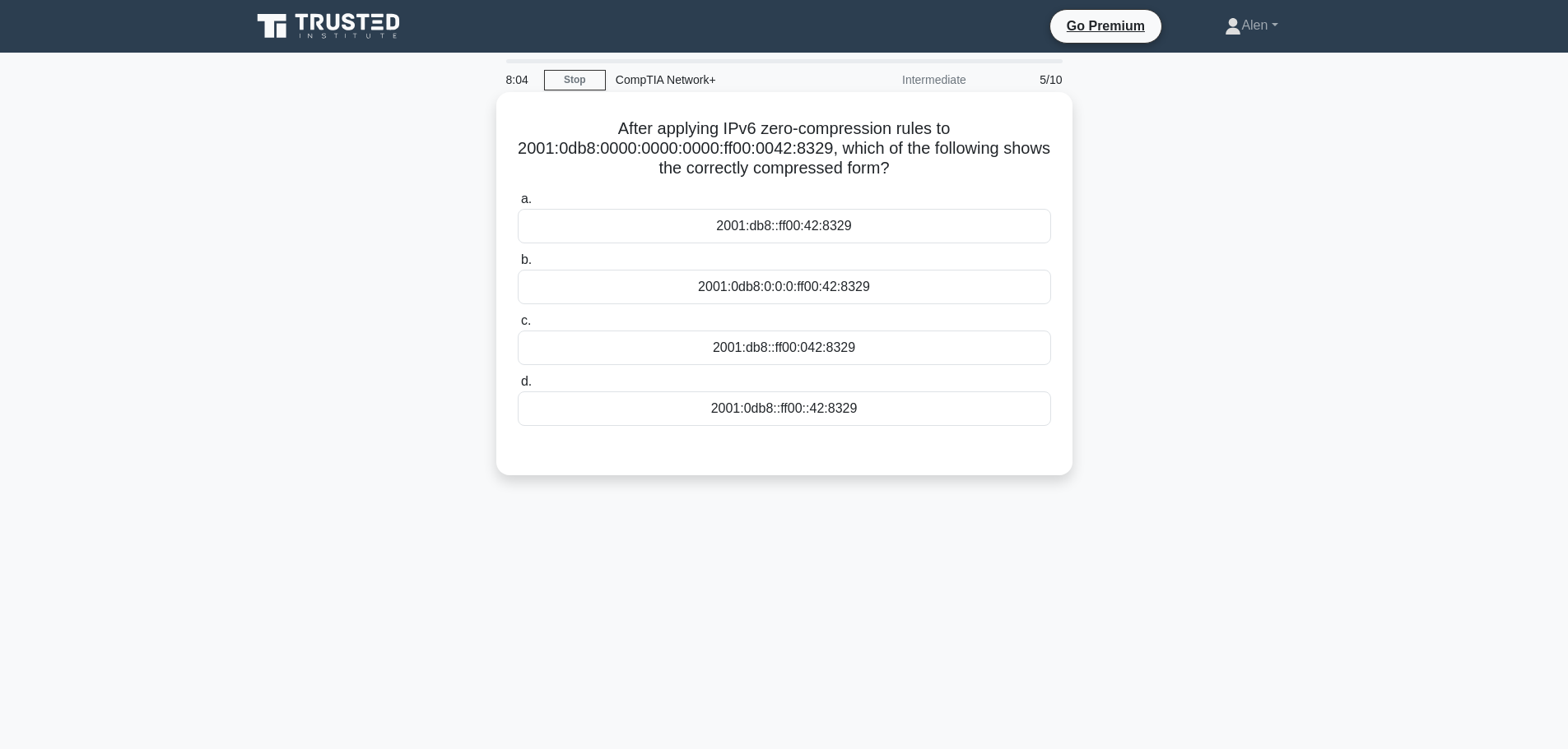
click at [747, 295] on div "2001:0db8:0:0:0:ff00:42:8329" at bounding box center [784, 287] width 533 height 35
click at [517, 266] on input "b. 2001:0db8:0:0:0:ff00:42:8329" at bounding box center [517, 260] width 0 height 10
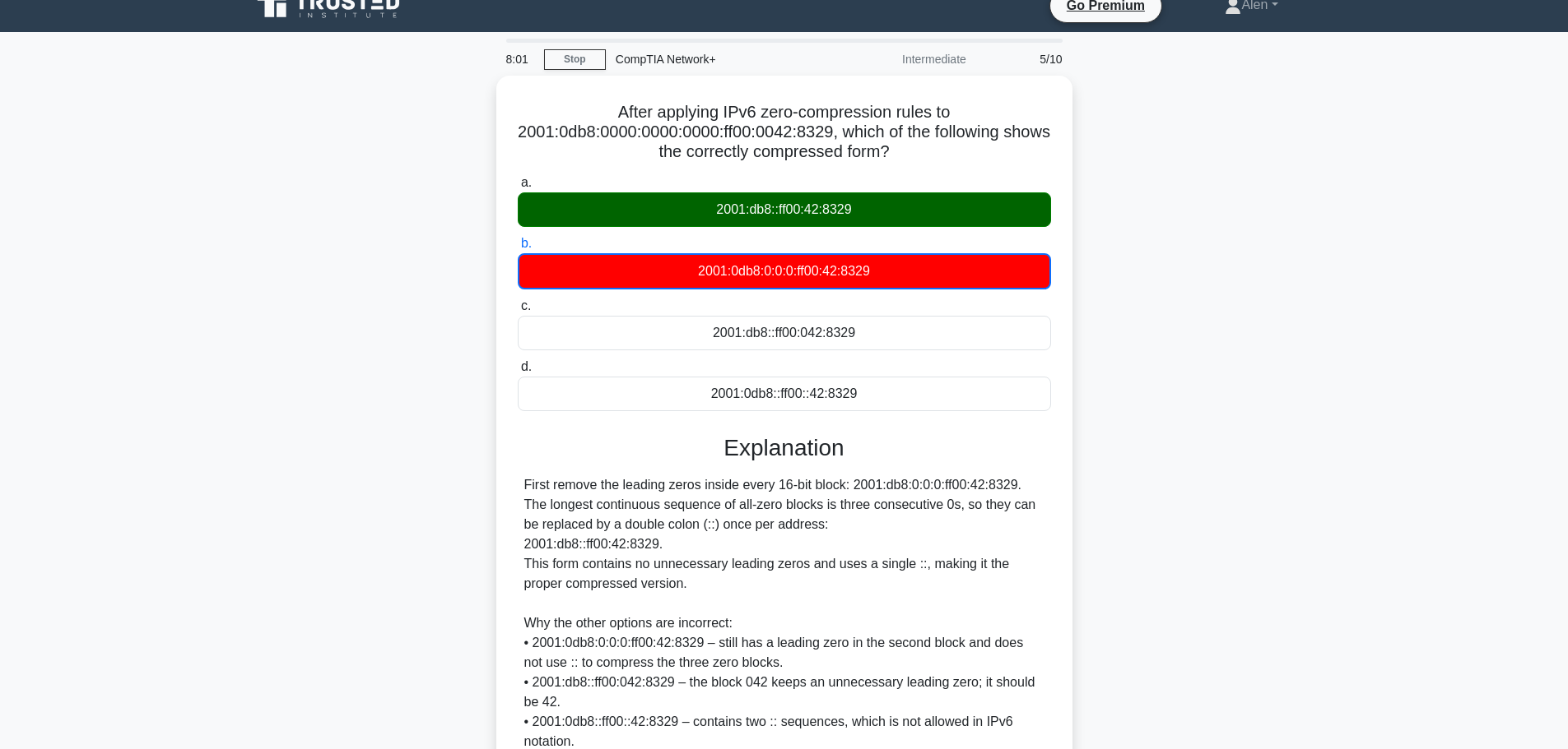
scroll to position [169, 0]
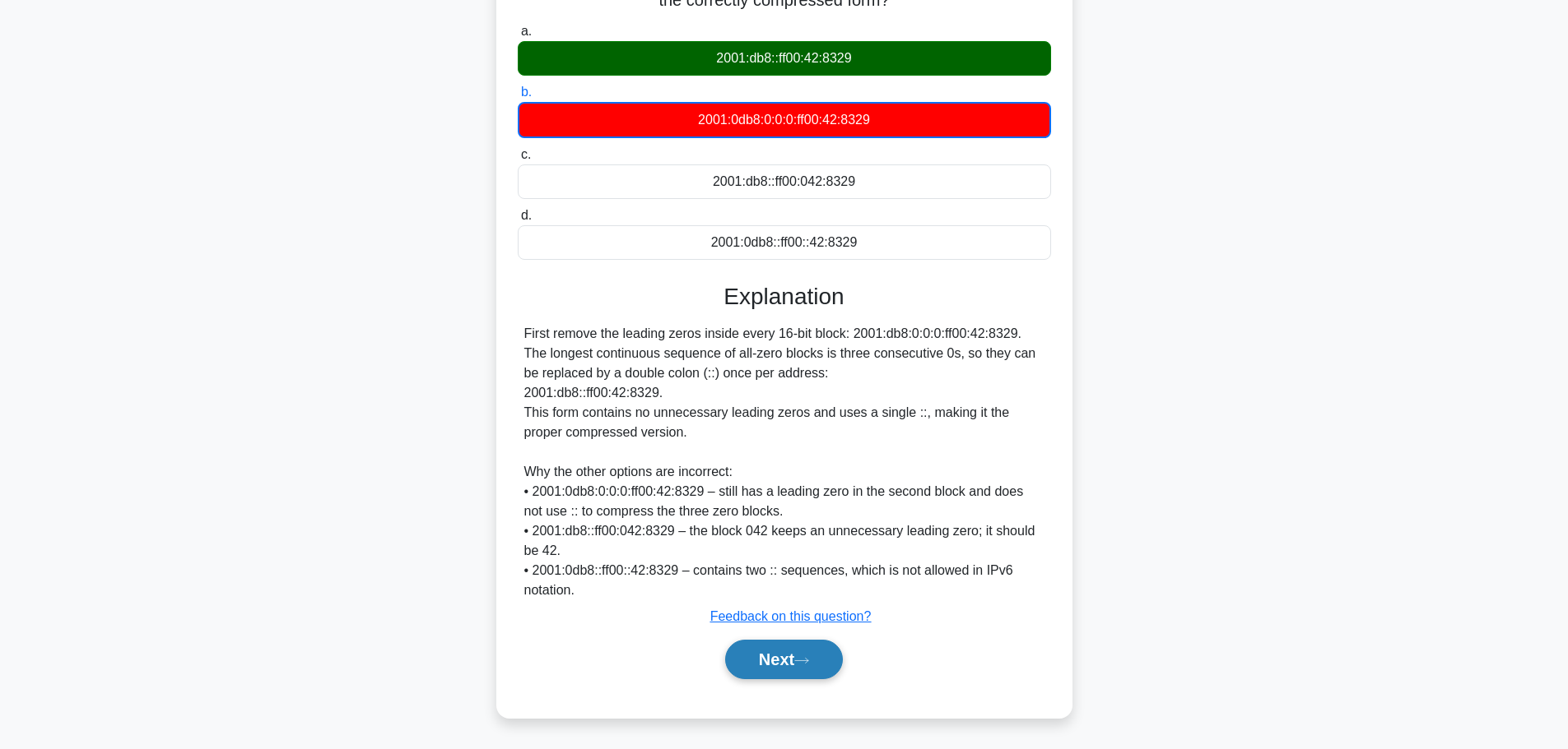
click at [784, 651] on button "Next" at bounding box center [784, 660] width 118 height 40
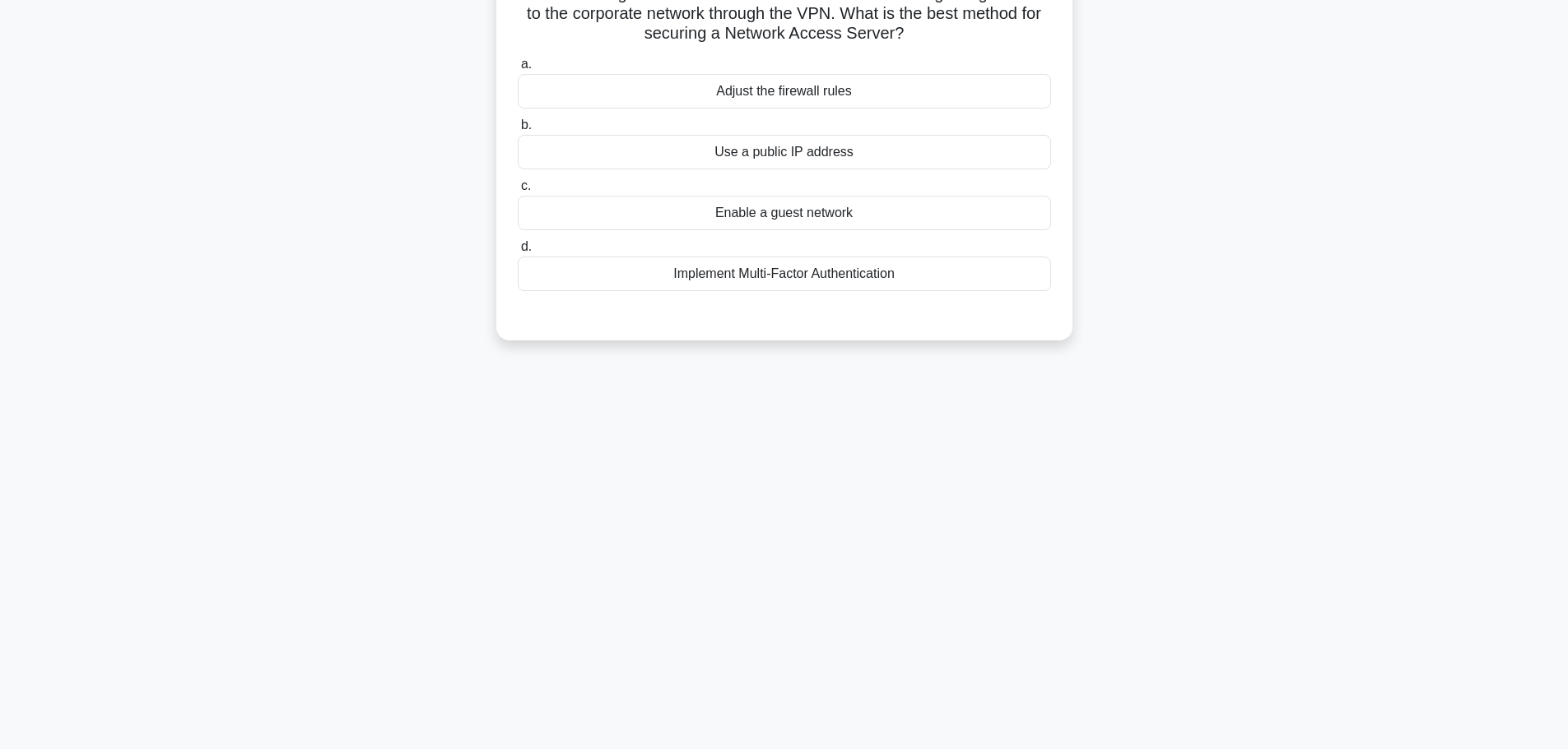
scroll to position [0, 0]
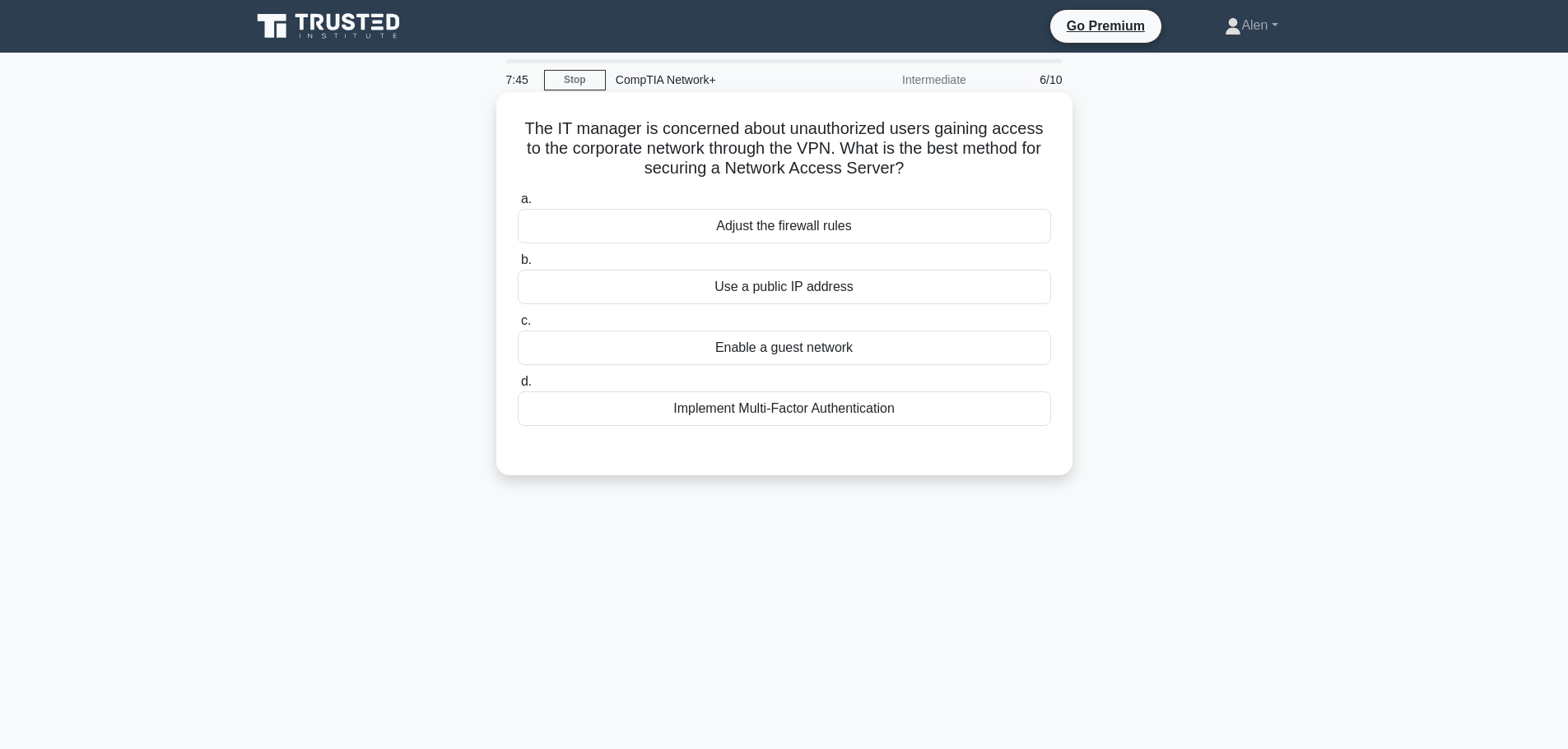
click at [831, 406] on div "Implement Multi-Factor Authentication" at bounding box center [784, 409] width 533 height 35
click at [517, 387] on input "d. Implement Multi-Factor Authentication" at bounding box center [517, 382] width 0 height 10
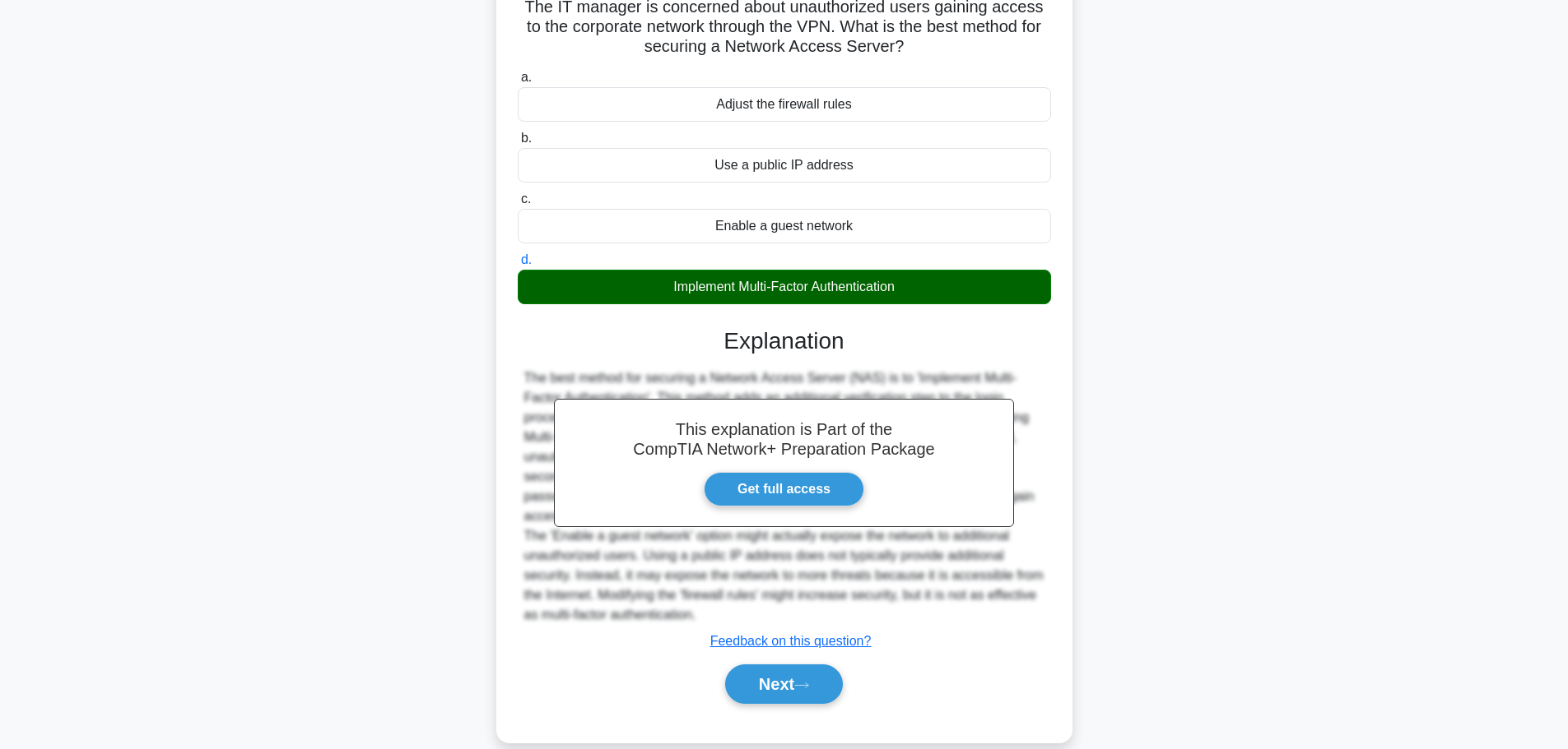
scroll to position [147, 0]
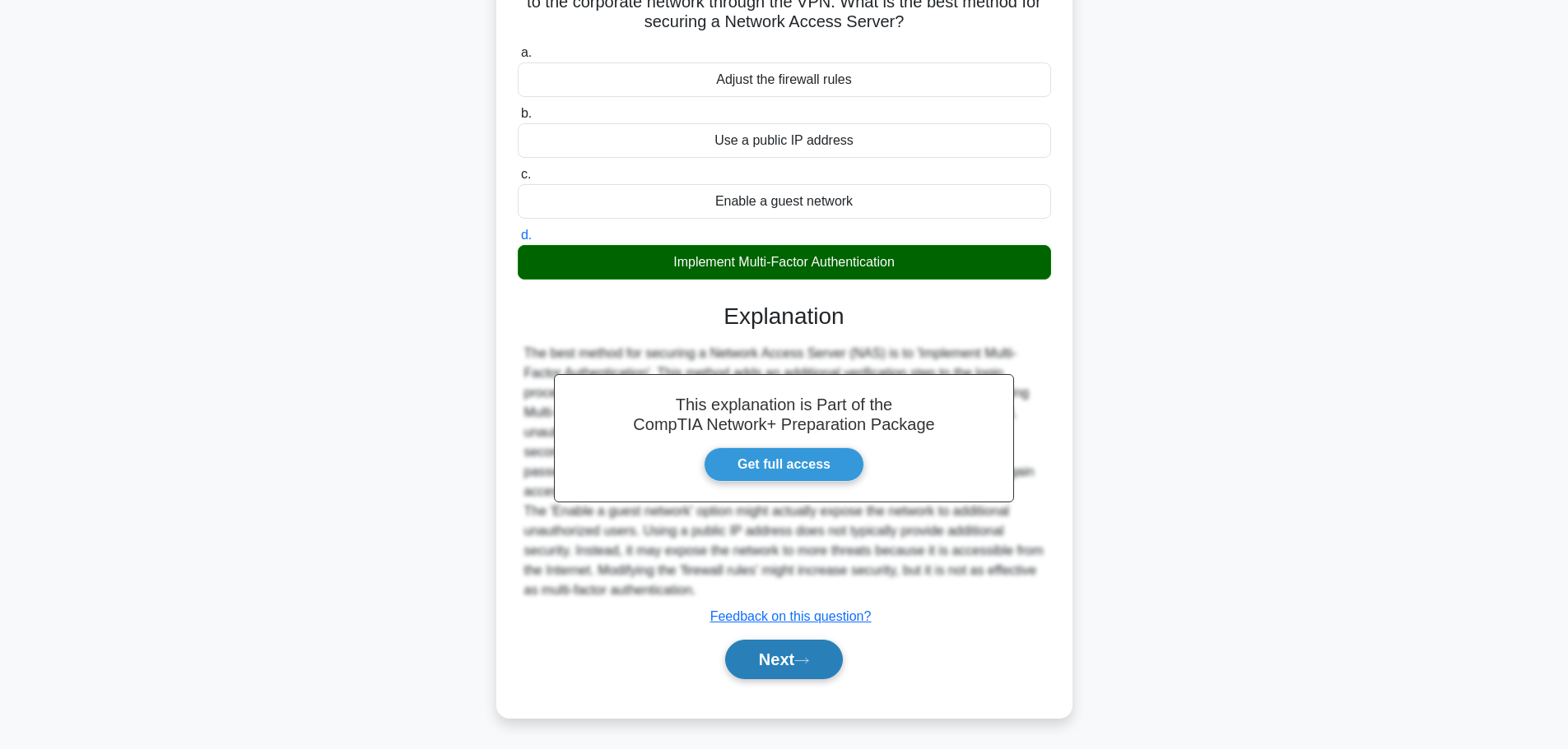
click at [796, 666] on button "Next" at bounding box center [784, 660] width 118 height 40
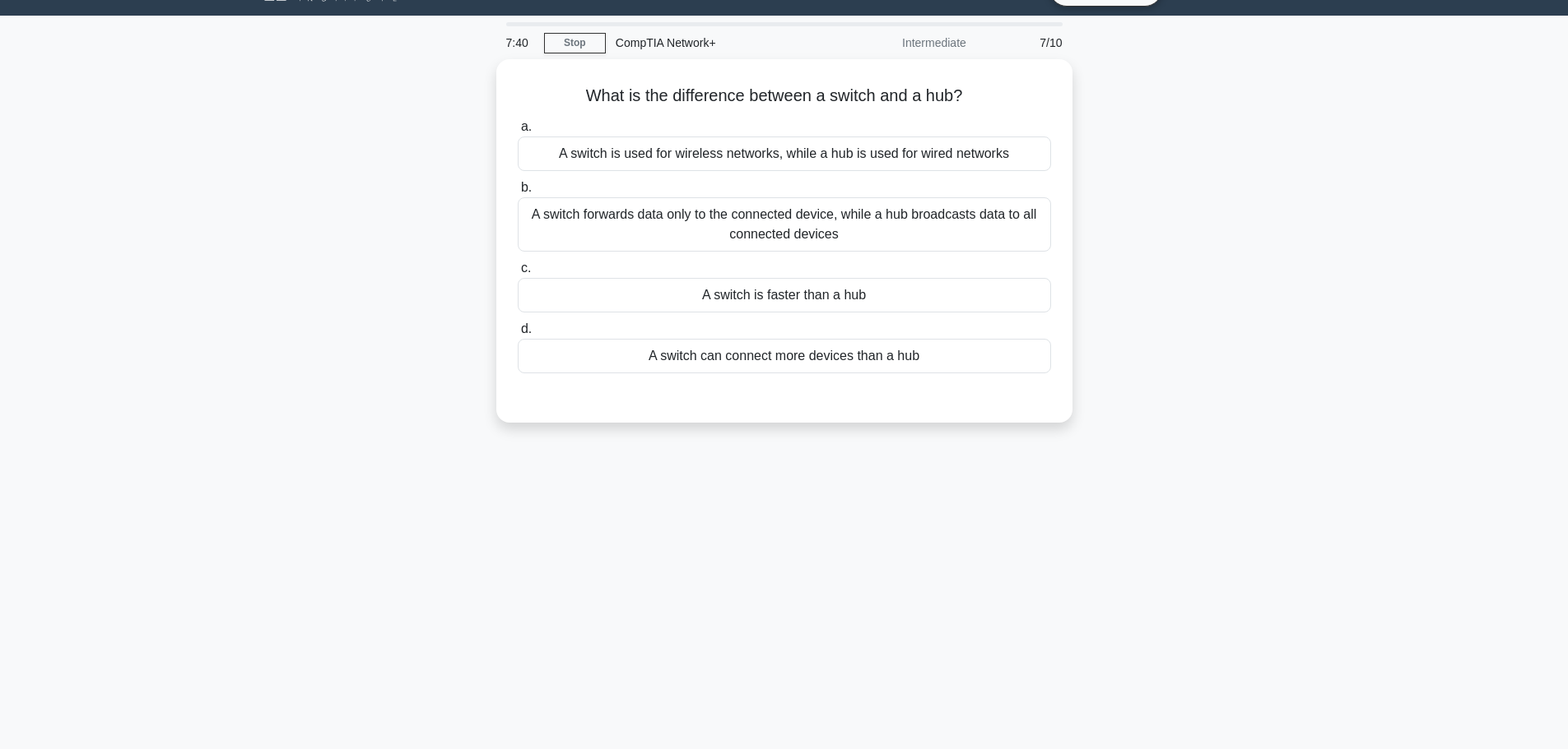
scroll to position [0, 0]
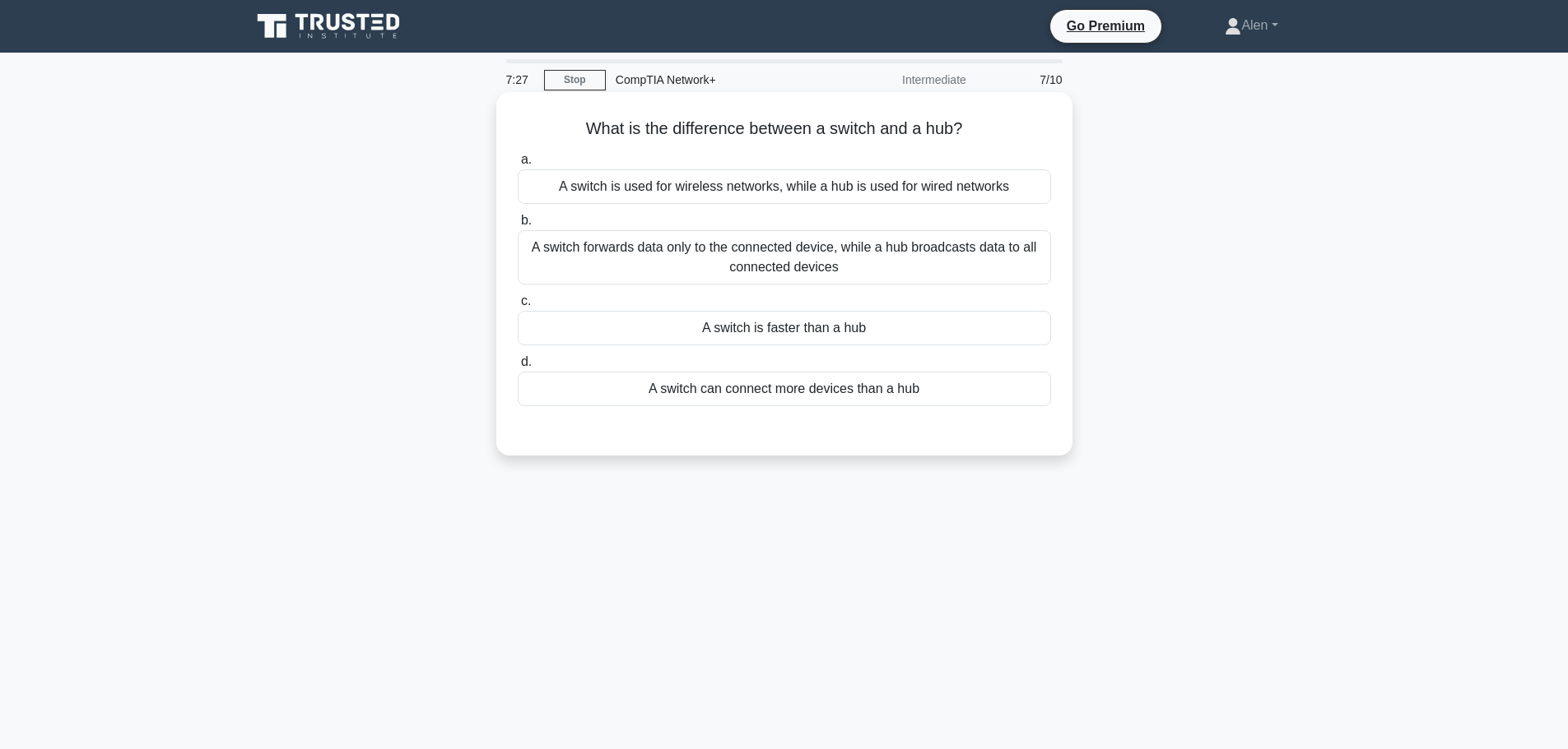
click at [868, 262] on div "A switch forwards data only to the connected device, while a hub broadcasts dat…" at bounding box center [784, 257] width 533 height 54
click at [517, 227] on input "b. A switch forwards data only to the connected device, while a hub broadcasts …" at bounding box center [517, 221] width 0 height 10
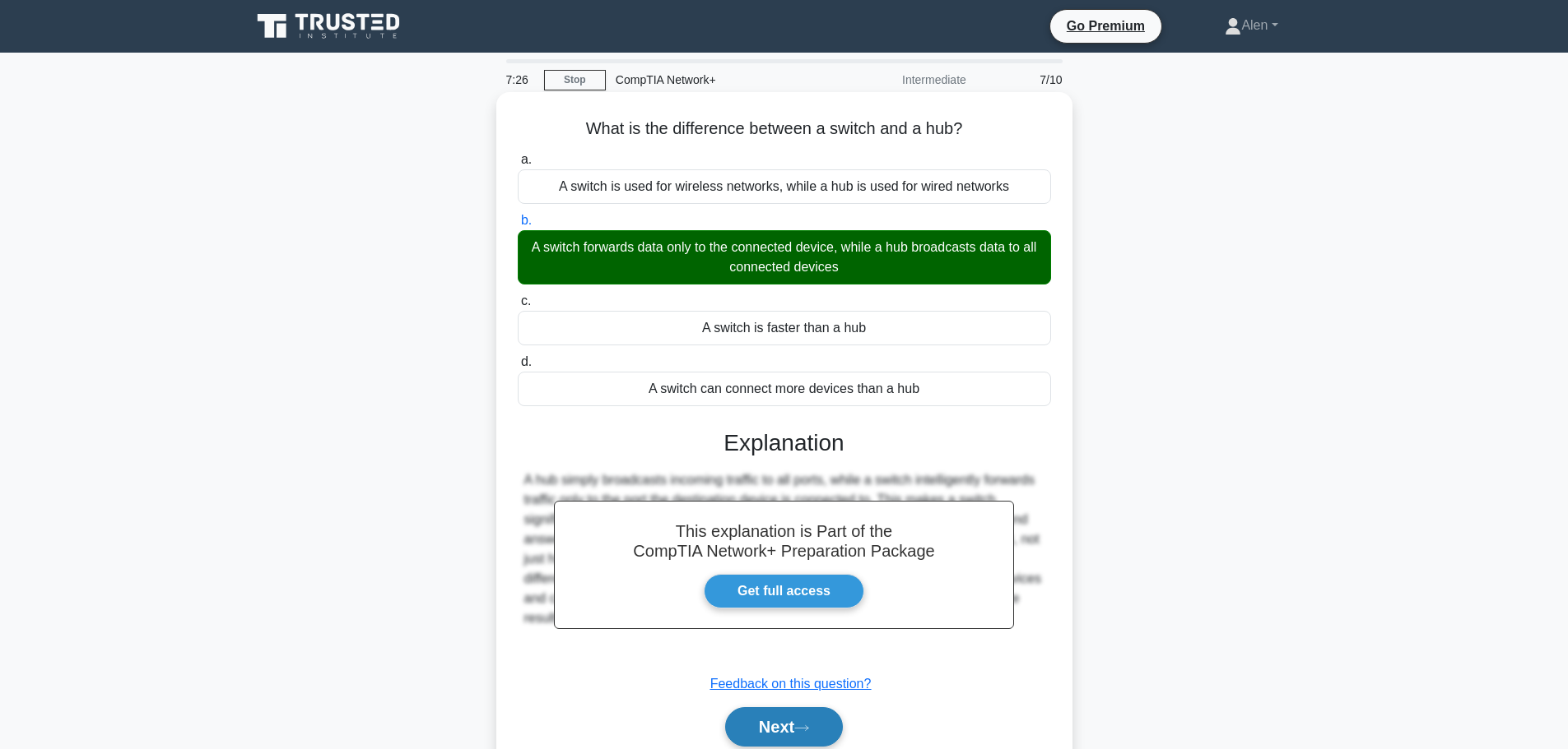
click at [794, 720] on button "Next" at bounding box center [784, 727] width 118 height 40
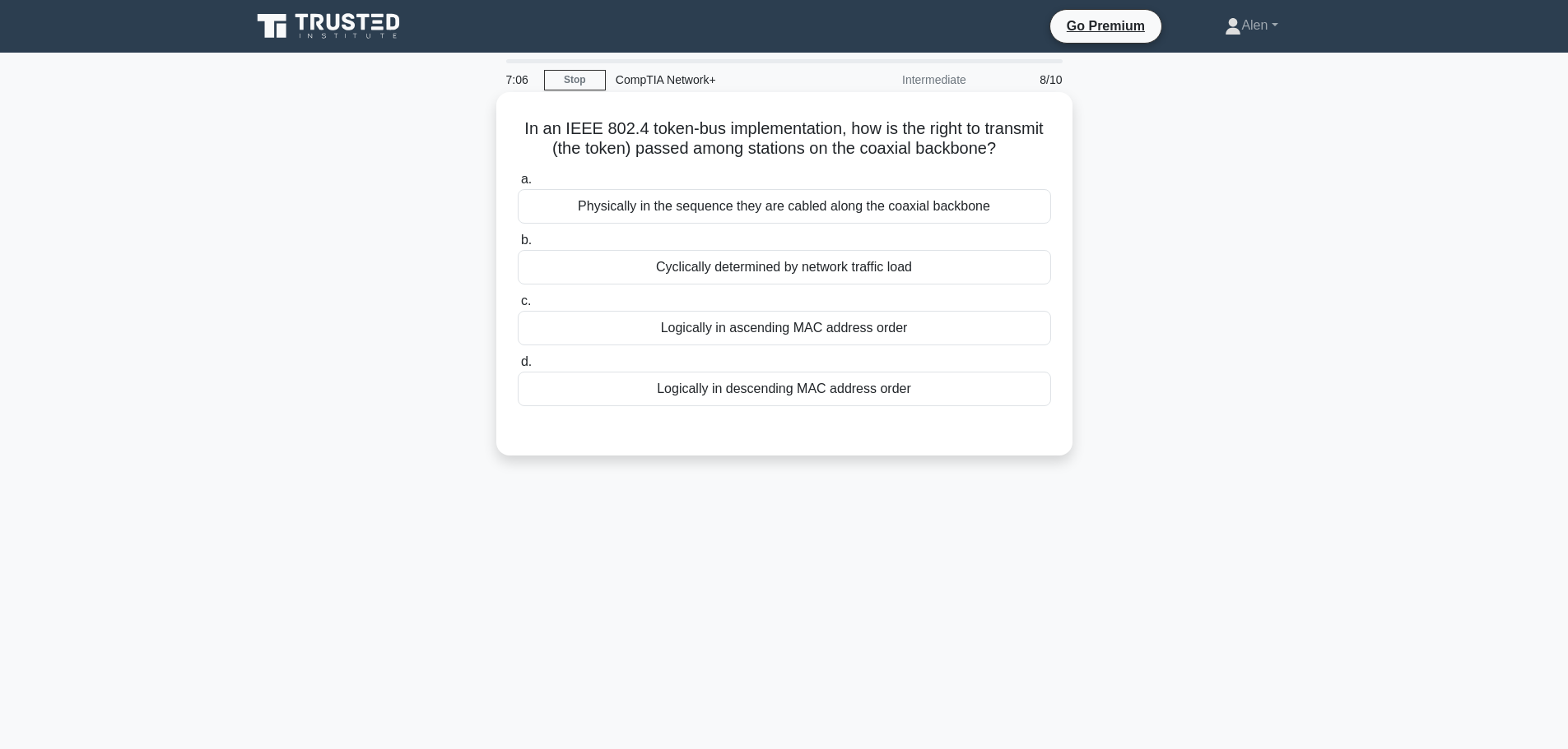
click at [863, 208] on div "Physically in the sequence they are cabled along the coaxial backbone" at bounding box center [784, 207] width 533 height 35
click at [517, 185] on input "a. Physically in the sequence they are cabled along the coaxial backbone" at bounding box center [517, 180] width 0 height 10
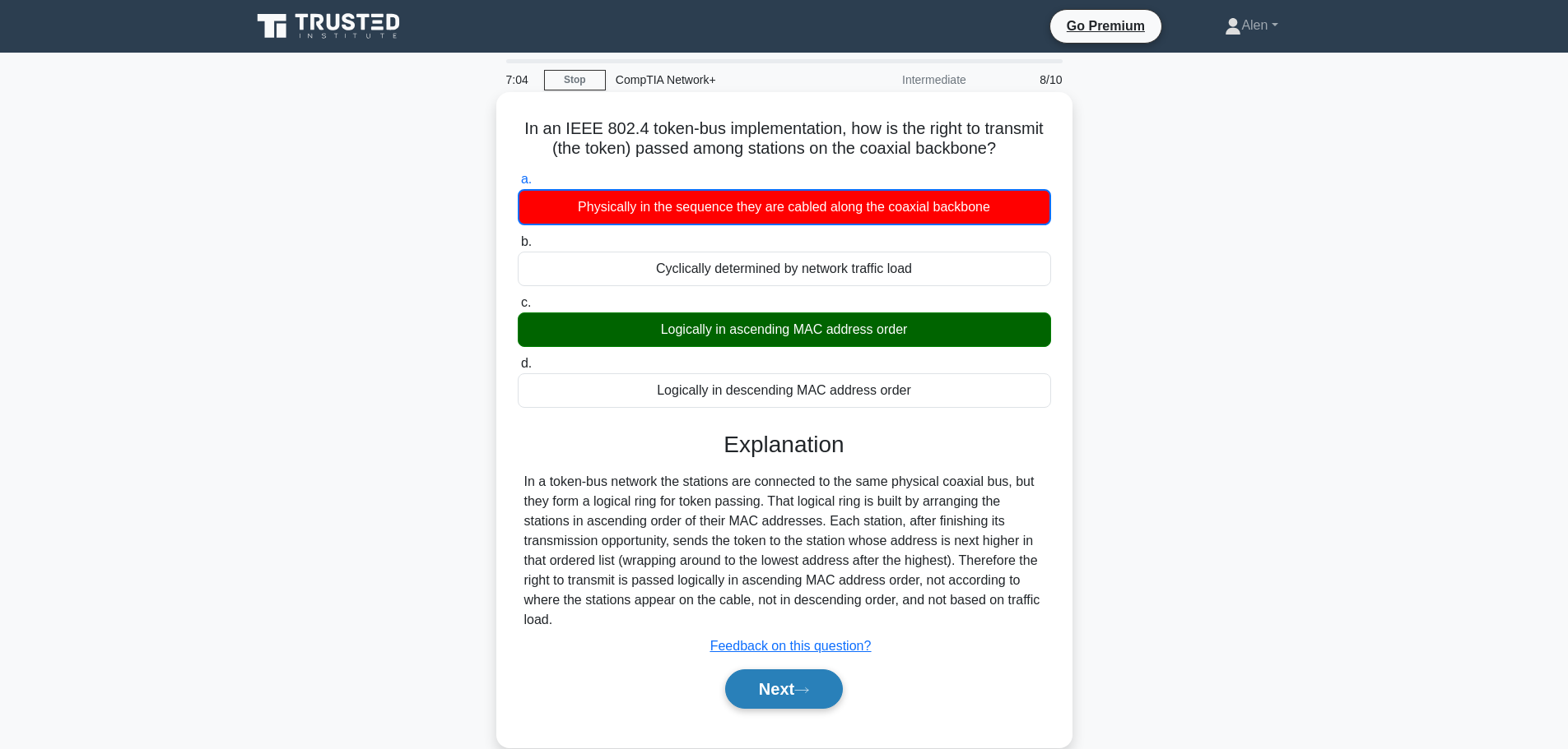
click at [801, 688] on icon at bounding box center [801, 690] width 15 height 9
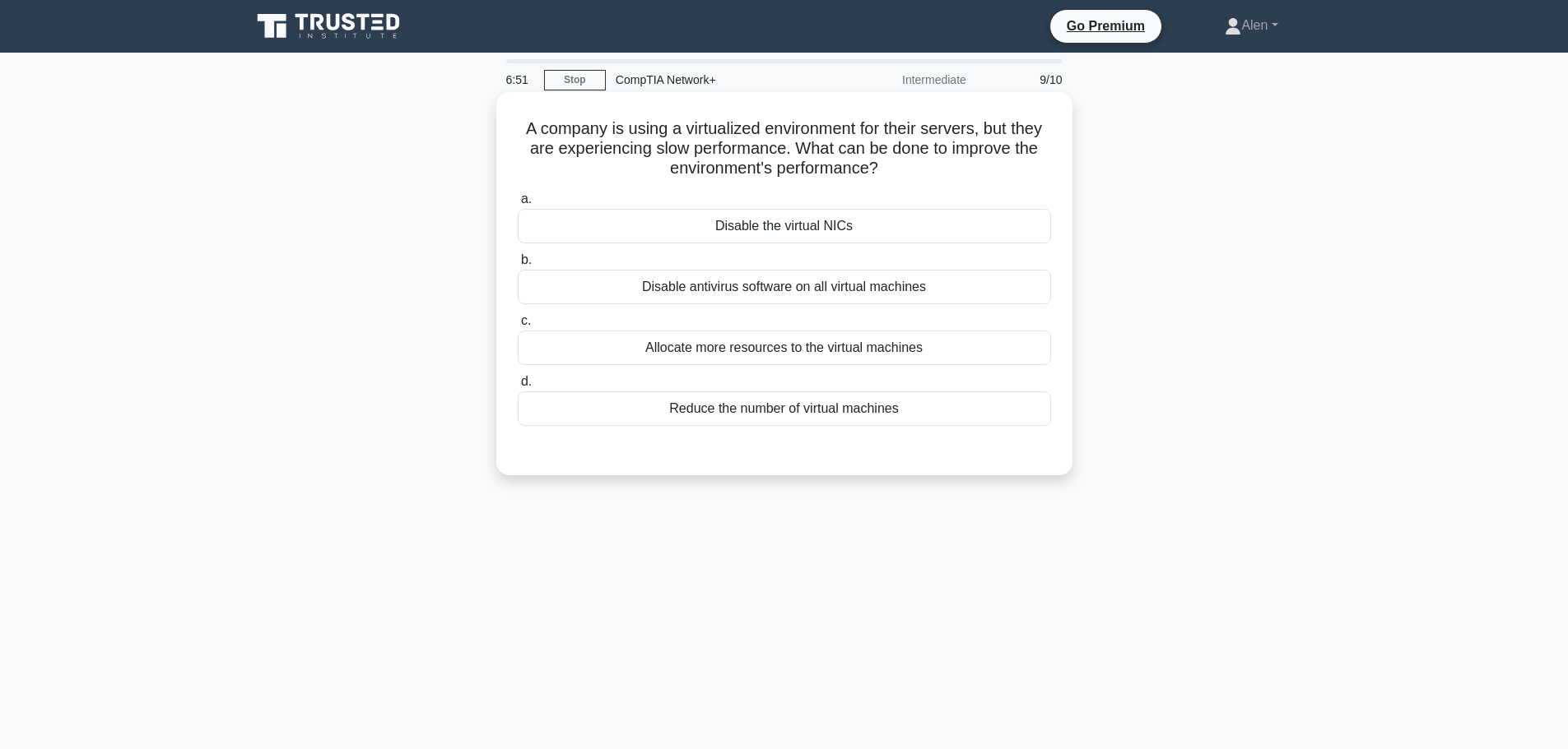
click at [828, 339] on div "Allocate more resources to the virtual machines" at bounding box center [784, 348] width 533 height 35
click at [517, 327] on input "c. Allocate more resources to the virtual machines" at bounding box center [517, 321] width 0 height 10
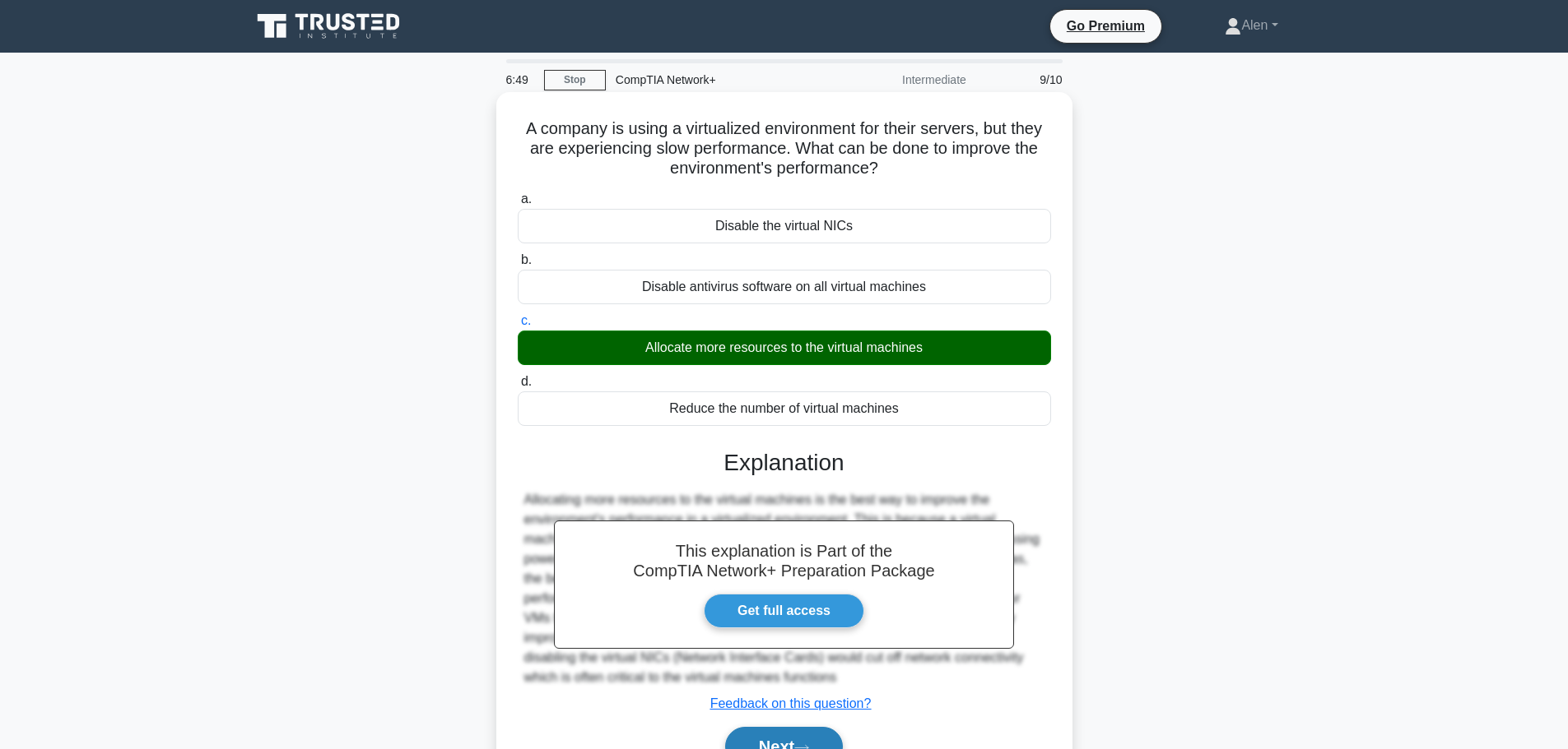
click at [807, 739] on button "Next" at bounding box center [784, 747] width 118 height 40
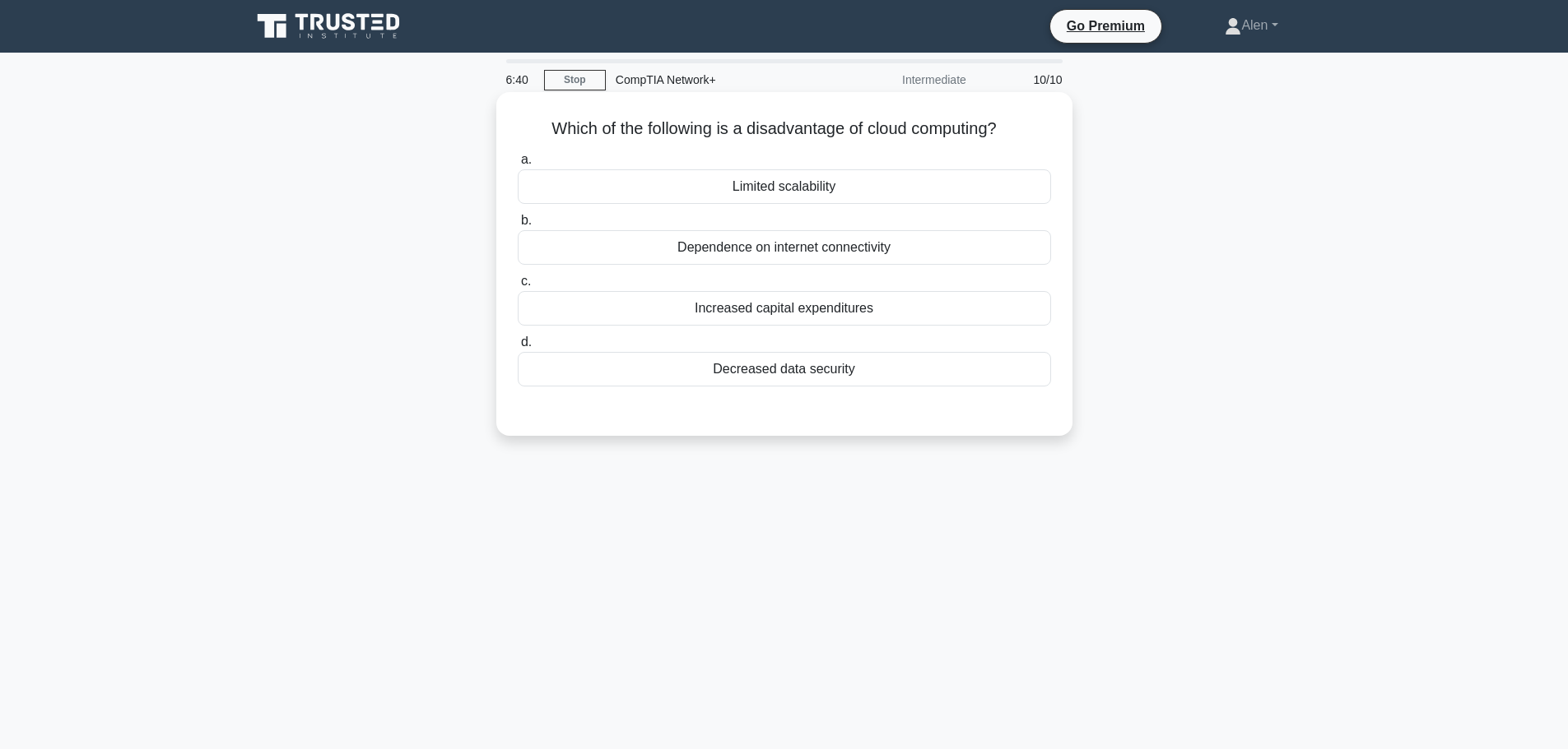
click at [743, 246] on div "Dependence on internet connectivity" at bounding box center [784, 247] width 533 height 35
click at [517, 227] on input "b. Dependence on internet connectivity" at bounding box center [517, 221] width 0 height 10
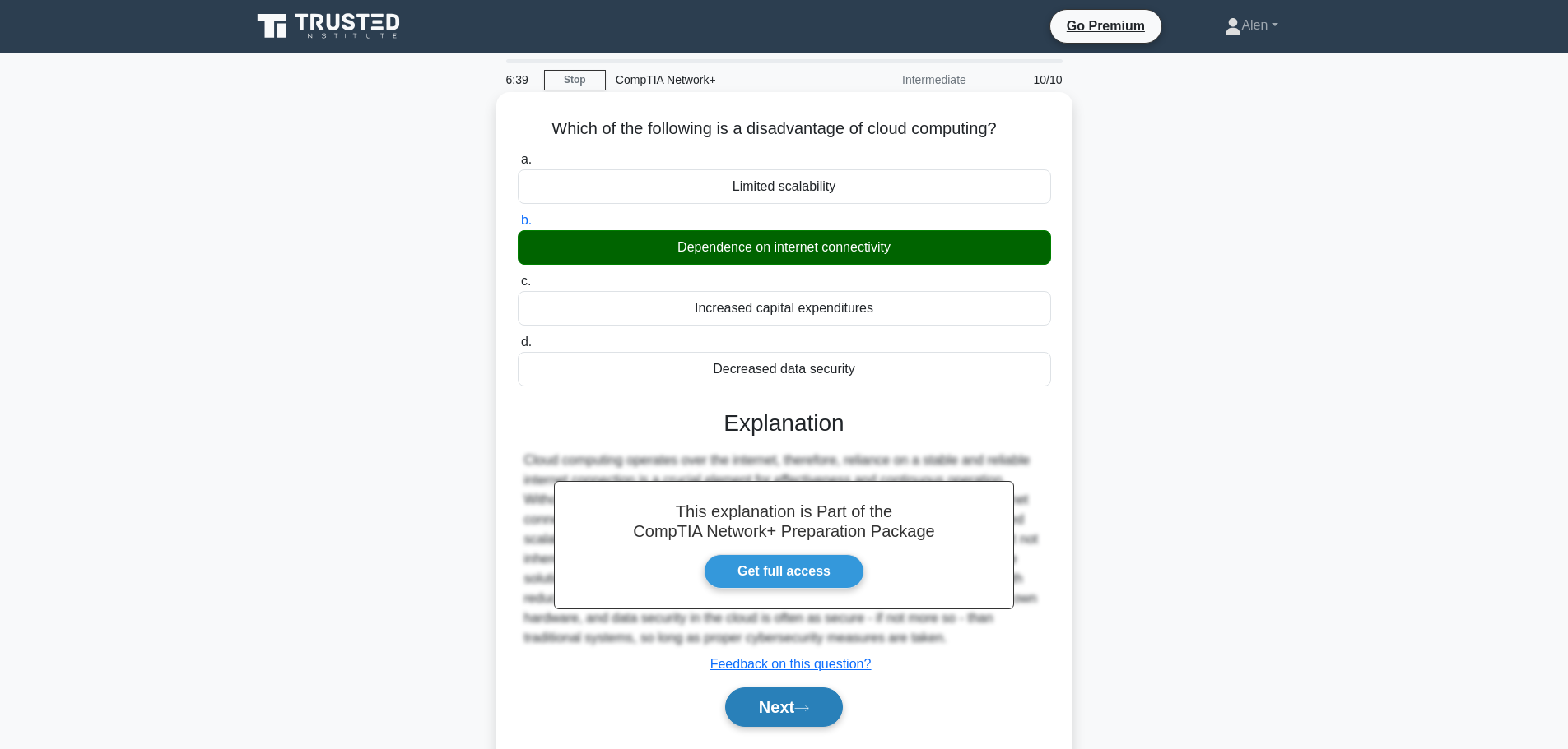
click at [808, 702] on button "Next" at bounding box center [784, 707] width 118 height 40
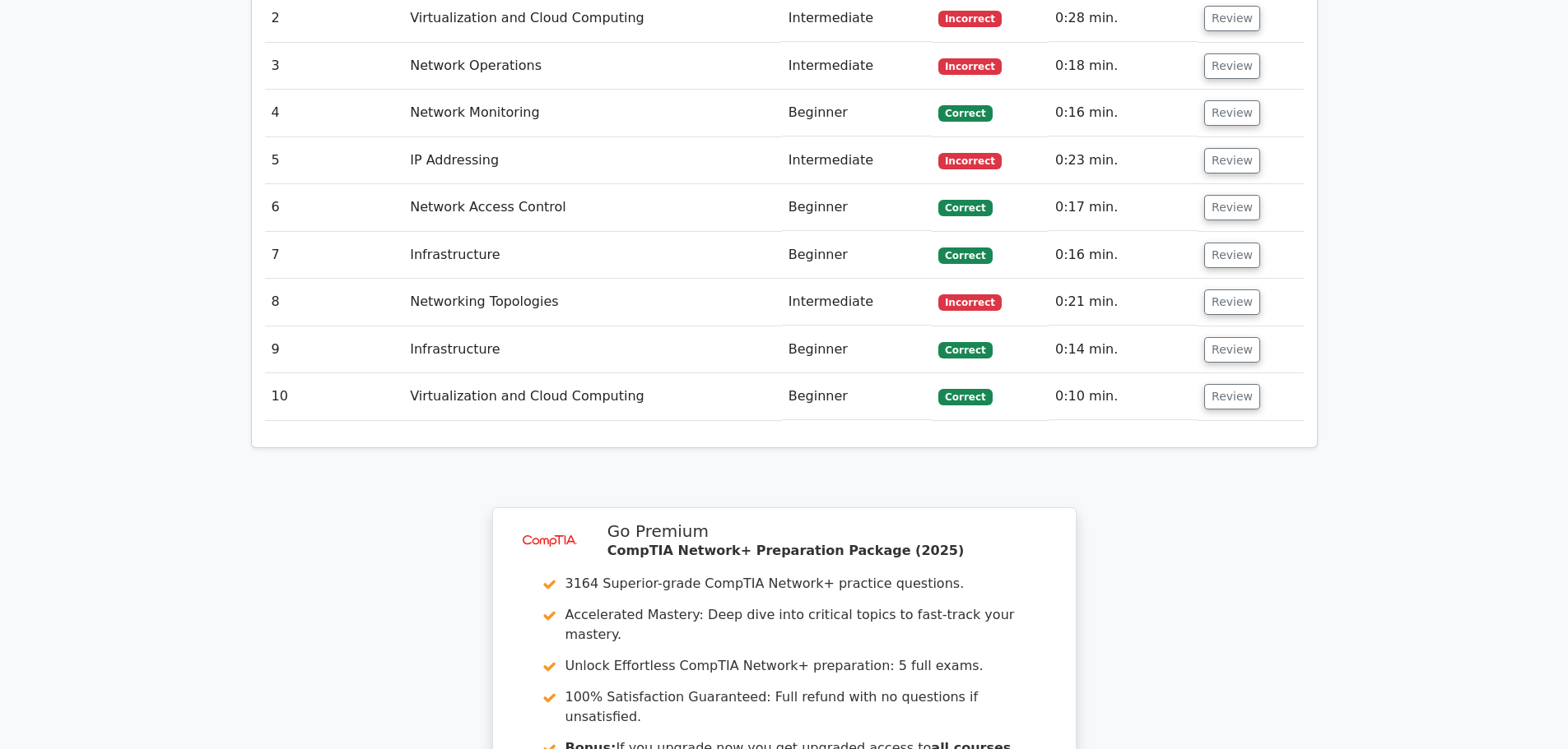
scroll to position [2524, 0]
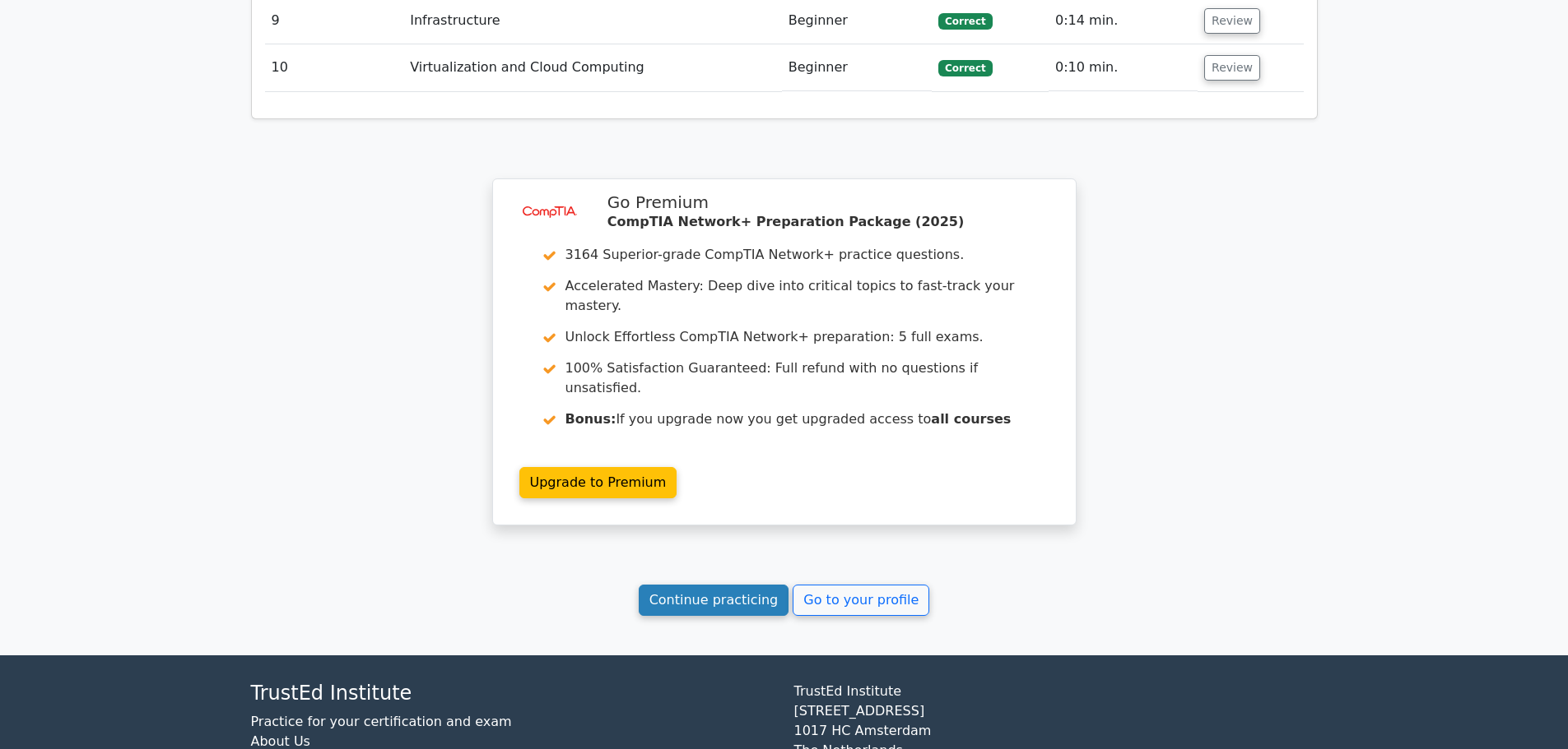
click at [721, 585] on link "Continue practicing" at bounding box center [714, 600] width 151 height 31
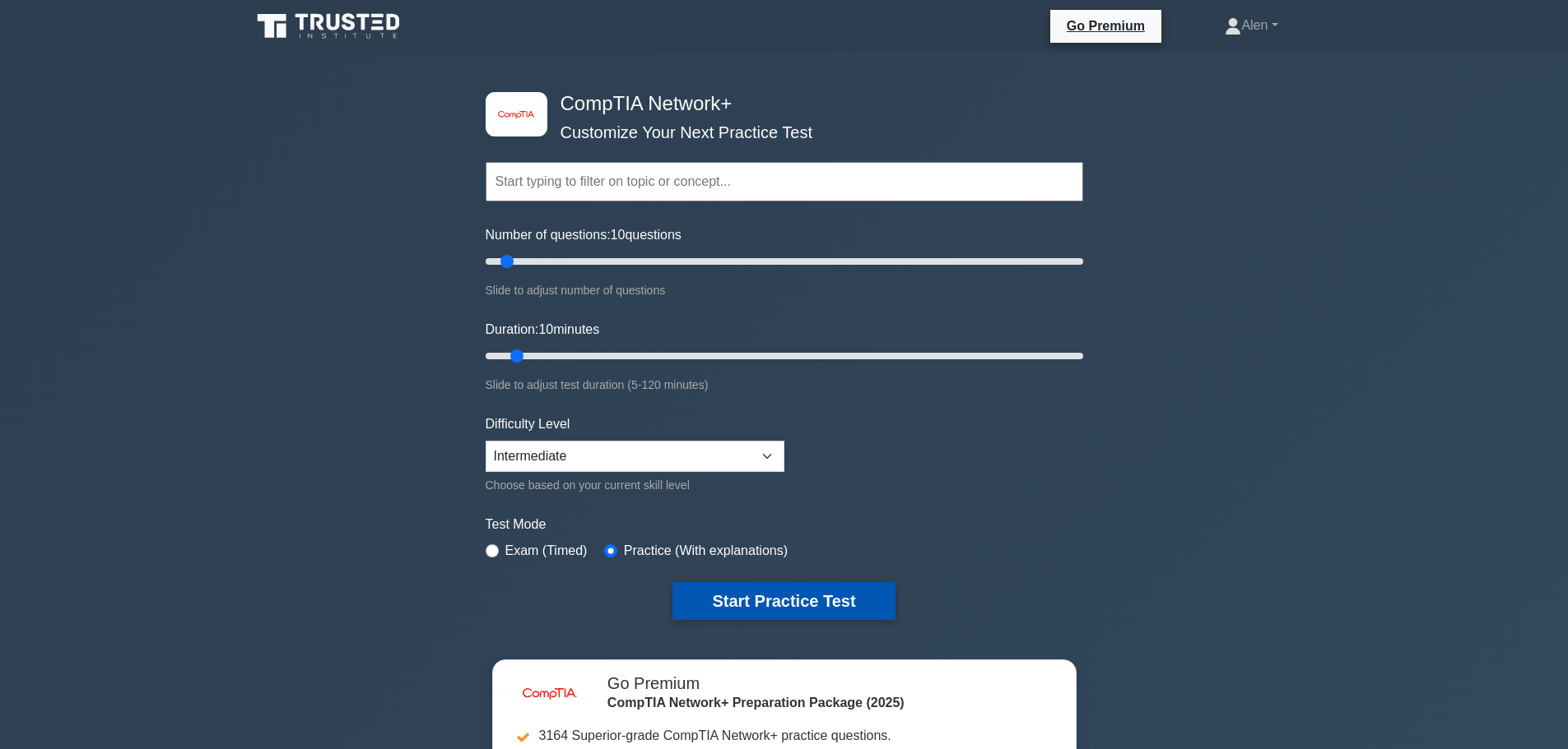
click at [792, 605] on button "Start Practice Test" at bounding box center [783, 601] width 222 height 38
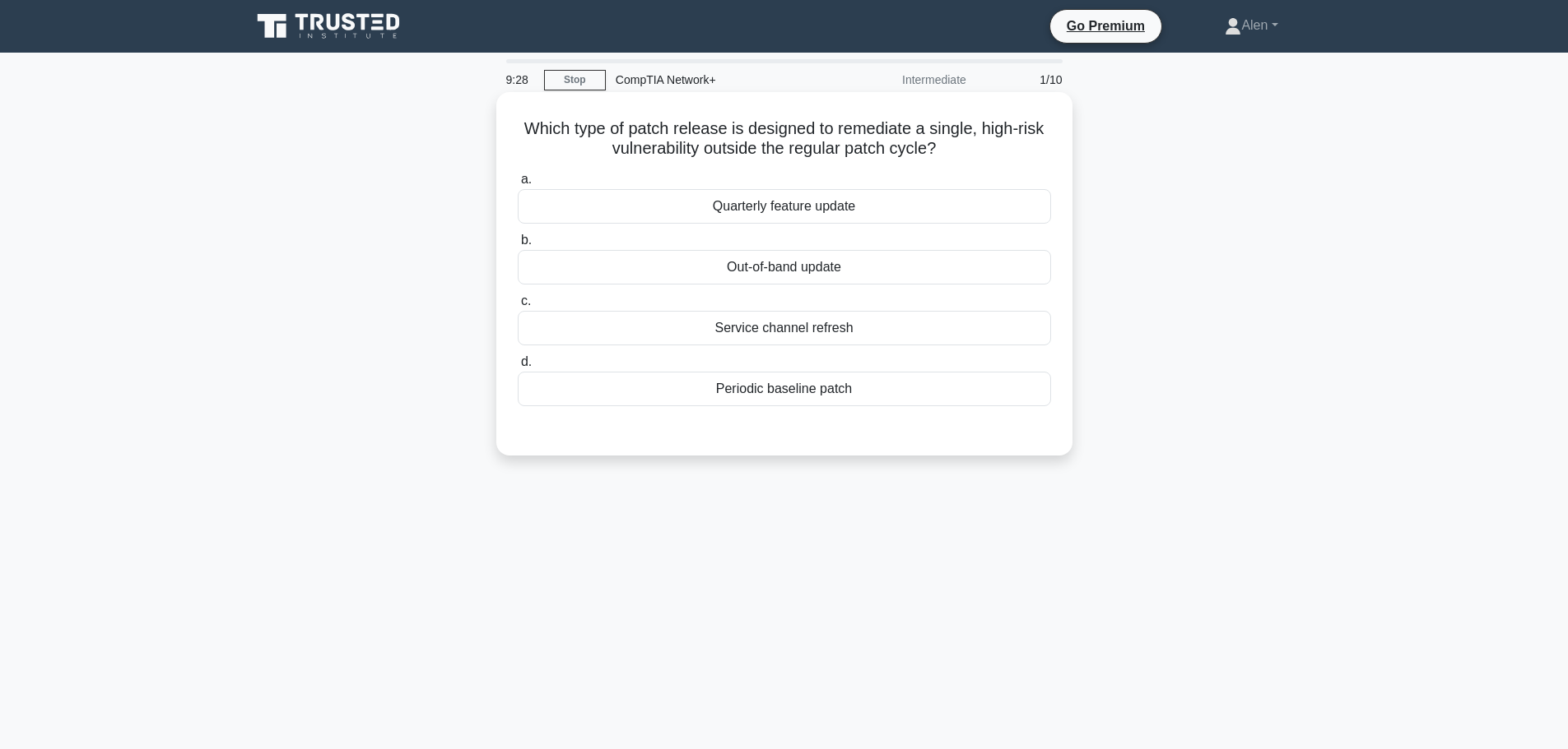
click at [794, 277] on div "Out-of-band update" at bounding box center [784, 267] width 533 height 35
click at [517, 246] on input "b. Out-of-band update" at bounding box center [517, 240] width 0 height 10
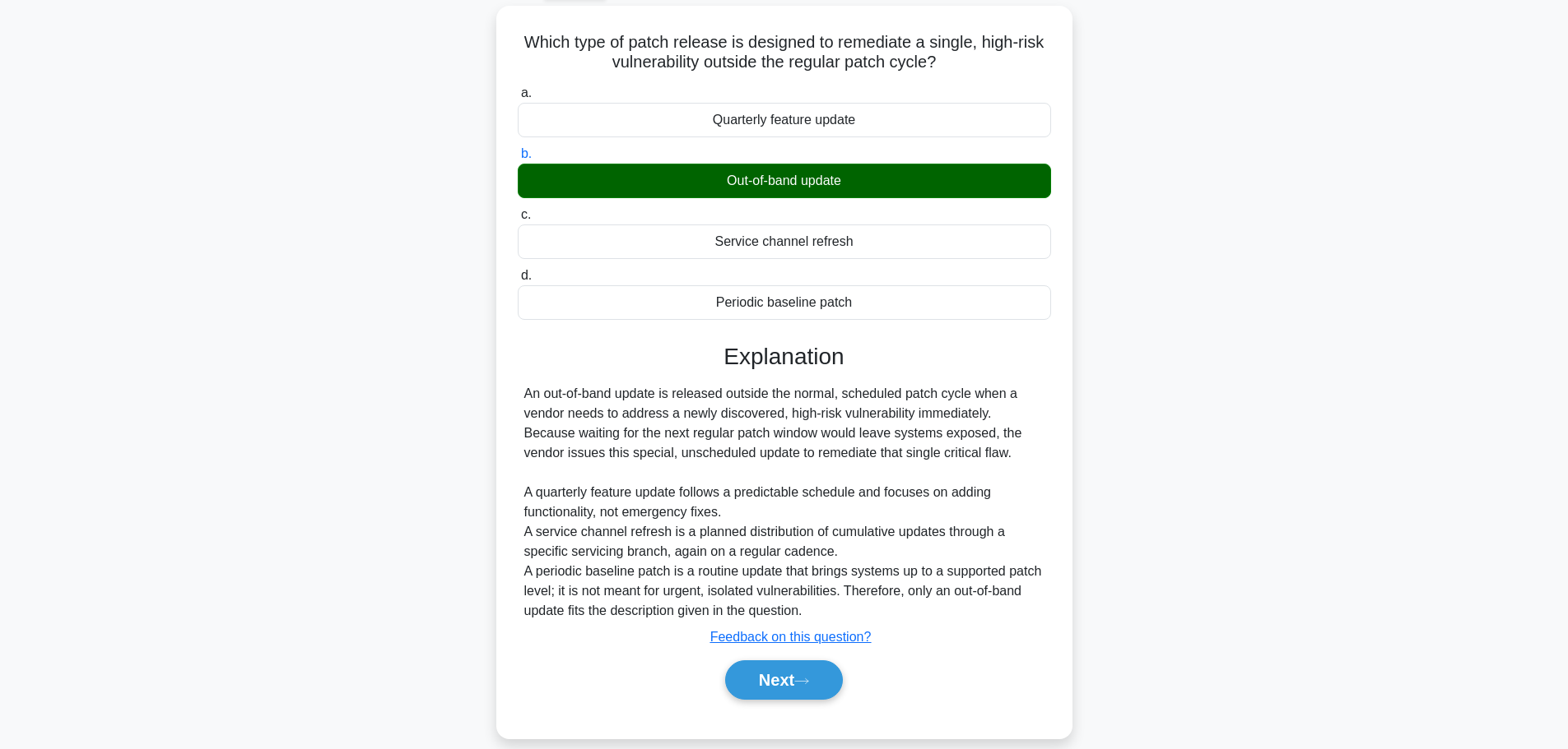
scroll to position [139, 0]
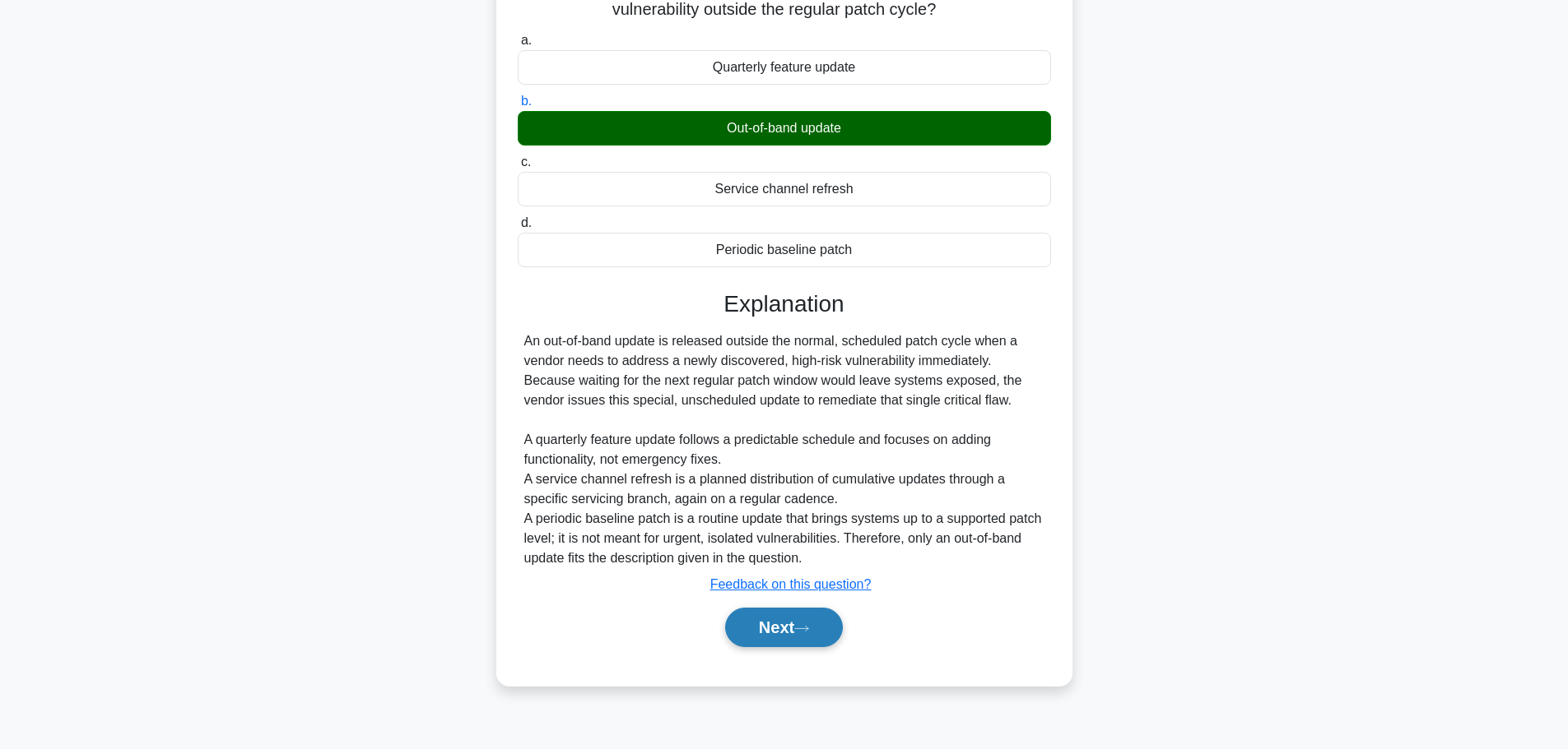
click at [784, 634] on button "Next" at bounding box center [784, 628] width 118 height 40
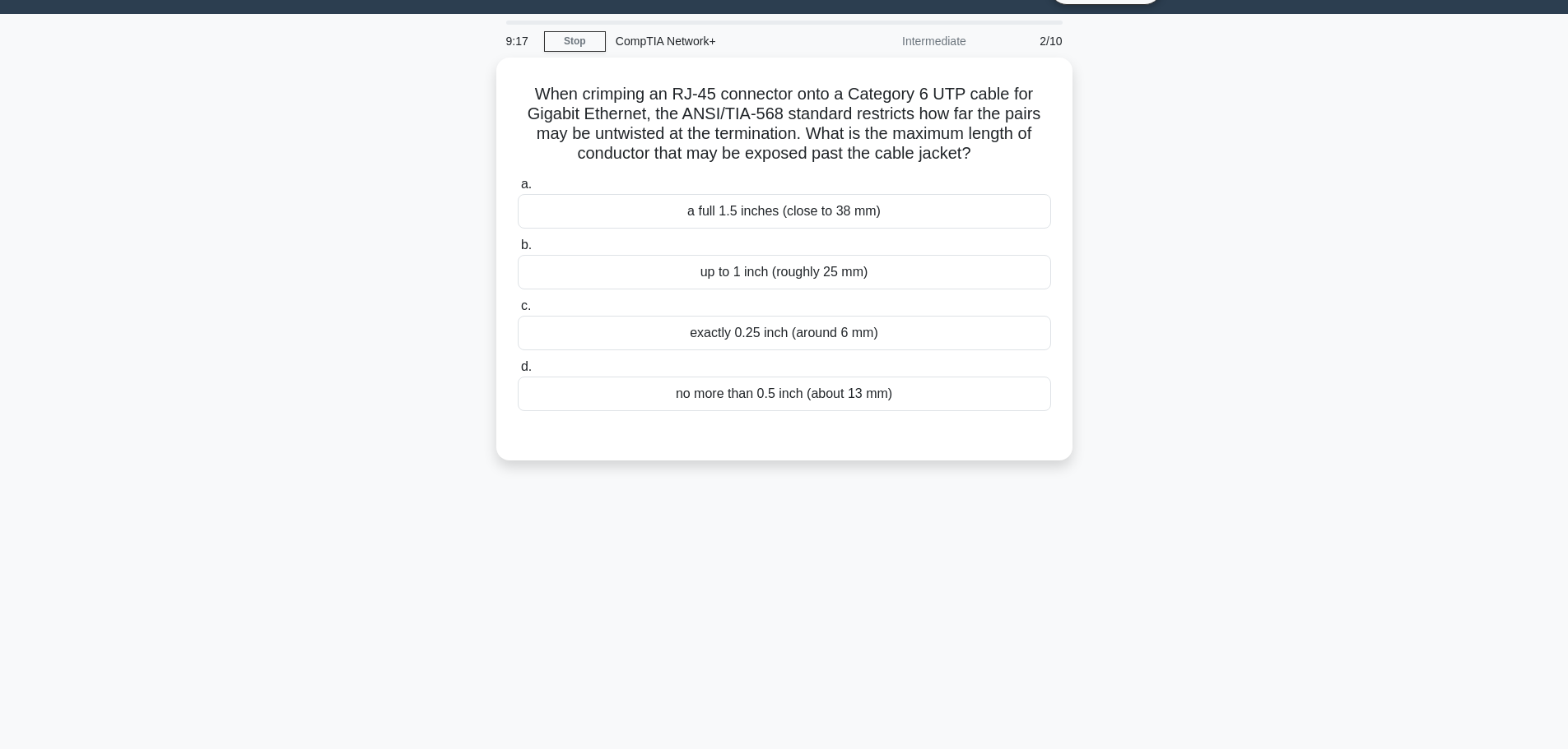
scroll to position [0, 0]
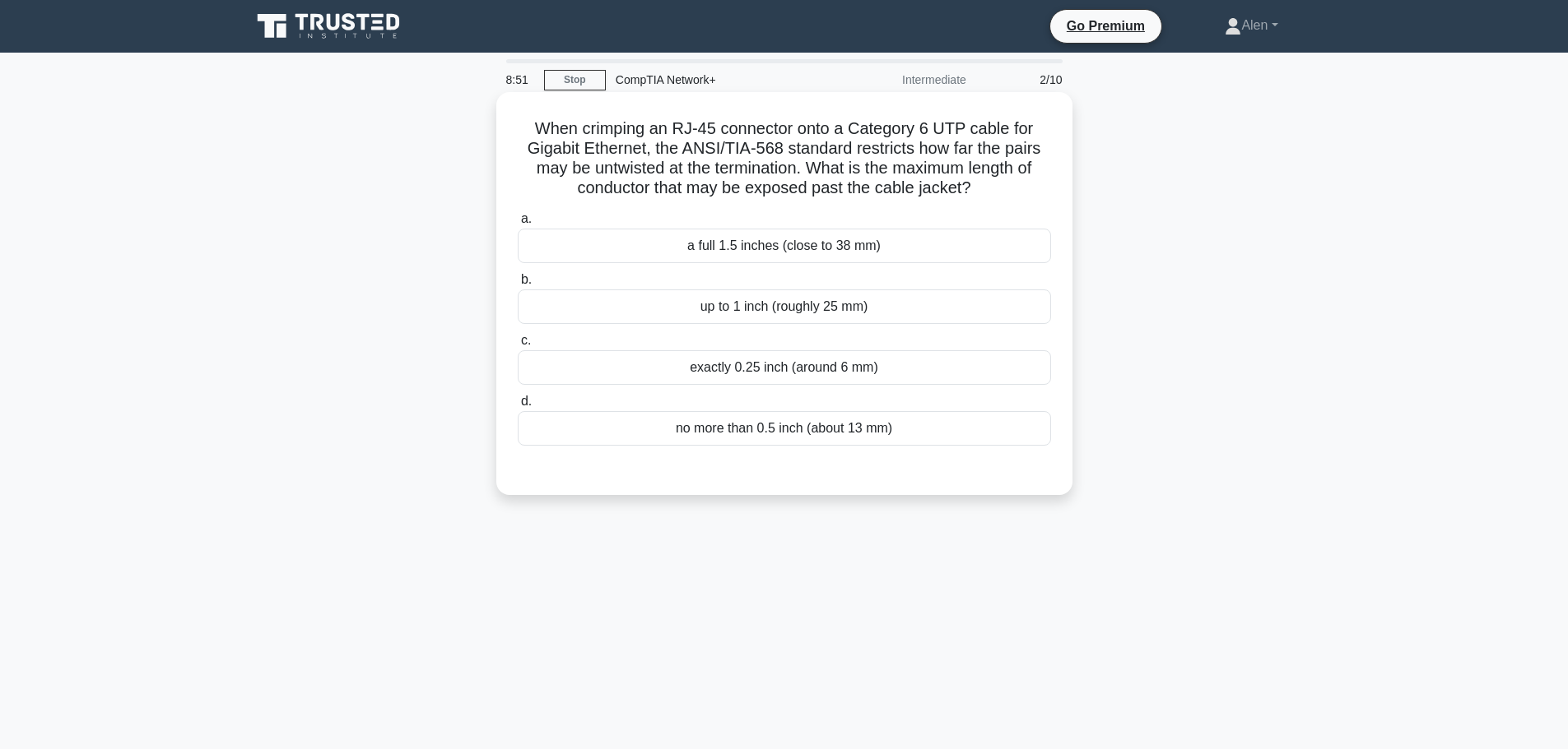
click at [837, 310] on div "up to 1 inch (roughly 25 mm)" at bounding box center [784, 307] width 533 height 35
click at [517, 285] on input "b. up to 1 inch (roughly 25 mm)" at bounding box center [517, 280] width 0 height 10
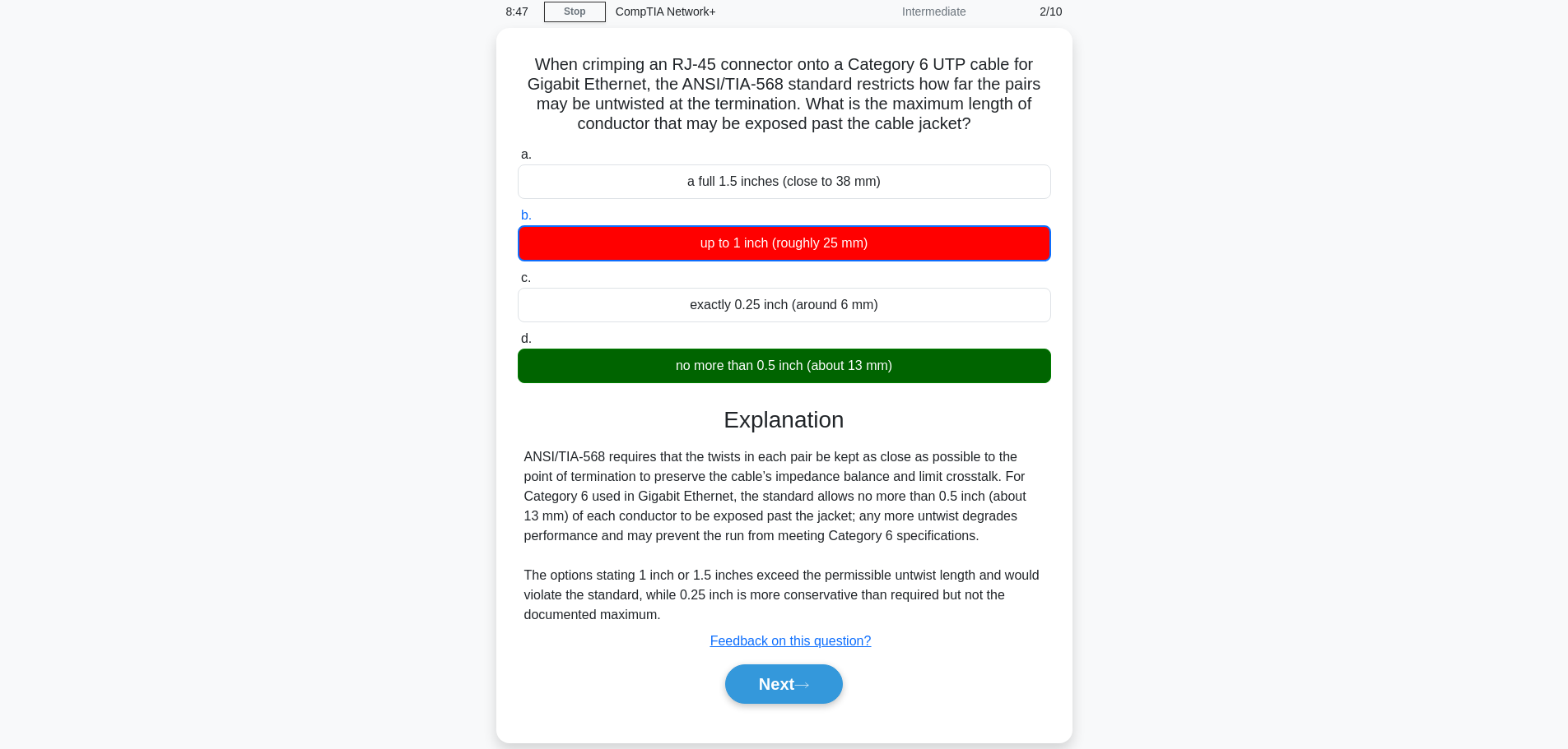
scroll to position [103, 0]
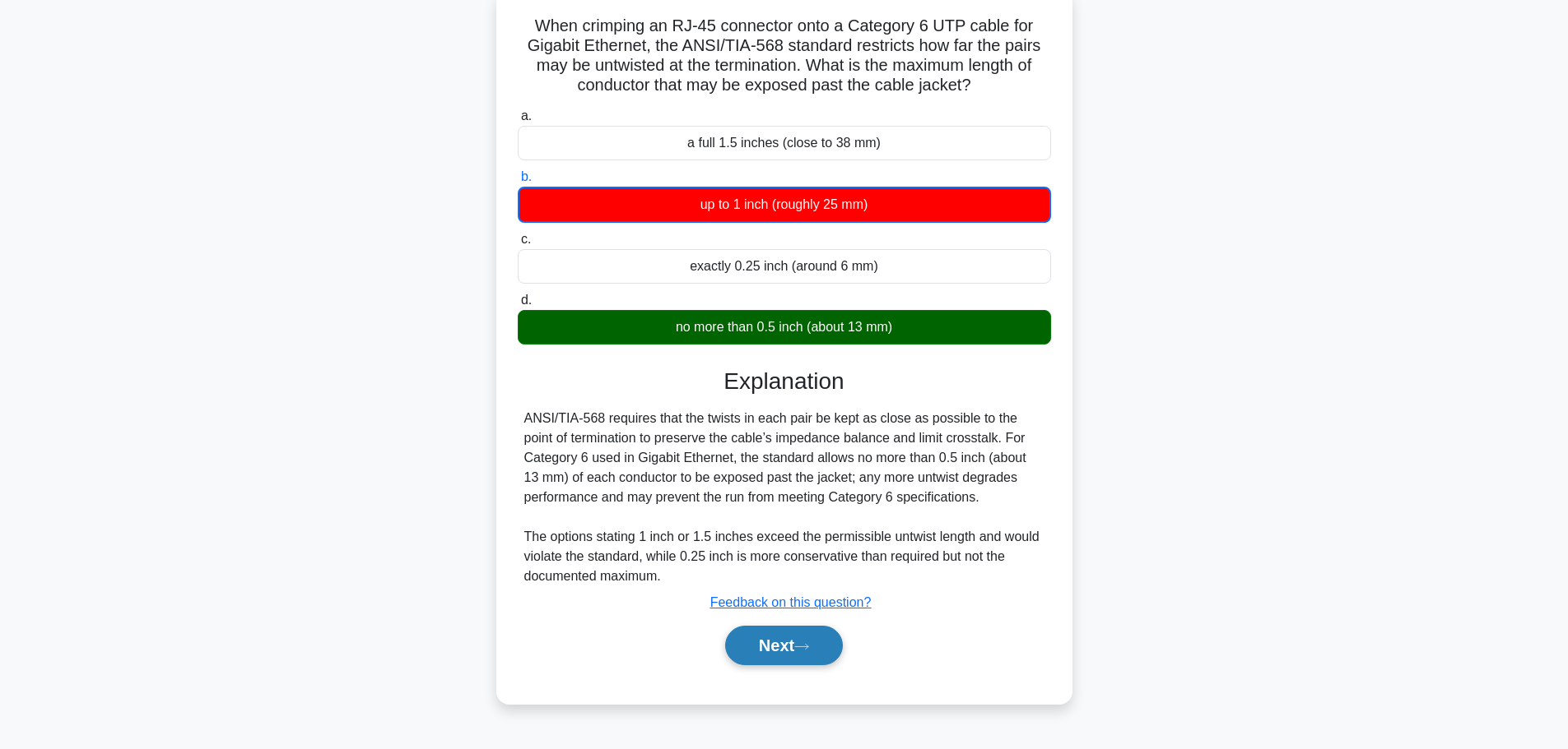
click at [794, 650] on button "Next" at bounding box center [784, 646] width 118 height 40
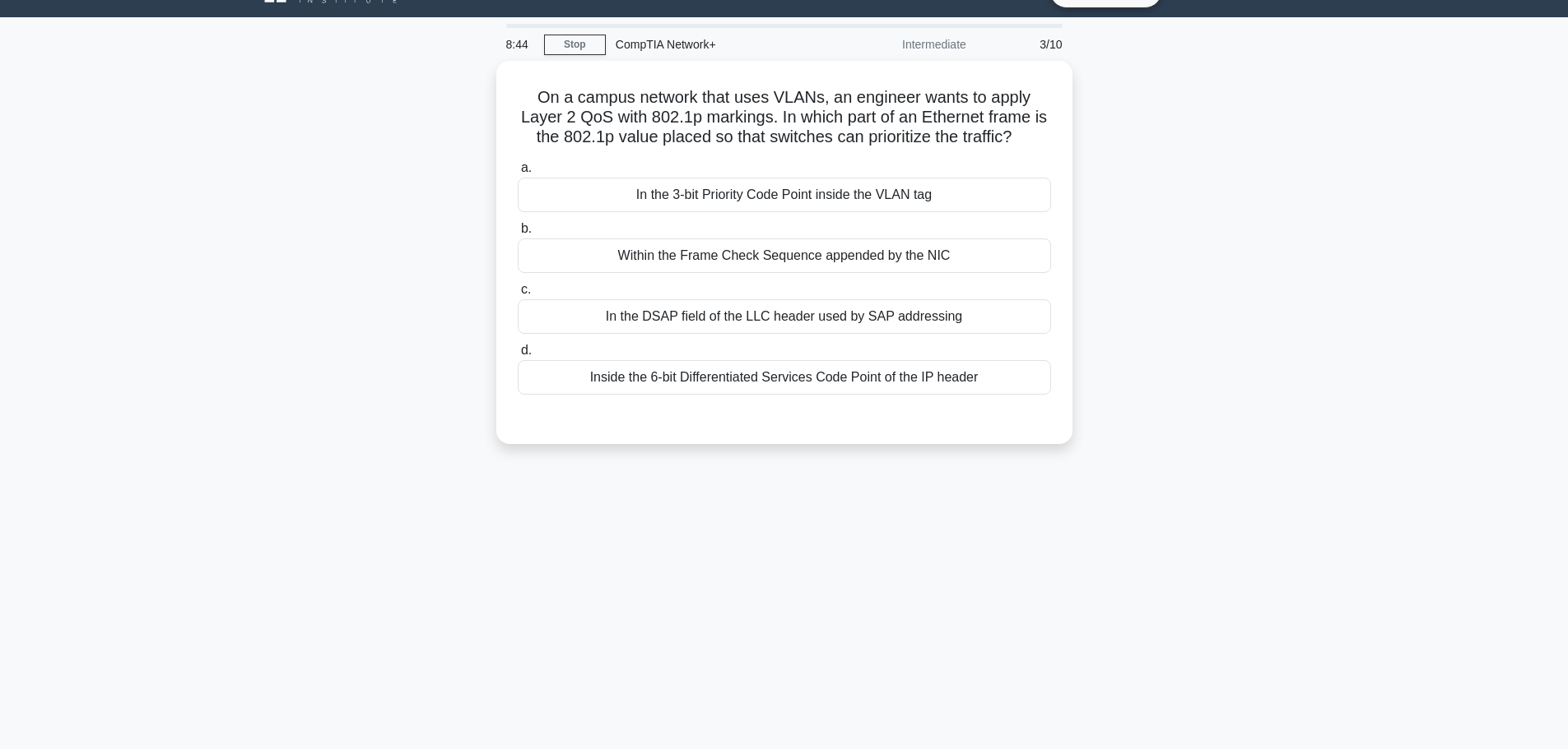
scroll to position [0, 0]
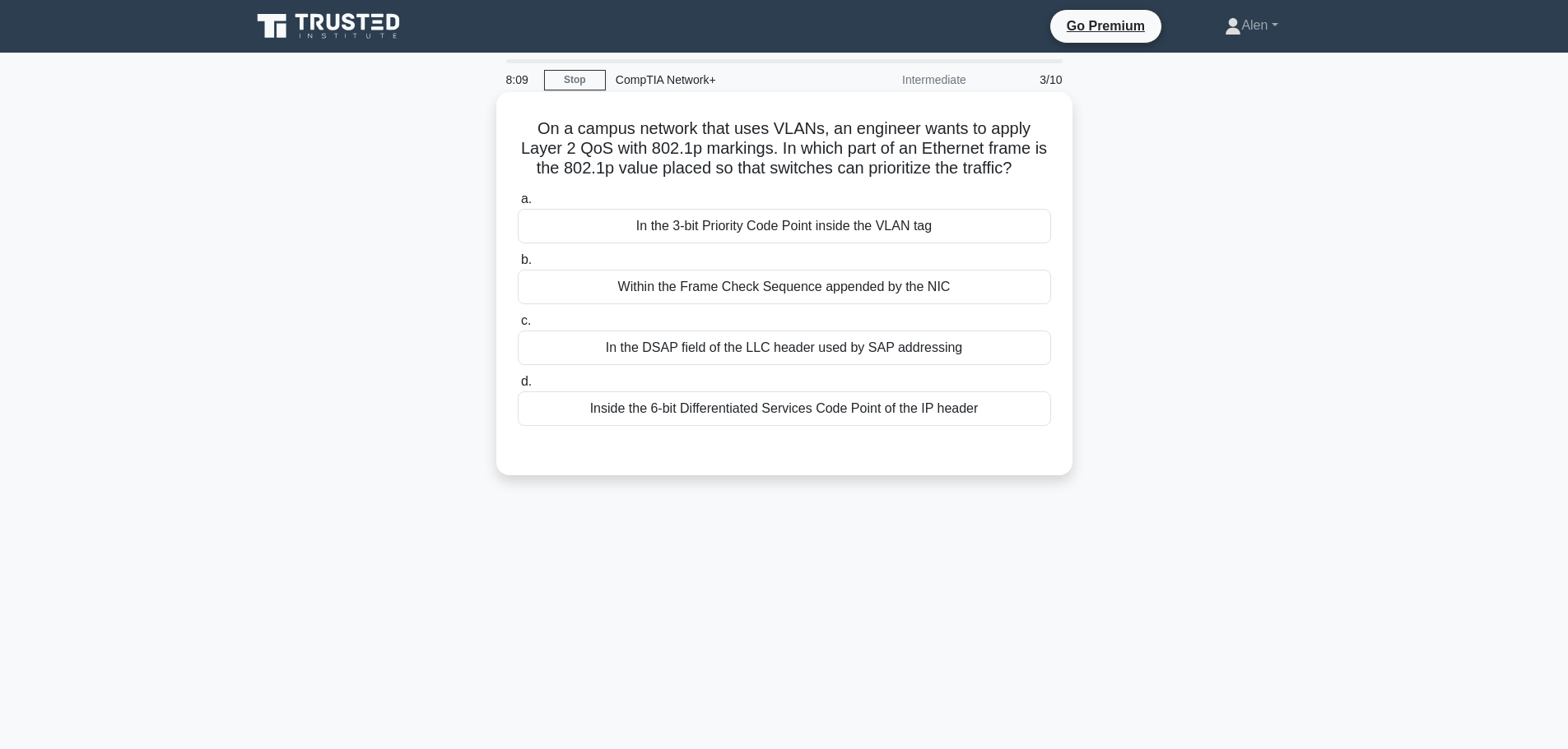
click at [740, 230] on div "In the 3-bit Priority Code Point inside the VLAN tag" at bounding box center [784, 227] width 533 height 35
click at [517, 205] on input "a. In the 3-bit Priority Code Point inside the VLAN tag" at bounding box center [517, 199] width 0 height 10
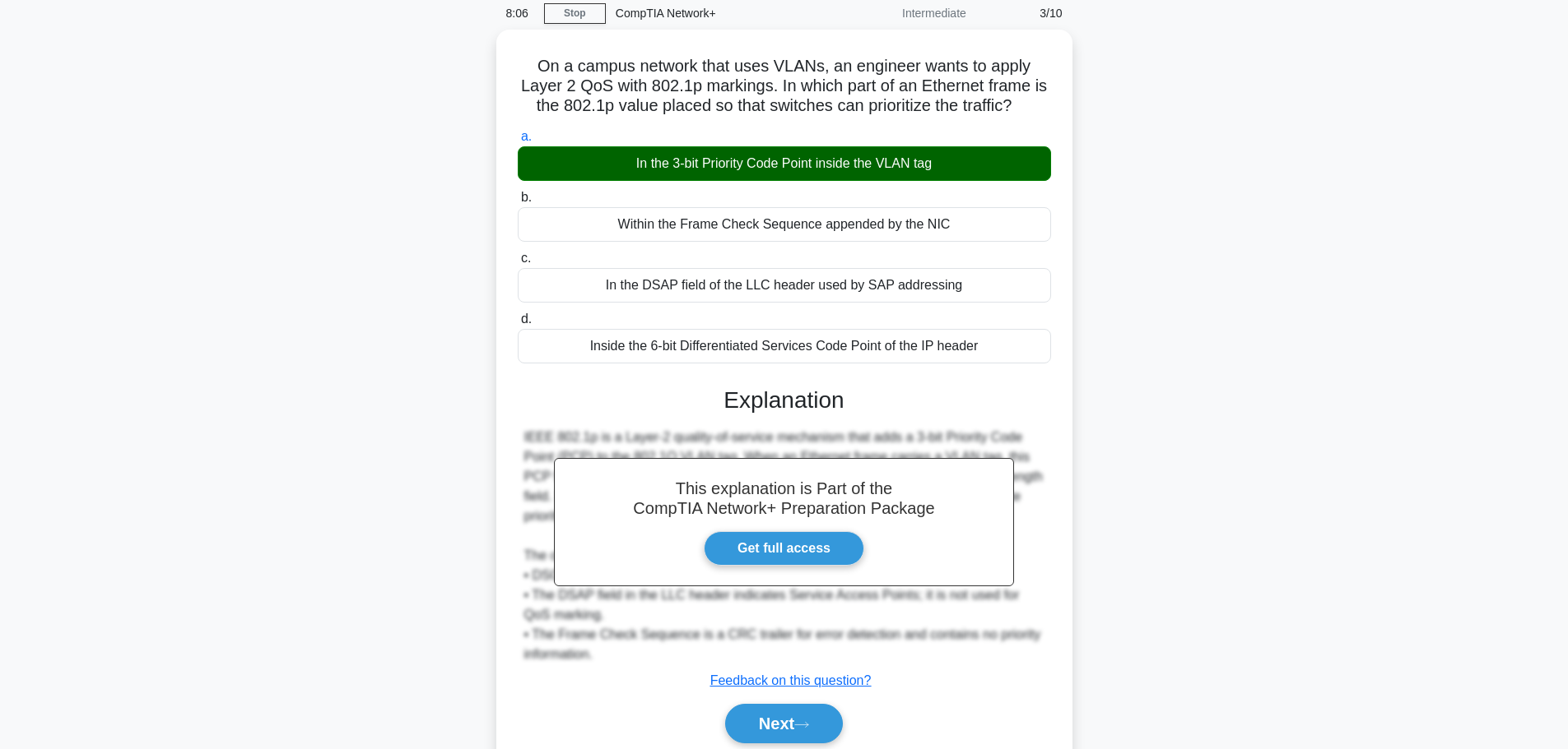
scroll to position [139, 0]
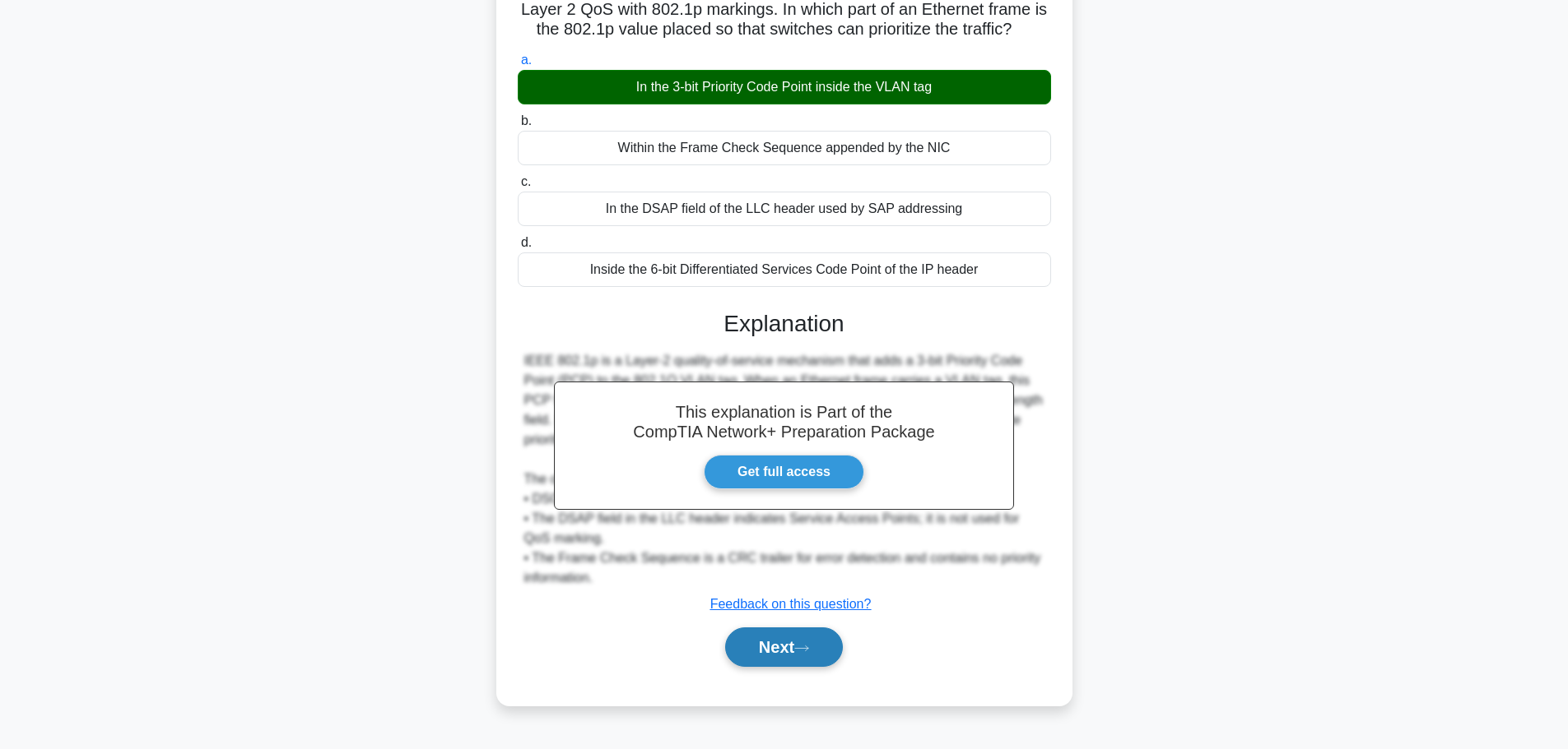
click at [804, 644] on icon at bounding box center [801, 649] width 15 height 9
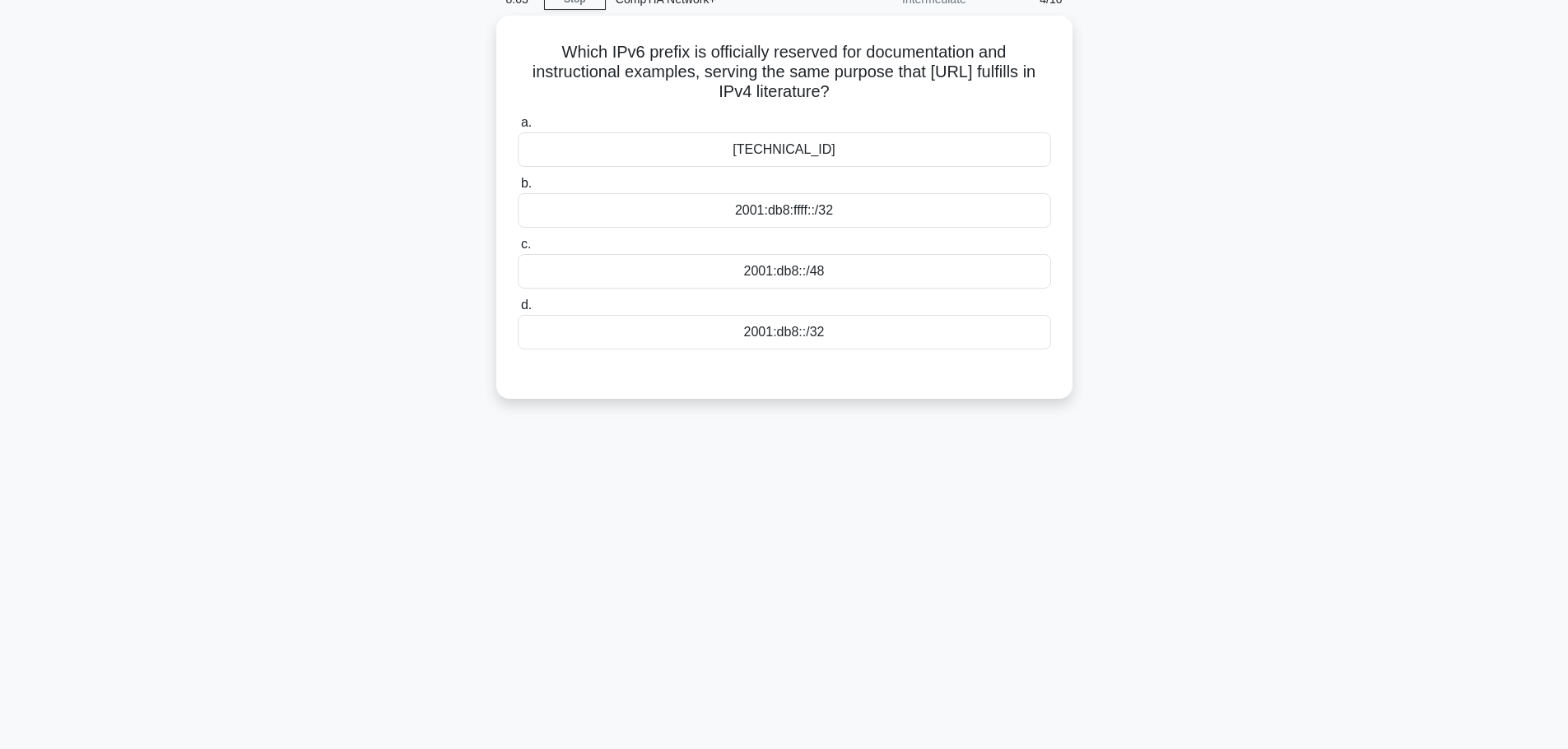
scroll to position [0, 0]
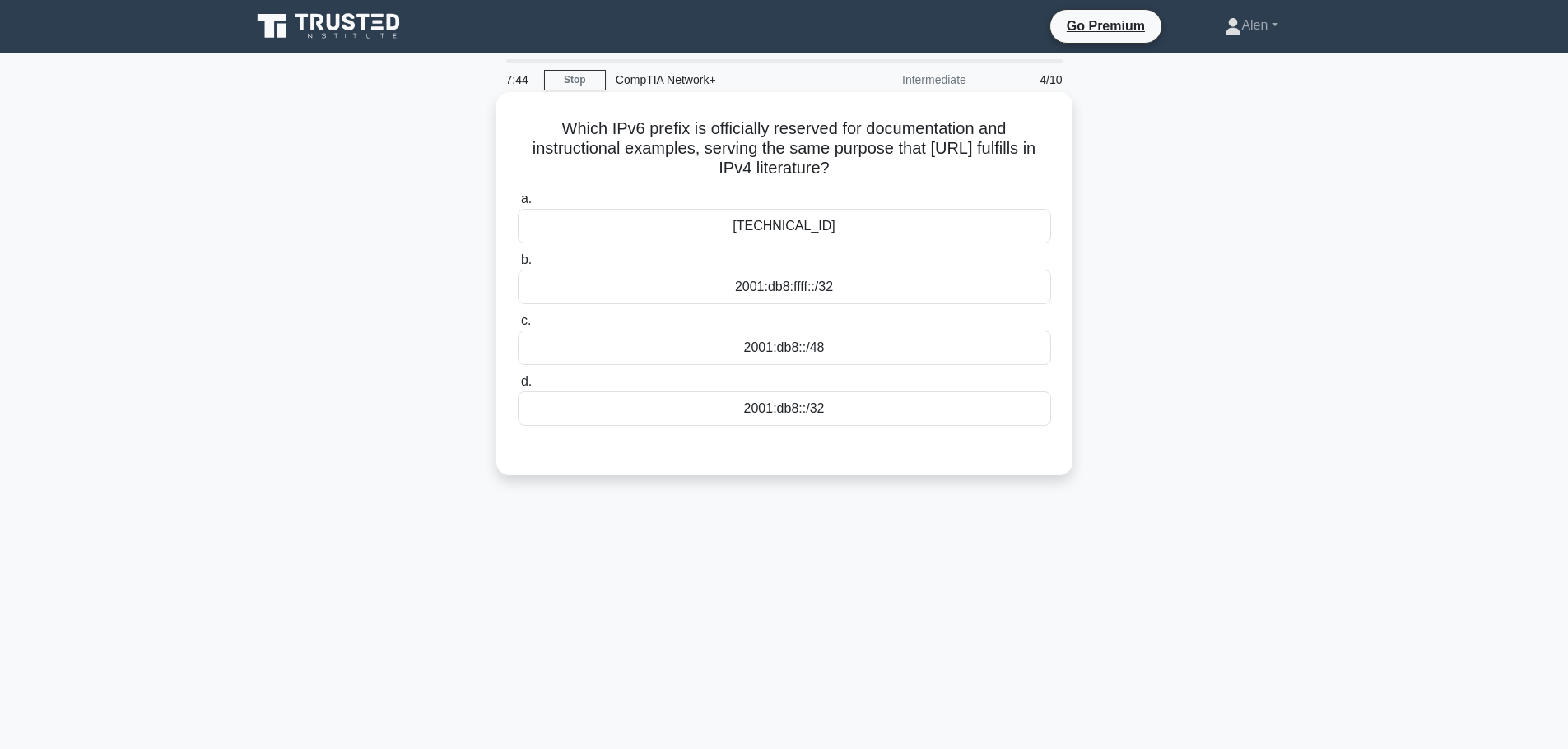
click at [813, 284] on div "2001:db8:ffff::/32" at bounding box center [784, 287] width 533 height 35
click at [517, 266] on input "b. 2001:db8:ffff::/32" at bounding box center [517, 260] width 0 height 10
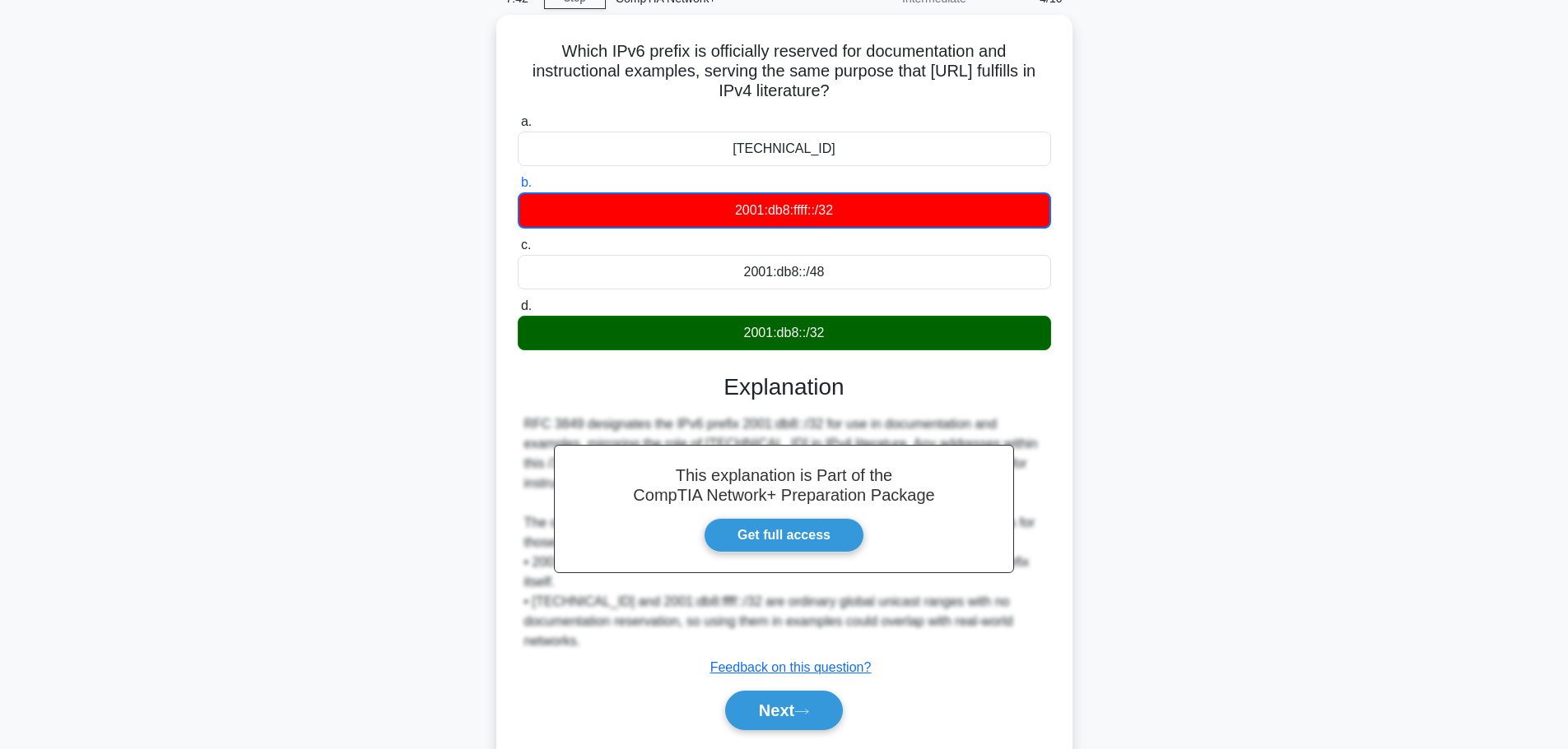
scroll to position [139, 0]
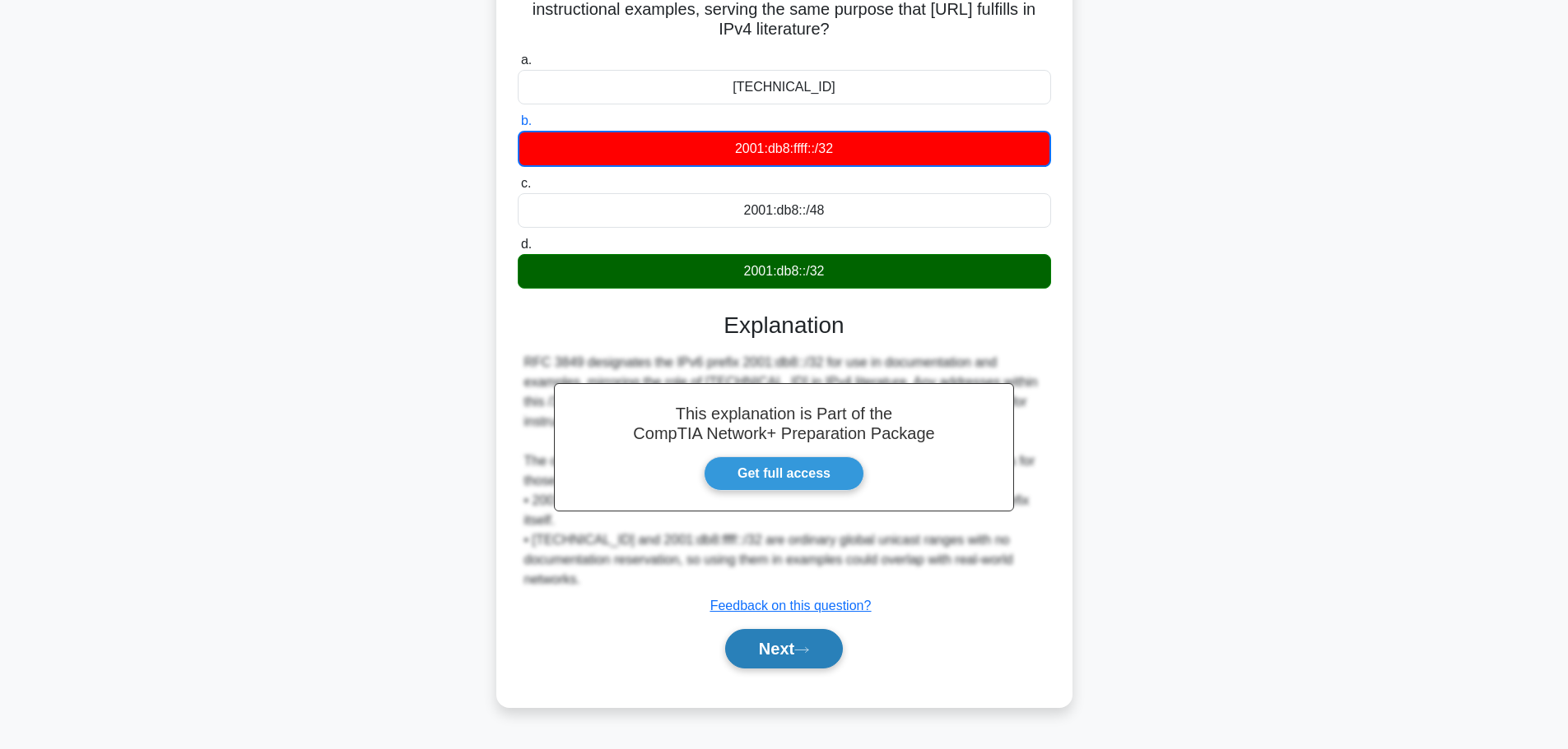
click at [775, 641] on button "Next" at bounding box center [784, 650] width 118 height 40
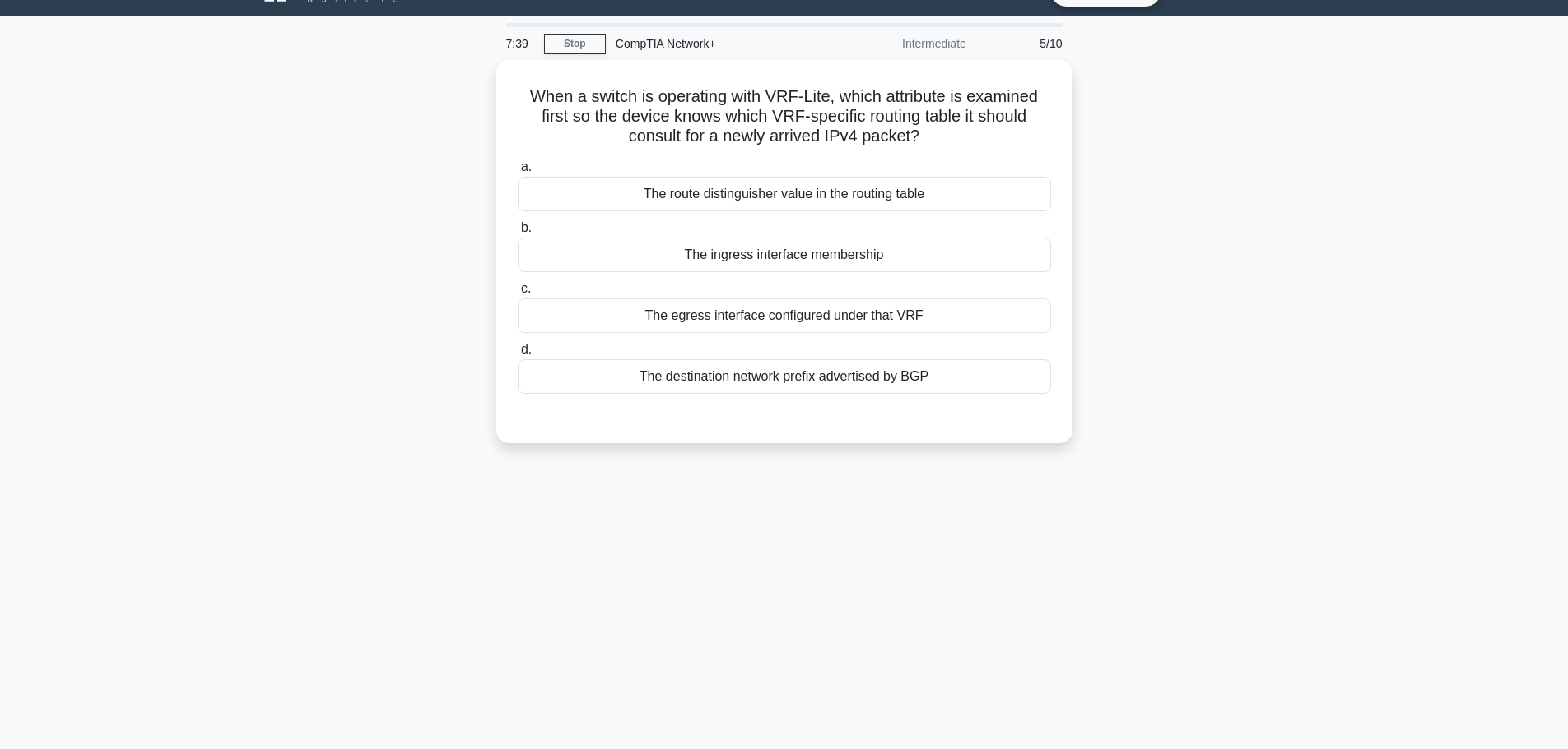
scroll to position [0, 0]
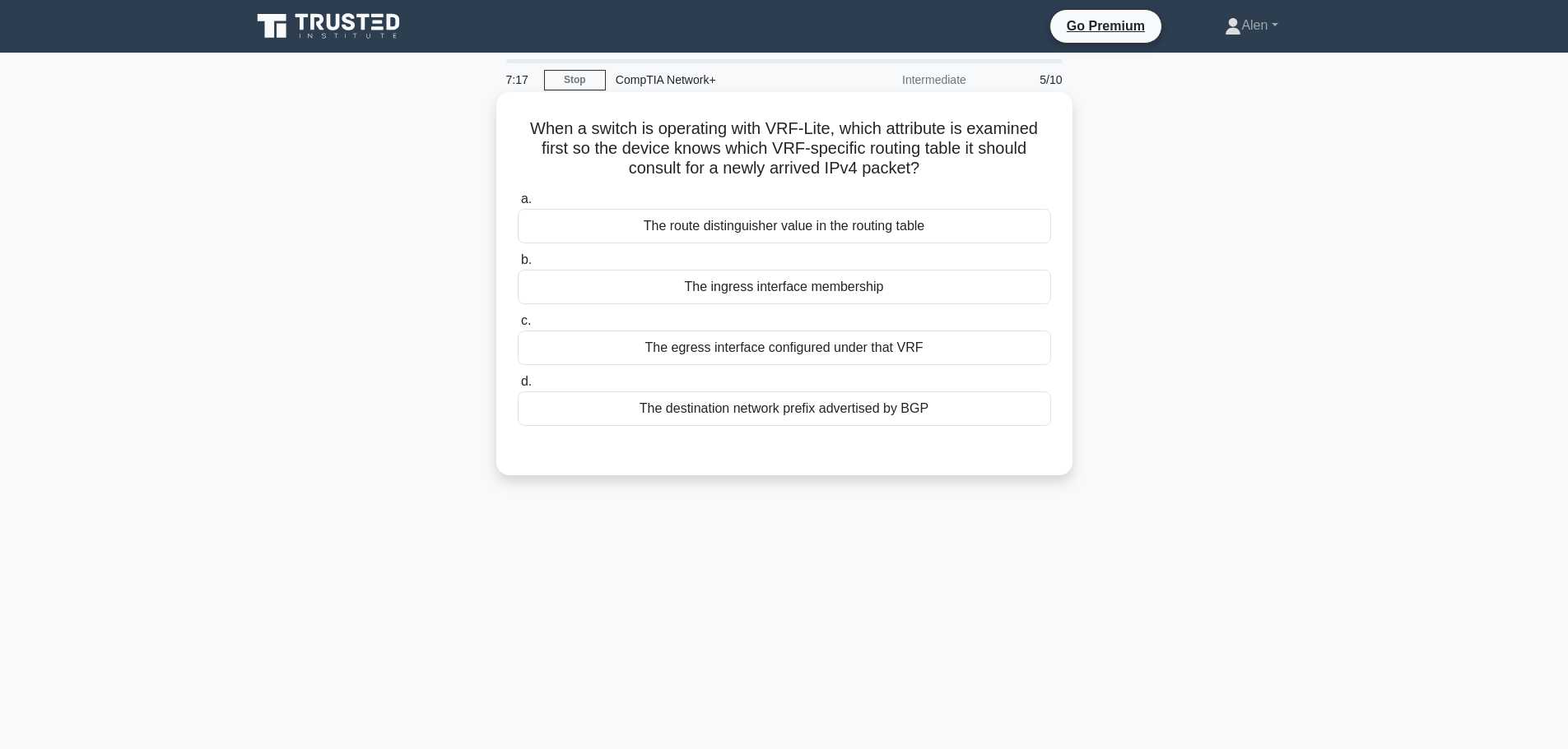
click at [865, 355] on div "The egress interface configured under that VRF" at bounding box center [784, 348] width 533 height 35
click at [517, 327] on input "c. The egress interface configured under that VRF" at bounding box center [517, 321] width 0 height 10
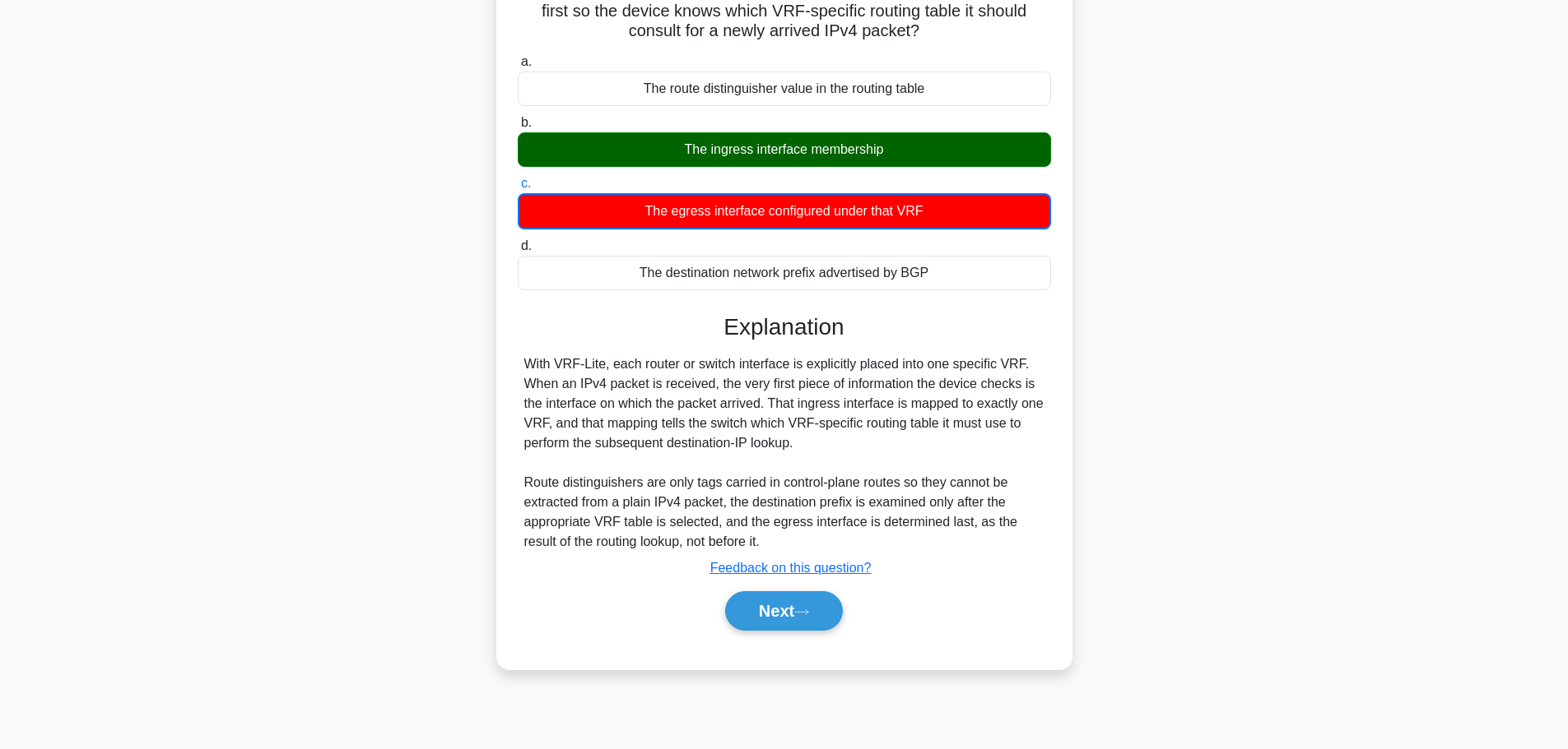
scroll to position [139, 0]
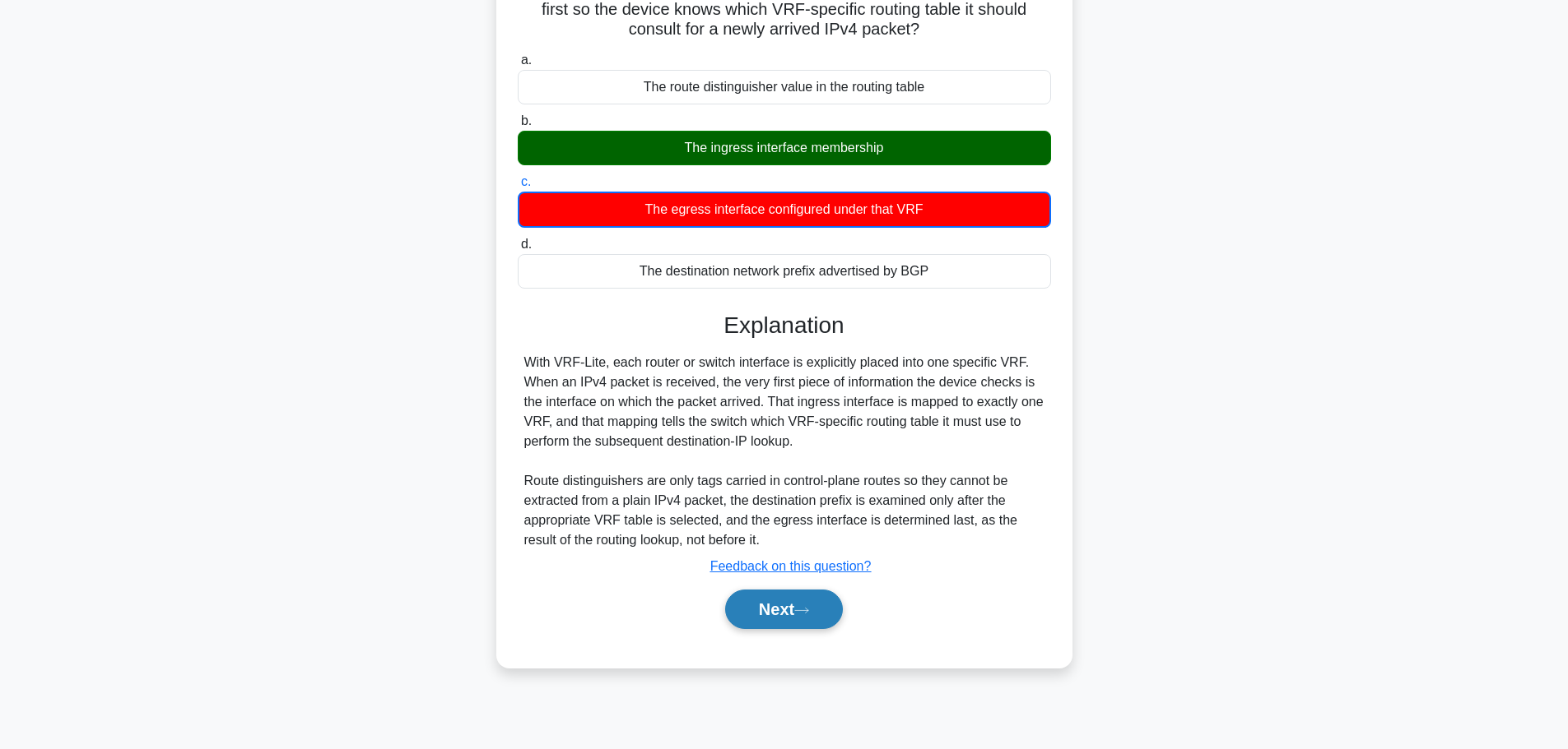
click at [778, 605] on button "Next" at bounding box center [784, 610] width 118 height 40
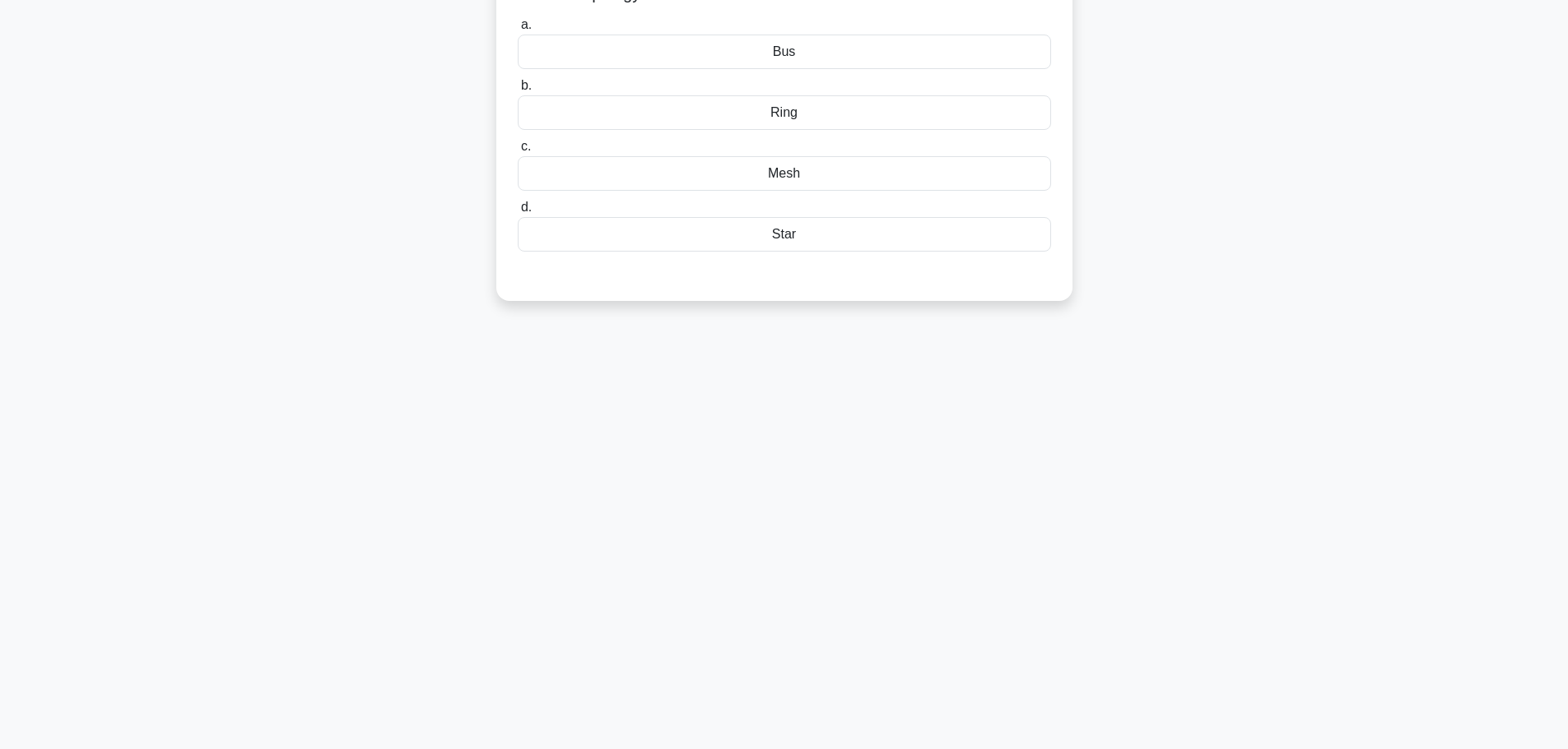
scroll to position [0, 0]
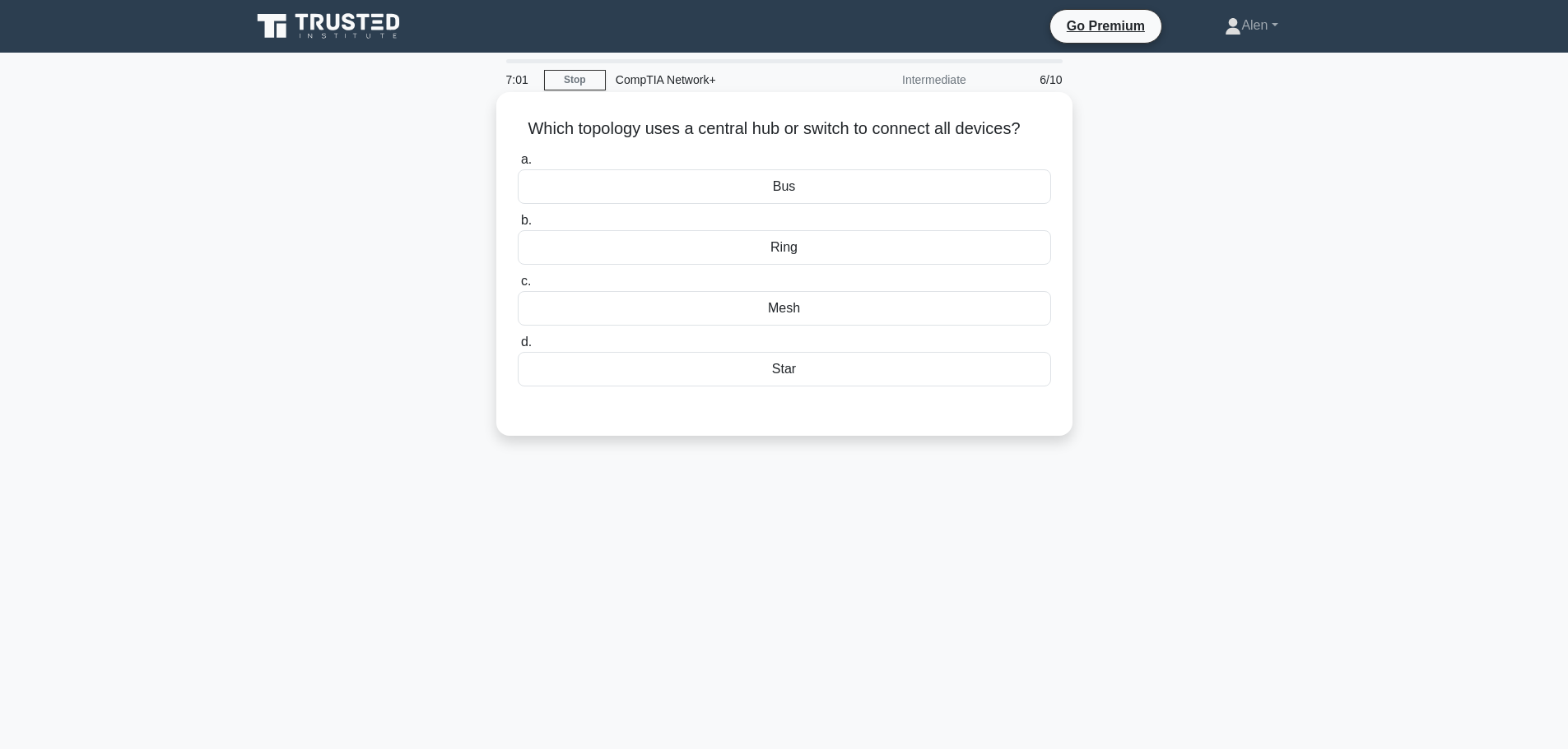
click at [793, 313] on div "Mesh" at bounding box center [784, 309] width 533 height 35
click at [517, 287] on input "c. Mesh" at bounding box center [517, 282] width 0 height 10
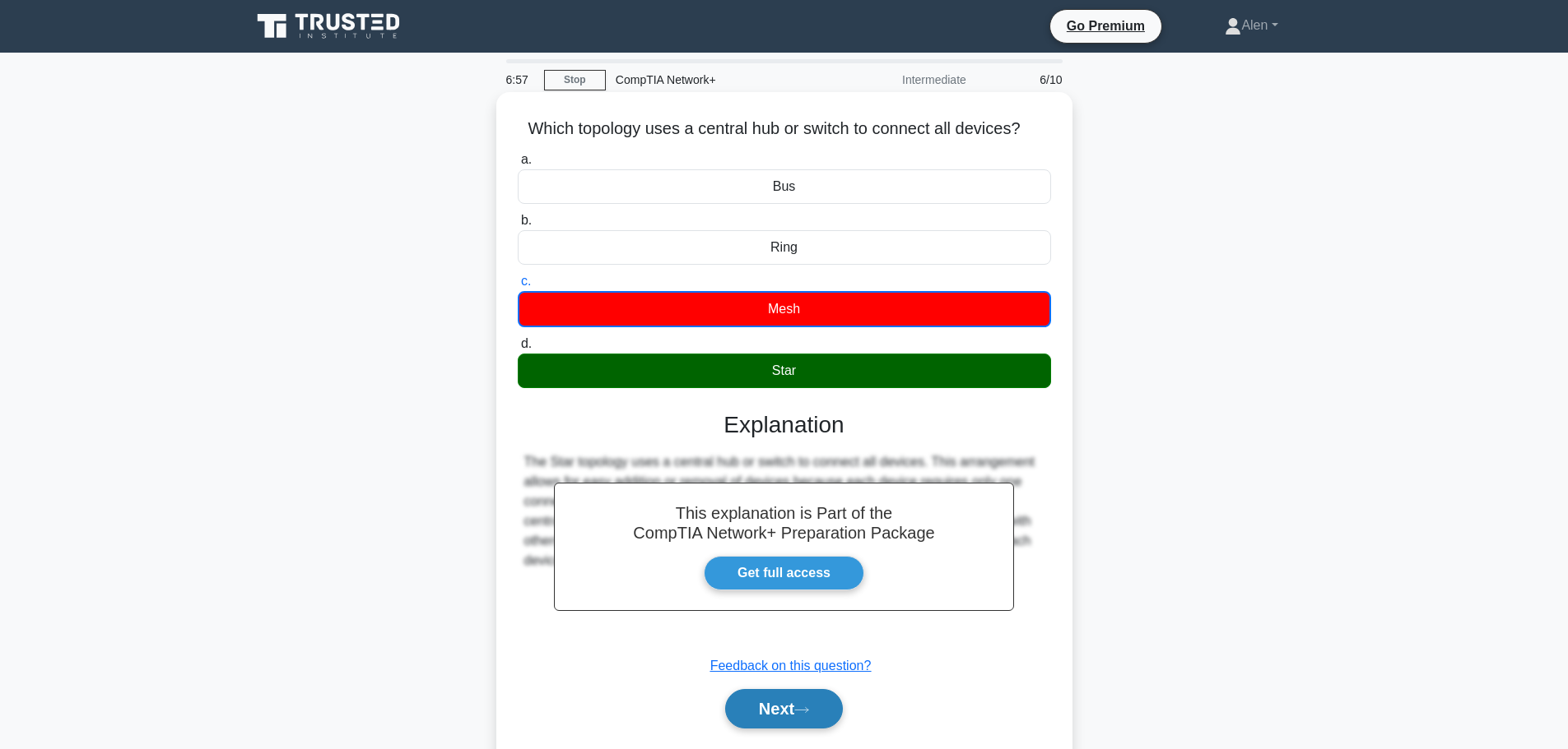
click at [795, 714] on button "Next" at bounding box center [784, 709] width 118 height 40
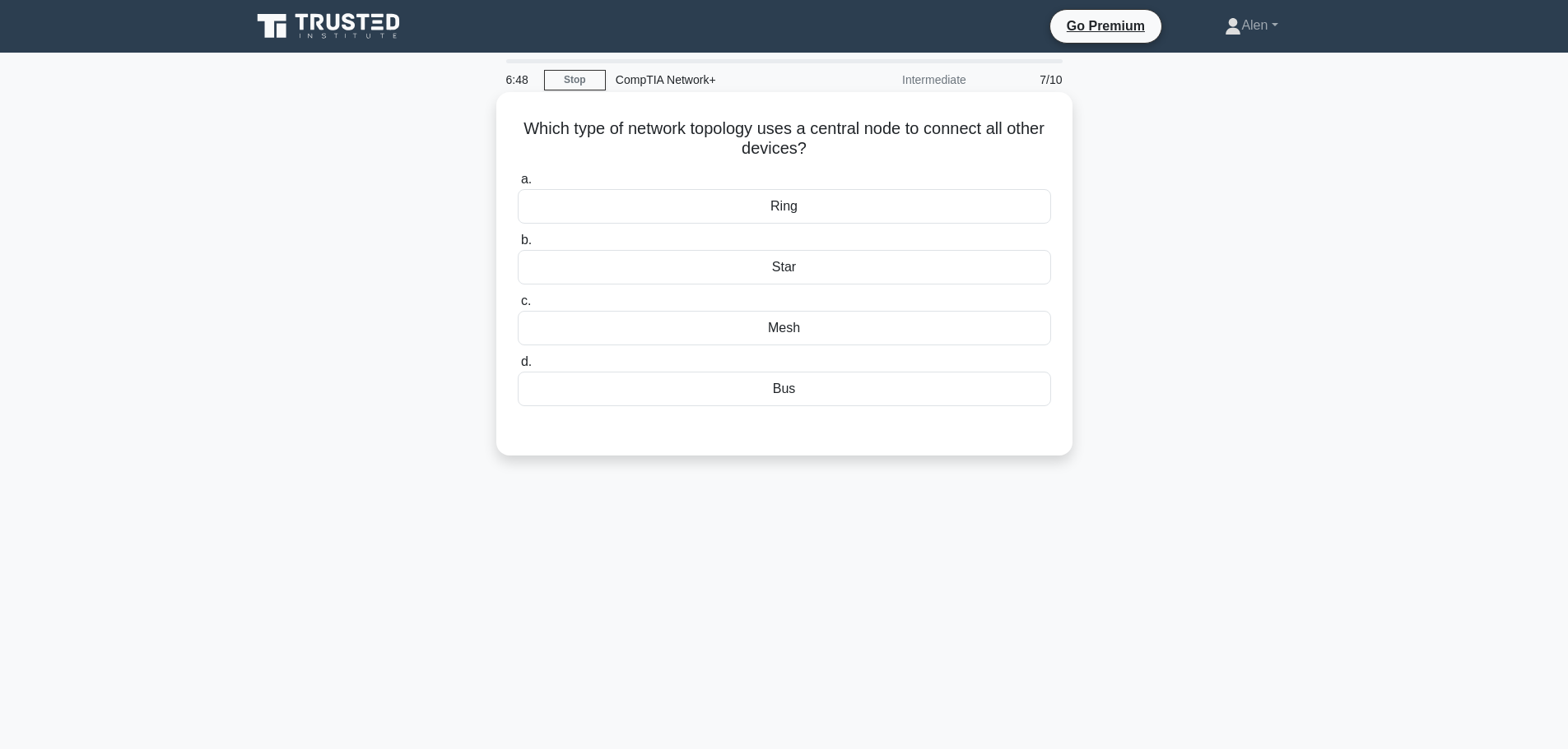
click at [813, 275] on div "Star" at bounding box center [784, 267] width 533 height 35
click at [517, 246] on input "b. Star" at bounding box center [517, 240] width 0 height 10
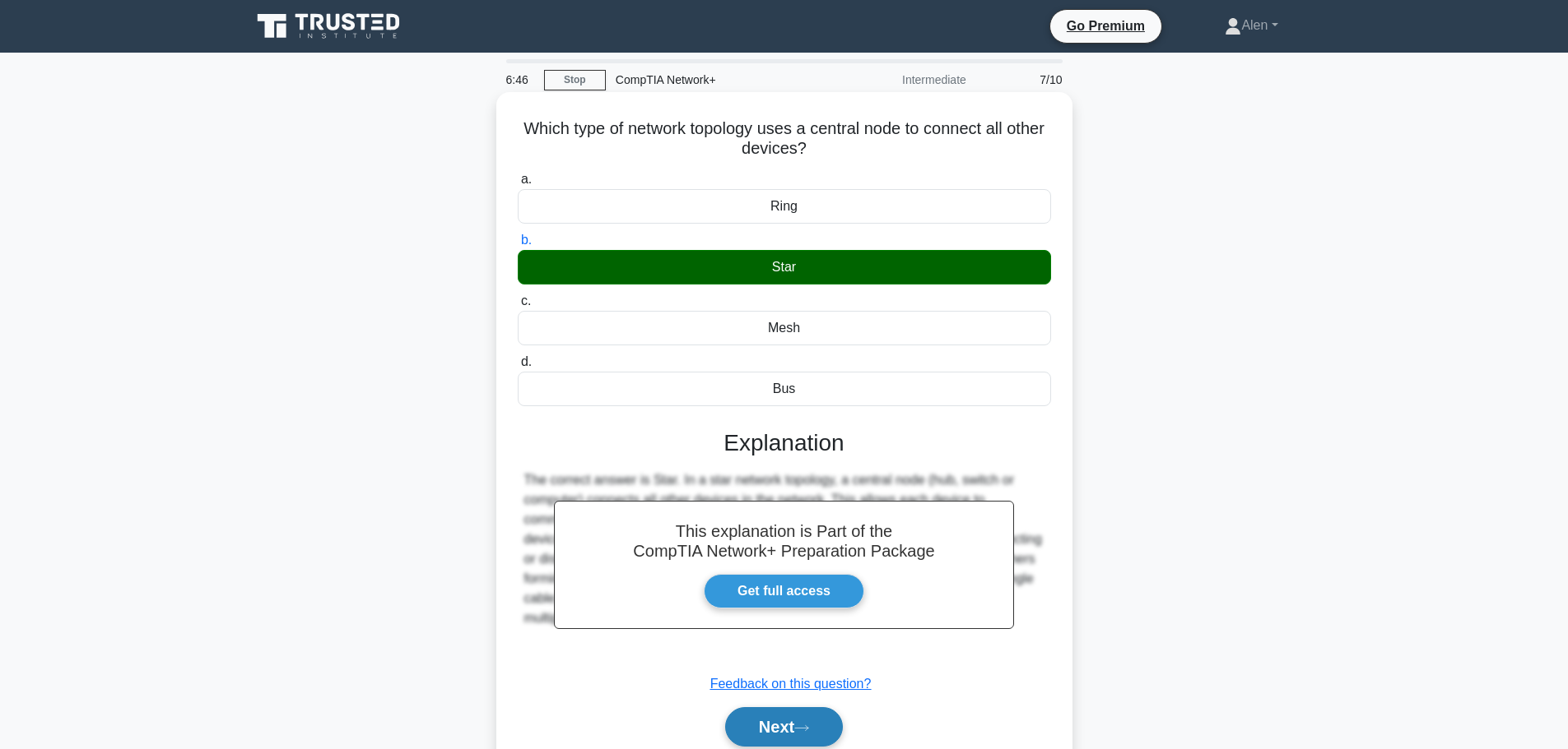
click at [805, 717] on button "Next" at bounding box center [784, 727] width 118 height 40
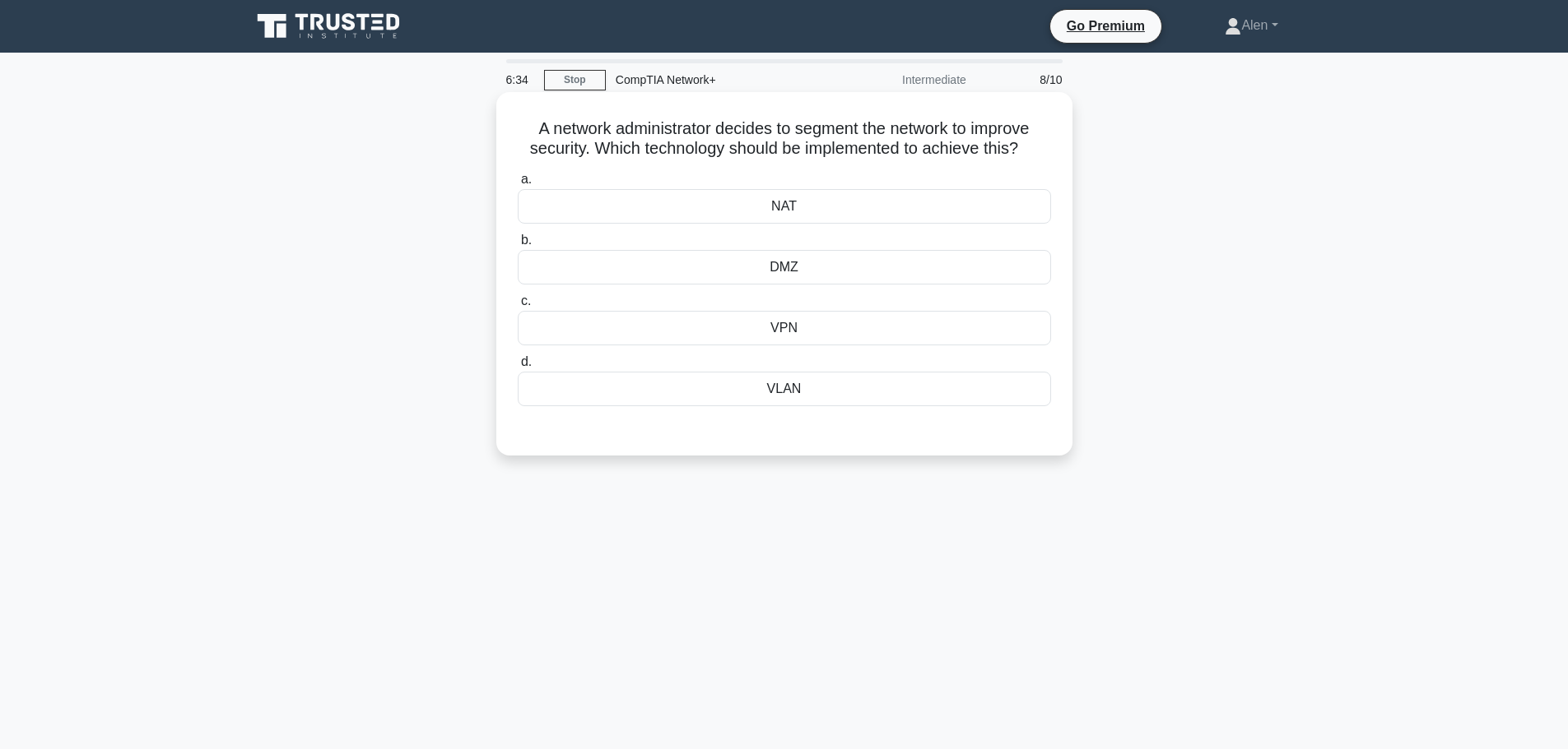
click at [799, 388] on div "VLAN" at bounding box center [784, 389] width 533 height 35
click at [517, 368] on input "d. VLAN" at bounding box center [517, 362] width 0 height 10
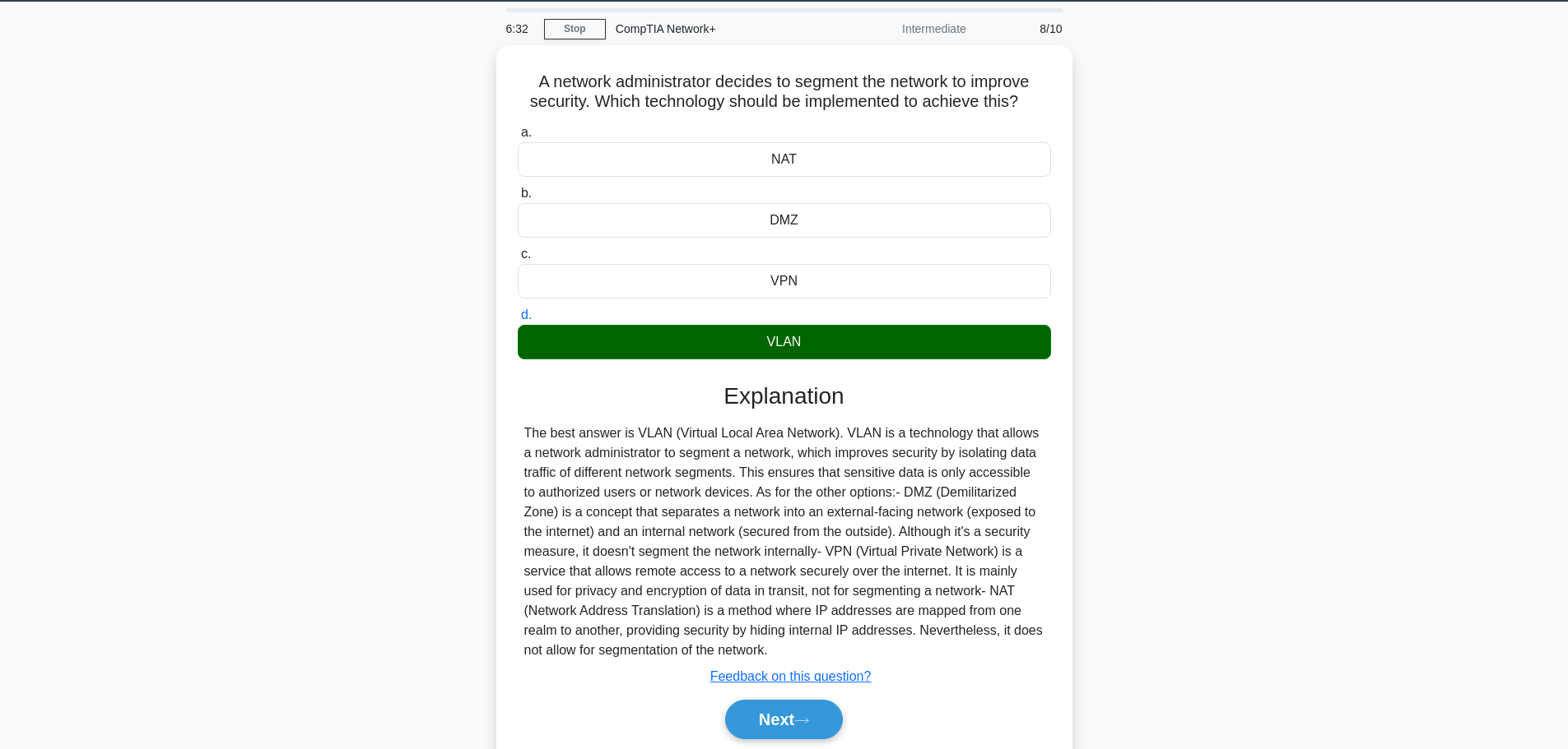
scroll to position [139, 0]
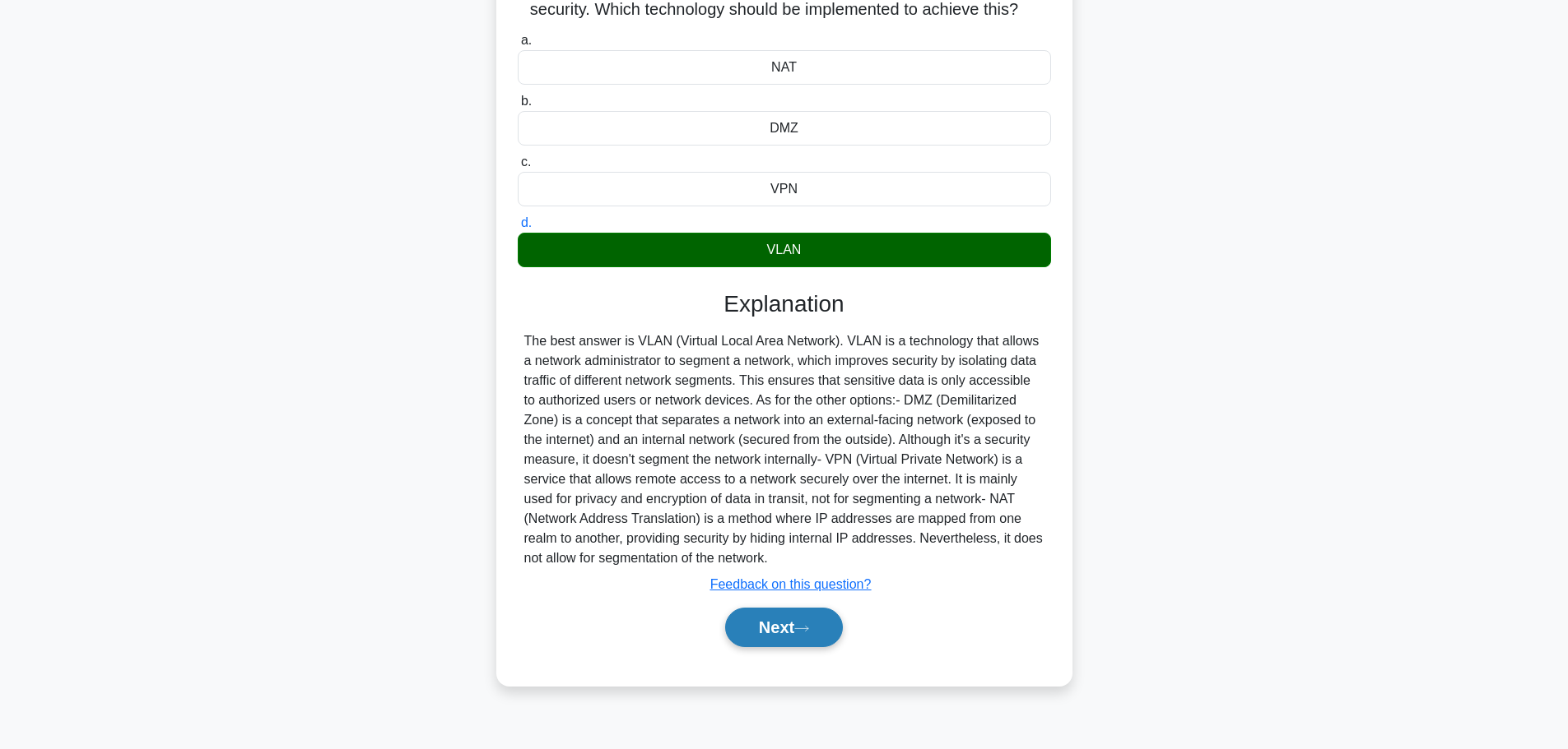
click at [762, 616] on button "Next" at bounding box center [784, 628] width 118 height 40
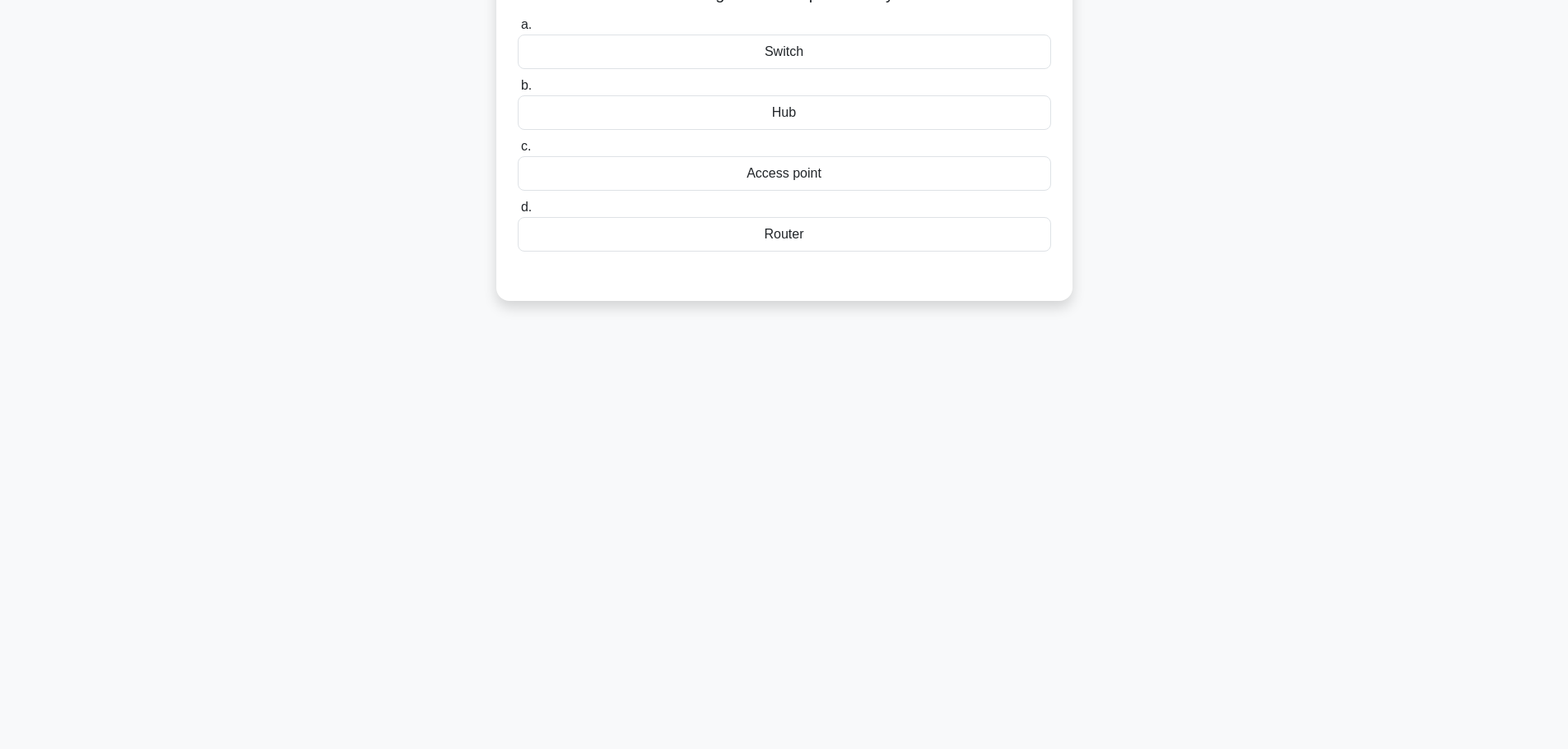
scroll to position [0, 0]
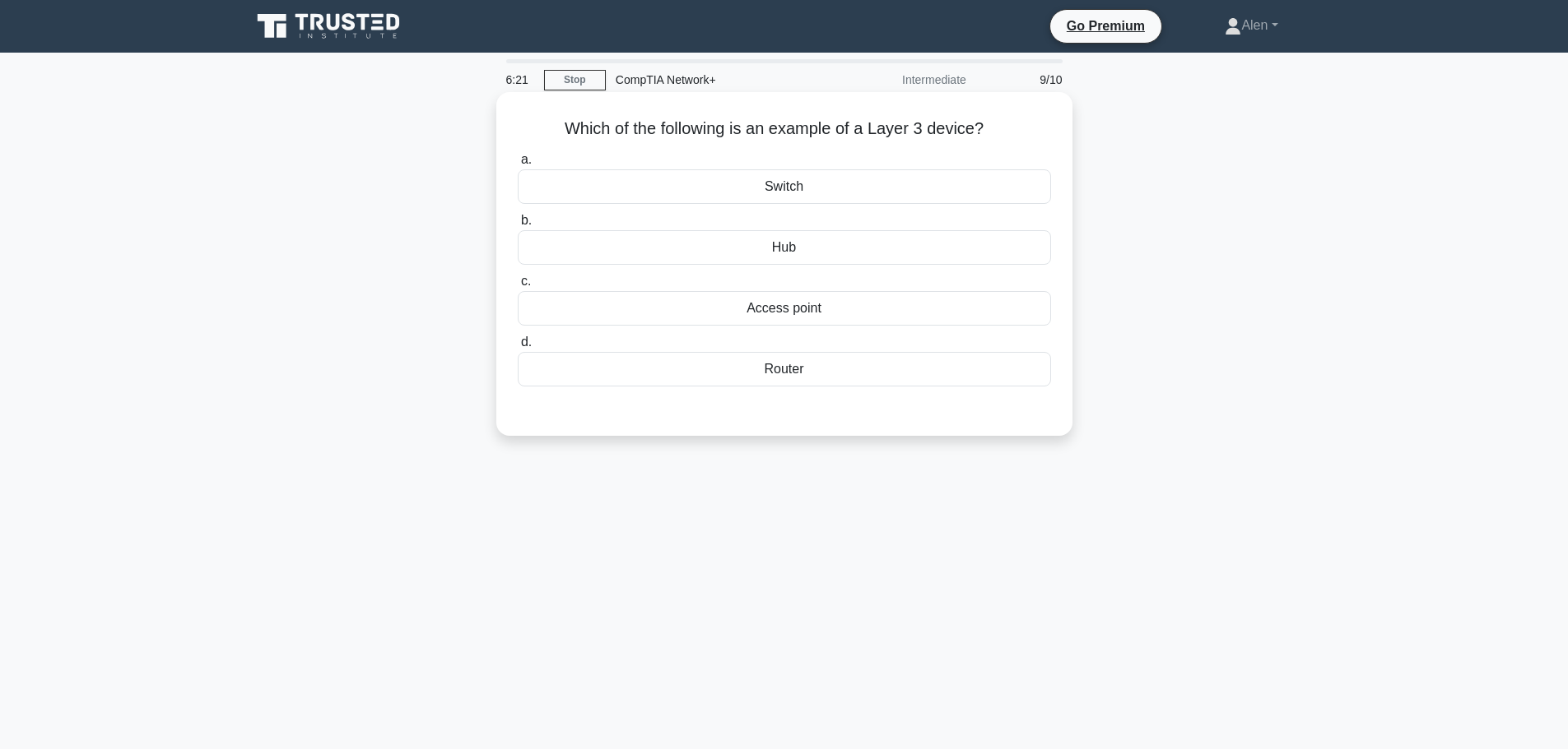
click at [872, 176] on div "Switch" at bounding box center [784, 187] width 533 height 35
click at [517, 165] on input "a. Switch" at bounding box center [517, 160] width 0 height 10
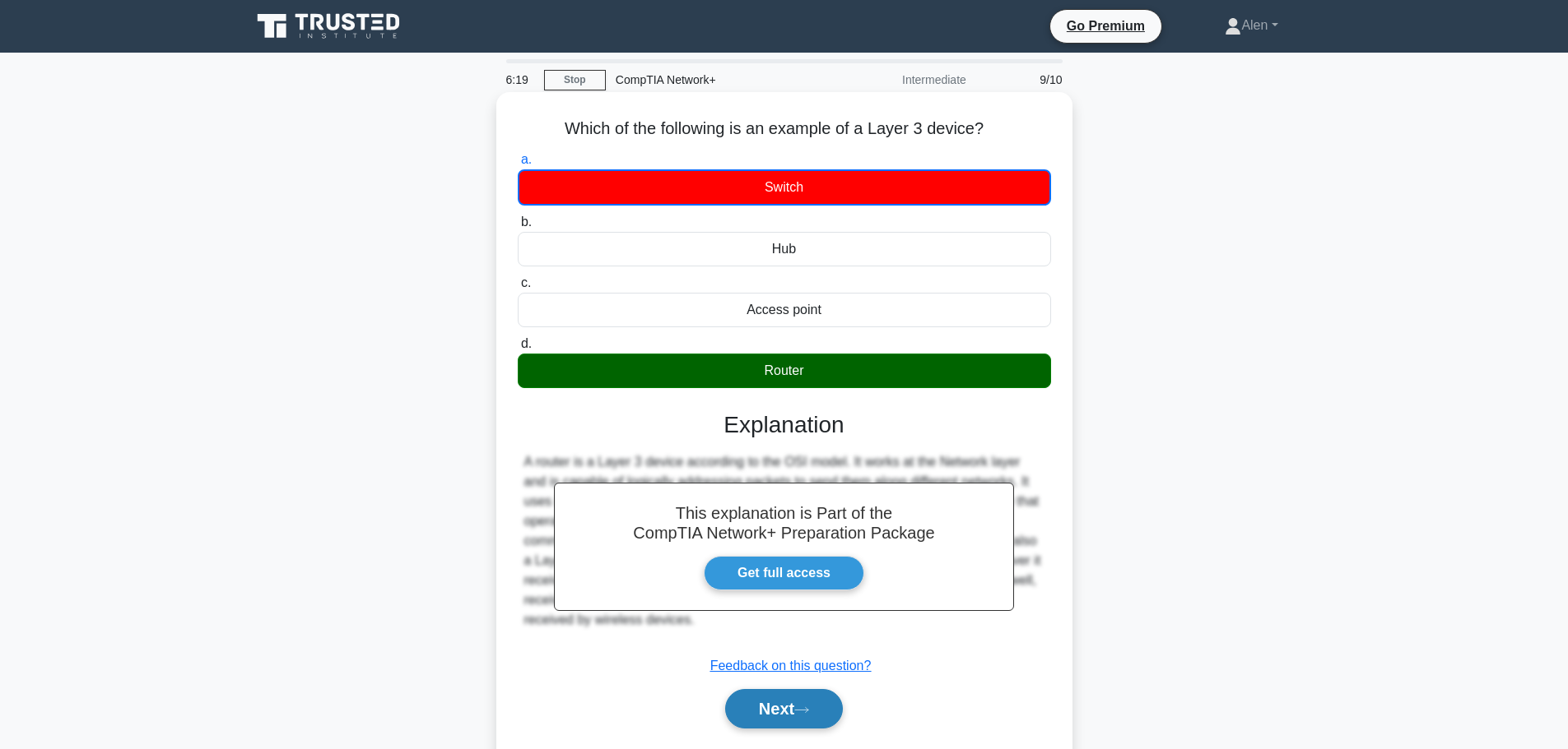
click at [802, 705] on button "Next" at bounding box center [784, 709] width 118 height 40
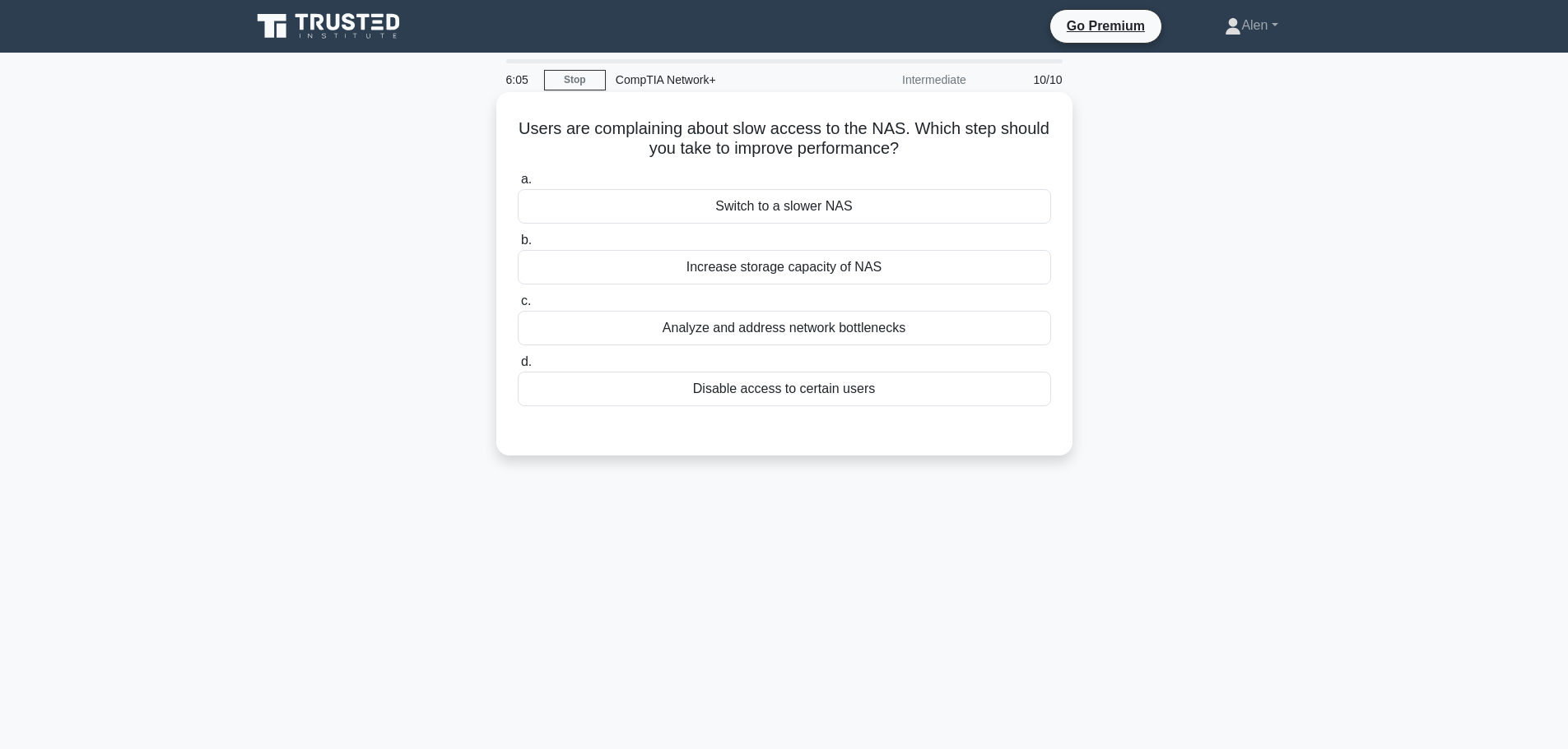
click at [761, 327] on div "Analyze and address network bottlenecks" at bounding box center [784, 328] width 533 height 35
click at [517, 307] on input "c. Analyze and address network bottlenecks" at bounding box center [517, 301] width 0 height 10
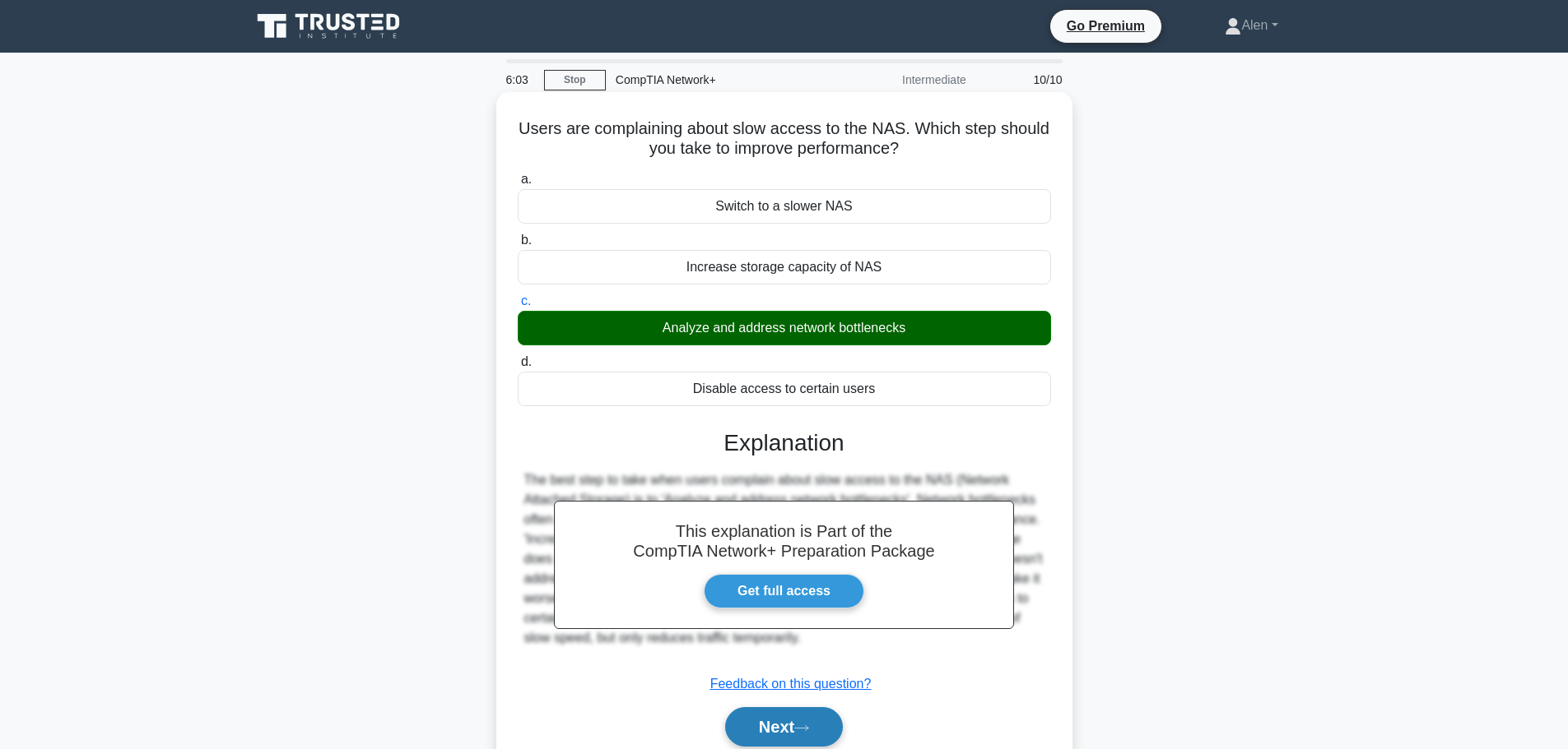
click at [799, 727] on button "Next" at bounding box center [784, 727] width 118 height 40
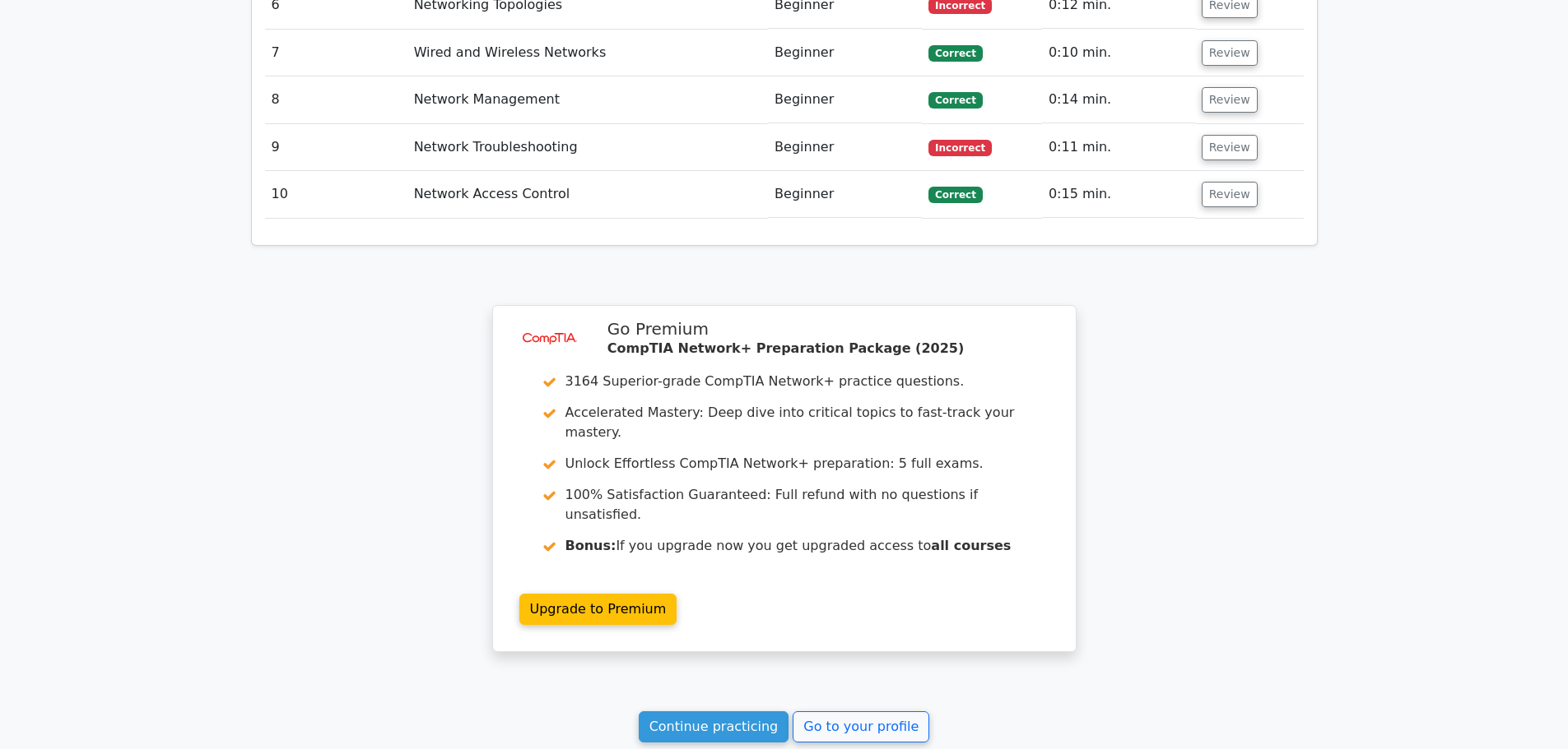
scroll to position [2450, 0]
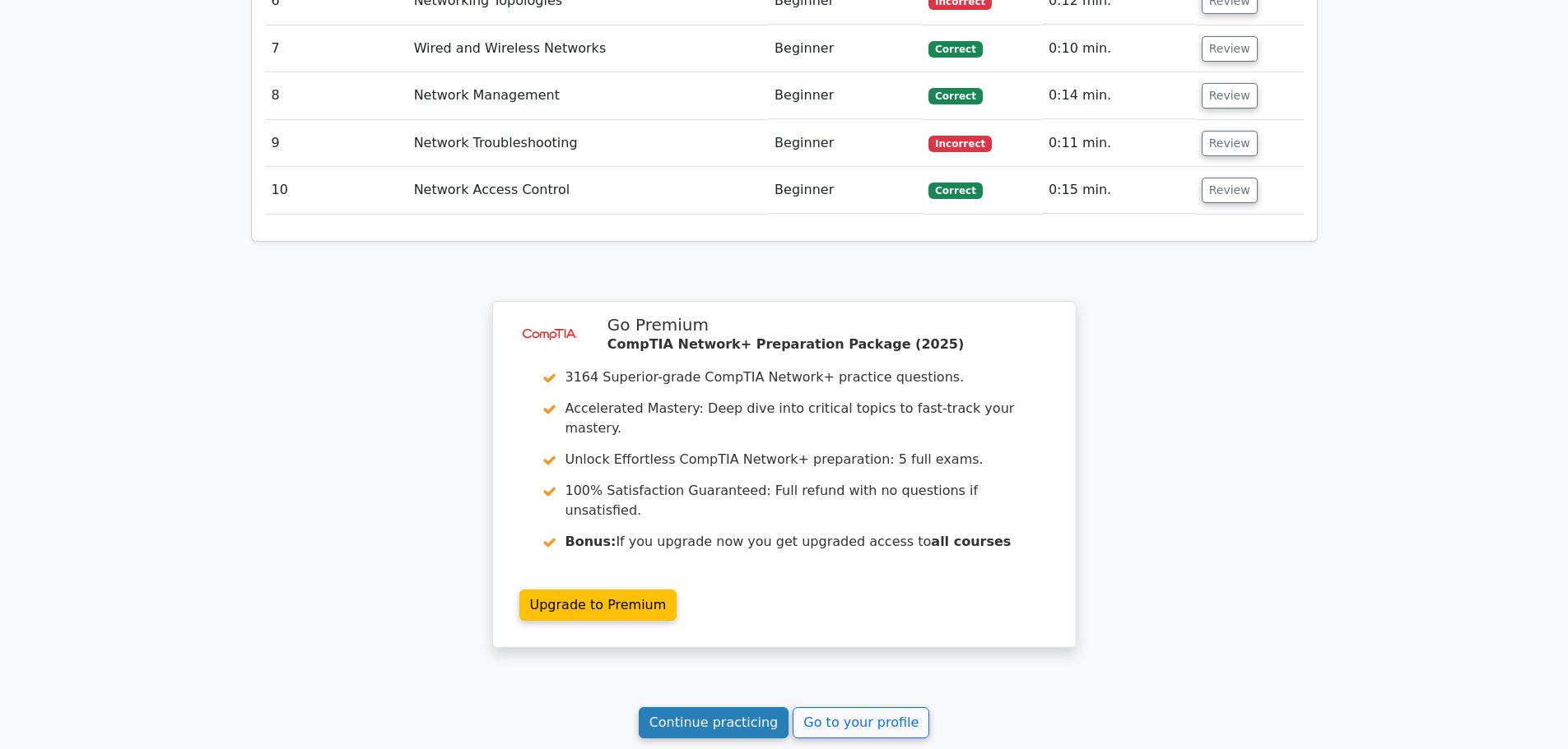
click at [708, 707] on link "Continue practicing" at bounding box center [714, 723] width 151 height 31
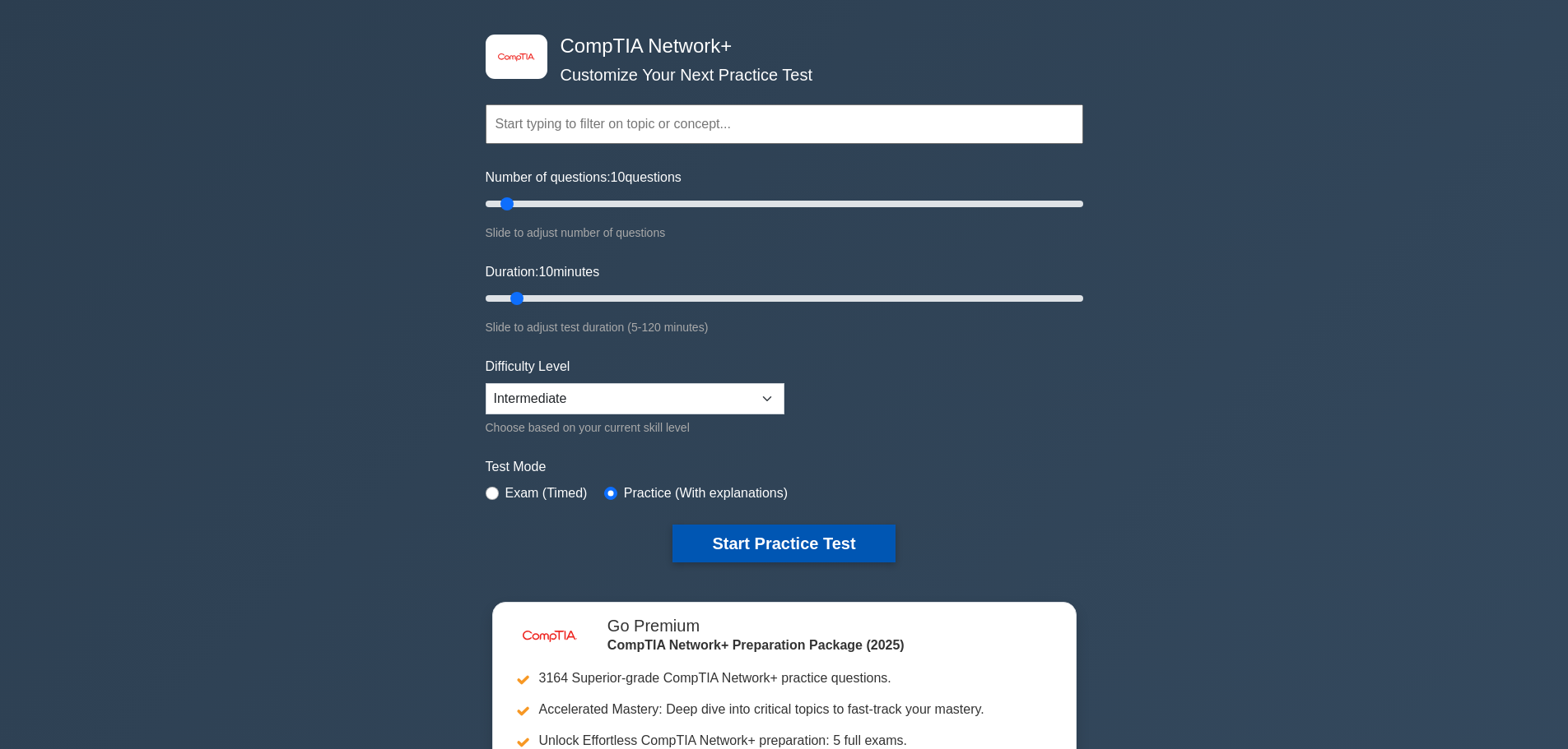
click at [789, 602] on div "image/svg+xml CompTIA Network+ Customize Your Next Practice Test Topics Network…" at bounding box center [784, 464] width 1568 height 938
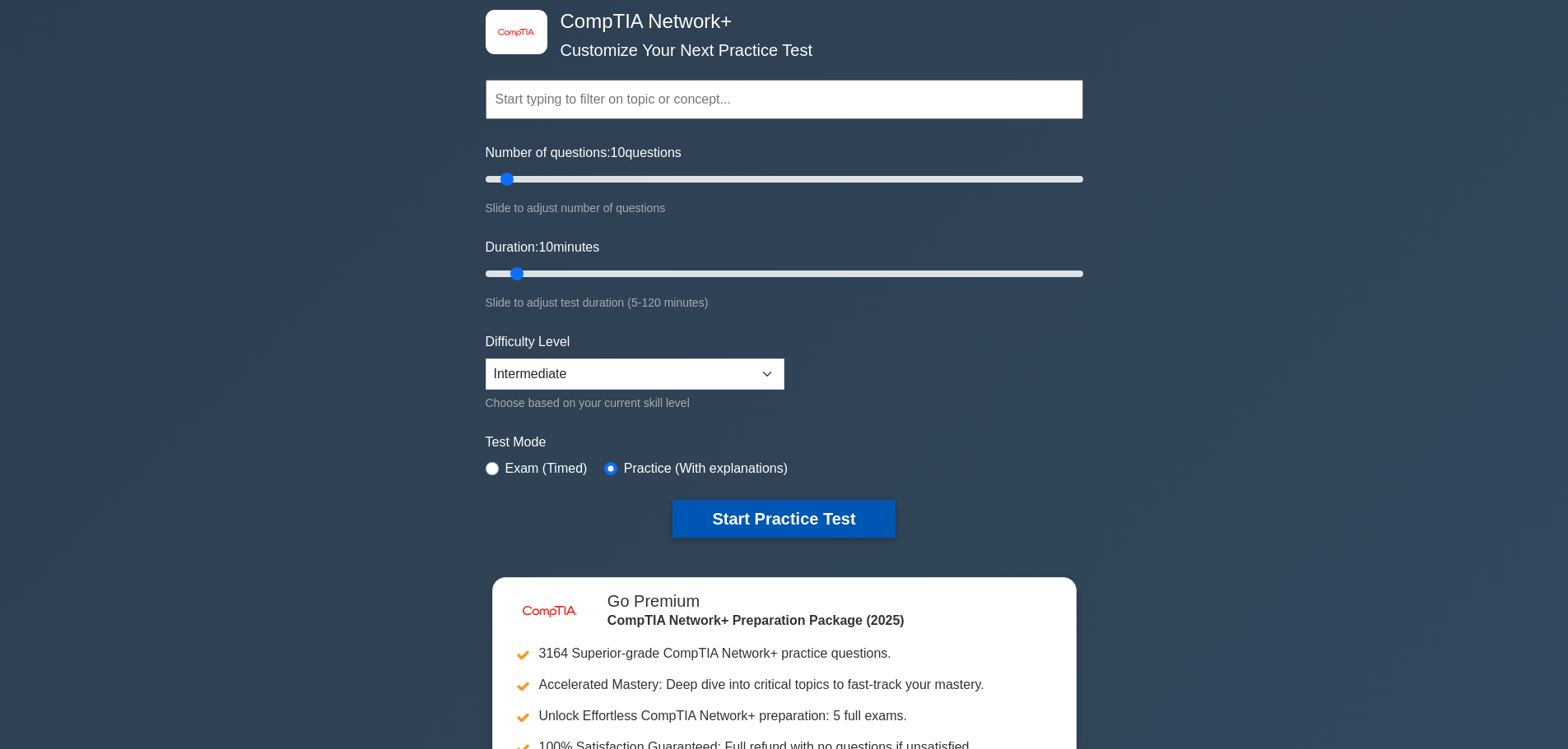
click at [789, 522] on button "Start Practice Test" at bounding box center [783, 519] width 222 height 38
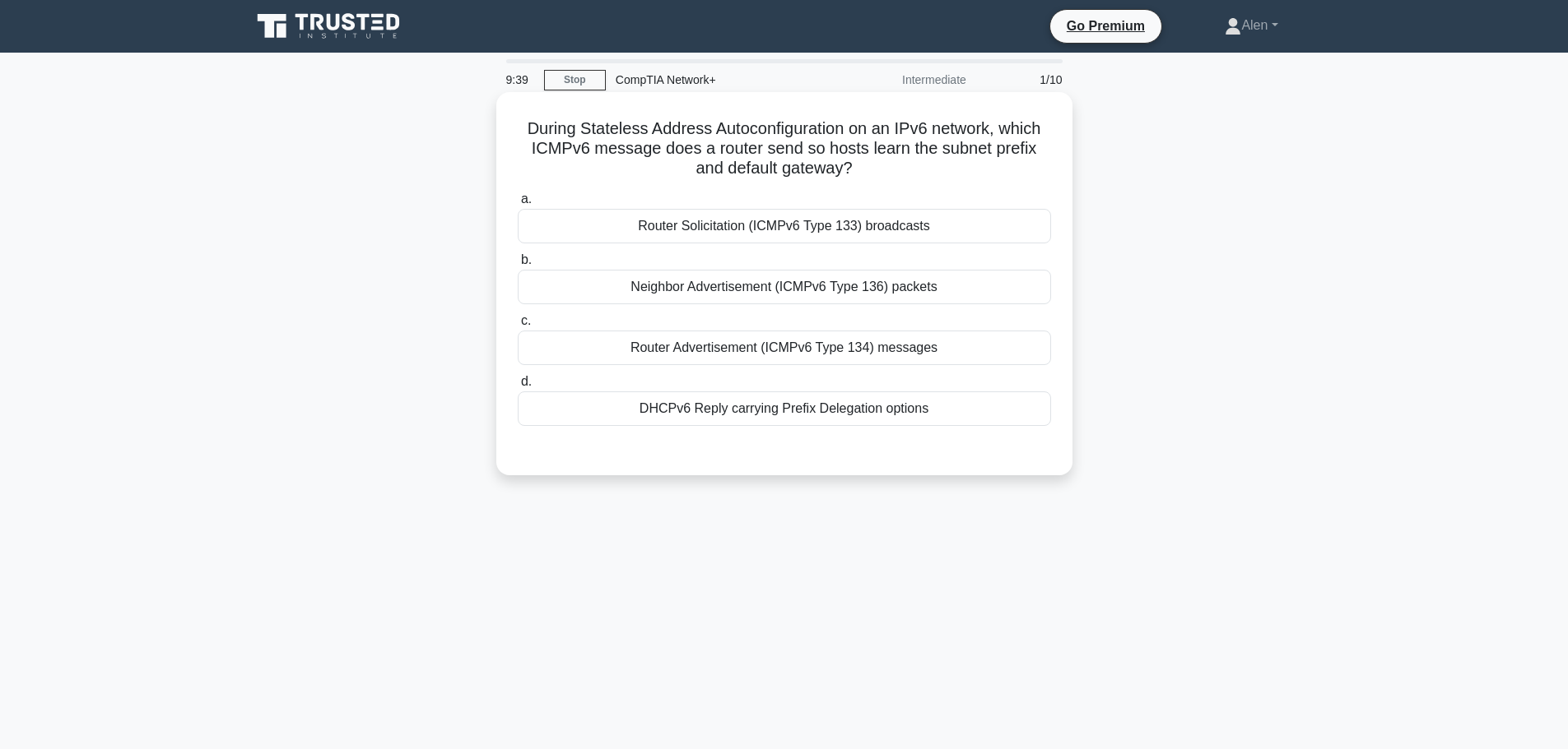
click at [740, 342] on div "Router Advertisement (ICMPv6 Type 134) messages" at bounding box center [784, 348] width 533 height 35
click at [517, 327] on input "c. Router Advertisement (ICMPv6 Type 134) messages" at bounding box center [517, 321] width 0 height 10
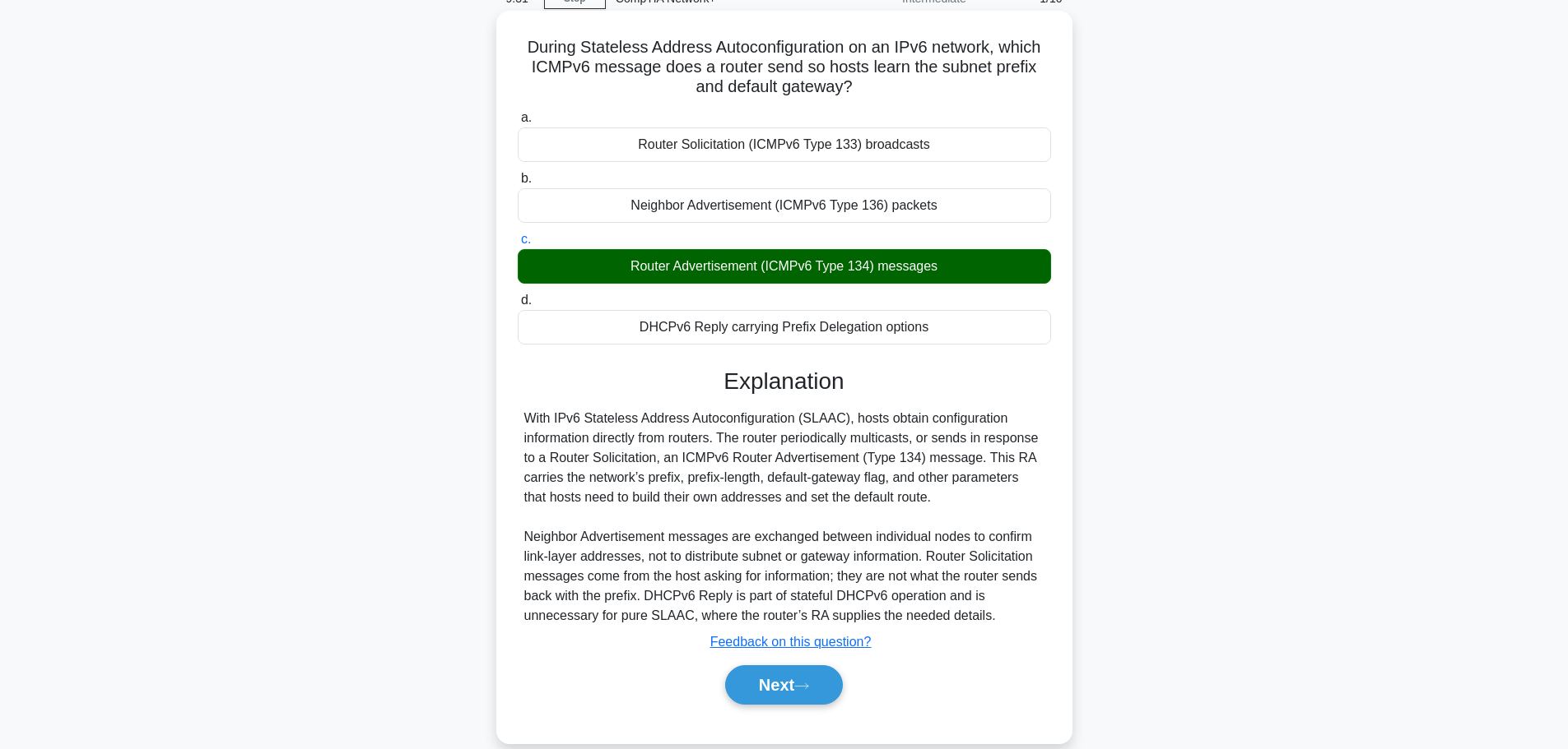
scroll to position [110, 0]
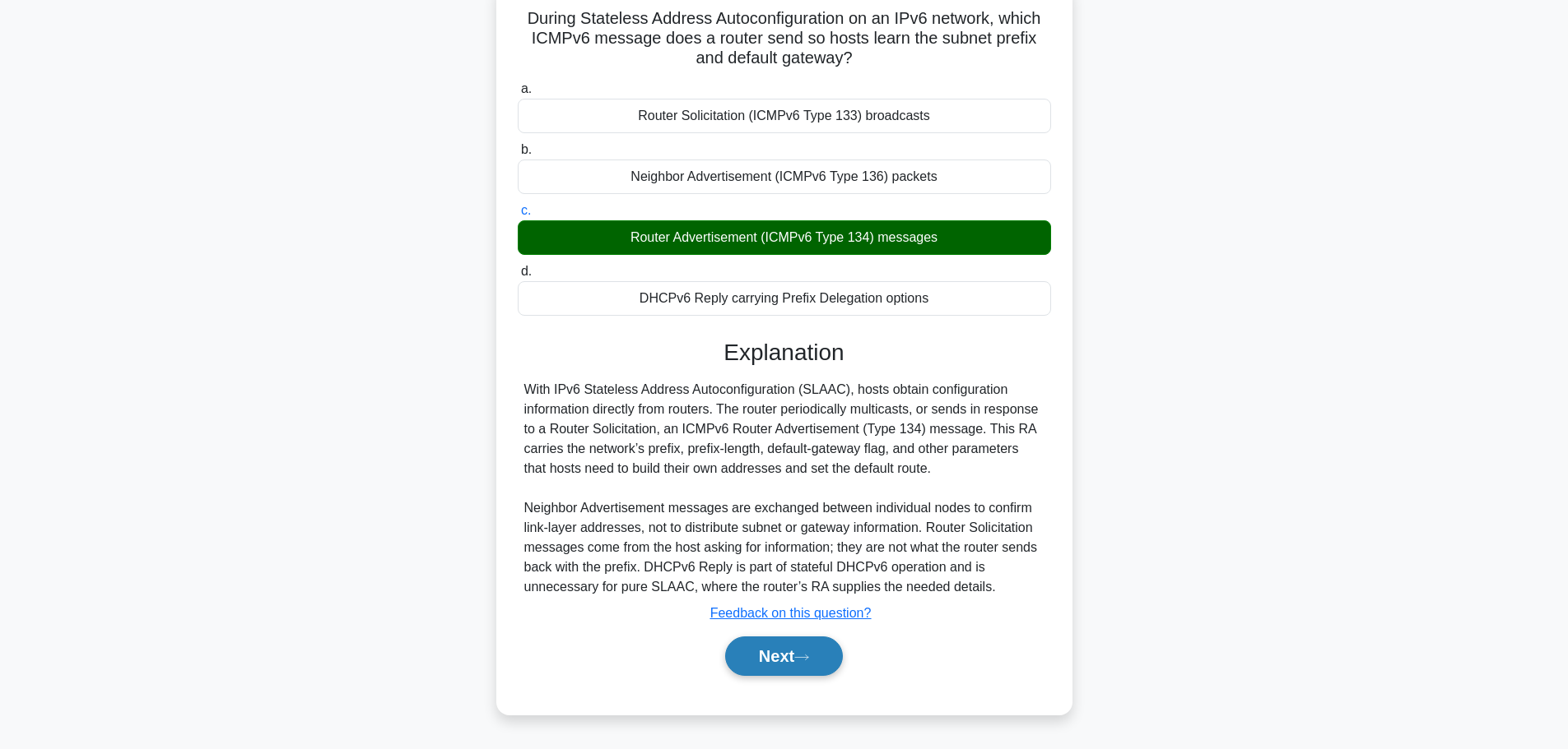
click at [771, 647] on button "Next" at bounding box center [784, 656] width 118 height 40
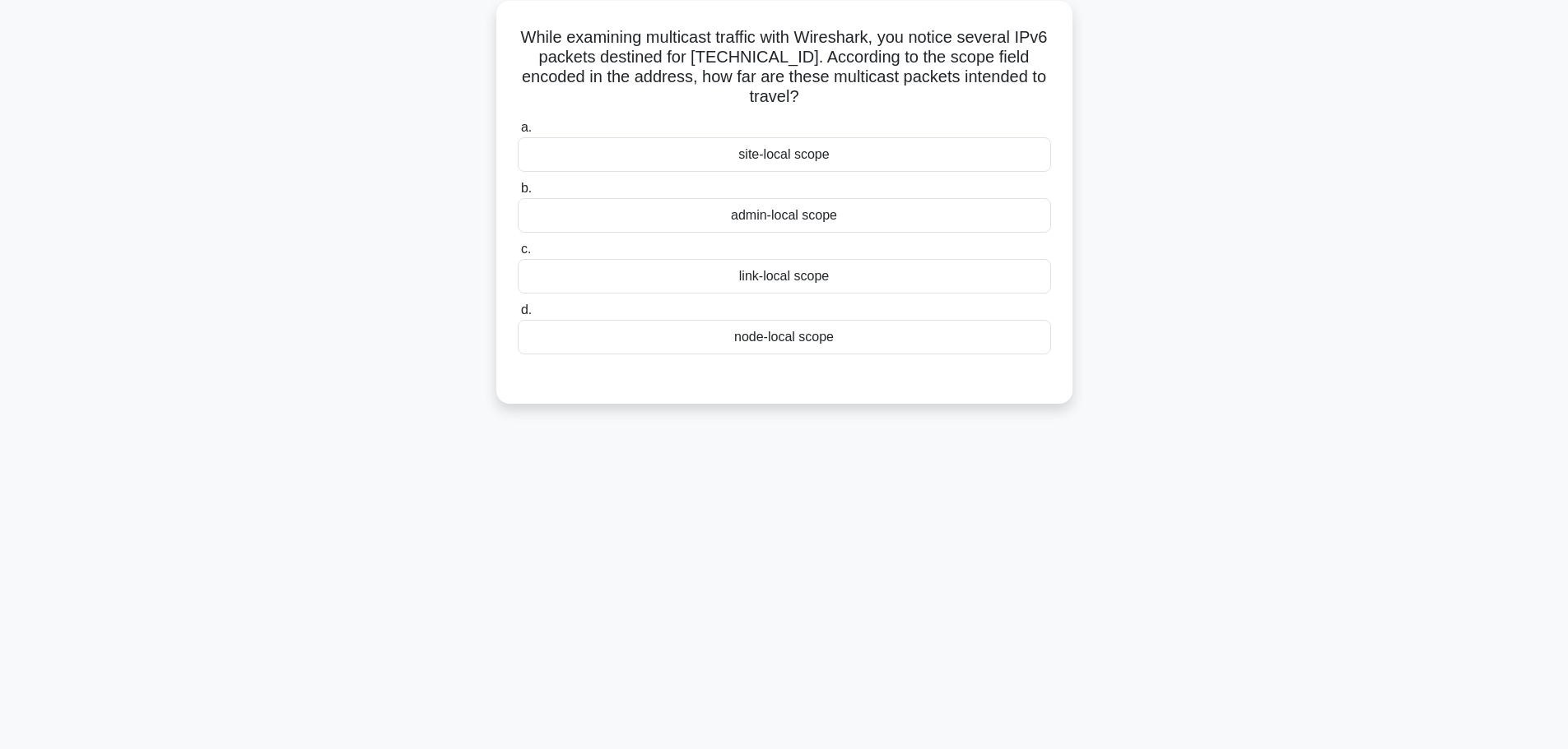
scroll to position [0, 0]
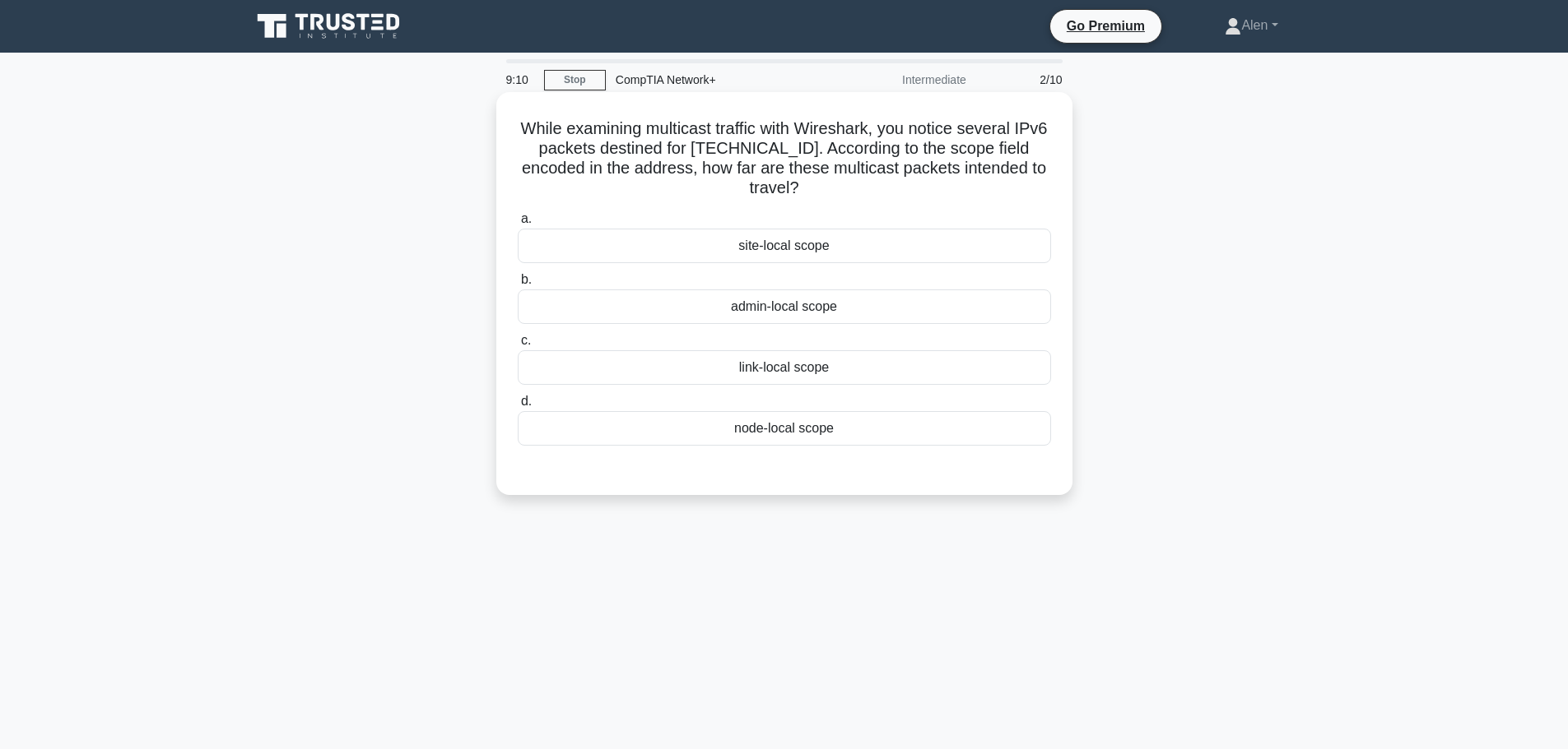
click at [808, 427] on div "node-local scope" at bounding box center [784, 429] width 533 height 35
click at [517, 407] on input "d. node-local scope" at bounding box center [517, 401] width 0 height 10
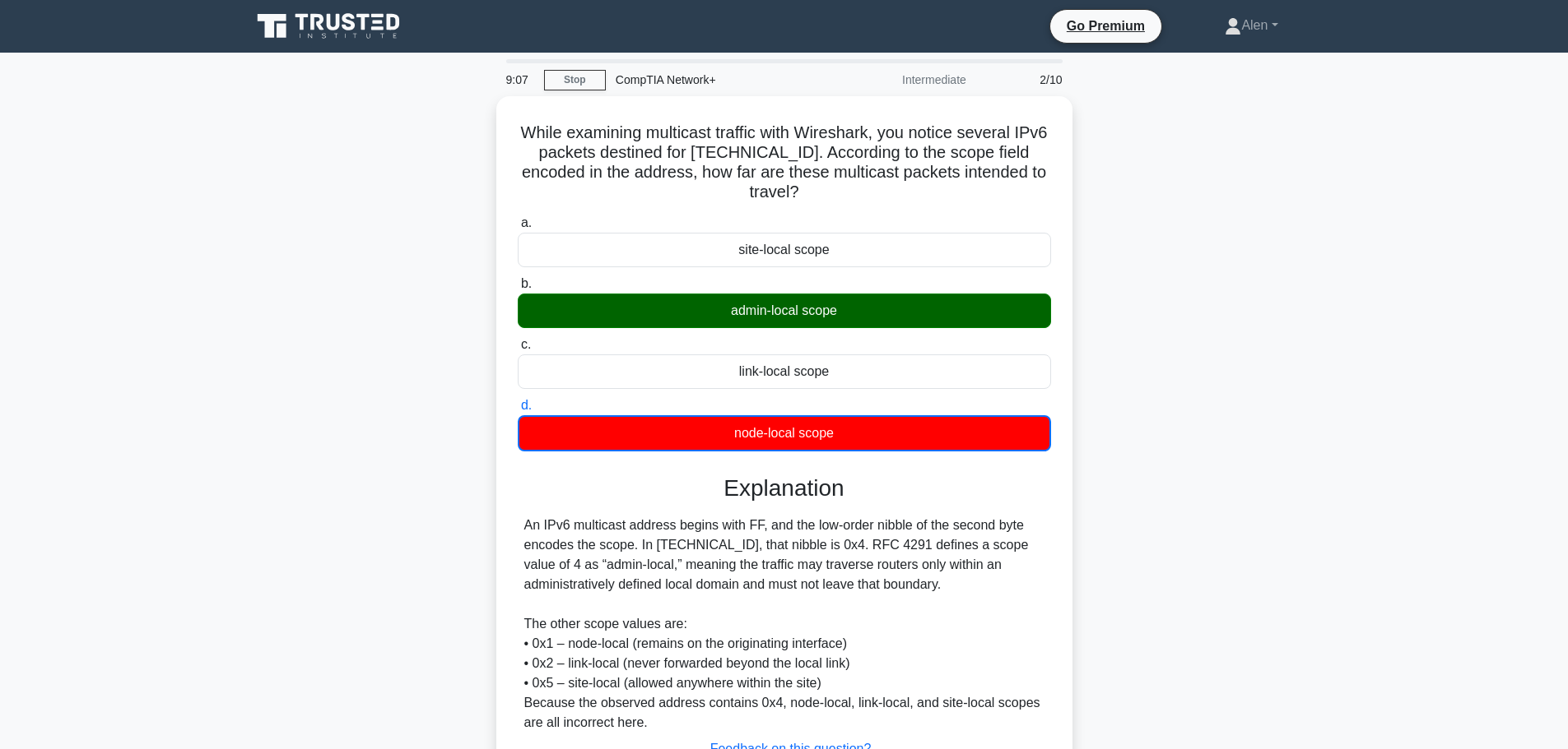
scroll to position [139, 0]
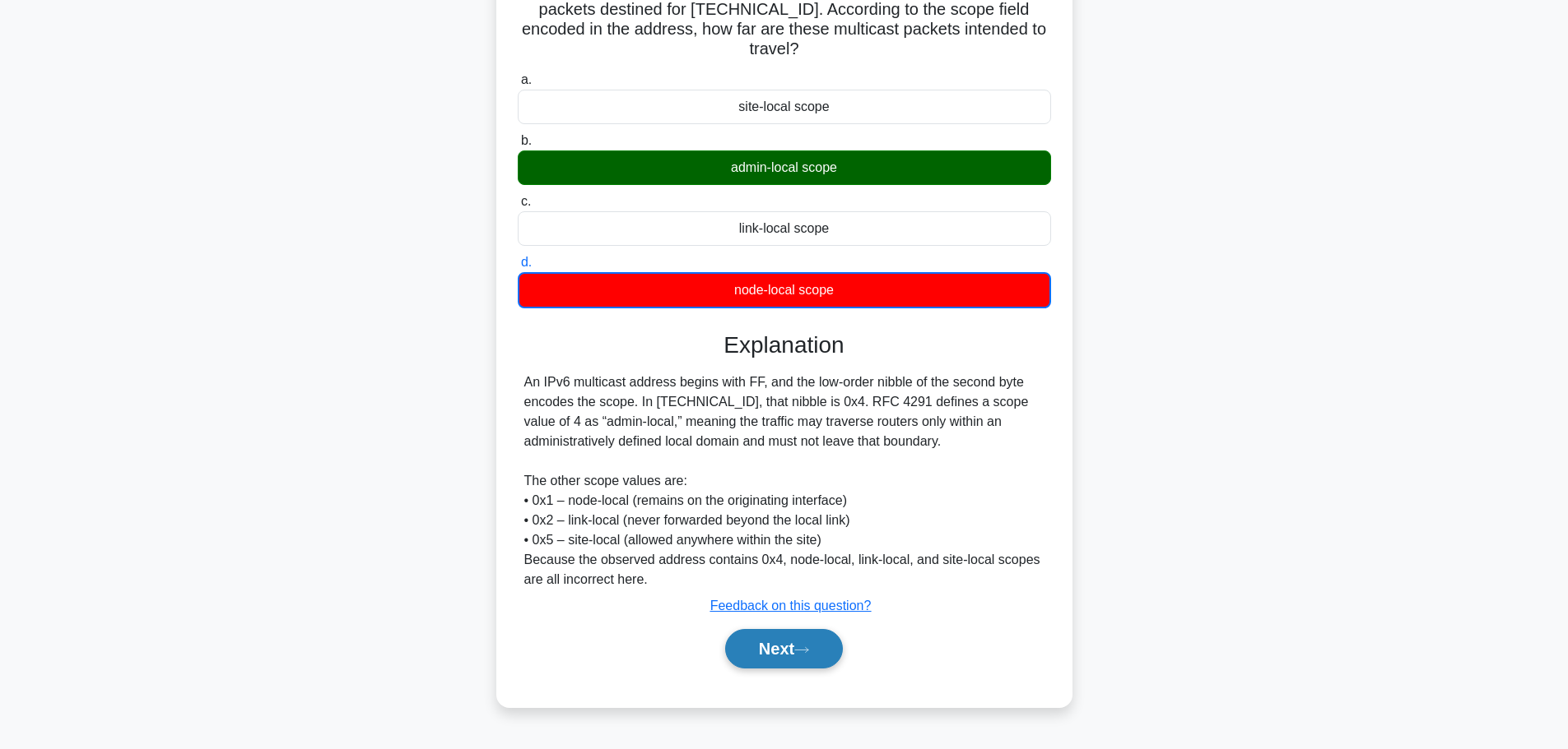
click at [782, 639] on button "Next" at bounding box center [784, 650] width 118 height 40
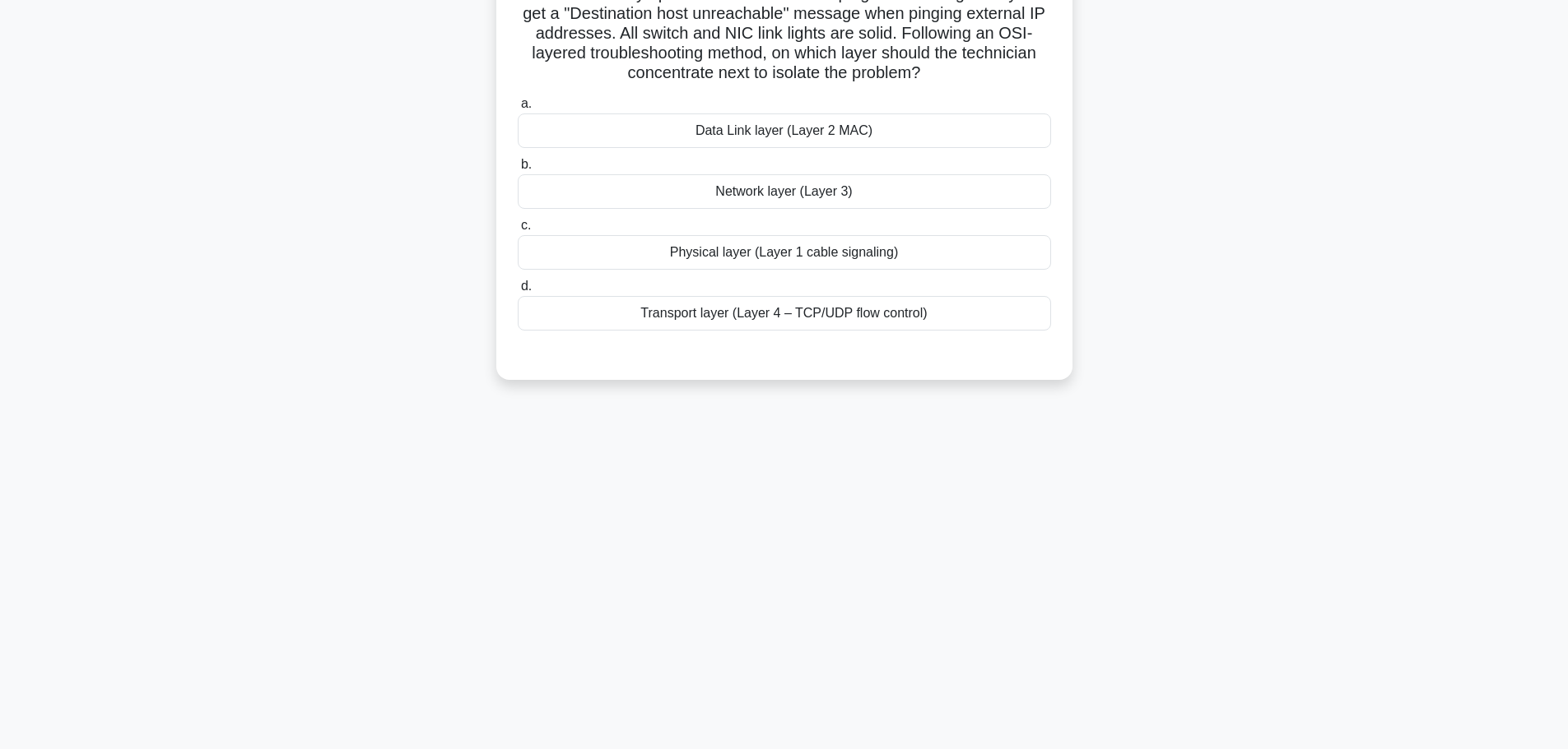
scroll to position [0, 0]
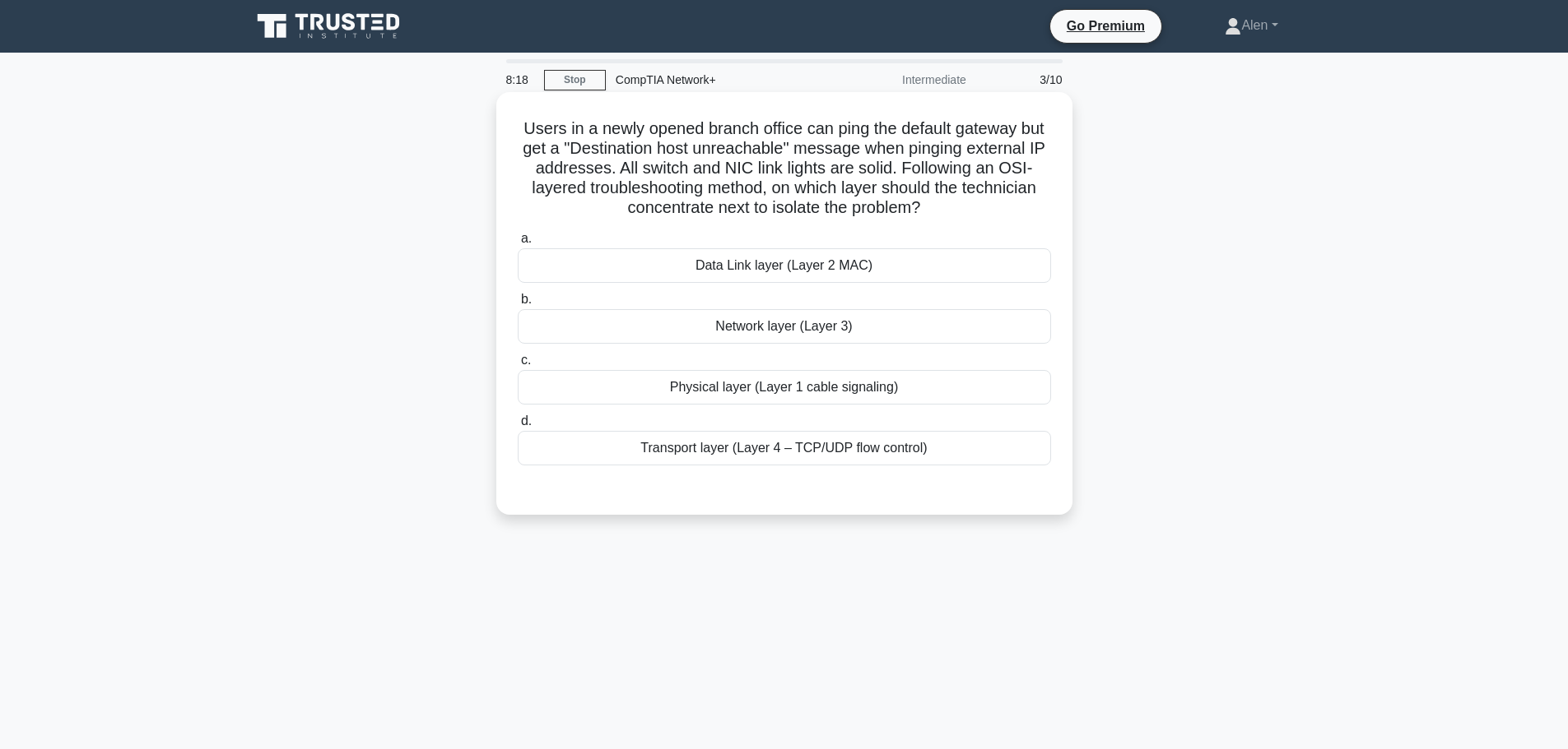
click at [831, 328] on div "Network layer (Layer 3)" at bounding box center [784, 327] width 533 height 35
click at [517, 305] on input "b. Network layer (Layer 3)" at bounding box center [517, 299] width 0 height 10
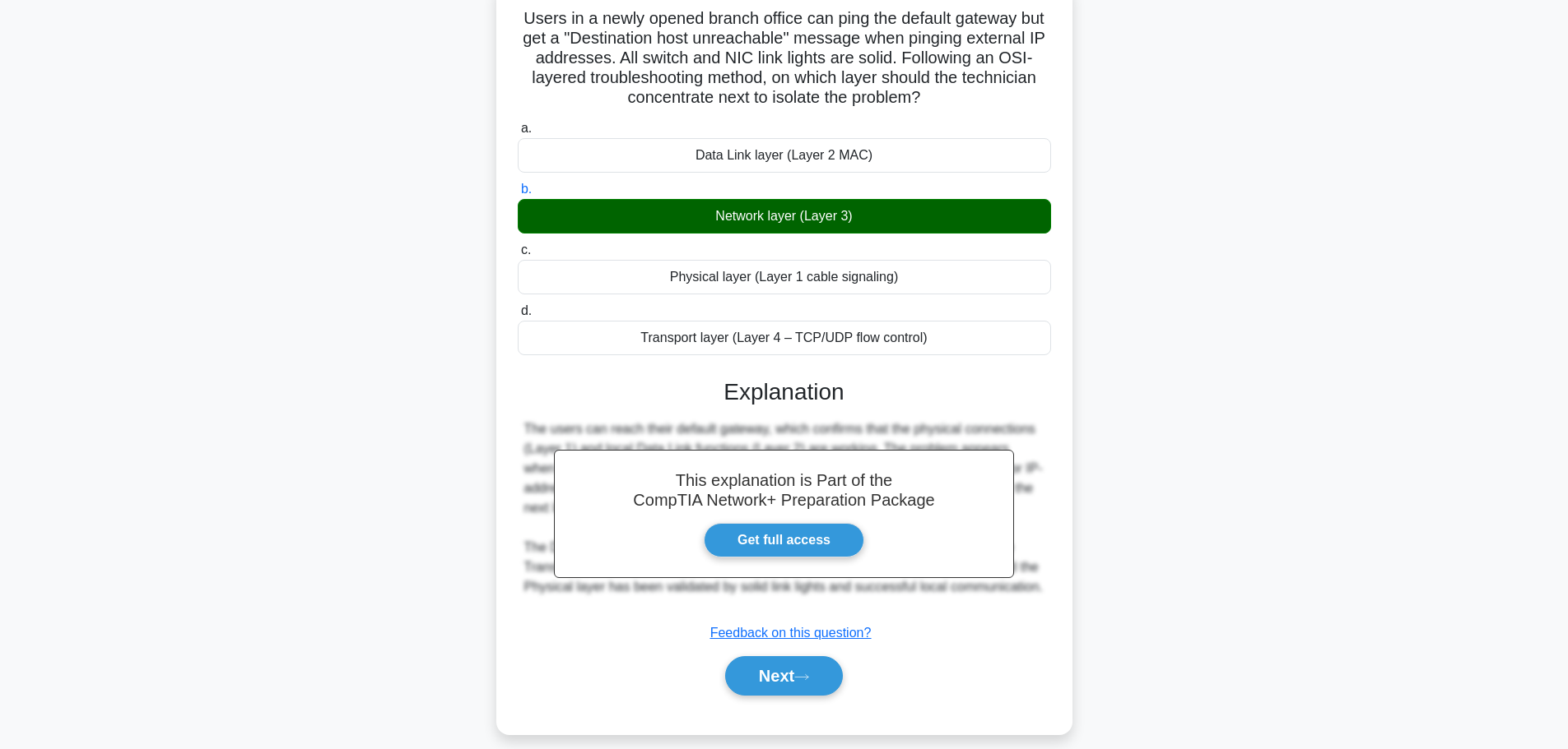
scroll to position [139, 0]
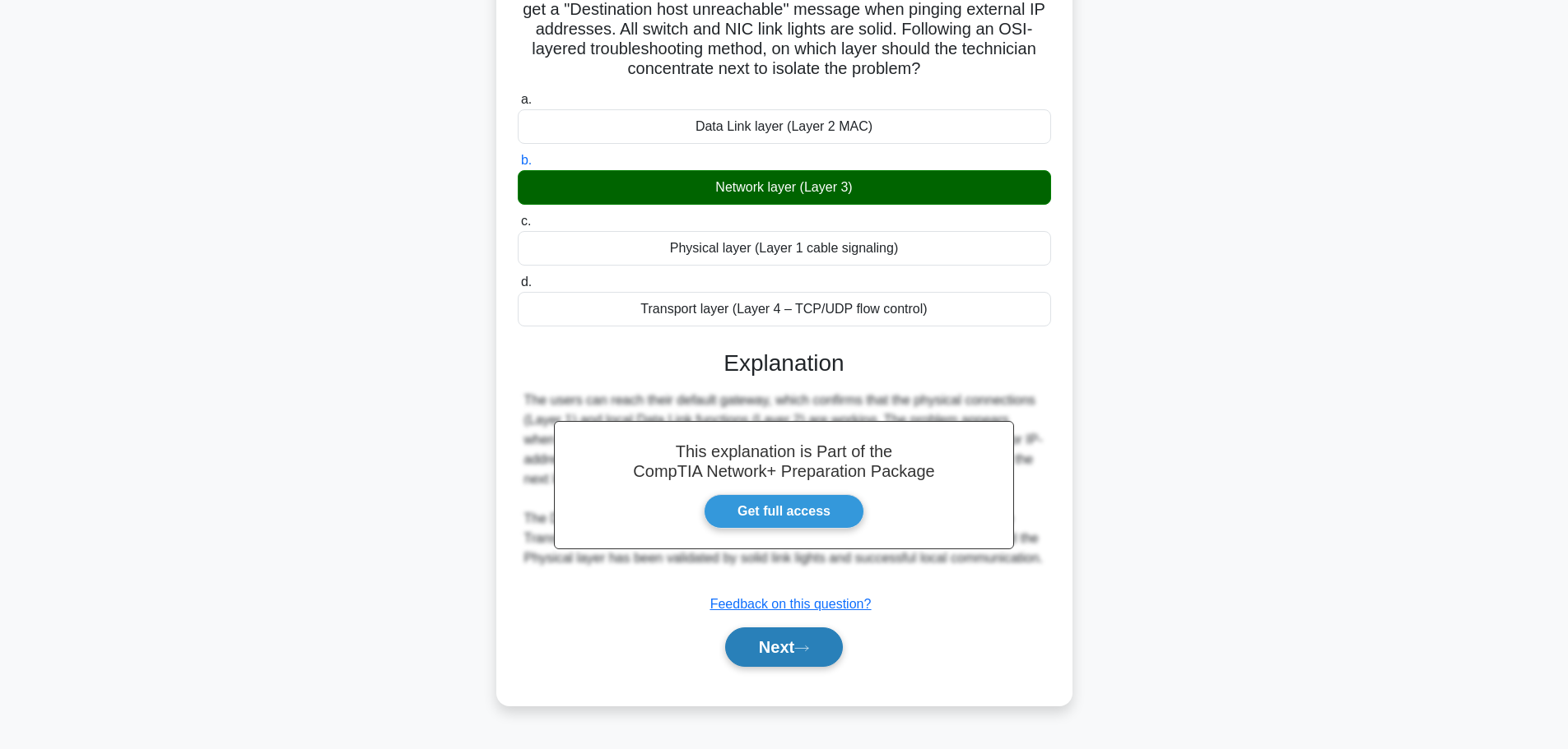
click at [794, 647] on button "Next" at bounding box center [784, 648] width 118 height 40
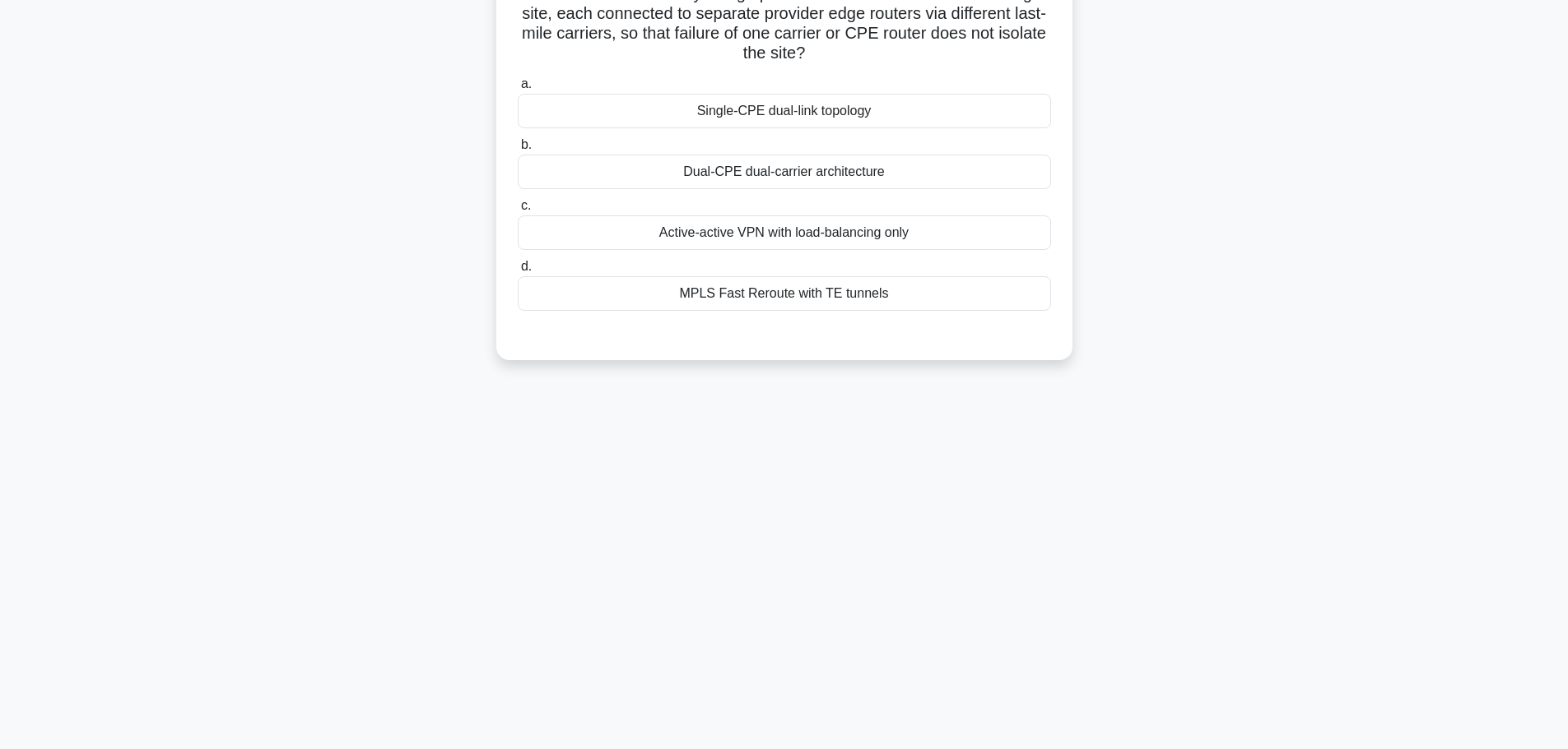
scroll to position [0, 0]
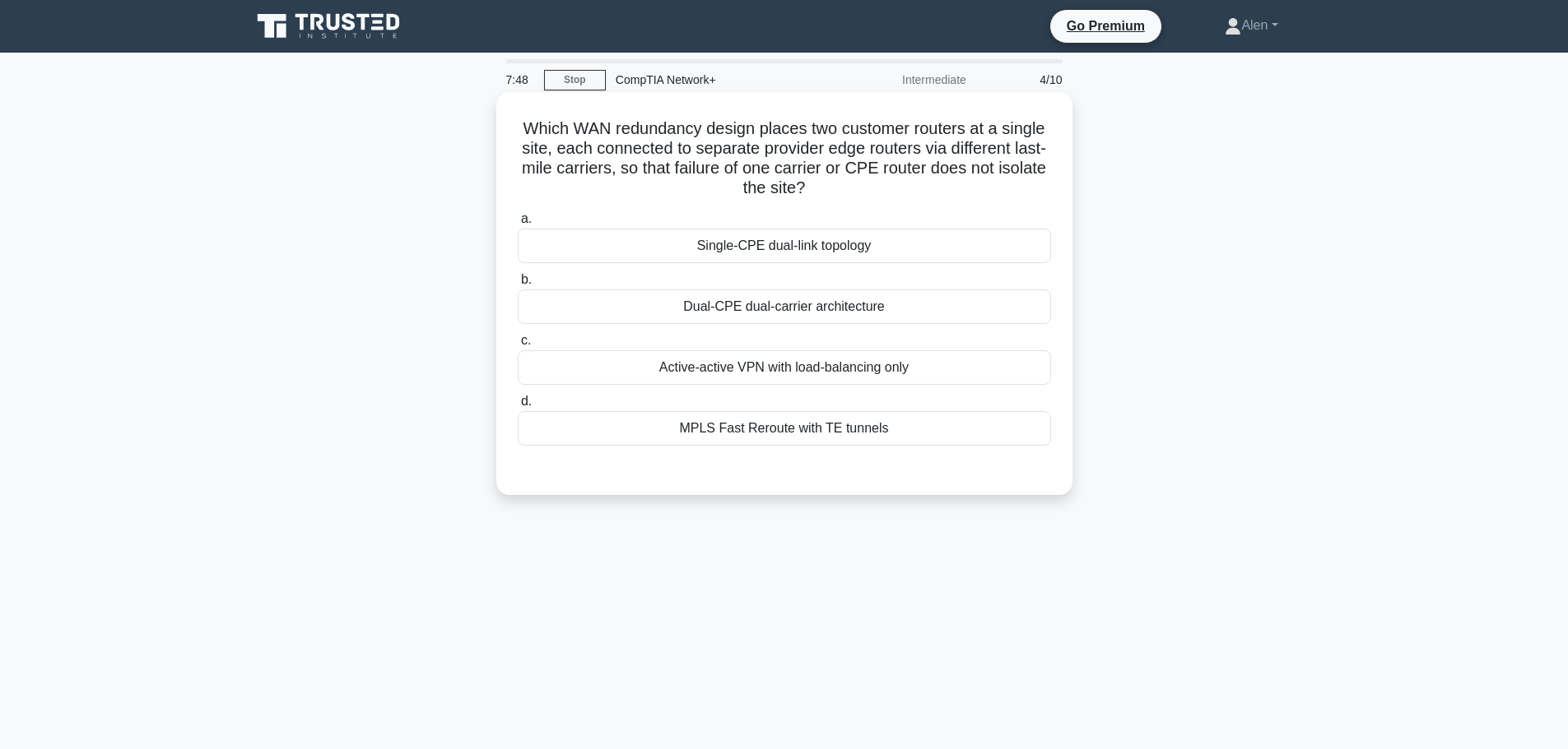
click at [799, 305] on div "Dual-CPE dual-carrier architecture" at bounding box center [784, 307] width 533 height 35
click at [517, 285] on input "b. Dual-CPE dual-carrier architecture" at bounding box center [517, 280] width 0 height 10
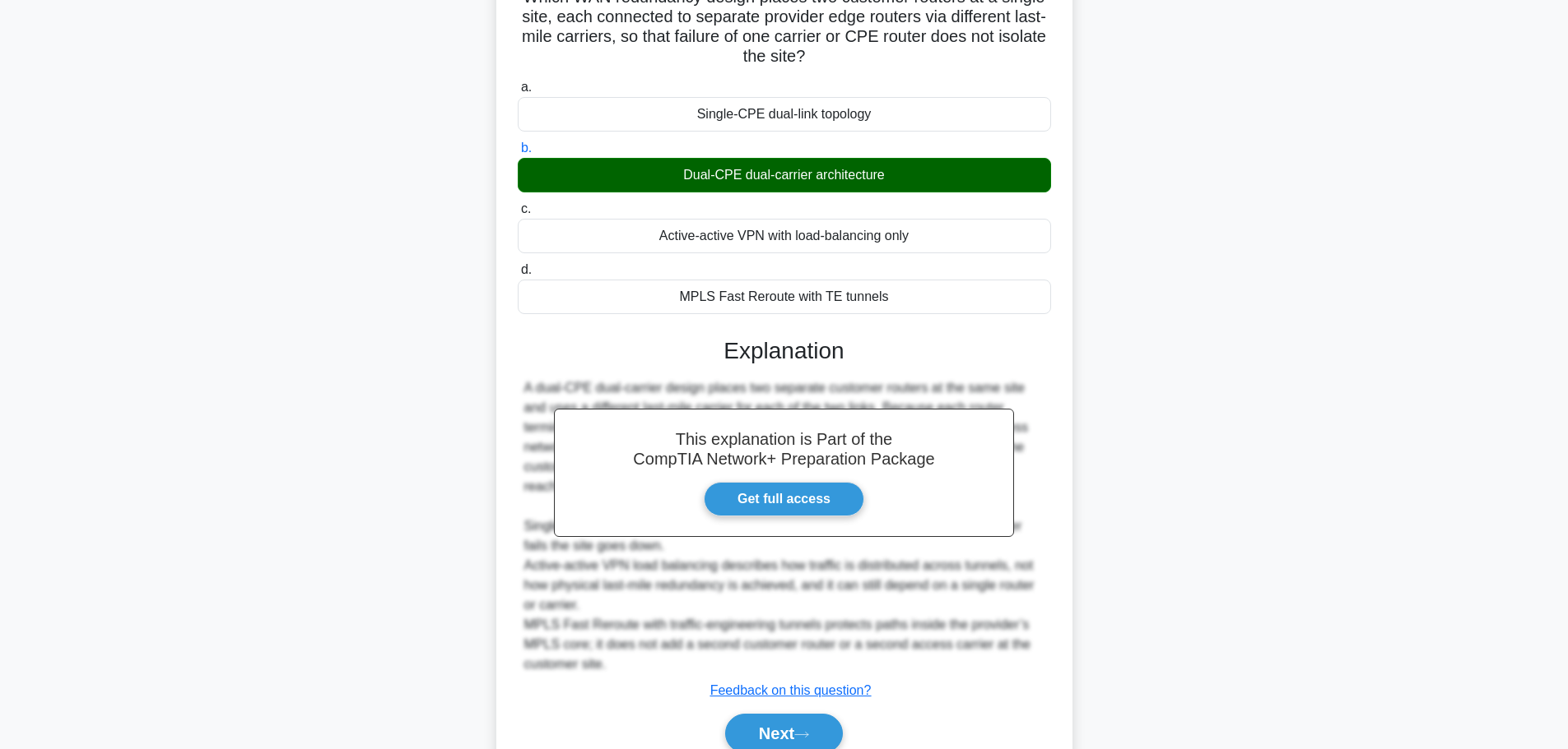
scroll to position [187, 0]
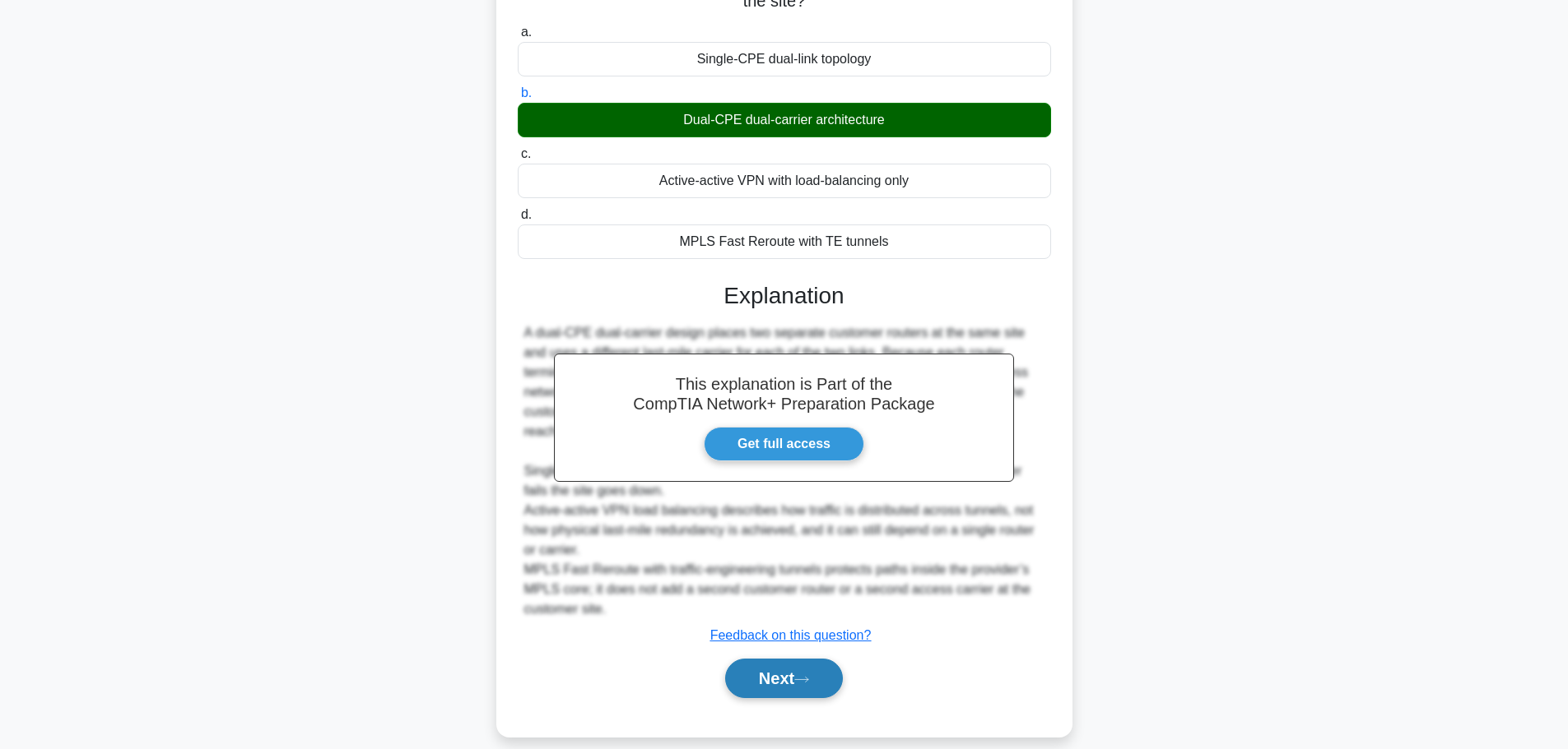
click at [820, 659] on button "Next" at bounding box center [784, 679] width 118 height 40
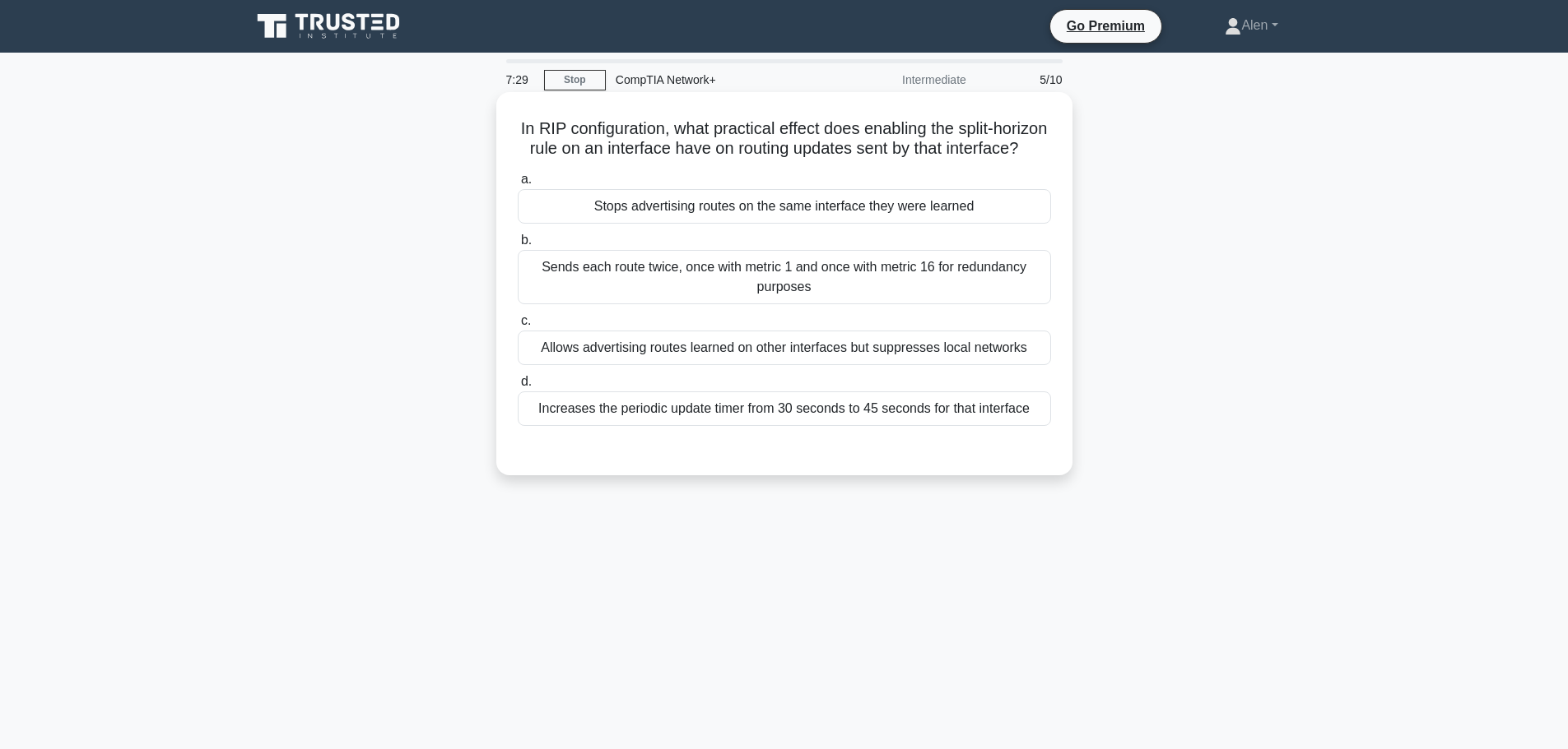
scroll to position [82, 0]
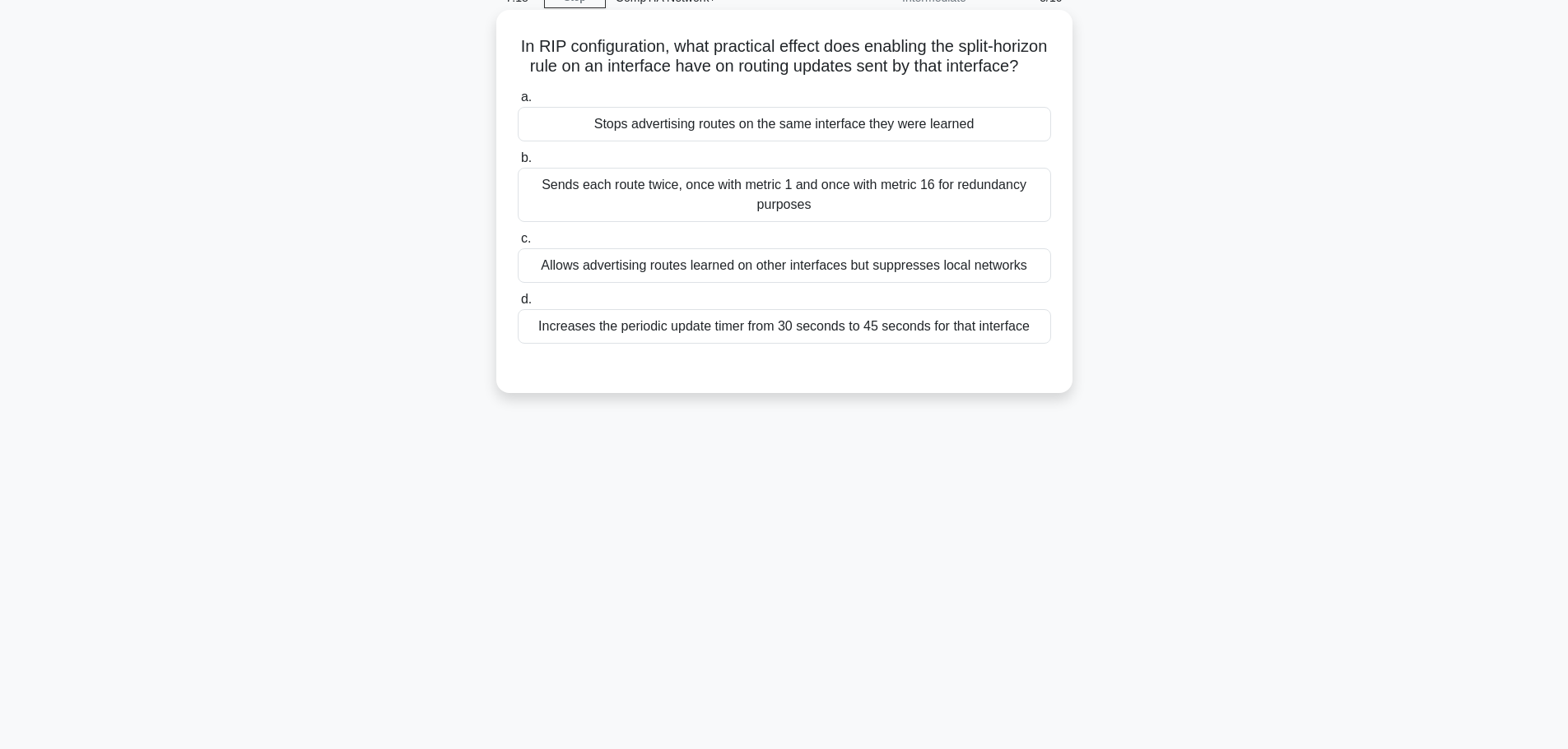
click at [751, 214] on div "Sends each route twice, once with metric 1 and once with metric 16 for redundan…" at bounding box center [784, 195] width 533 height 54
click at [517, 163] on input "b. Sends each route twice, once with metric 1 and once with metric 16 for redun…" at bounding box center [517, 158] width 0 height 10
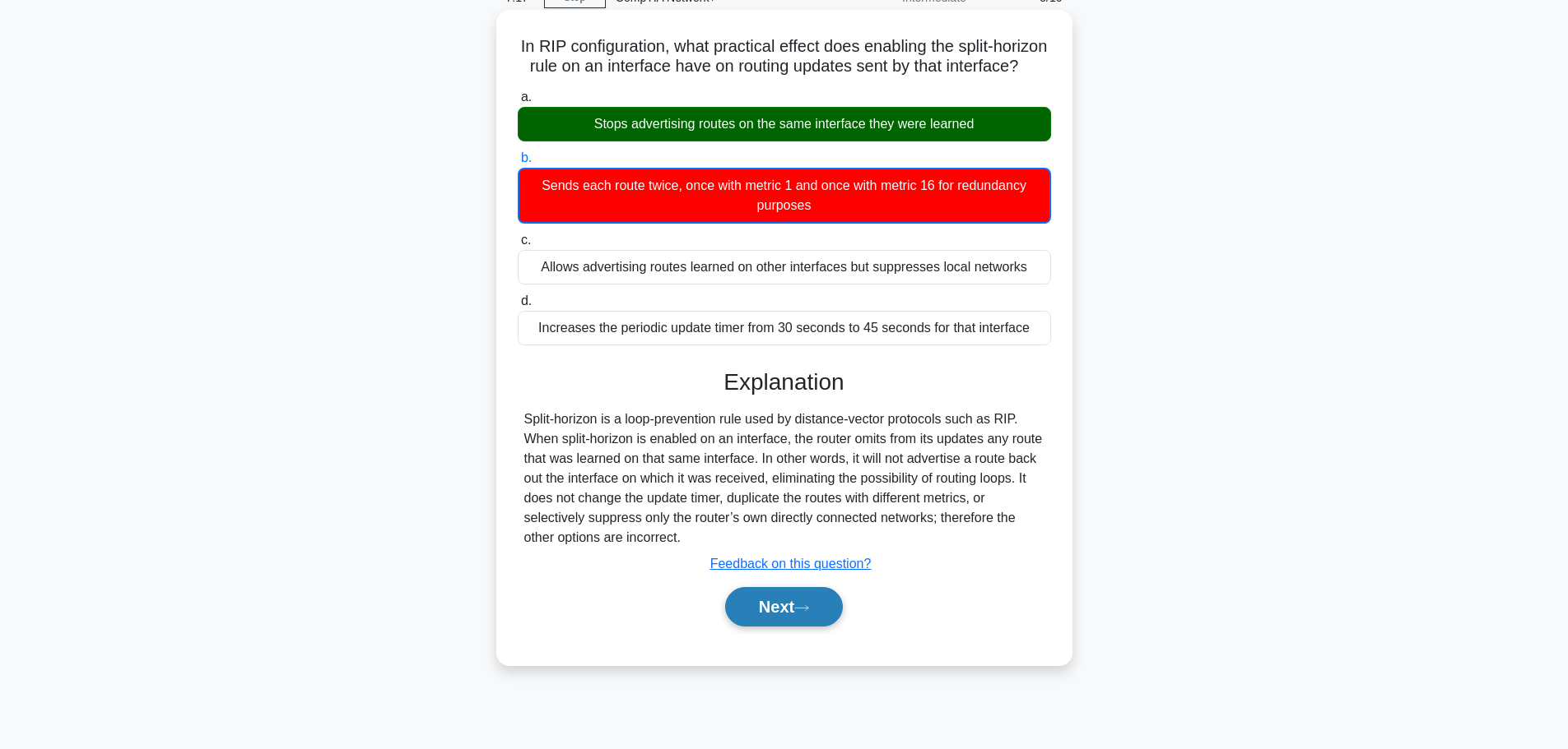
click at [787, 627] on button "Next" at bounding box center [784, 607] width 118 height 40
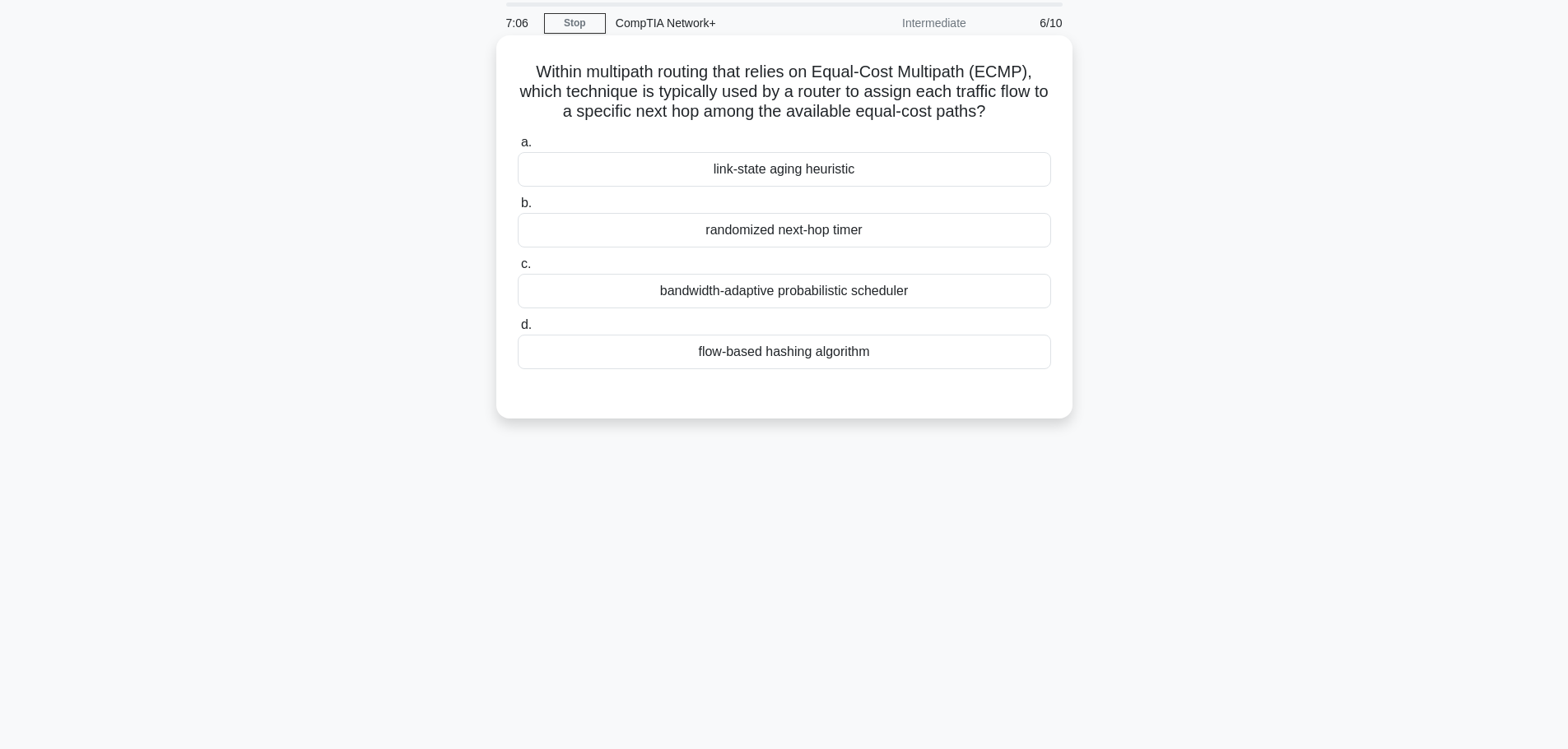
scroll to position [49, 0]
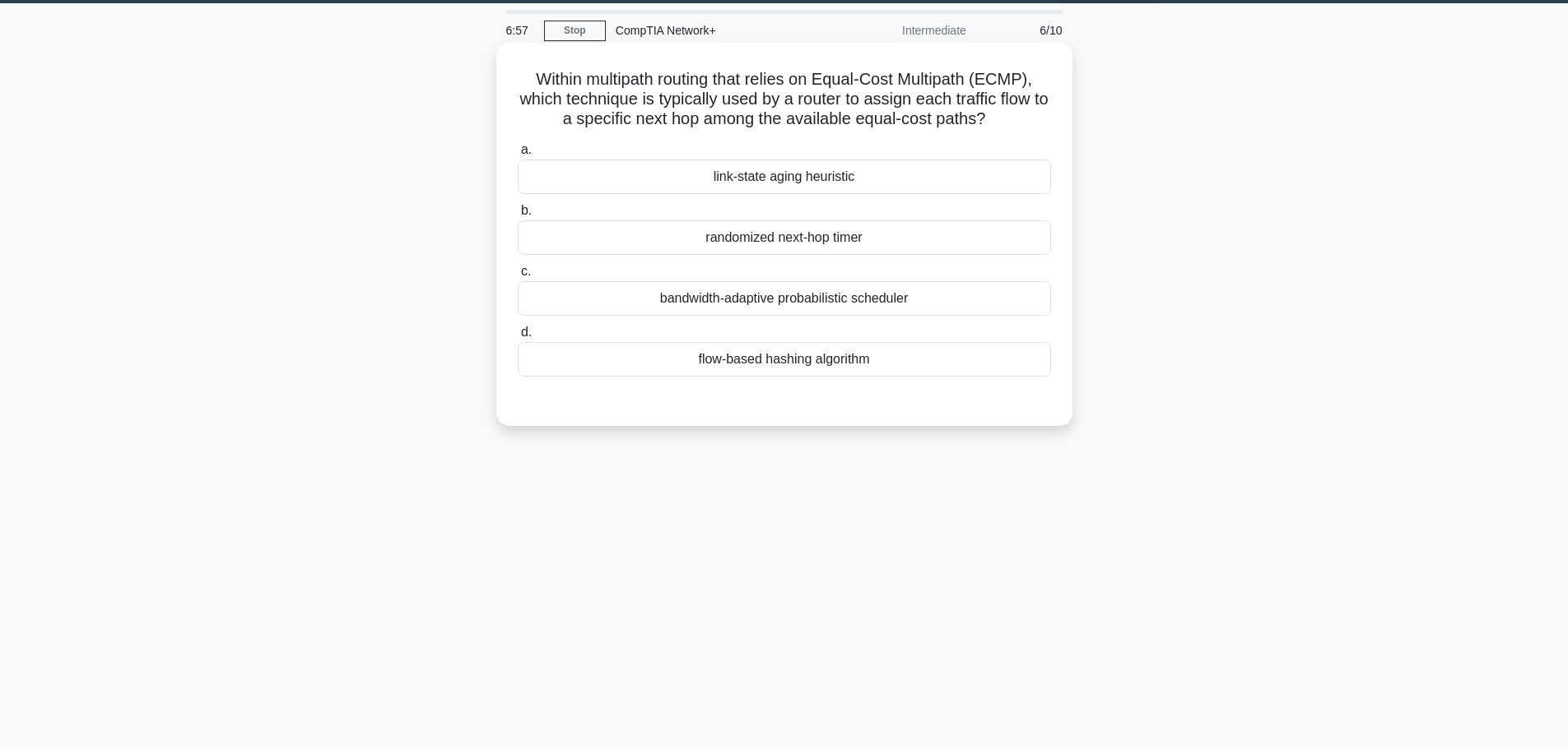
click at [772, 359] on div "flow-based hashing algorithm" at bounding box center [784, 360] width 533 height 35
click at [517, 338] on input "d. flow-based hashing algorithm" at bounding box center [517, 333] width 0 height 10
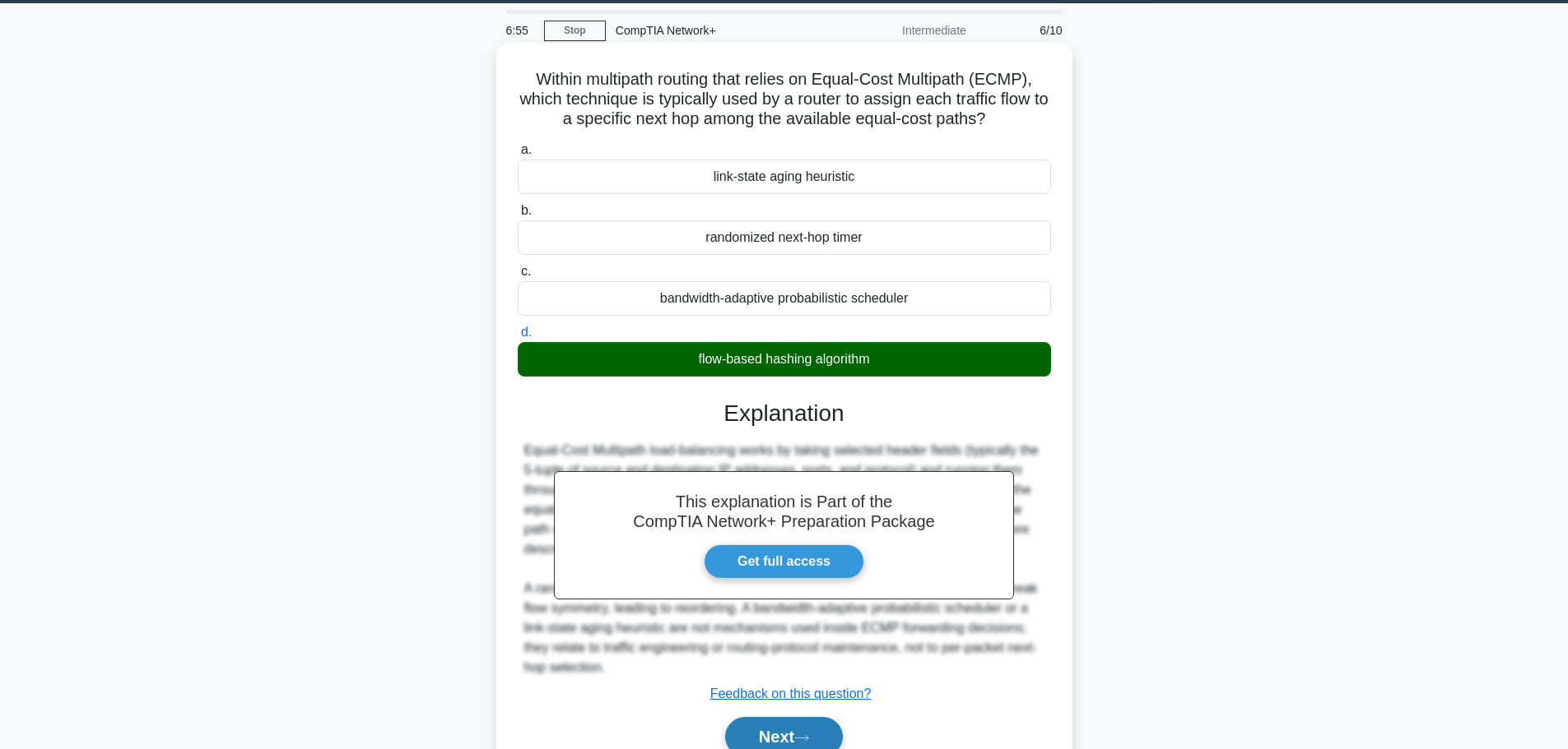
click at [794, 731] on button "Next" at bounding box center [784, 737] width 118 height 40
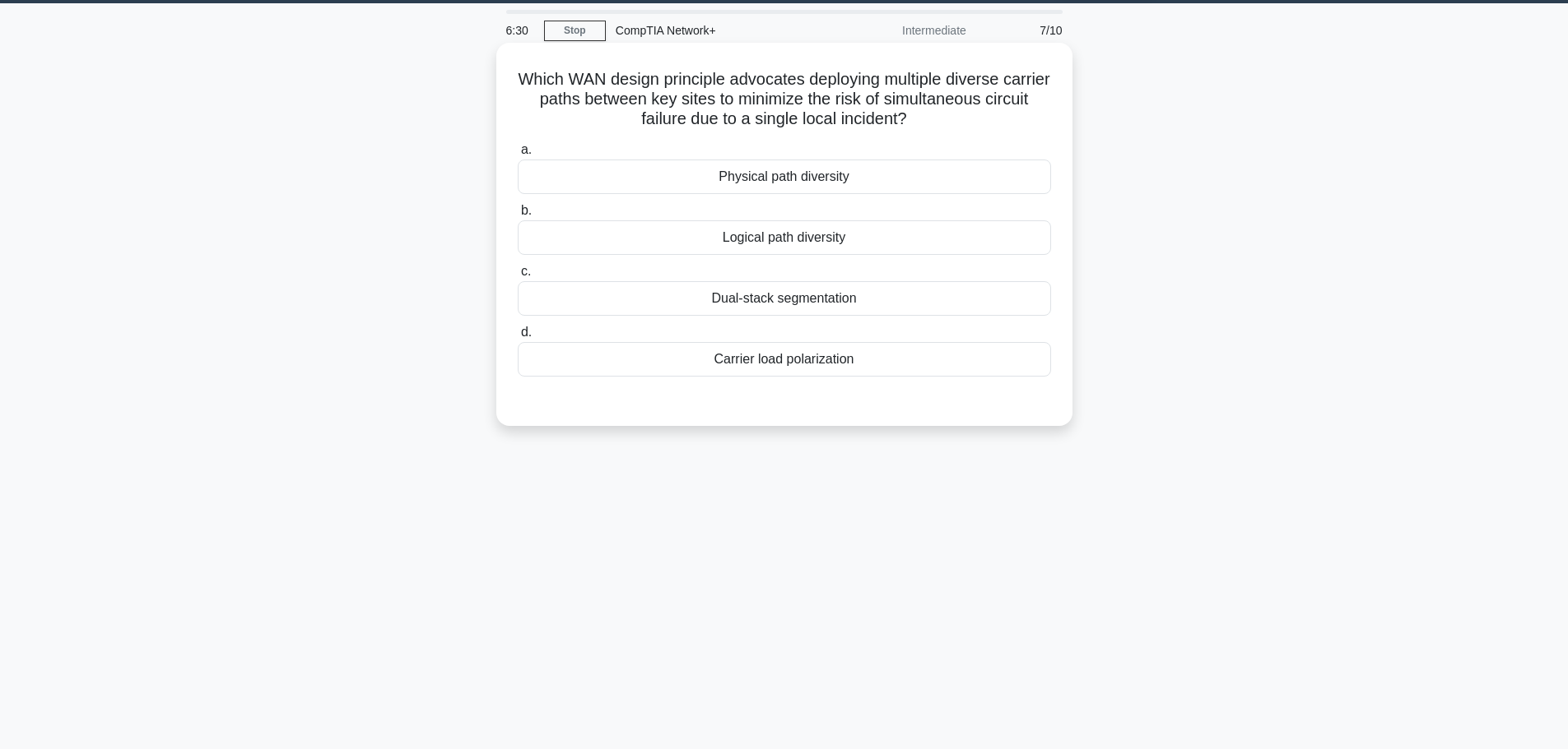
click at [796, 306] on div "Dual-stack segmentation" at bounding box center [784, 298] width 533 height 35
click at [517, 278] on input "c. Dual-stack segmentation" at bounding box center [517, 272] width 0 height 10
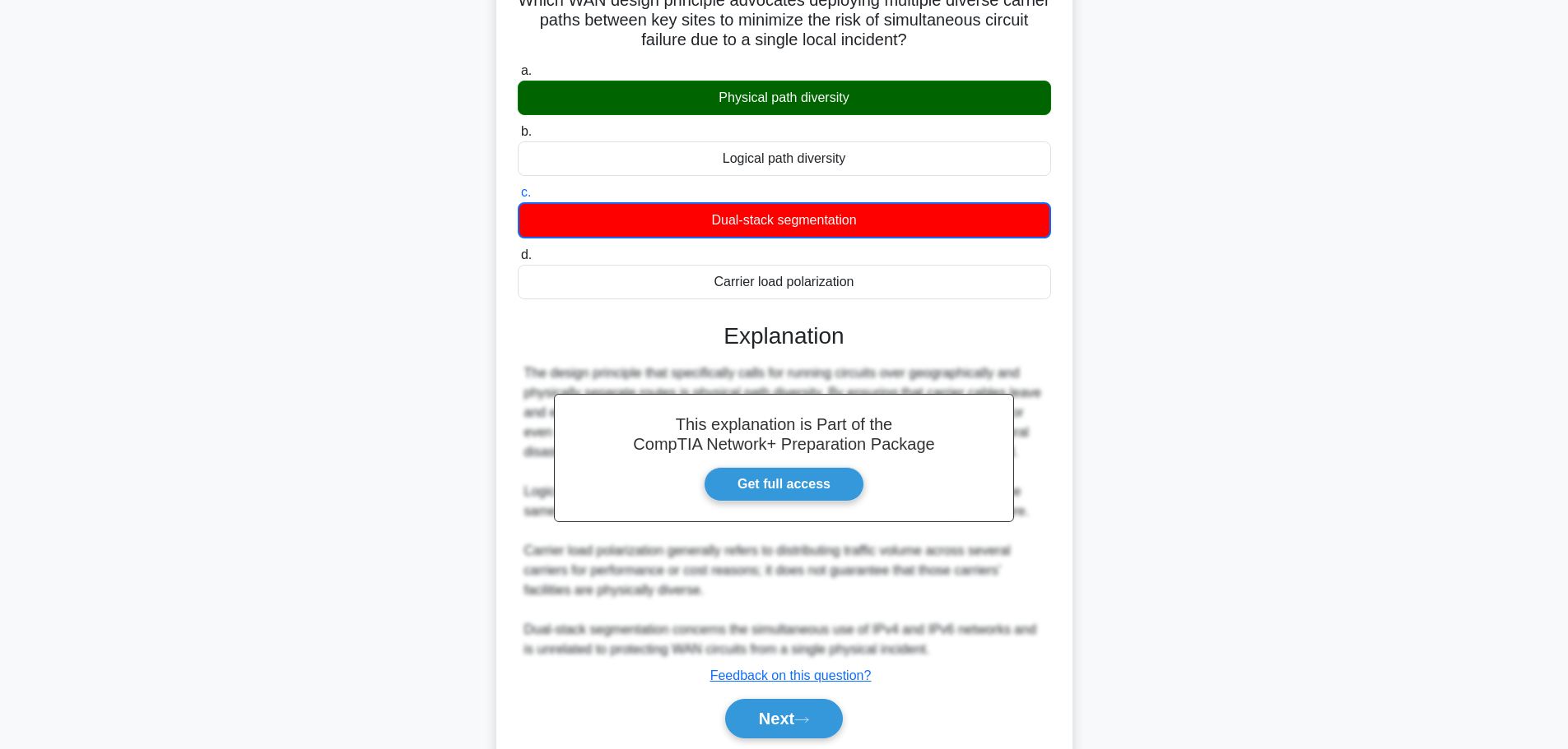
scroll to position [189, 0]
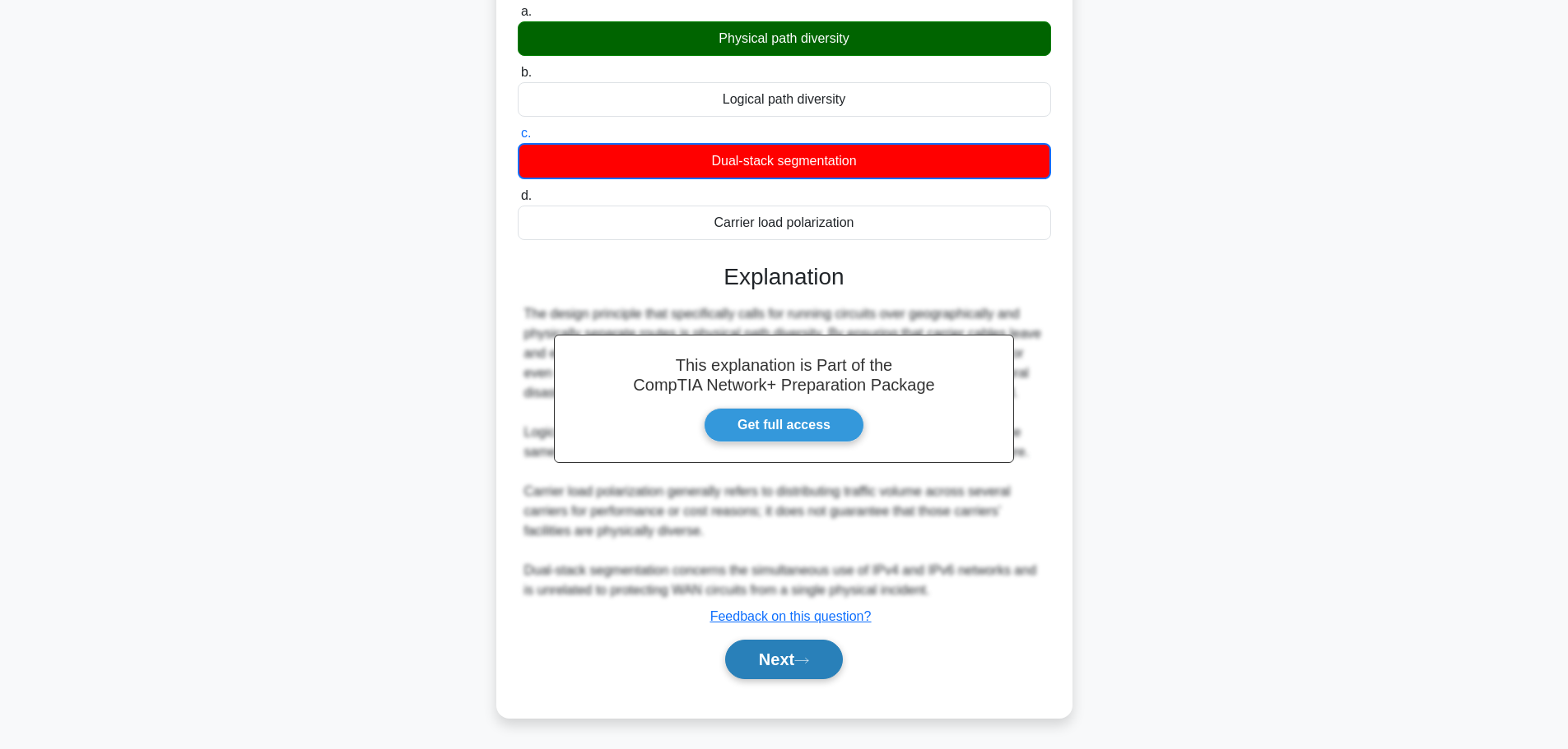
click at [783, 660] on button "Next" at bounding box center [784, 660] width 118 height 40
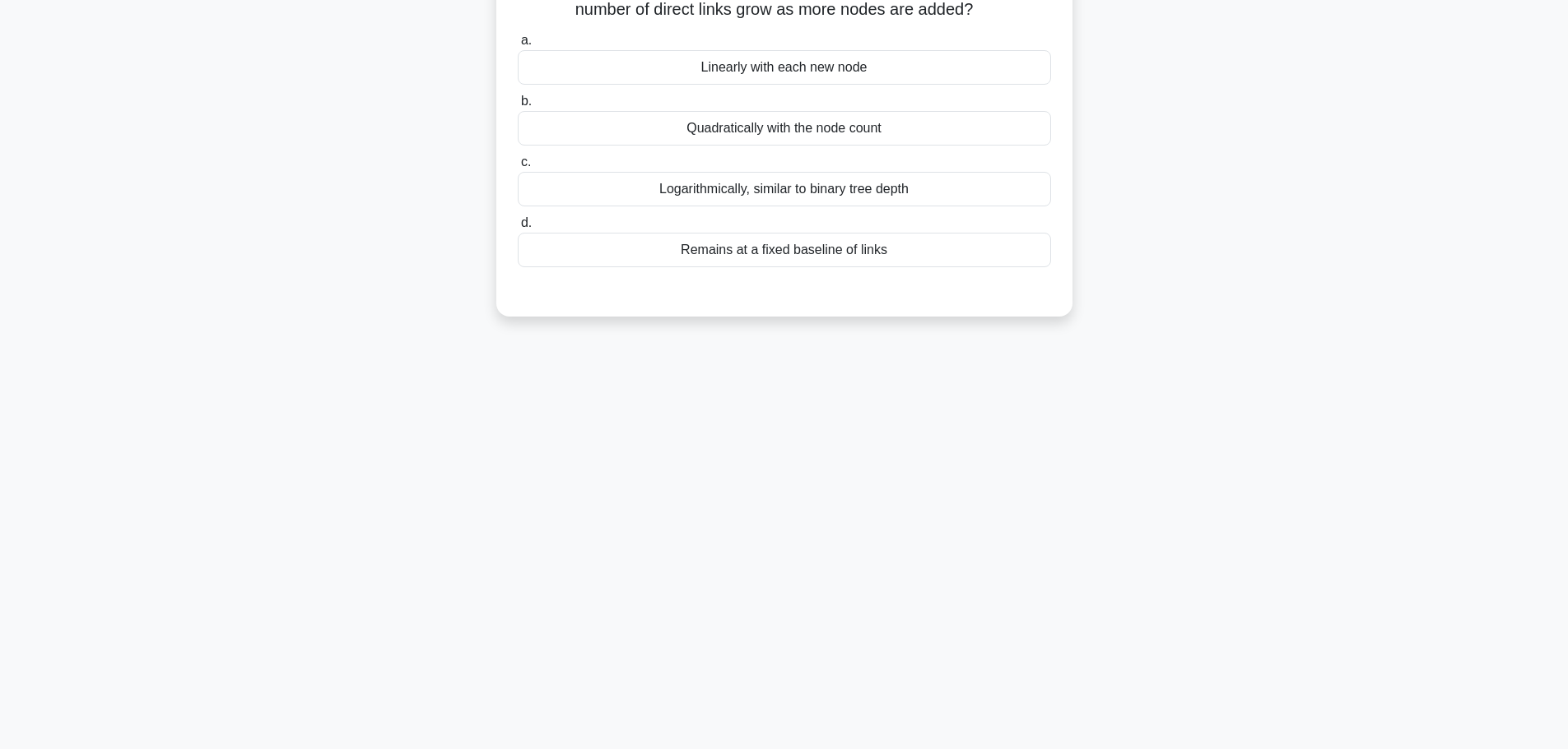
scroll to position [57, 0]
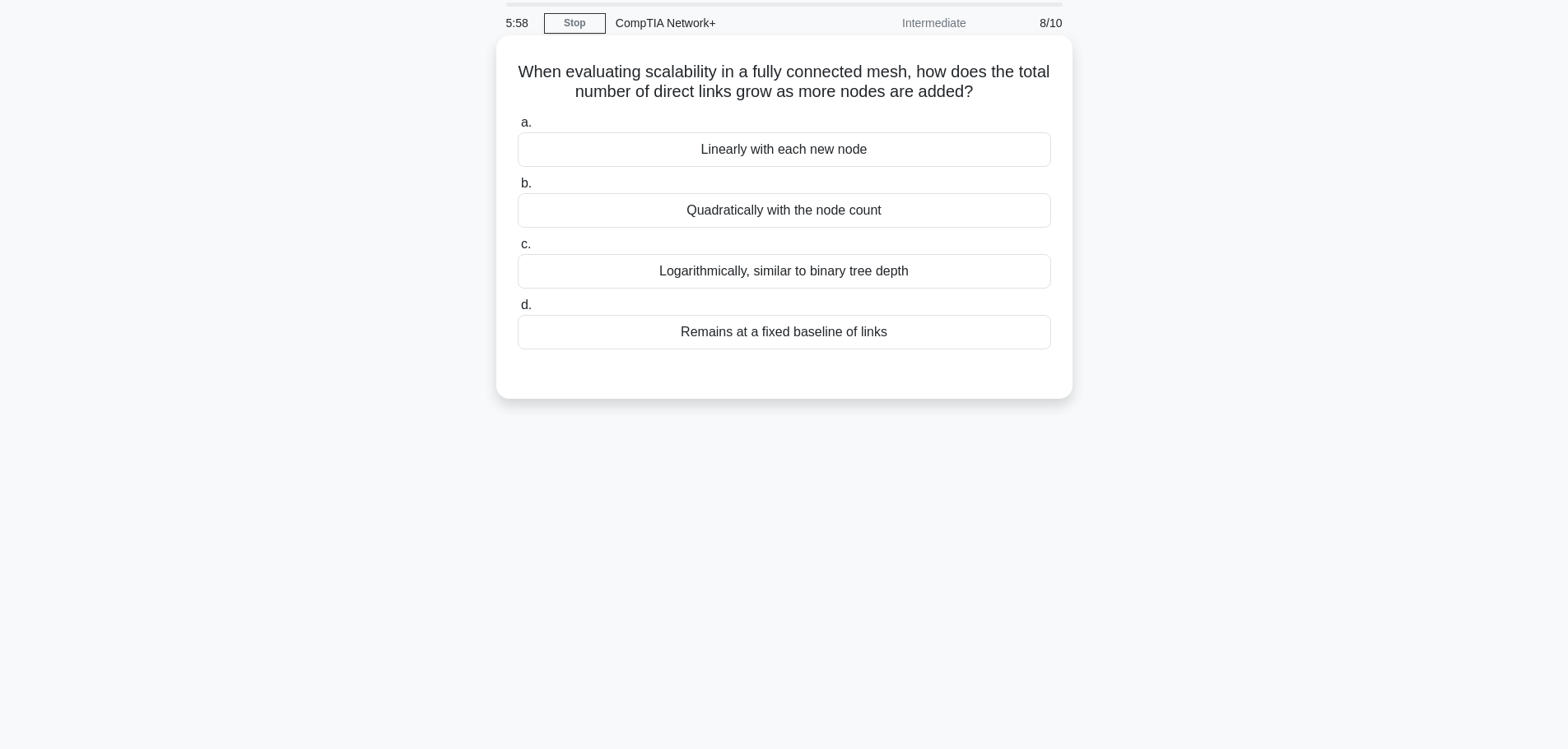
click at [864, 145] on div "Linearly with each new node" at bounding box center [784, 150] width 533 height 35
click at [517, 128] on input "a. Linearly with each new node" at bounding box center [517, 123] width 0 height 10
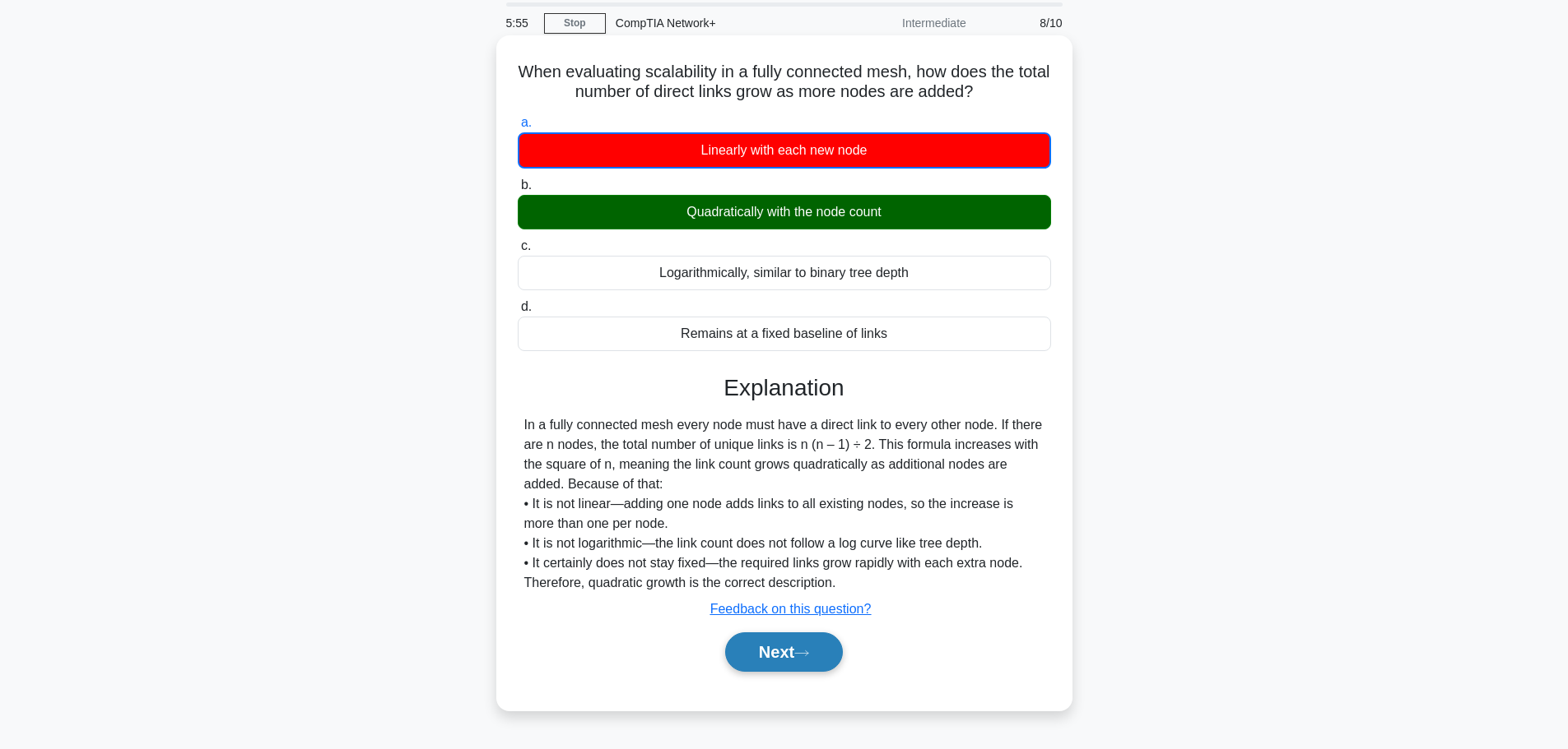
click at [801, 651] on icon at bounding box center [801, 653] width 15 height 9
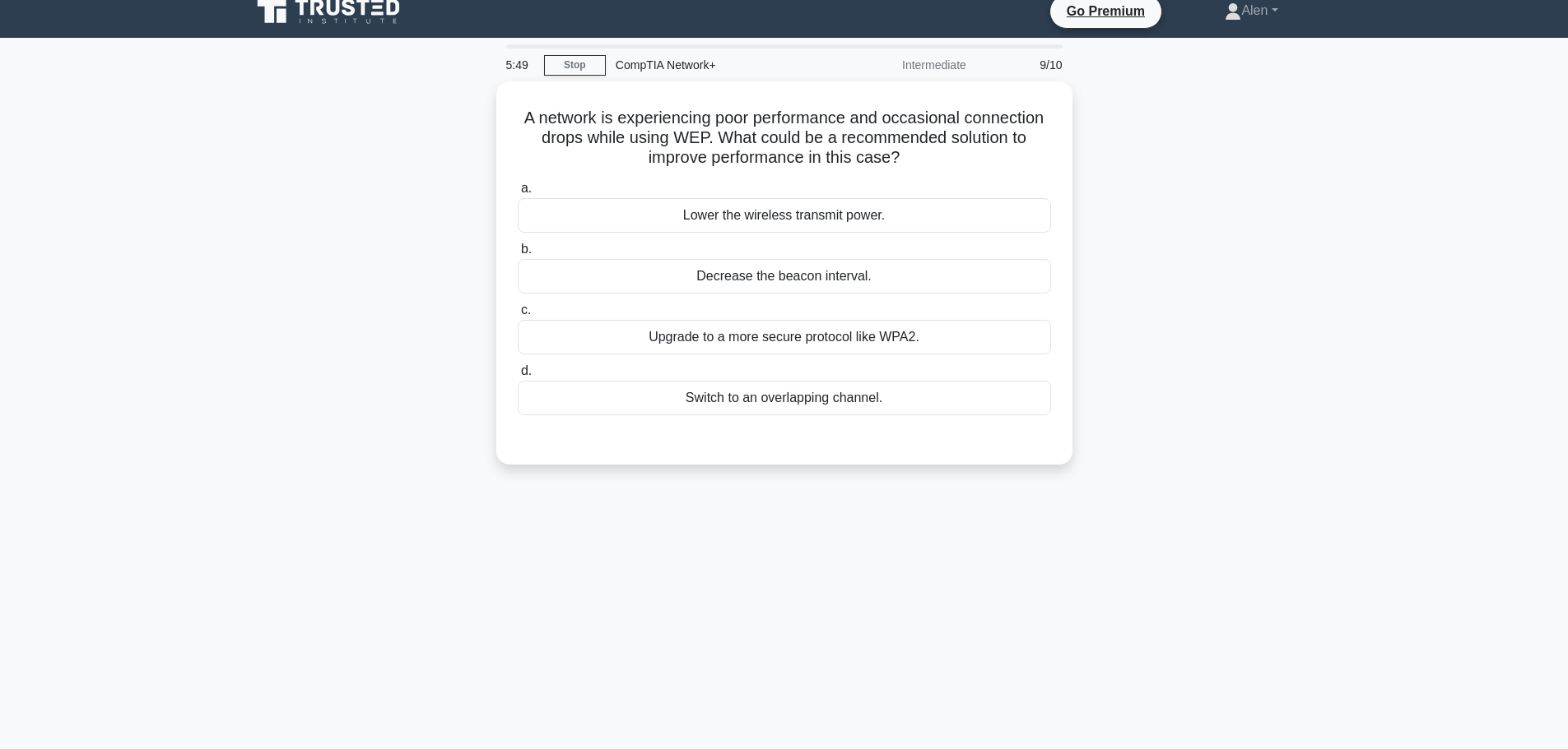
scroll to position [0, 0]
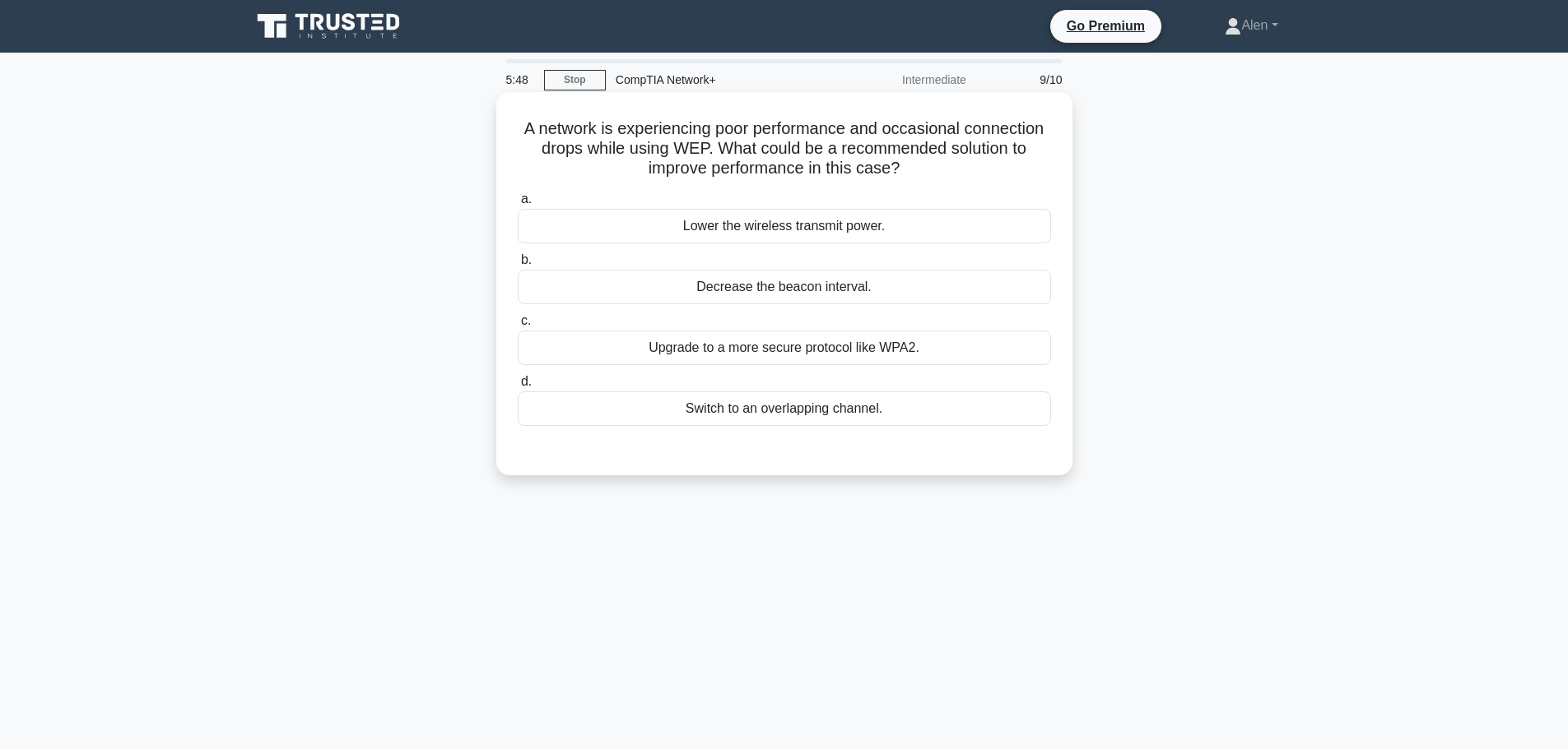
click at [755, 156] on h5 "A network is experiencing poor performance and occasional connection drops whil…" at bounding box center [784, 149] width 537 height 61
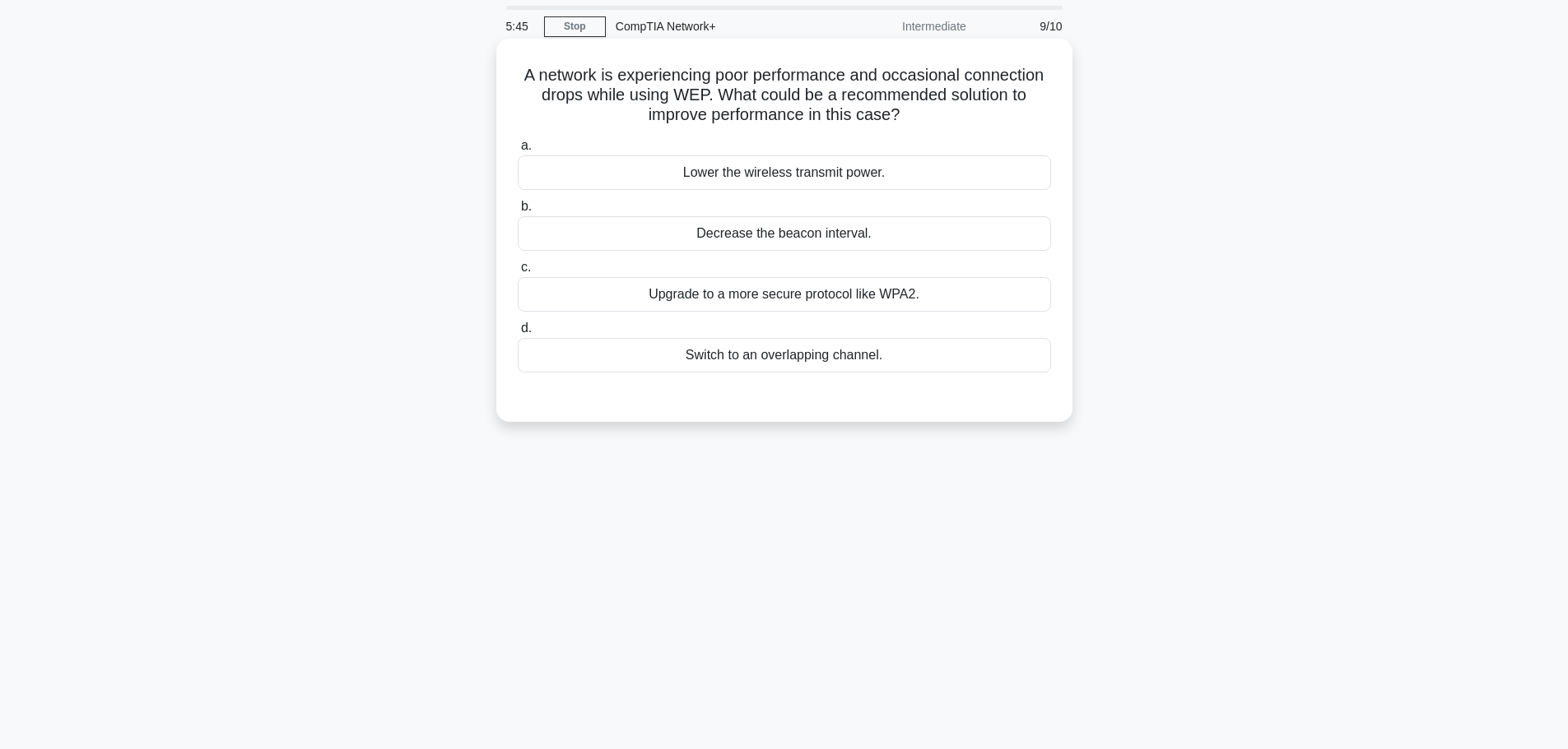
scroll to position [82, 0]
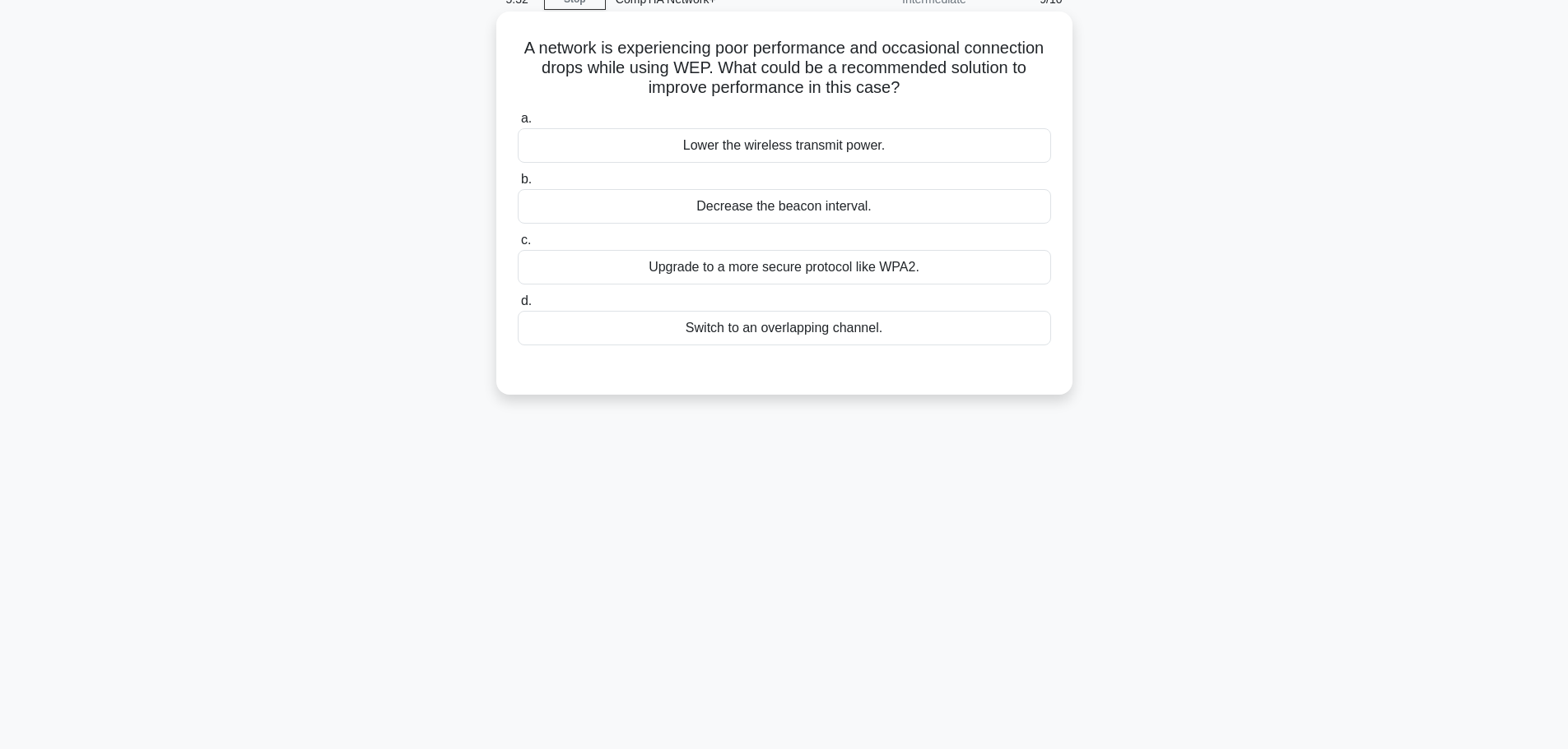
click at [774, 266] on div "Upgrade to a more secure protocol like WPA2." at bounding box center [784, 267] width 533 height 35
click at [517, 246] on input "c. Upgrade to a more secure protocol like WPA2." at bounding box center [517, 241] width 0 height 10
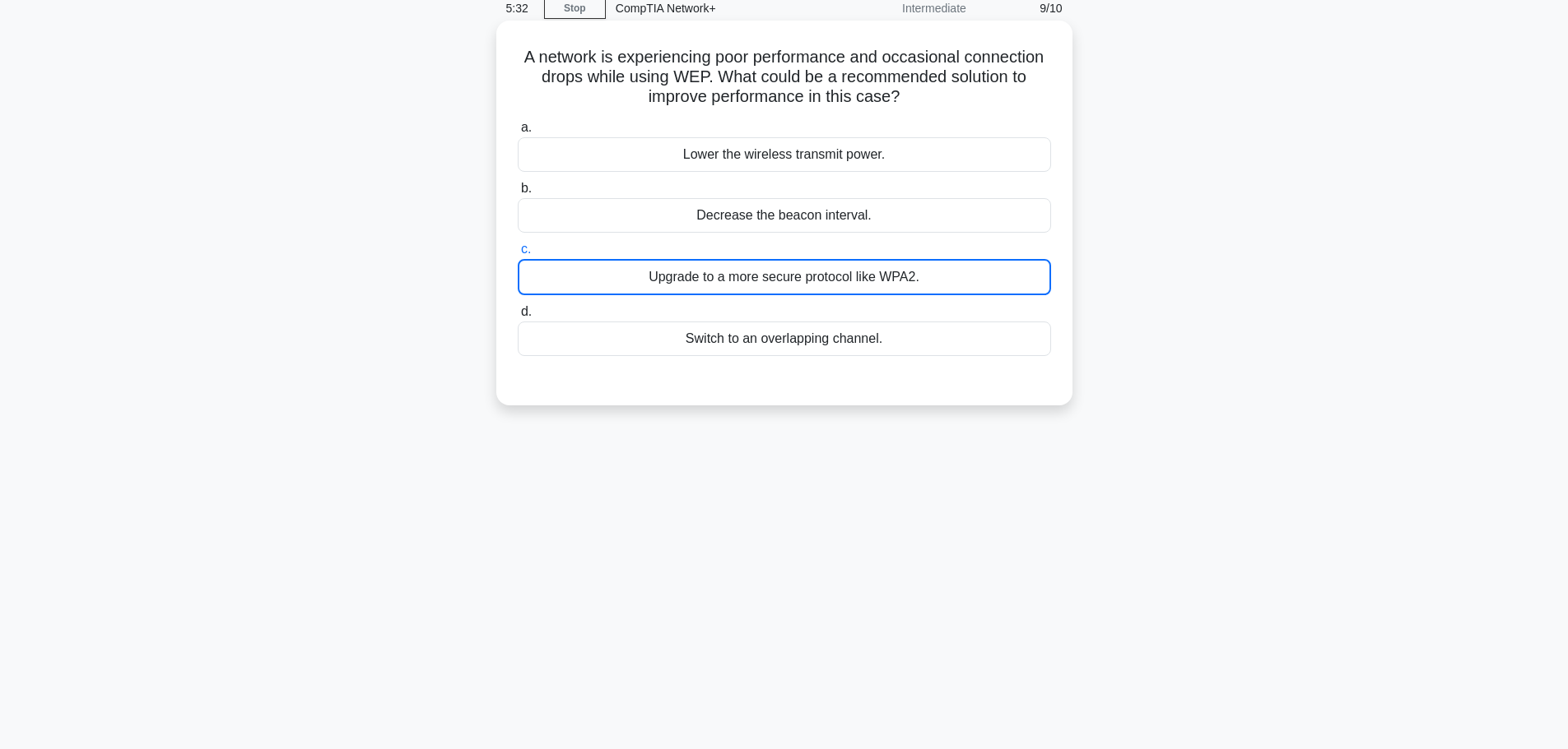
scroll to position [57, 0]
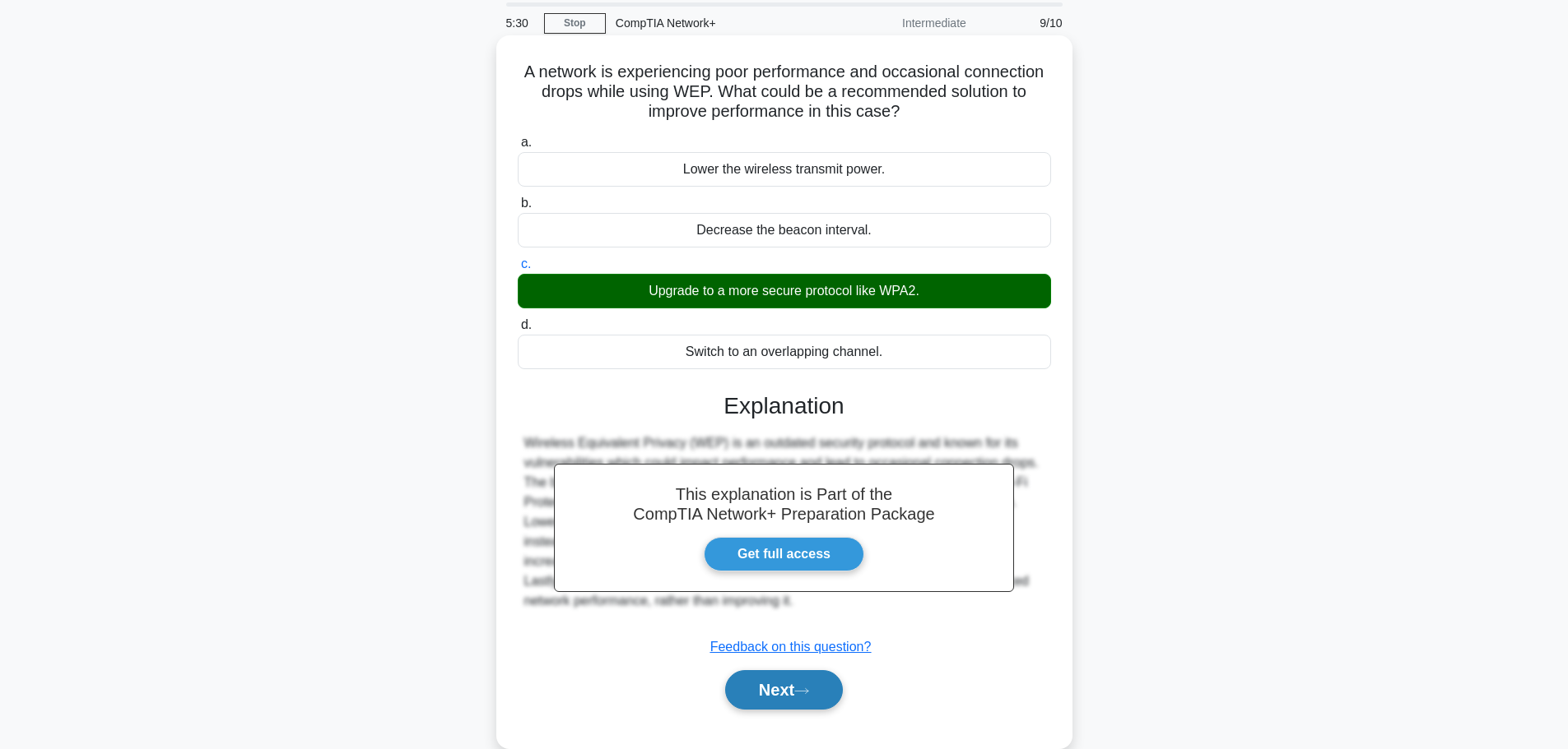
click at [800, 691] on icon at bounding box center [801, 691] width 15 height 9
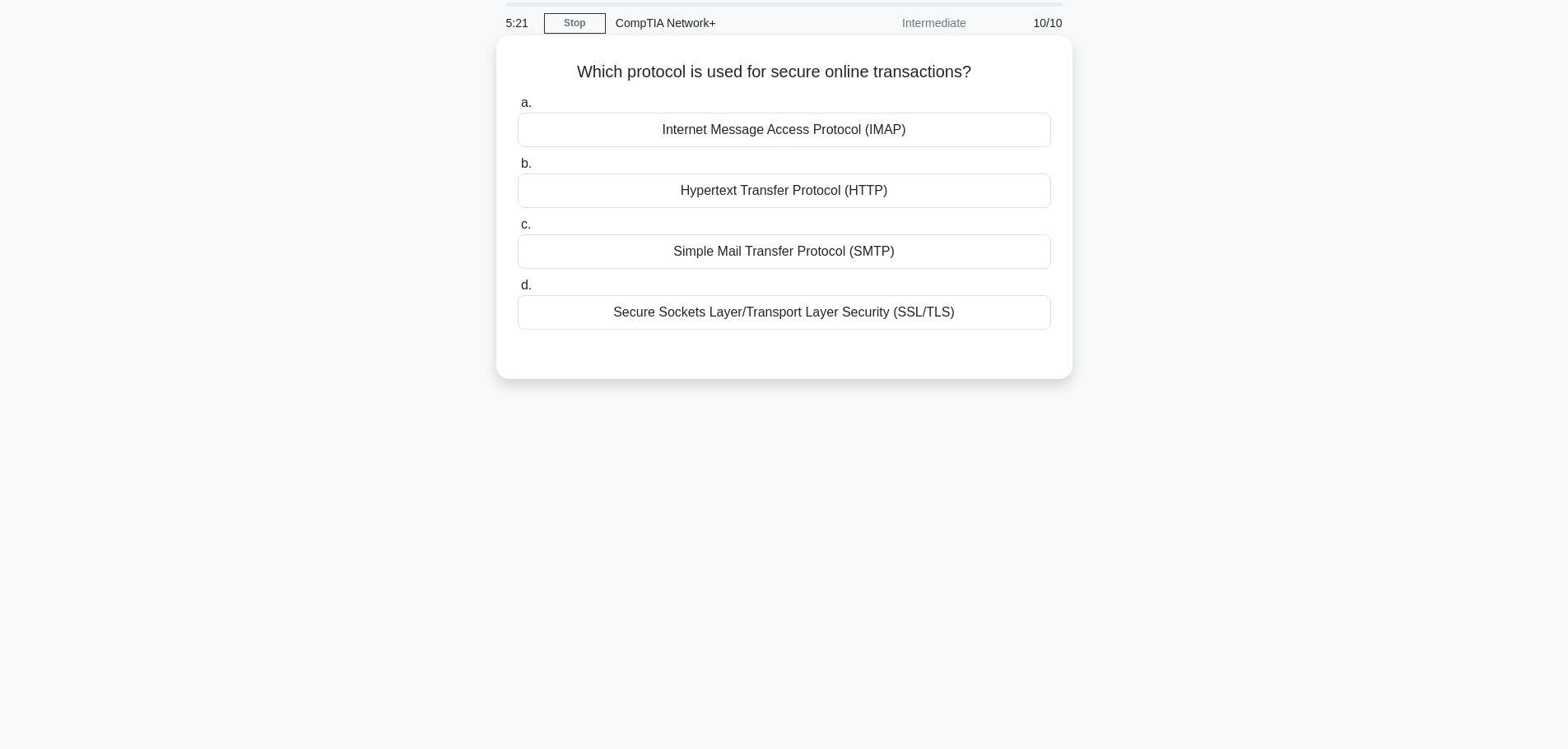
click at [768, 315] on div "Secure Sockets Layer/Transport Layer Security (SSL/TLS)" at bounding box center [784, 312] width 533 height 35
click at [517, 291] on input "d. Secure Sockets Layer/Transport Layer Security (SSL/TLS)" at bounding box center [517, 285] width 0 height 10
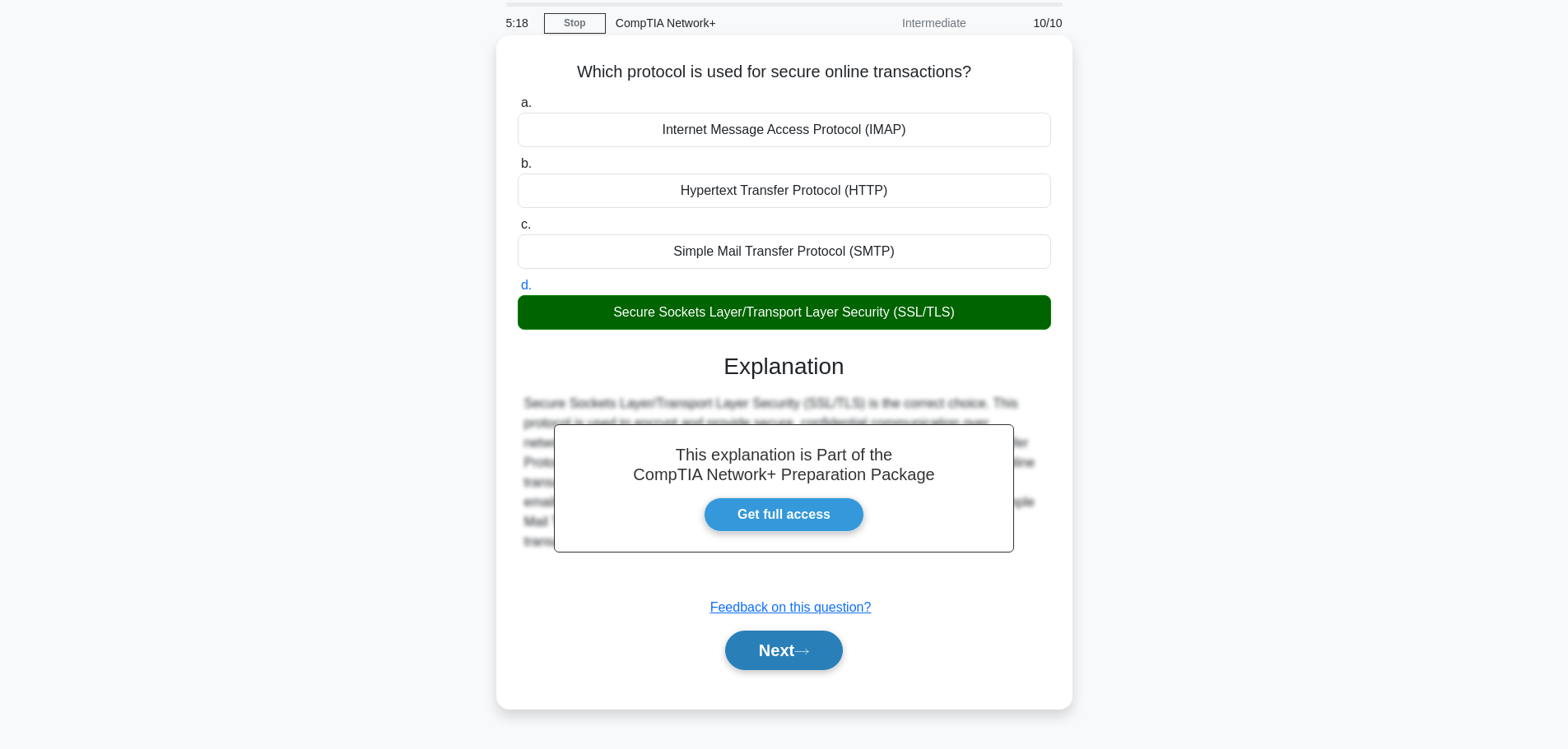
click at [799, 658] on button "Next" at bounding box center [784, 650] width 118 height 40
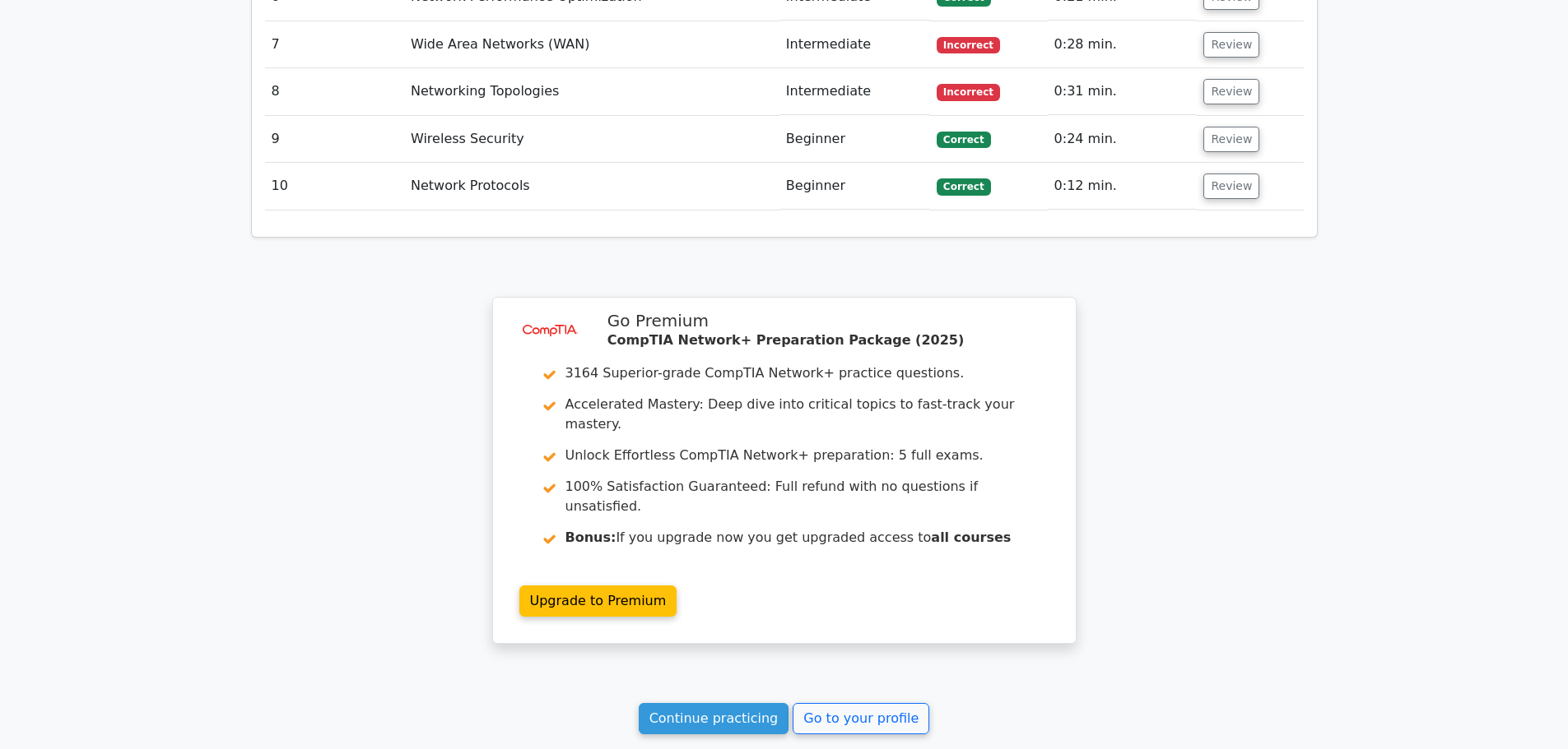
scroll to position [2391, 0]
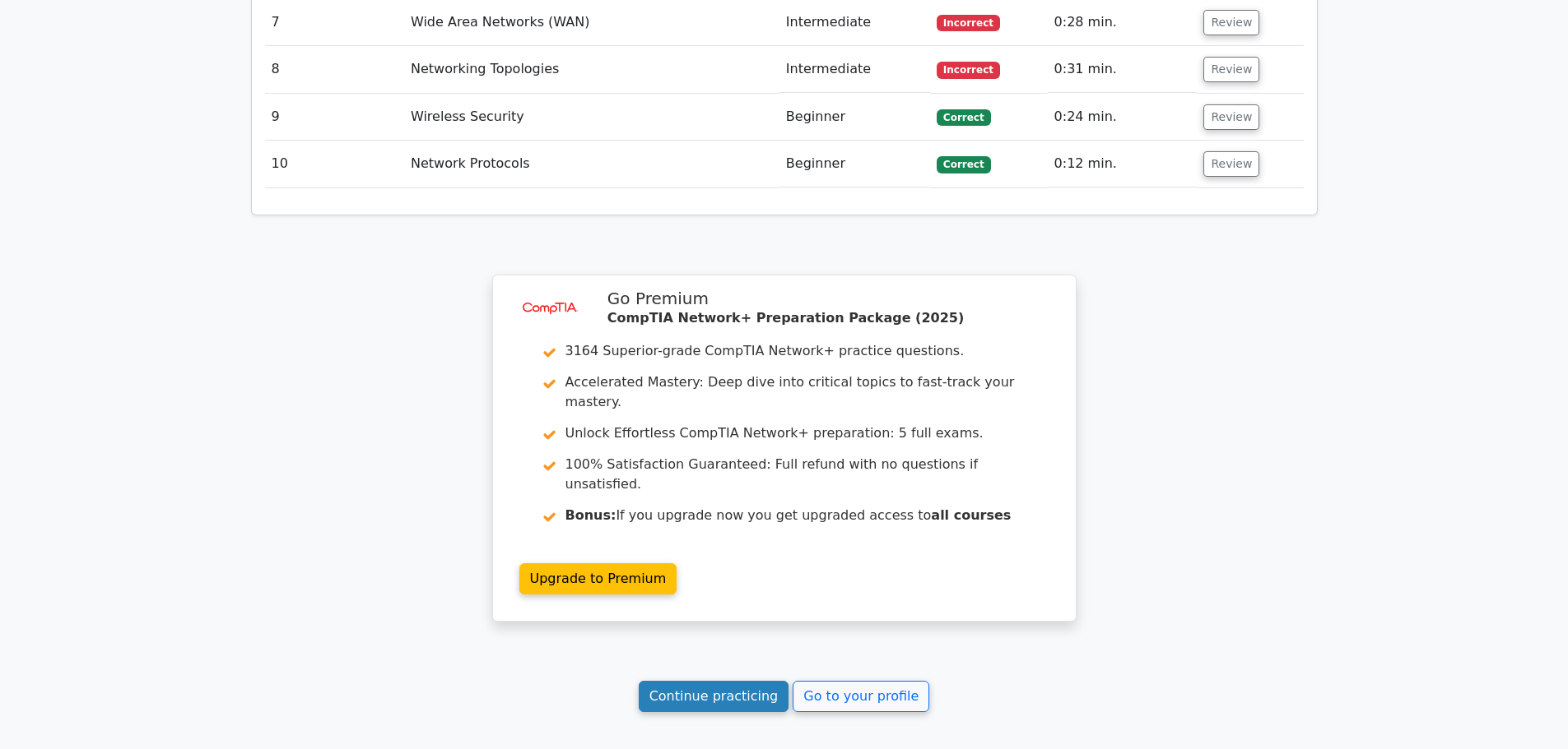
click at [742, 681] on link "Continue practicing" at bounding box center [714, 696] width 151 height 31
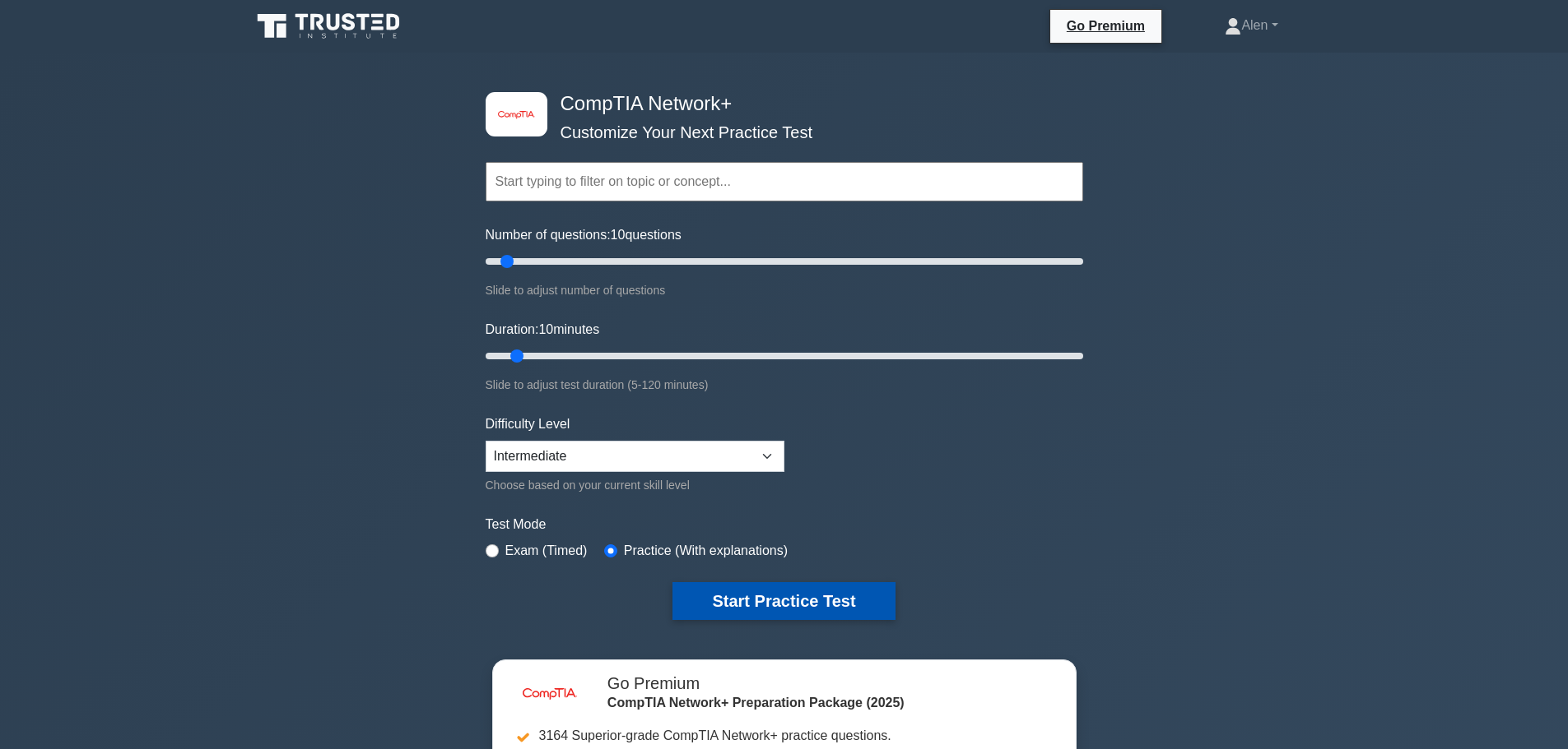
click at [806, 598] on button "Start Practice Test" at bounding box center [783, 601] width 222 height 38
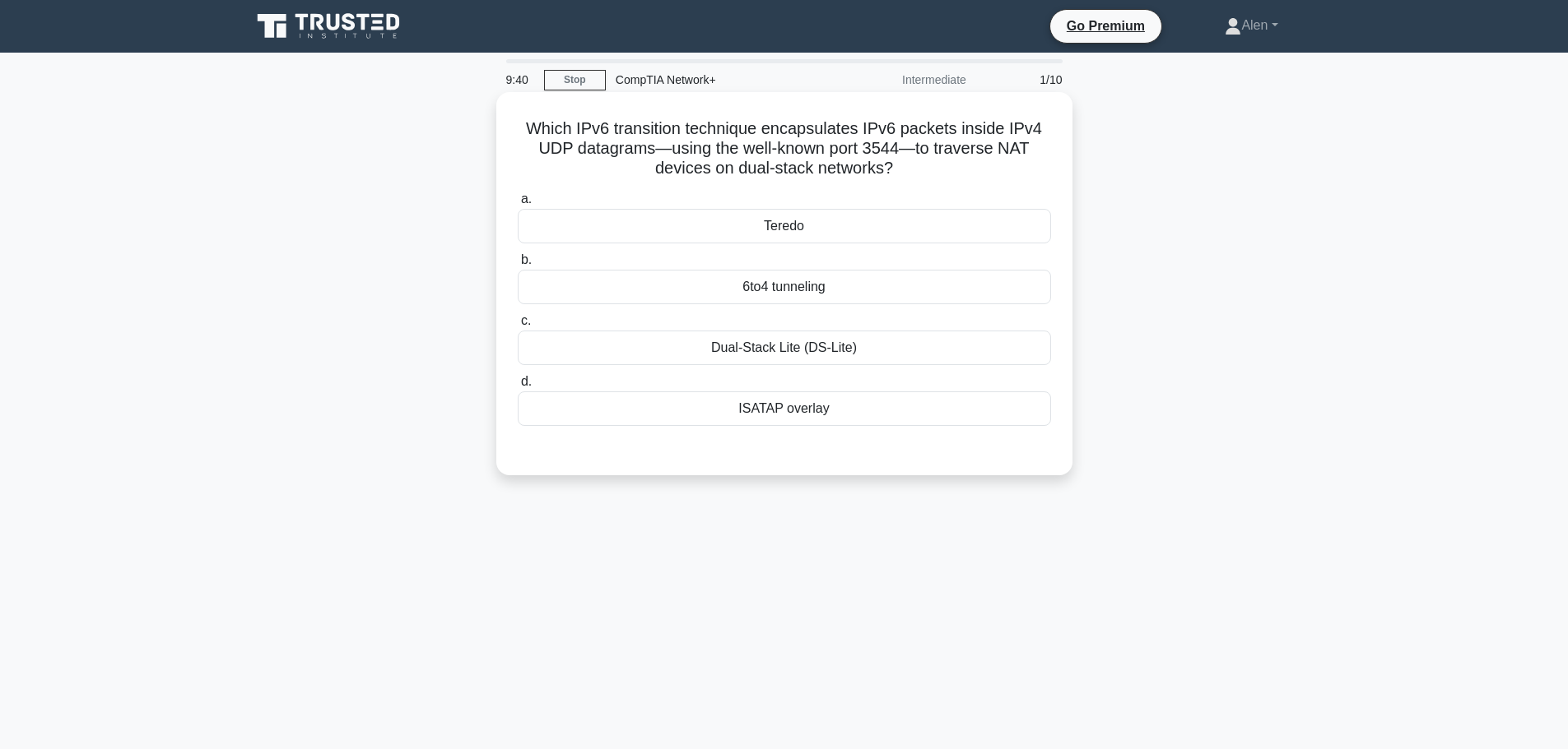
click at [811, 337] on div "Dual-Stack Lite (DS-Lite)" at bounding box center [784, 348] width 533 height 35
click at [517, 327] on input "c. Dual-Stack Lite (DS-Lite)" at bounding box center [517, 321] width 0 height 10
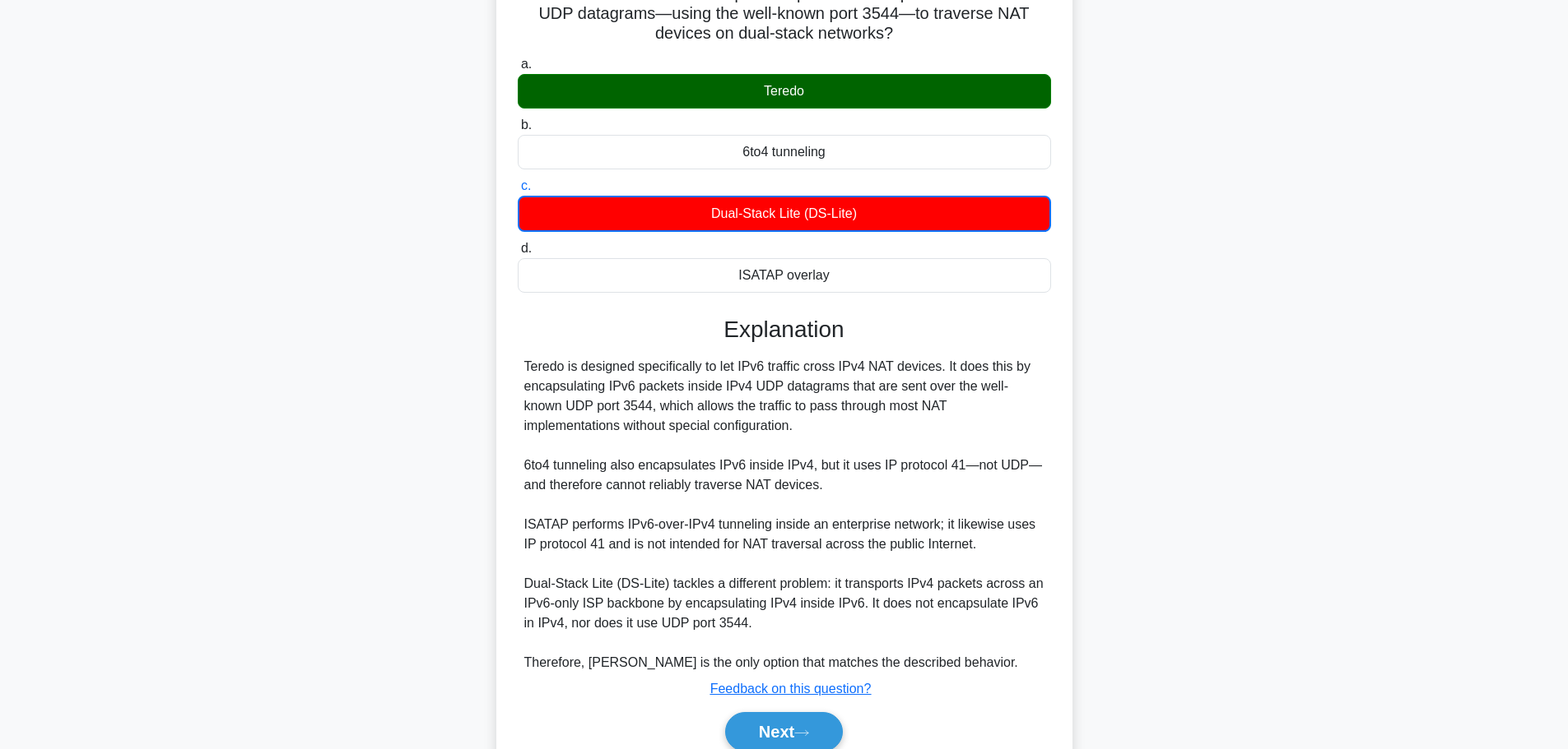
scroll to position [208, 0]
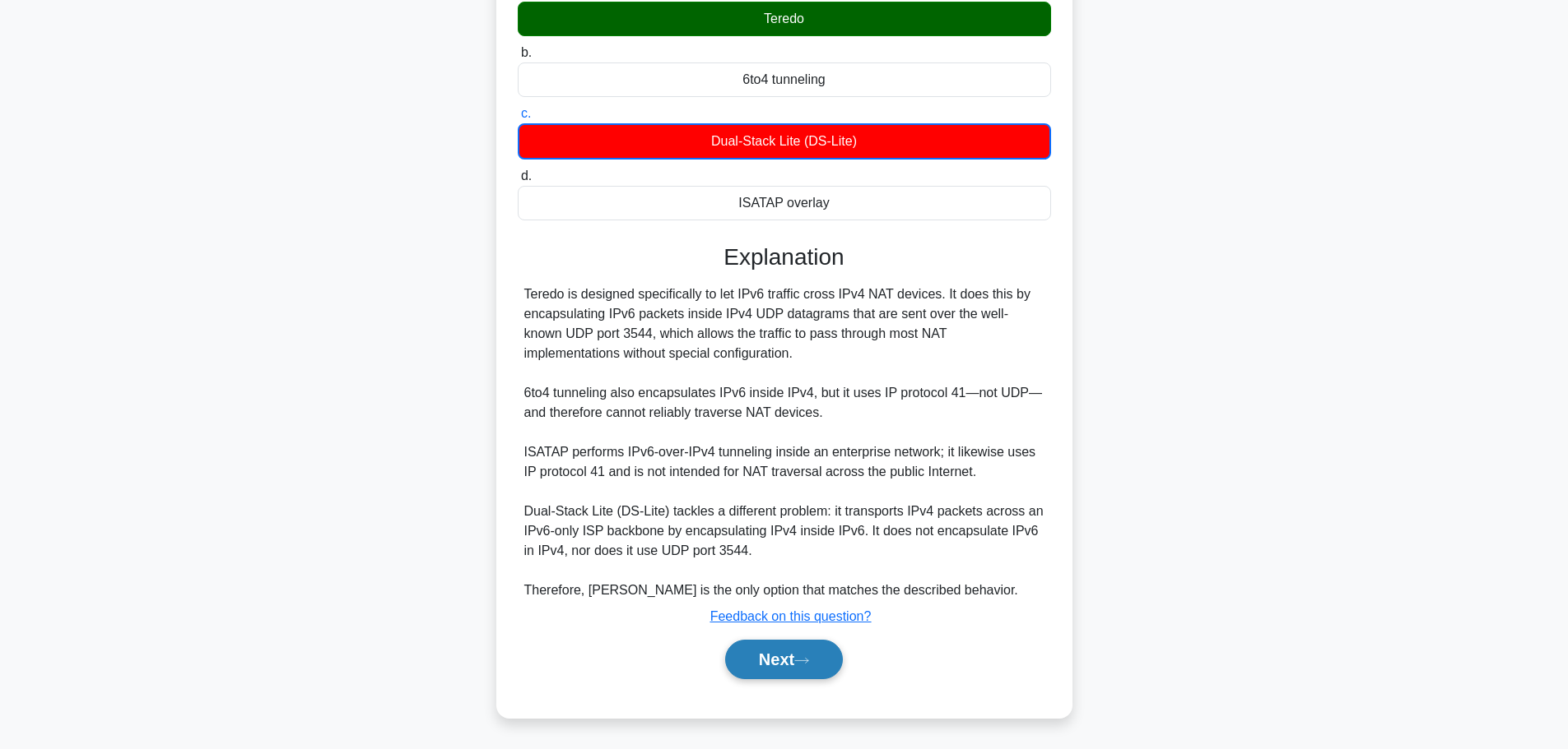
click at [809, 657] on icon at bounding box center [801, 661] width 15 height 9
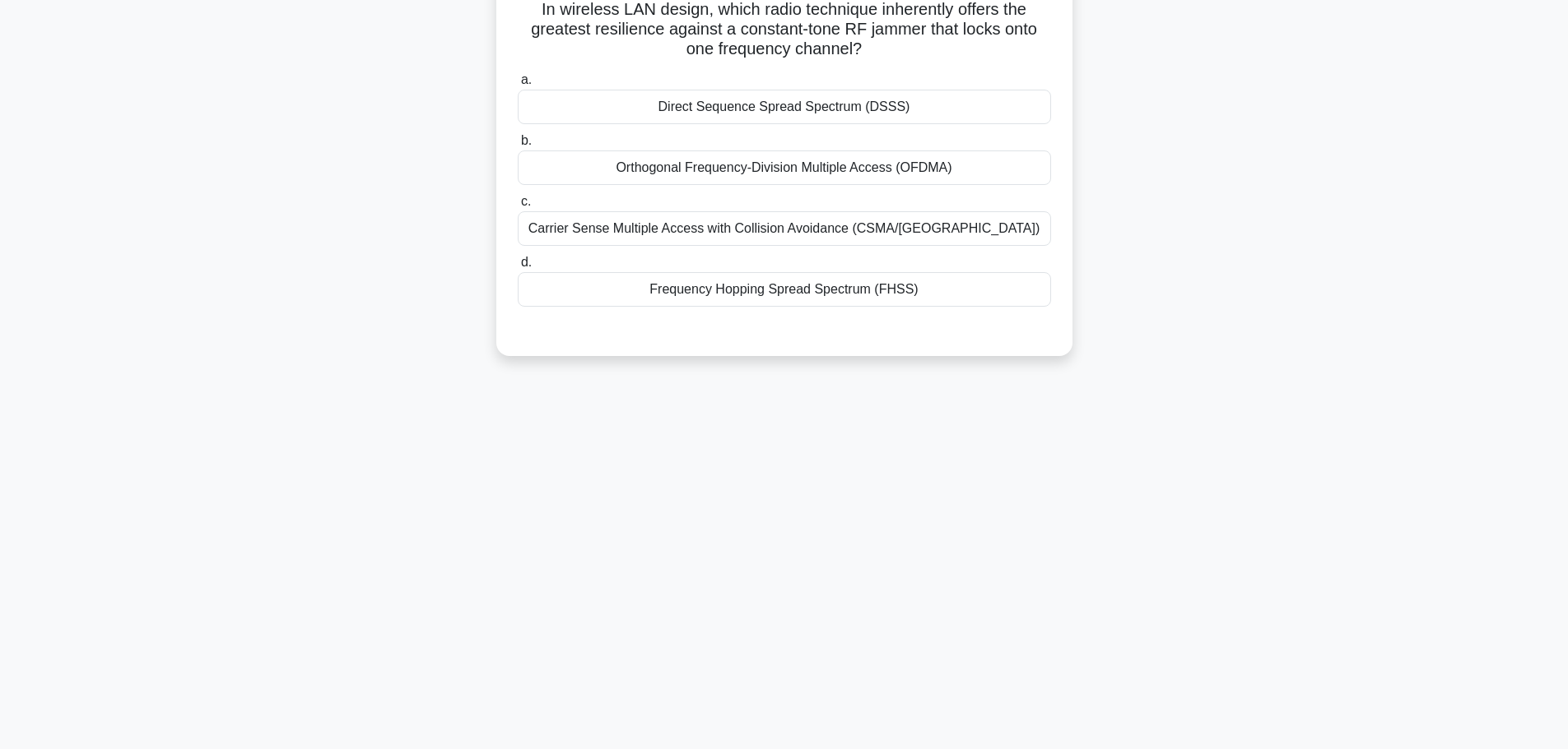
scroll to position [139, 0]
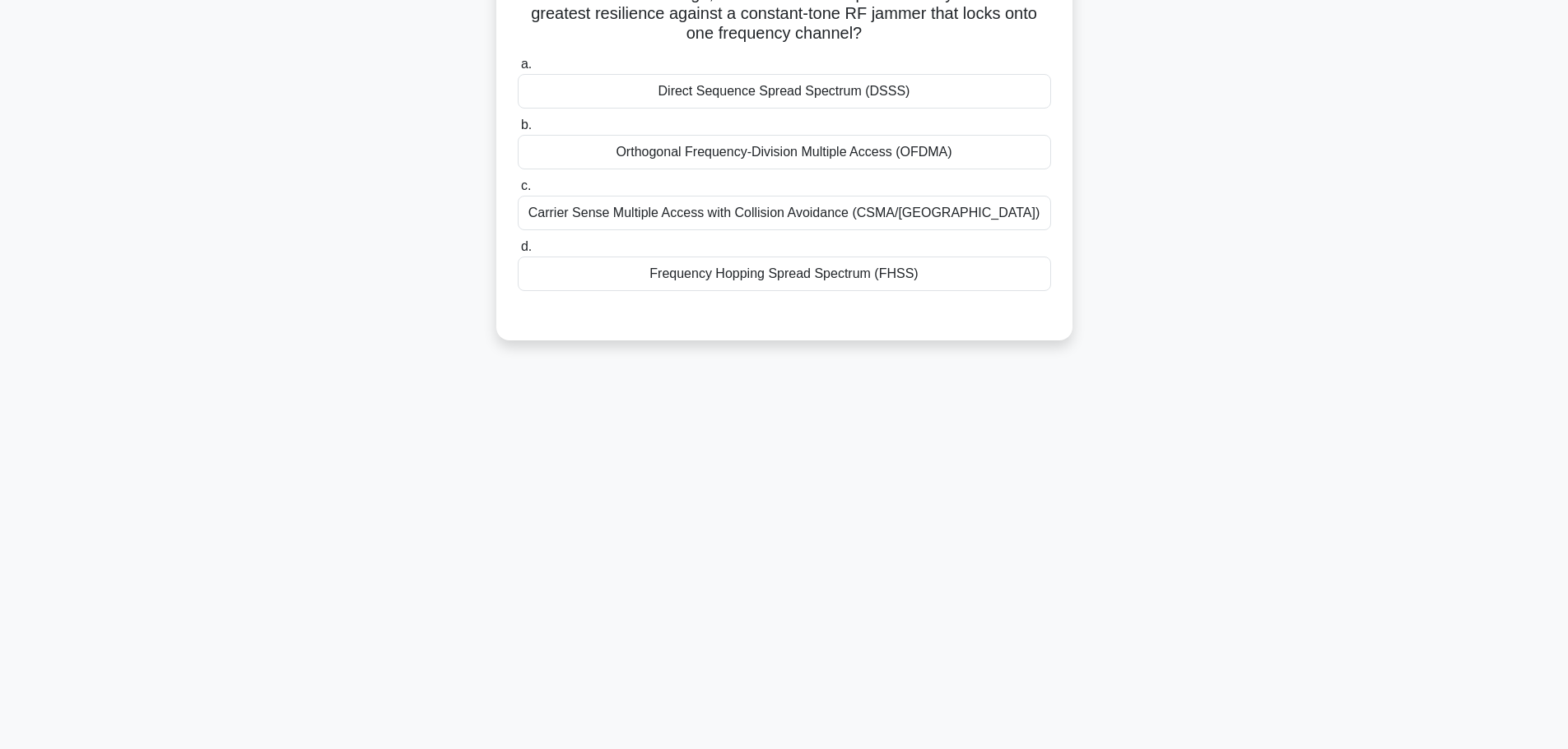
click at [1539, 69] on main "9:27 Stop CompTIA Network+ Intermediate 2/10 In wireless LAN design, which radi…" at bounding box center [784, 331] width 1568 height 835
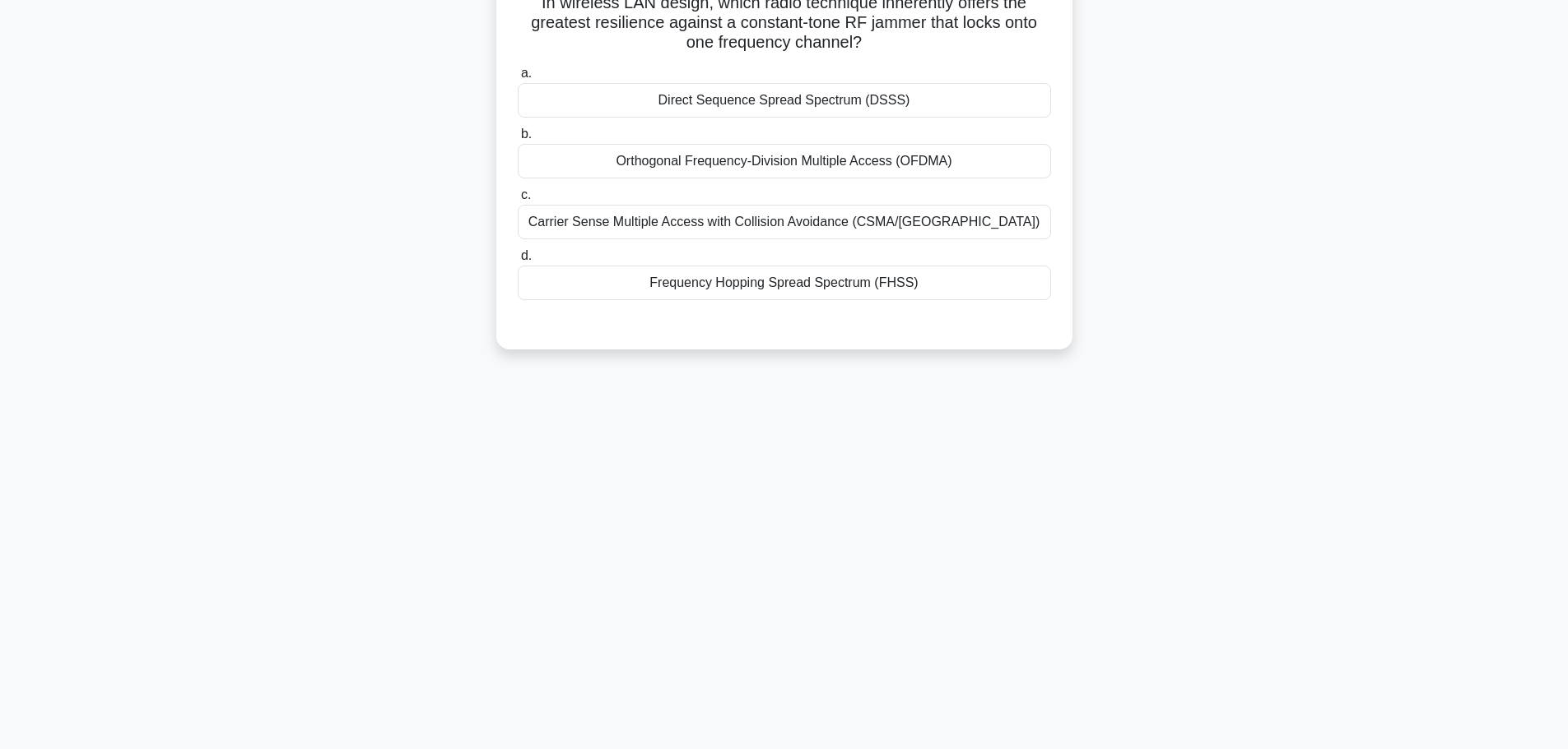
scroll to position [0, 0]
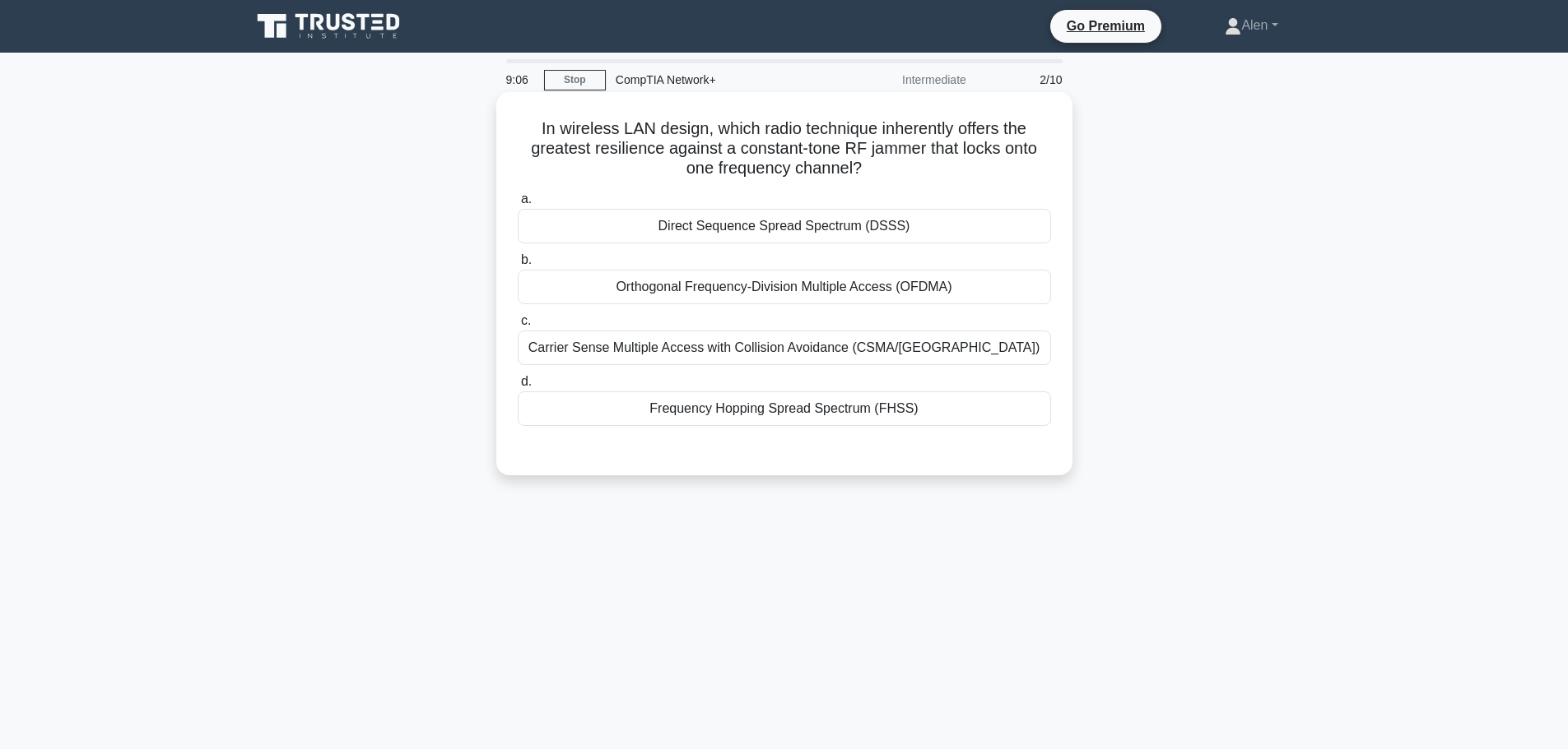
click at [729, 414] on div "Frequency Hopping Spread Spectrum (FHSS)" at bounding box center [784, 409] width 533 height 35
click at [517, 387] on input "d. Frequency Hopping Spread Spectrum (FHSS)" at bounding box center [517, 382] width 0 height 10
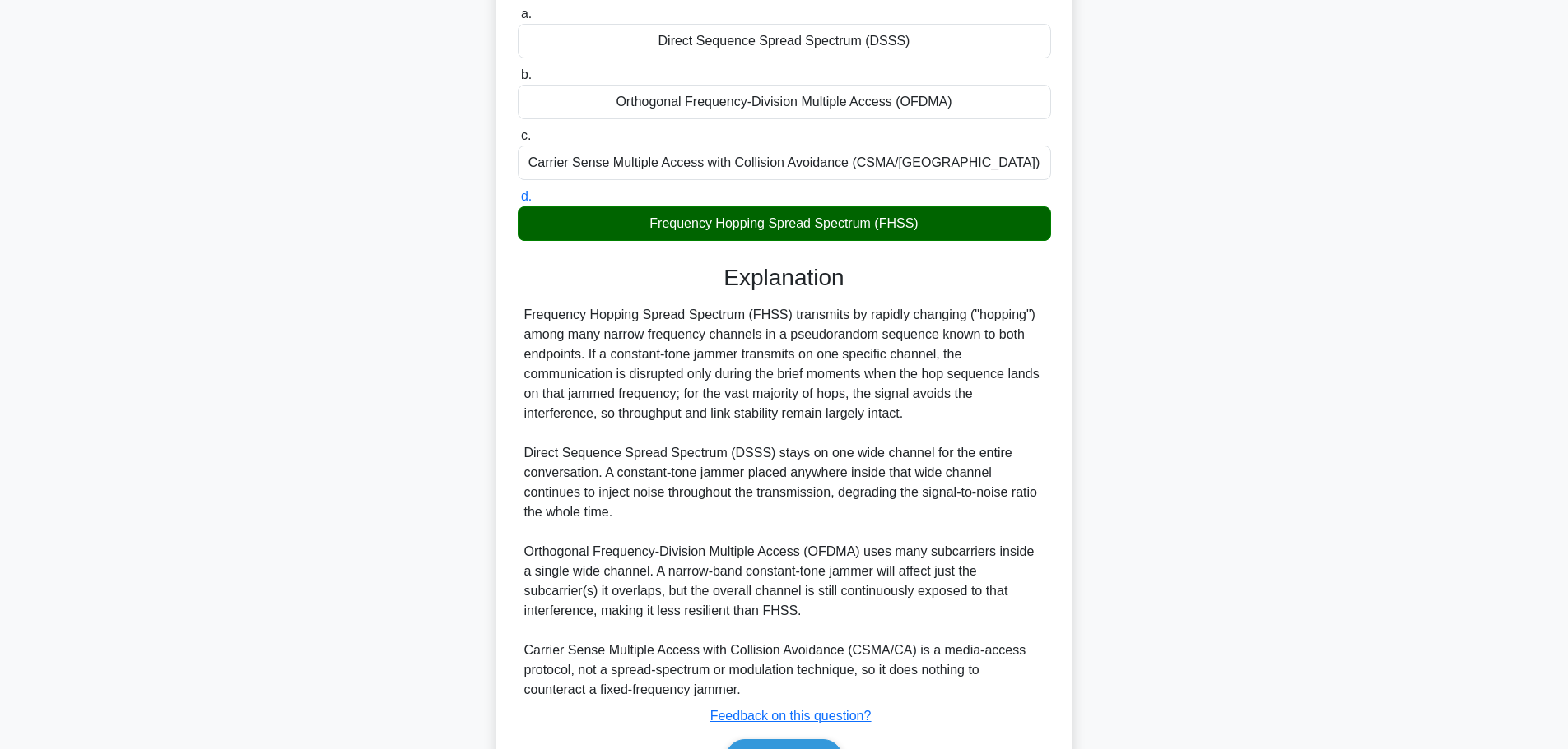
scroll to position [285, 0]
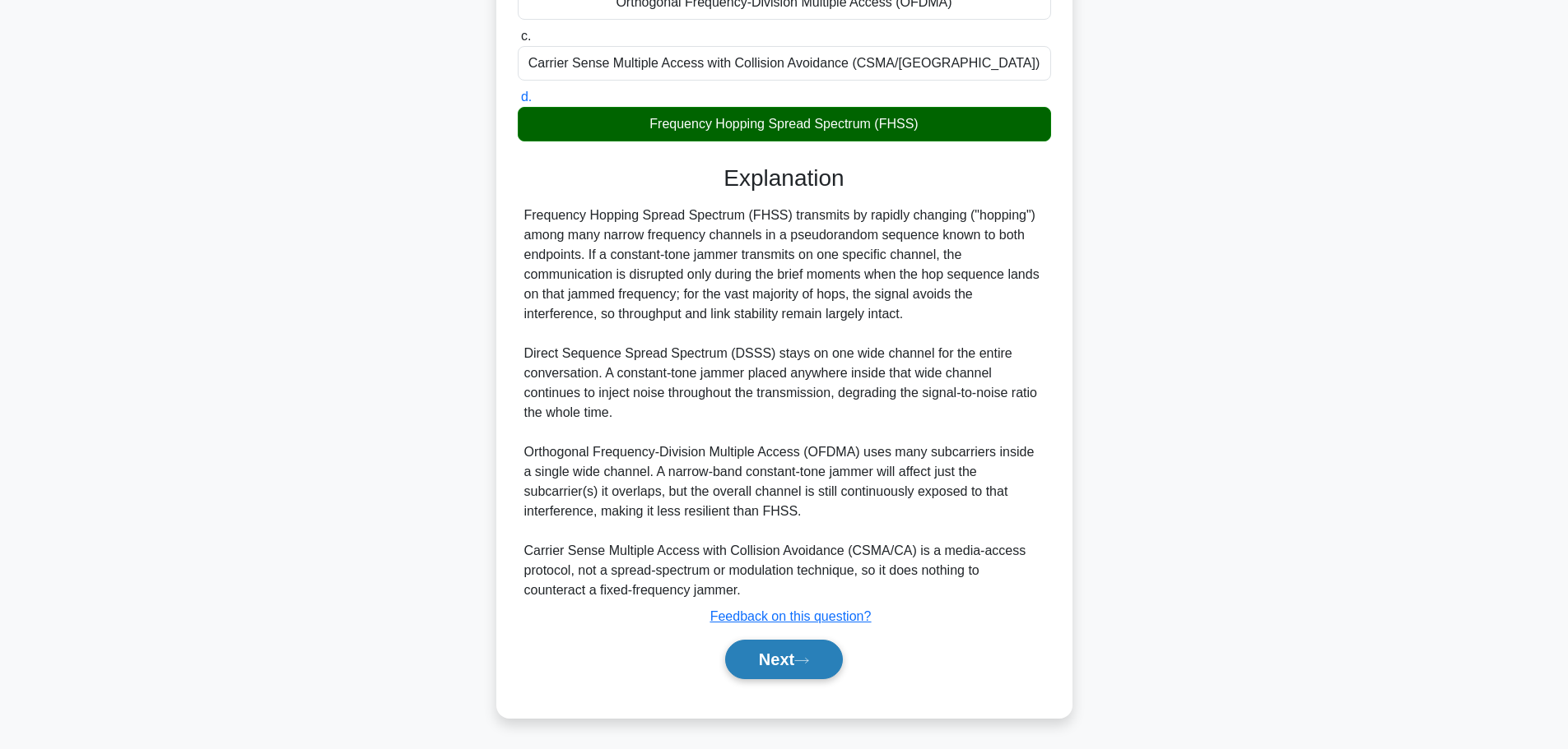
click at [798, 663] on button "Next" at bounding box center [784, 660] width 118 height 40
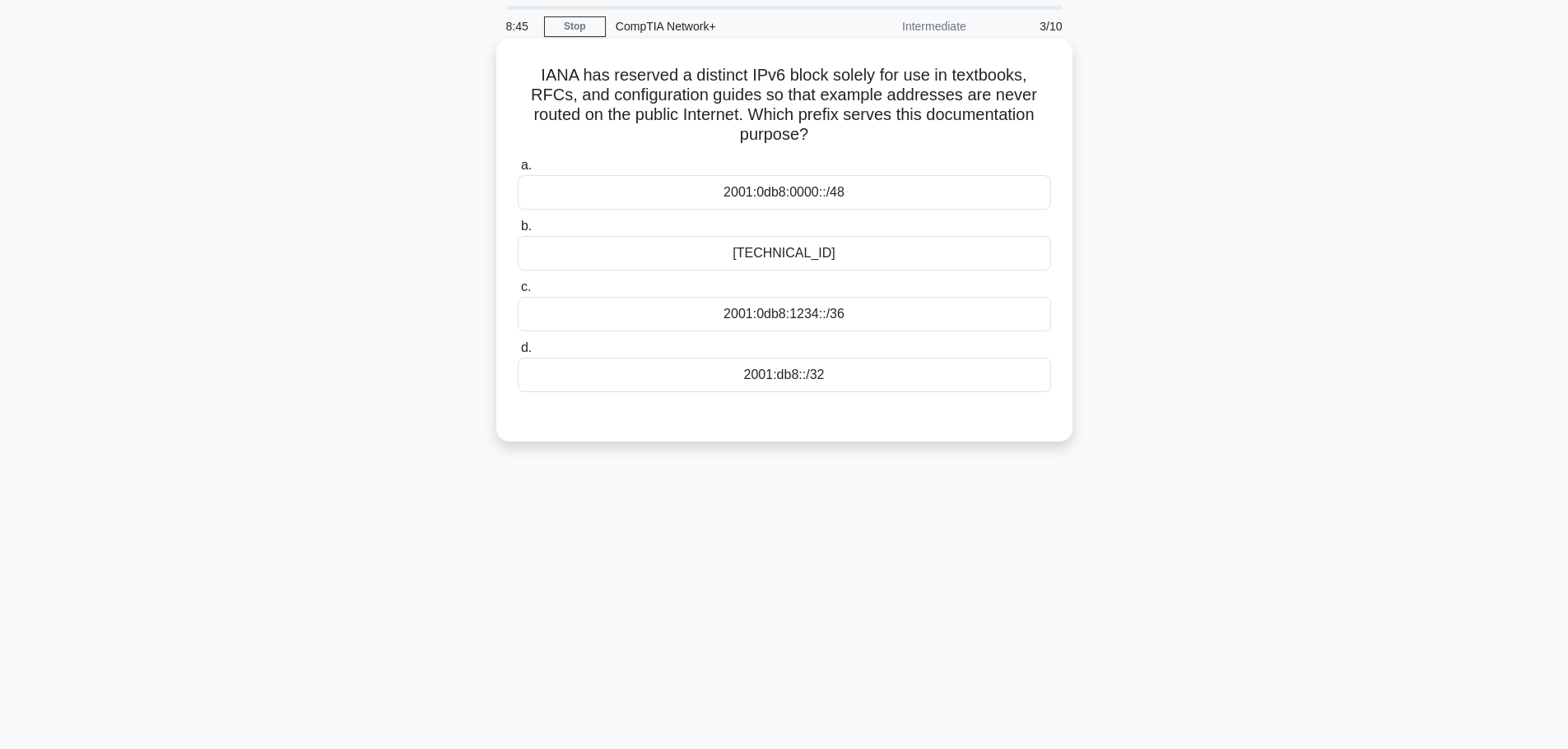
scroll to position [82, 0]
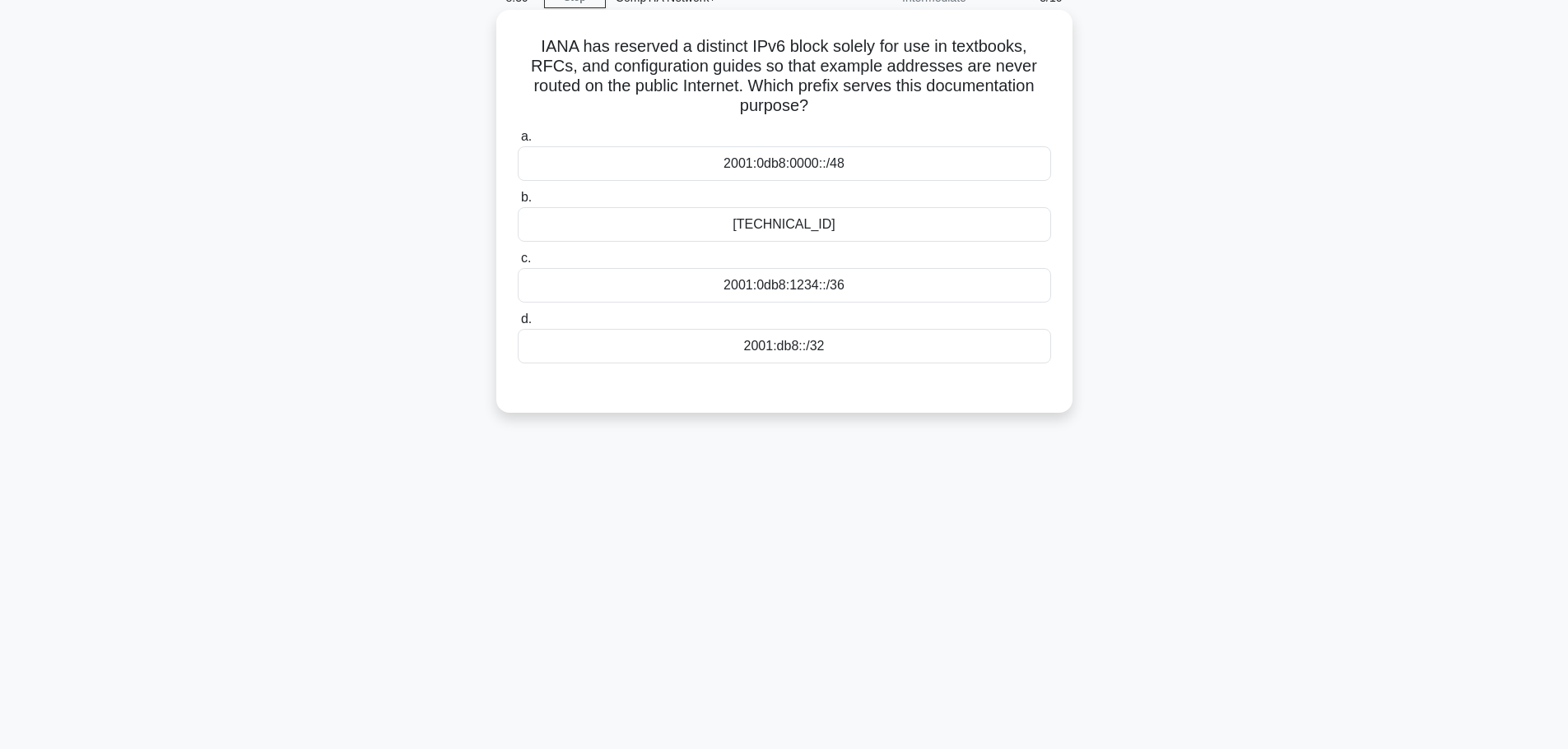
click at [824, 174] on div "2001:0db8:0000::/48" at bounding box center [784, 163] width 533 height 35
click at [517, 143] on input "a. 2001:0db8:0000::/48" at bounding box center [517, 137] width 0 height 10
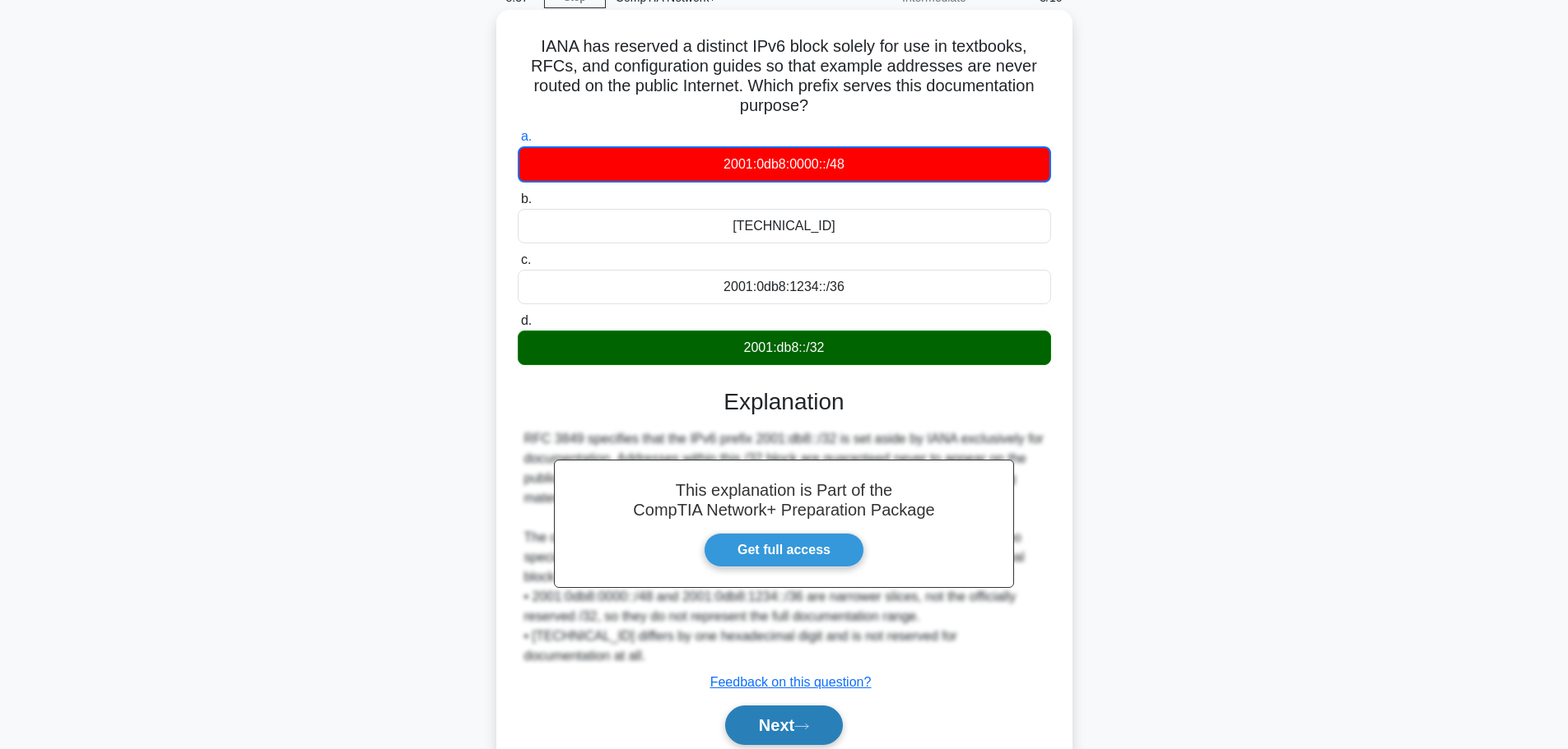
click at [791, 719] on button "Next" at bounding box center [784, 726] width 118 height 40
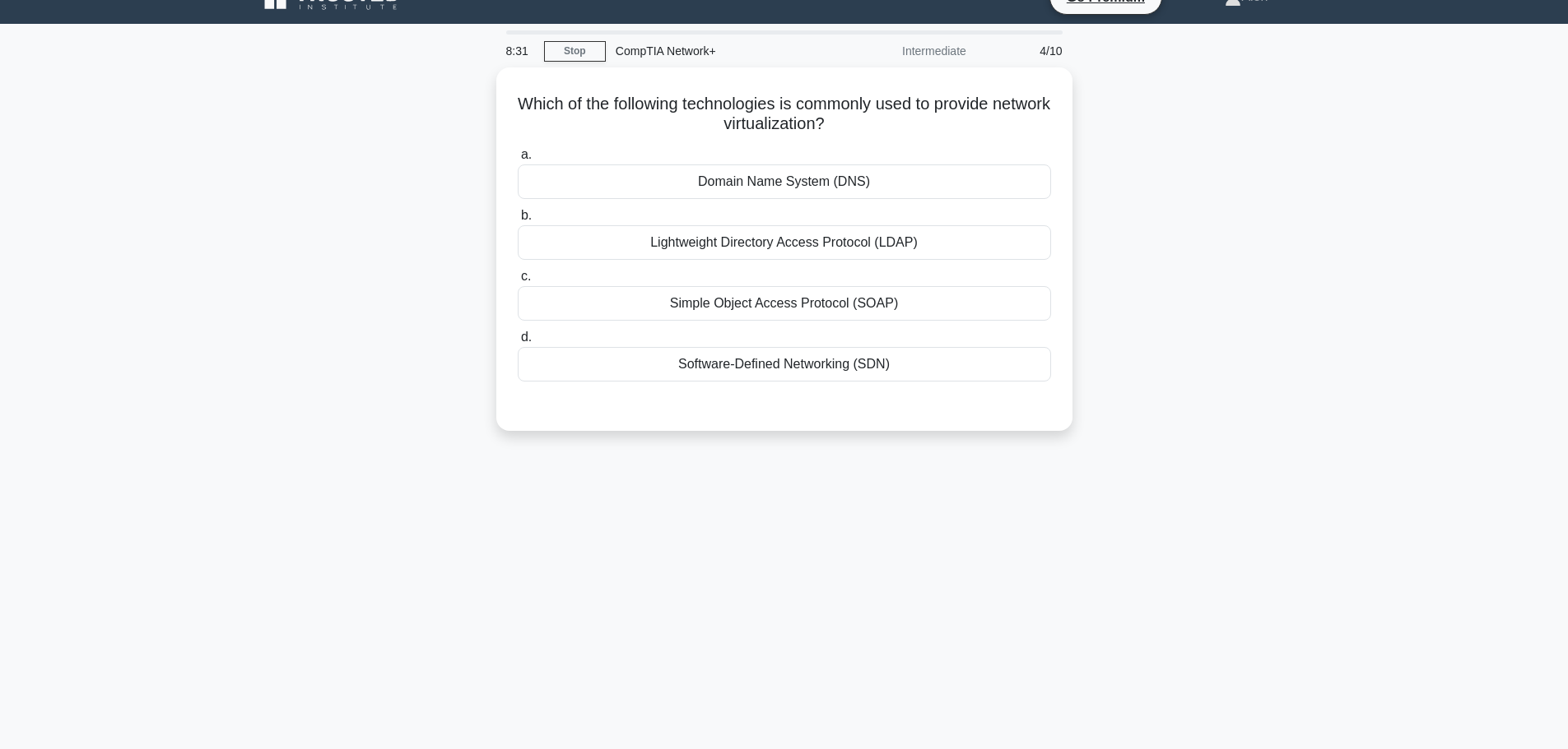
scroll to position [0, 0]
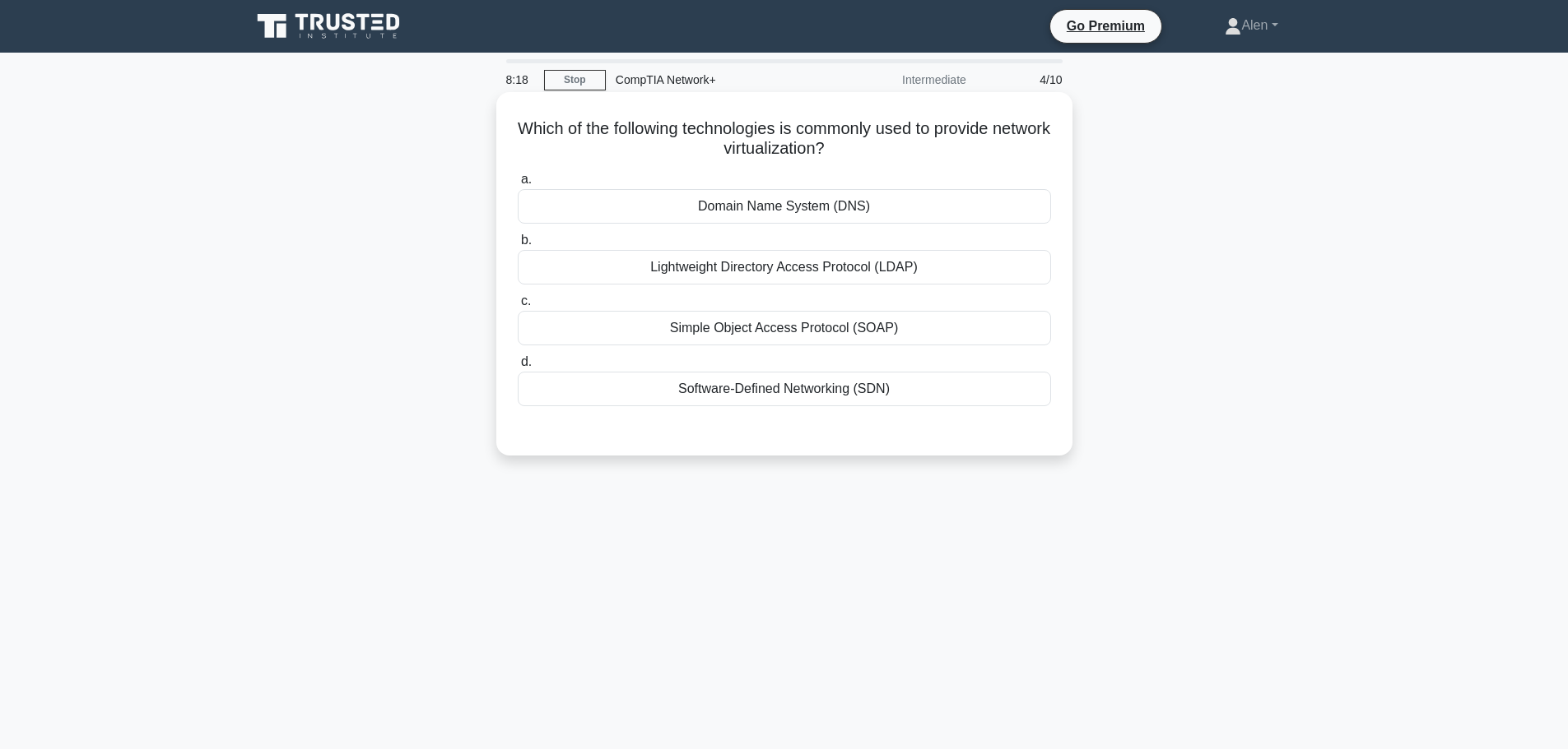
click at [772, 391] on div "Software-Defined Networking (SDN)" at bounding box center [784, 389] width 533 height 35
click at [517, 368] on input "d. Software-Defined Networking (SDN)" at bounding box center [517, 362] width 0 height 10
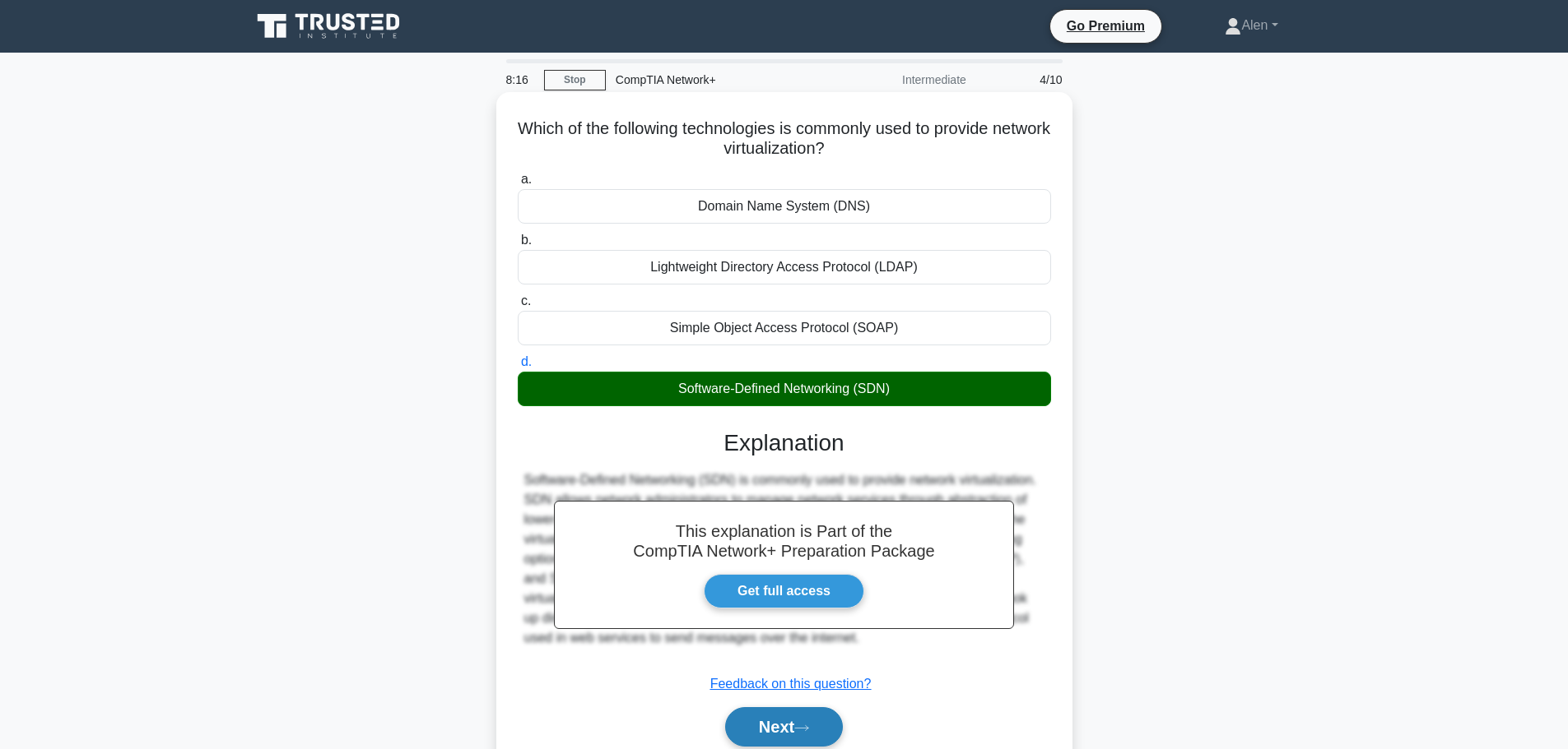
click at [798, 727] on button "Next" at bounding box center [784, 727] width 118 height 40
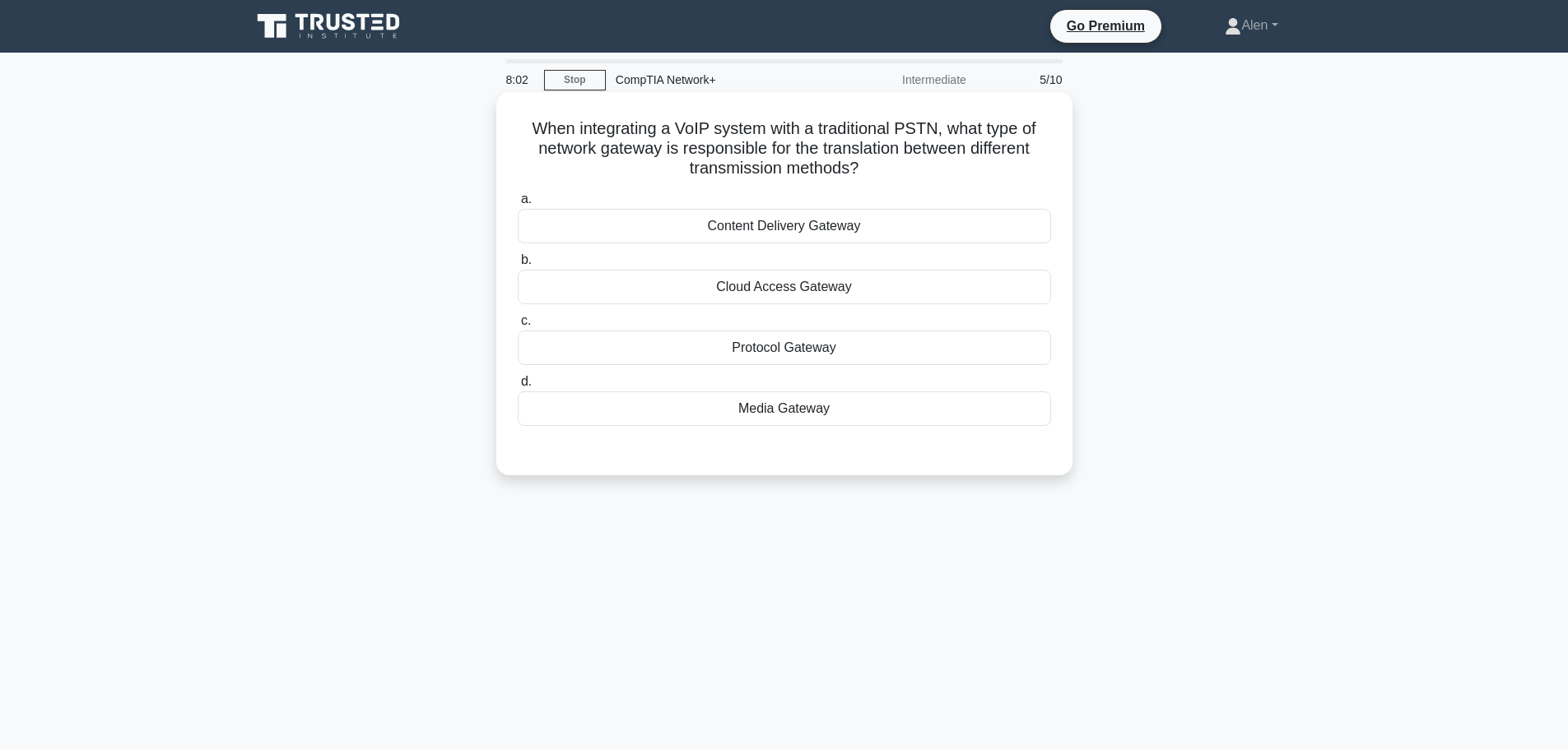
click at [774, 418] on div "Media Gateway" at bounding box center [784, 409] width 533 height 35
click at [517, 387] on input "d. Media Gateway" at bounding box center [517, 382] width 0 height 10
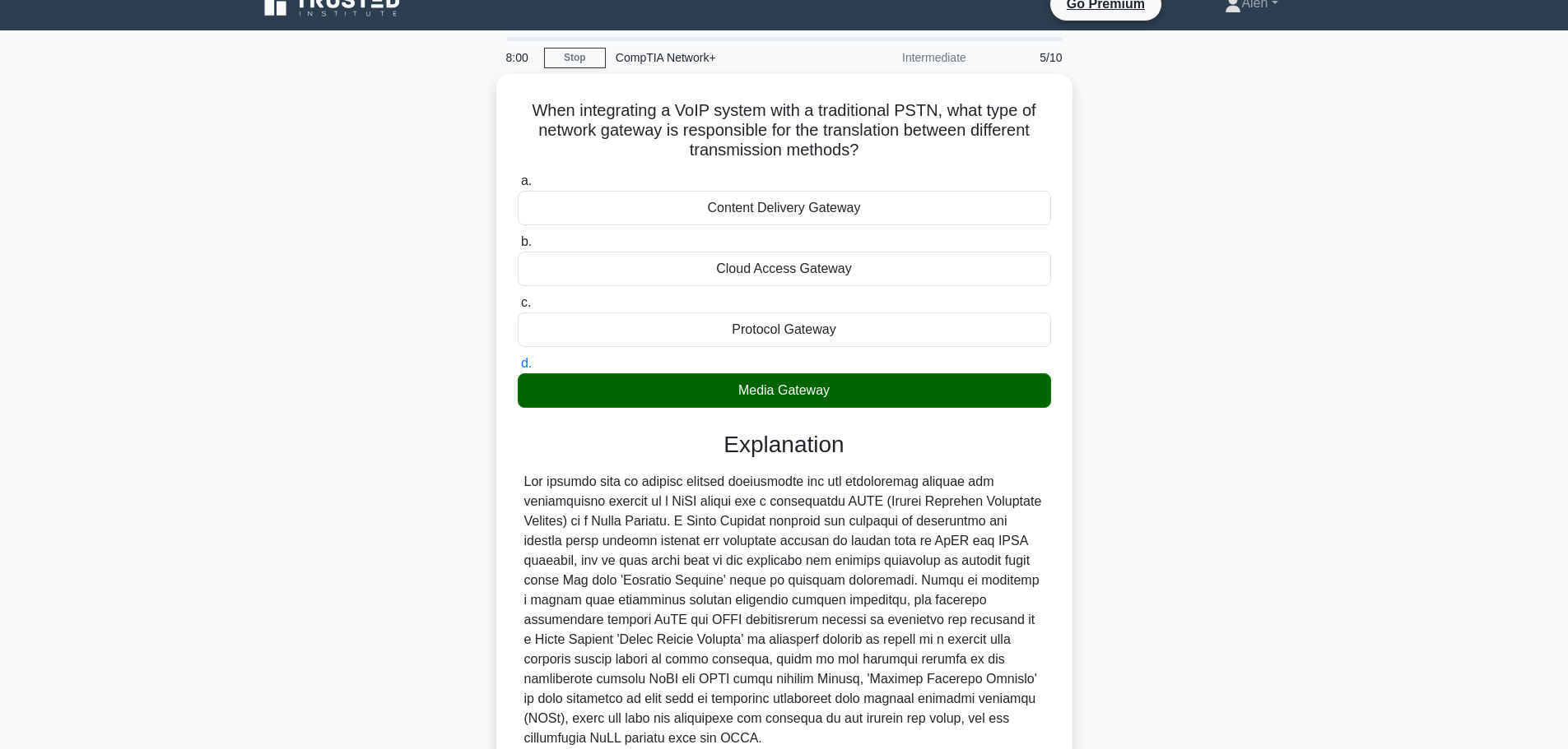
scroll to position [167, 0]
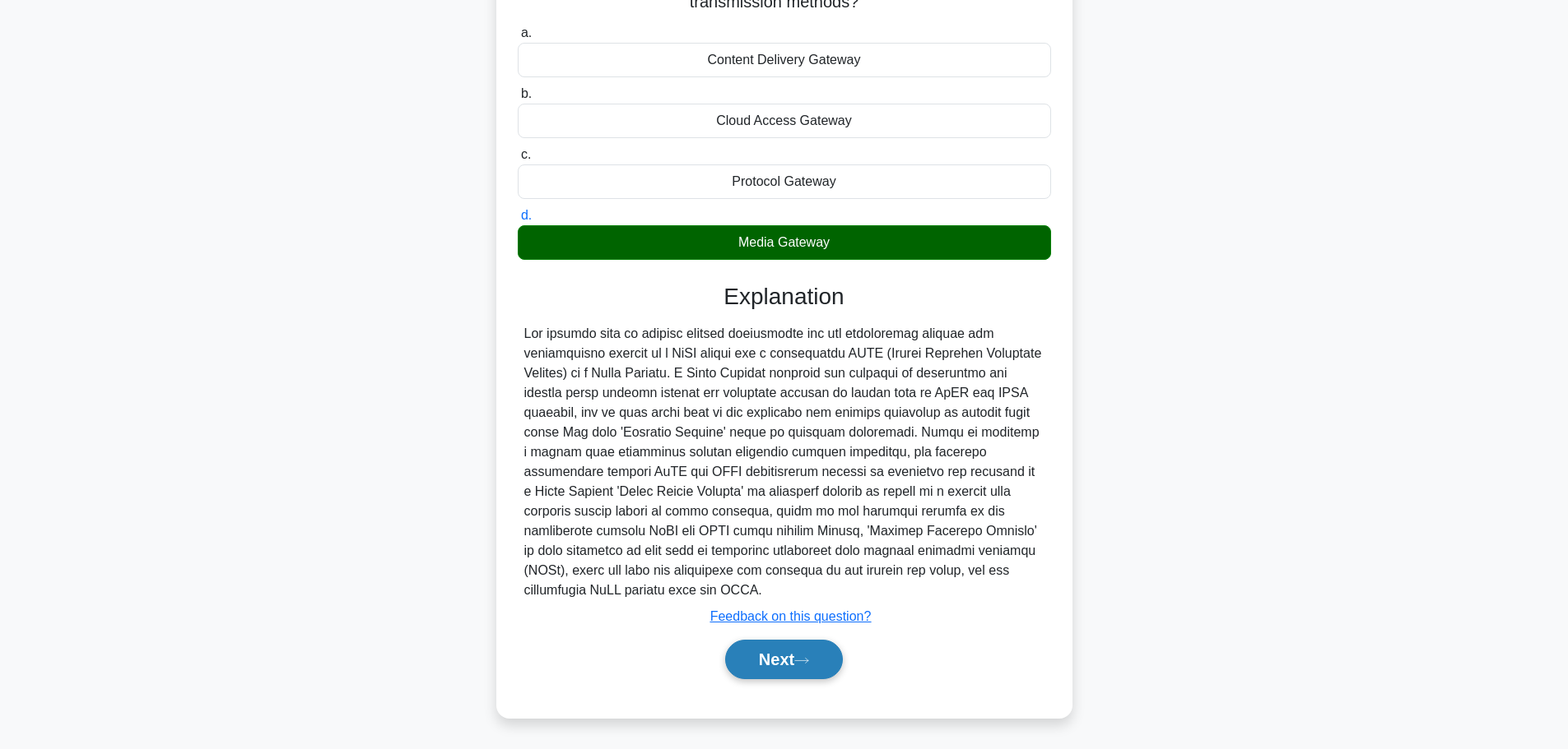
click at [775, 663] on button "Next" at bounding box center [784, 660] width 118 height 40
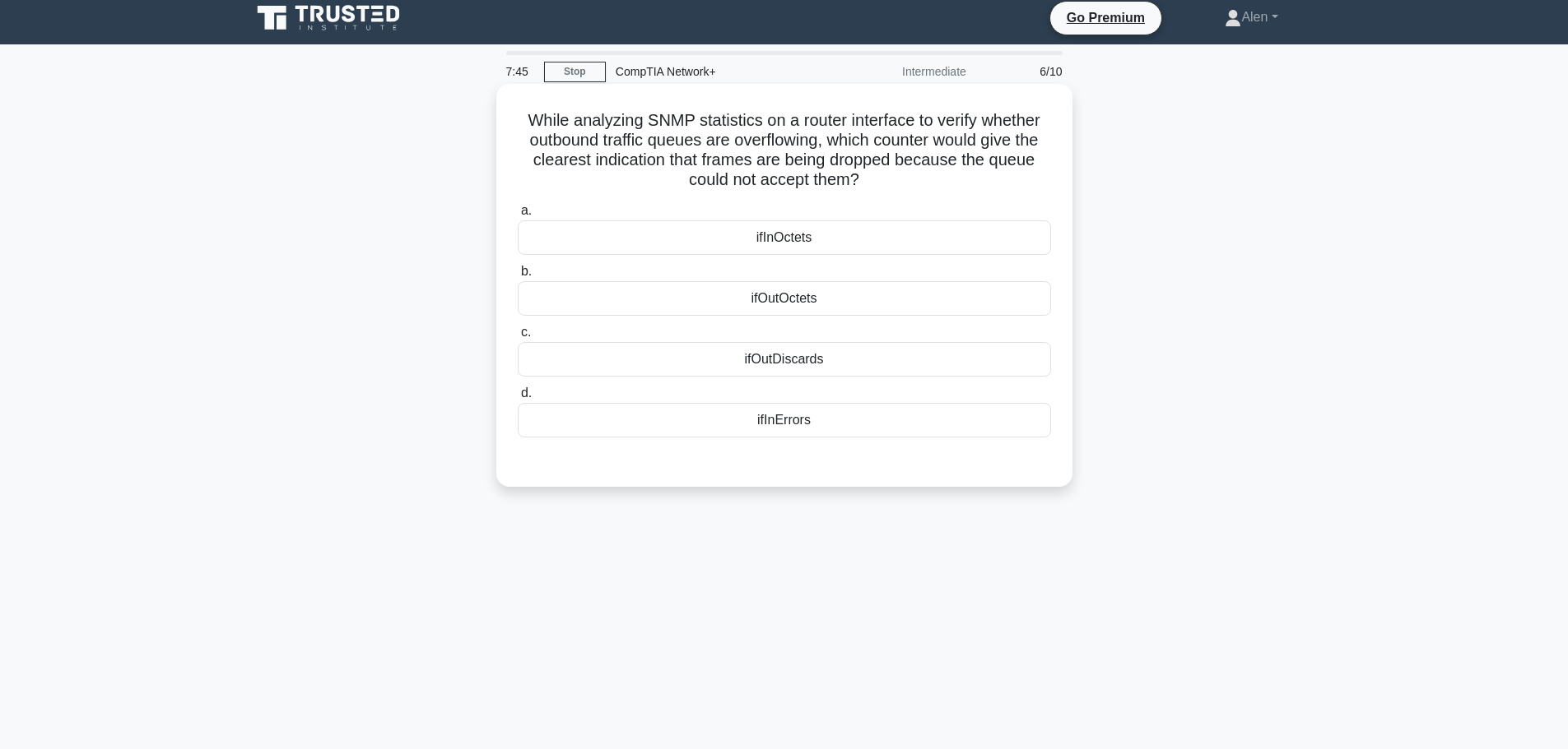
scroll to position [0, 0]
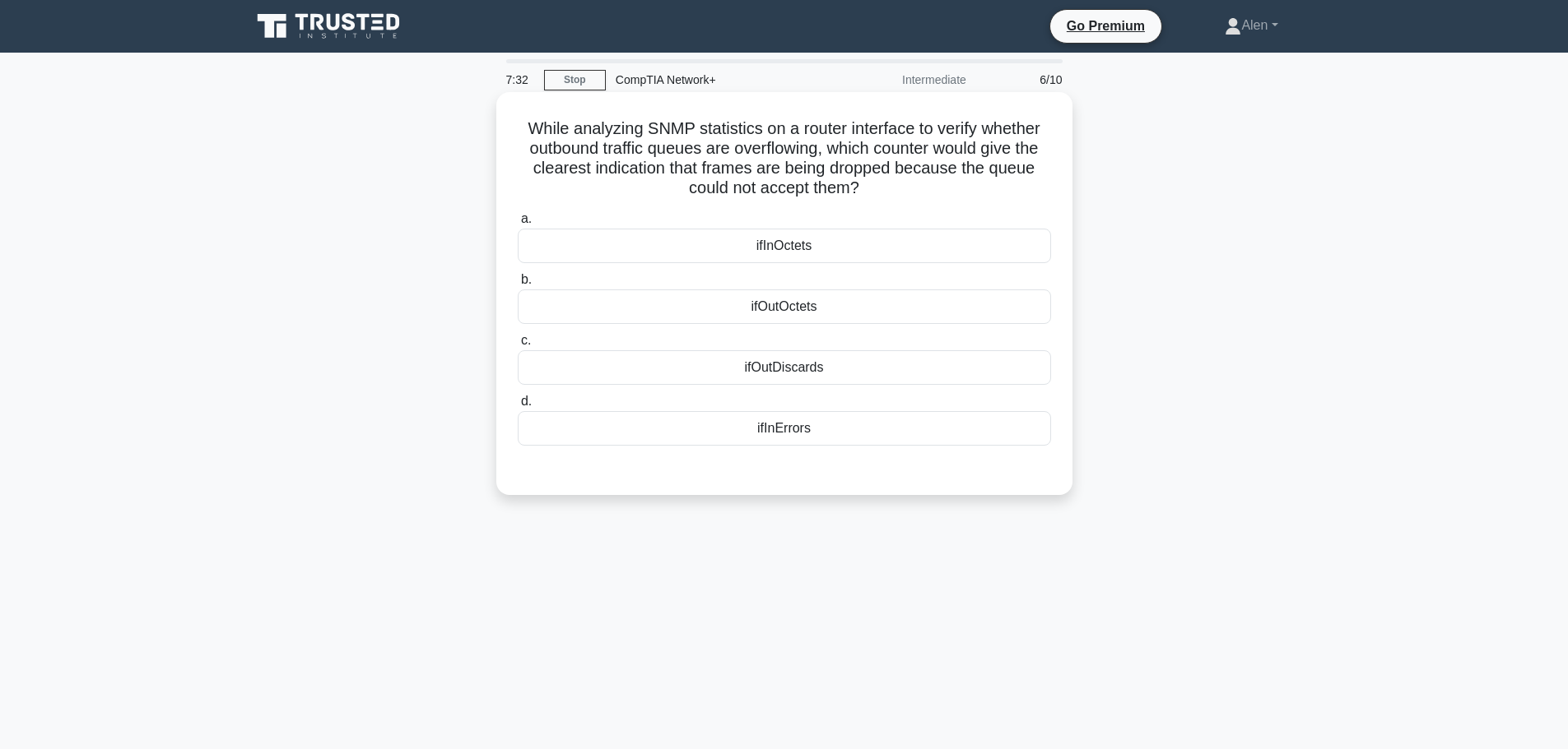
click at [840, 369] on div "ifOutDiscards" at bounding box center [784, 368] width 533 height 35
click at [517, 346] on input "c. ifOutDiscards" at bounding box center [517, 341] width 0 height 10
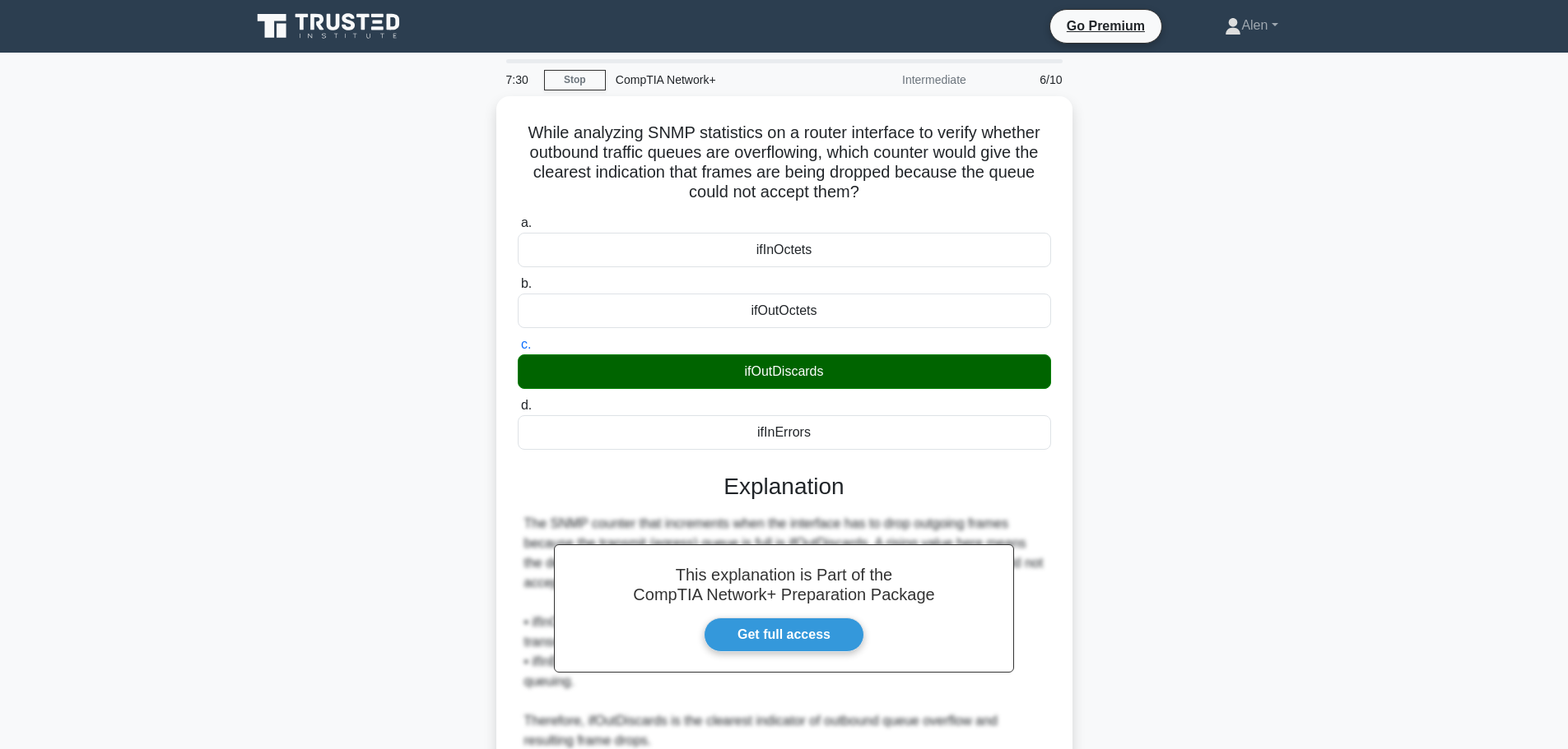
scroll to position [147, 0]
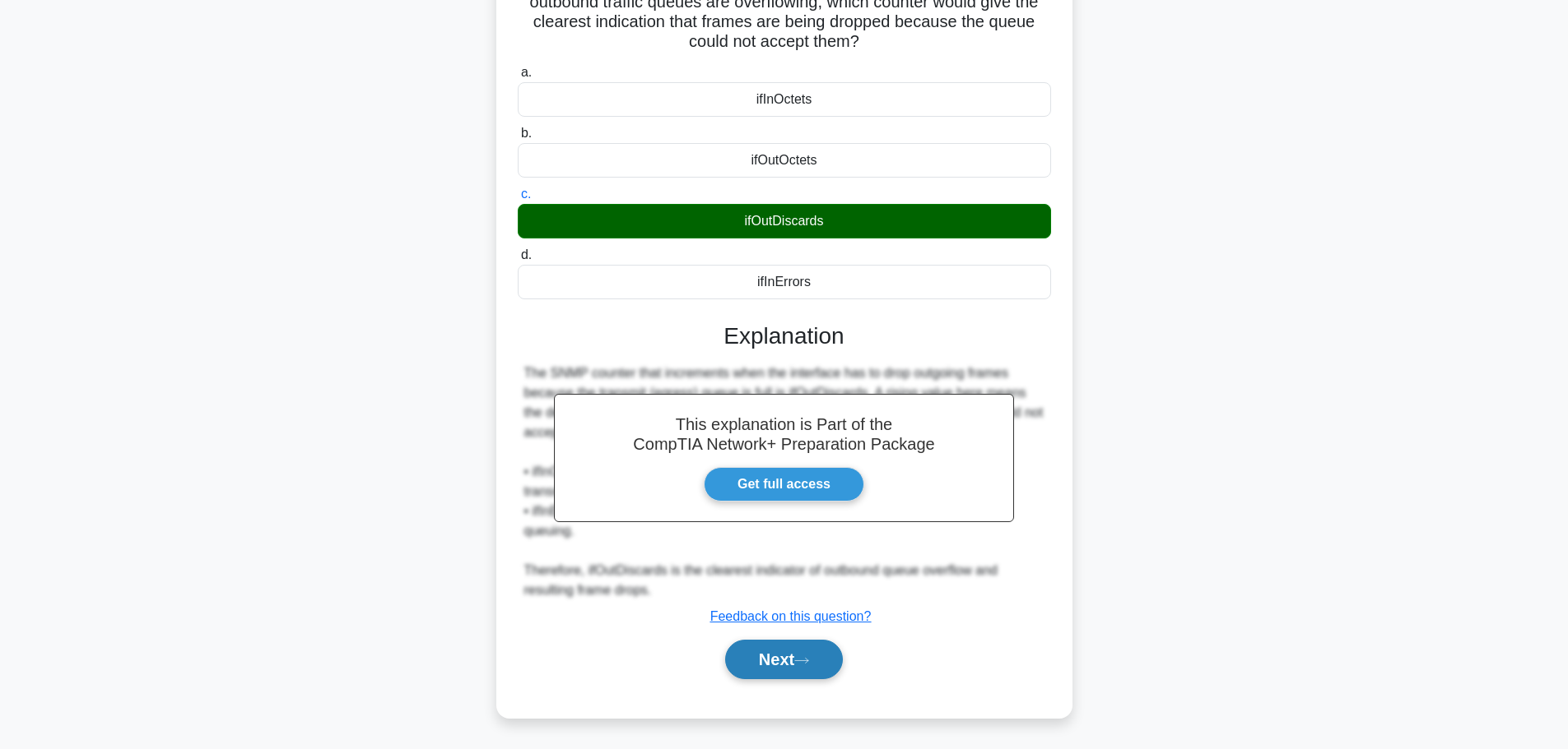
click at [775, 663] on button "Next" at bounding box center [784, 660] width 118 height 40
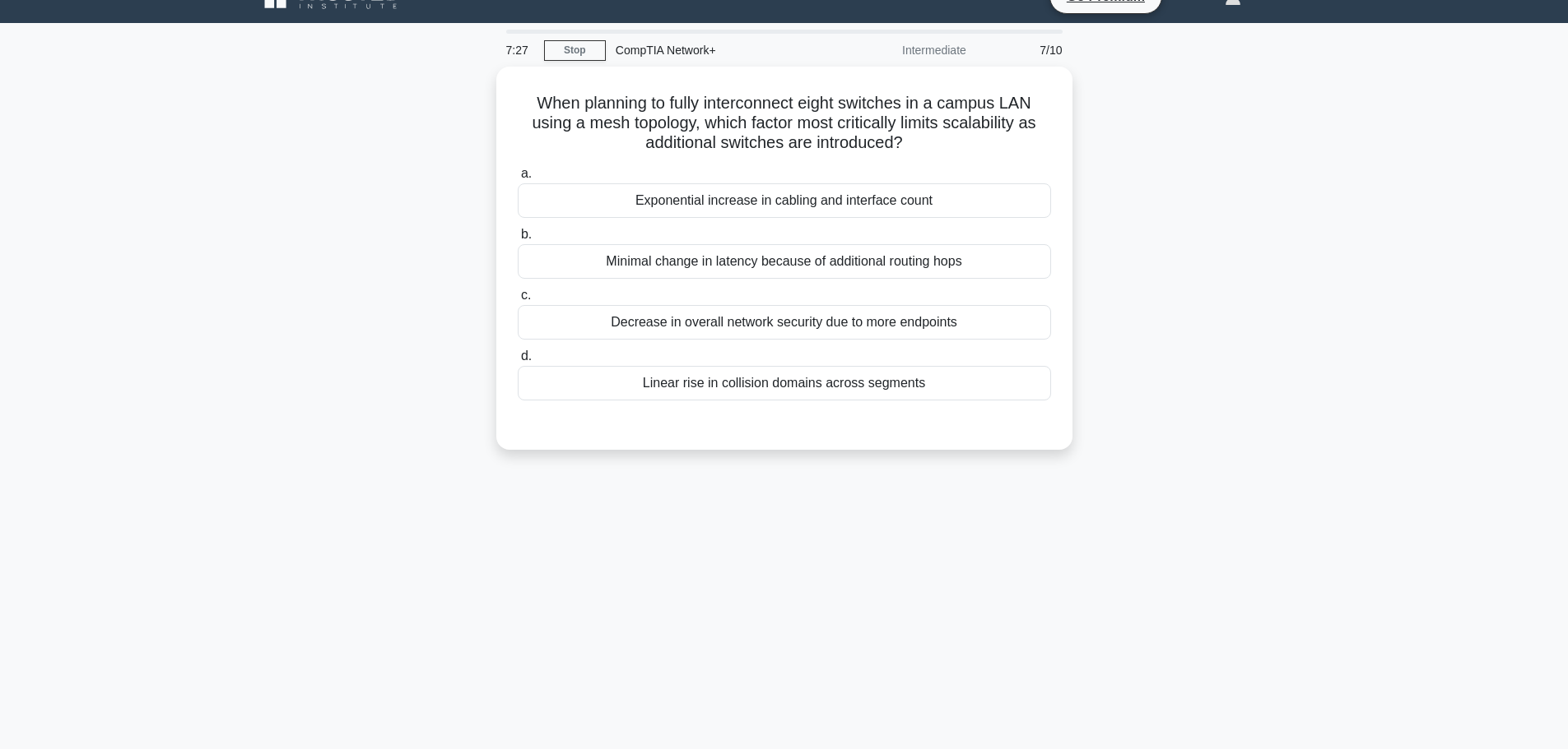
scroll to position [0, 0]
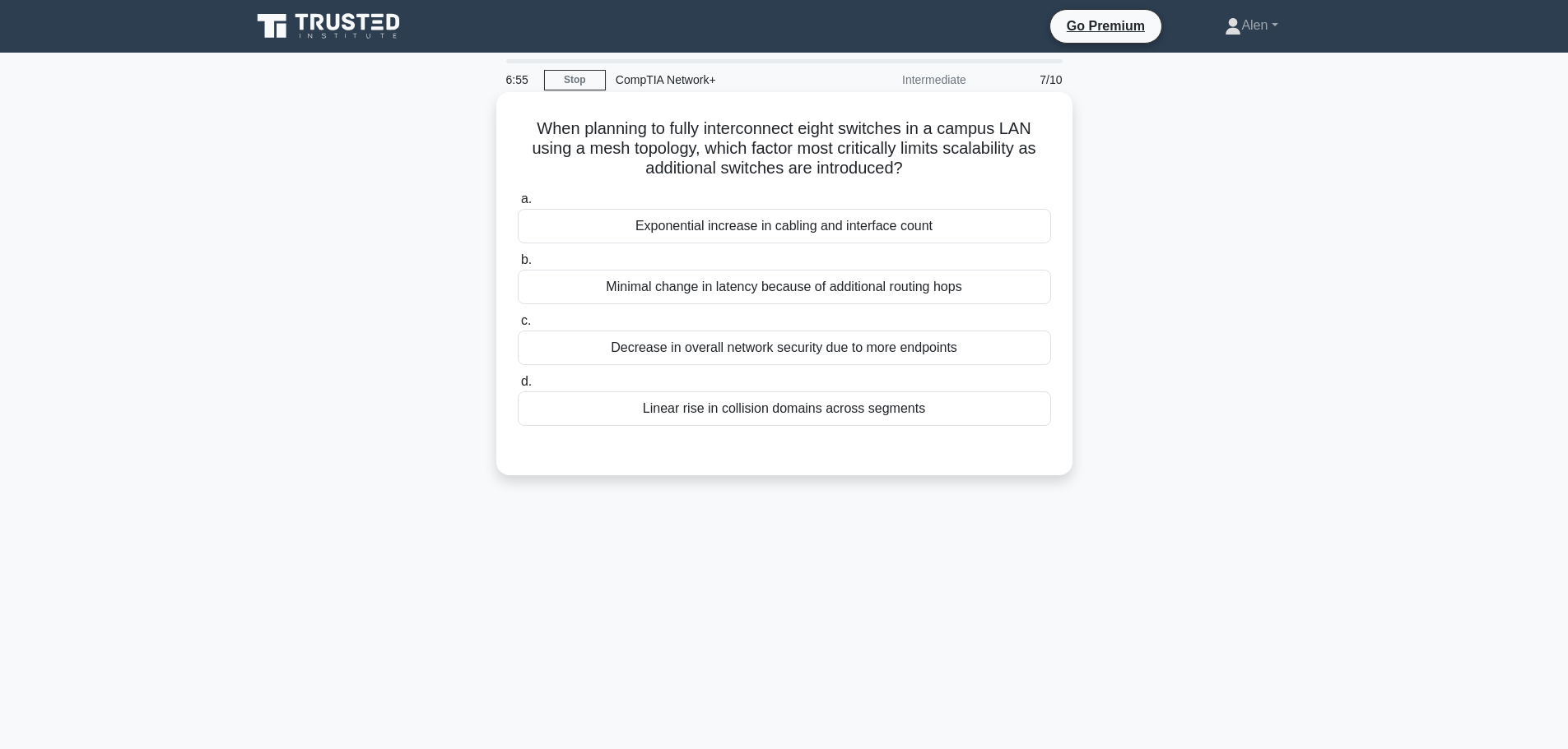
click at [742, 227] on div "Exponential increase in cabling and interface count" at bounding box center [784, 227] width 533 height 35
click at [517, 205] on input "a. Exponential increase in cabling and interface count" at bounding box center [517, 199] width 0 height 10
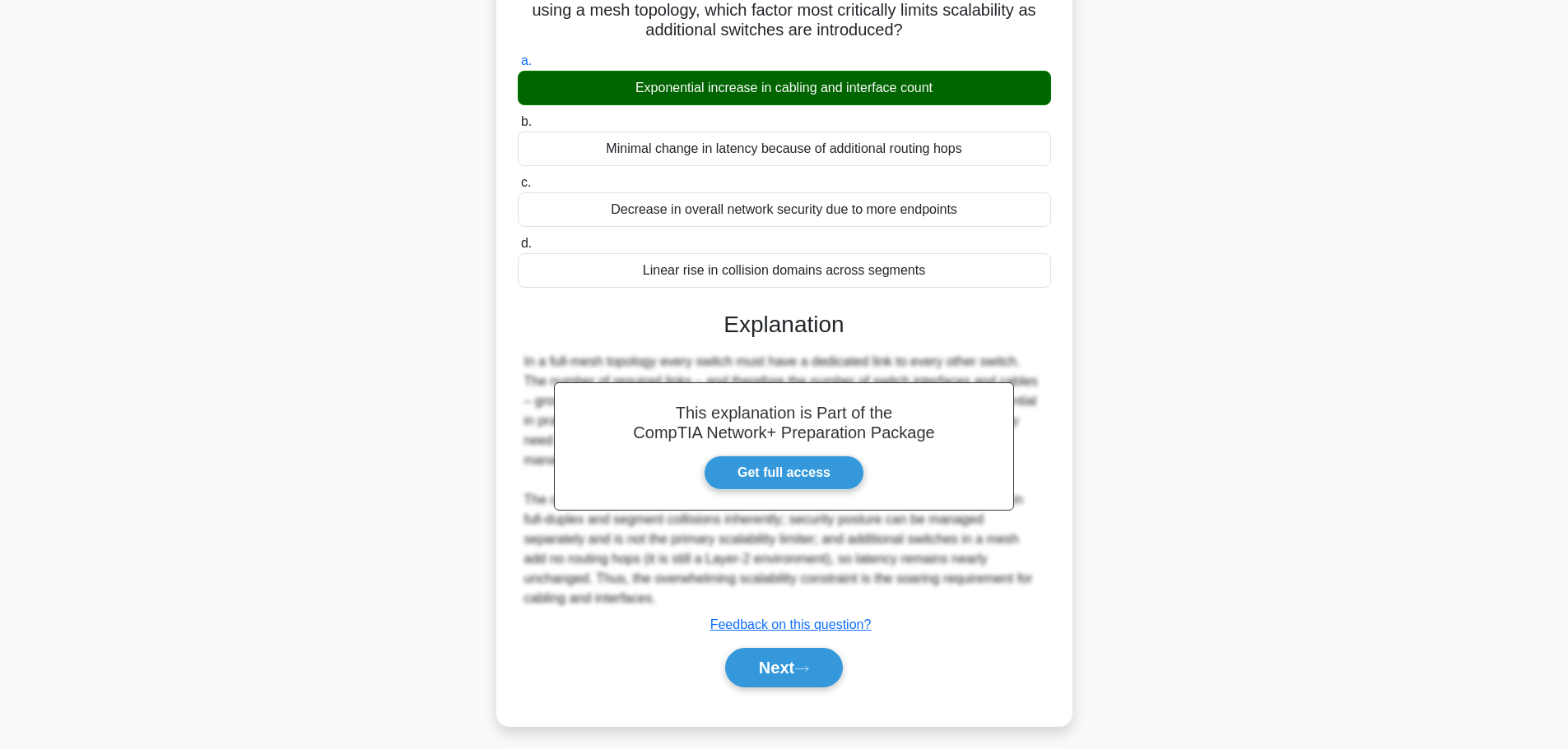
scroll to position [147, 0]
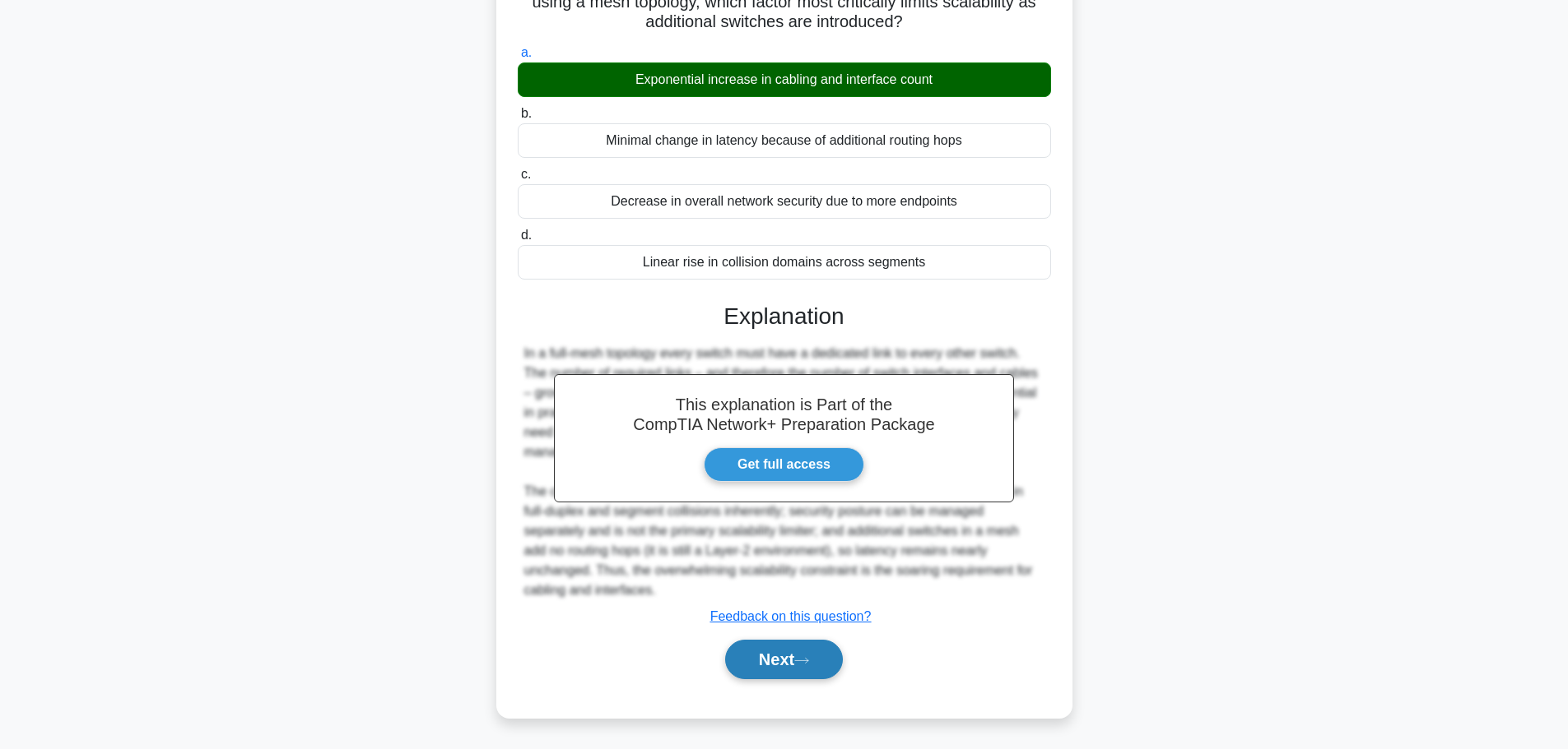
click at [781, 651] on button "Next" at bounding box center [784, 660] width 118 height 40
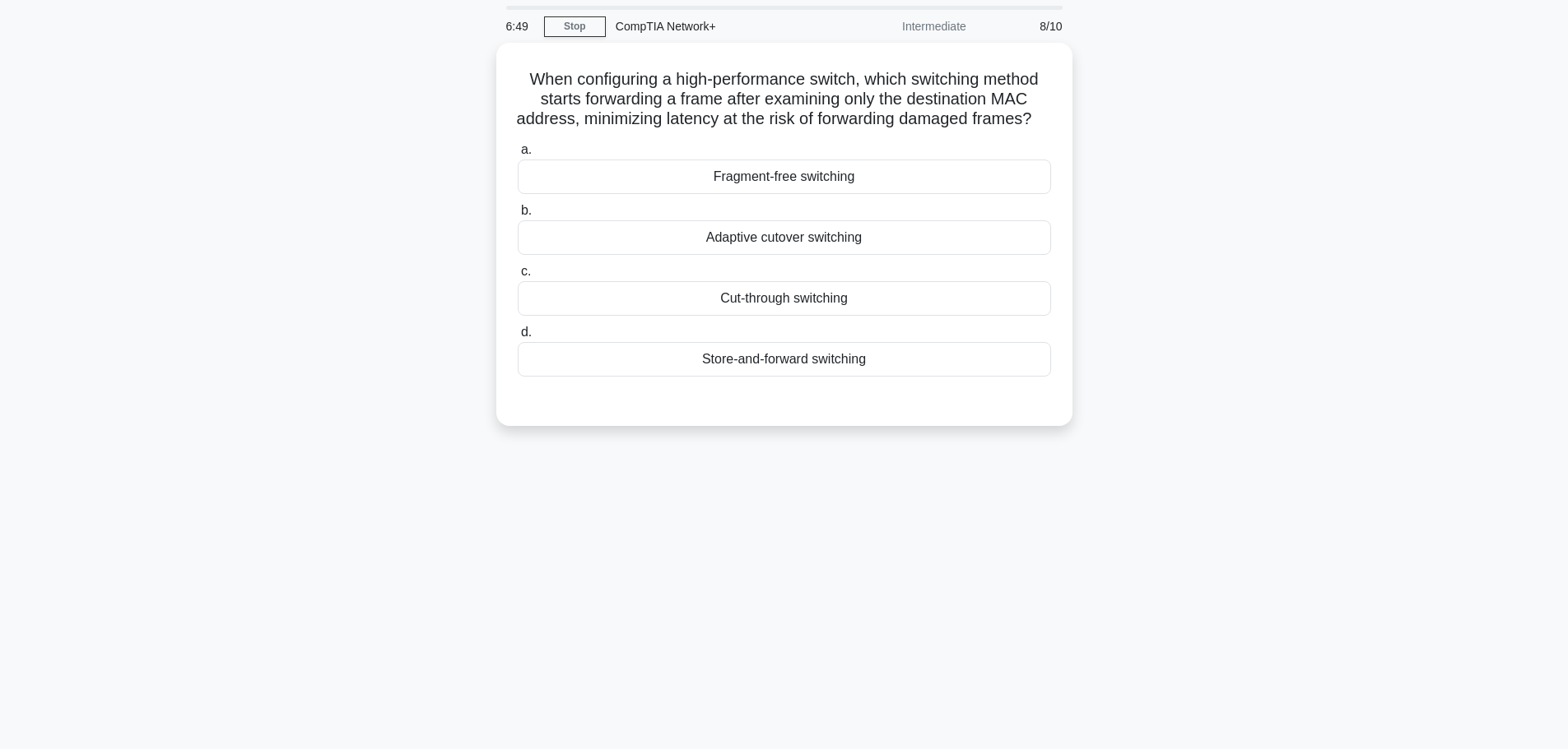
scroll to position [0, 0]
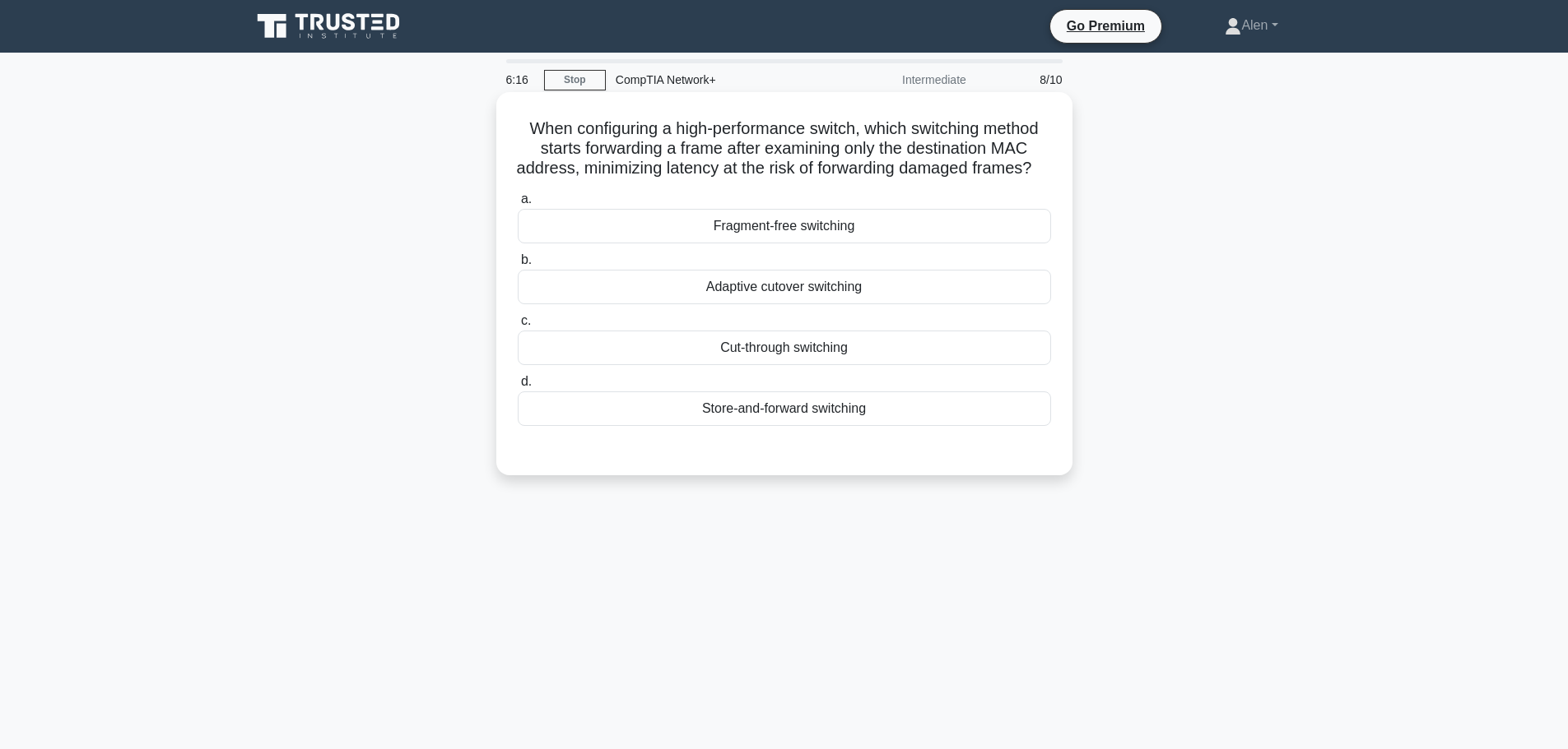
click at [886, 240] on div "Fragment-free switching" at bounding box center [784, 227] width 533 height 35
click at [517, 205] on input "a. Fragment-free switching" at bounding box center [517, 199] width 0 height 10
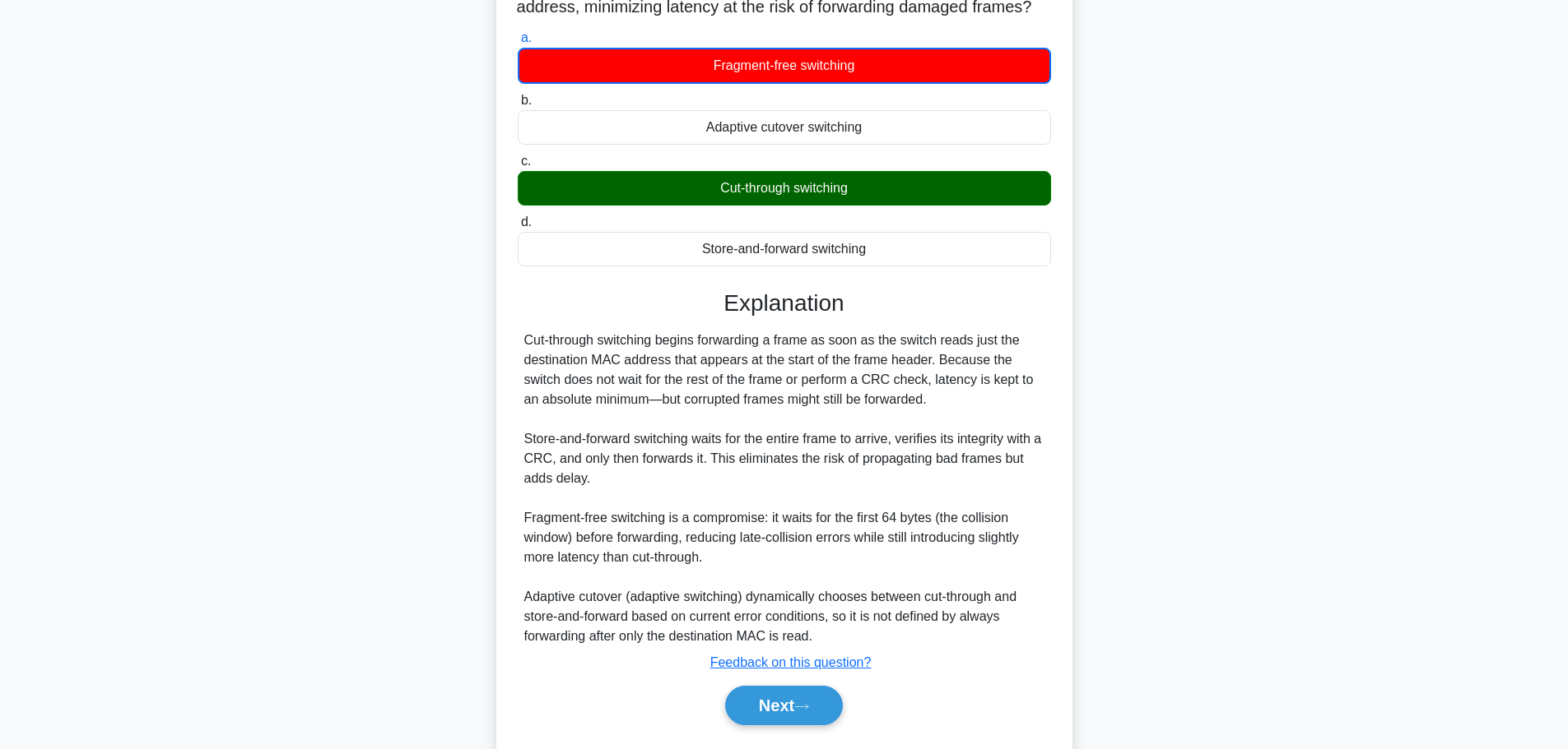
scroll to position [183, 0]
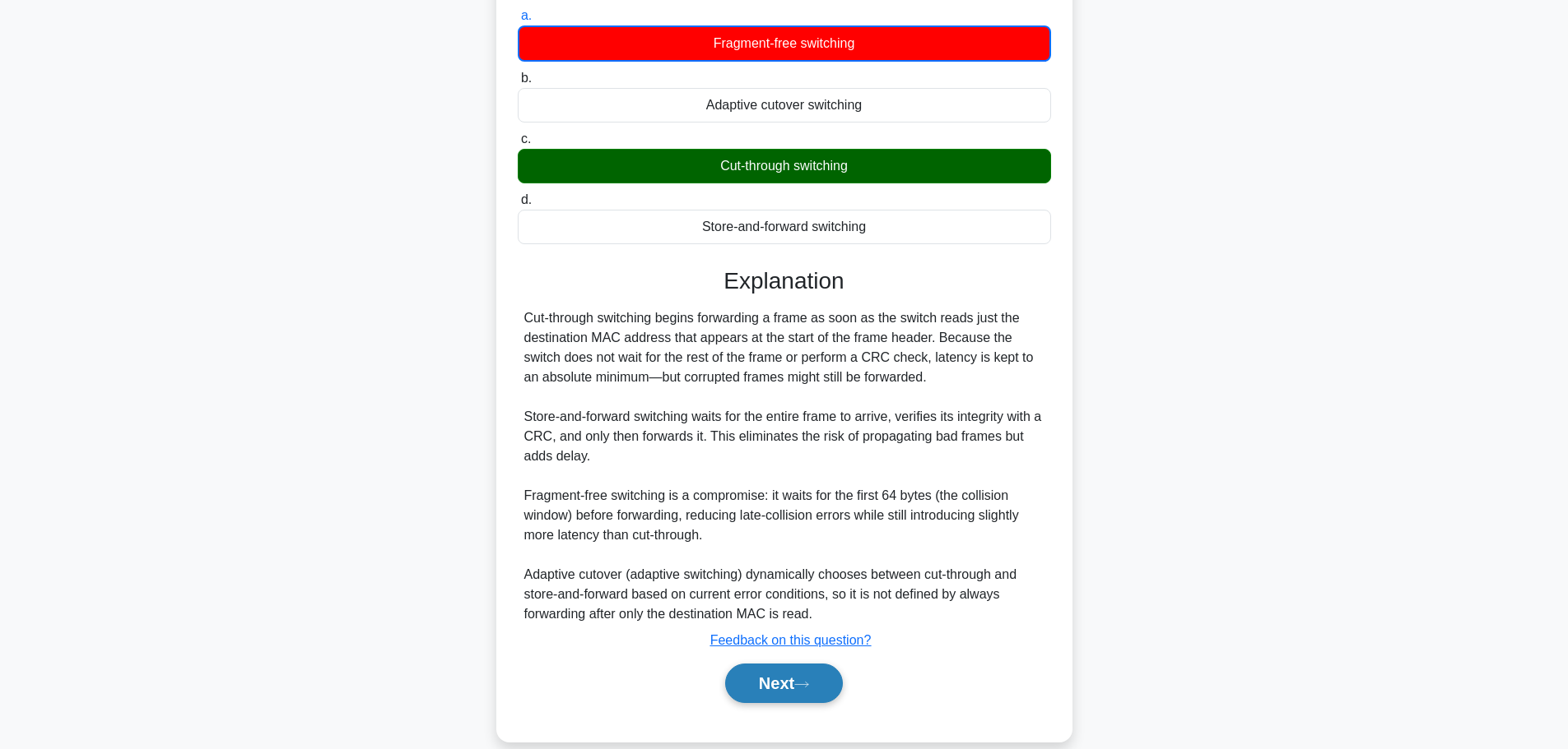
click at [781, 699] on button "Next" at bounding box center [784, 684] width 118 height 40
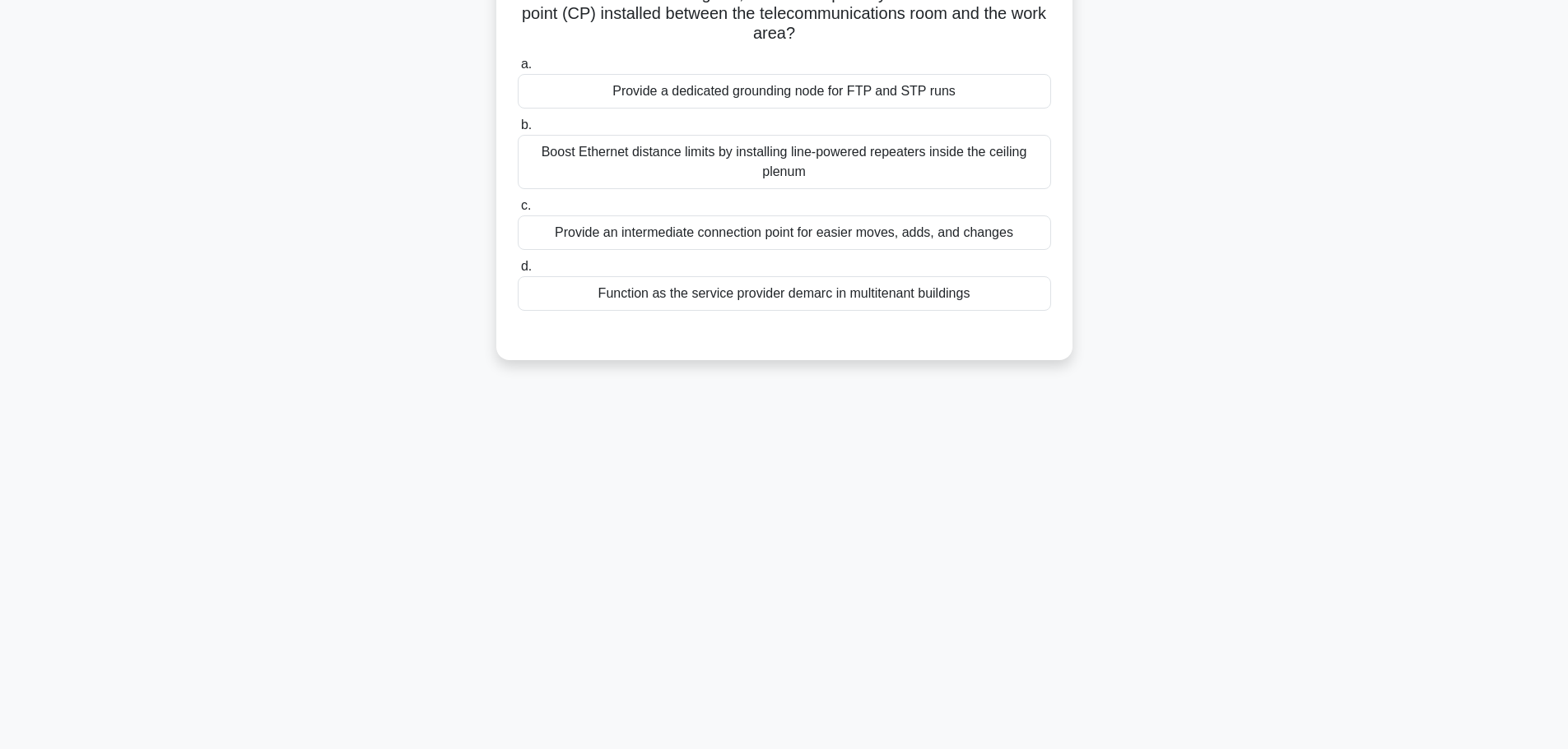
scroll to position [26, 0]
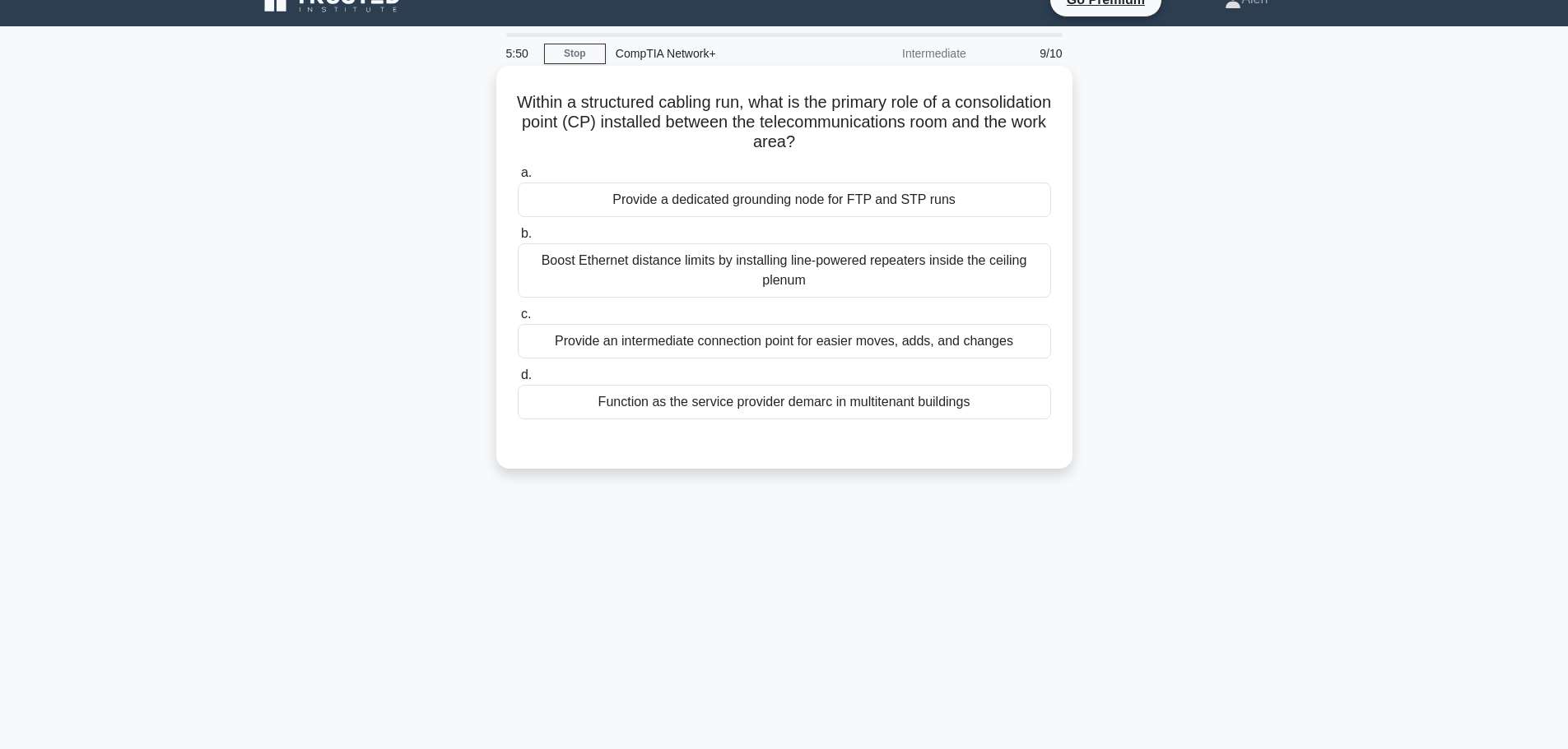
click at [841, 402] on div "Function as the service provider demarc in multitenant buildings" at bounding box center [784, 402] width 533 height 35
click at [517, 381] on input "d. Function as the service provider demarc in multitenant buildings" at bounding box center [517, 375] width 0 height 10
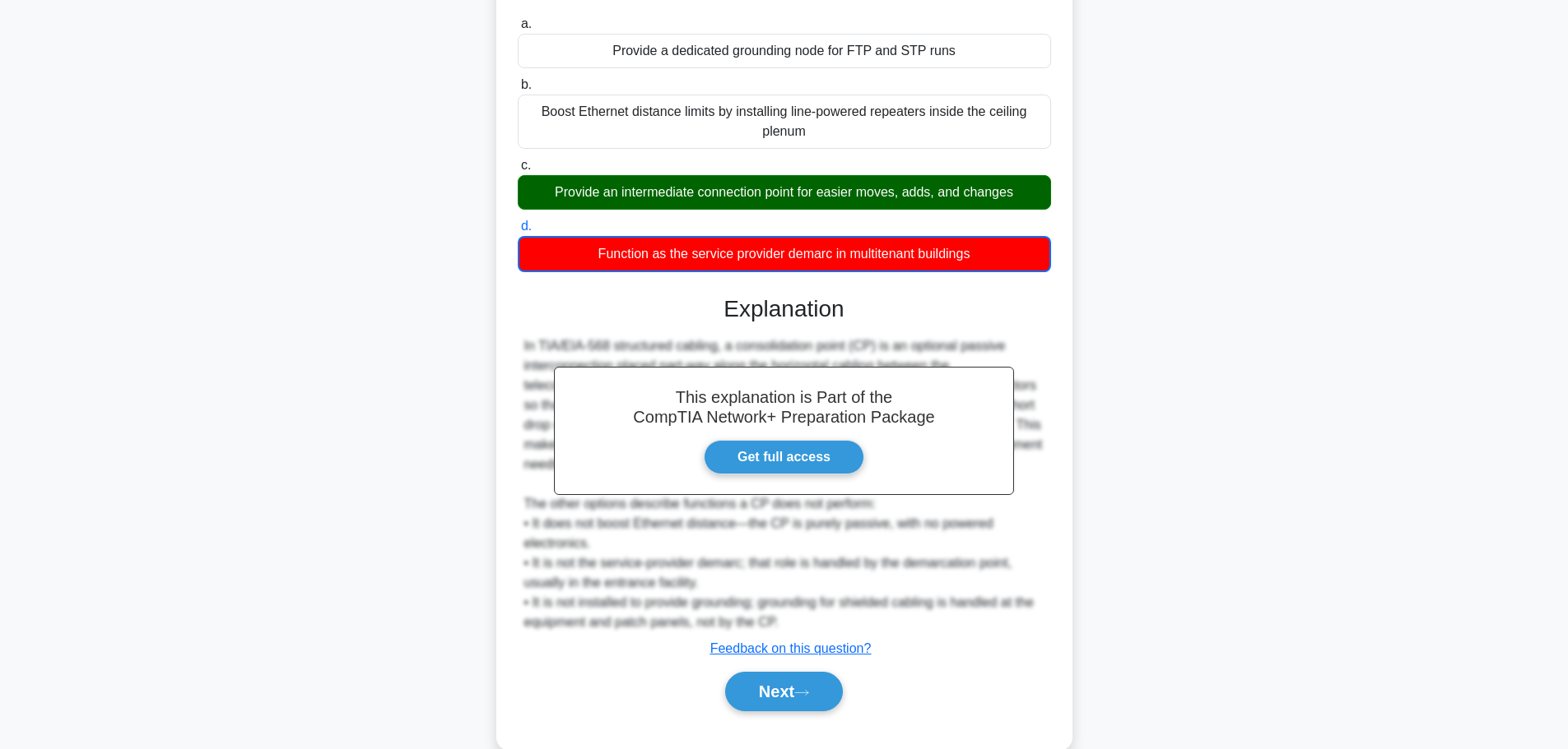
scroll to position [208, 0]
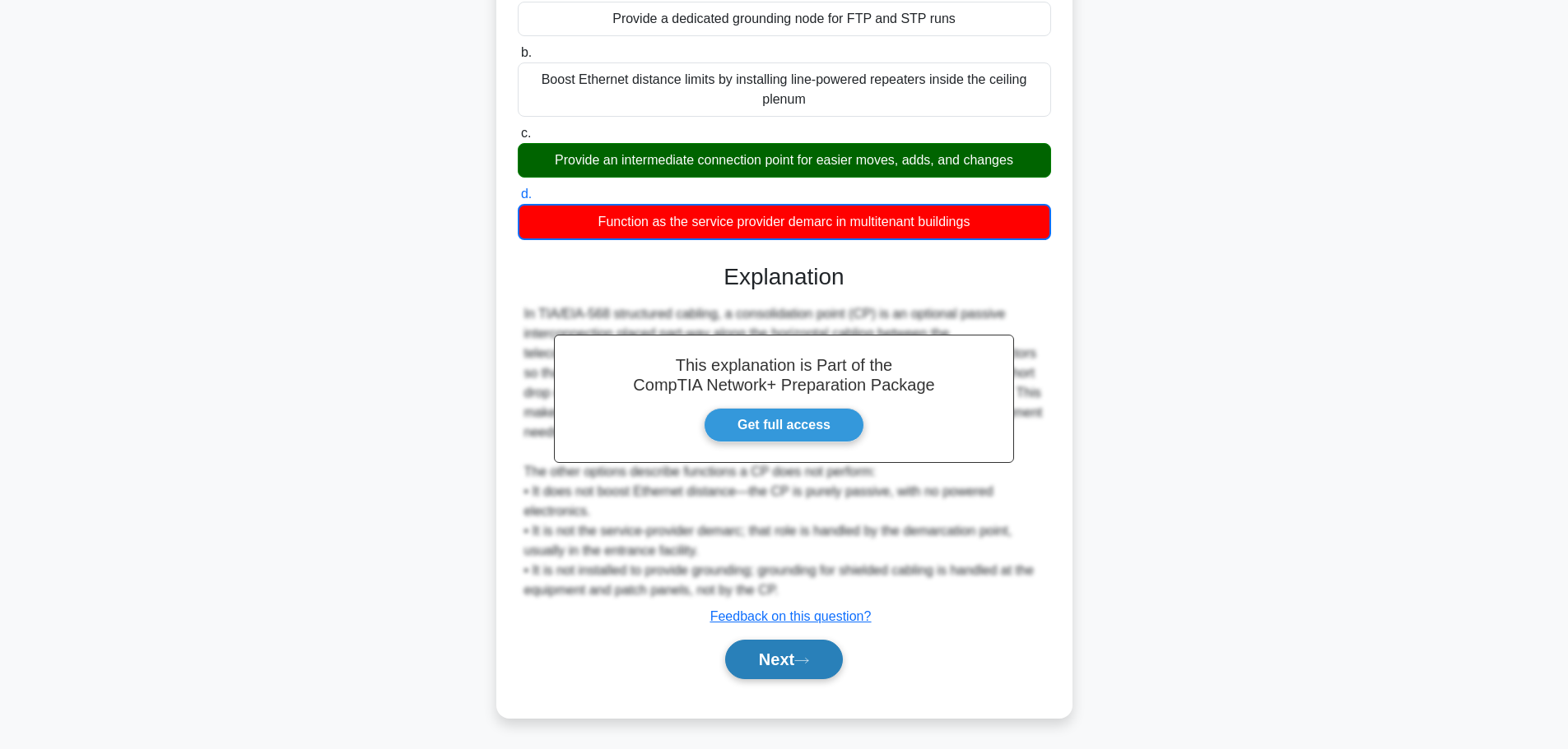
click at [809, 660] on icon at bounding box center [801, 661] width 15 height 9
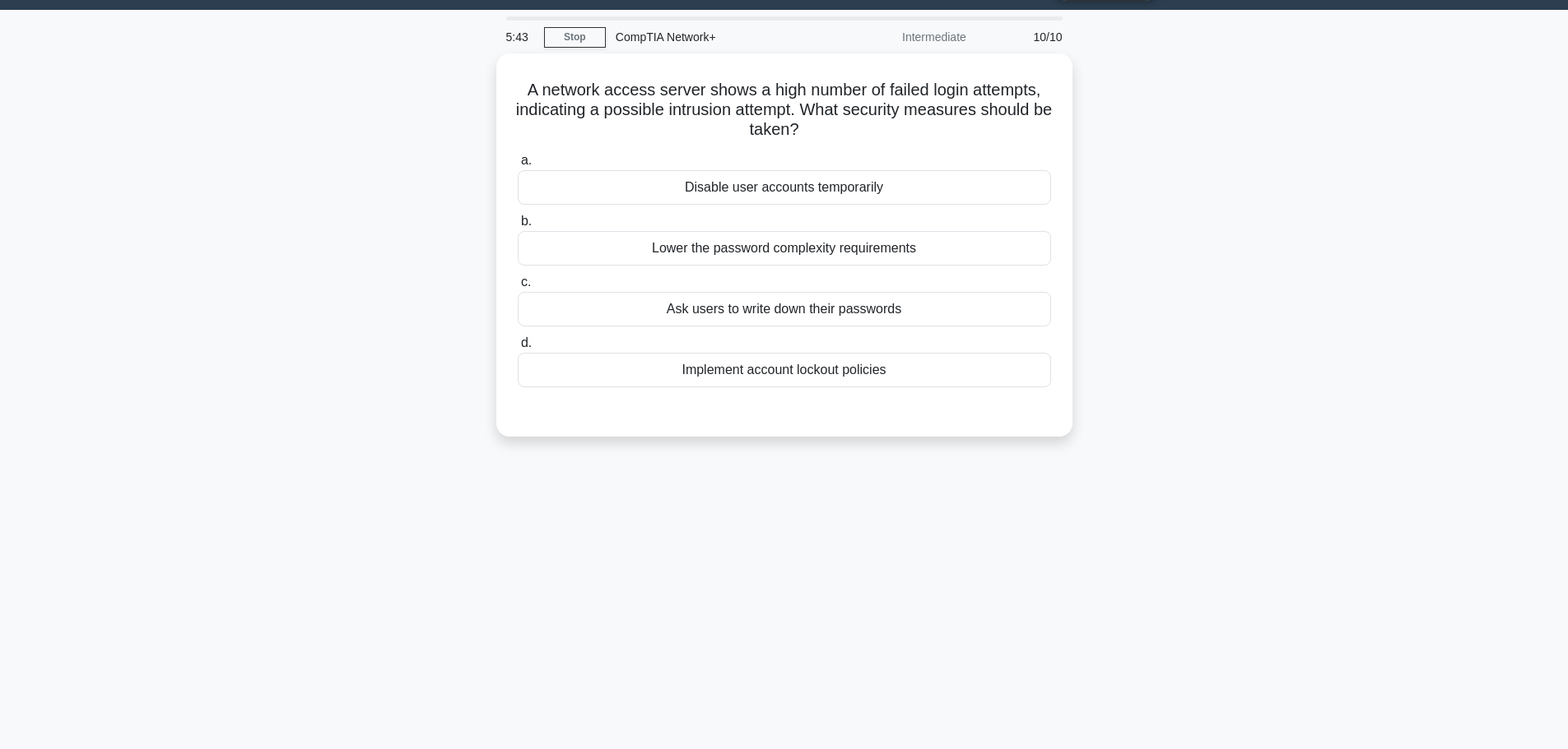
scroll to position [8, 0]
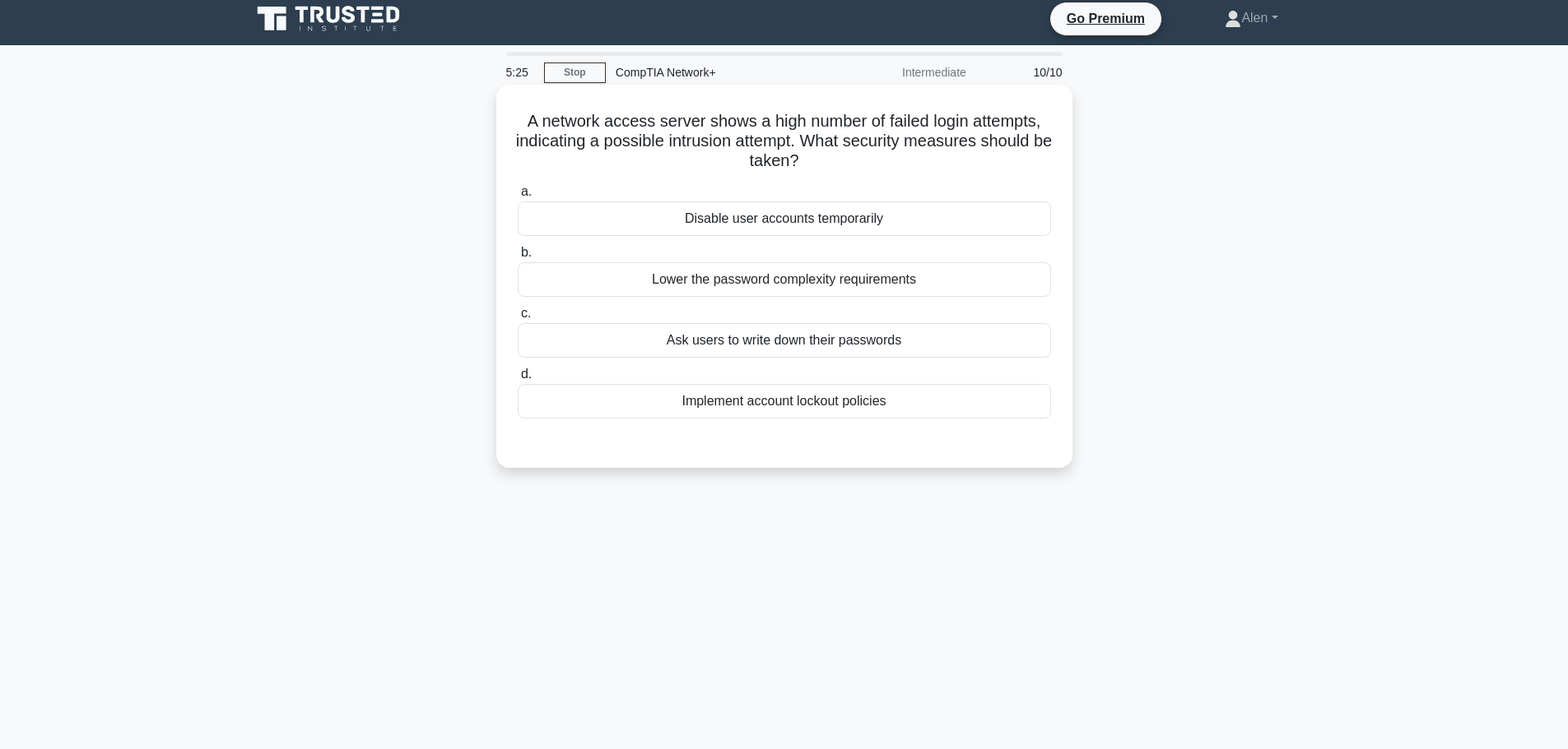
click at [818, 408] on div "Implement account lockout policies" at bounding box center [784, 401] width 533 height 35
click at [517, 380] on input "d. Implement account lockout policies" at bounding box center [517, 374] width 0 height 10
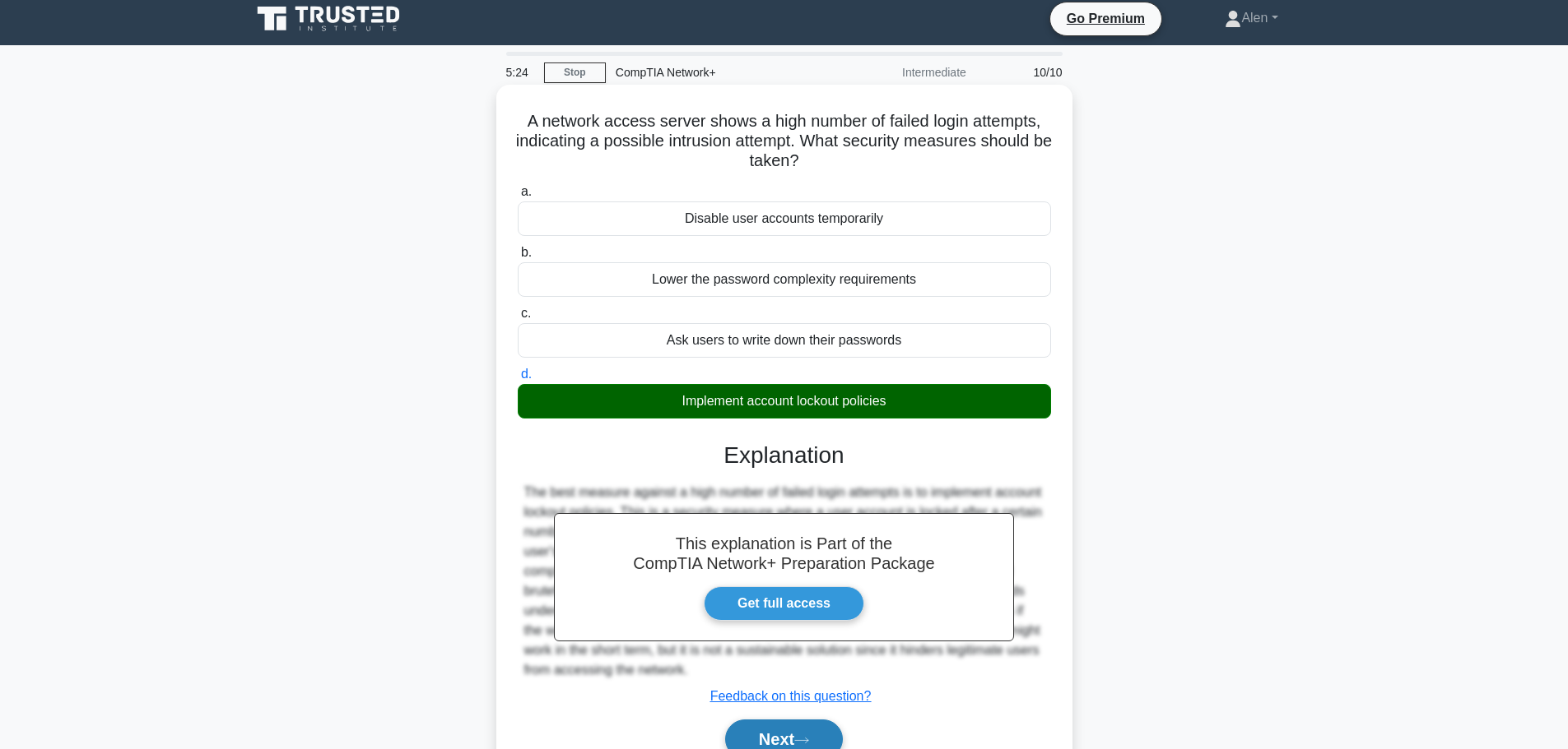
click at [822, 734] on button "Next" at bounding box center [784, 739] width 118 height 40
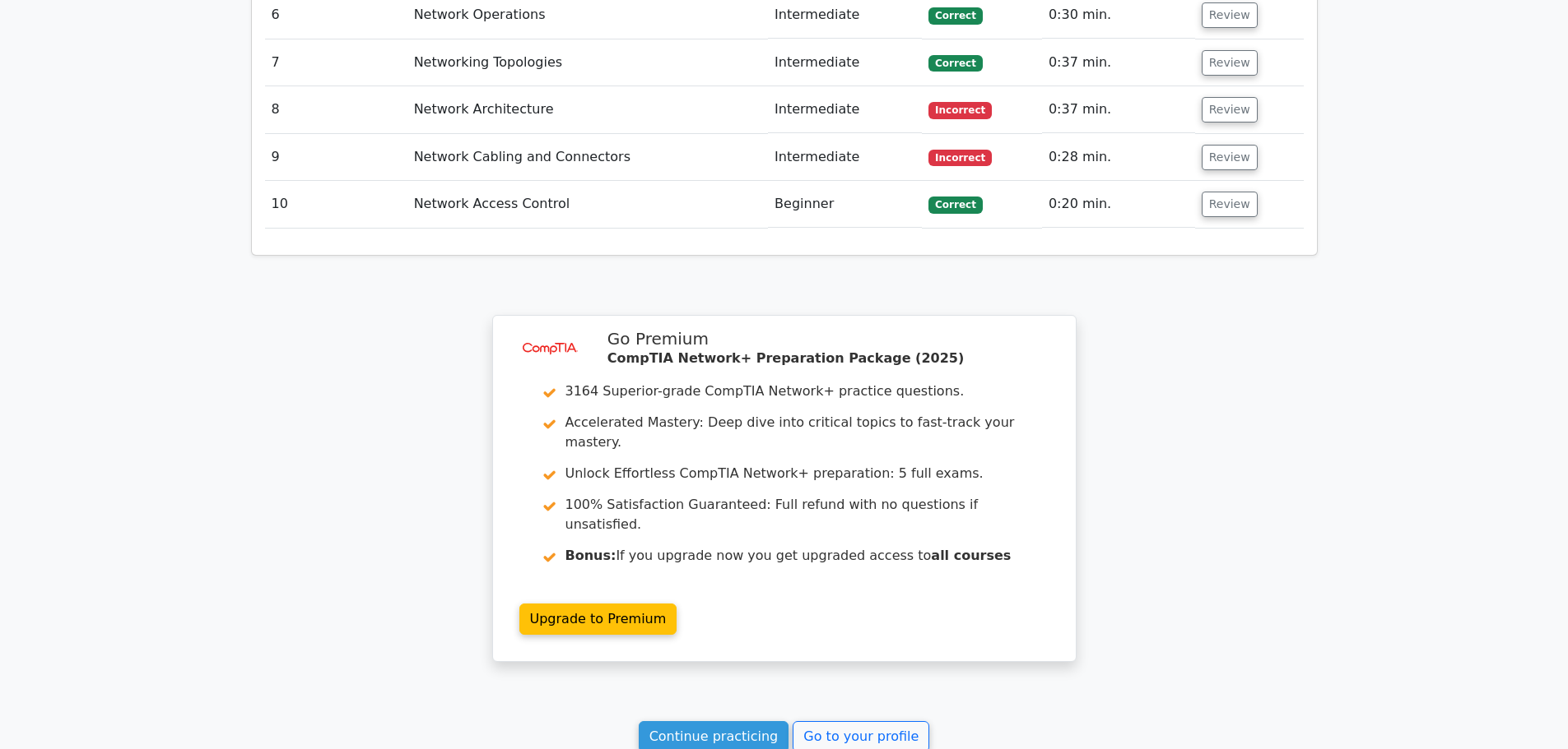
scroll to position [2545, 0]
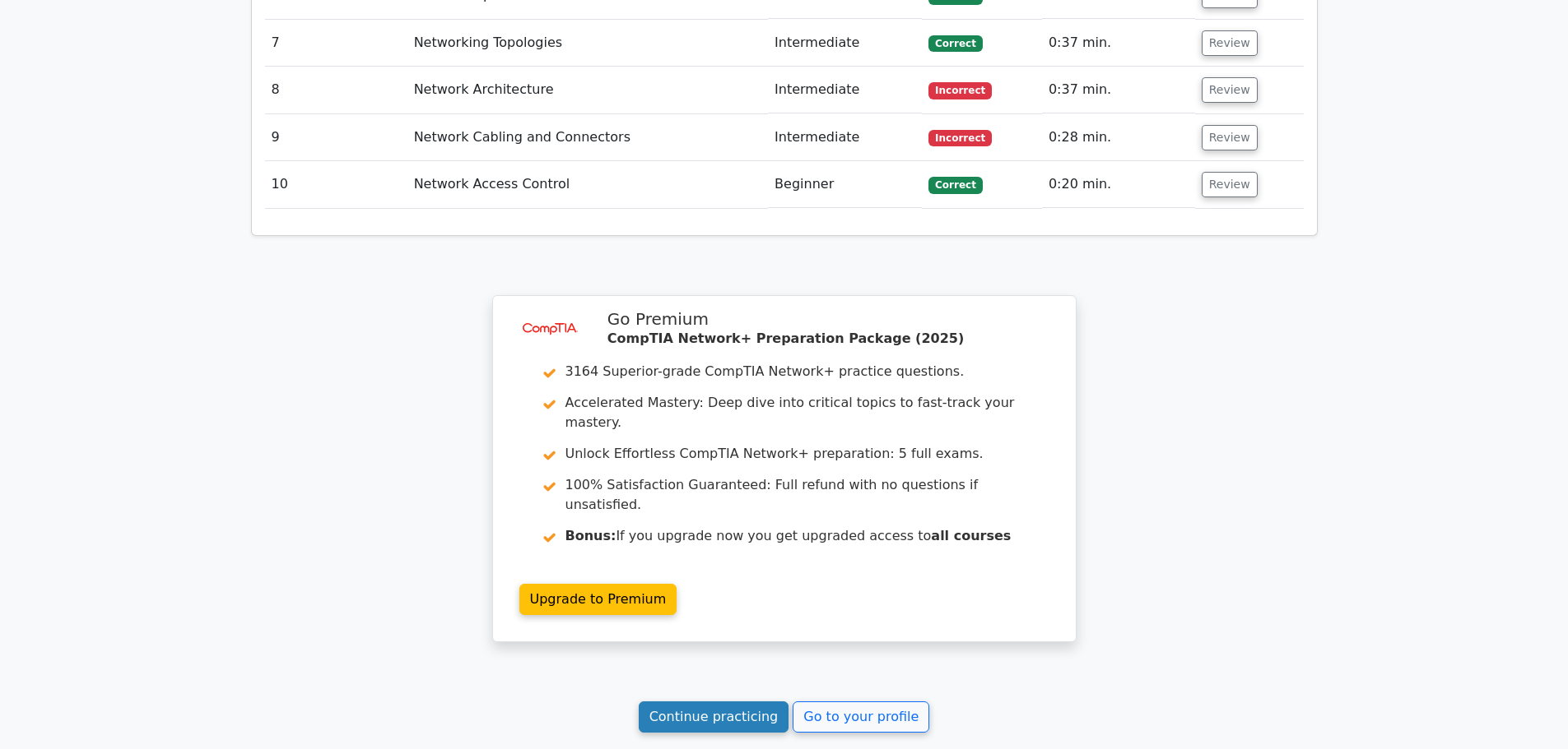
click at [749, 701] on link "Continue practicing" at bounding box center [714, 717] width 151 height 31
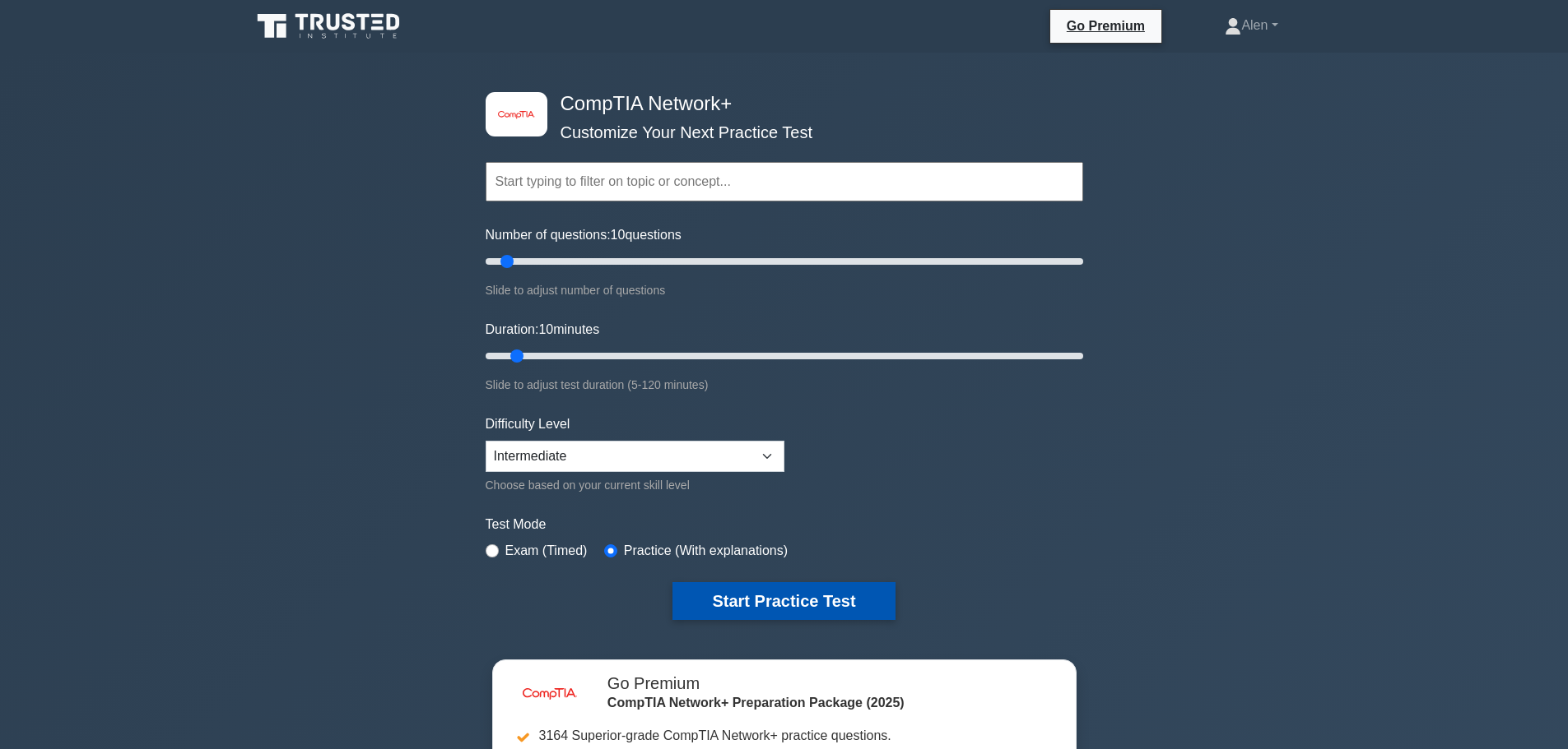
click at [781, 599] on button "Start Practice Test" at bounding box center [783, 601] width 222 height 38
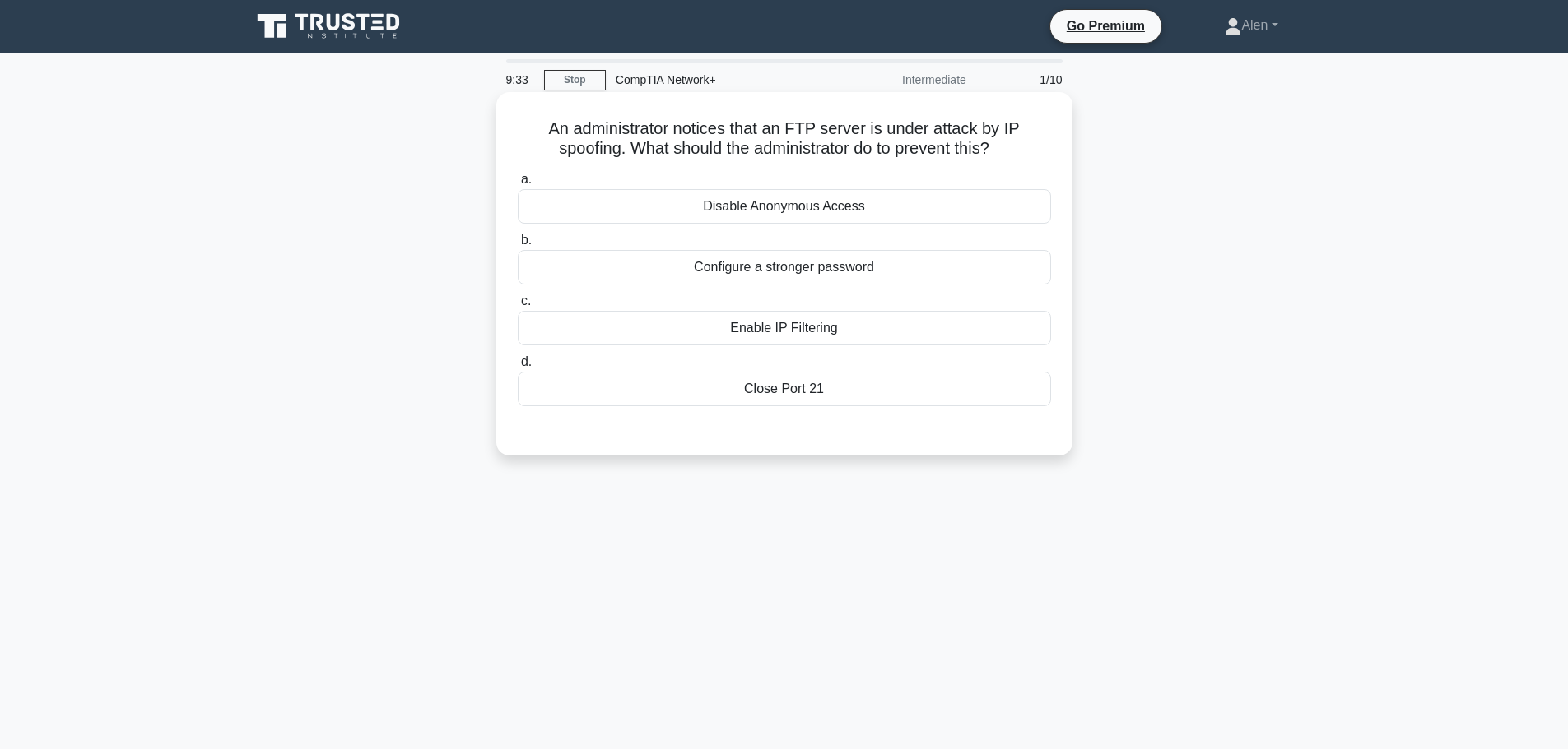
click at [782, 325] on div "Enable IP Filtering" at bounding box center [784, 328] width 533 height 35
click at [517, 307] on input "c. Enable IP Filtering" at bounding box center [517, 301] width 0 height 10
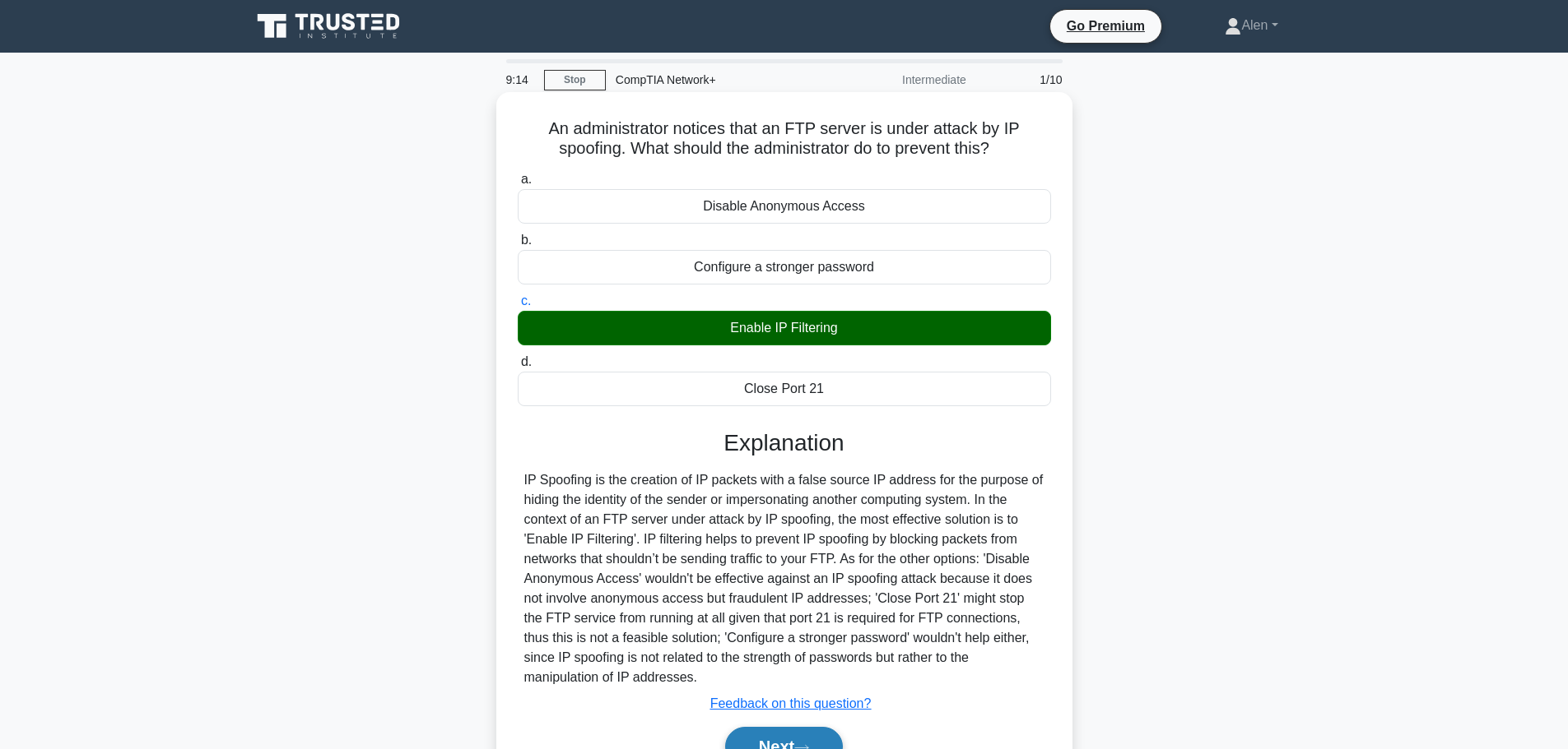
click at [799, 738] on button "Next" at bounding box center [784, 747] width 118 height 40
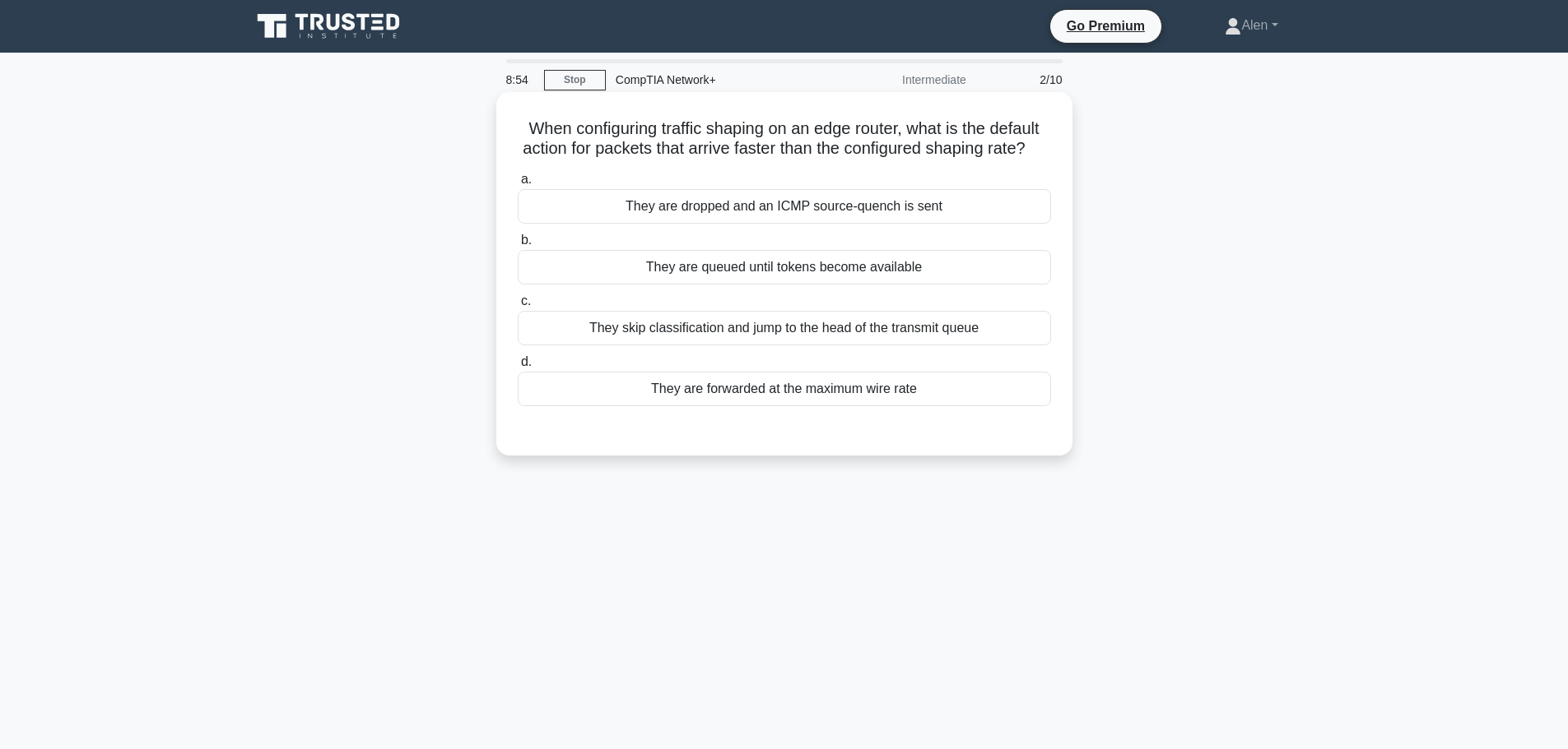
click at [761, 407] on div "They are forwarded at the maximum wire rate" at bounding box center [784, 389] width 533 height 35
click at [517, 368] on input "d. They are forwarded at the maximum wire rate" at bounding box center [517, 362] width 0 height 10
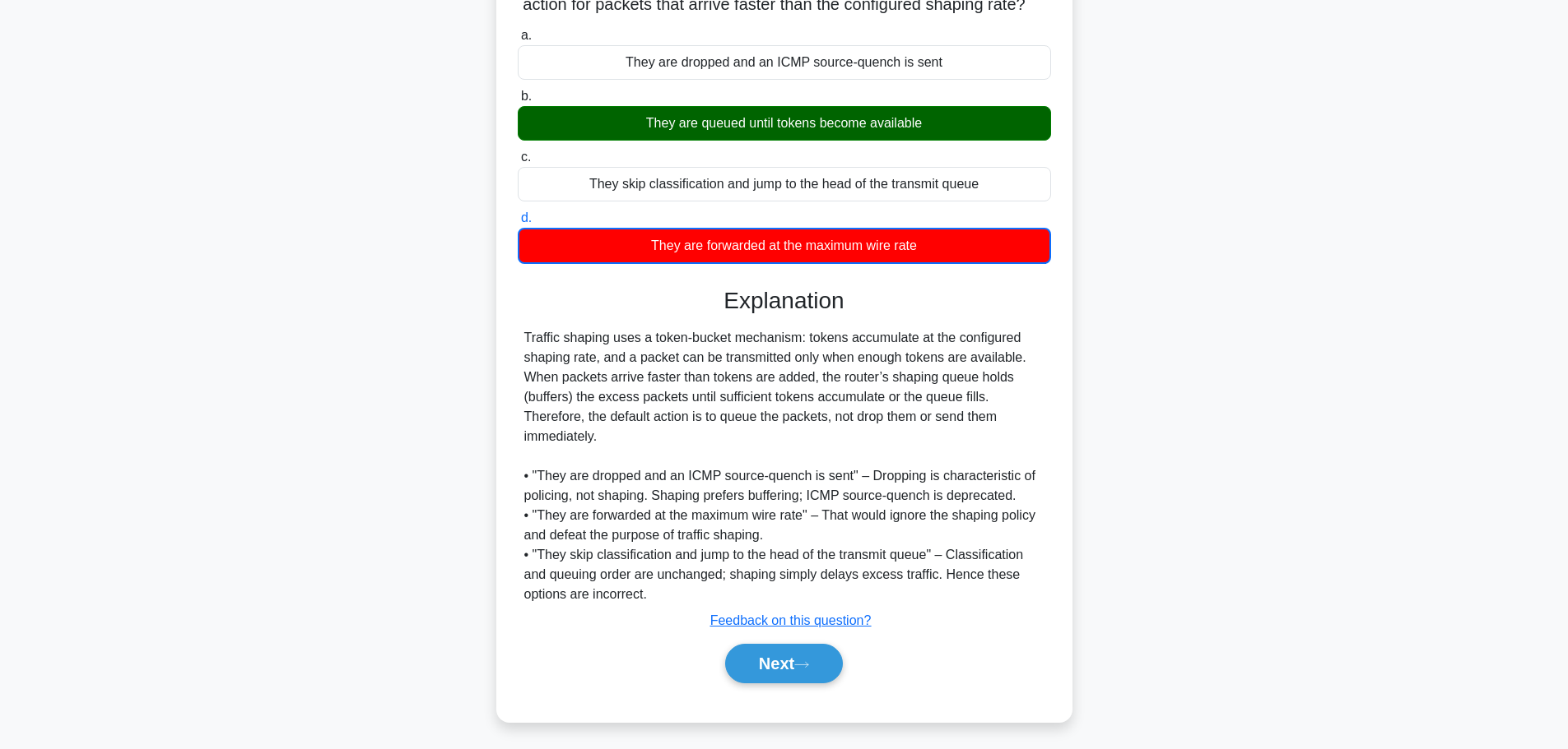
scroll to position [169, 0]
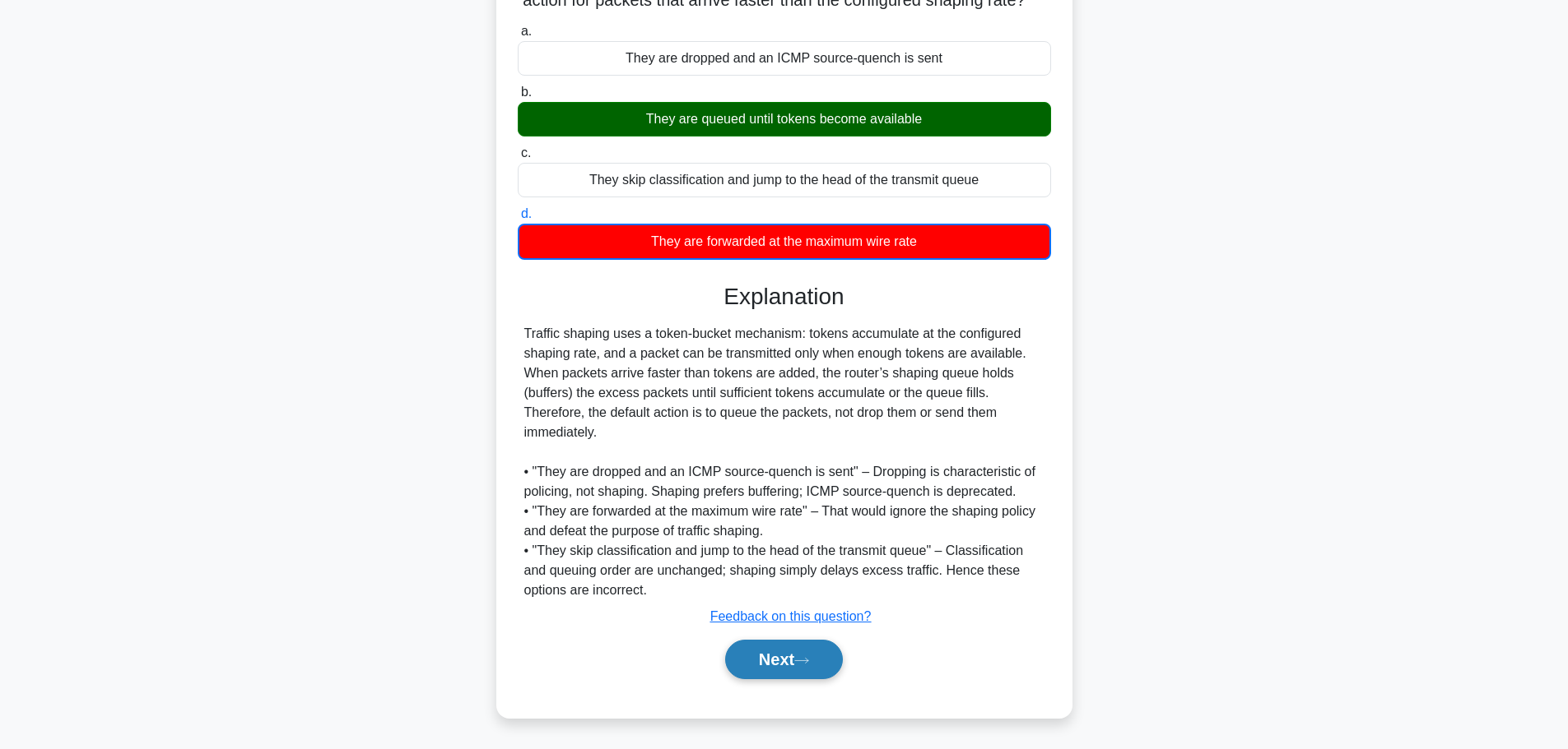
click at [797, 666] on button "Next" at bounding box center [784, 660] width 118 height 40
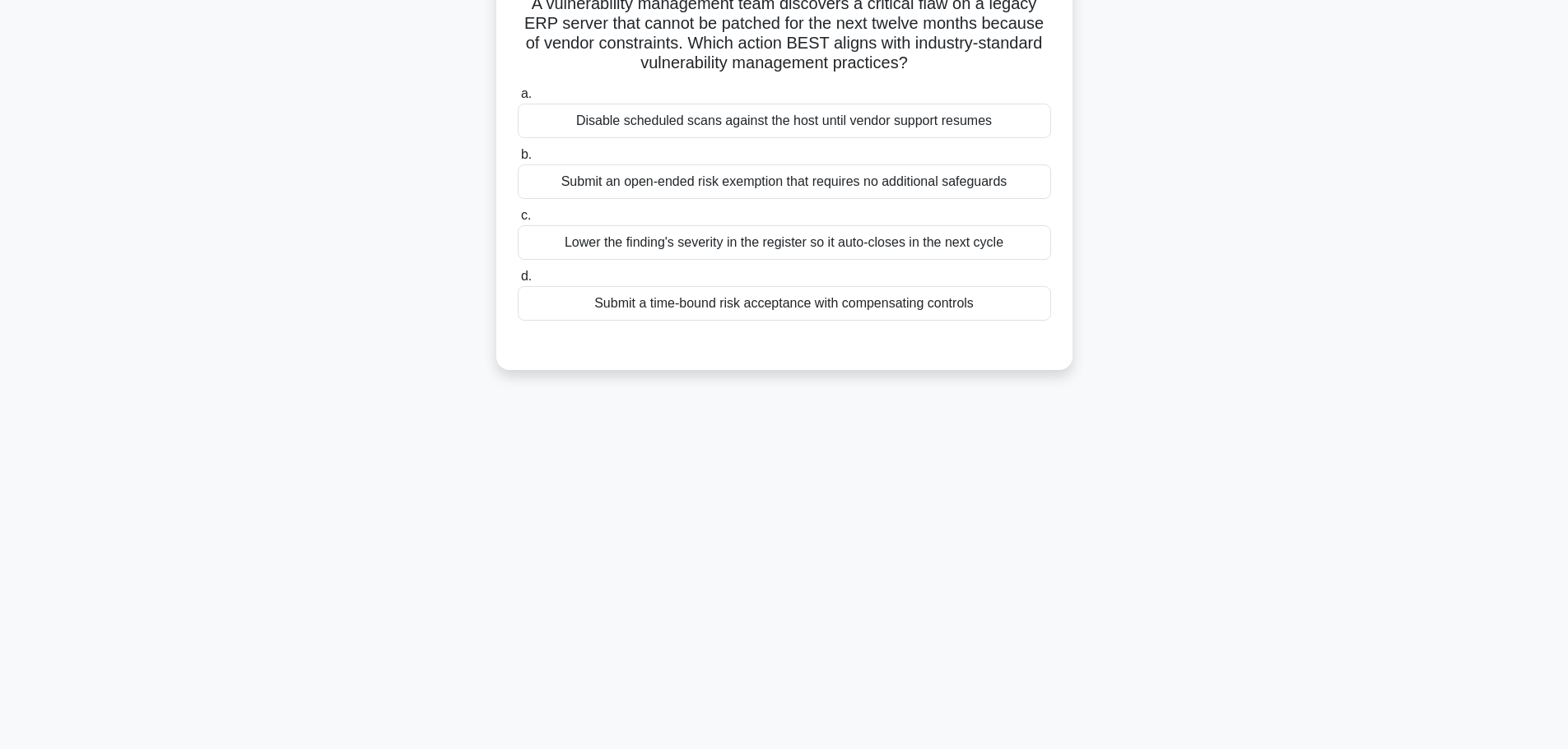
scroll to position [0, 0]
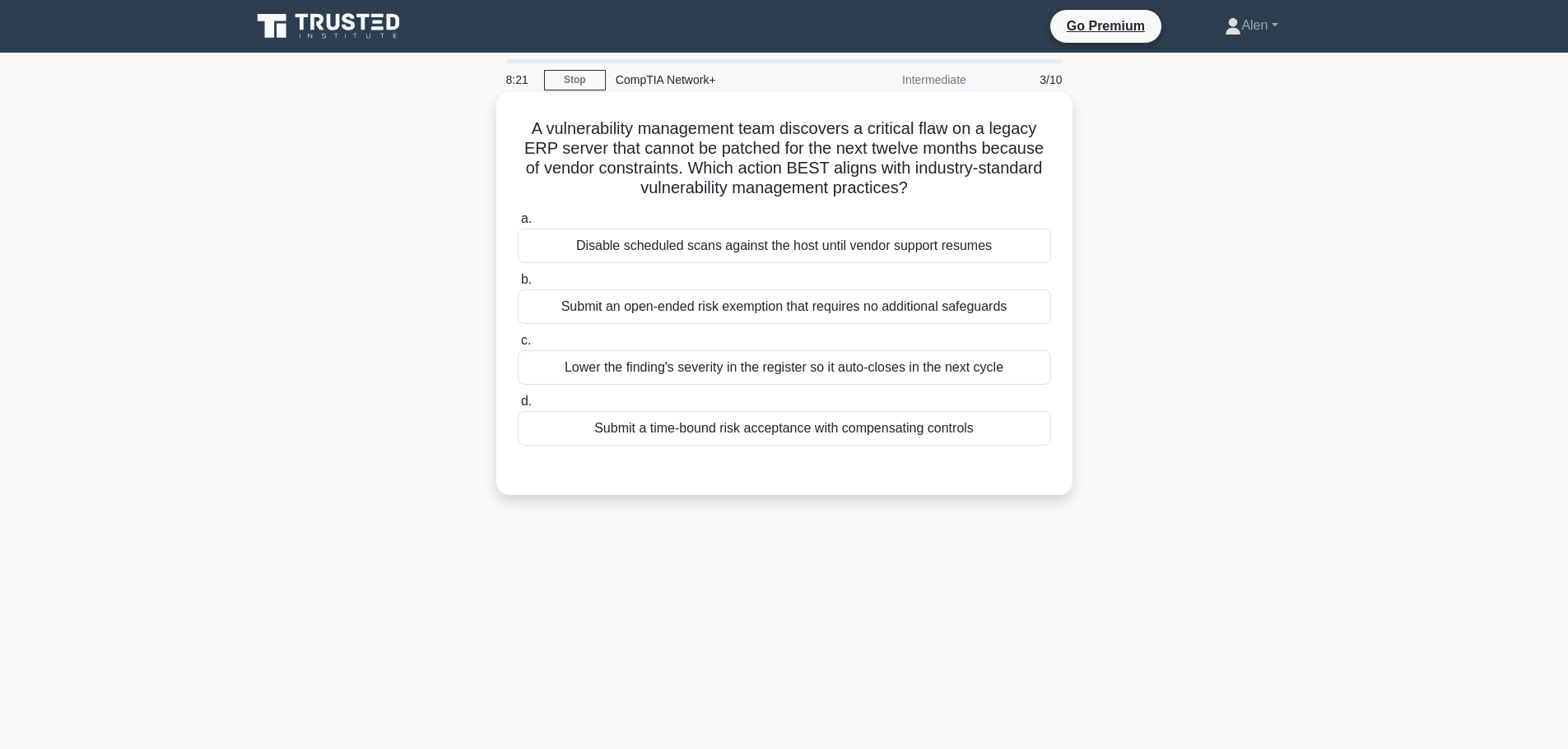
click at [803, 432] on div "Submit a time-bound risk acceptance with compensating controls" at bounding box center [784, 429] width 533 height 35
click at [517, 407] on input "d. Submit a time-bound risk acceptance with compensating controls" at bounding box center [517, 401] width 0 height 10
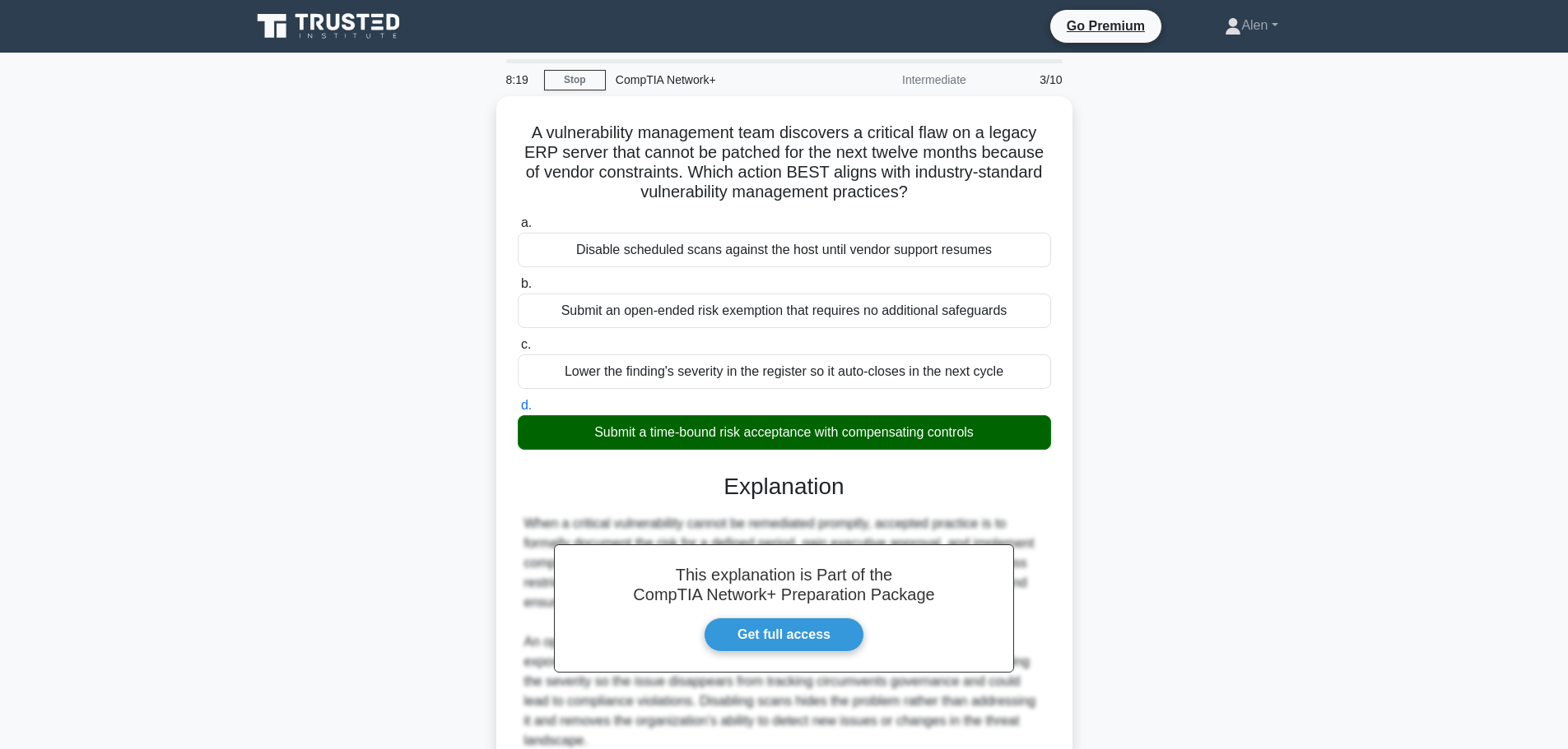
scroll to position [147, 0]
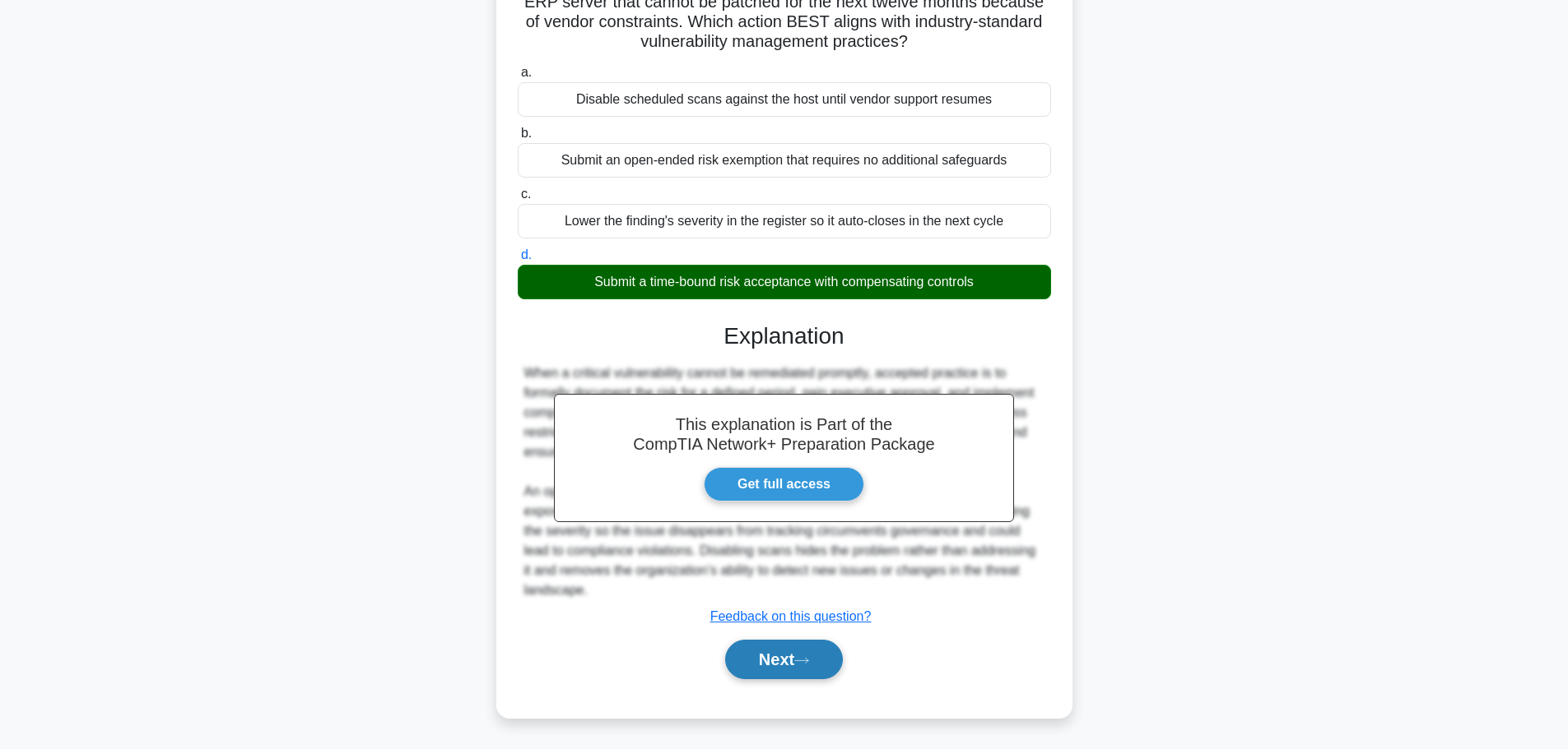
click at [788, 658] on button "Next" at bounding box center [784, 660] width 118 height 40
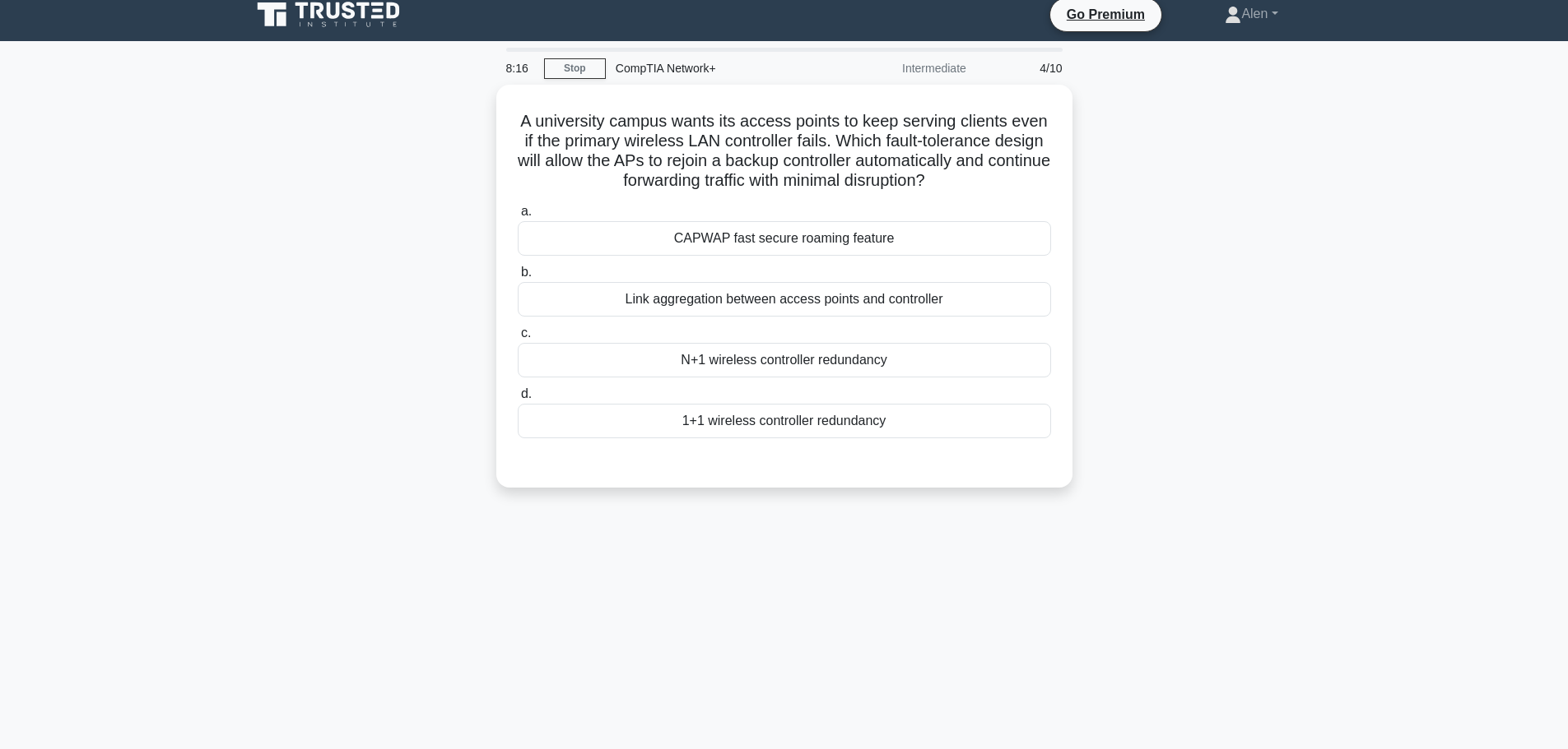
scroll to position [0, 0]
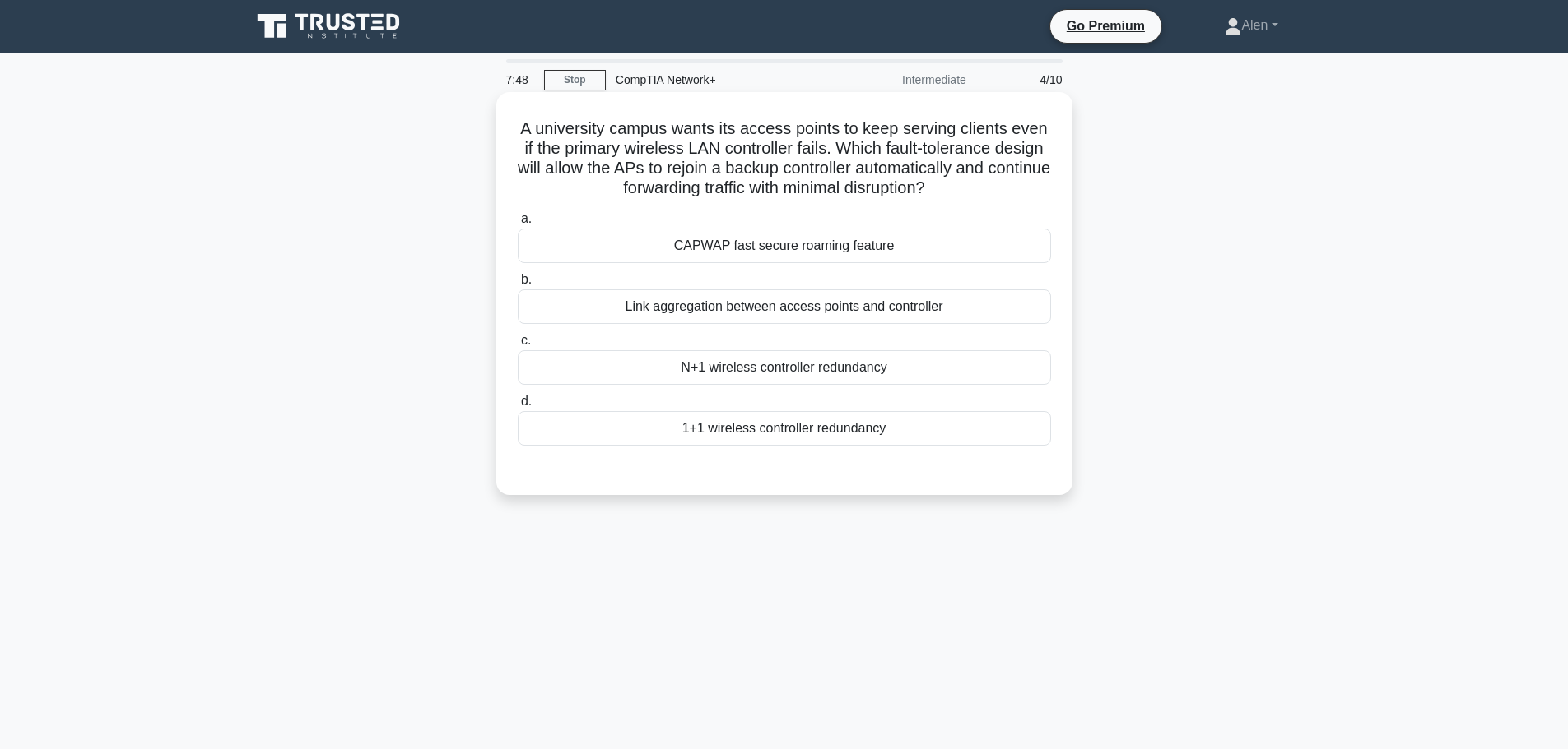
click at [742, 426] on div "1+1 wireless controller redundancy" at bounding box center [784, 429] width 533 height 35
click at [517, 407] on input "d. 1+1 wireless controller redundancy" at bounding box center [517, 401] width 0 height 10
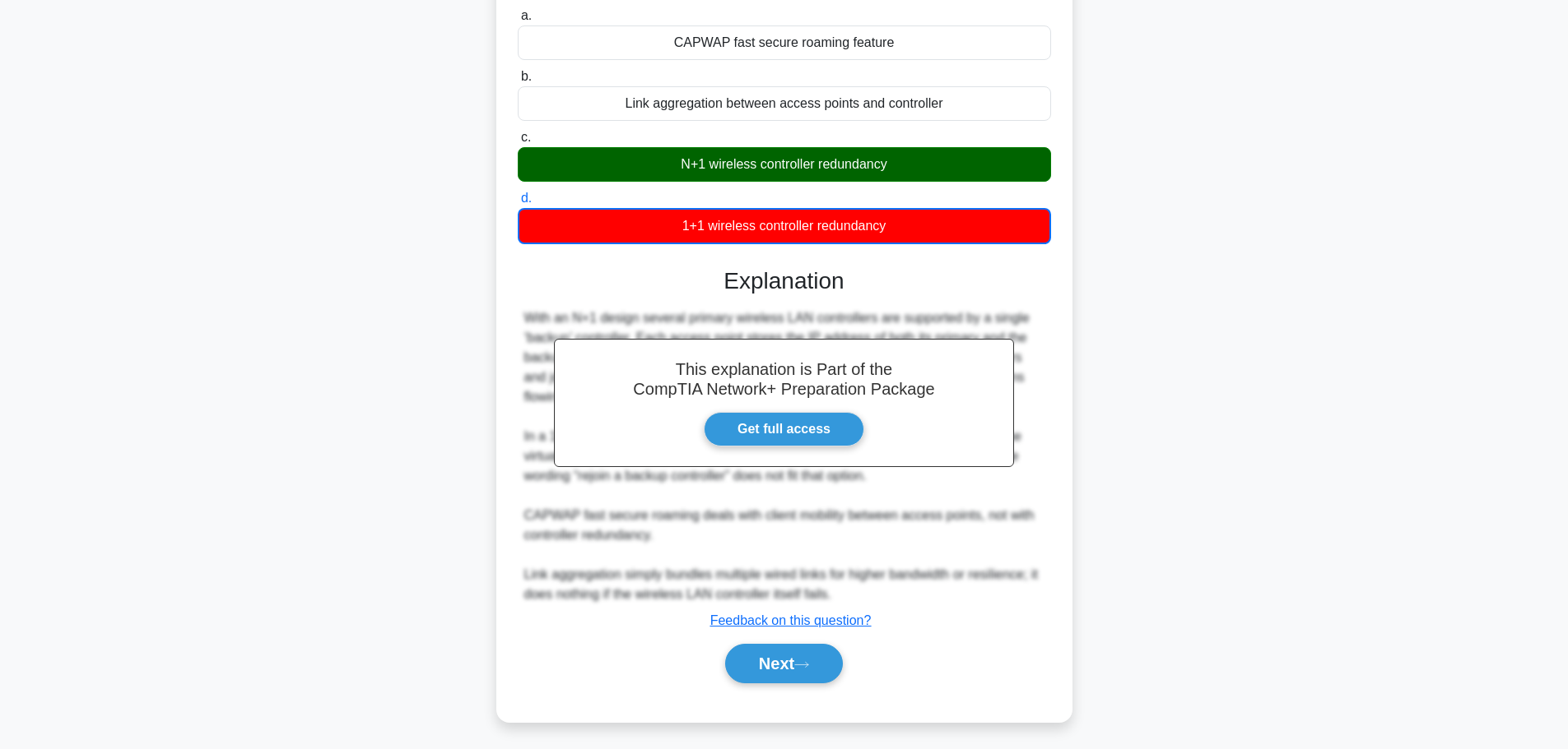
scroll to position [208, 0]
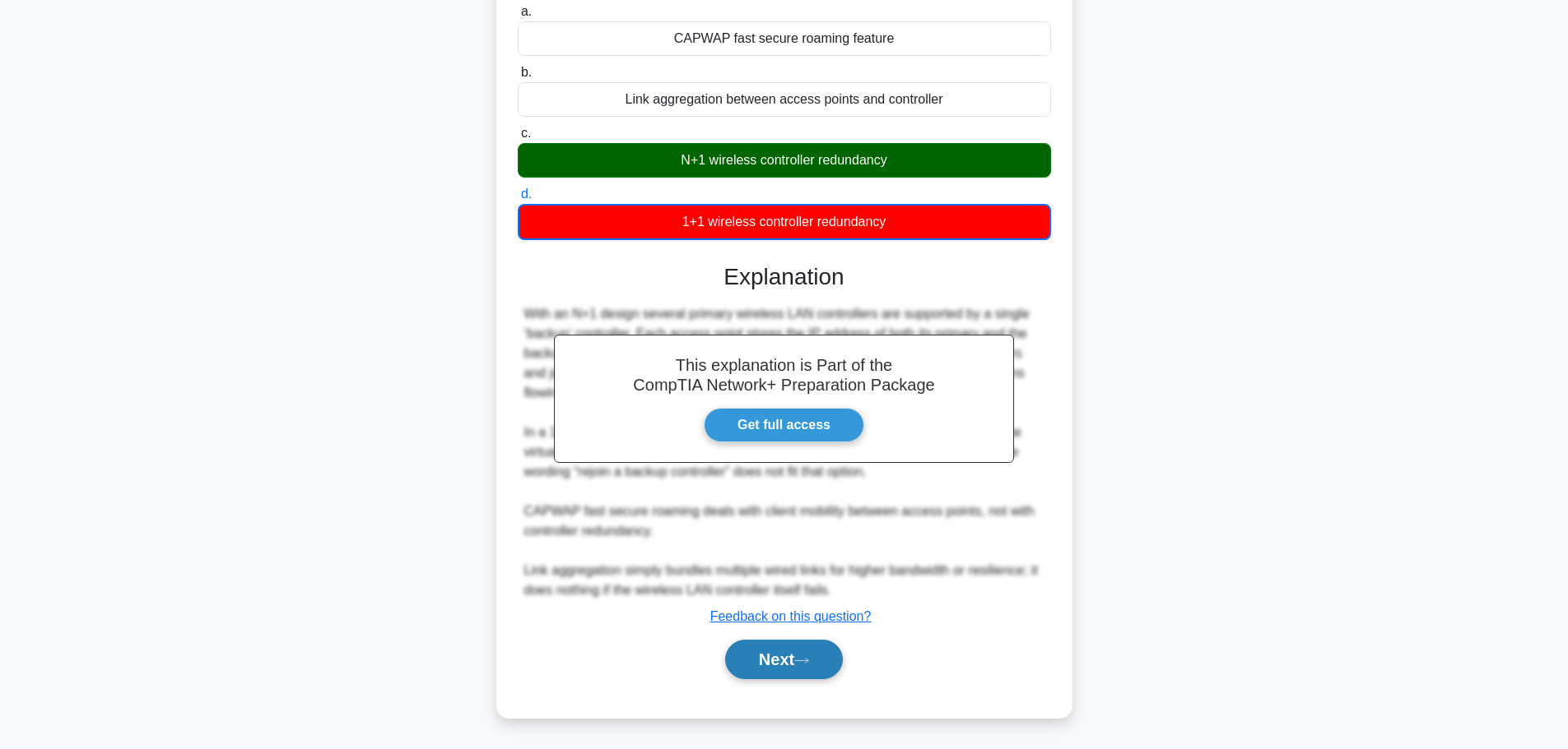
click at [768, 659] on button "Next" at bounding box center [784, 660] width 118 height 40
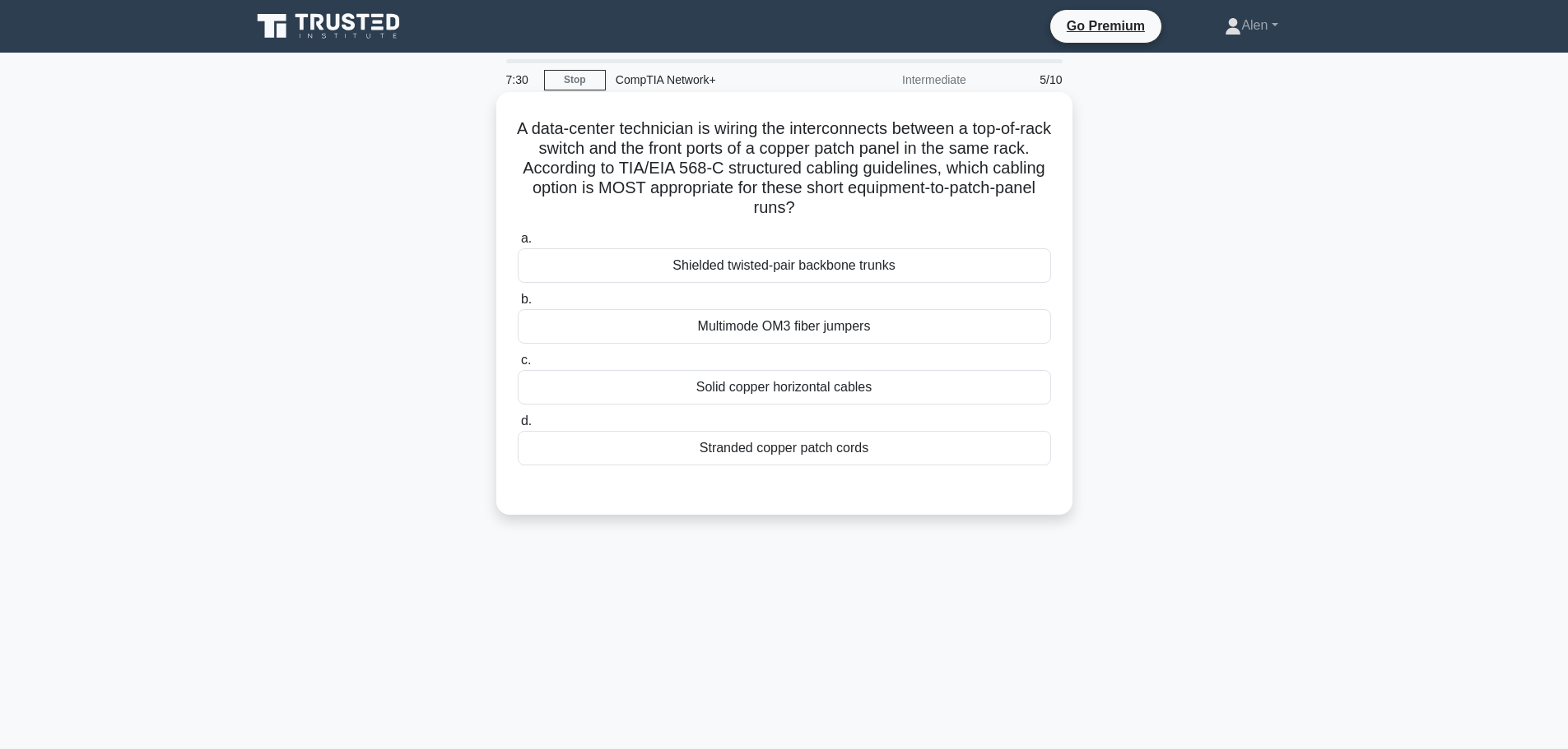
scroll to position [82, 0]
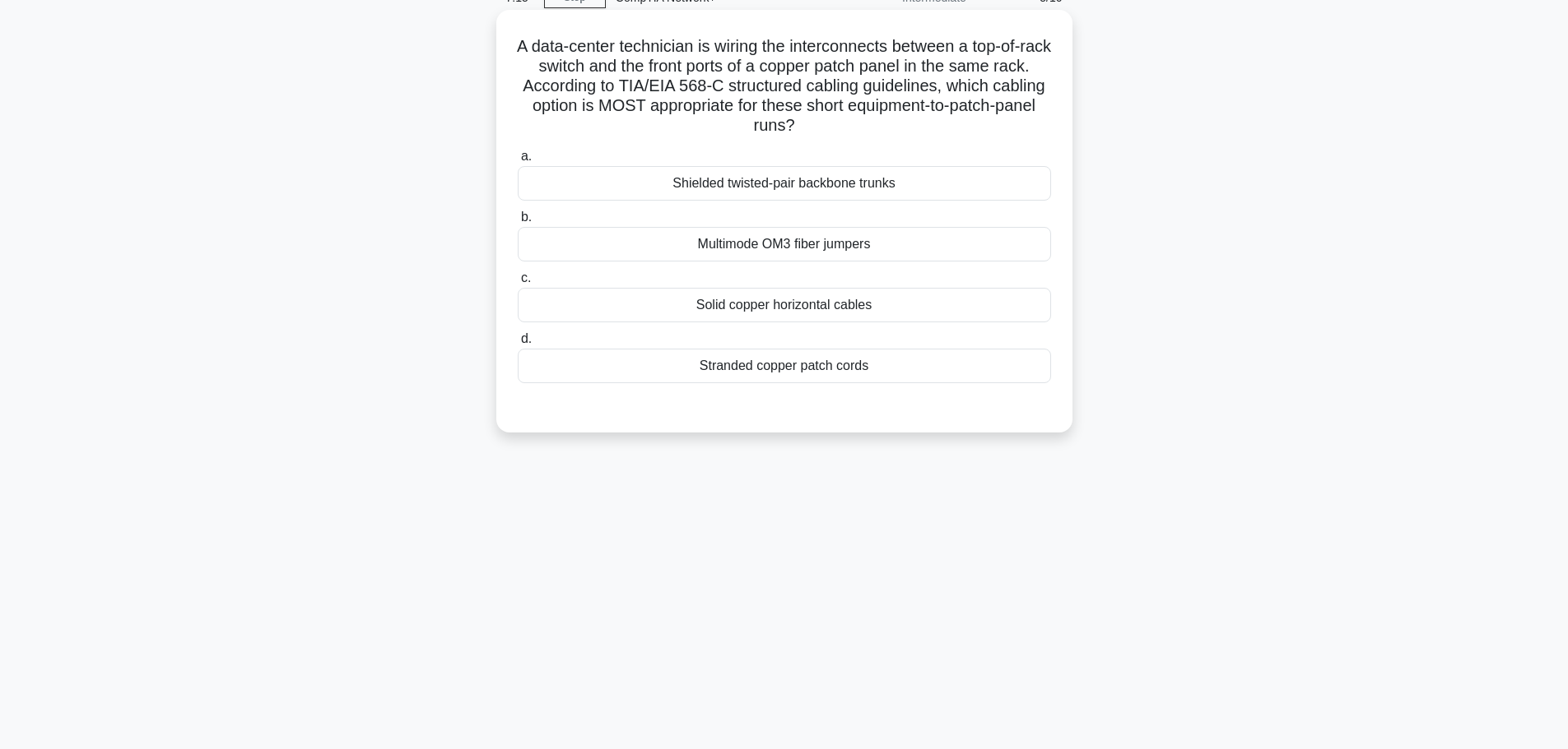
click at [781, 365] on div "Stranded copper patch cords" at bounding box center [784, 366] width 533 height 35
click at [517, 344] on input "d. Stranded copper patch cords" at bounding box center [517, 339] width 0 height 10
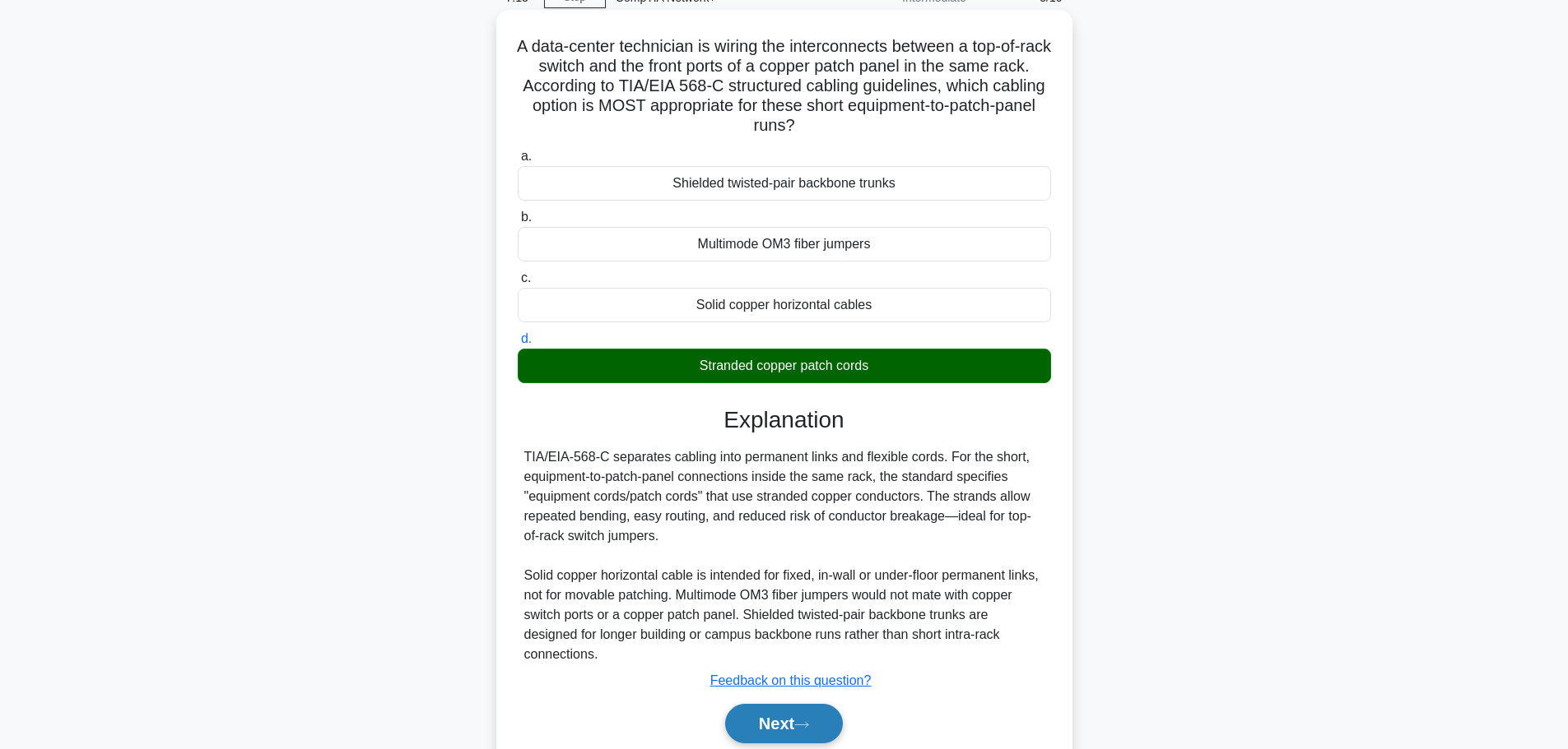
click at [793, 726] on button "Next" at bounding box center [784, 724] width 118 height 40
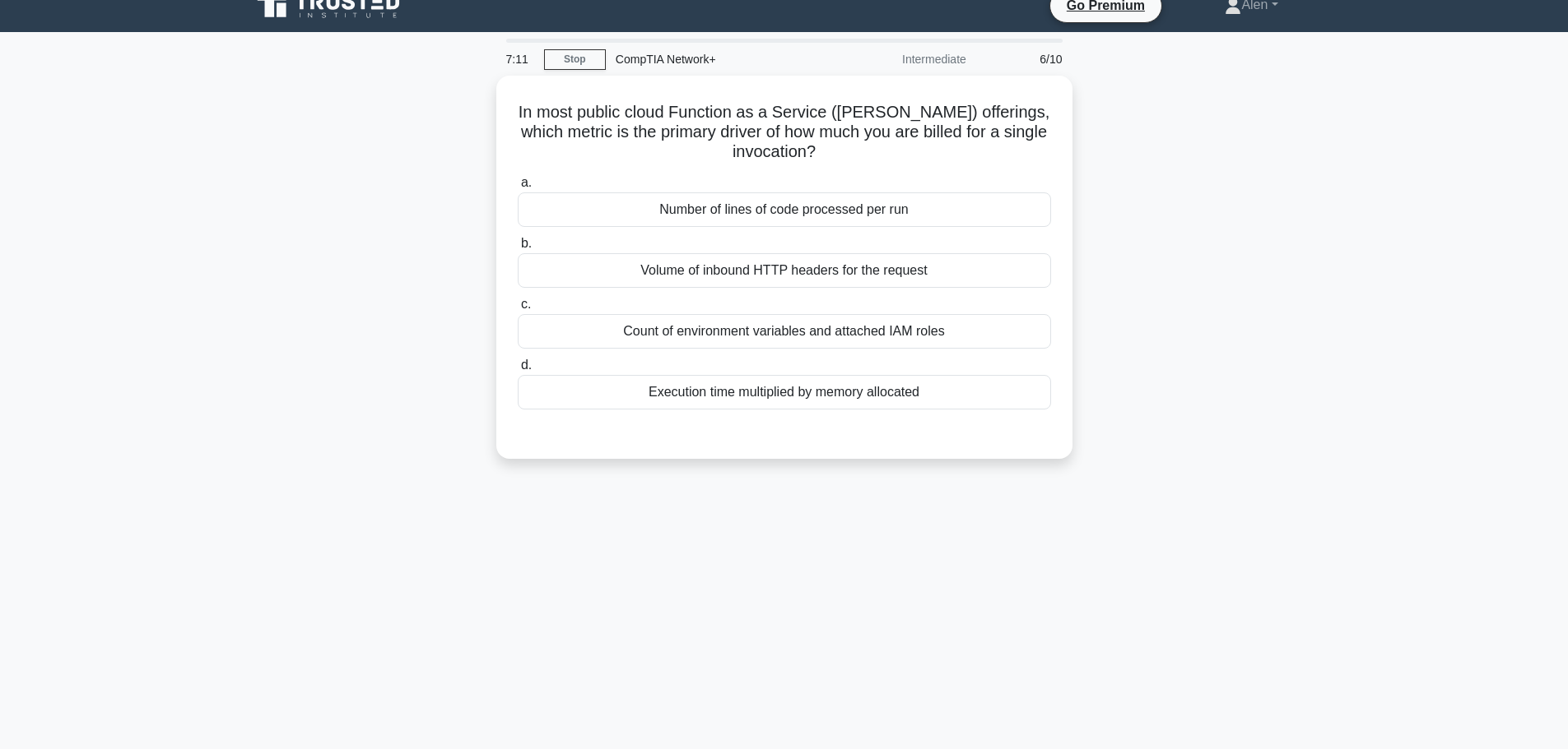
scroll to position [0, 0]
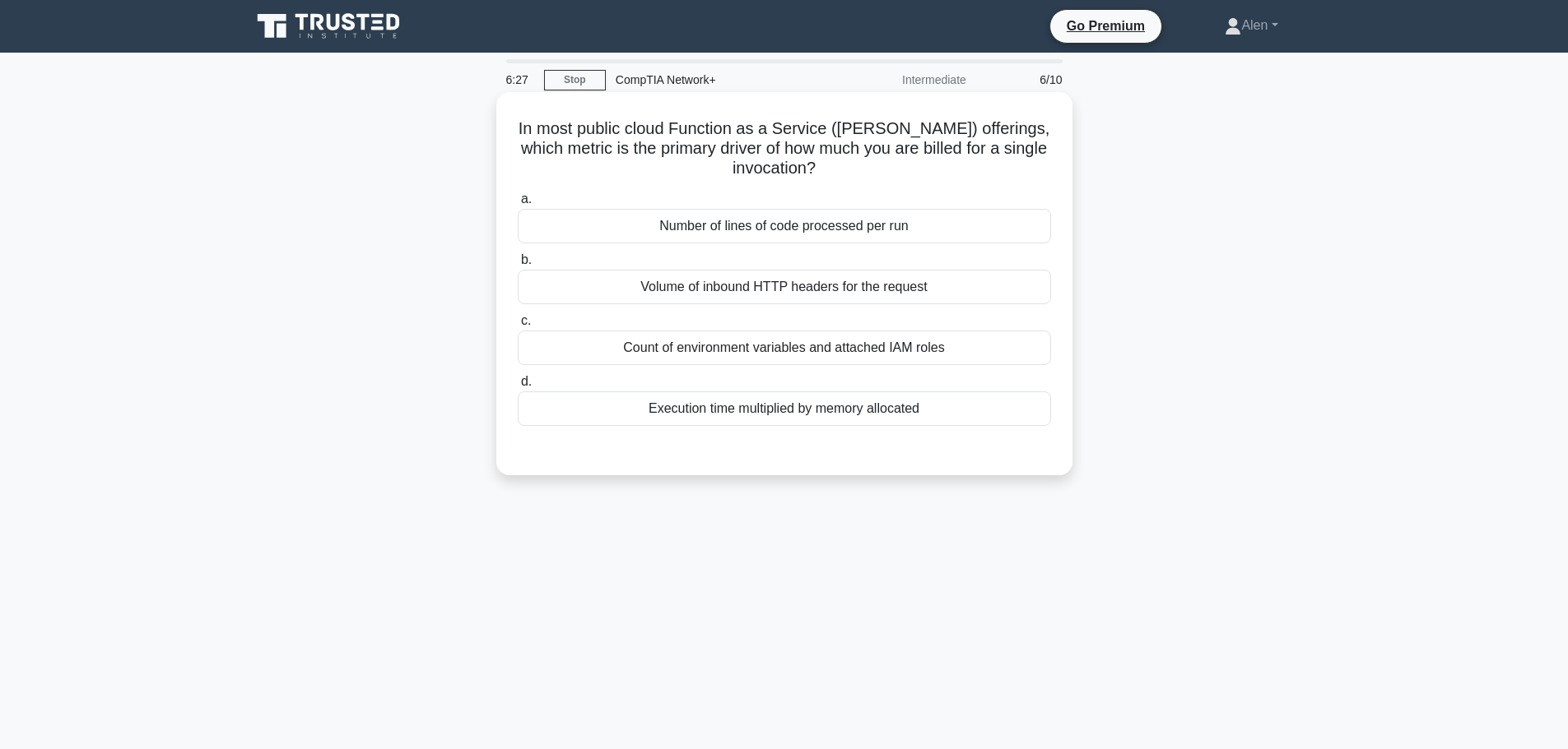
click at [849, 418] on div "Execution time multiplied by memory allocated" at bounding box center [784, 409] width 533 height 35
click at [517, 387] on input "d. Execution time multiplied by memory allocated" at bounding box center [517, 382] width 0 height 10
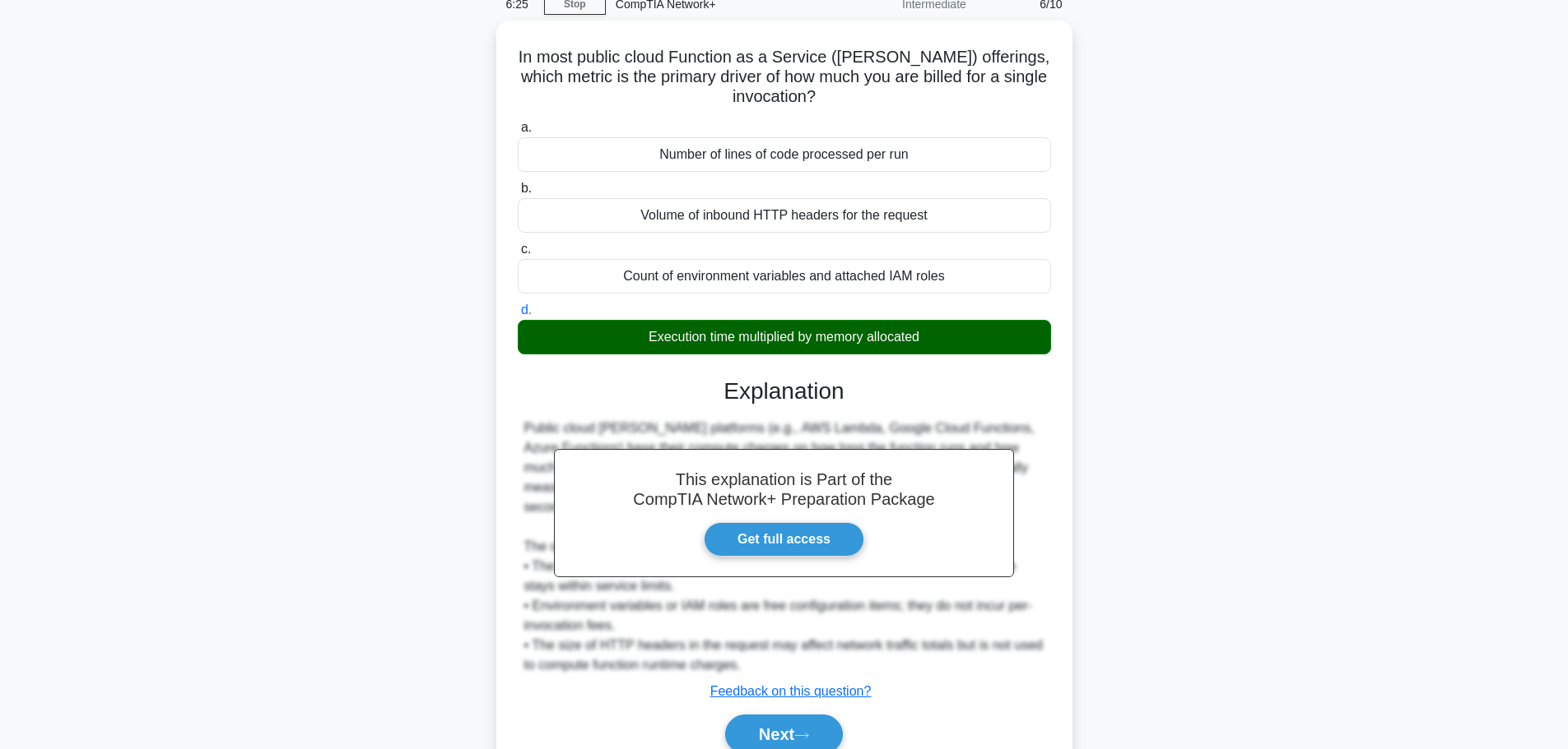
scroll to position [147, 0]
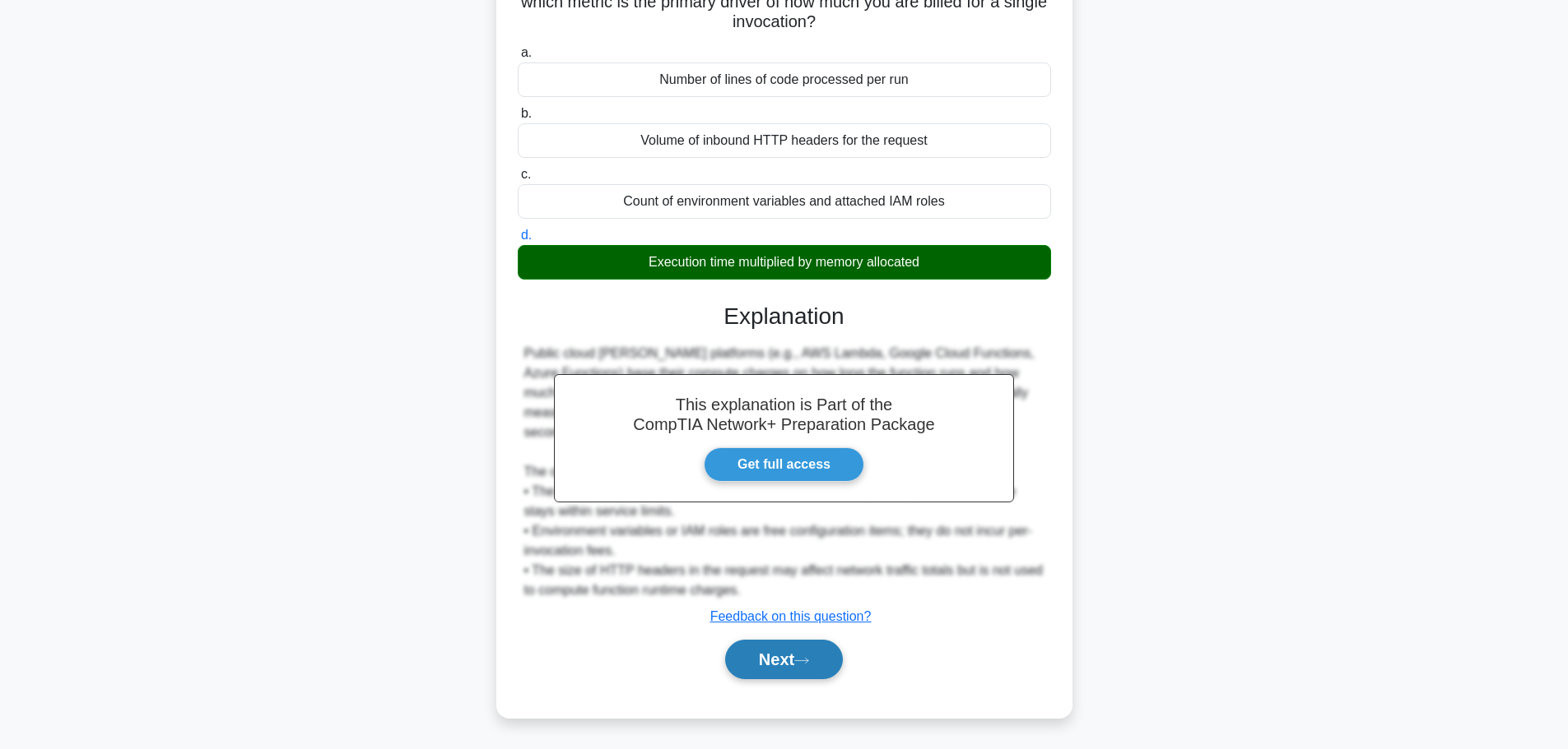
click at [802, 659] on icon at bounding box center [801, 661] width 15 height 9
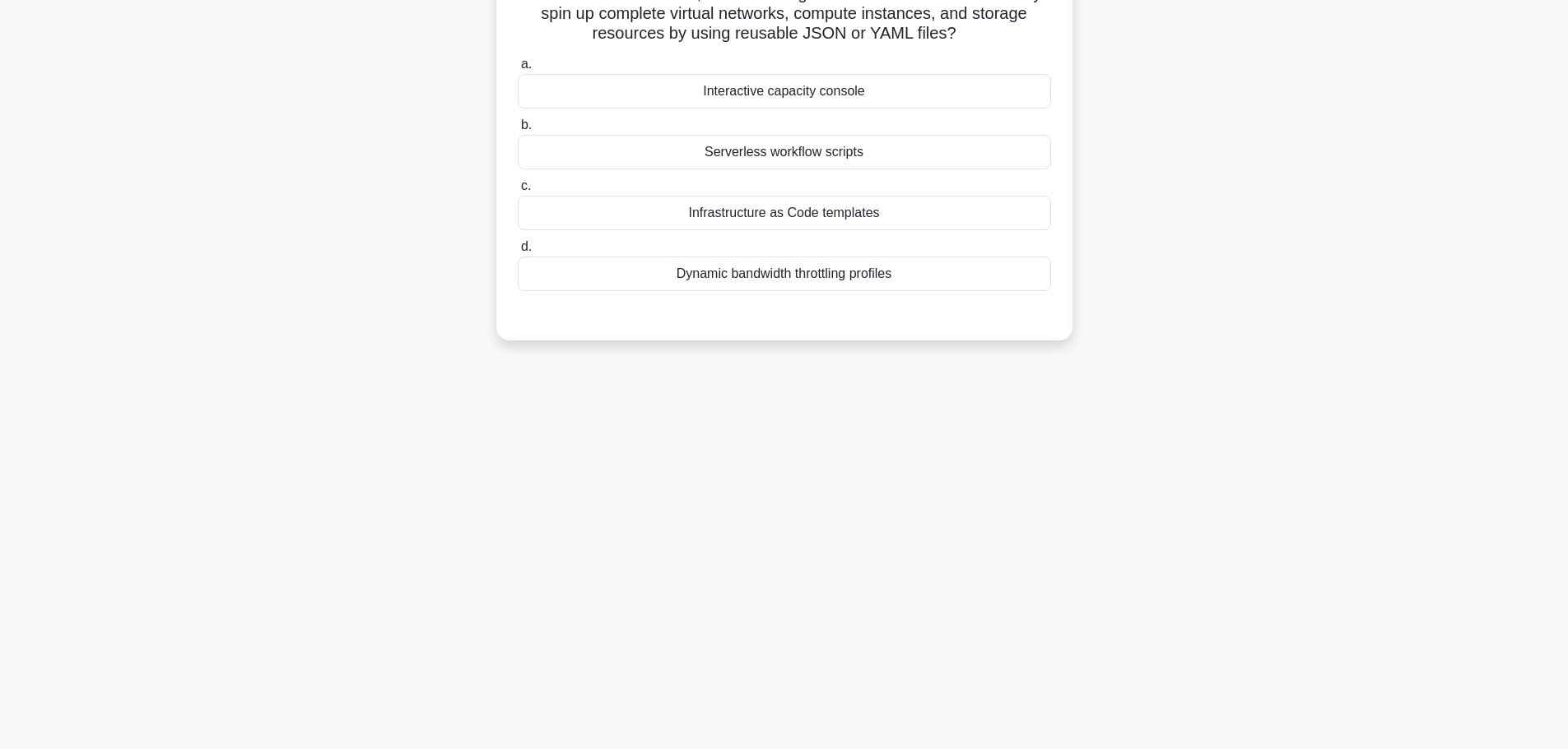
scroll to position [0, 0]
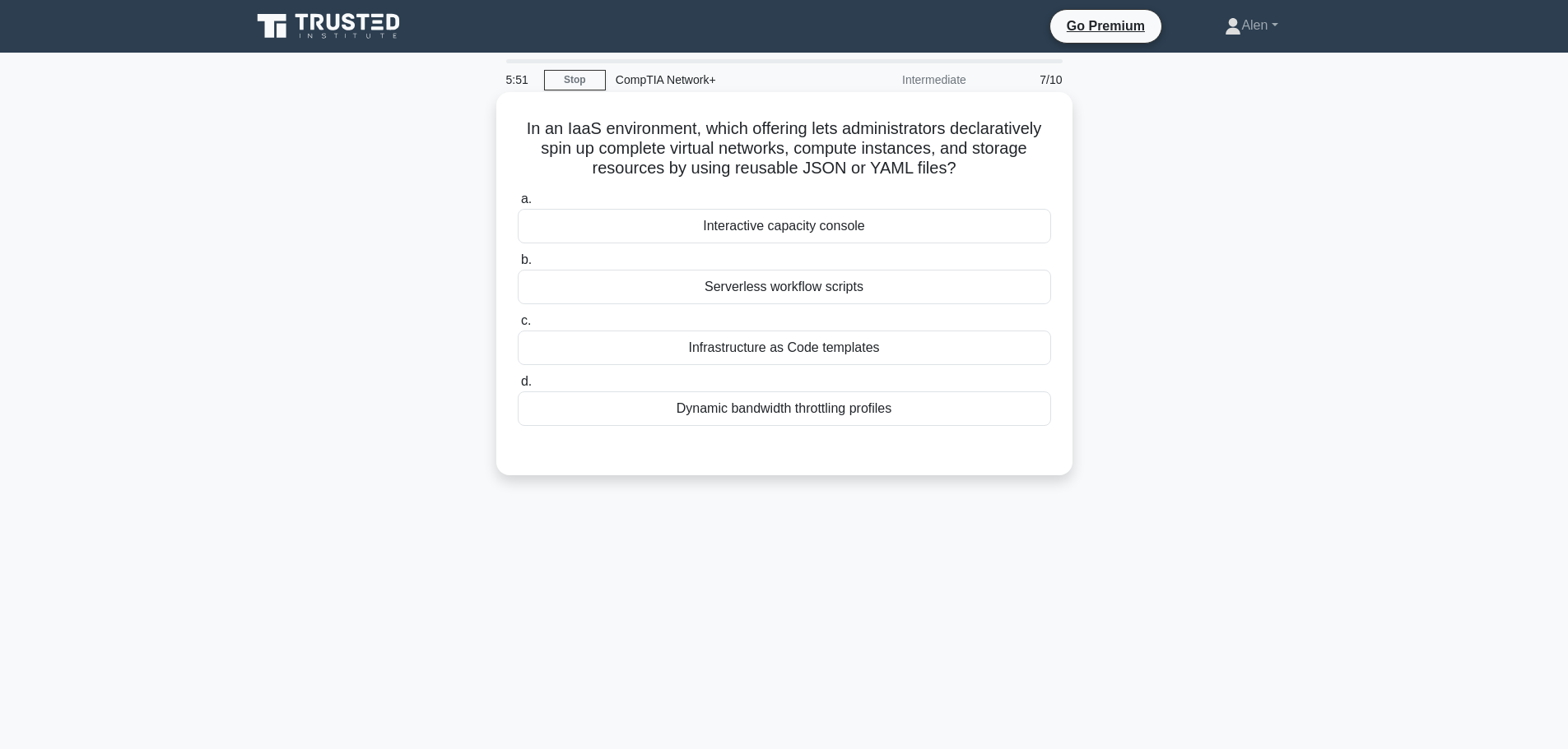
click at [797, 353] on div "Infrastructure as Code templates" at bounding box center [784, 348] width 533 height 35
click at [517, 327] on input "c. Infrastructure as Code templates" at bounding box center [517, 321] width 0 height 10
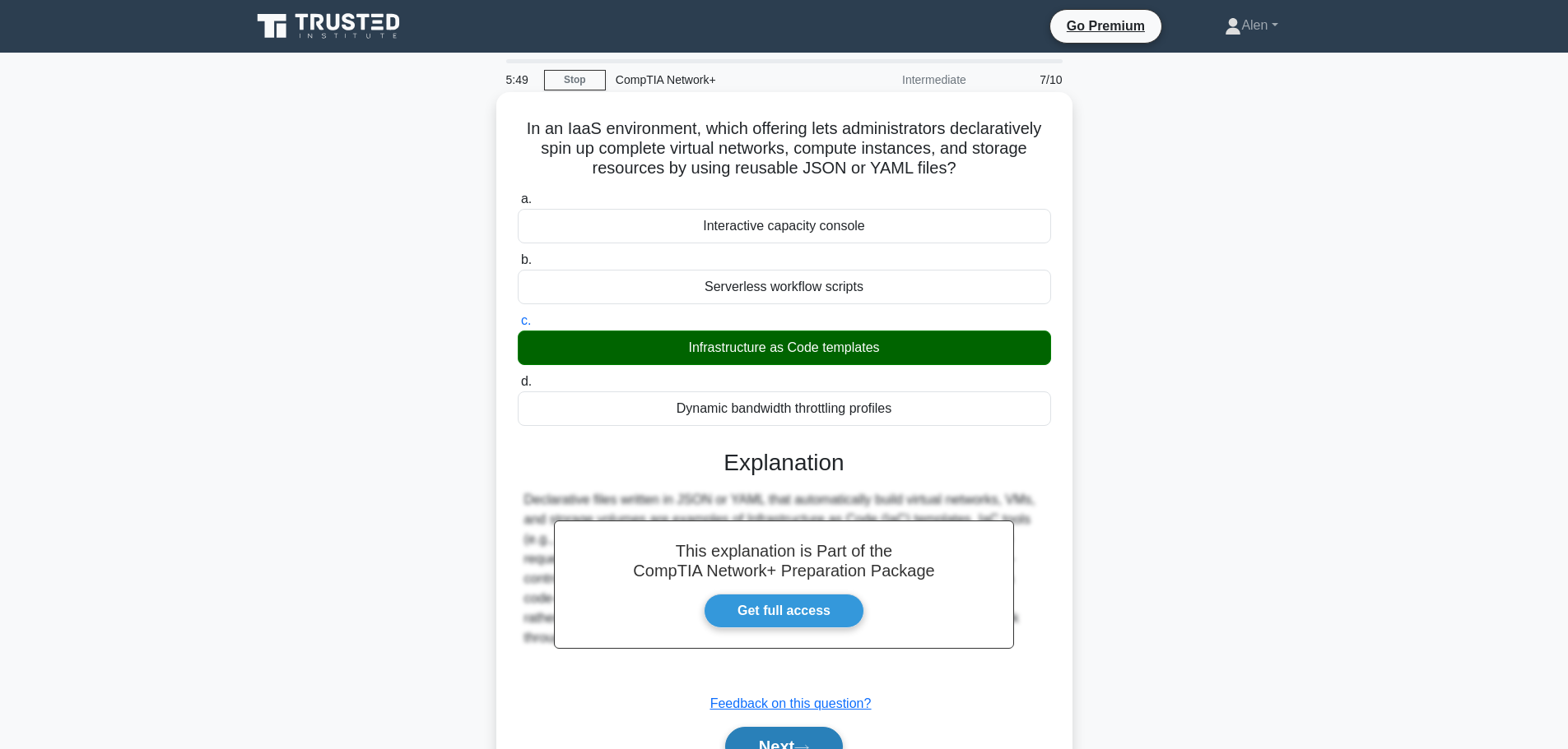
click at [793, 730] on button "Next" at bounding box center [784, 747] width 118 height 40
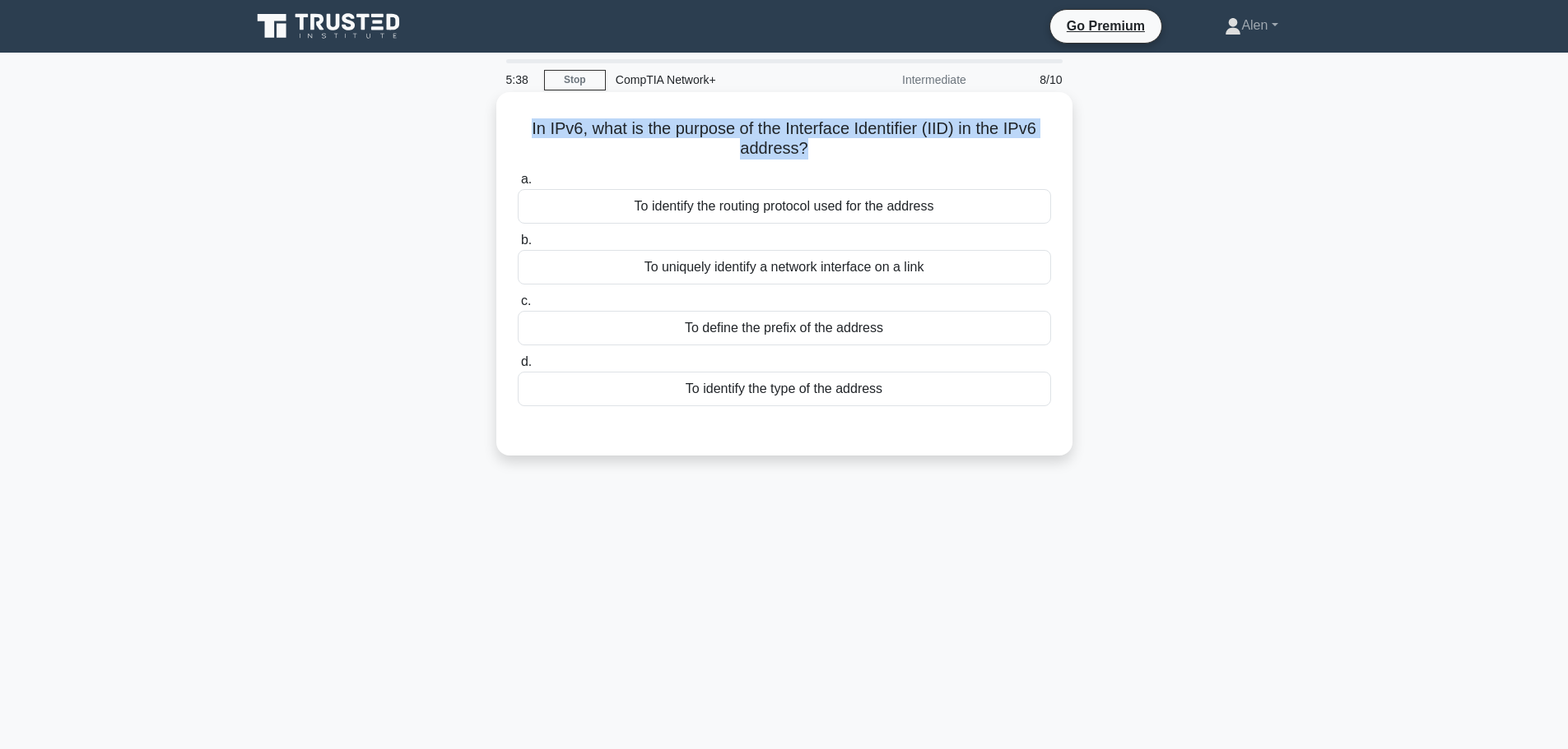
drag, startPoint x: 803, startPoint y: 153, endPoint x: 516, endPoint y: 112, distance: 289.9
click at [516, 112] on div "In IPv6, what is the purpose of the Interface Identifier (IID) in the IPv6 addr…" at bounding box center [784, 273] width 563 height 350
copy h5 "In IPv6, what is the purpose of the Interface Identifier (IID) in the IPv6 addr…"
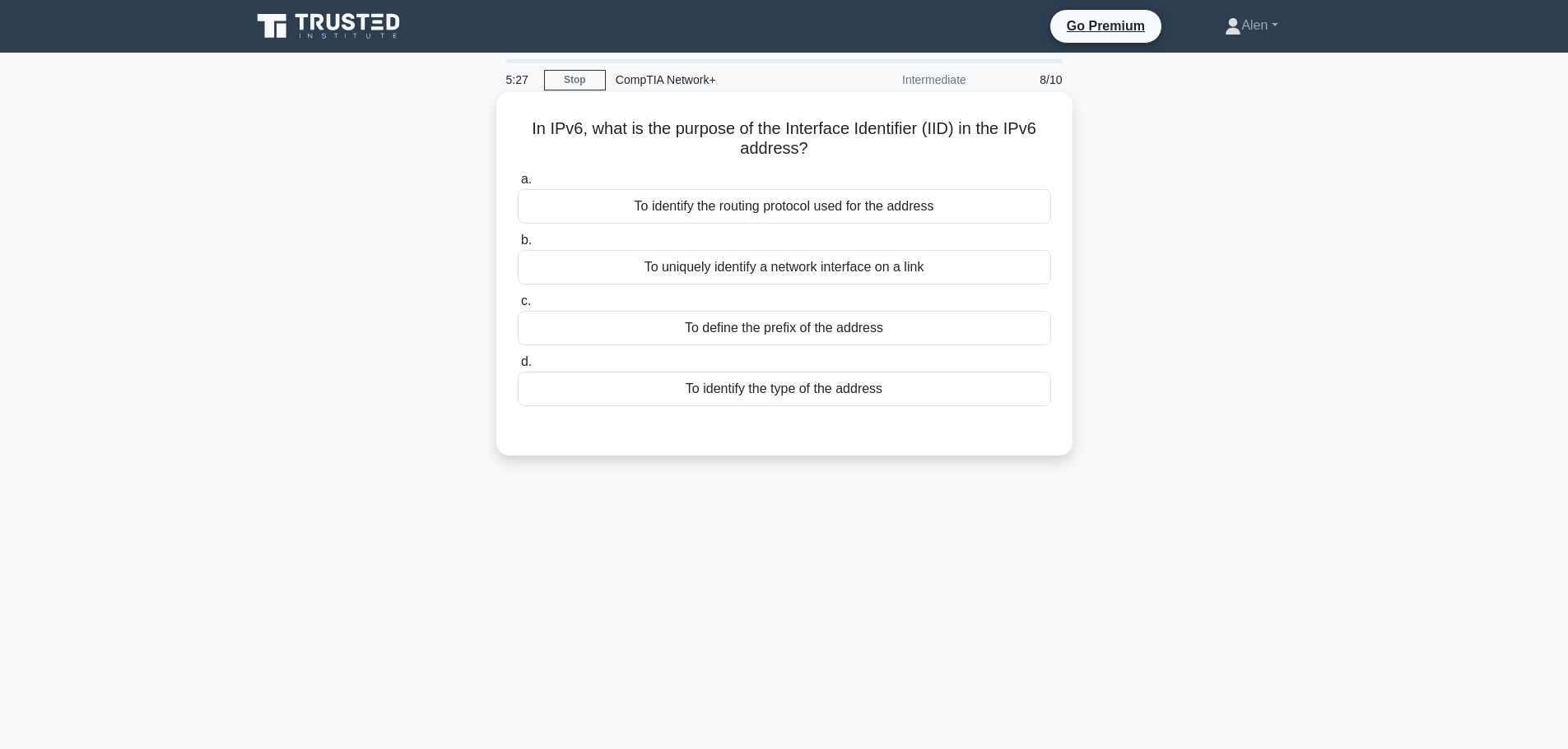
click at [873, 162] on div "In IPv6, what is the purpose of the Interface Identifier (IID) in the IPv6 addr…" at bounding box center [784, 273] width 563 height 350
click at [884, 271] on div "To uniquely identify a network interface on a link" at bounding box center [784, 267] width 533 height 35
click at [517, 246] on input "b. To uniquely identify a network interface on a link" at bounding box center [517, 240] width 0 height 10
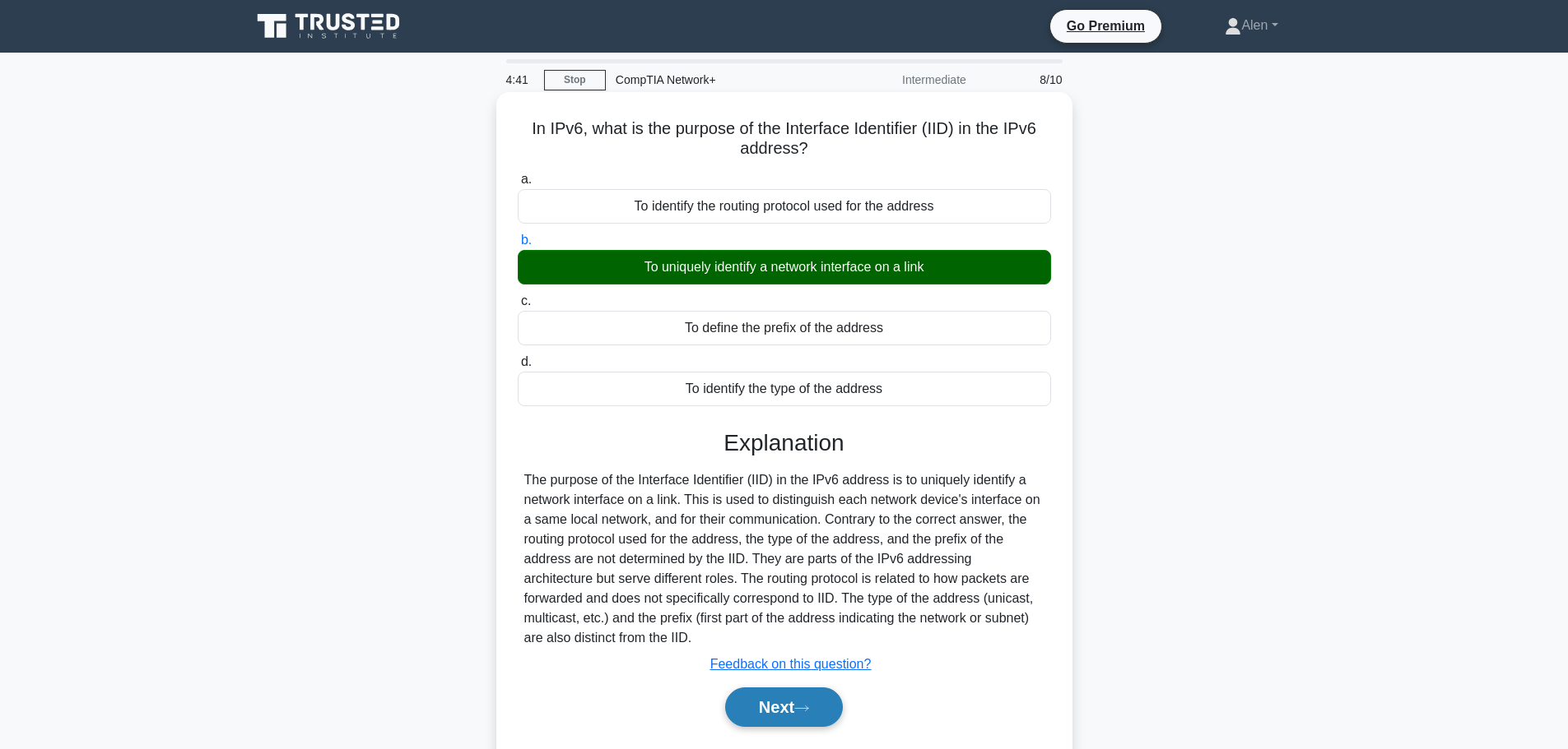
click at [792, 714] on button "Next" at bounding box center [784, 707] width 118 height 40
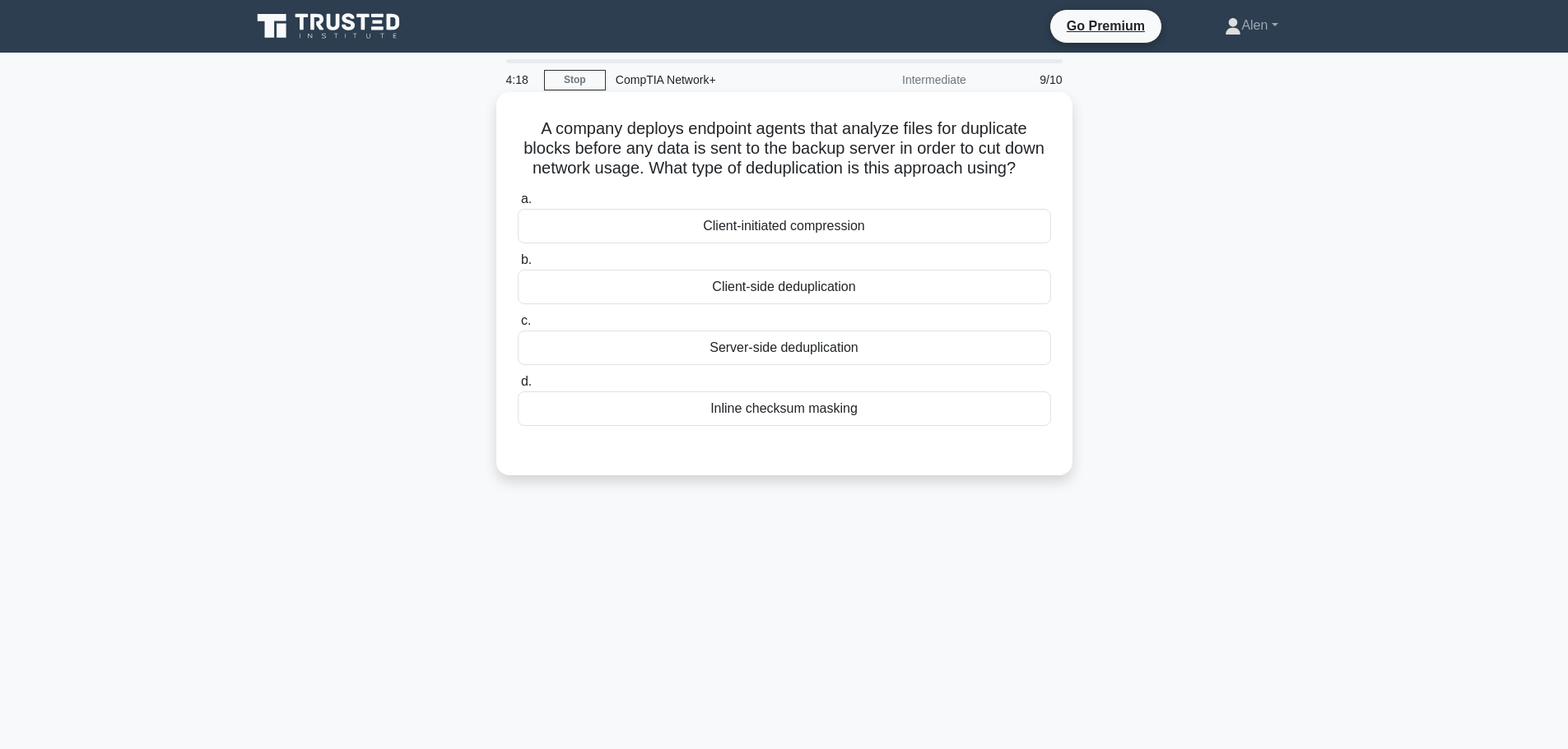
click at [798, 304] on div "Client-side deduplication" at bounding box center [784, 287] width 533 height 35
click at [517, 266] on input "b. Client-side deduplication" at bounding box center [517, 260] width 0 height 10
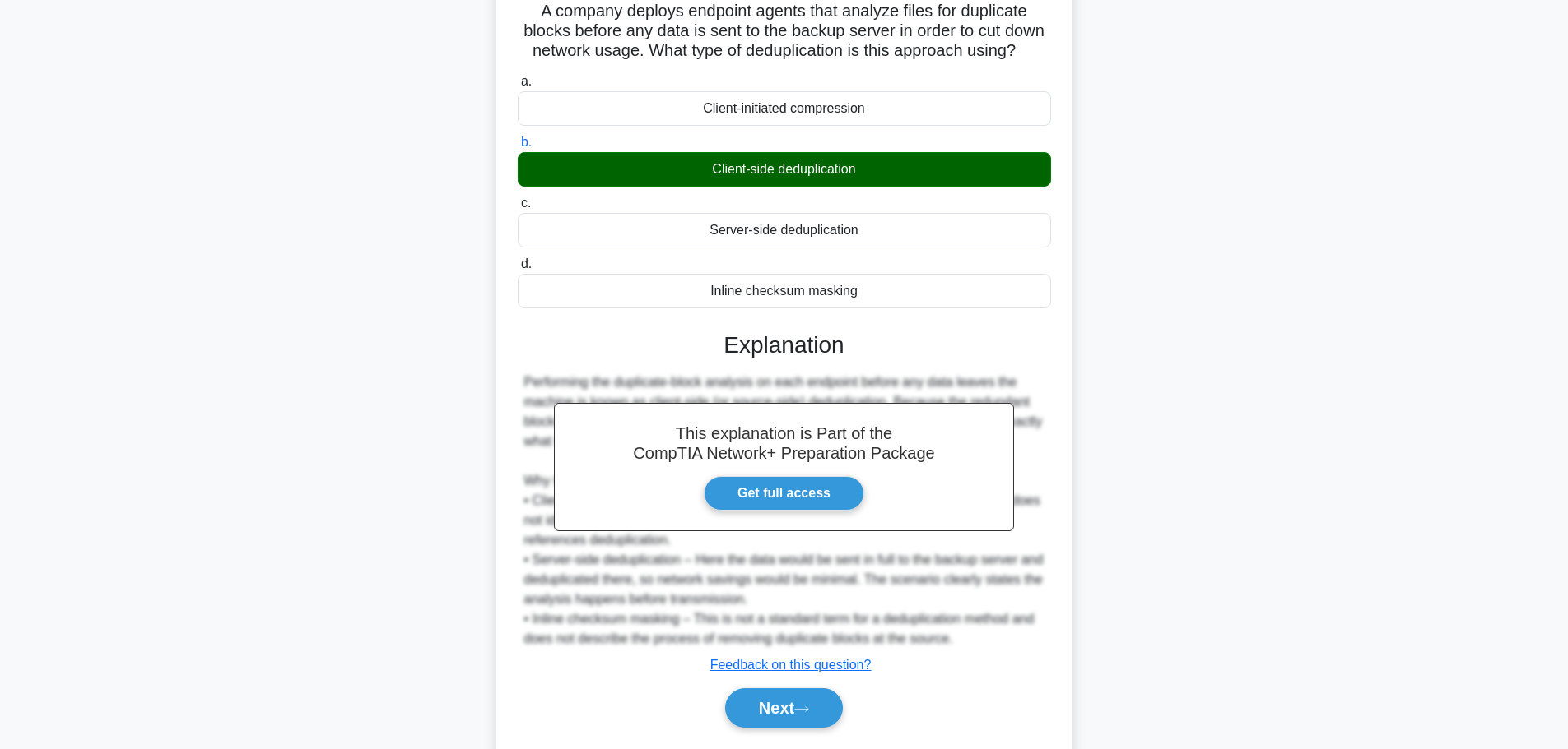
scroll to position [187, 0]
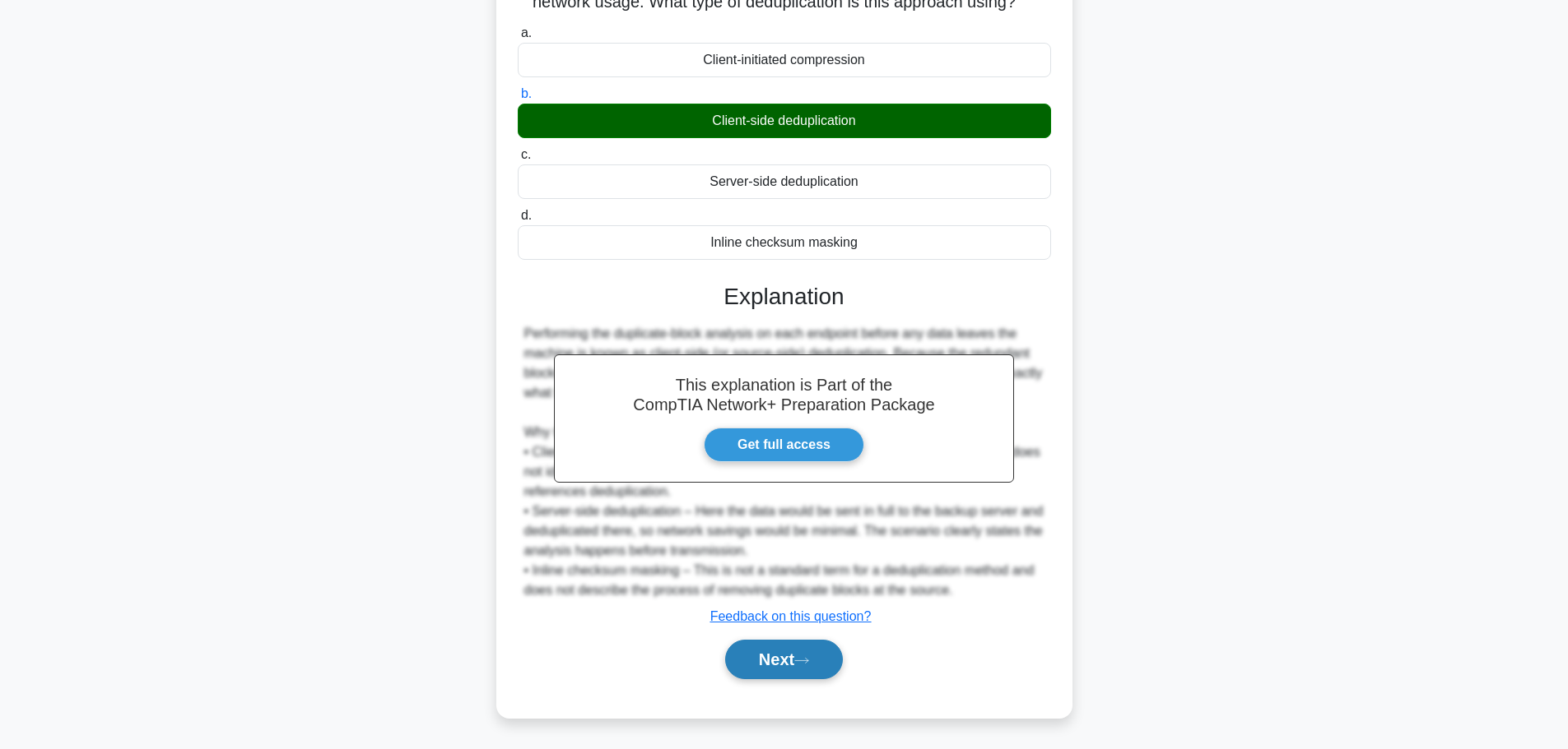
click at [808, 662] on icon at bounding box center [801, 661] width 13 height 5
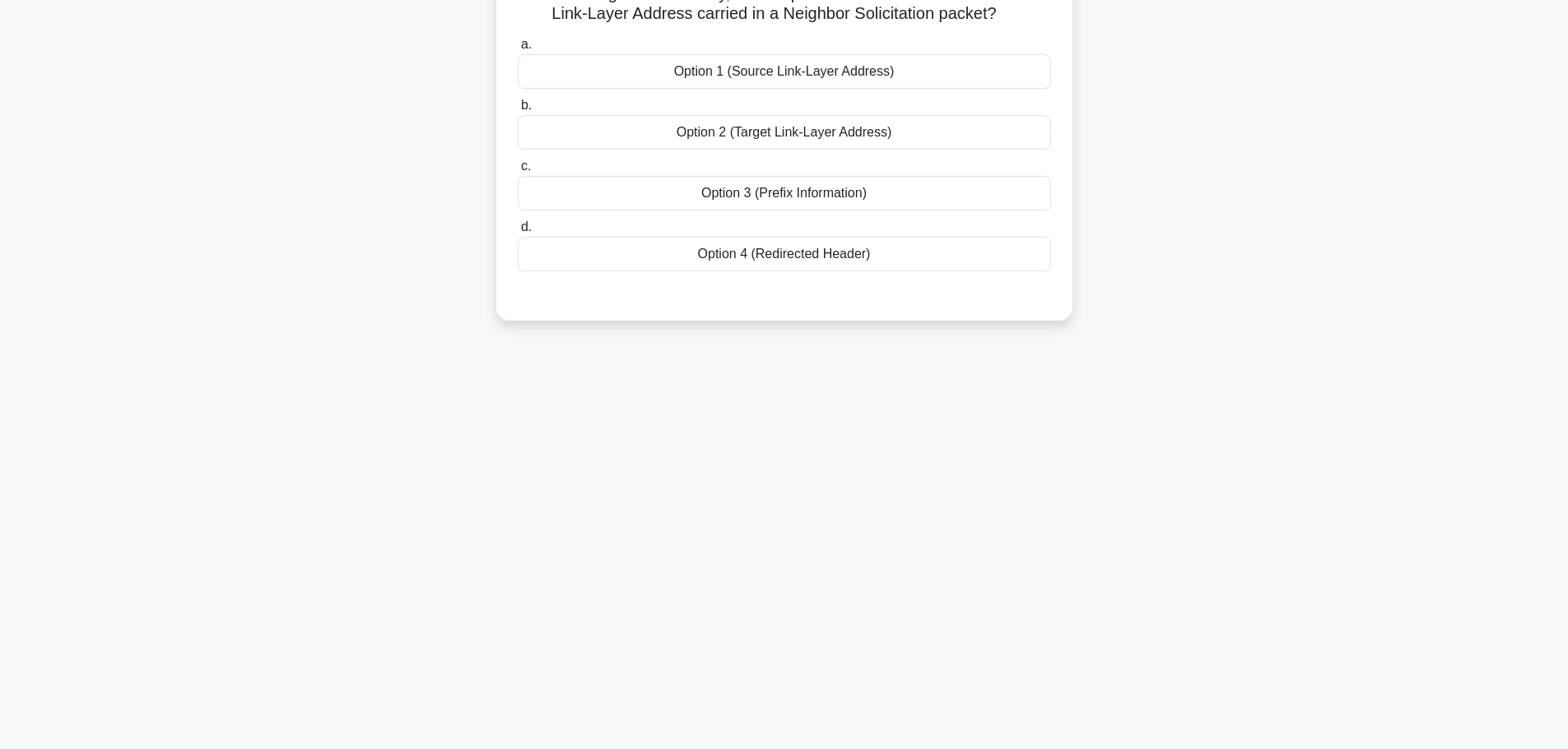
scroll to position [0, 0]
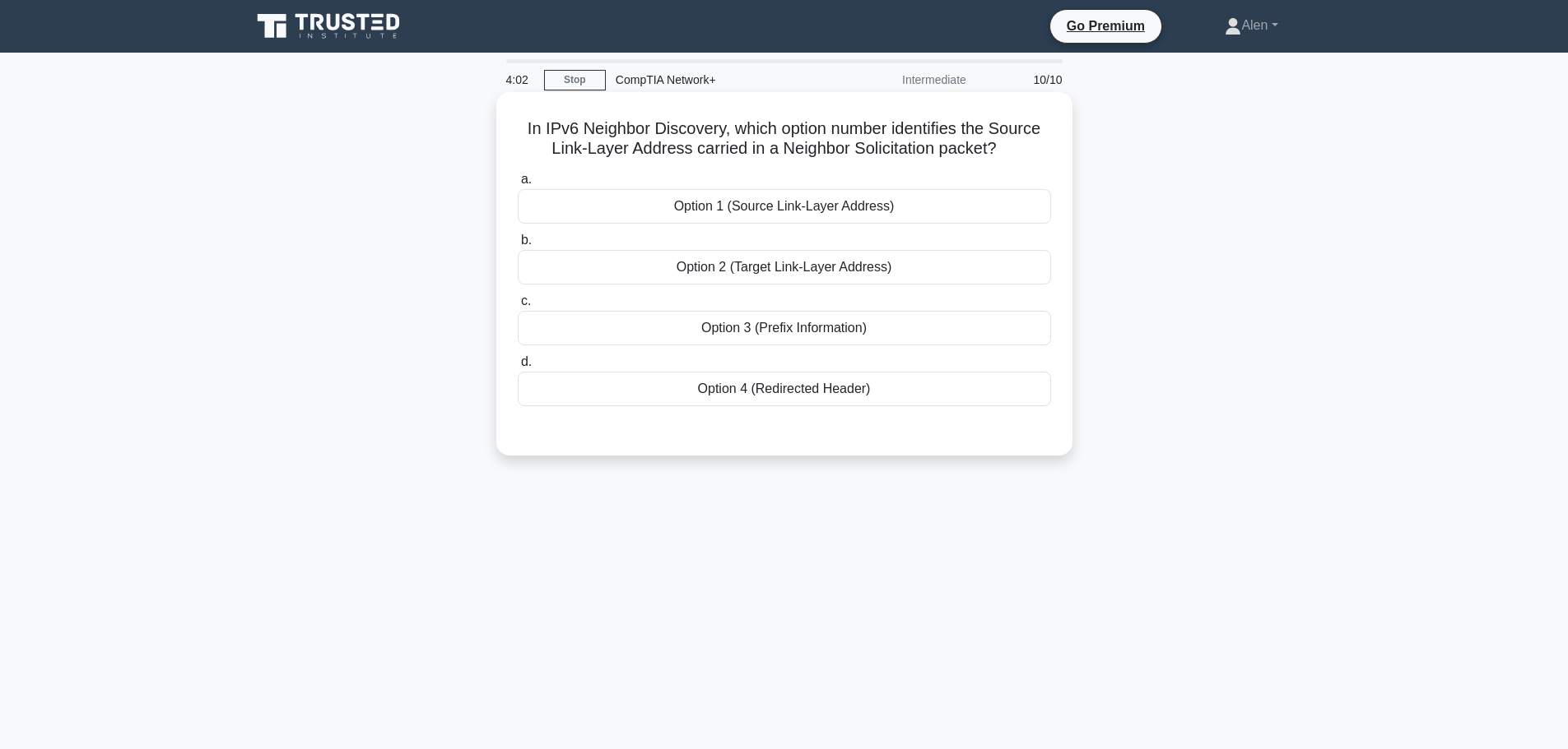
click at [860, 209] on div "Option 1 (Source Link-Layer Address)" at bounding box center [784, 207] width 533 height 35
click at [517, 185] on input "a. Option 1 (Source Link-Layer Address)" at bounding box center [517, 180] width 0 height 10
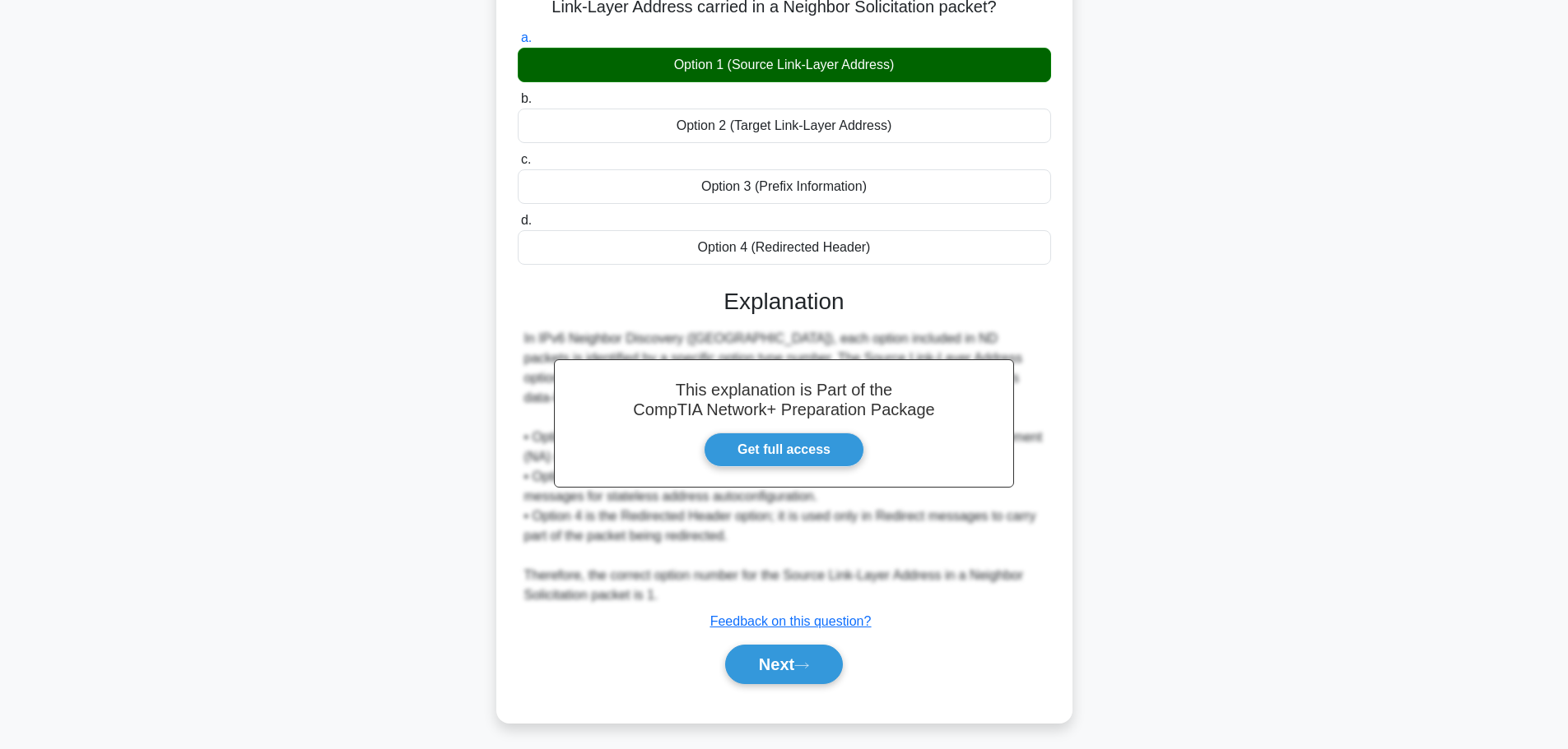
scroll to position [146, 0]
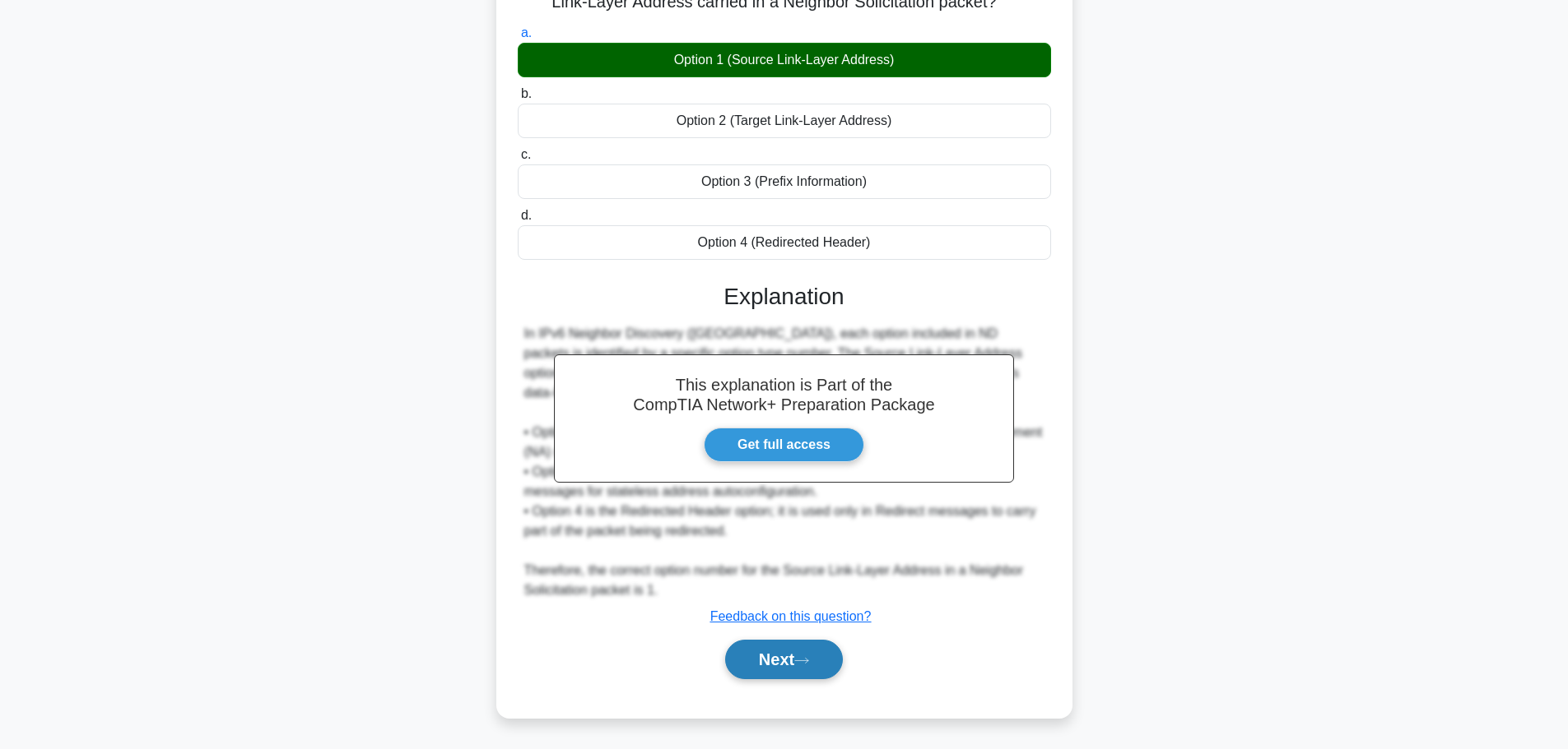
click at [771, 668] on button "Next" at bounding box center [784, 660] width 118 height 40
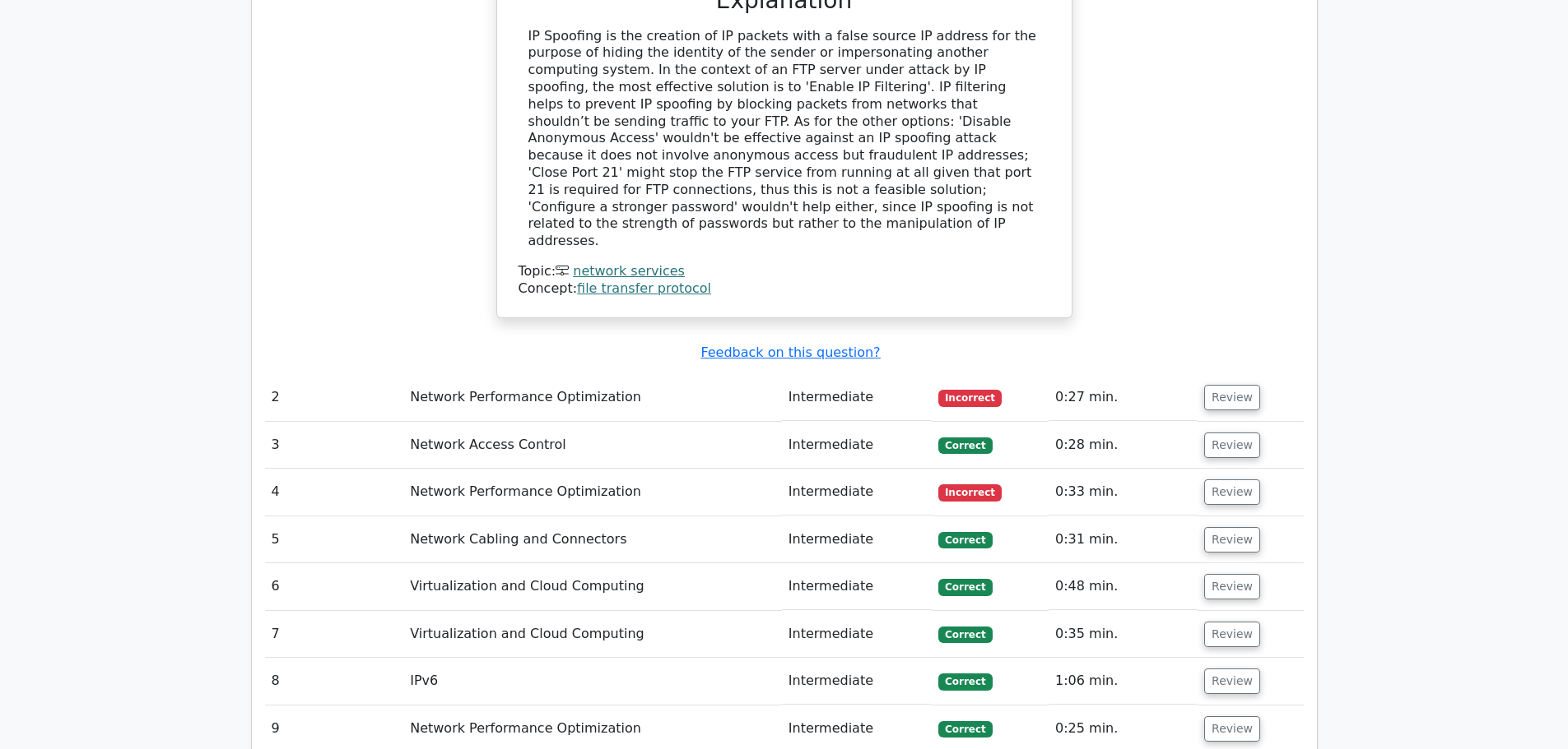
scroll to position [2378, 0]
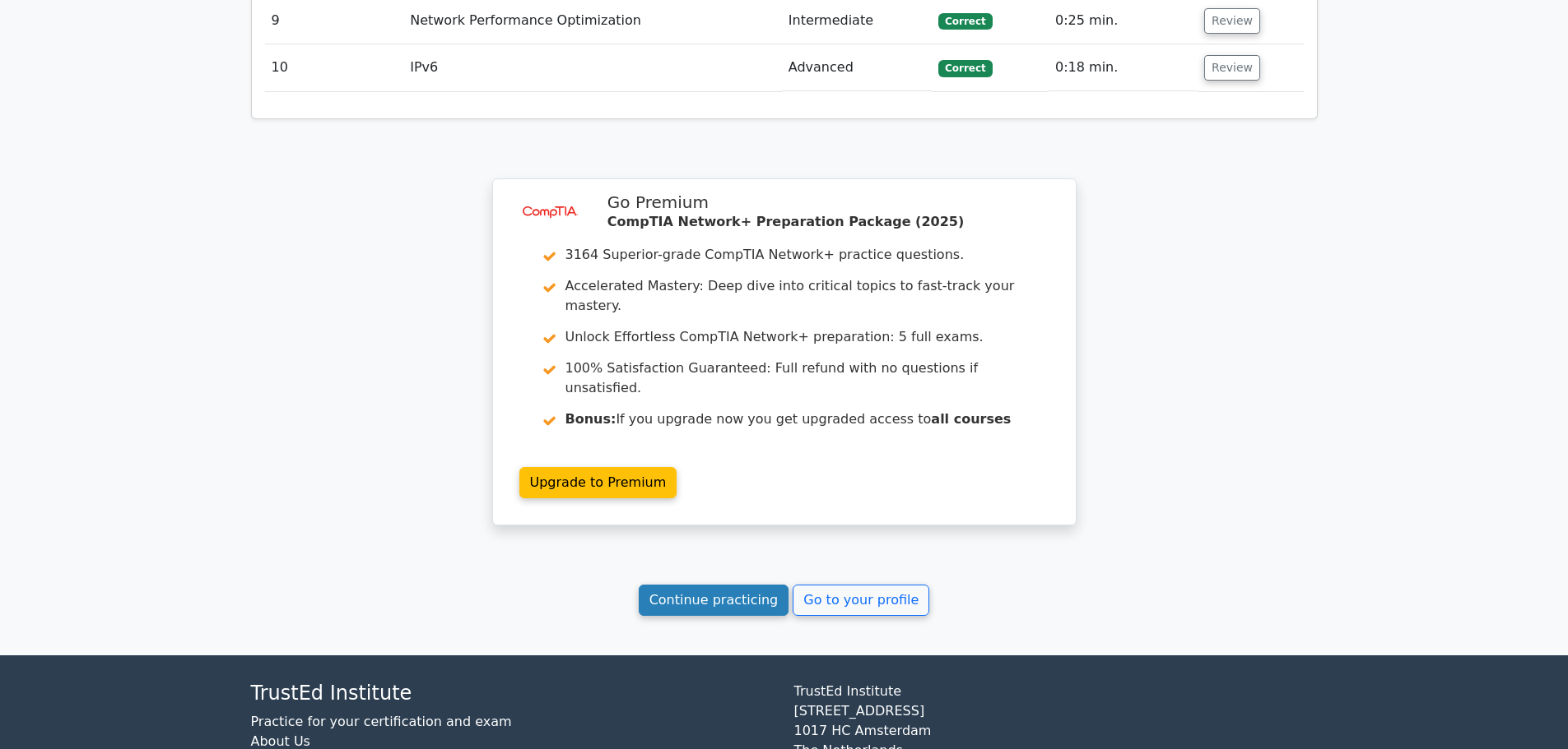
click at [736, 585] on link "Continue practicing" at bounding box center [714, 600] width 151 height 31
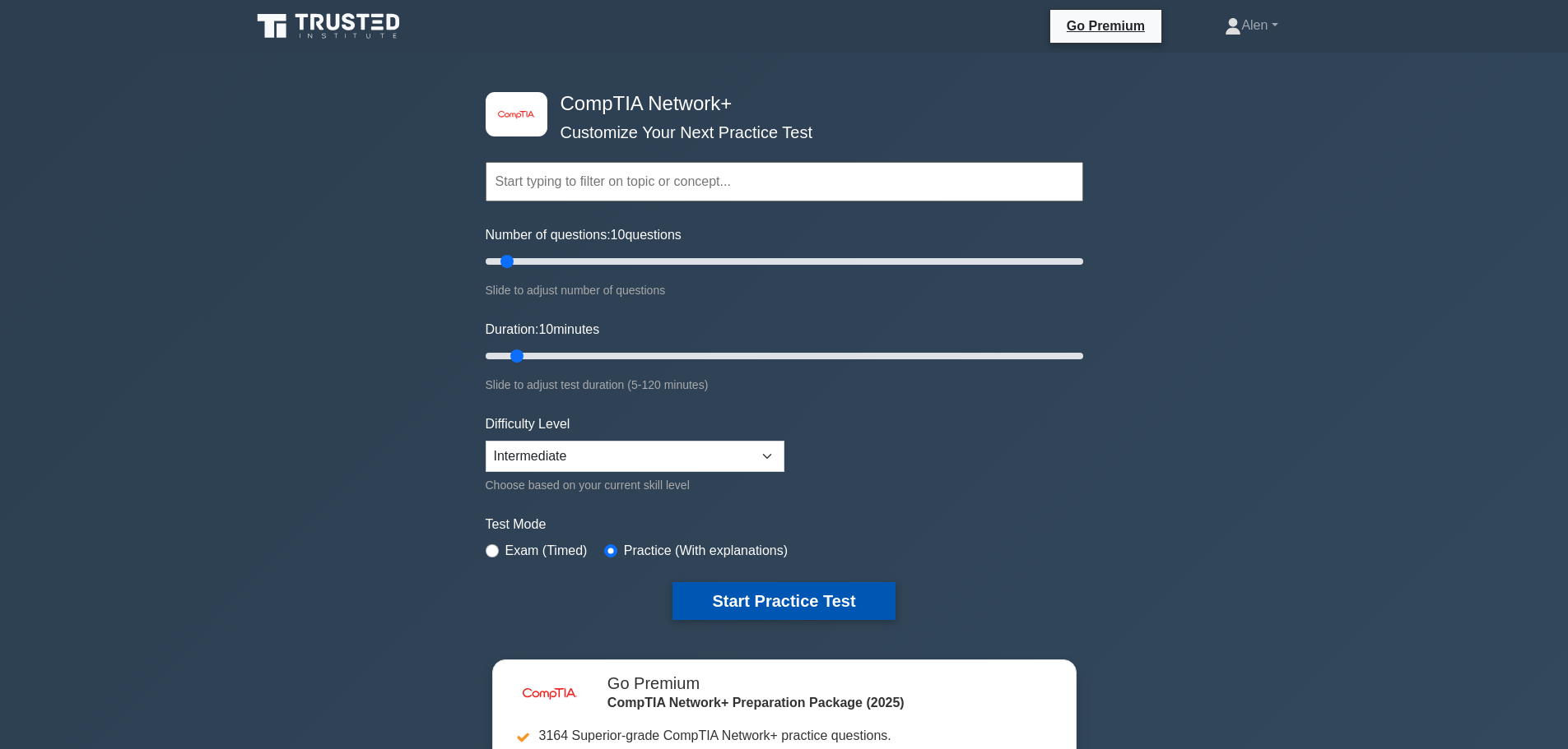
click at [796, 599] on button "Start Practice Test" at bounding box center [783, 601] width 222 height 38
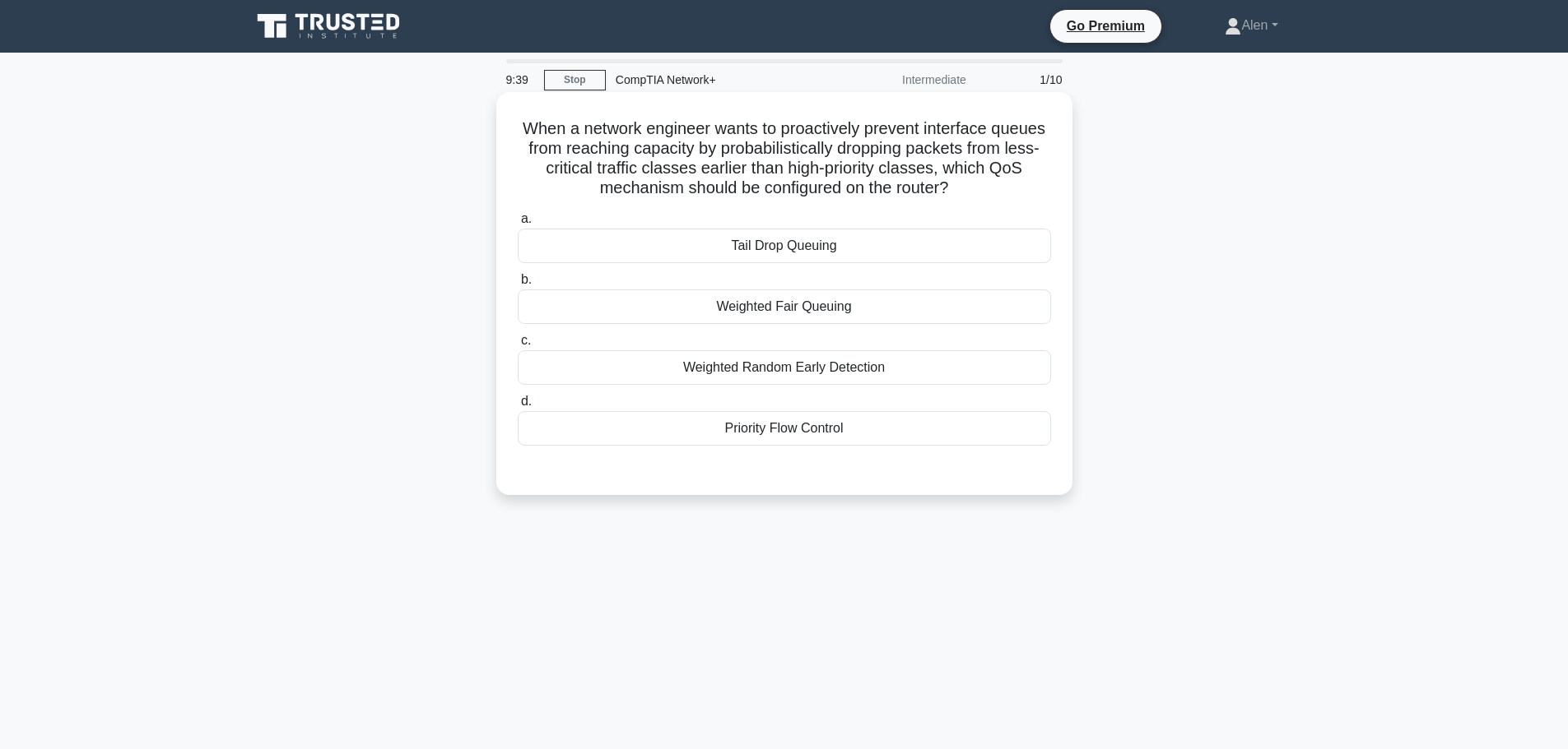
click at [827, 432] on div "Priority Flow Control" at bounding box center [784, 429] width 533 height 35
click at [517, 407] on input "d. Priority Flow Control" at bounding box center [517, 401] width 0 height 10
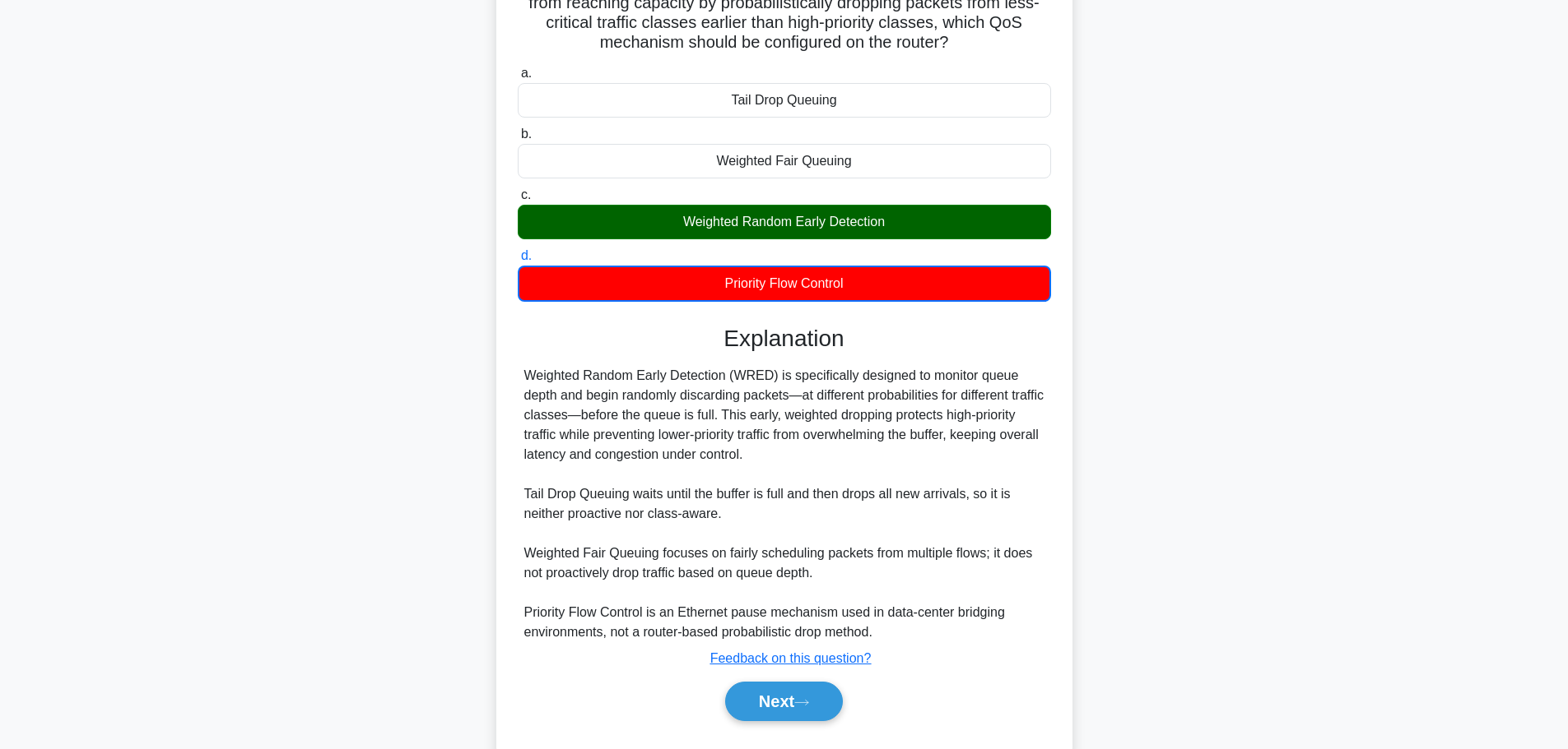
scroll to position [189, 0]
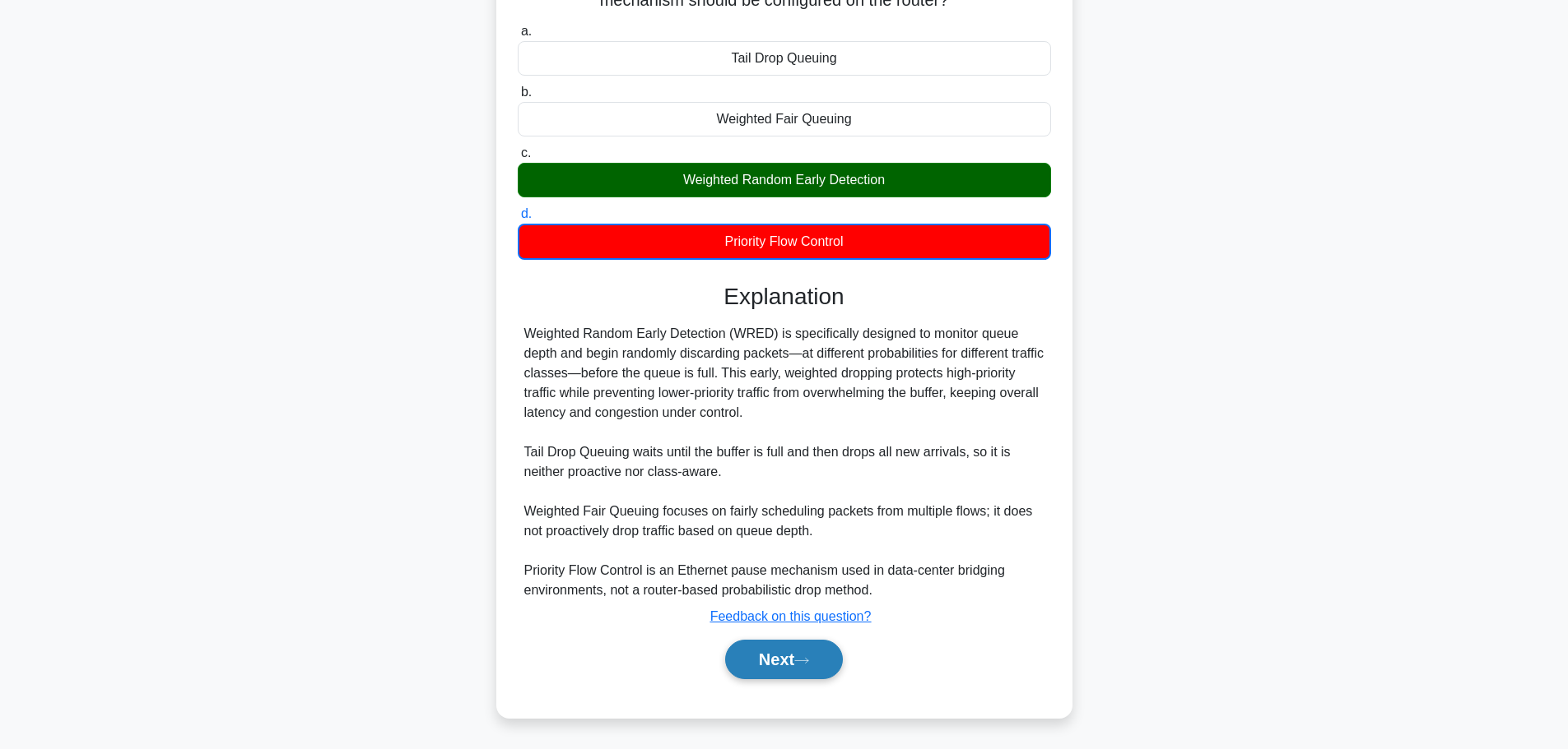
click at [760, 651] on button "Next" at bounding box center [784, 660] width 118 height 40
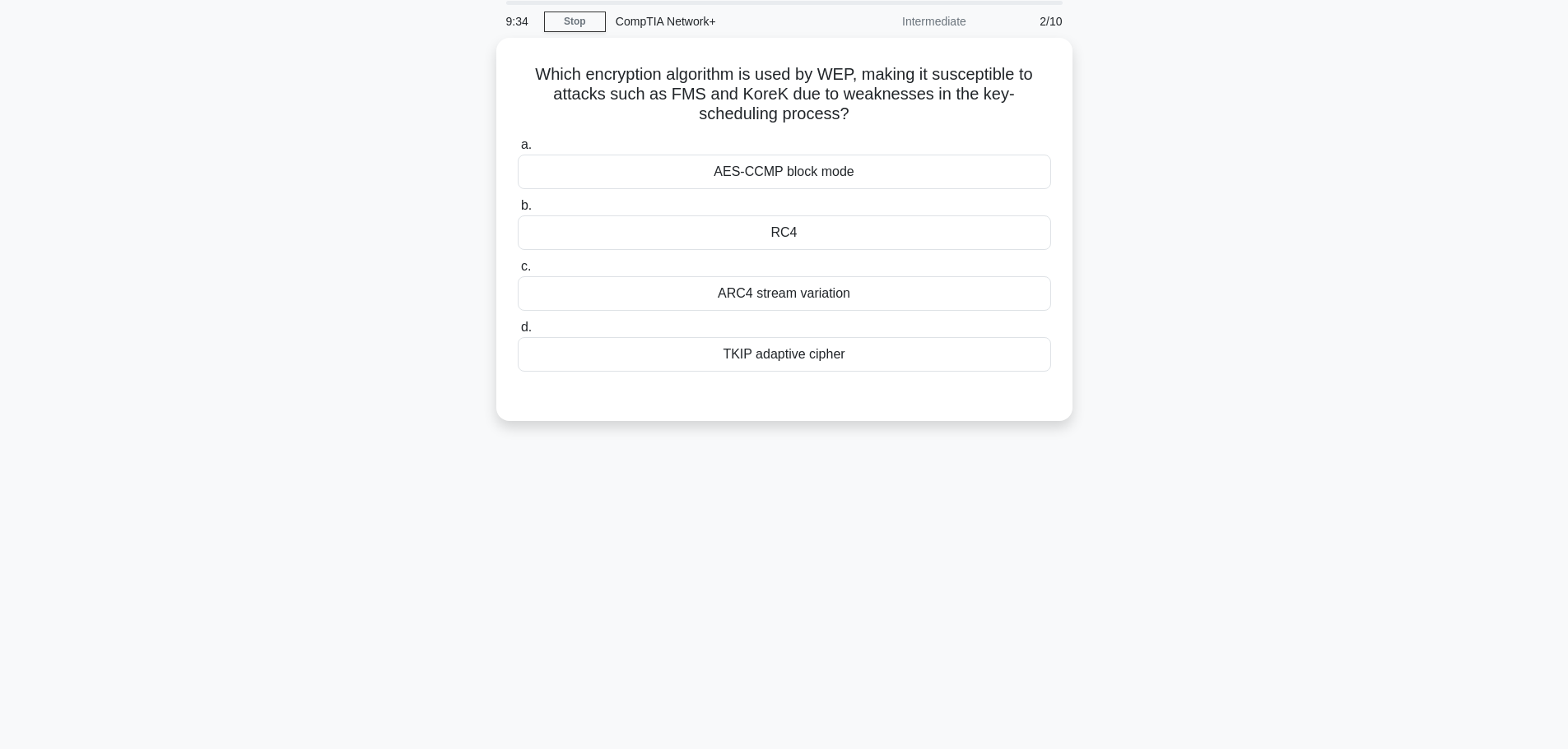
scroll to position [0, 0]
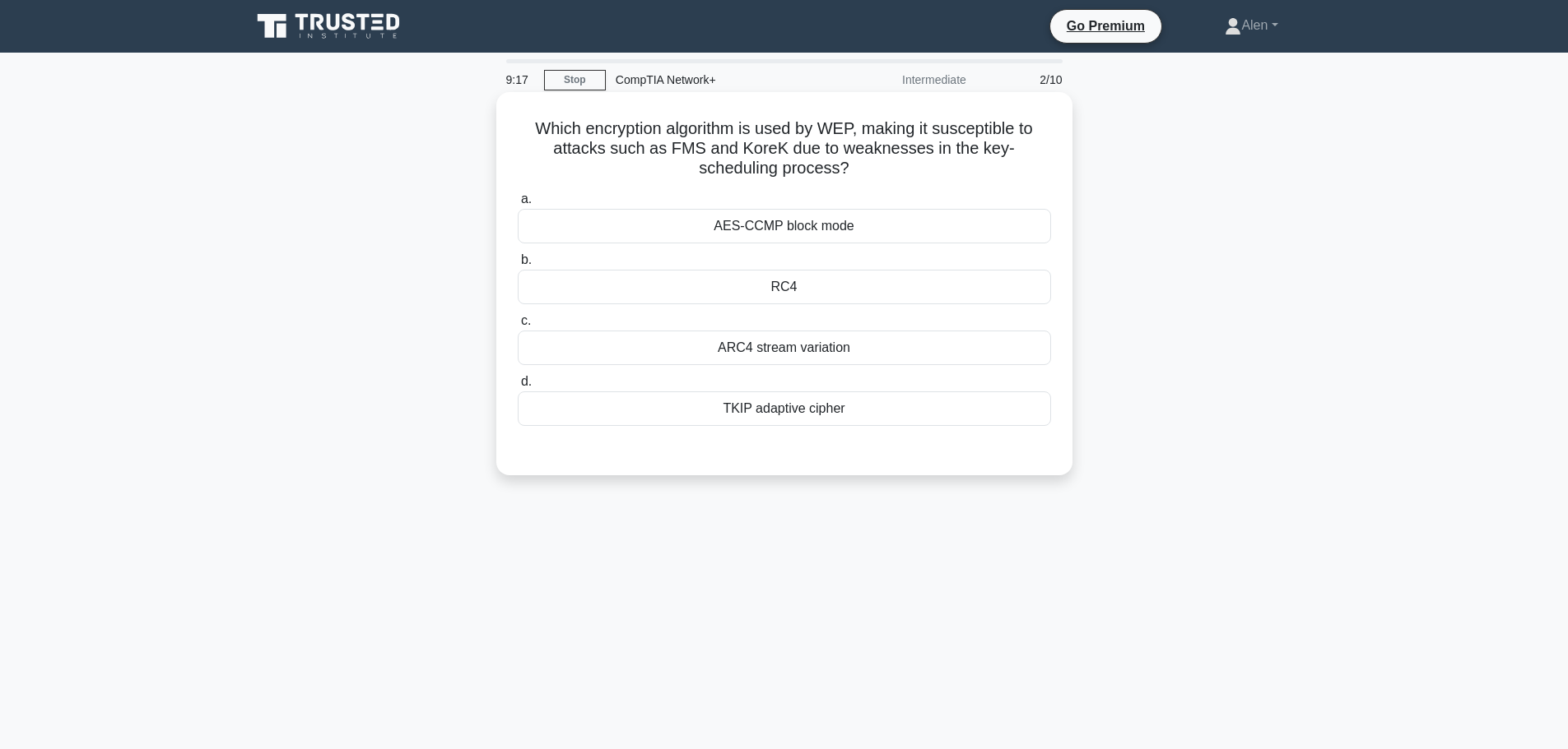
click at [811, 285] on div "RC4" at bounding box center [784, 287] width 533 height 35
click at [517, 266] on input "b. RC4" at bounding box center [517, 260] width 0 height 10
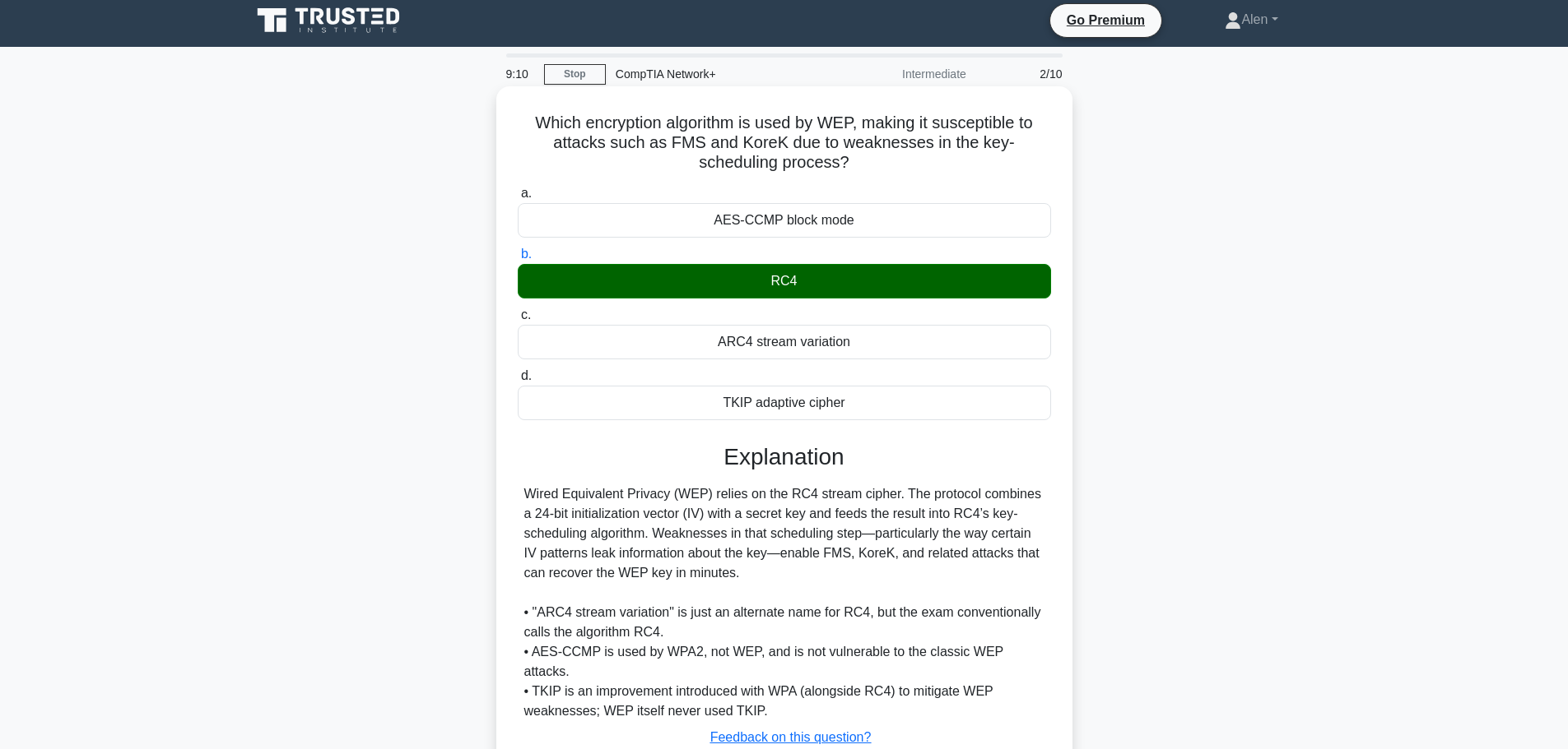
scroll to position [25, 0]
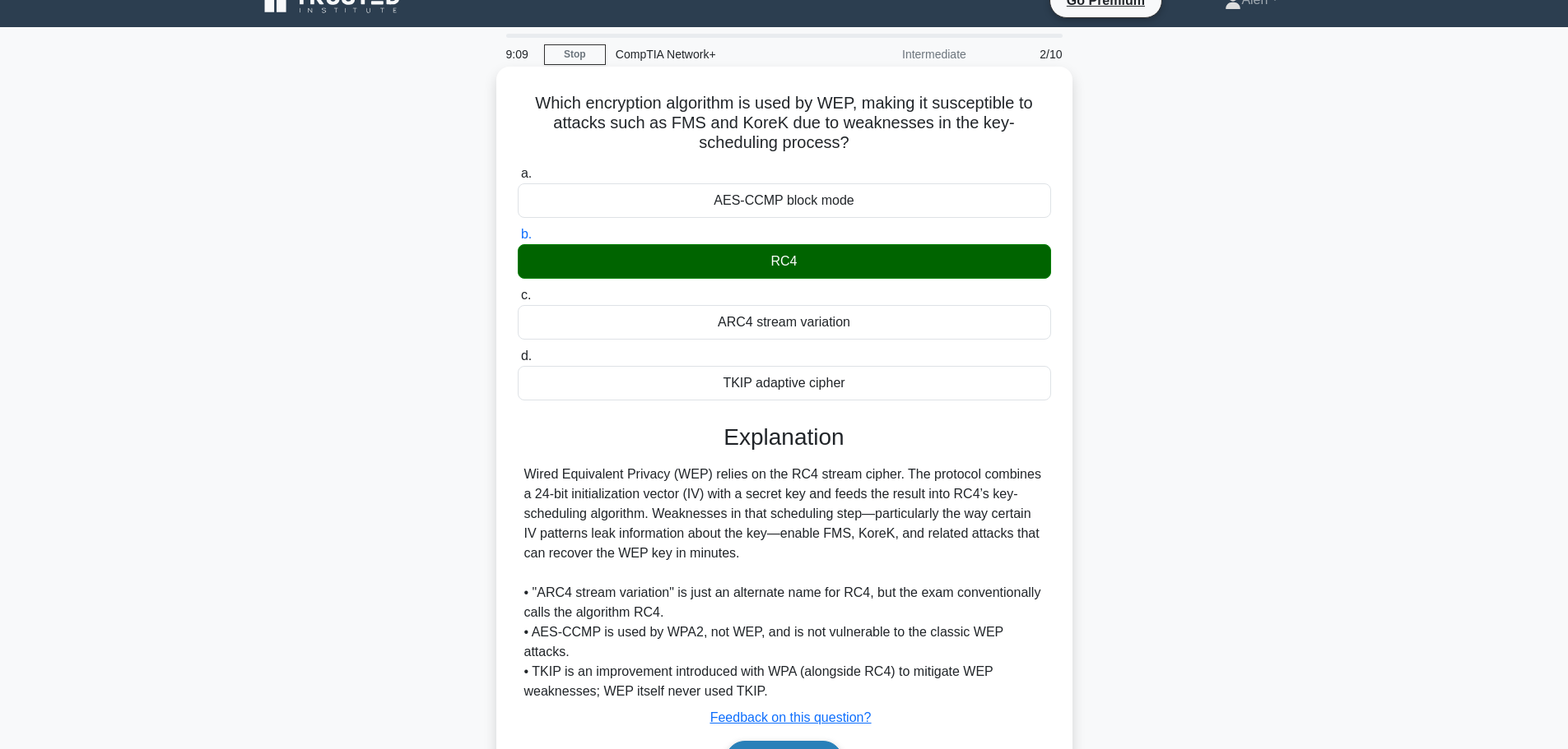
click at [796, 741] on button "Next" at bounding box center [784, 761] width 118 height 40
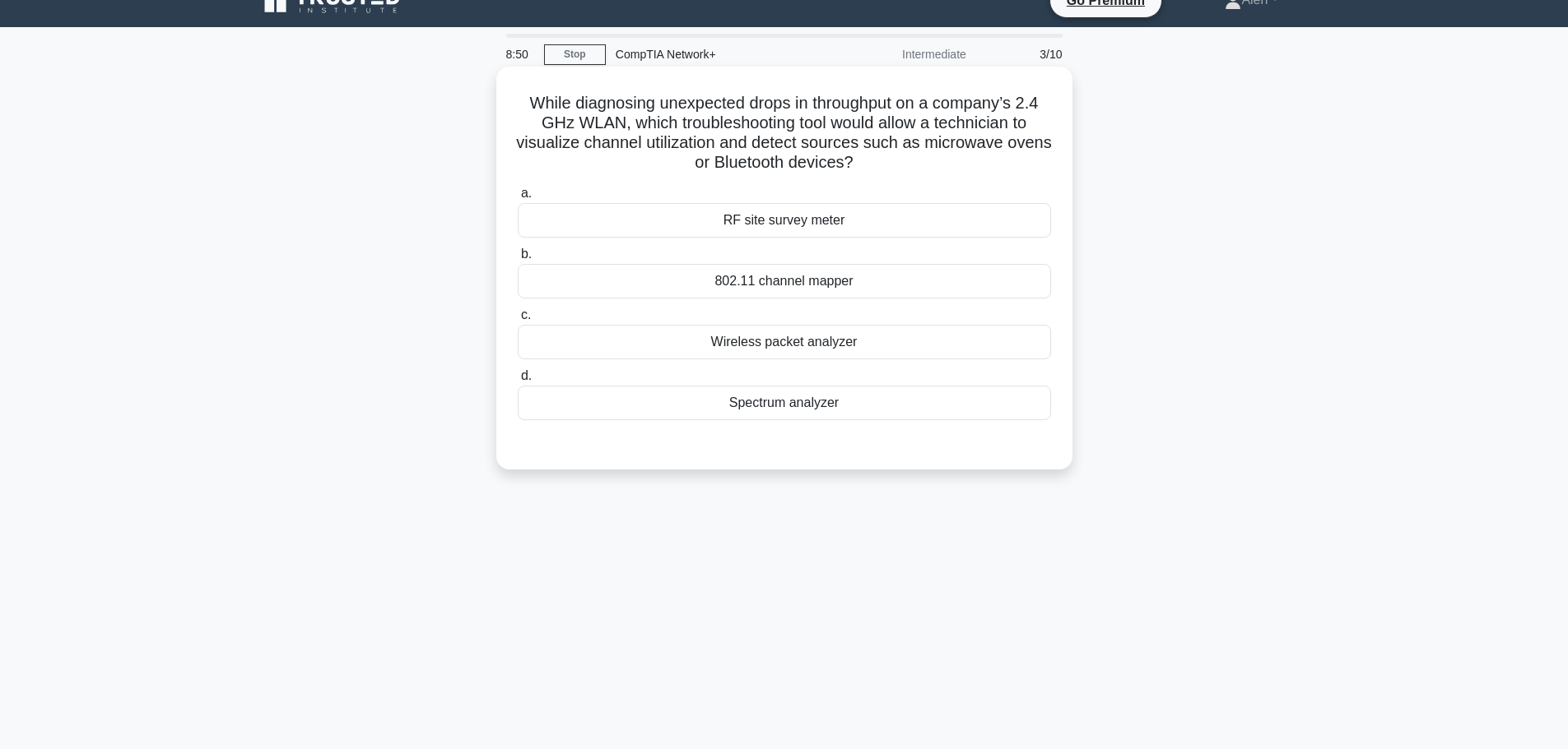
click at [801, 405] on div "Spectrum analyzer" at bounding box center [784, 403] width 533 height 35
click at [517, 381] on input "d. Spectrum analyzer" at bounding box center [517, 376] width 0 height 10
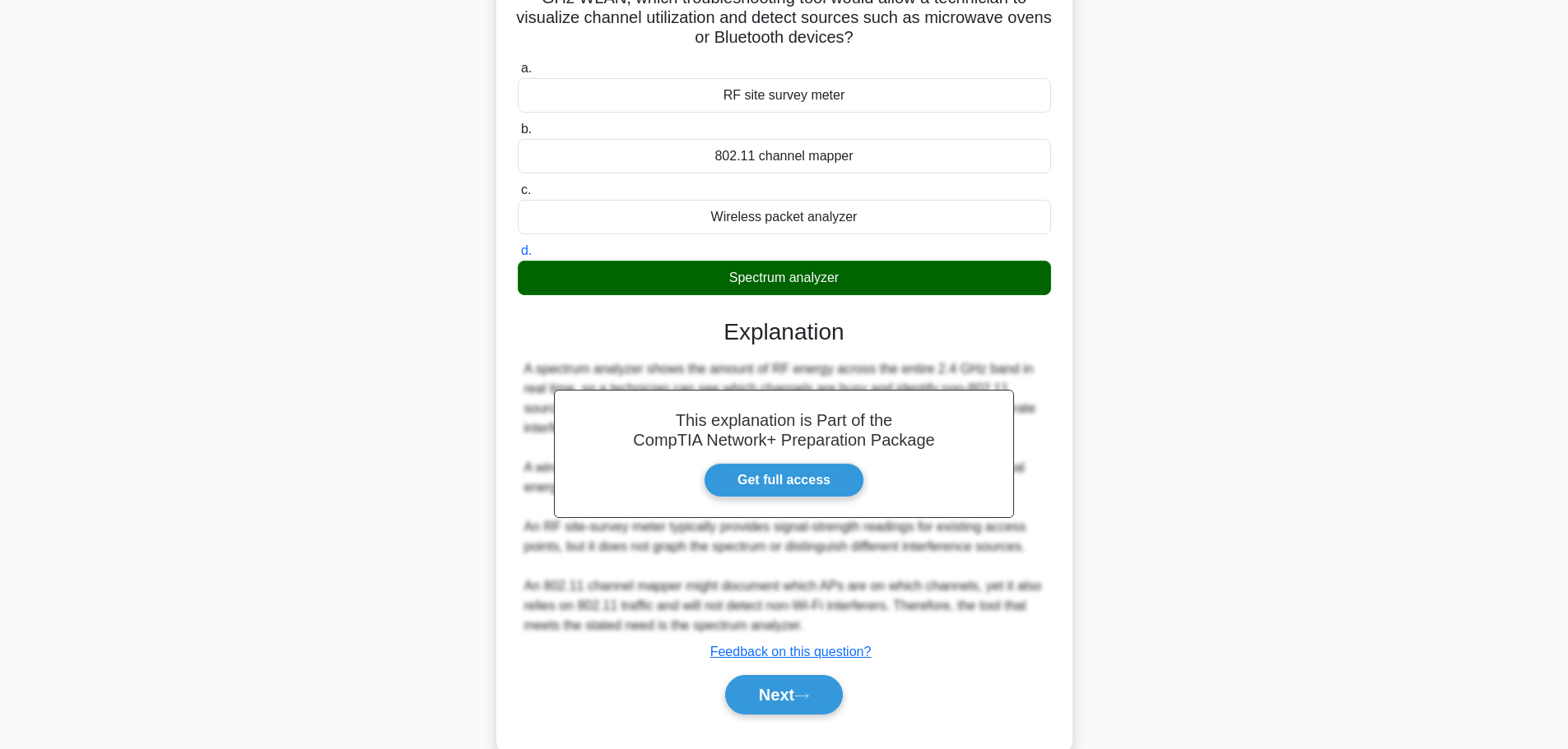
scroll to position [187, 0]
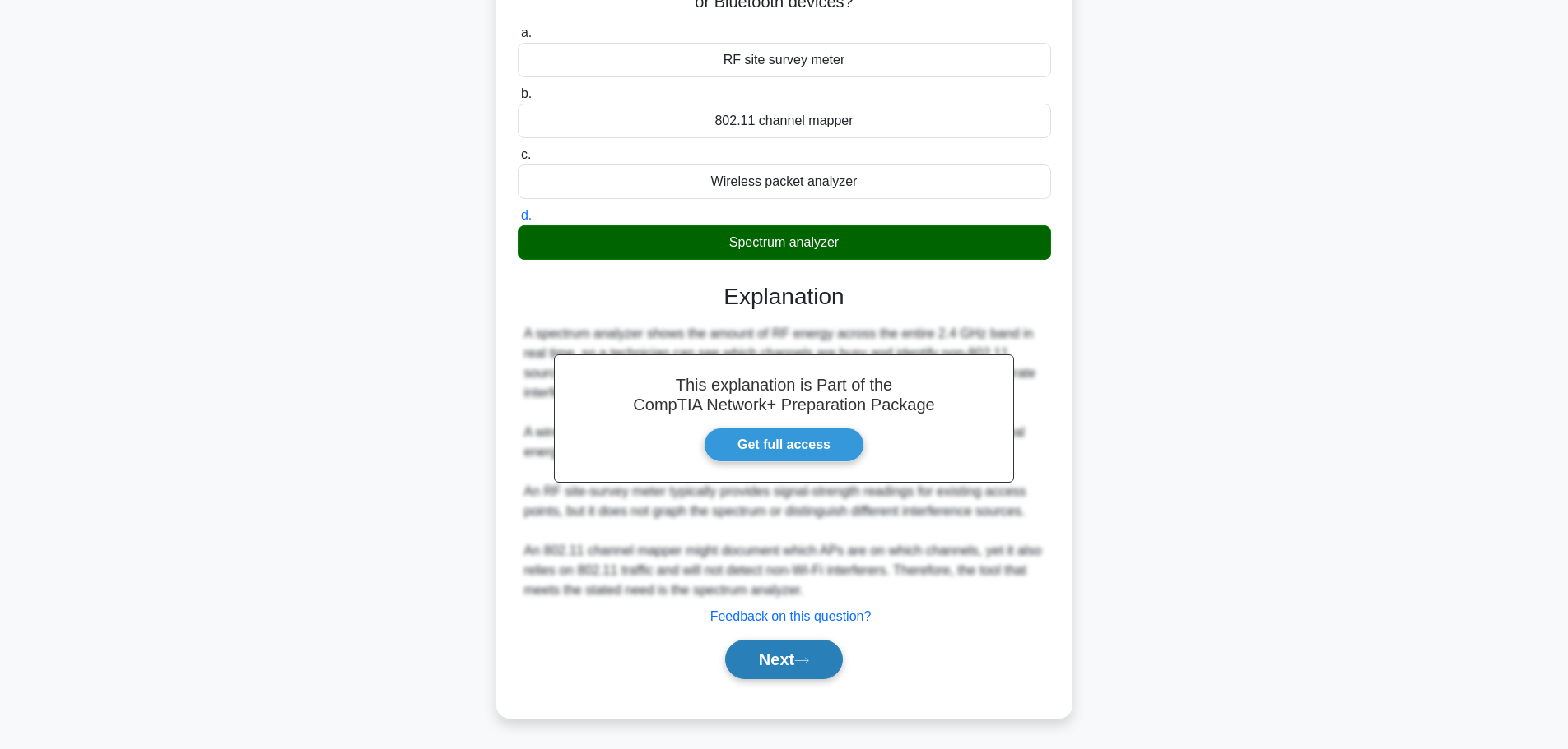
click at [793, 649] on button "Next" at bounding box center [784, 660] width 118 height 40
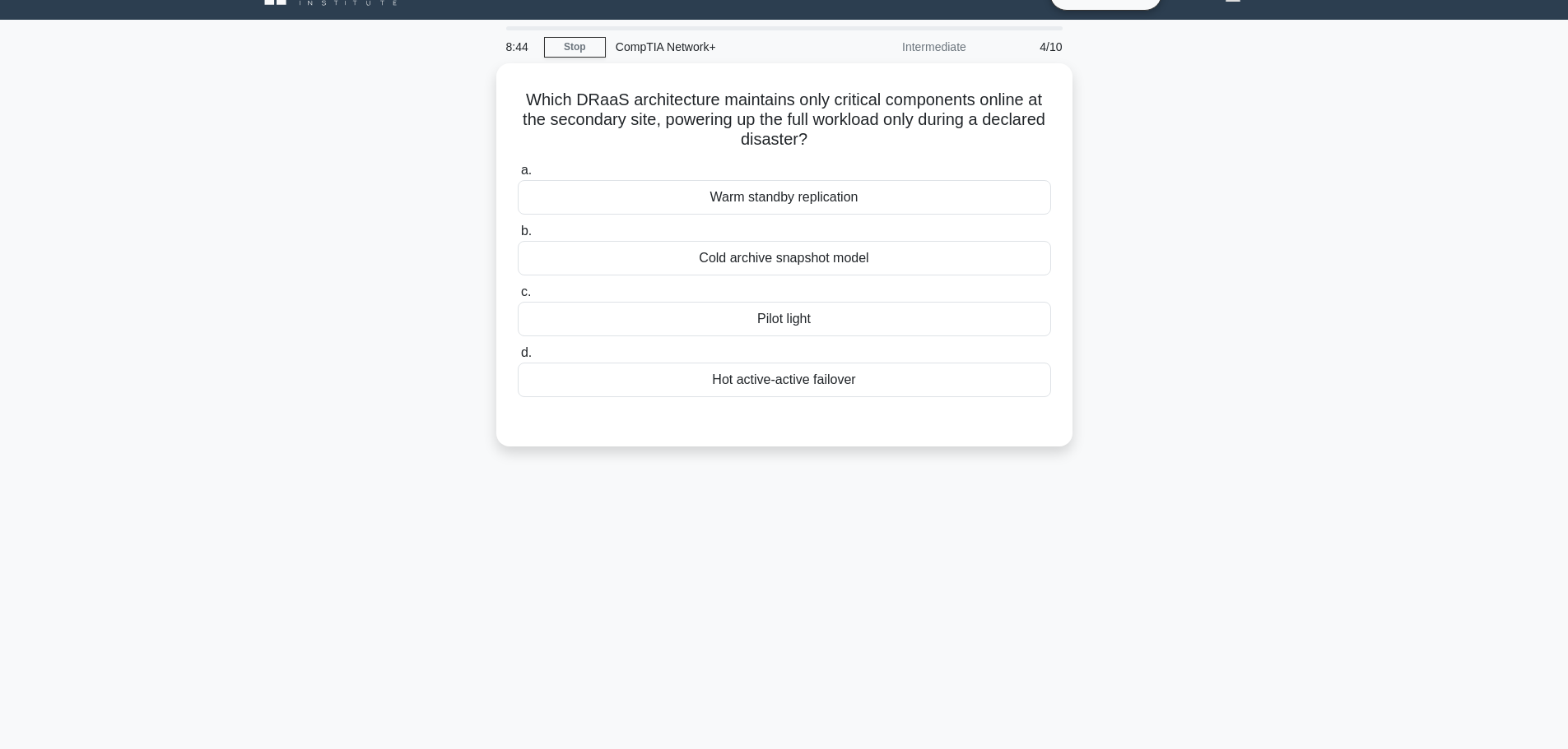
scroll to position [0, 0]
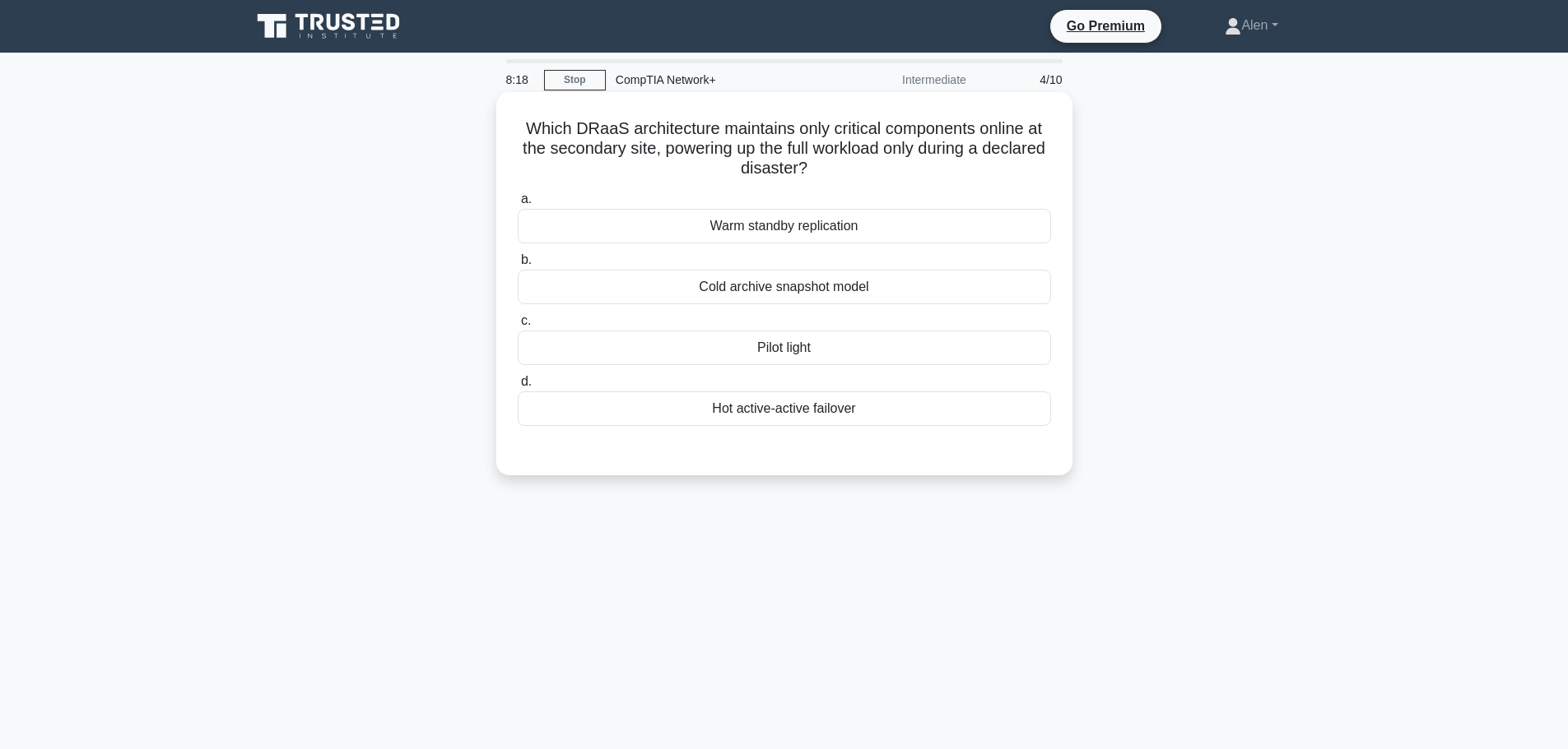
click at [836, 411] on div "Hot active-active failover" at bounding box center [784, 409] width 533 height 35
click at [517, 387] on input "d. Hot active-active failover" at bounding box center [517, 382] width 0 height 10
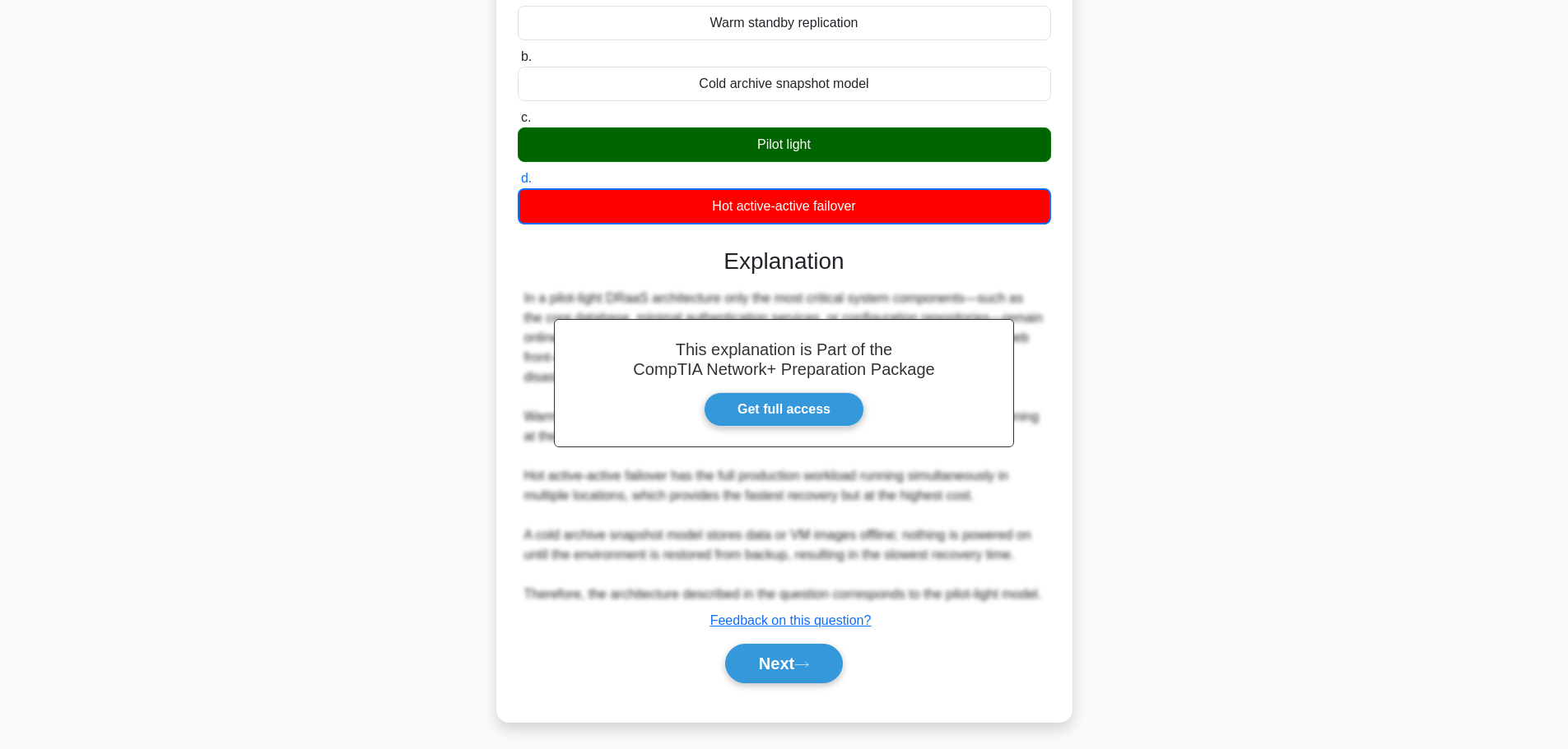
scroll to position [227, 0]
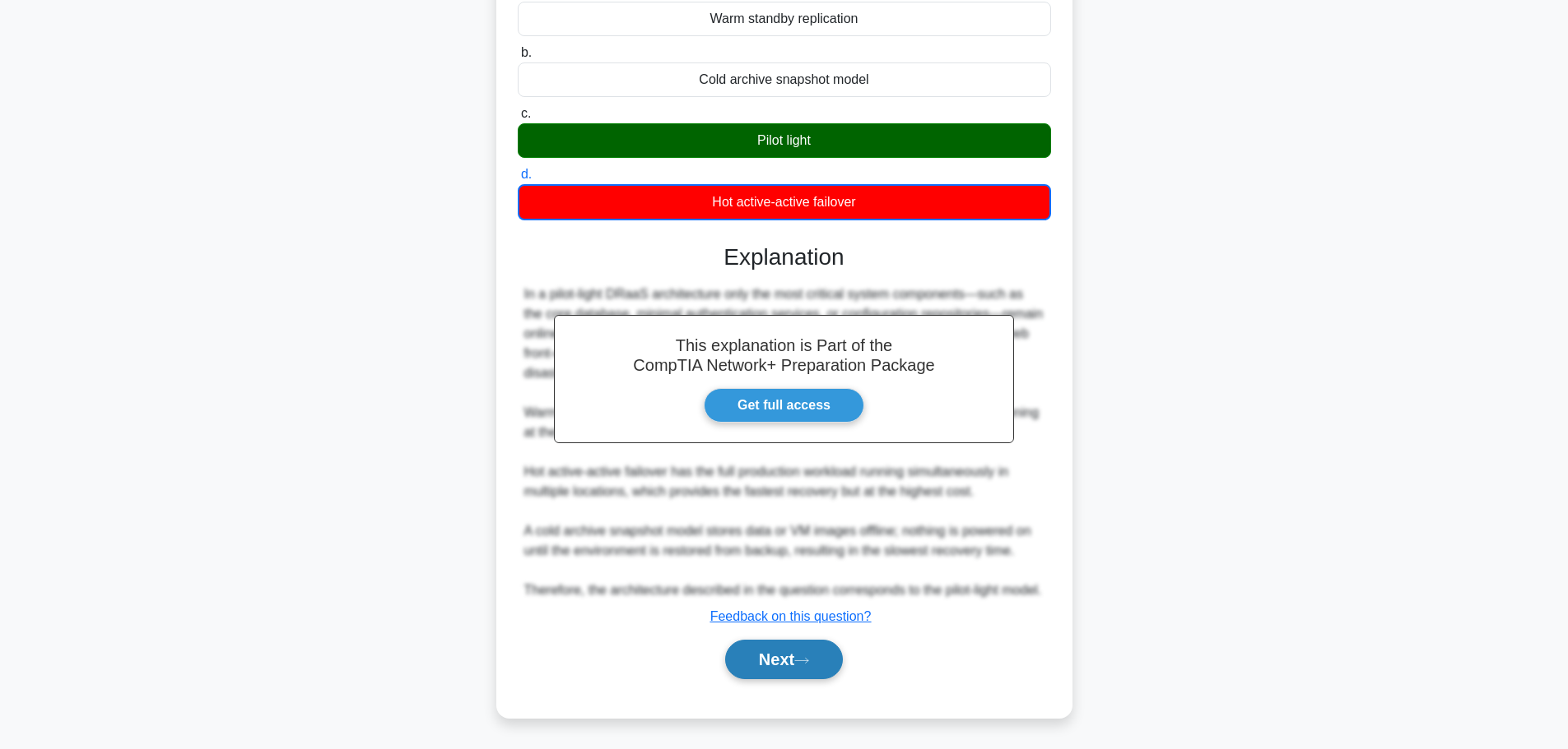
click at [784, 663] on button "Next" at bounding box center [784, 660] width 118 height 40
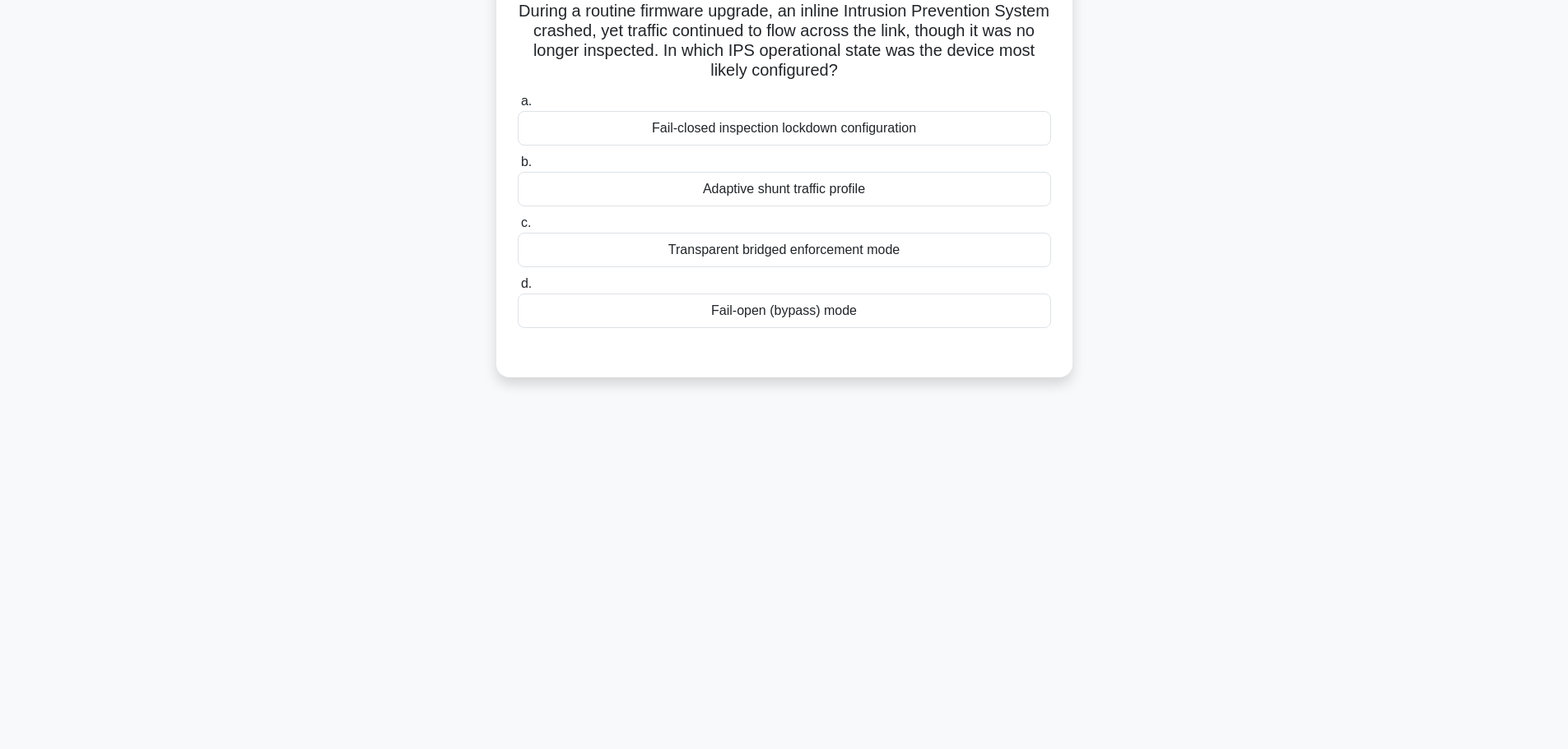
scroll to position [139, 0]
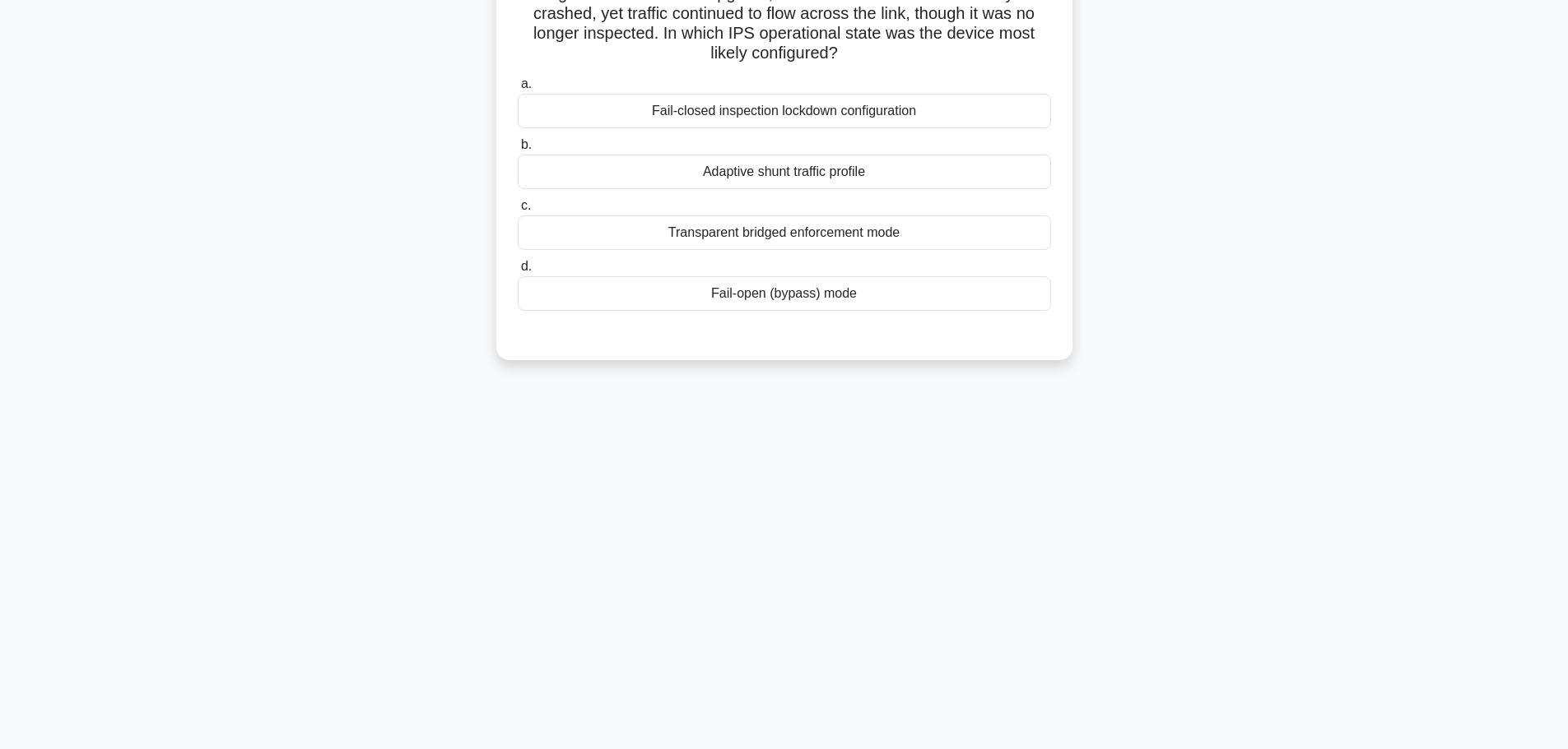
click at [1411, 246] on main "8:09 Stop CompTIA Network+ Intermediate 5/10 During a routine firmware upgrade,…" at bounding box center [784, 331] width 1568 height 835
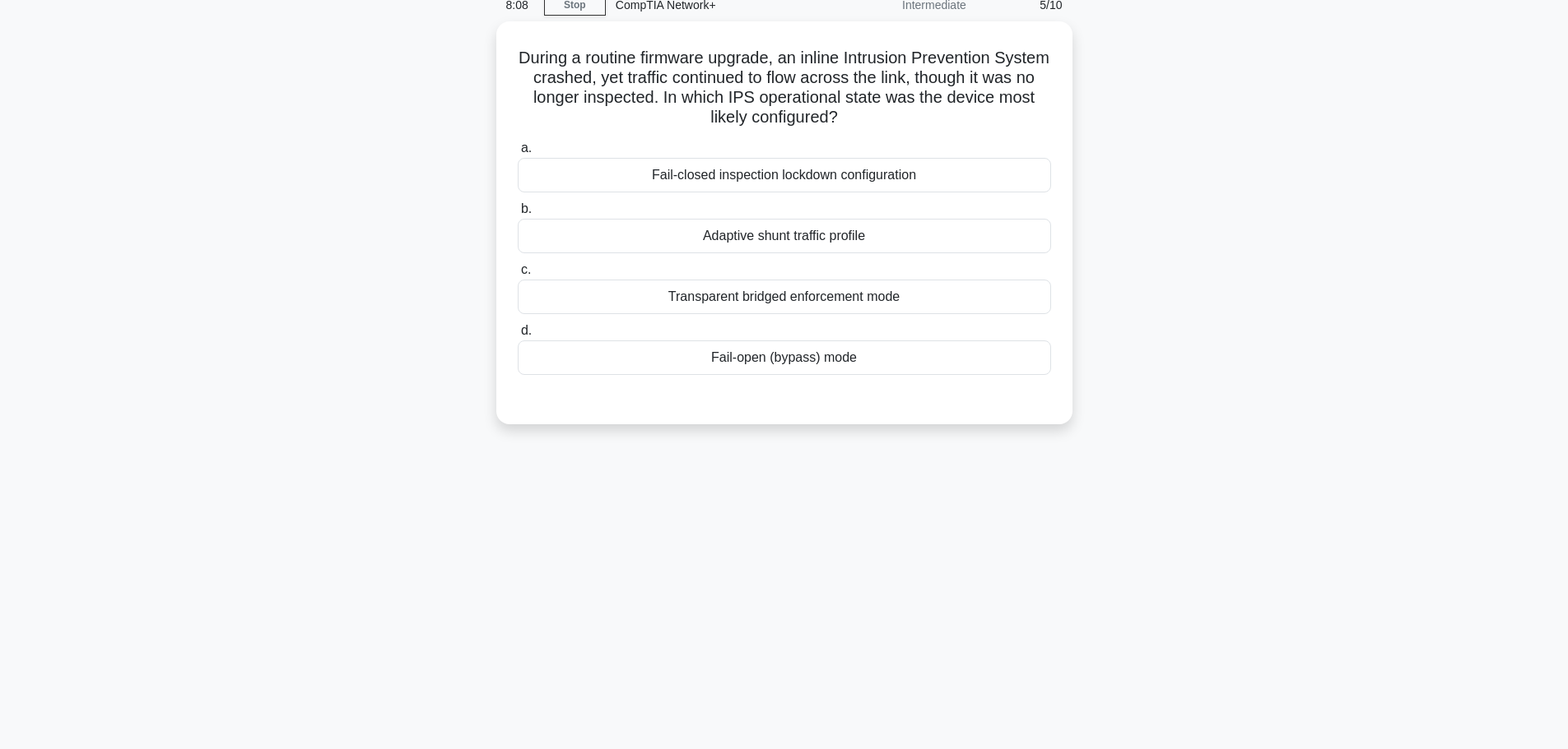
scroll to position [0, 0]
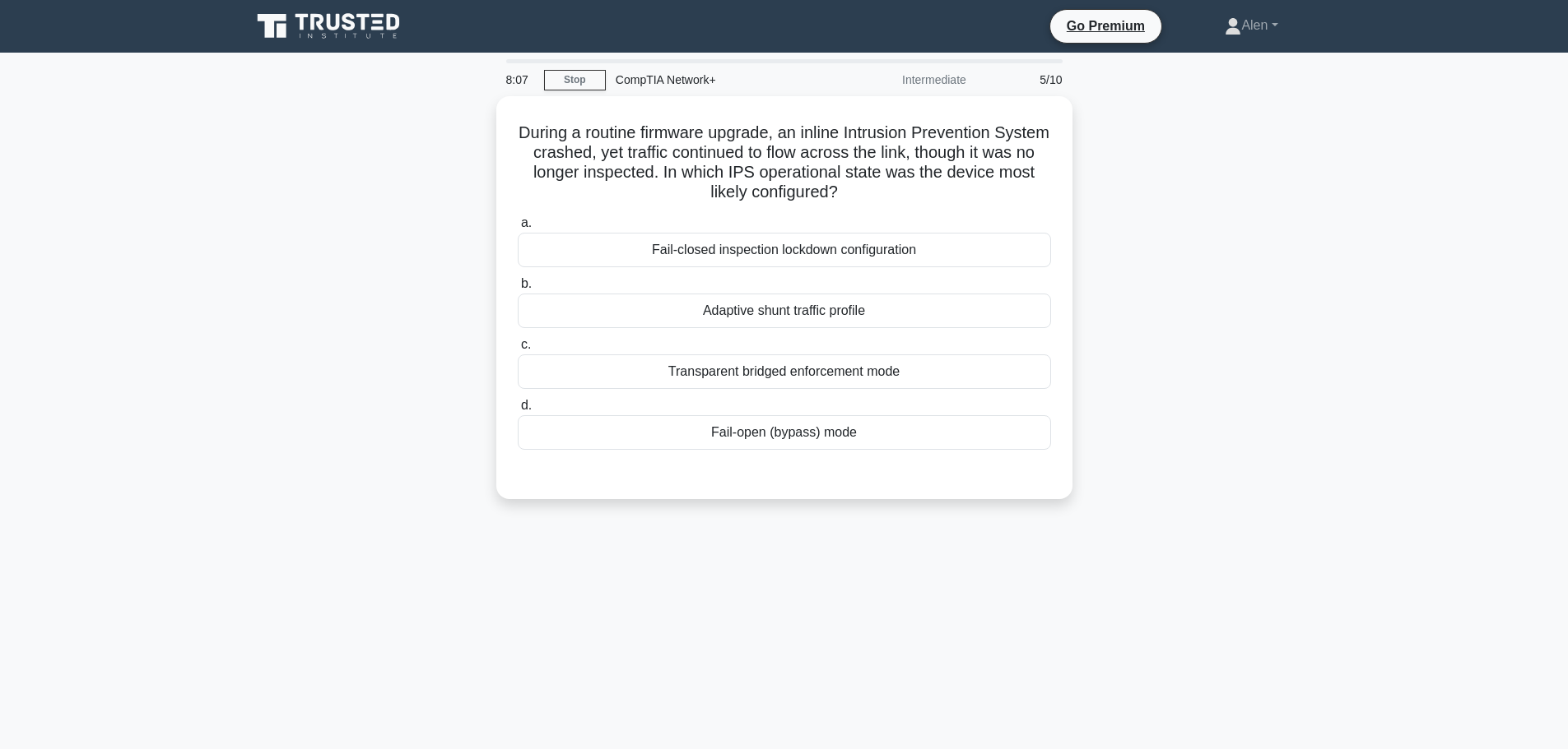
click at [1493, 85] on main "8:07 Stop CompTIA Network+ Intermediate 5/10 During a routine firmware upgrade,…" at bounding box center [784, 471] width 1568 height 835
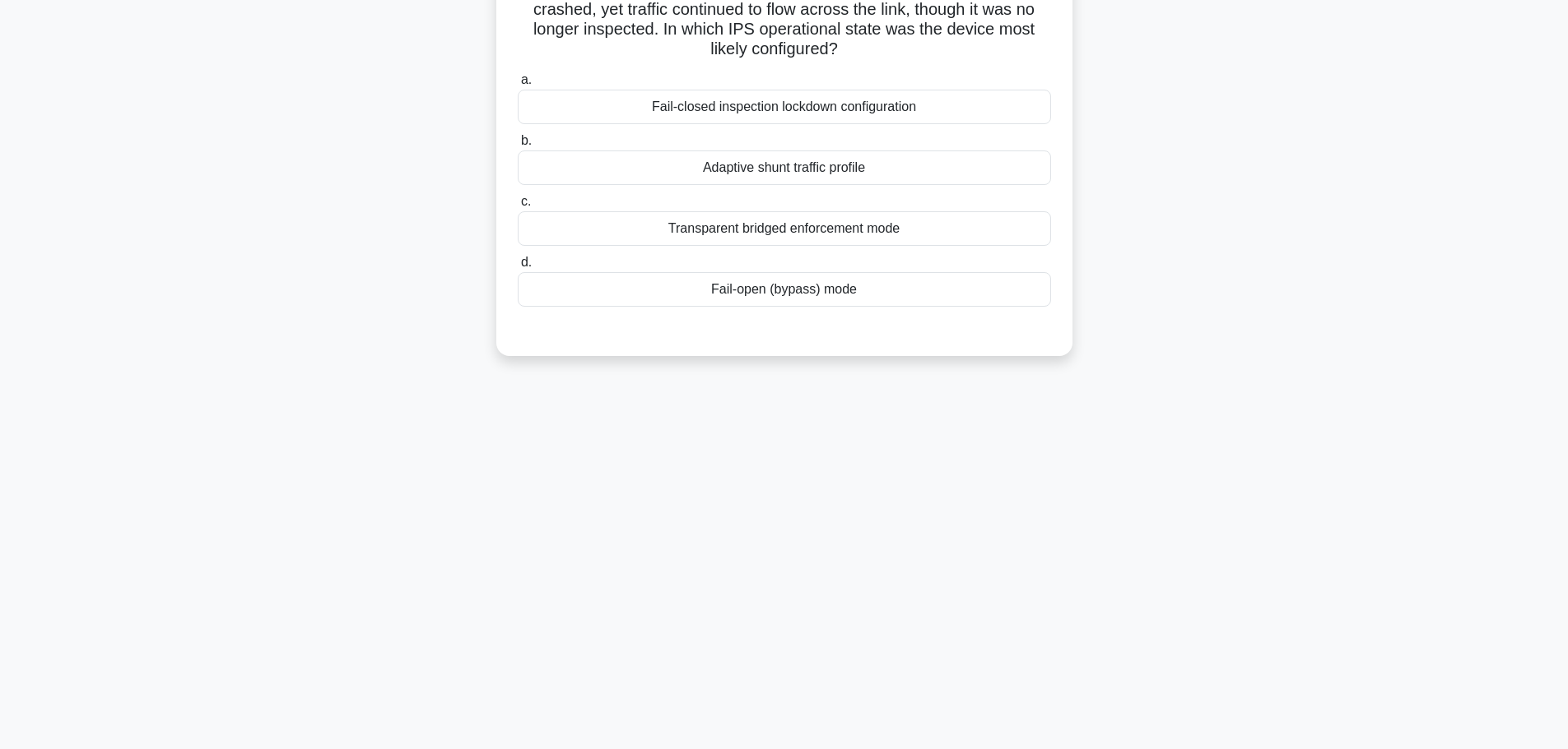
scroll to position [57, 0]
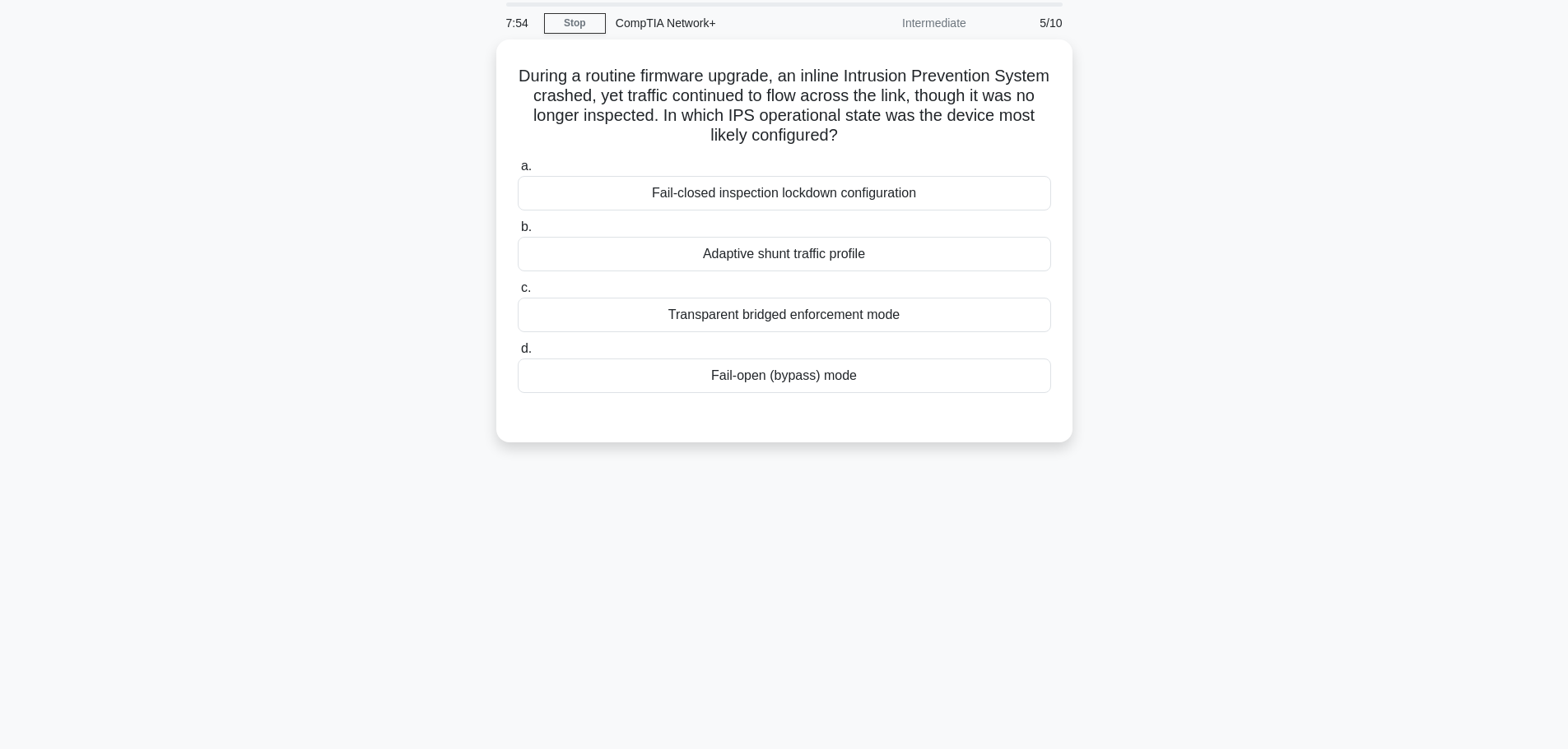
click at [1202, 213] on div "During a routine firmware upgrade, an inline Intrusion Prevention System crashe…" at bounding box center [784, 251] width 1086 height 423
click at [794, 377] on div "Fail-open (bypass) mode" at bounding box center [784, 372] width 533 height 35
click at [517, 350] on input "d. Fail-open (bypass) mode" at bounding box center [517, 345] width 0 height 10
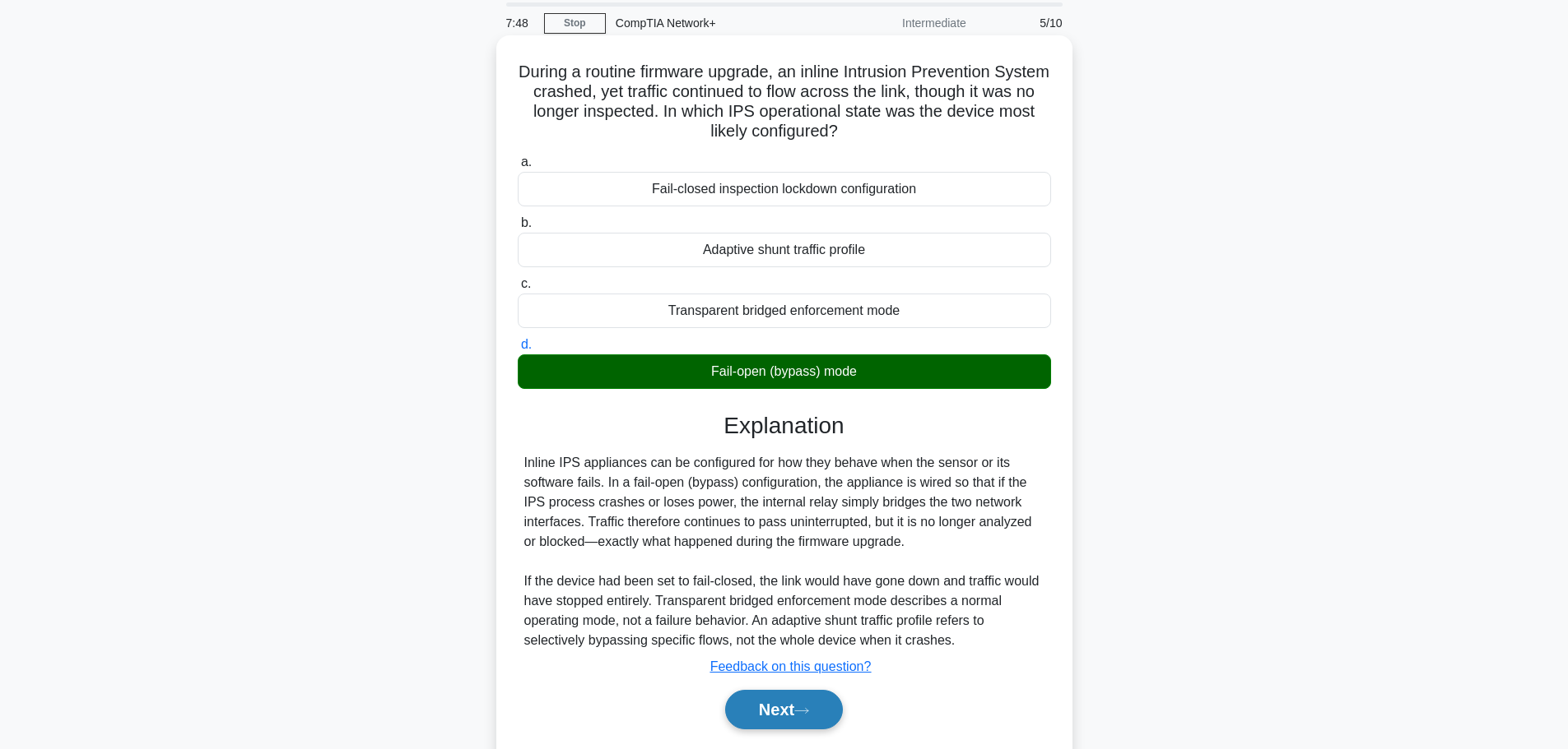
click at [801, 707] on icon at bounding box center [801, 711] width 15 height 9
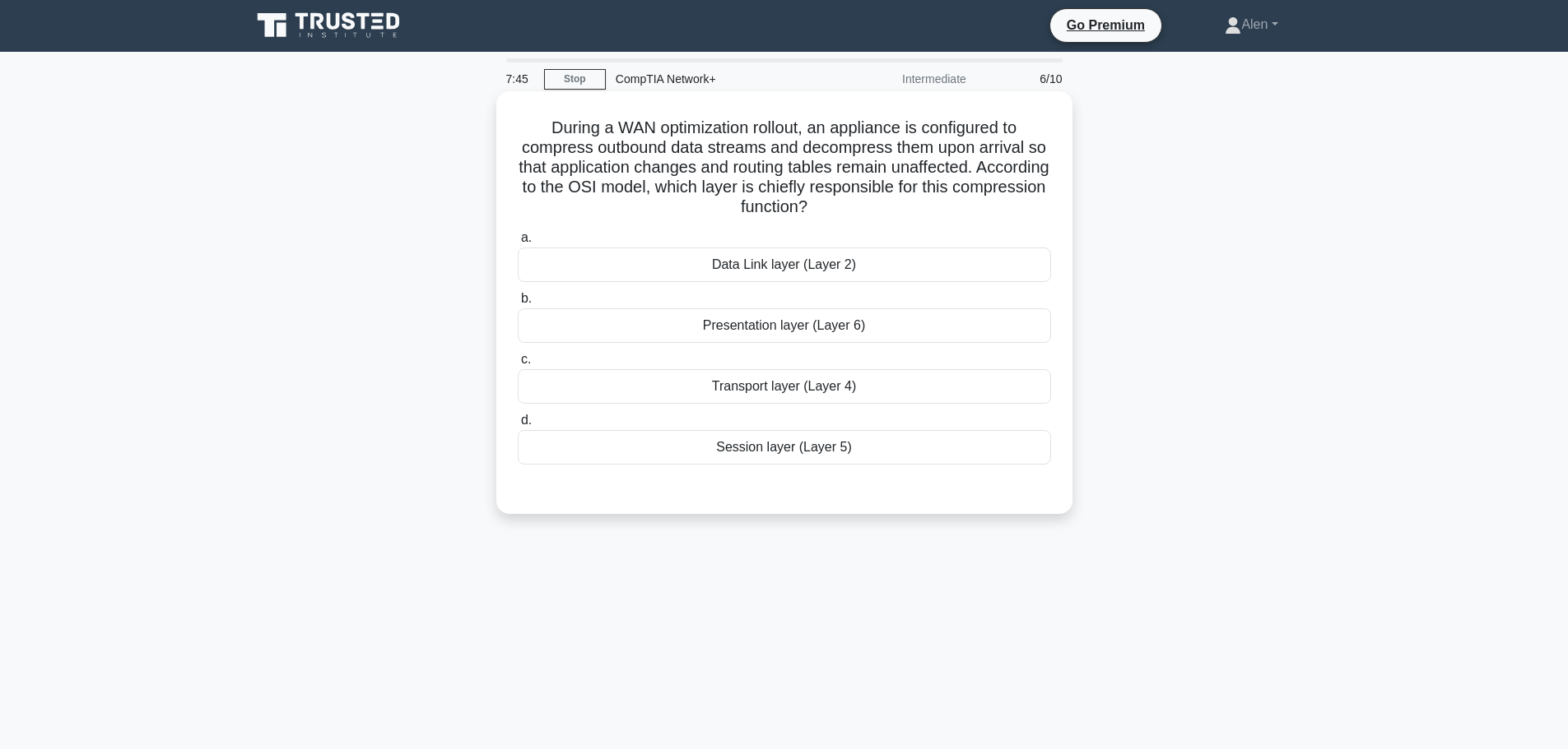
scroll to position [0, 0]
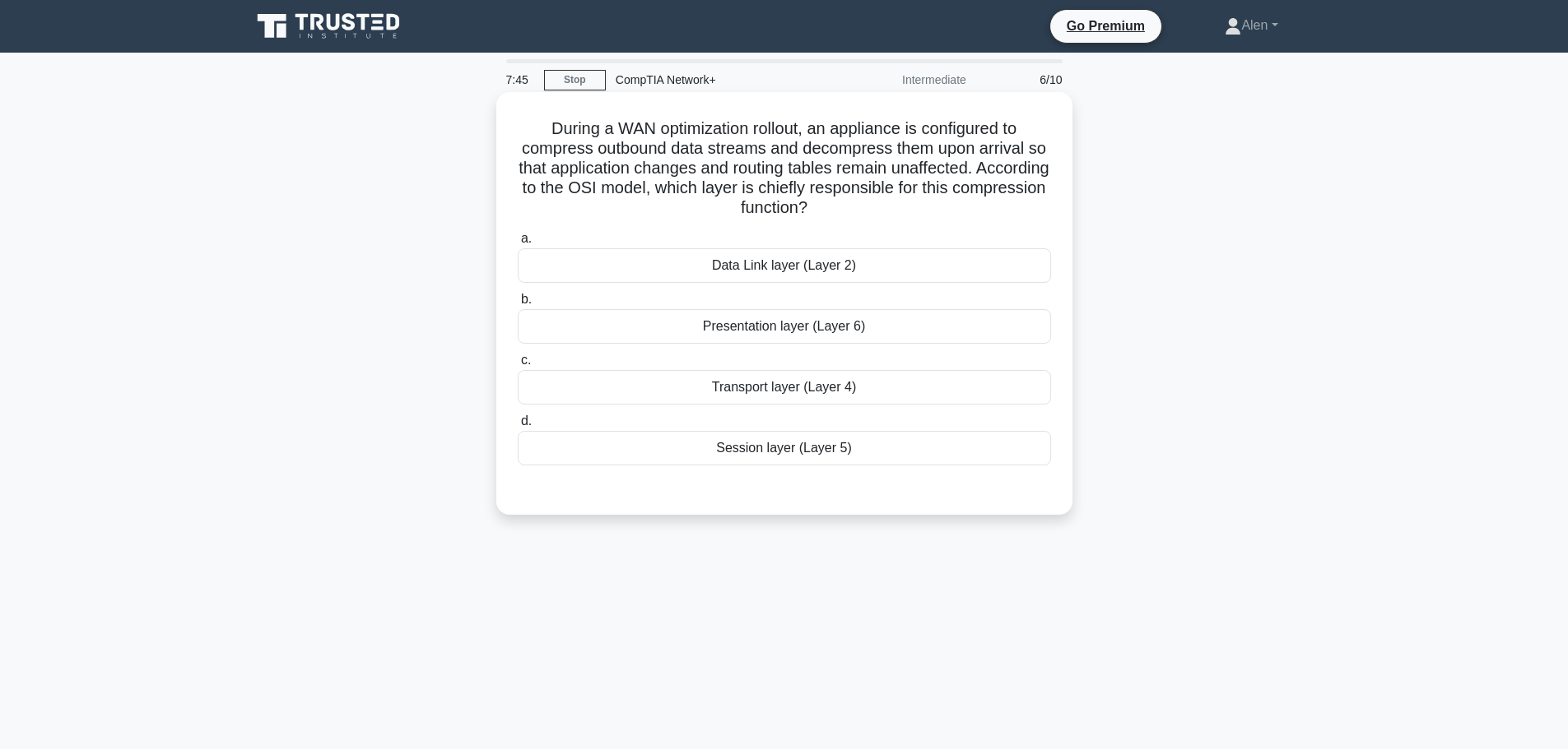
click at [840, 159] on h5 "During a WAN optimization rollout, an appliance is configured to compress outbo…" at bounding box center [784, 169] width 537 height 100
click at [845, 387] on div "Transport layer (Layer 4)" at bounding box center [784, 387] width 533 height 35
click at [517, 366] on input "c. Transport layer (Layer 4)" at bounding box center [517, 361] width 0 height 10
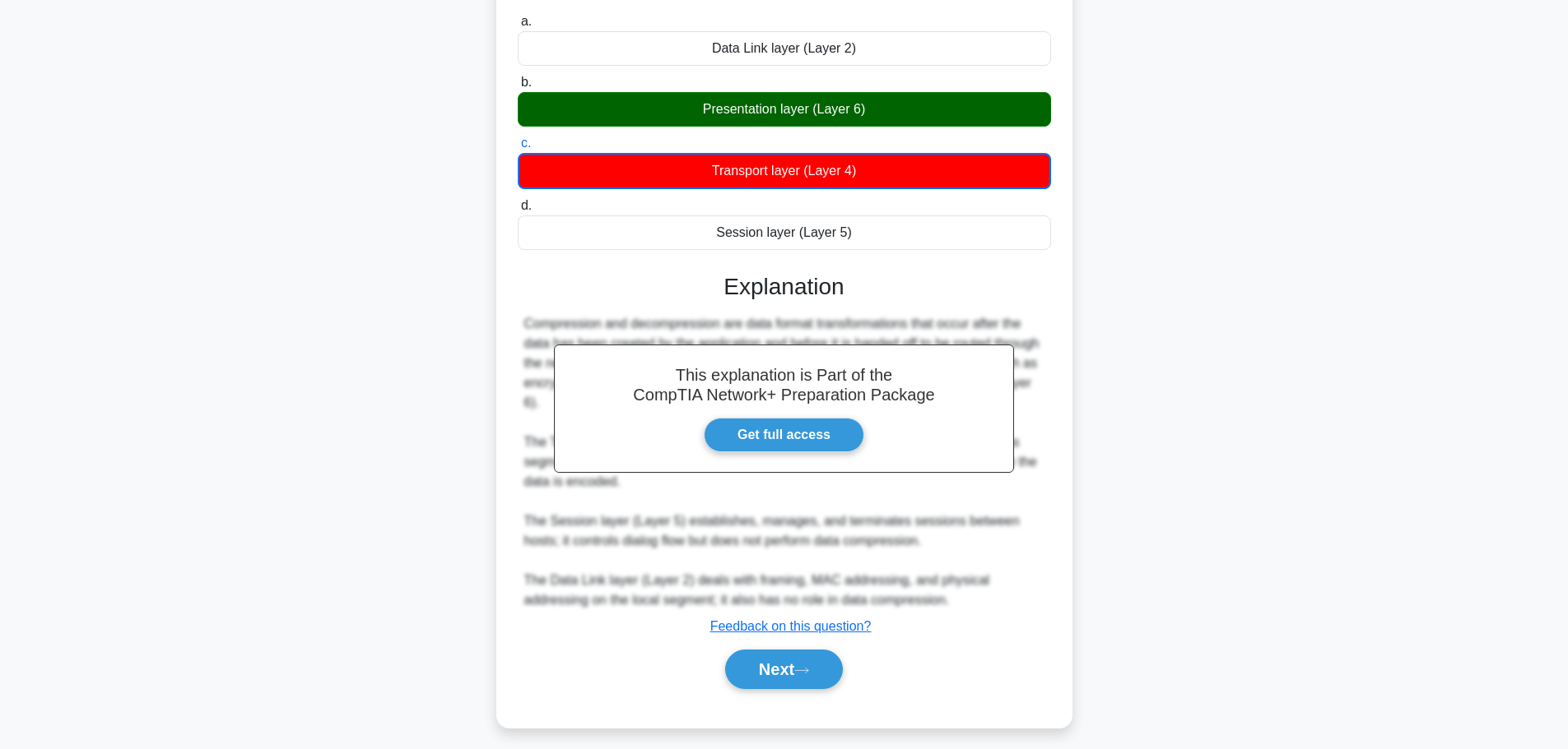
scroll to position [227, 0]
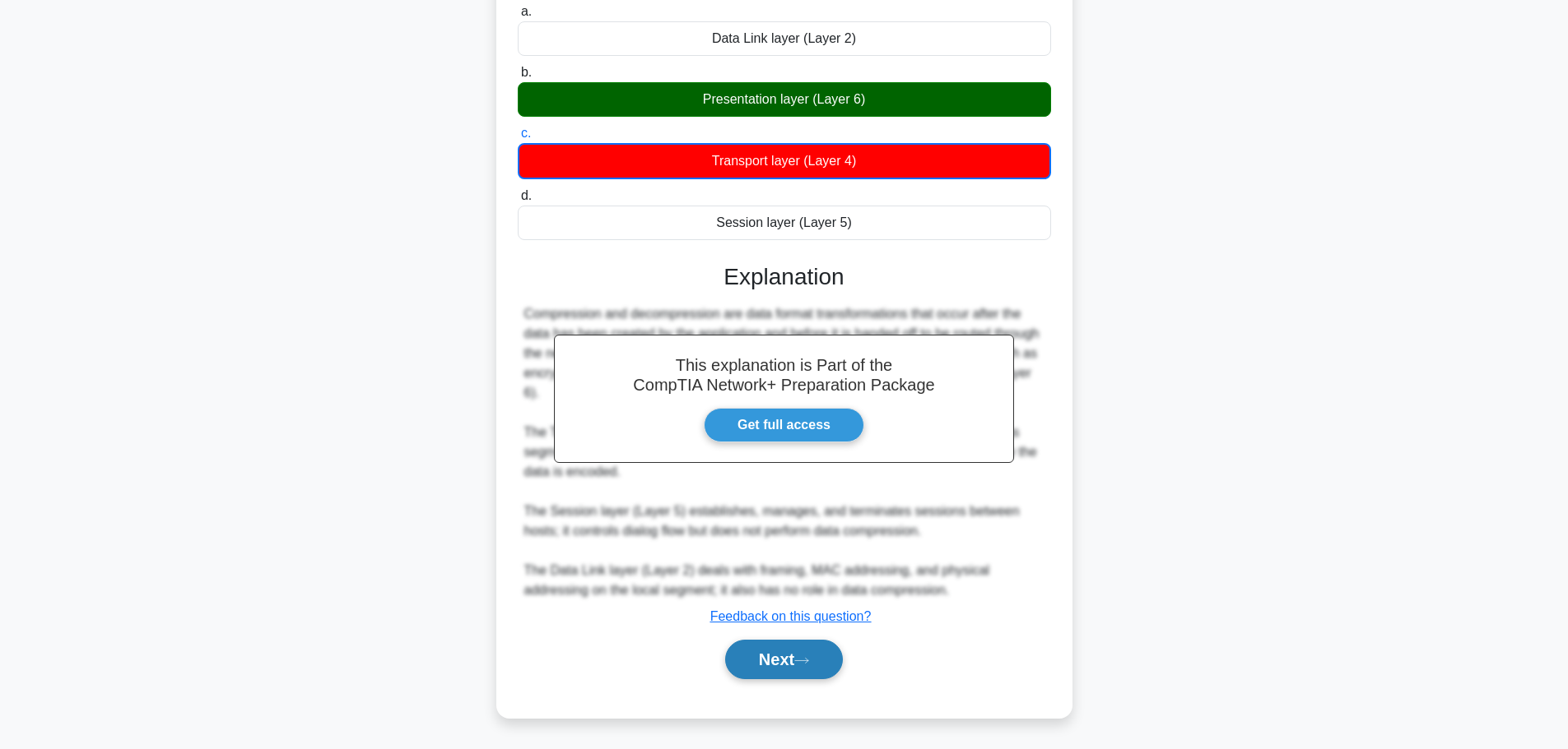
click at [809, 663] on icon at bounding box center [801, 661] width 15 height 9
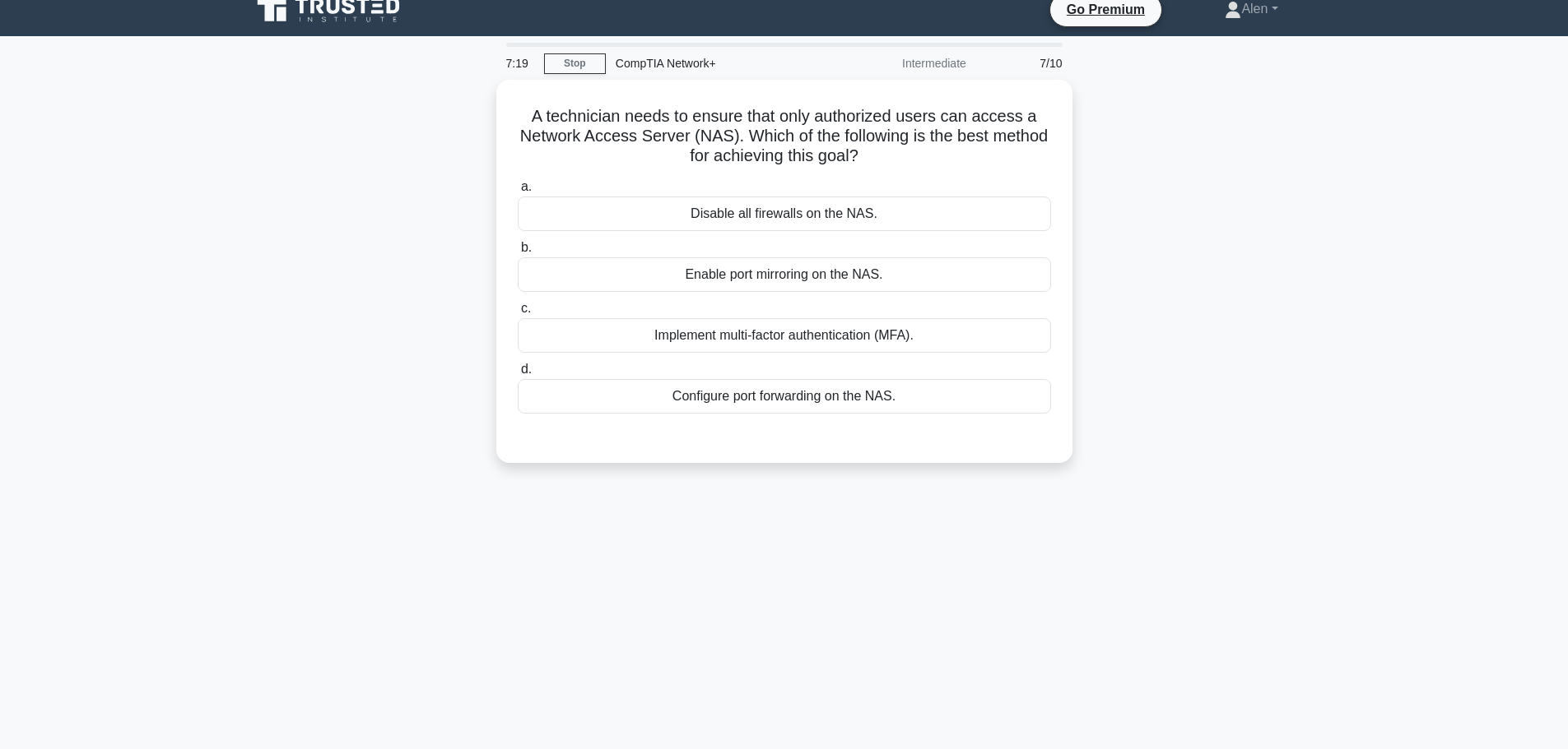
scroll to position [16, 0]
click at [782, 337] on div "Implement multi-factor authentication (MFA)." at bounding box center [784, 332] width 533 height 35
click at [517, 310] on input "c. Implement multi-factor authentication (MFA)." at bounding box center [517, 305] width 0 height 10
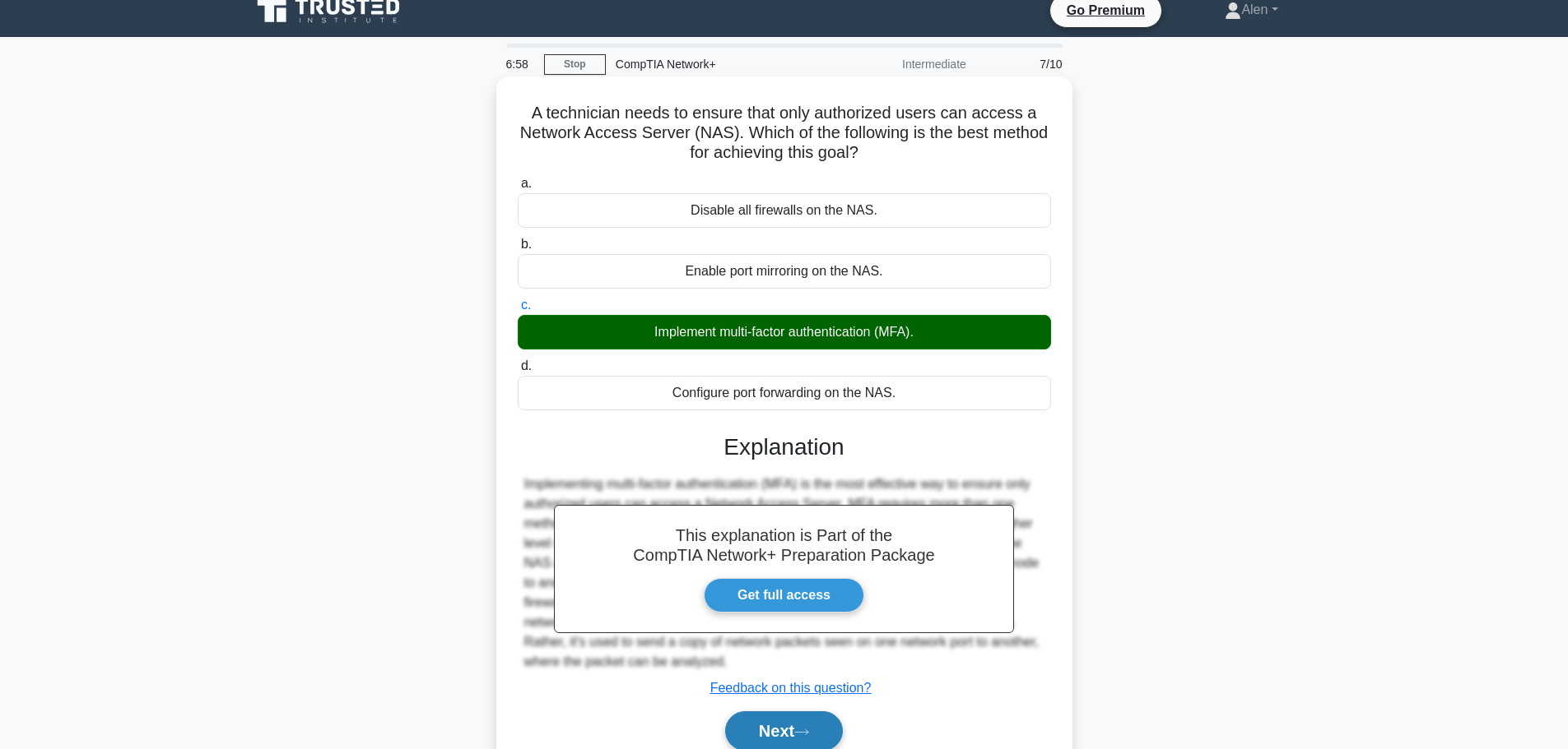
click at [806, 731] on icon at bounding box center [801, 733] width 15 height 9
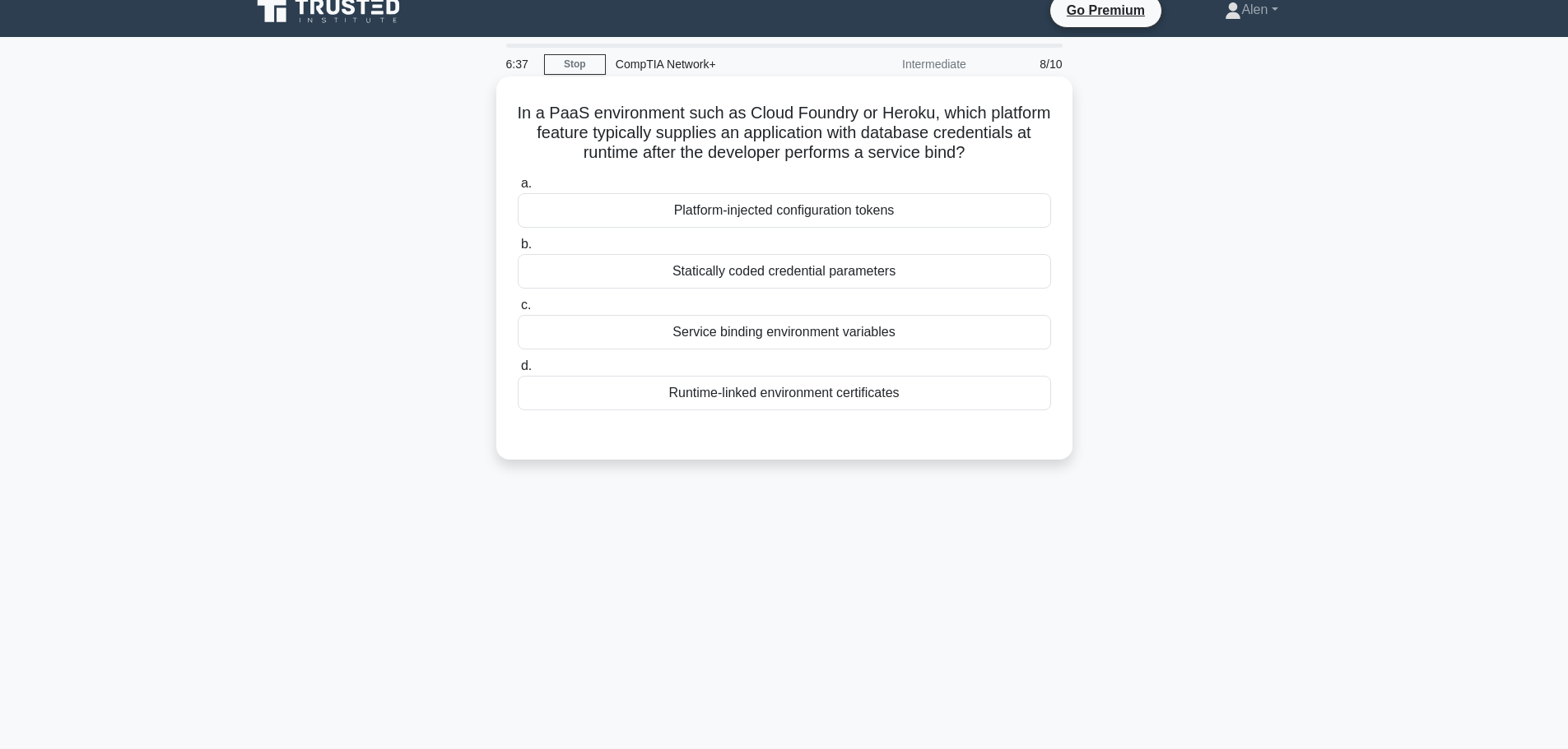
click at [858, 330] on div "Service binding environment variables" at bounding box center [784, 332] width 533 height 35
click at [517, 310] on input "c. Service binding environment variables" at bounding box center [517, 305] width 0 height 10
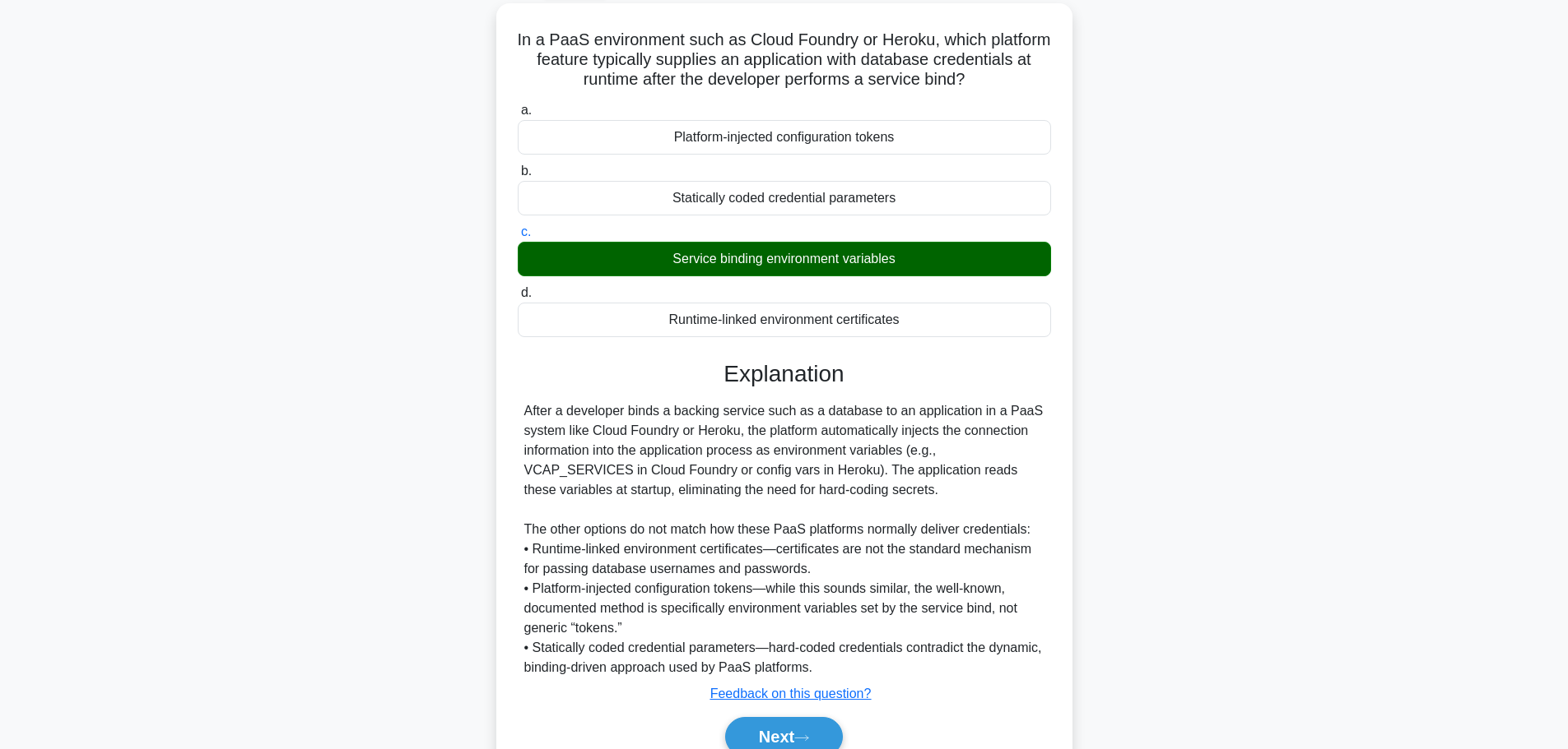
scroll to position [167, 0]
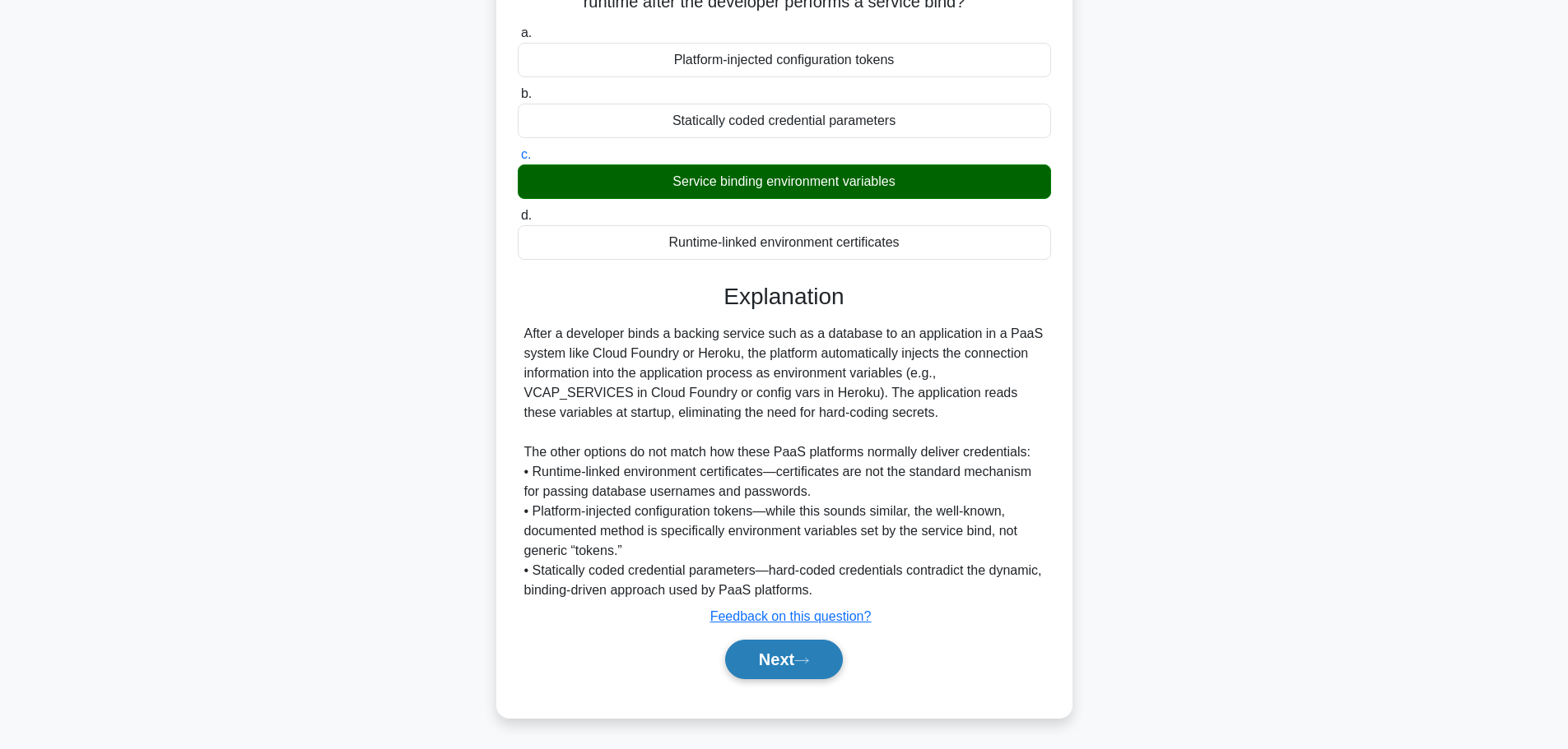
click at [793, 662] on button "Next" at bounding box center [784, 660] width 118 height 40
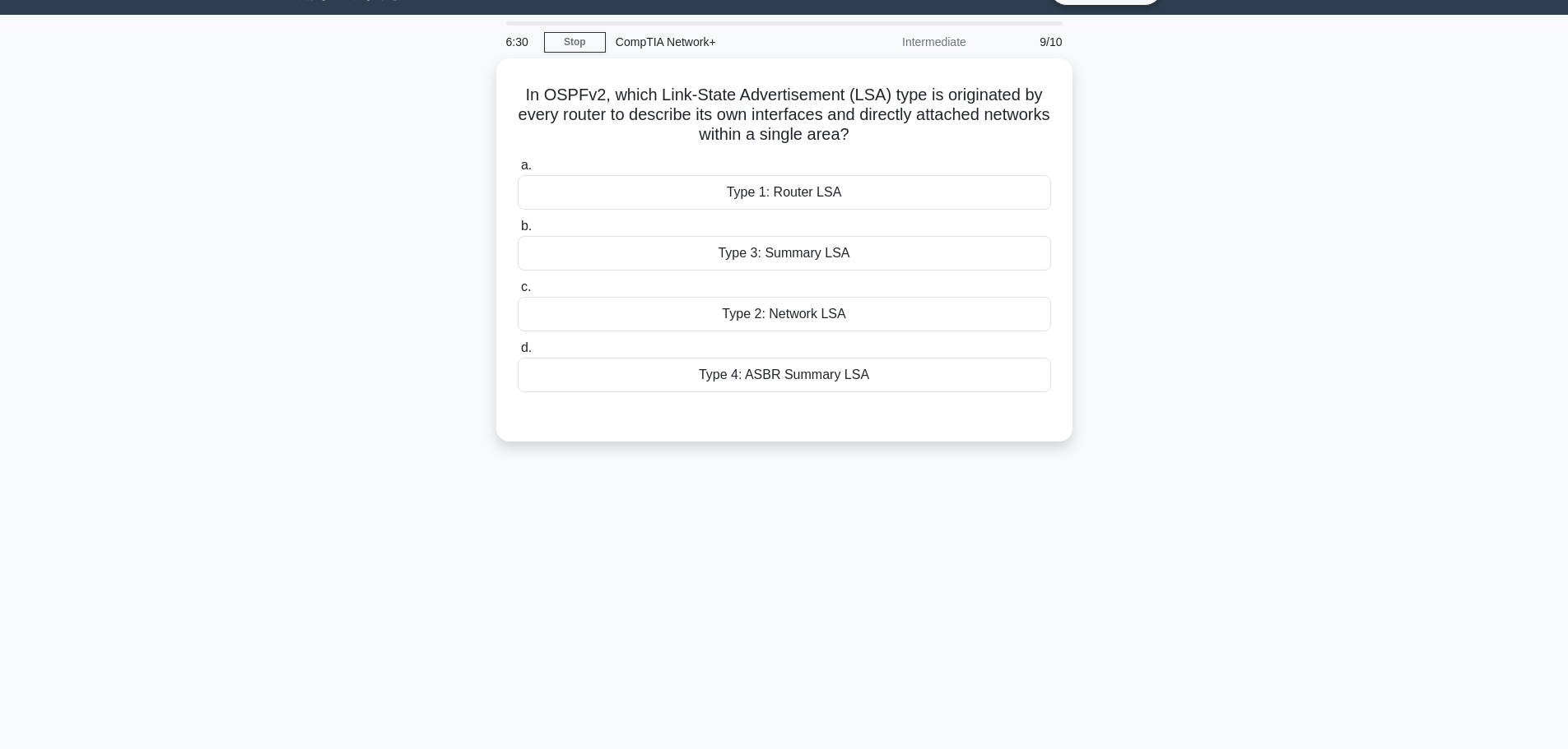
scroll to position [25, 0]
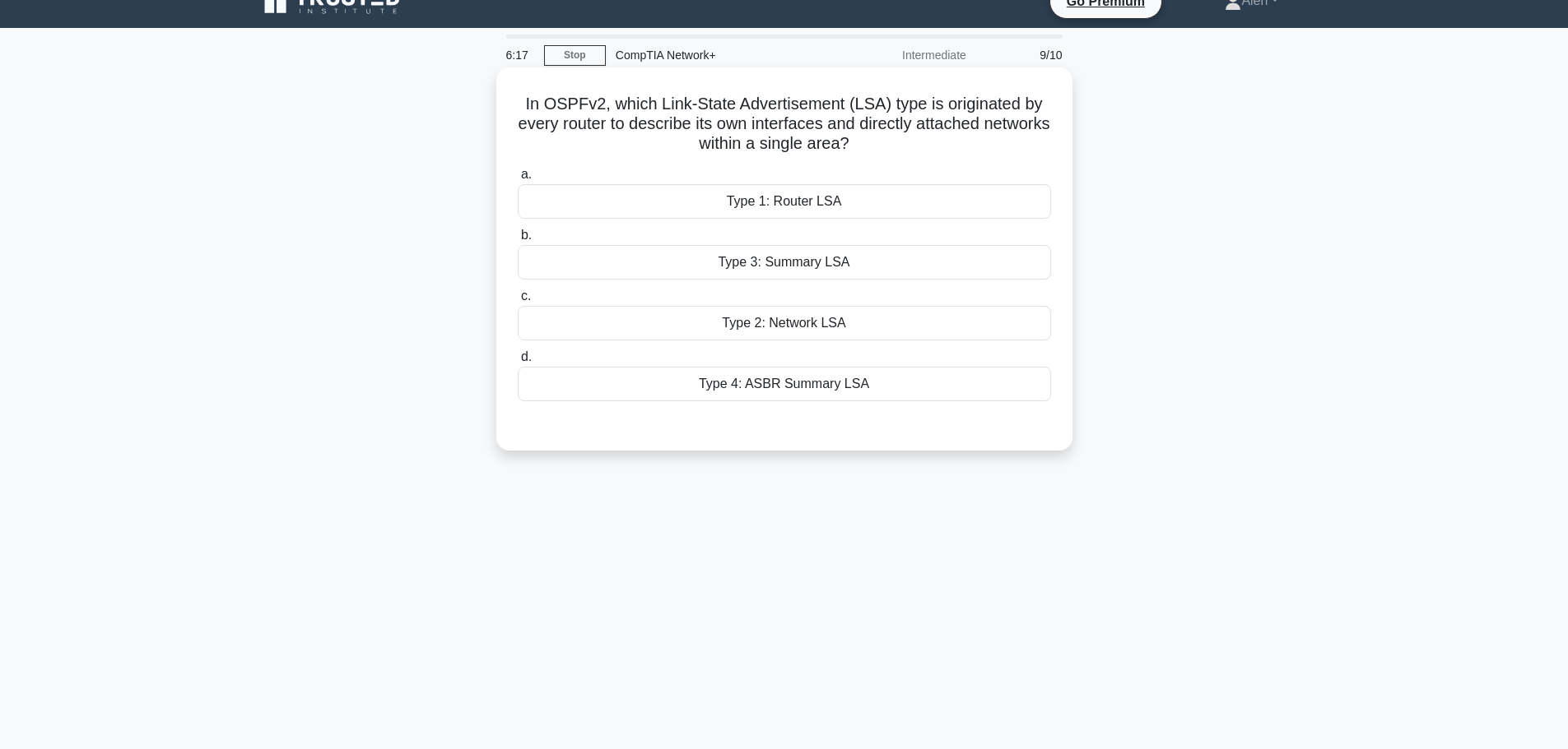
click at [781, 208] on div "Type 1: Router LSA" at bounding box center [784, 202] width 533 height 35
click at [517, 180] on input "a. Type 1: Router LSA" at bounding box center [517, 175] width 0 height 10
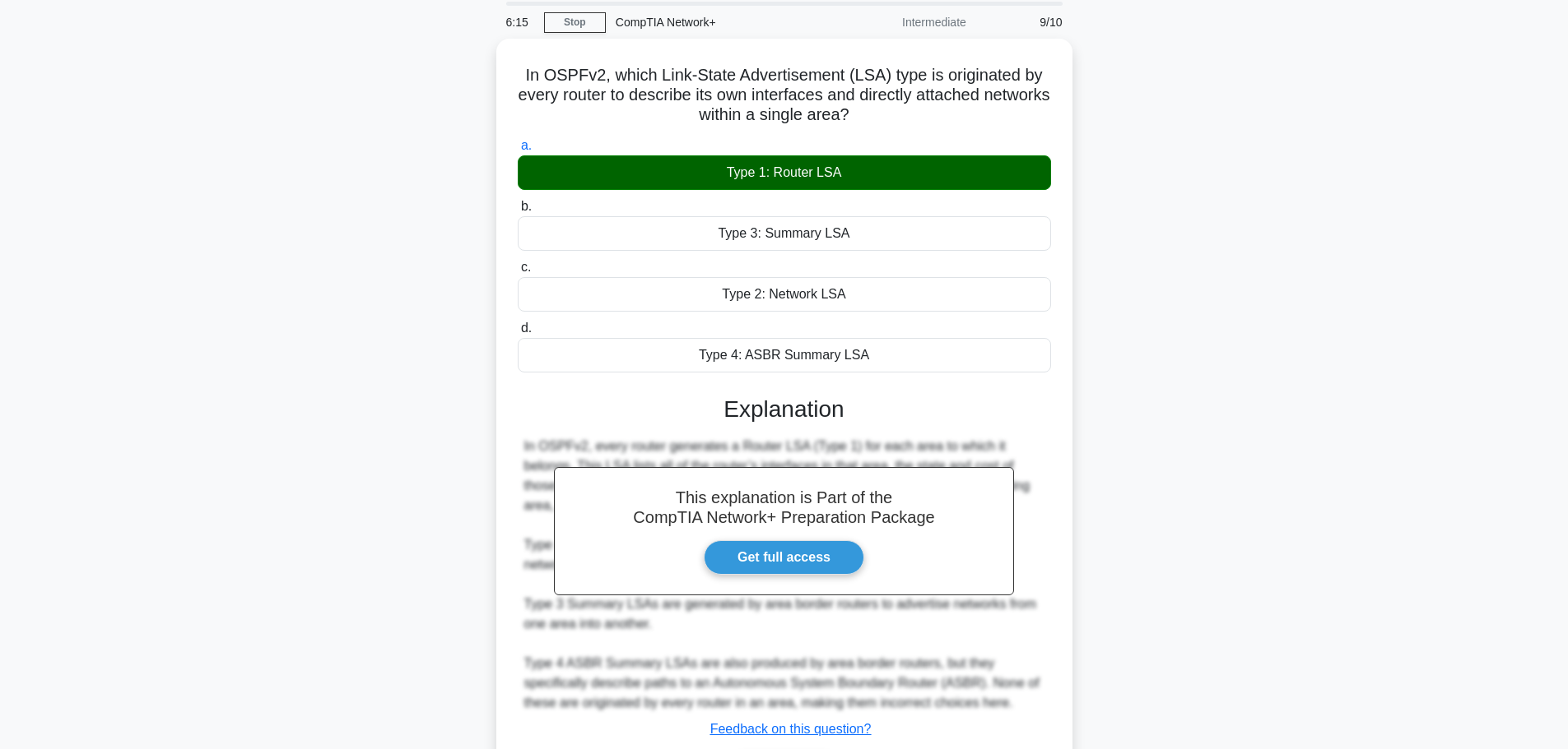
scroll to position [167, 0]
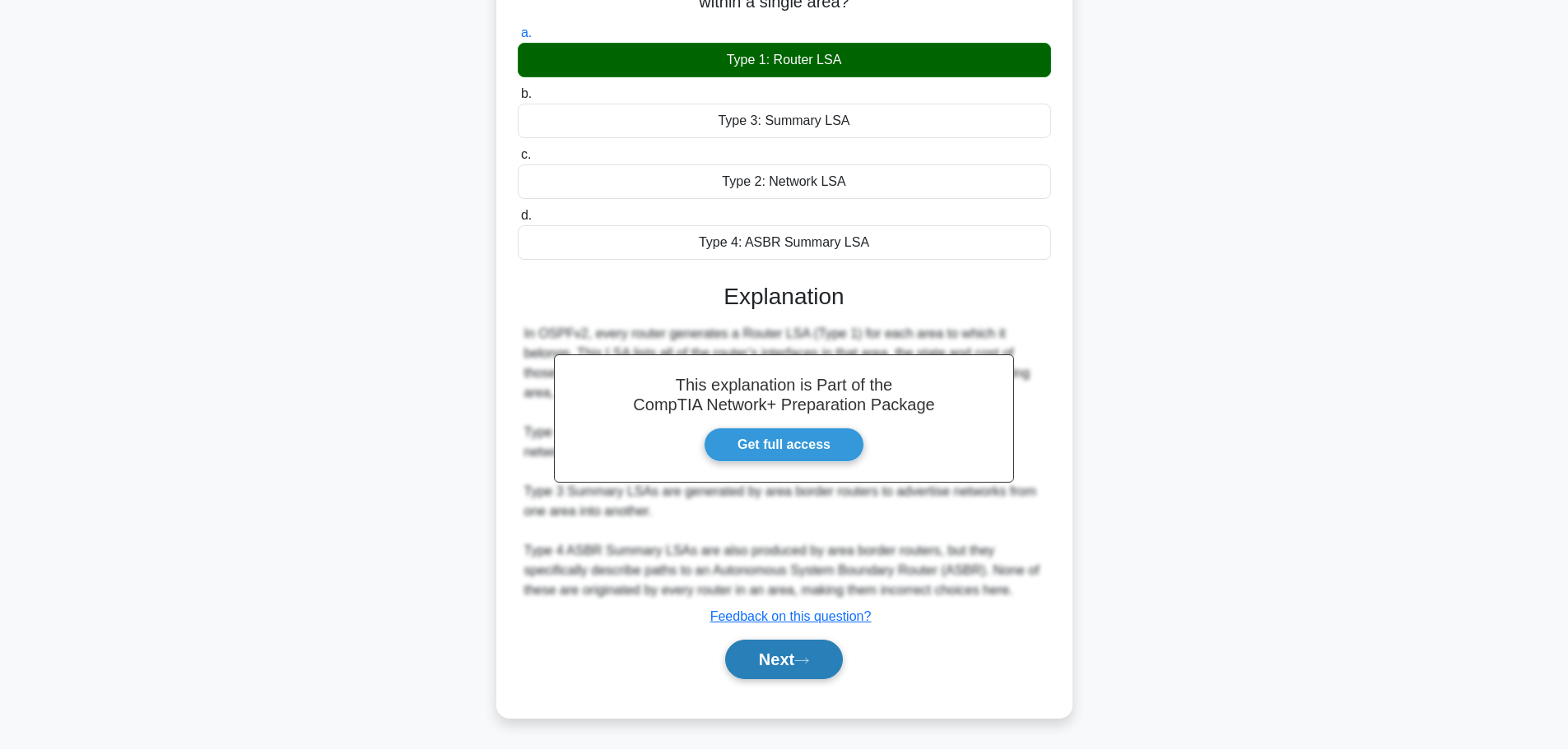
click at [798, 656] on button "Next" at bounding box center [784, 660] width 118 height 40
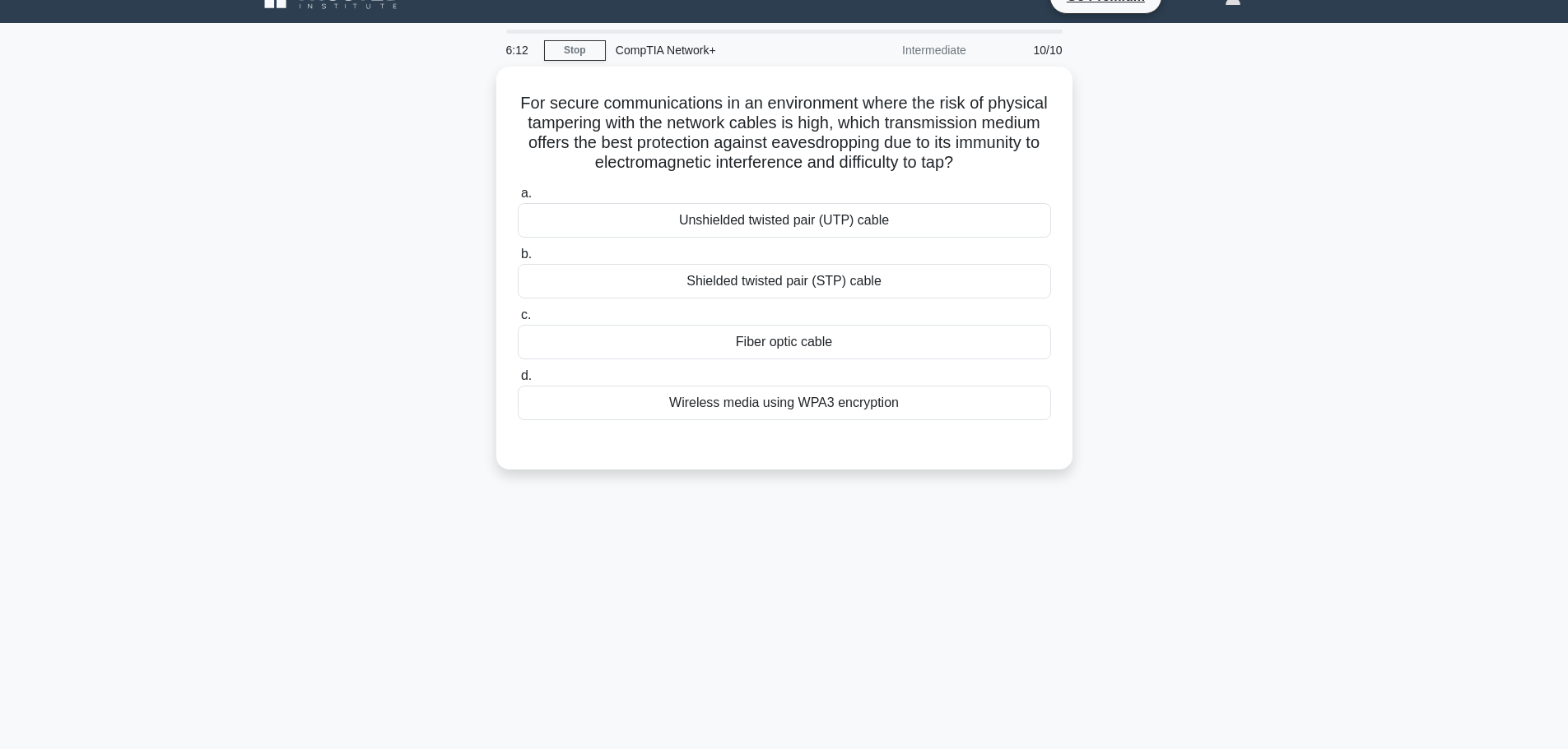
scroll to position [0, 0]
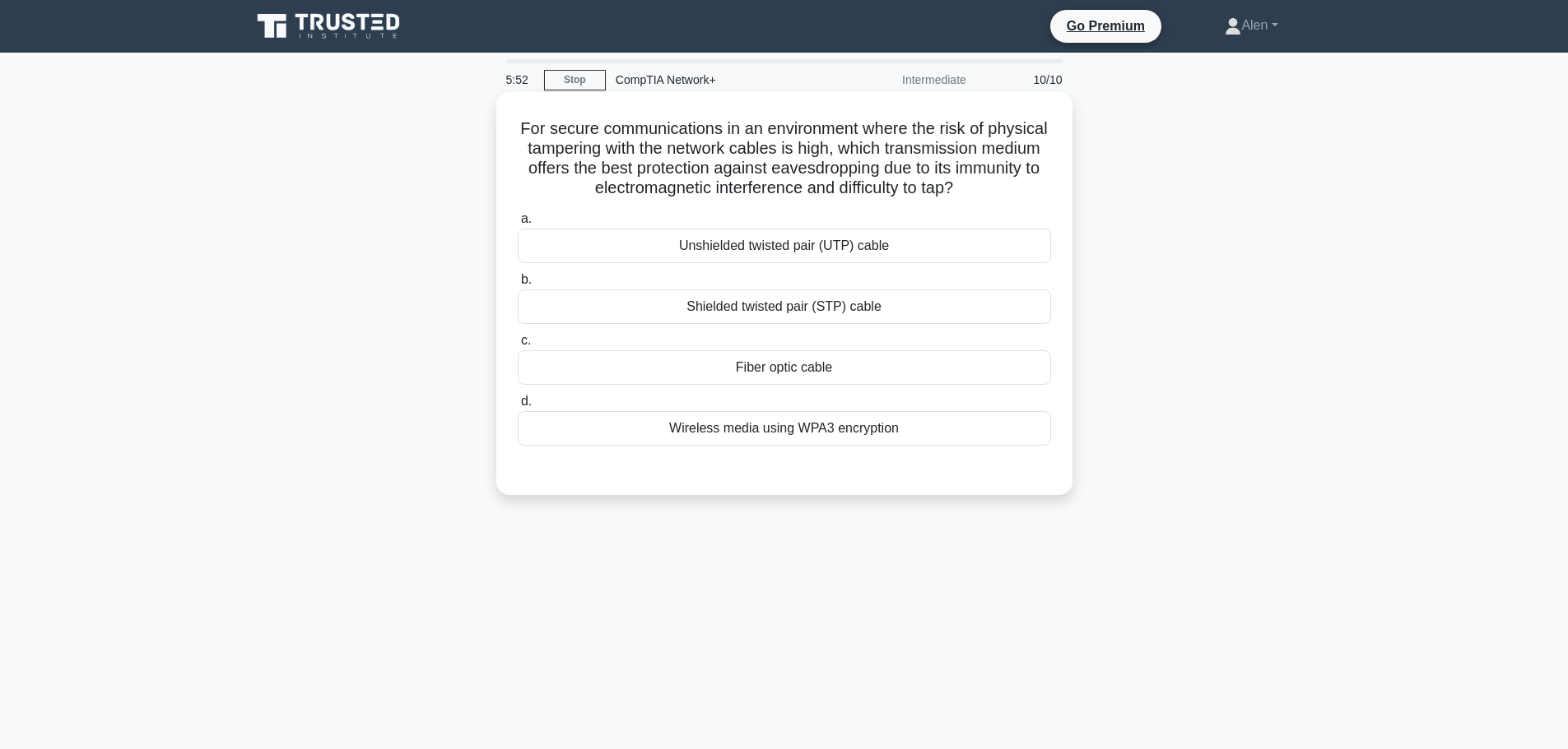
click at [757, 437] on div "Wireless media using WPA3 encryption" at bounding box center [784, 429] width 533 height 35
click at [517, 407] on input "d. Wireless media using WPA3 encryption" at bounding box center [517, 401] width 0 height 10
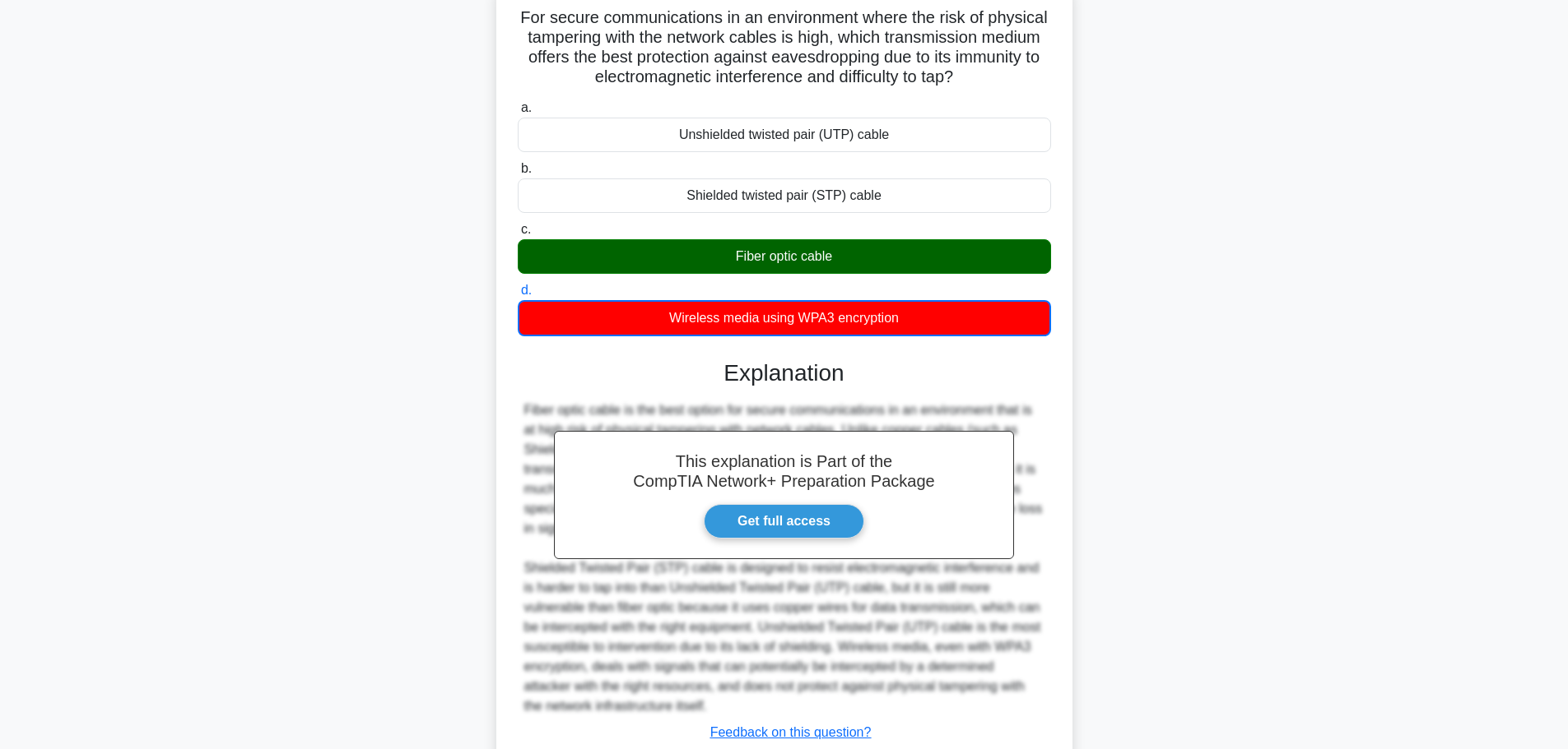
scroll to position [227, 0]
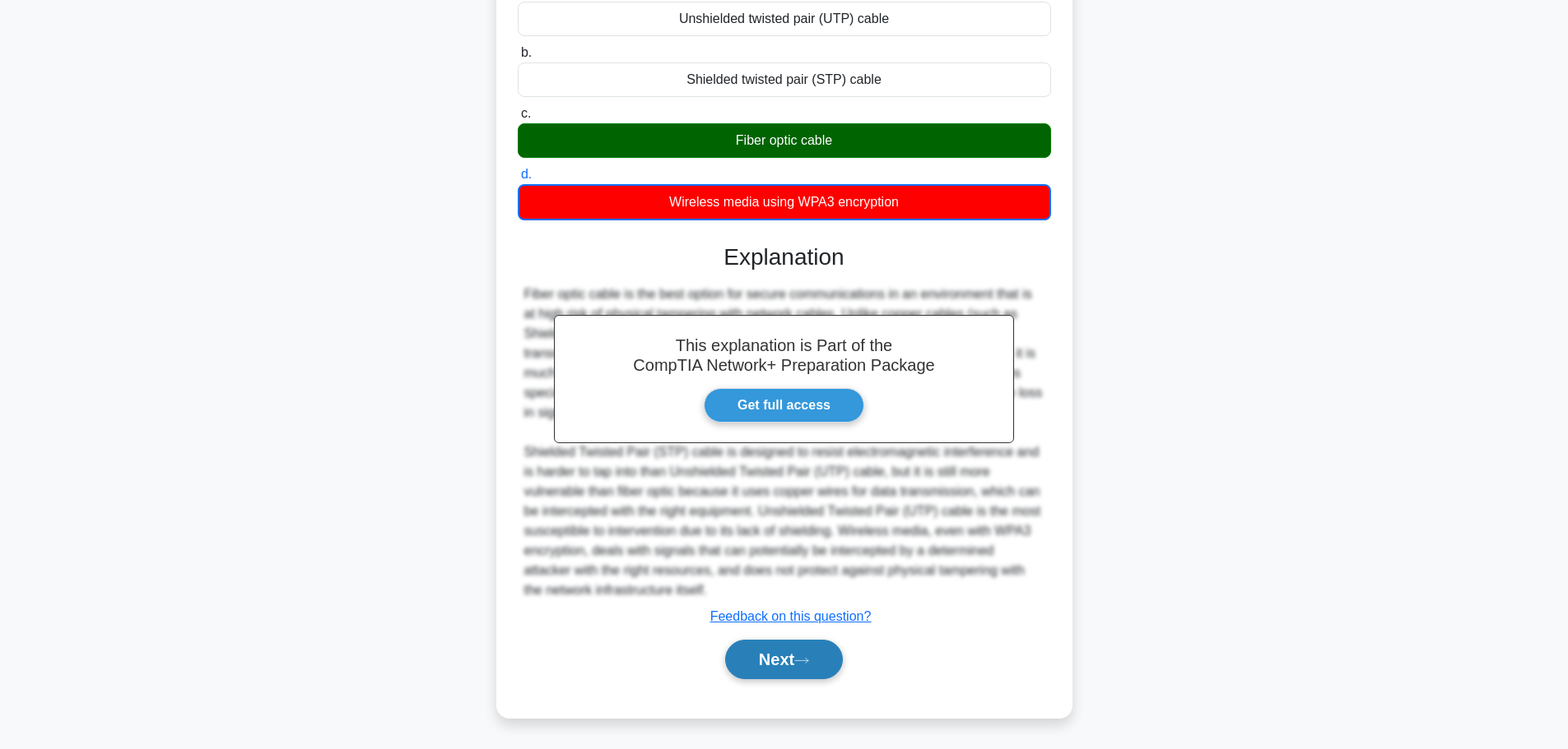
click at [811, 652] on button "Next" at bounding box center [784, 660] width 118 height 40
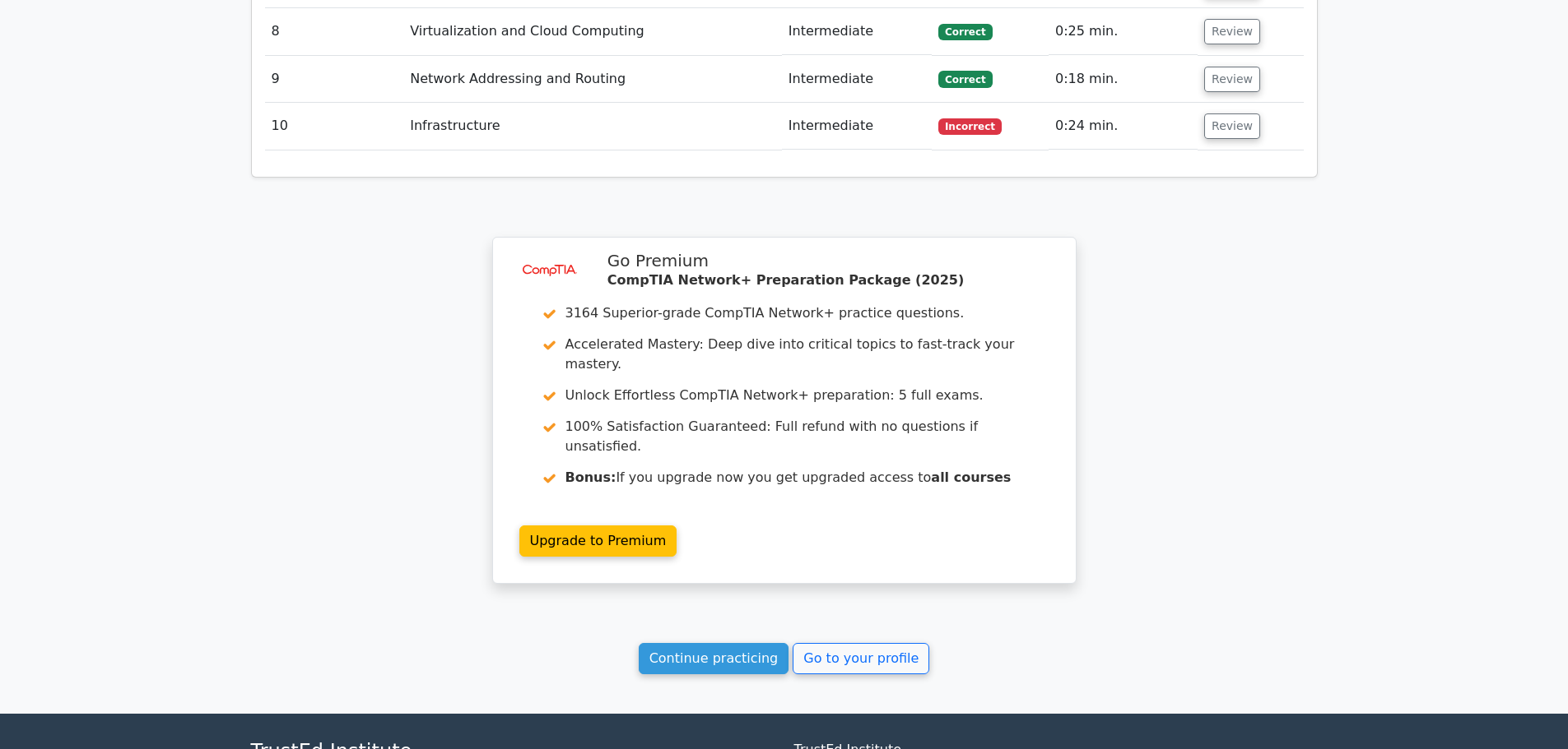
scroll to position [2513, 0]
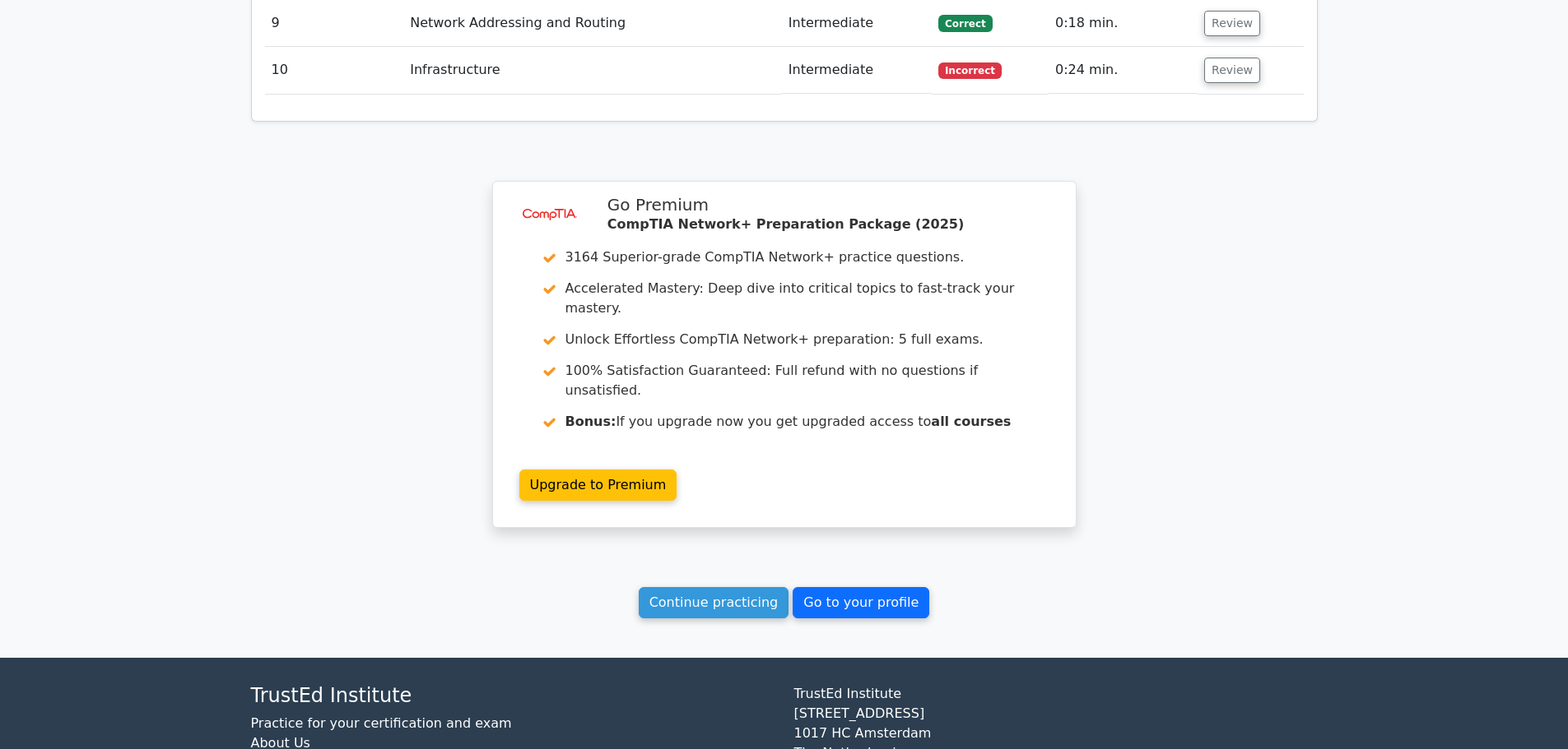
click at [877, 587] on link "Go to your profile" at bounding box center [861, 603] width 137 height 31
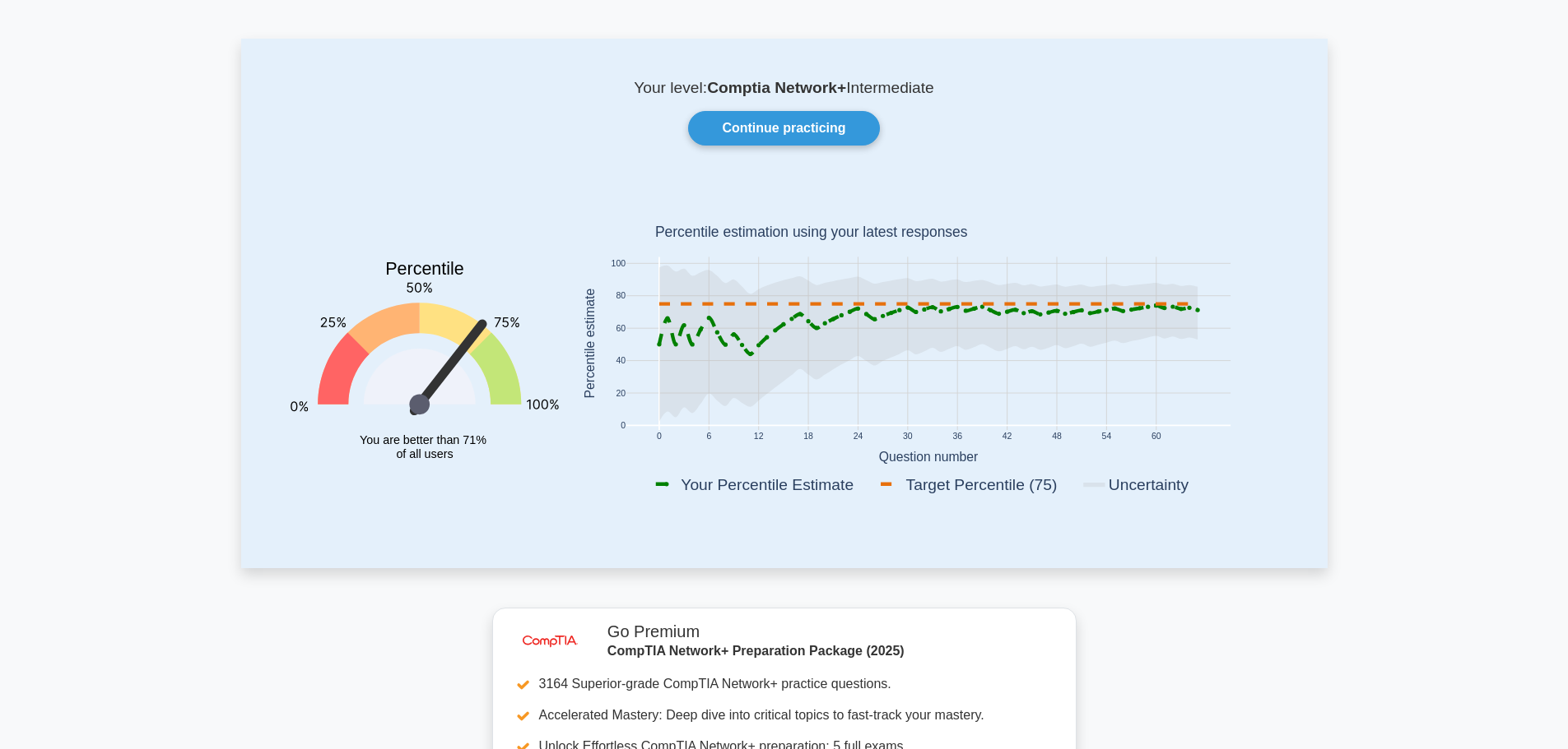
scroll to position [82, 0]
